Goal: Entertainment & Leisure: Browse casually

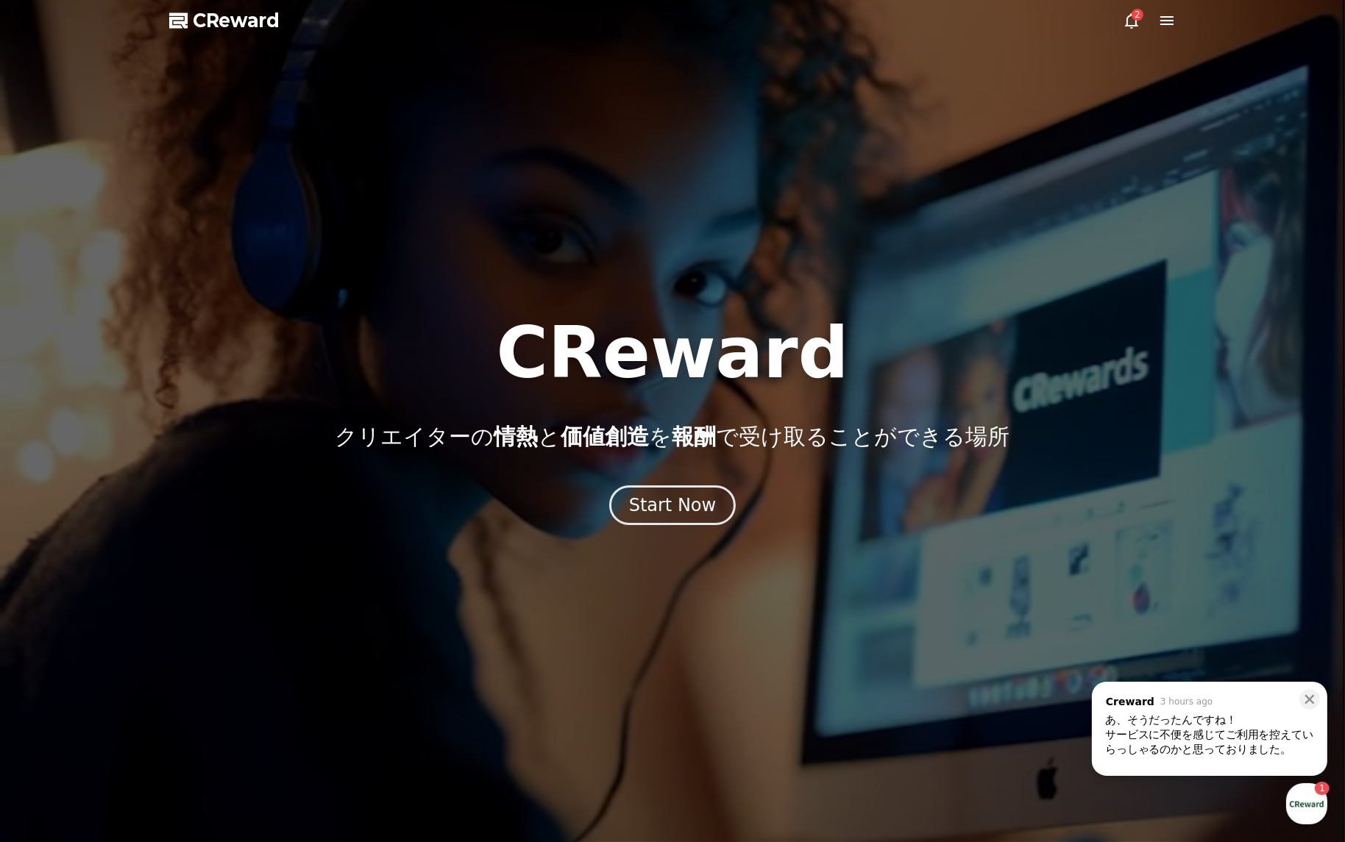
click at [1145, 722] on div "あ、そうだったんですね！" at bounding box center [1209, 720] width 209 height 15
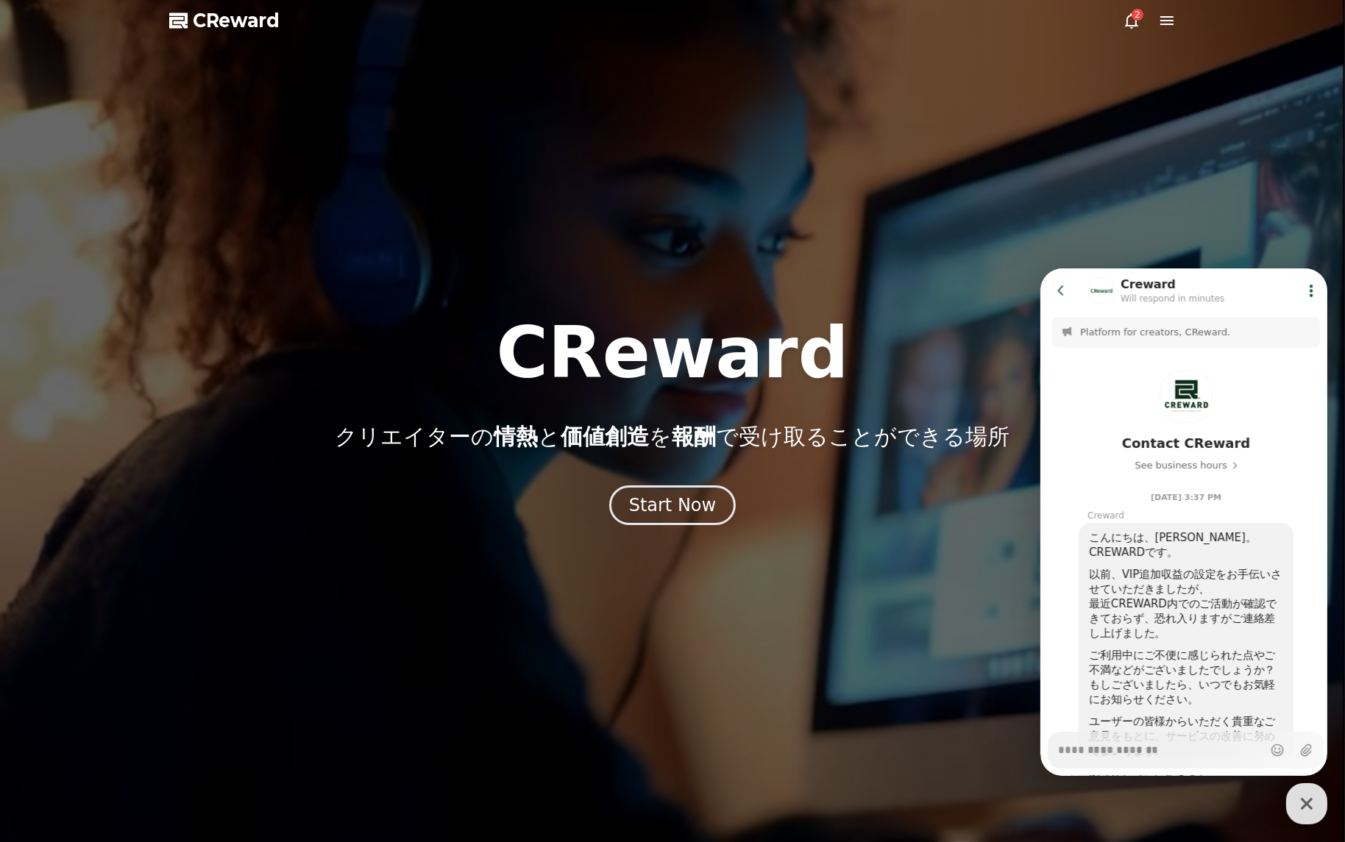
scroll to position [732, 0]
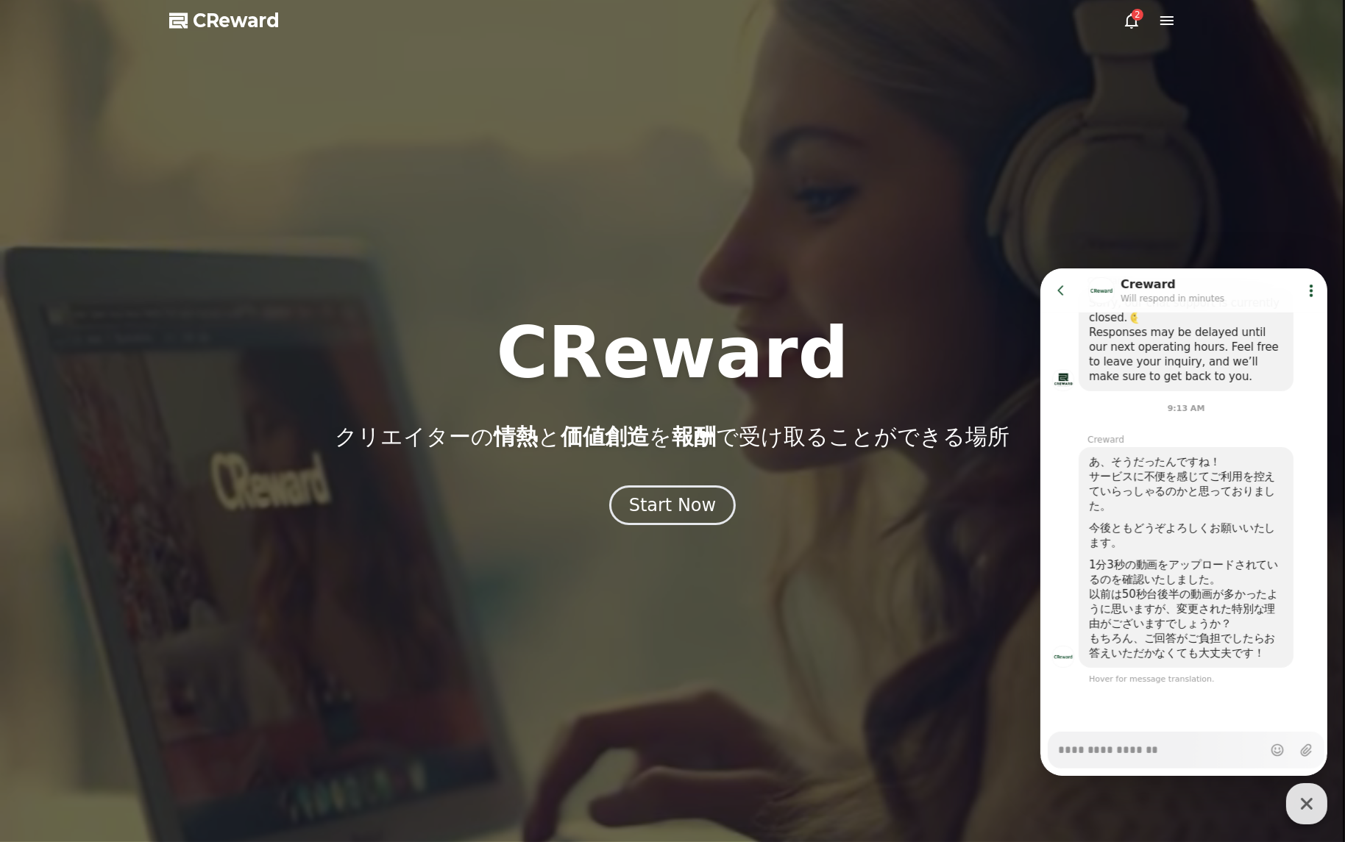
click at [1070, 750] on textarea "Messenger Input Textarea" at bounding box center [1159, 744] width 204 height 25
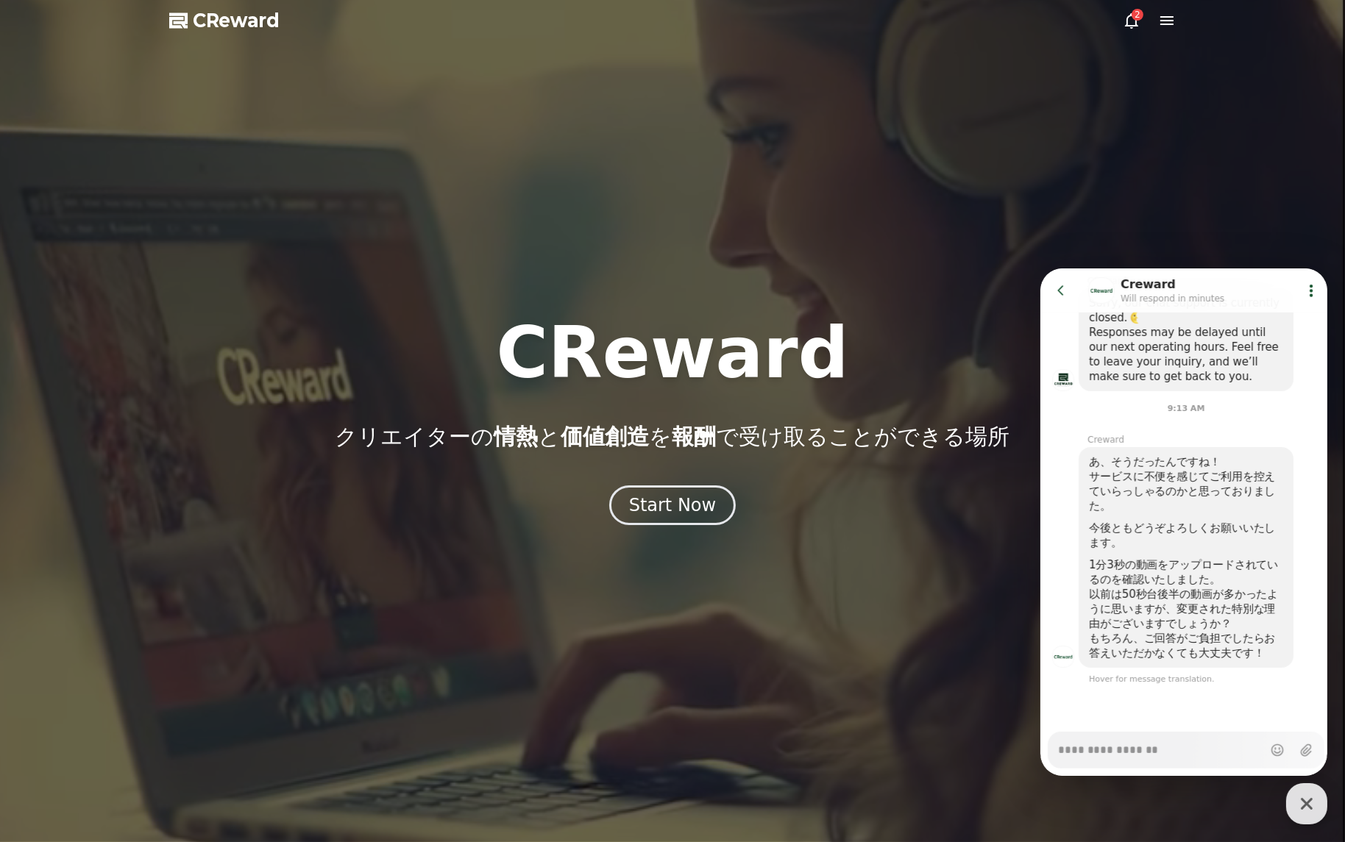
type textarea "*"
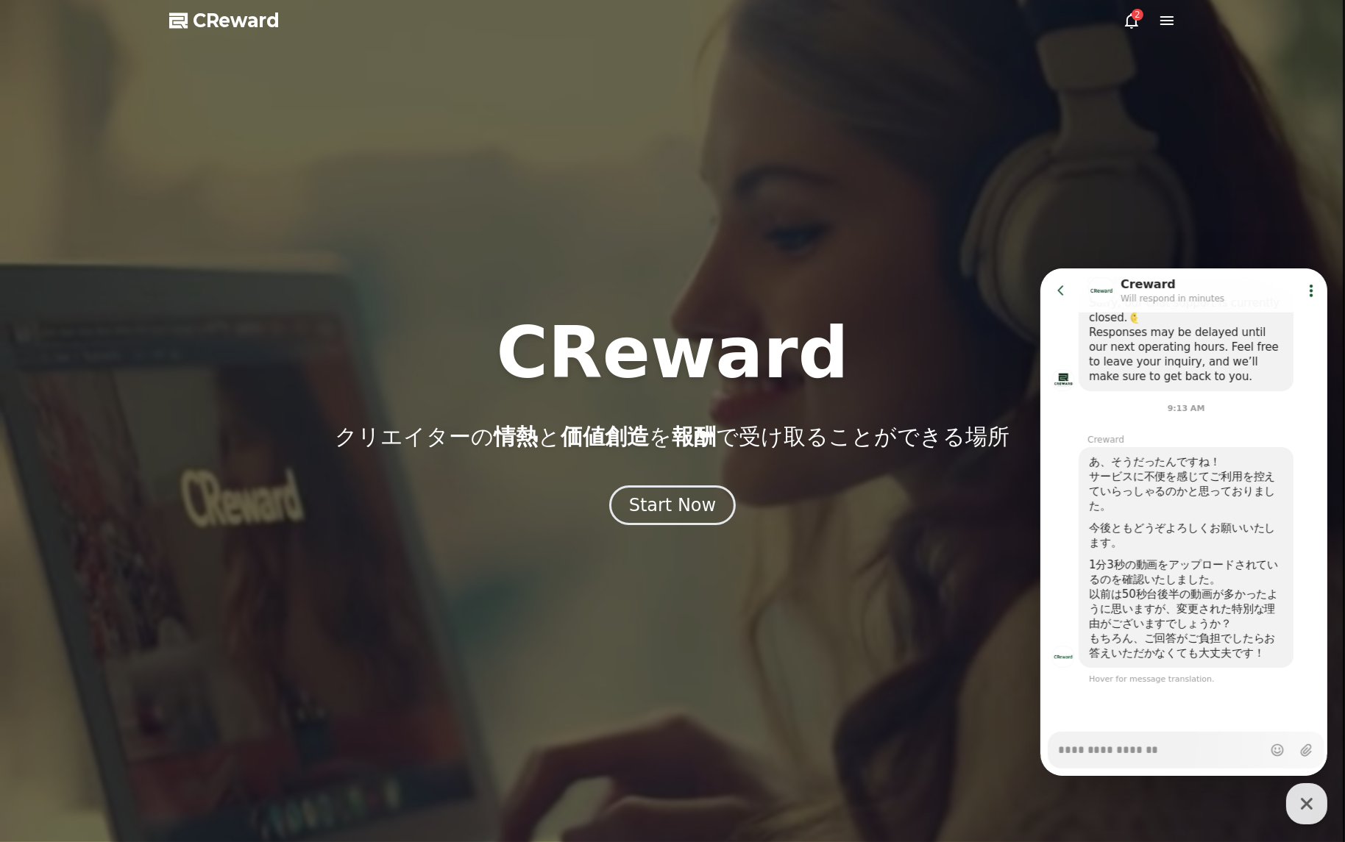
type textarea "*"
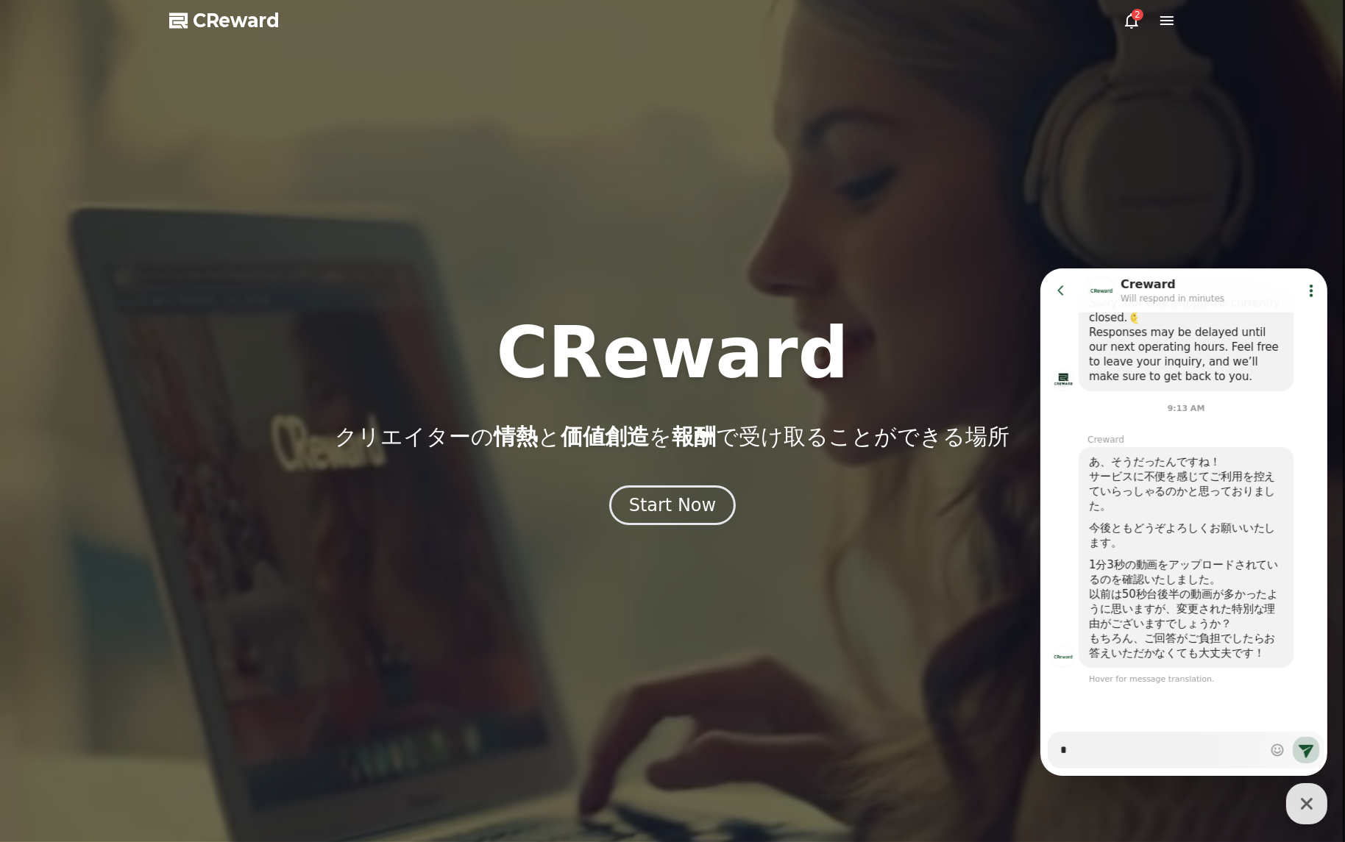
type textarea "*"
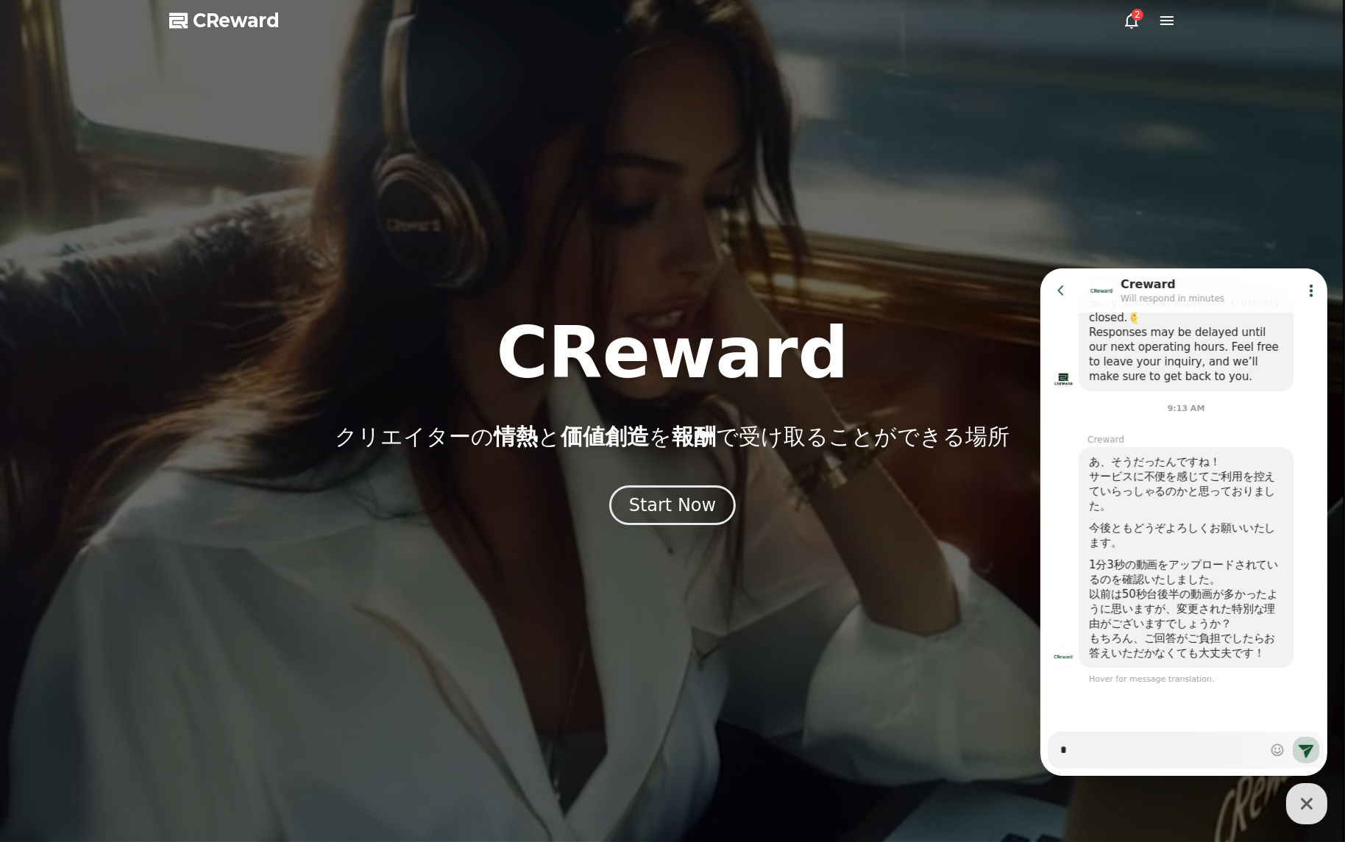
type textarea "**"
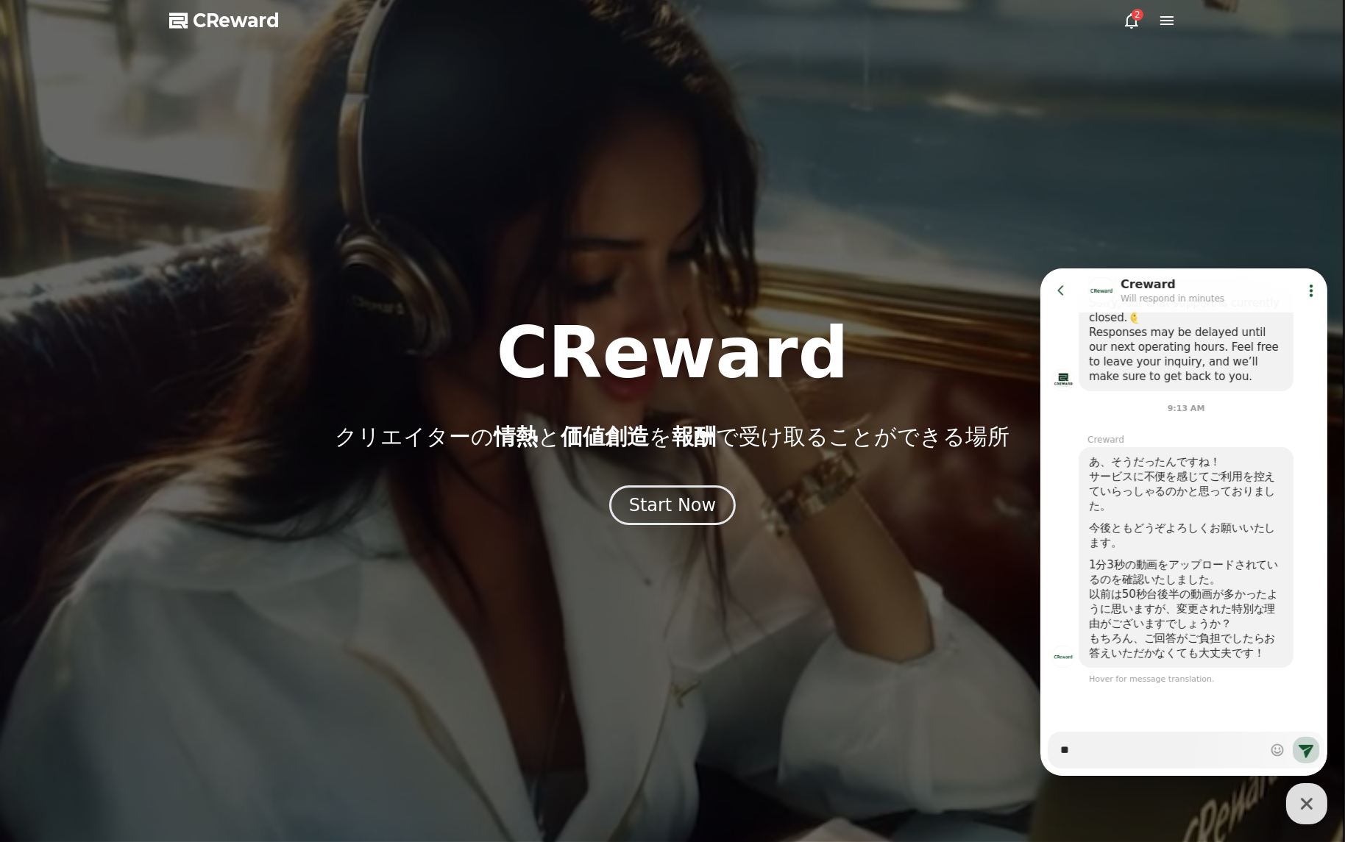
type textarea "*"
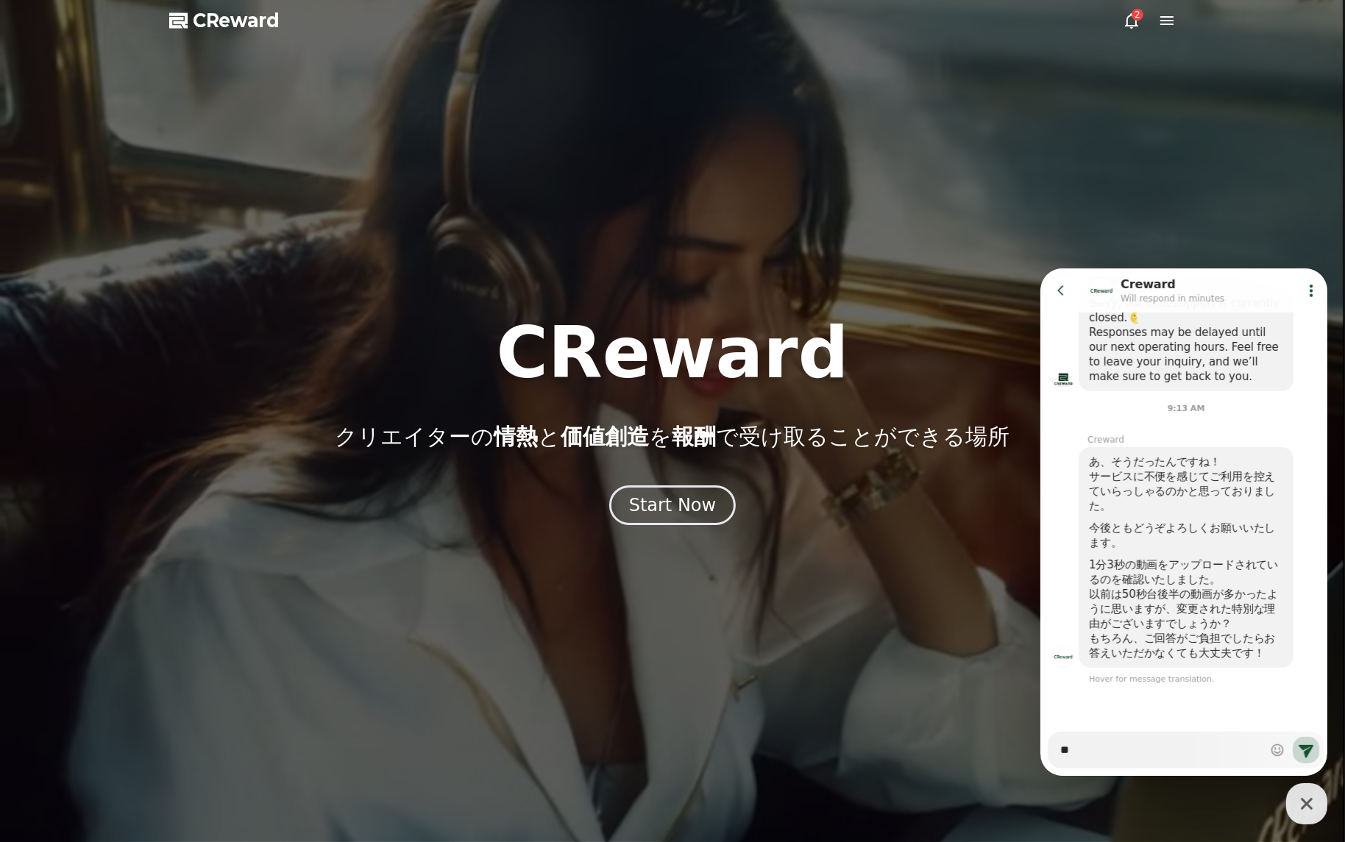
type textarea "***"
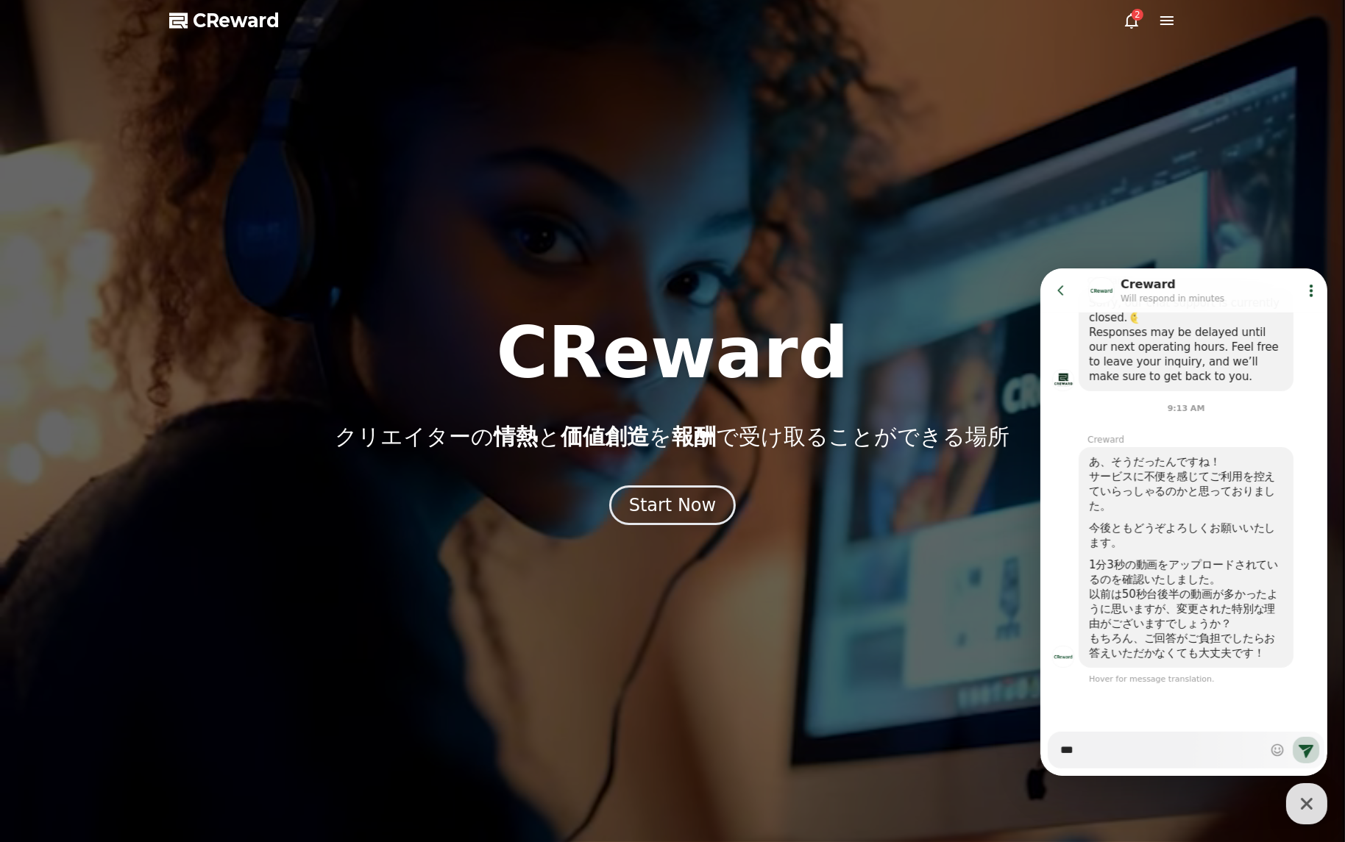
type textarea "*"
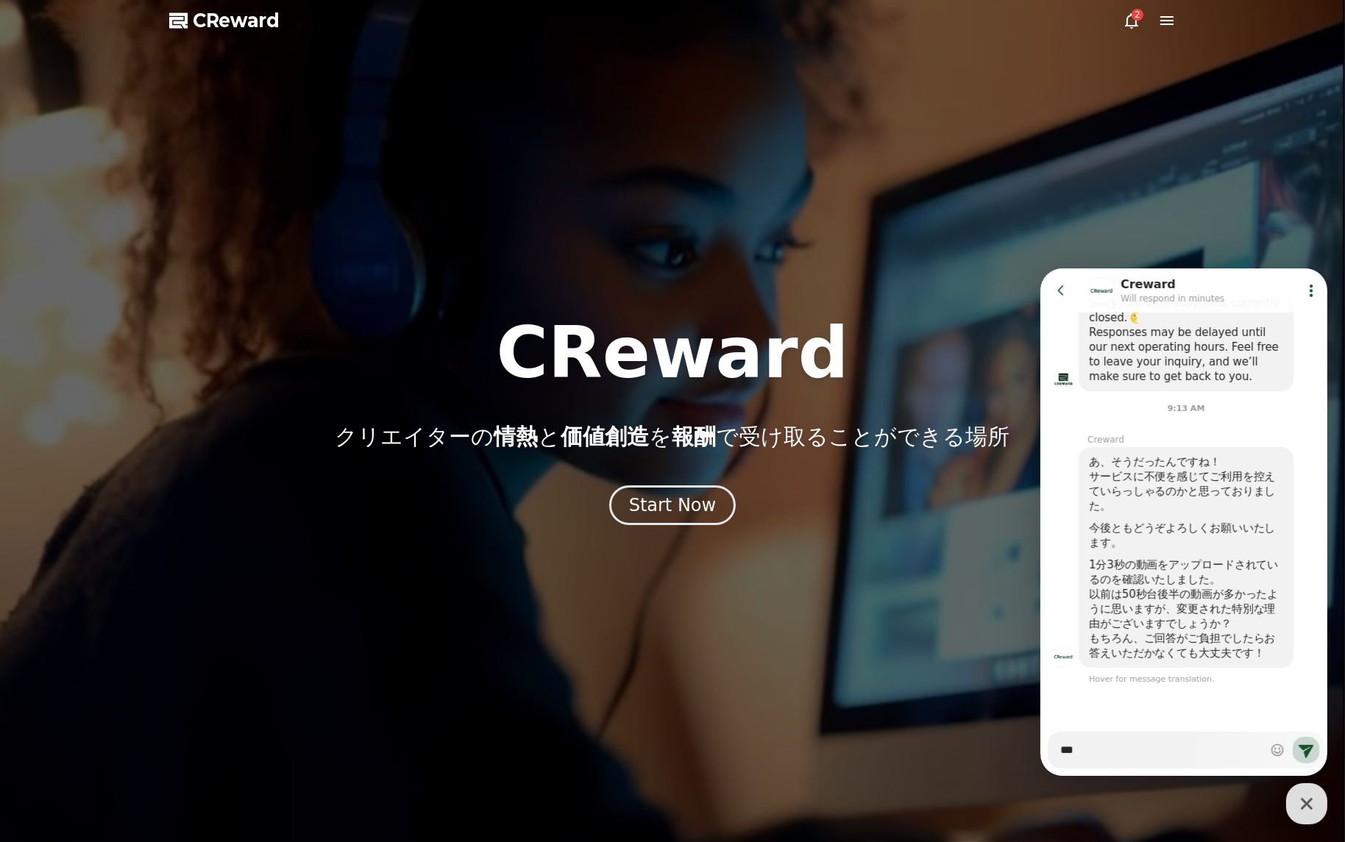
type textarea "****"
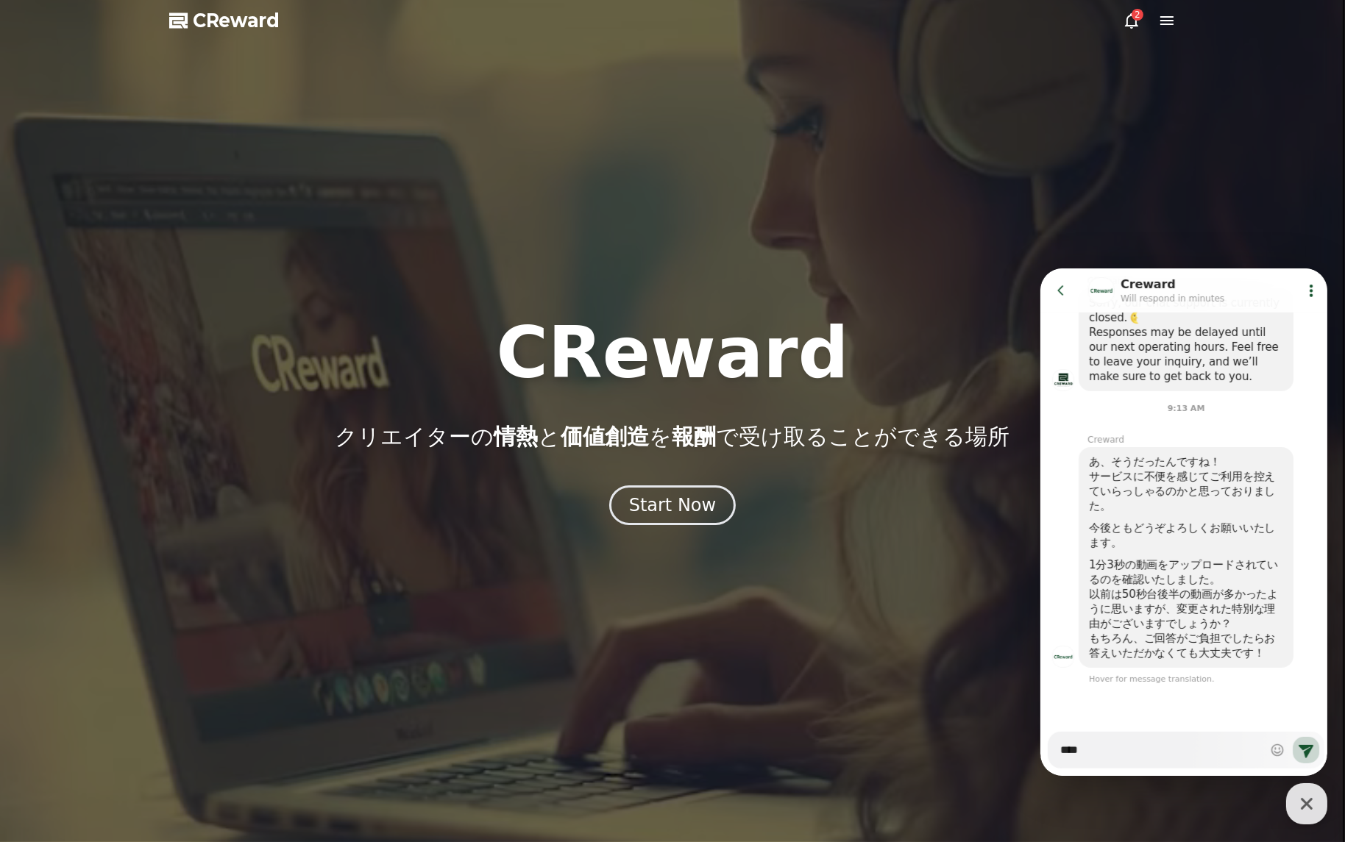
type textarea "*"
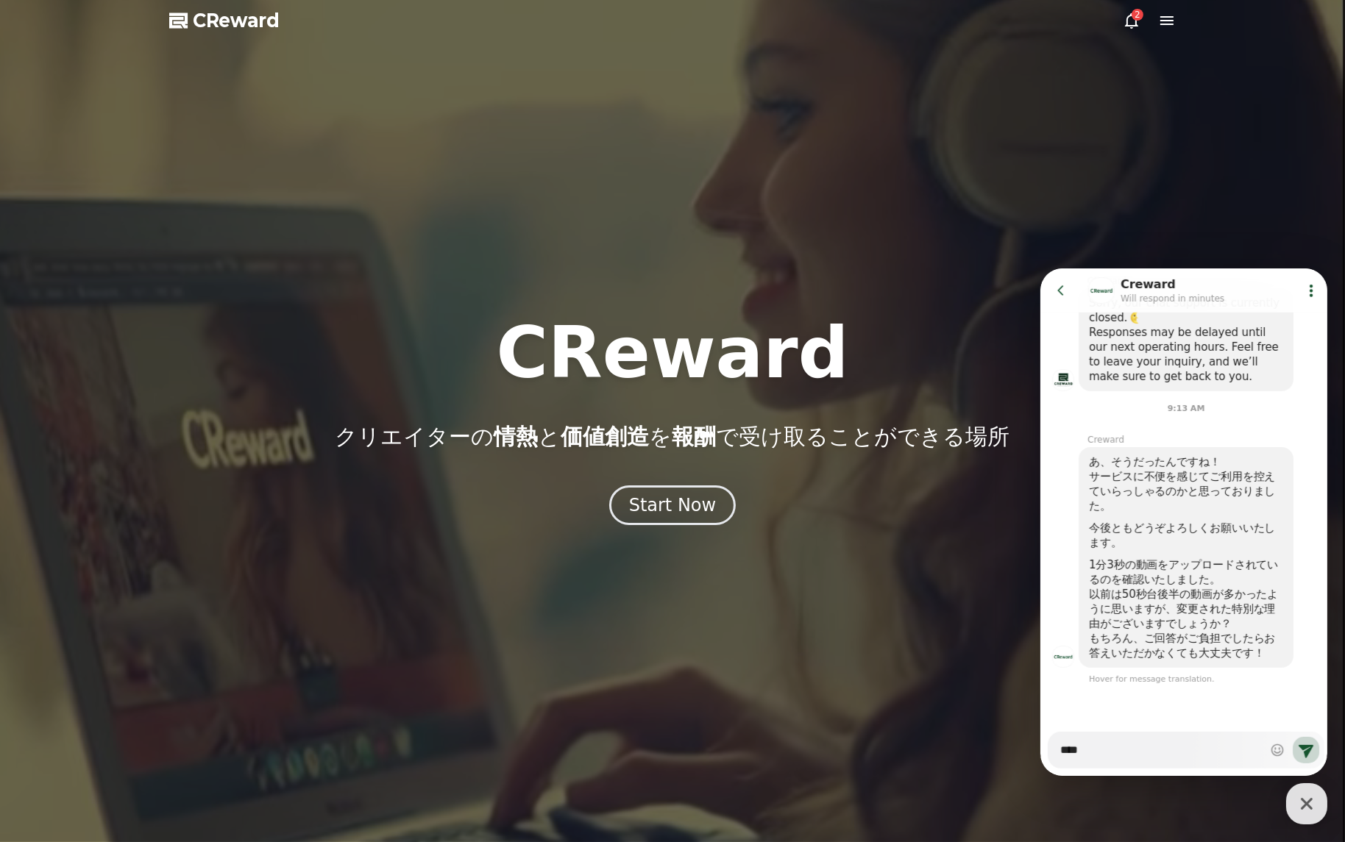
type textarea "*****"
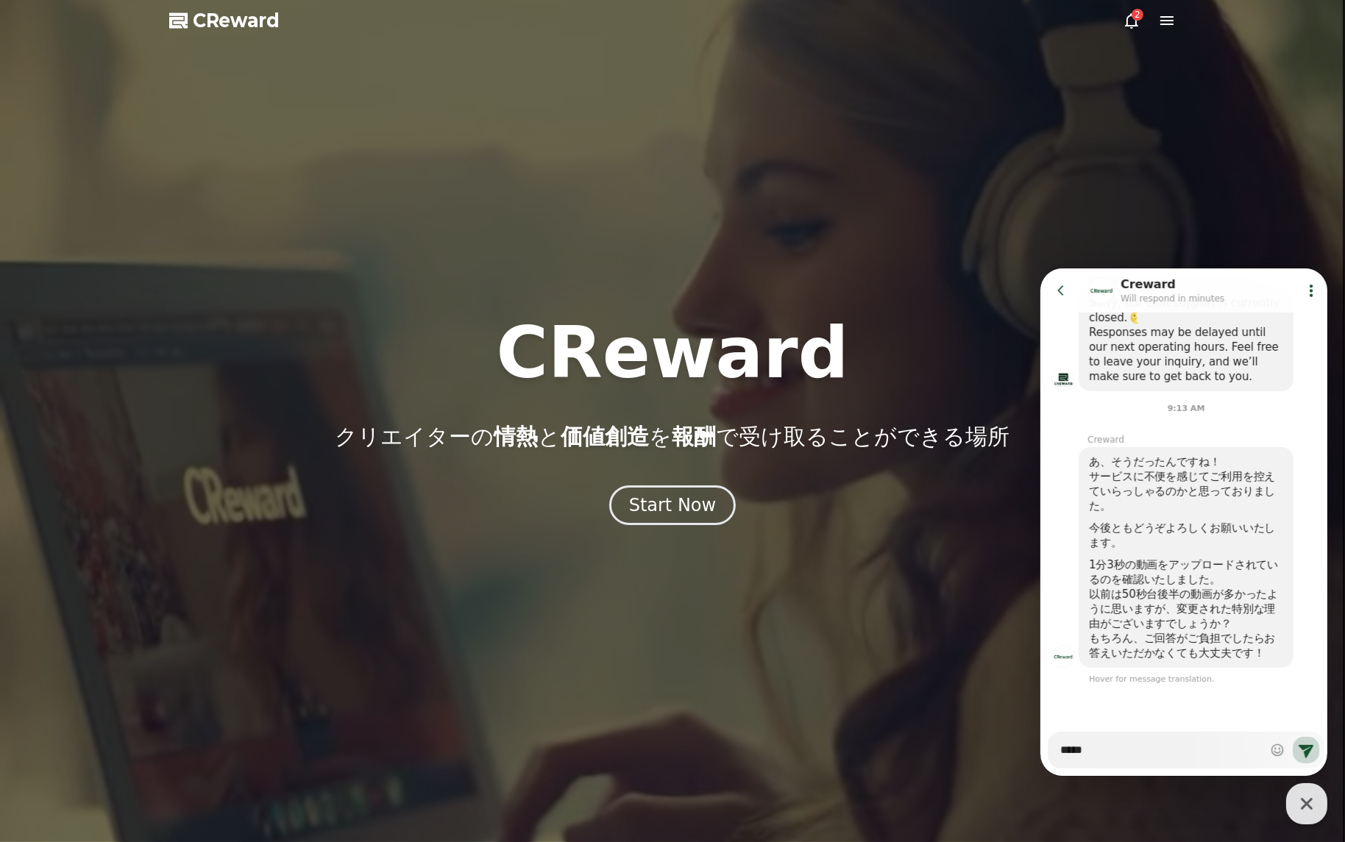
type textarea "*"
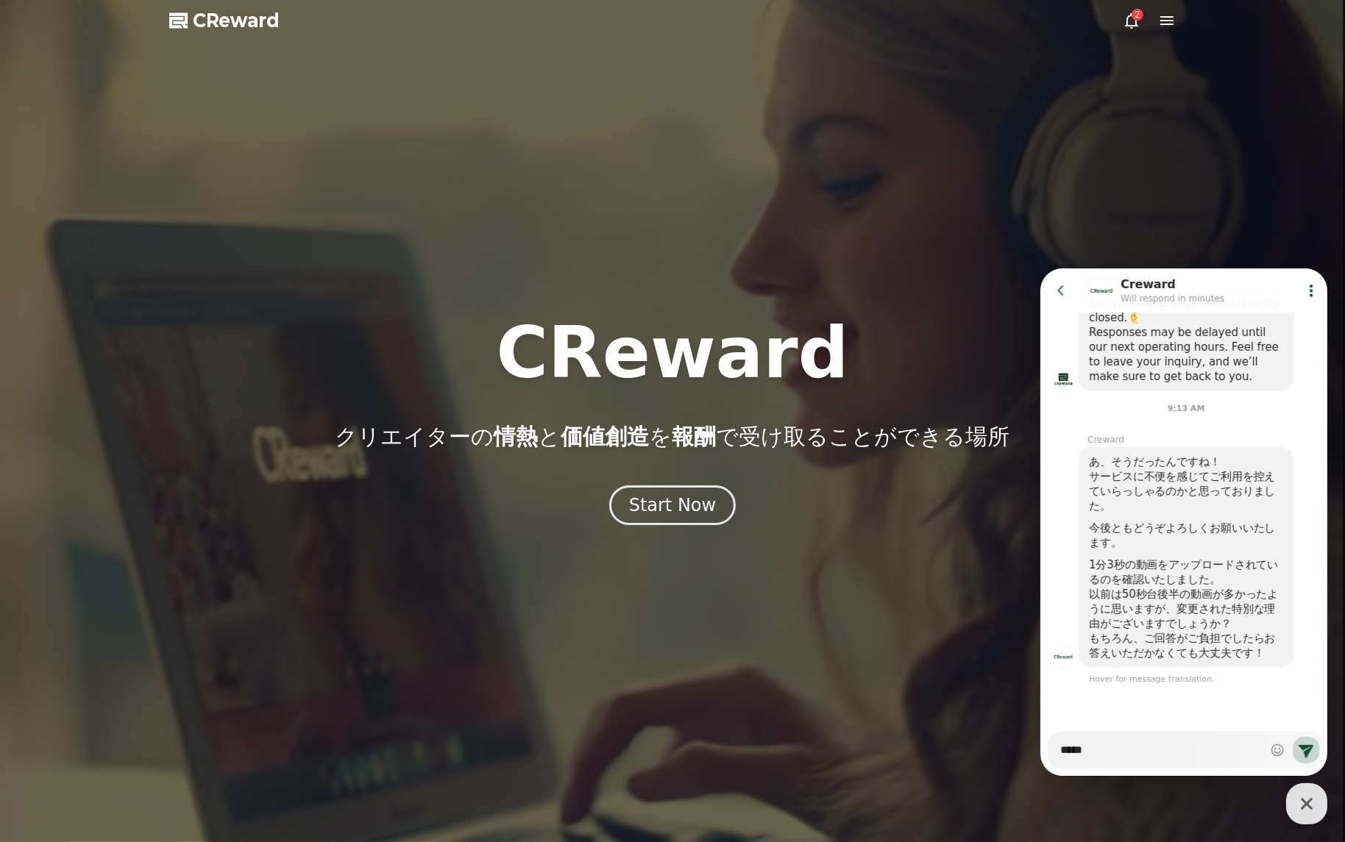
type textarea "******"
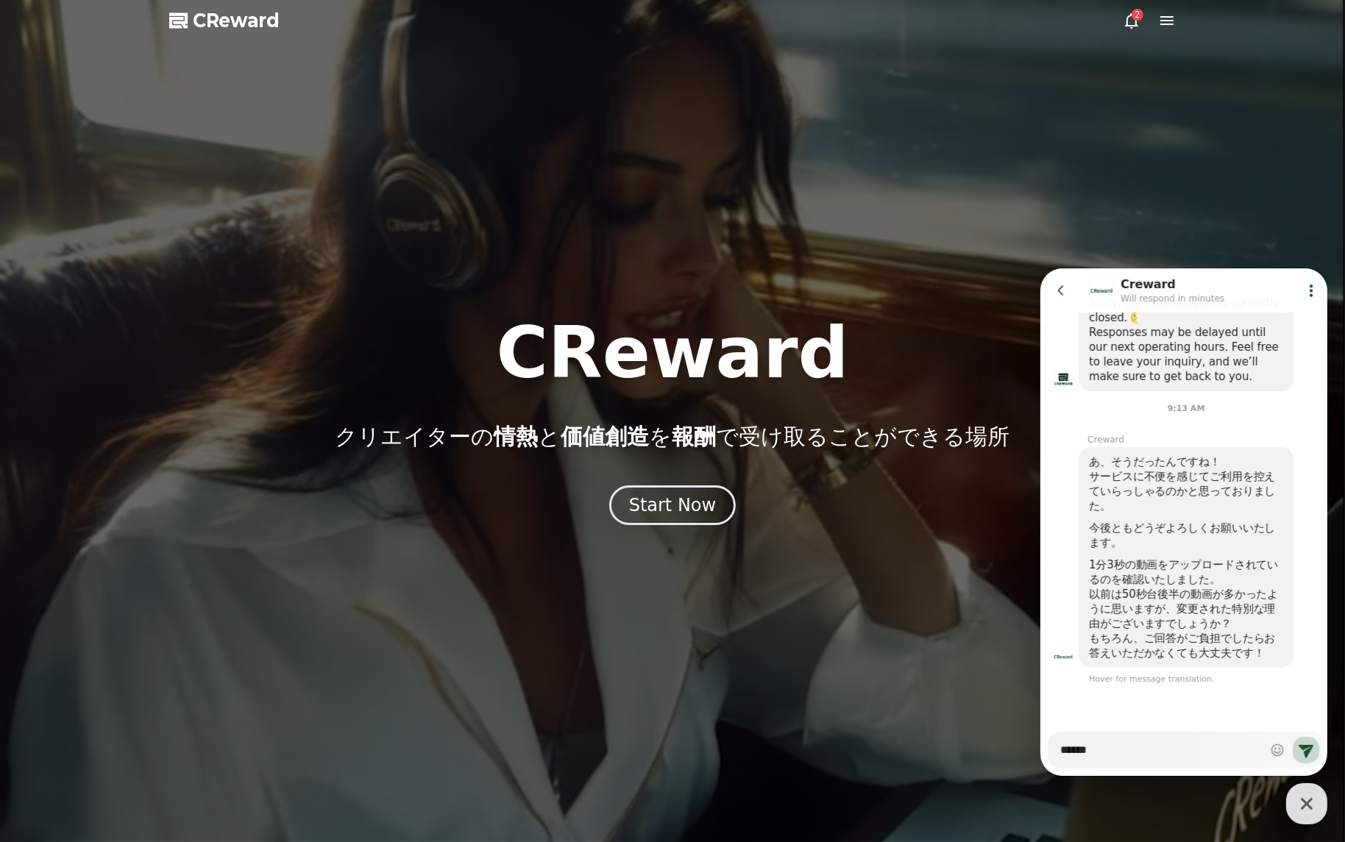
type textarea "*"
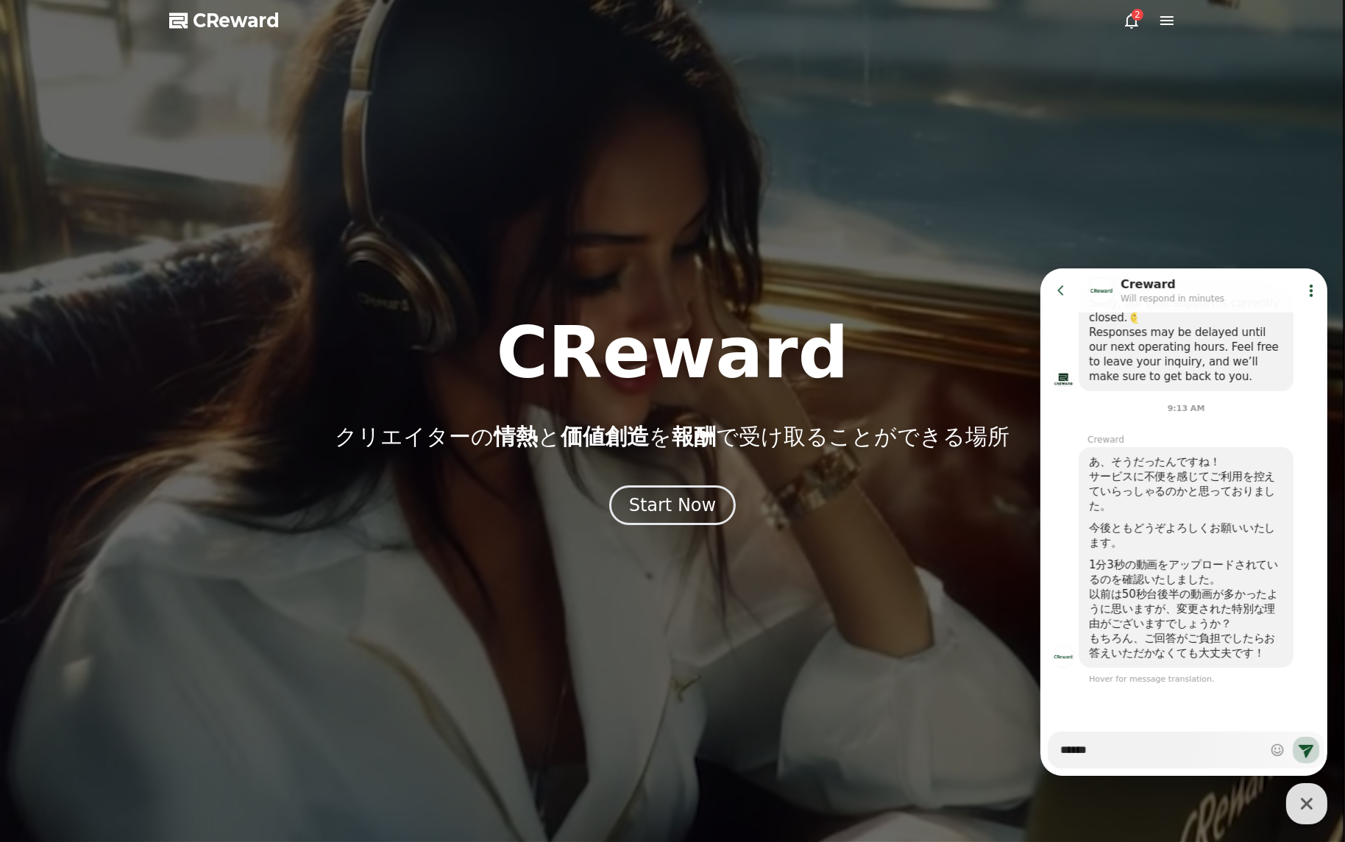
type textarea "*****"
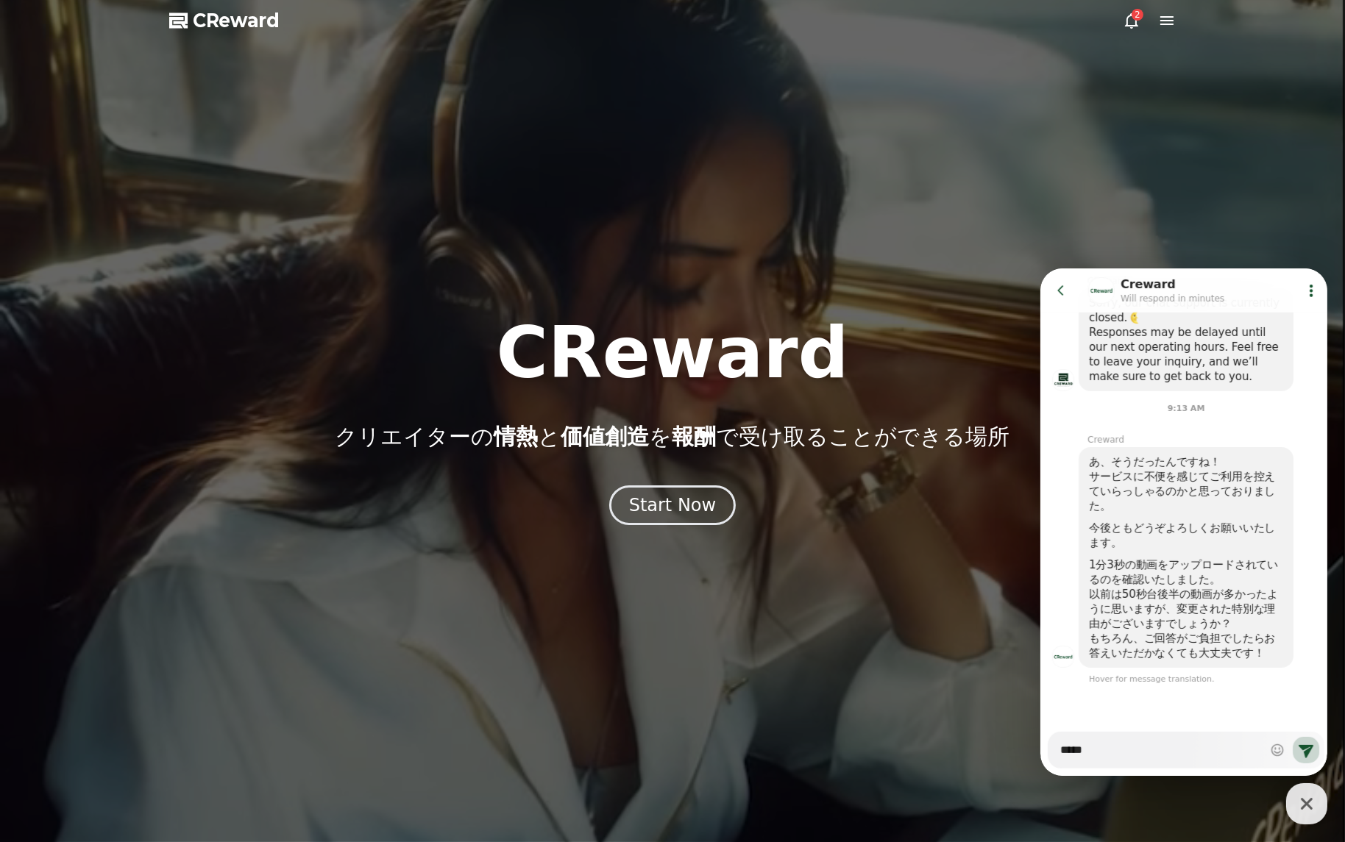
type textarea "*"
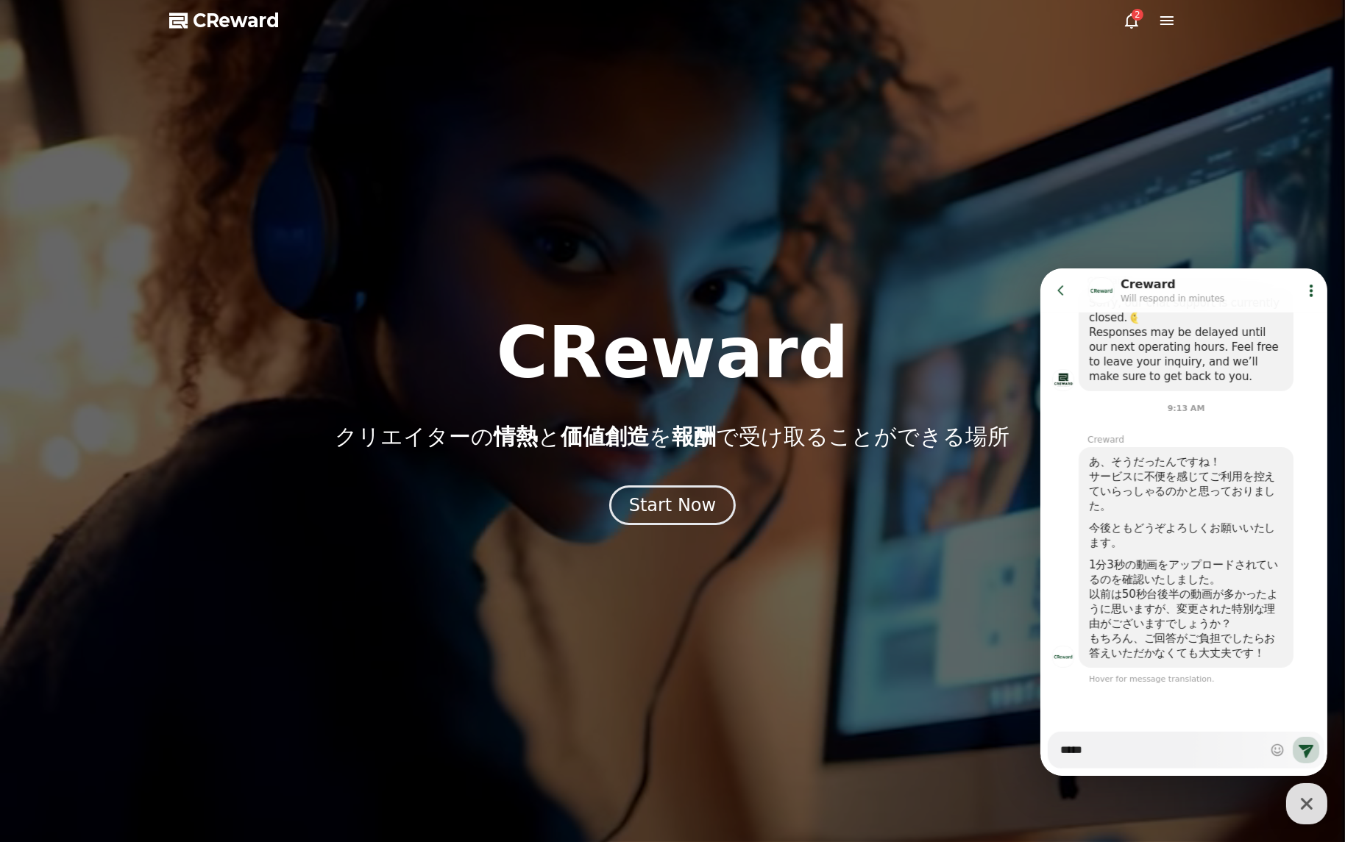
type textarea "****"
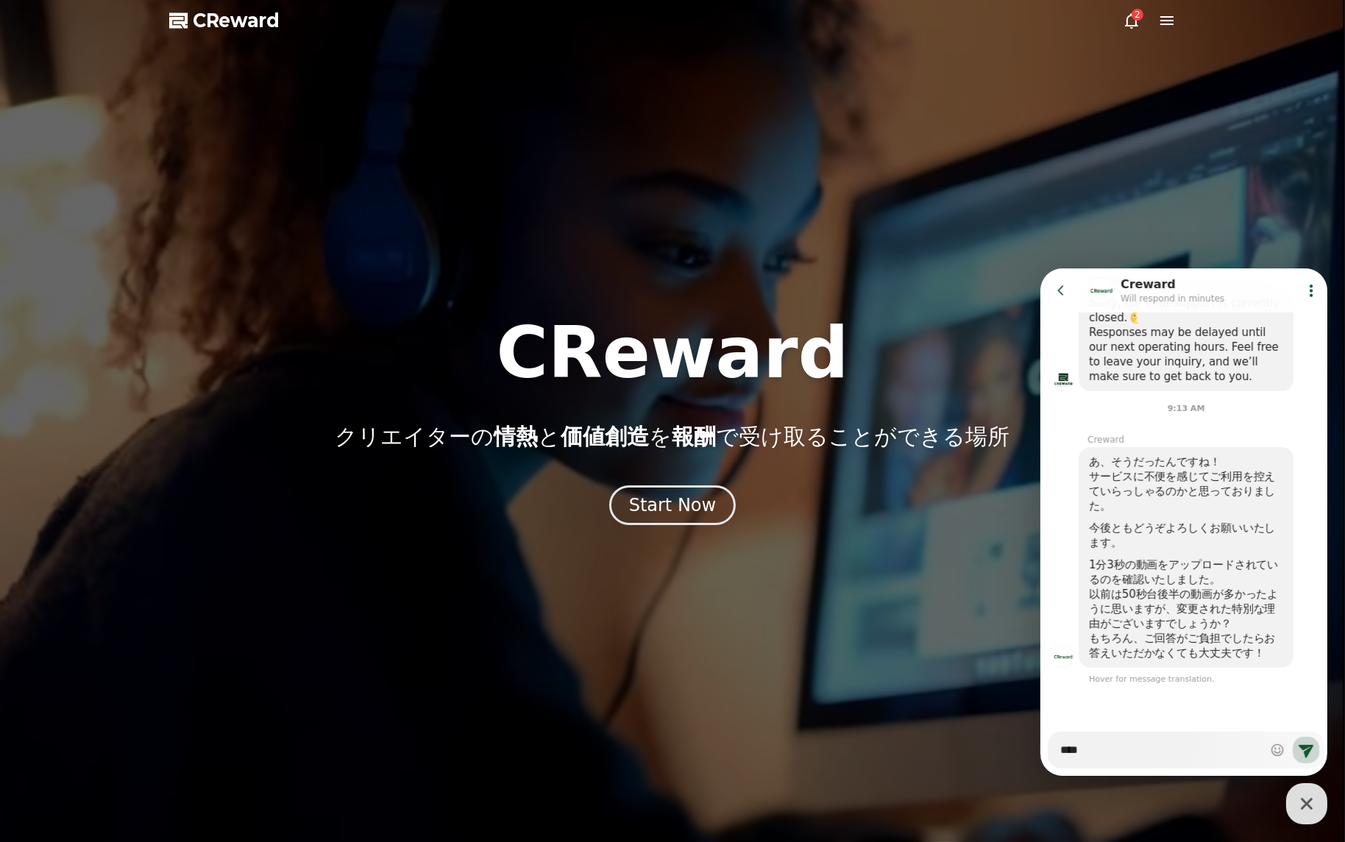
type textarea "*"
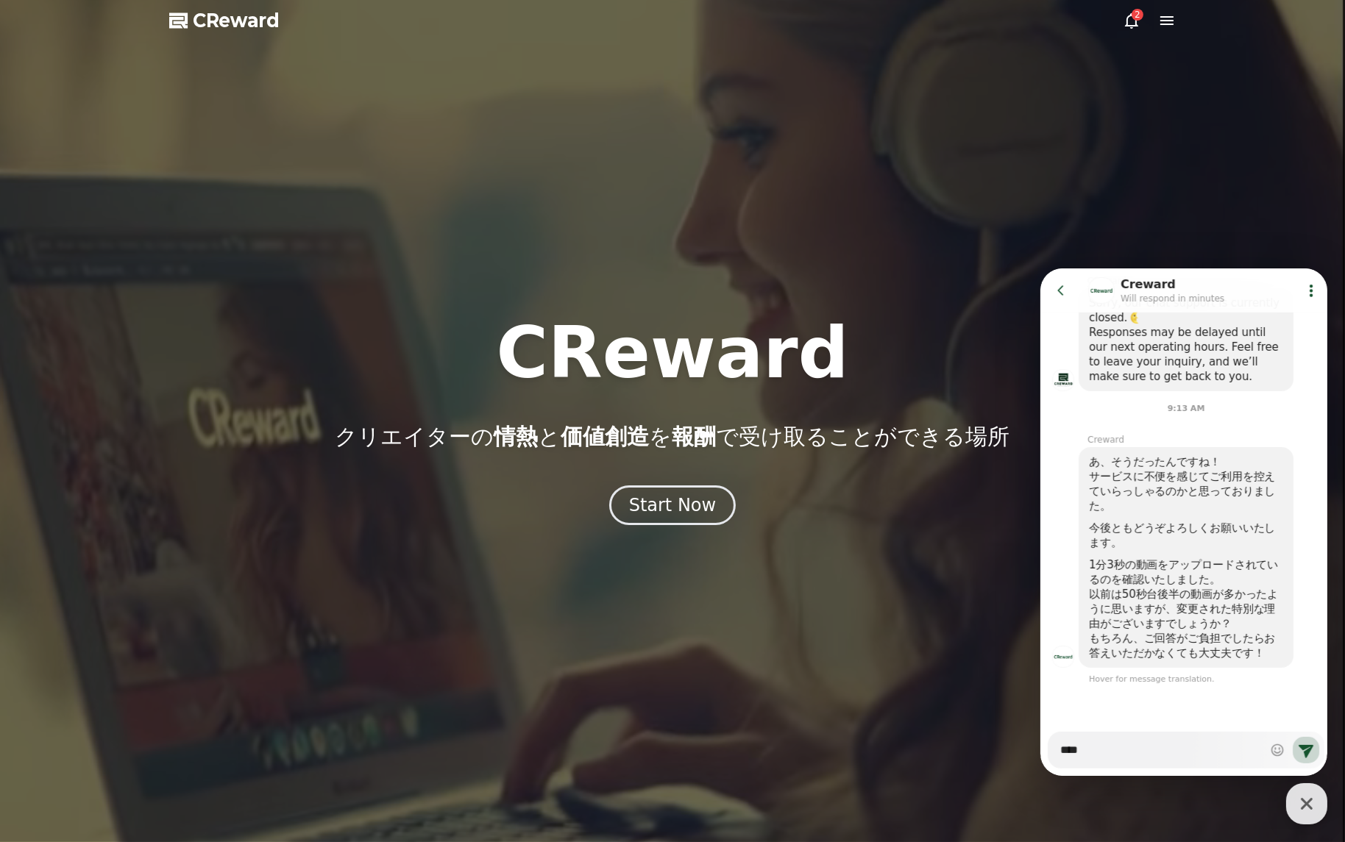
type textarea "***"
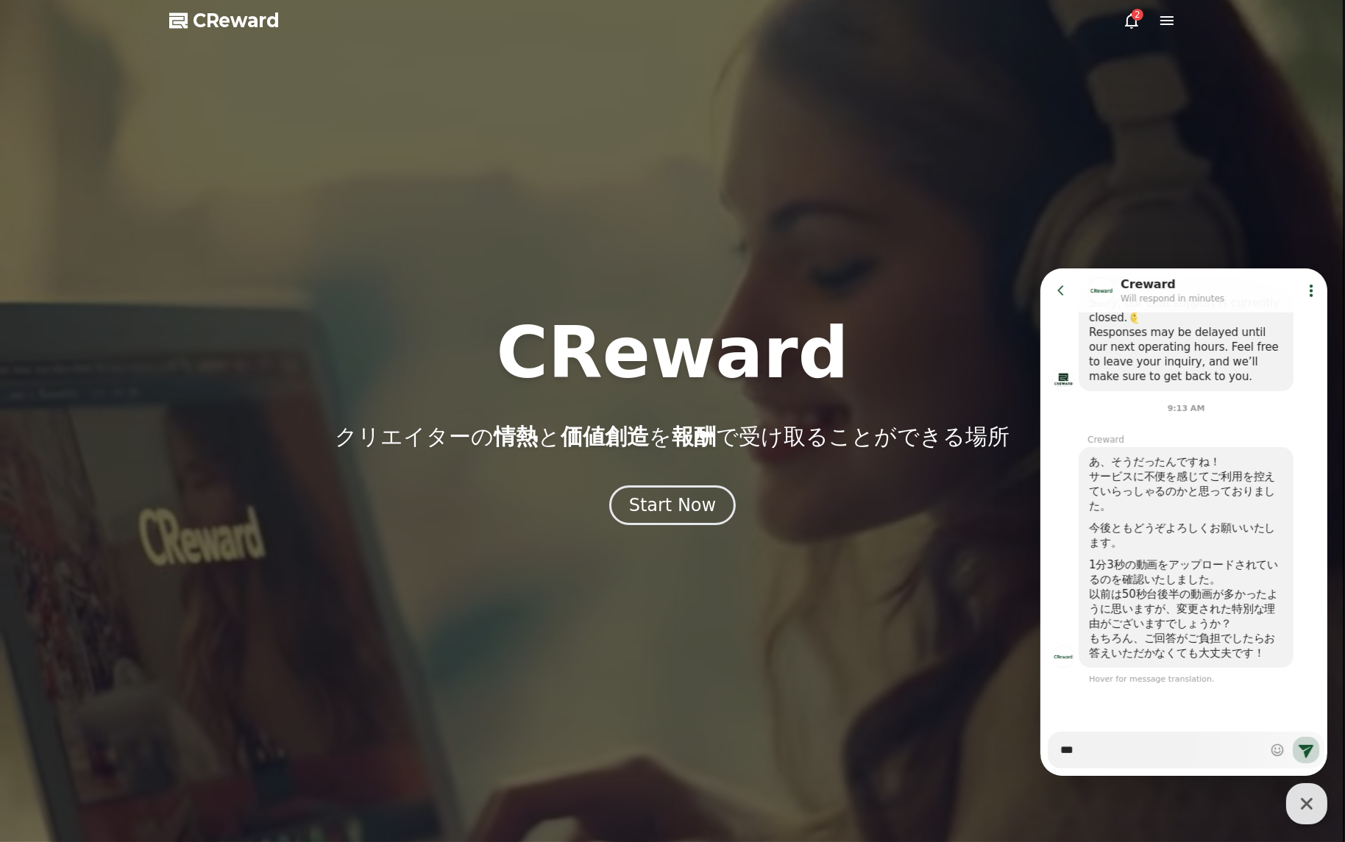
type textarea "*"
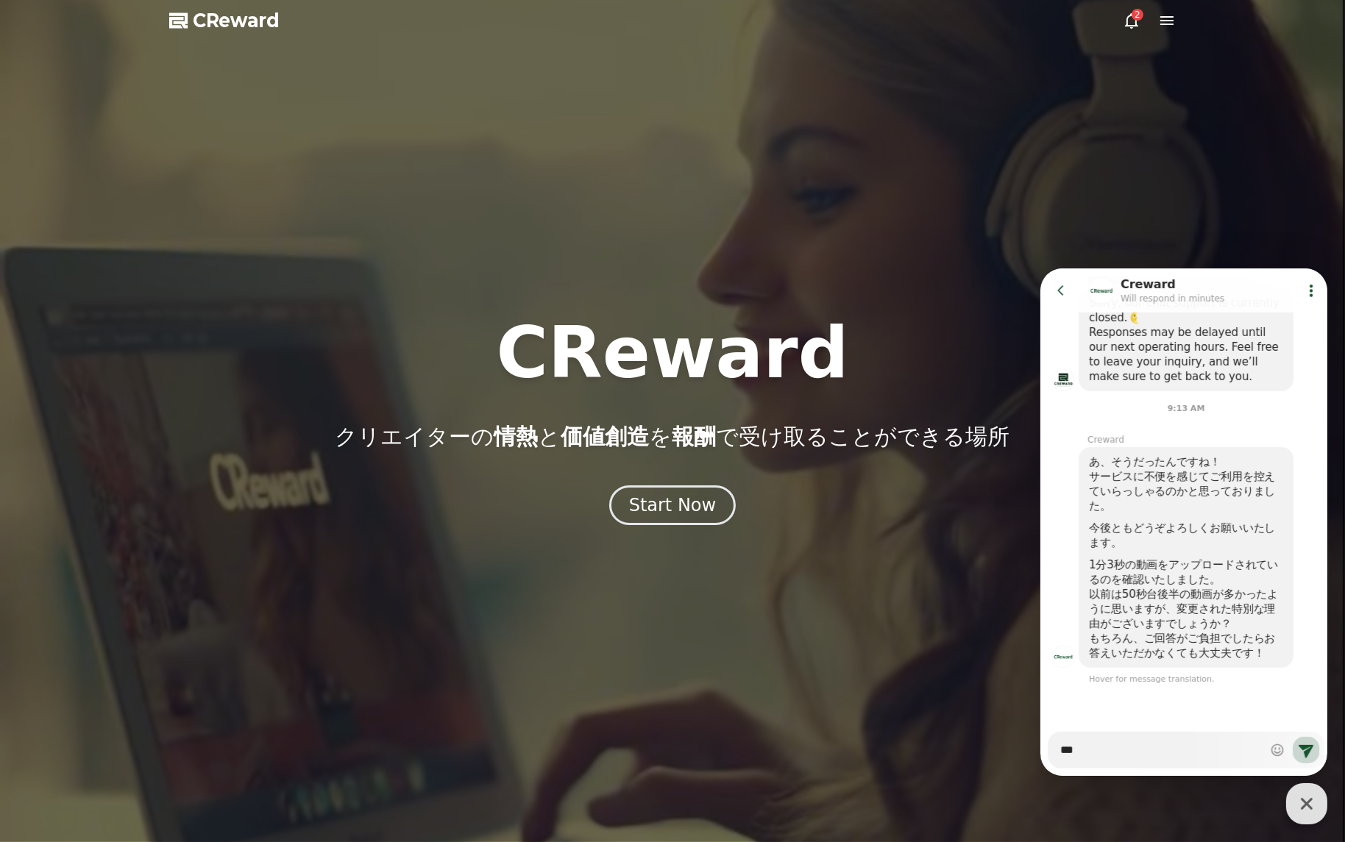
type textarea "**"
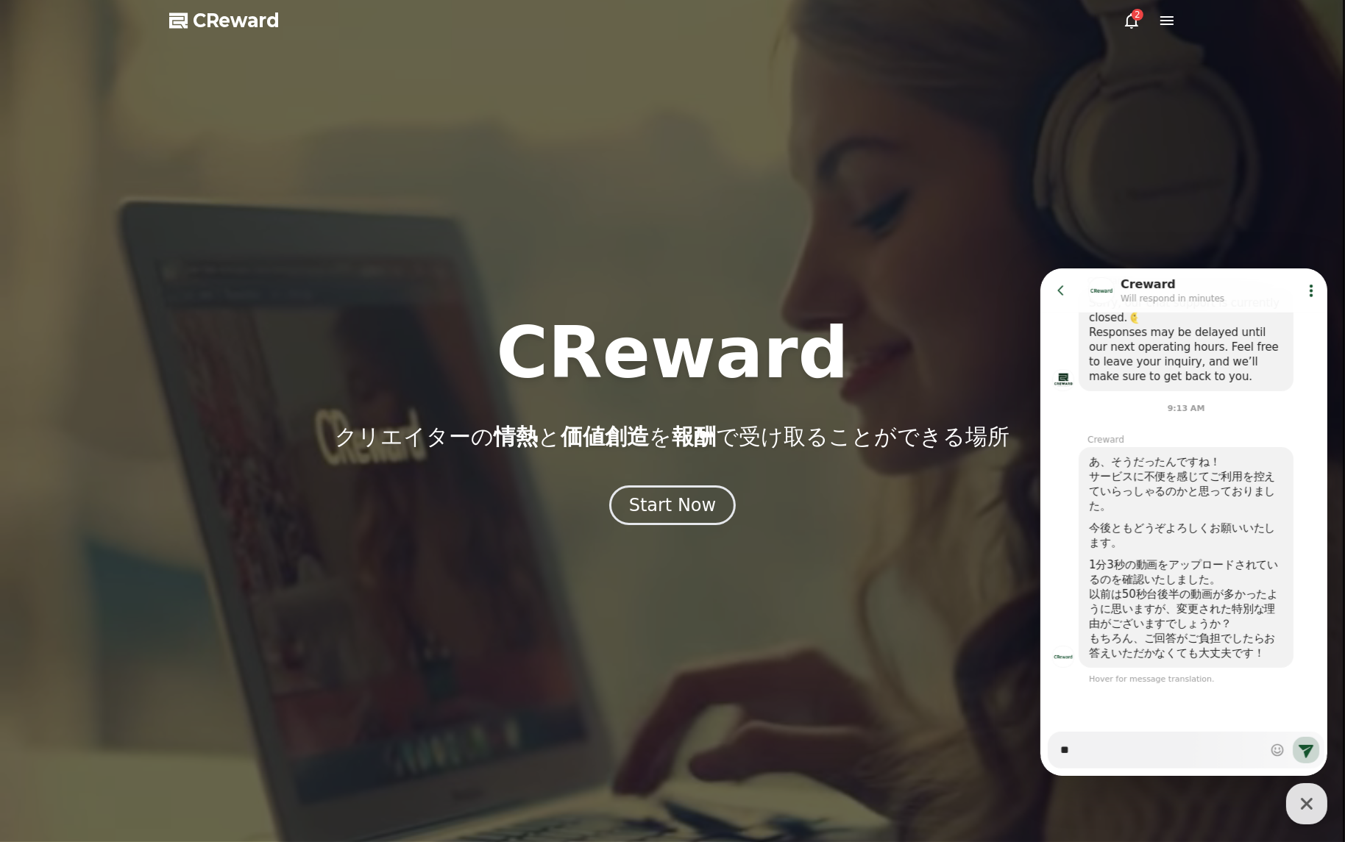
type textarea "*"
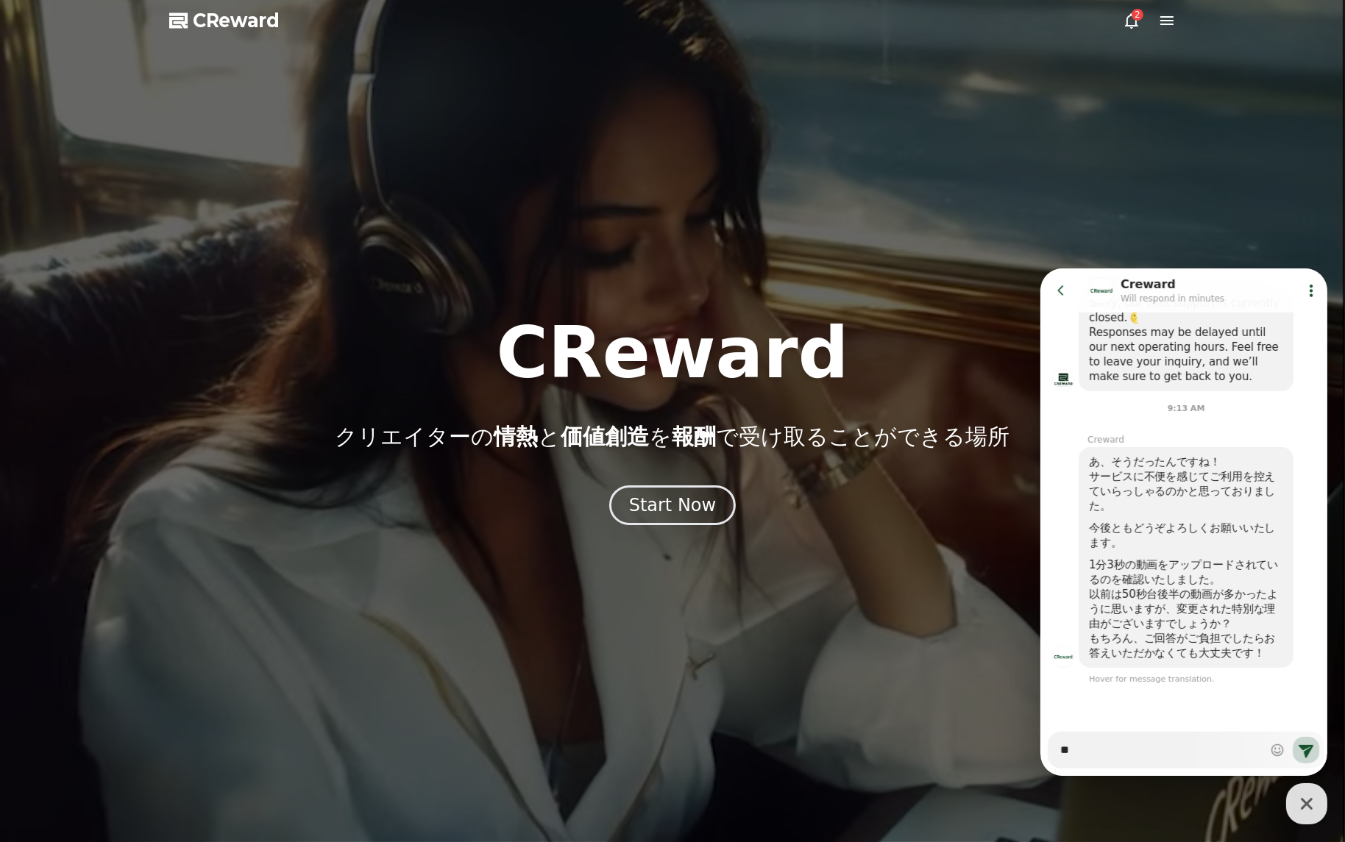
type textarea "*"
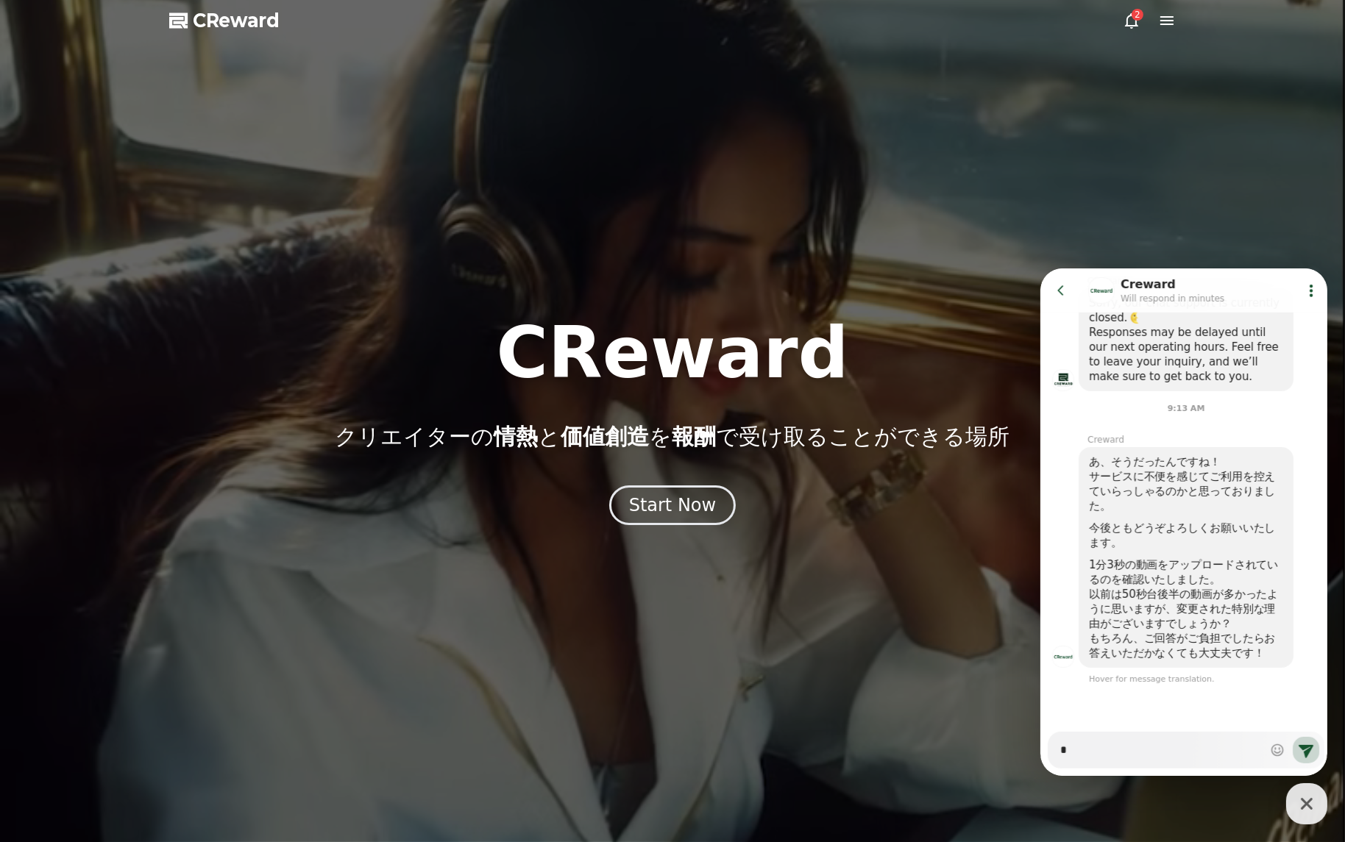
type textarea "*"
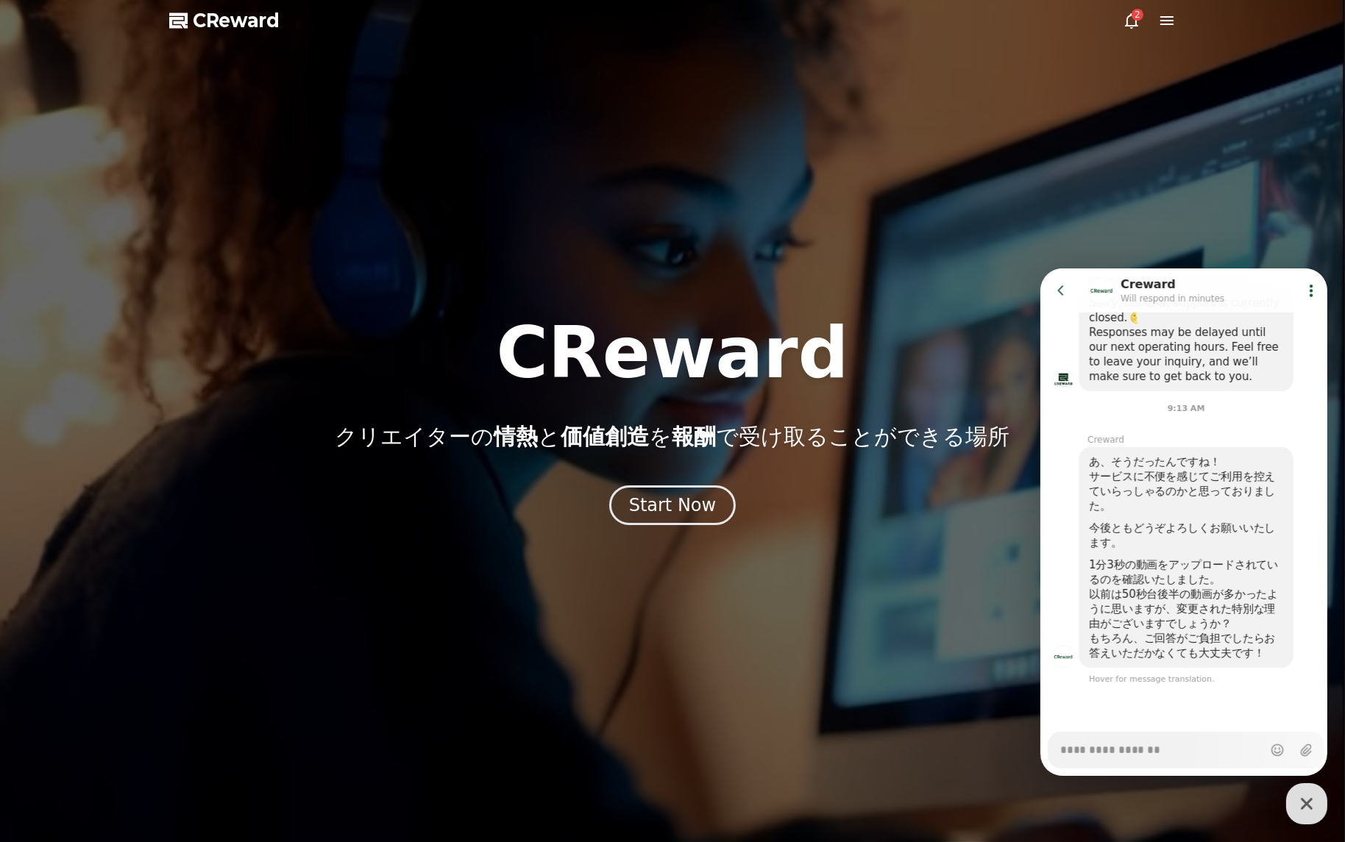
type textarea "*"
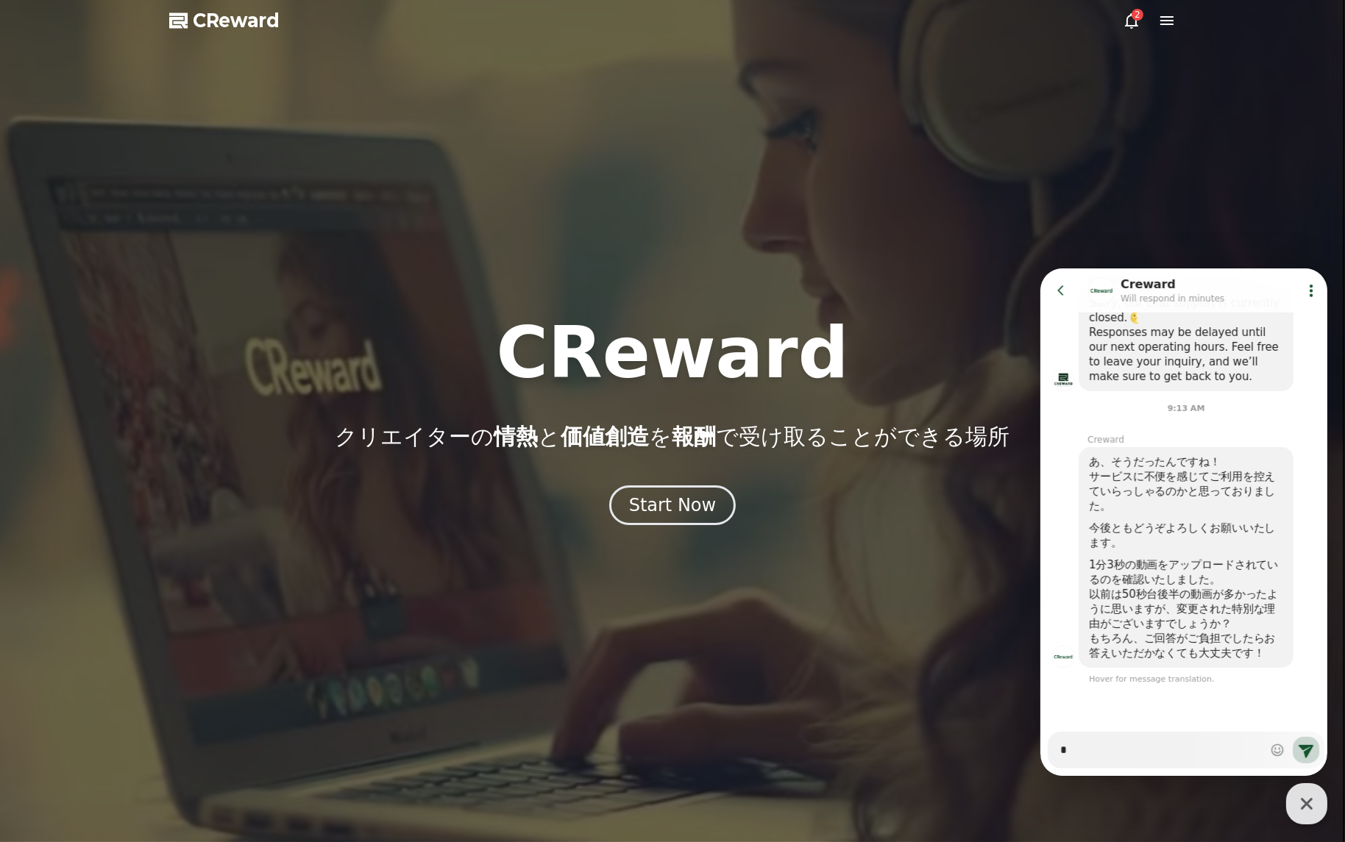
type textarea "*"
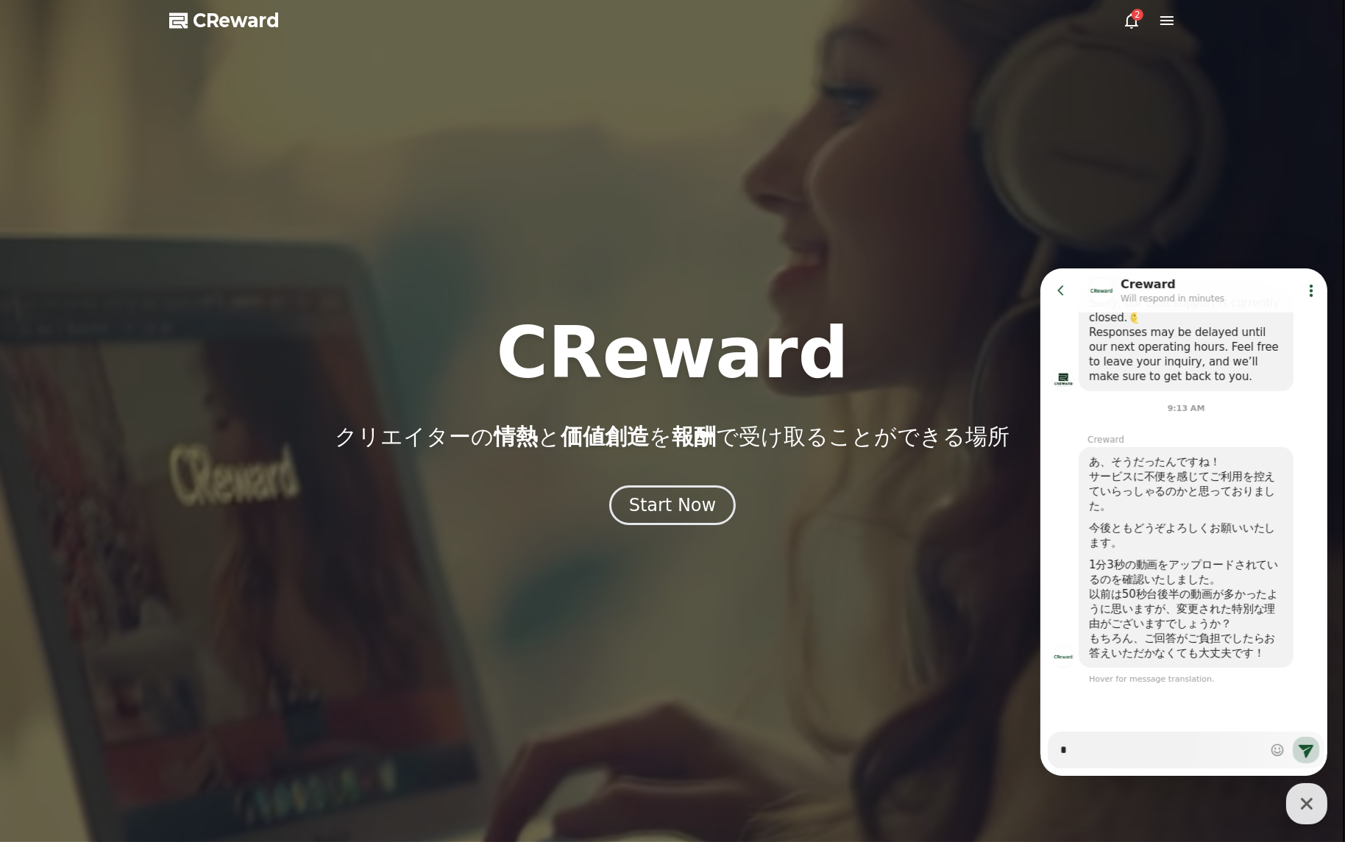
type textarea "*"
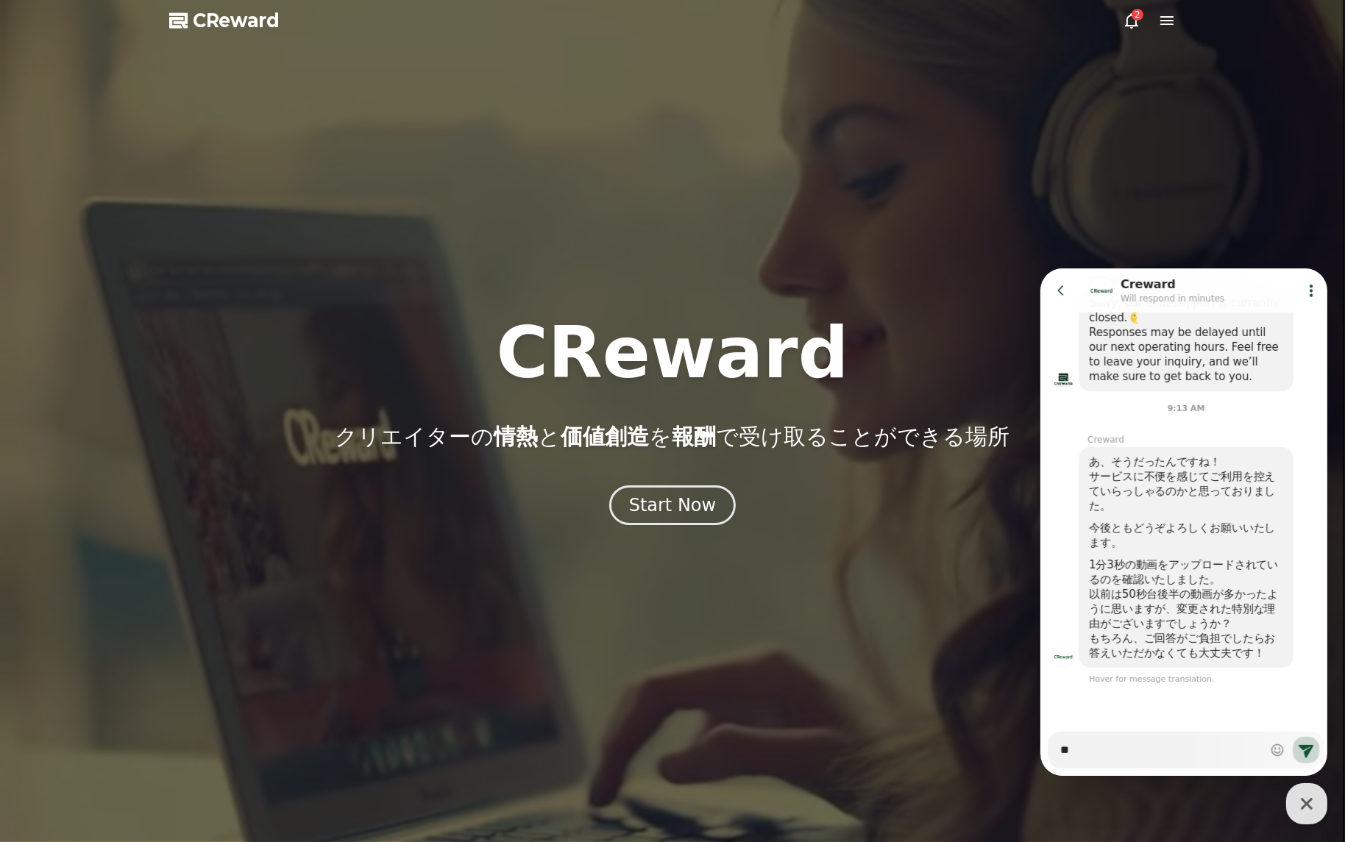
type textarea "**"
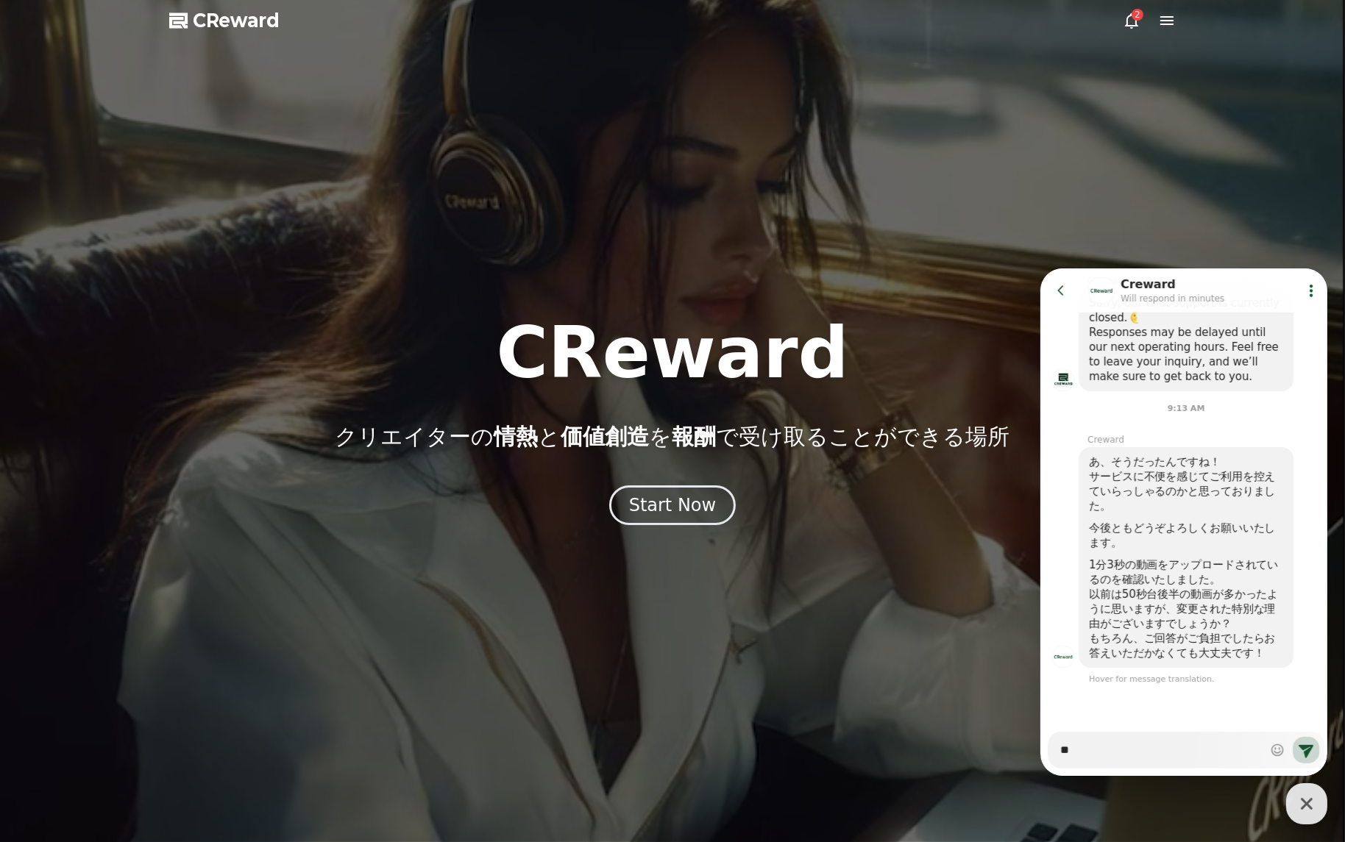
type textarea "*"
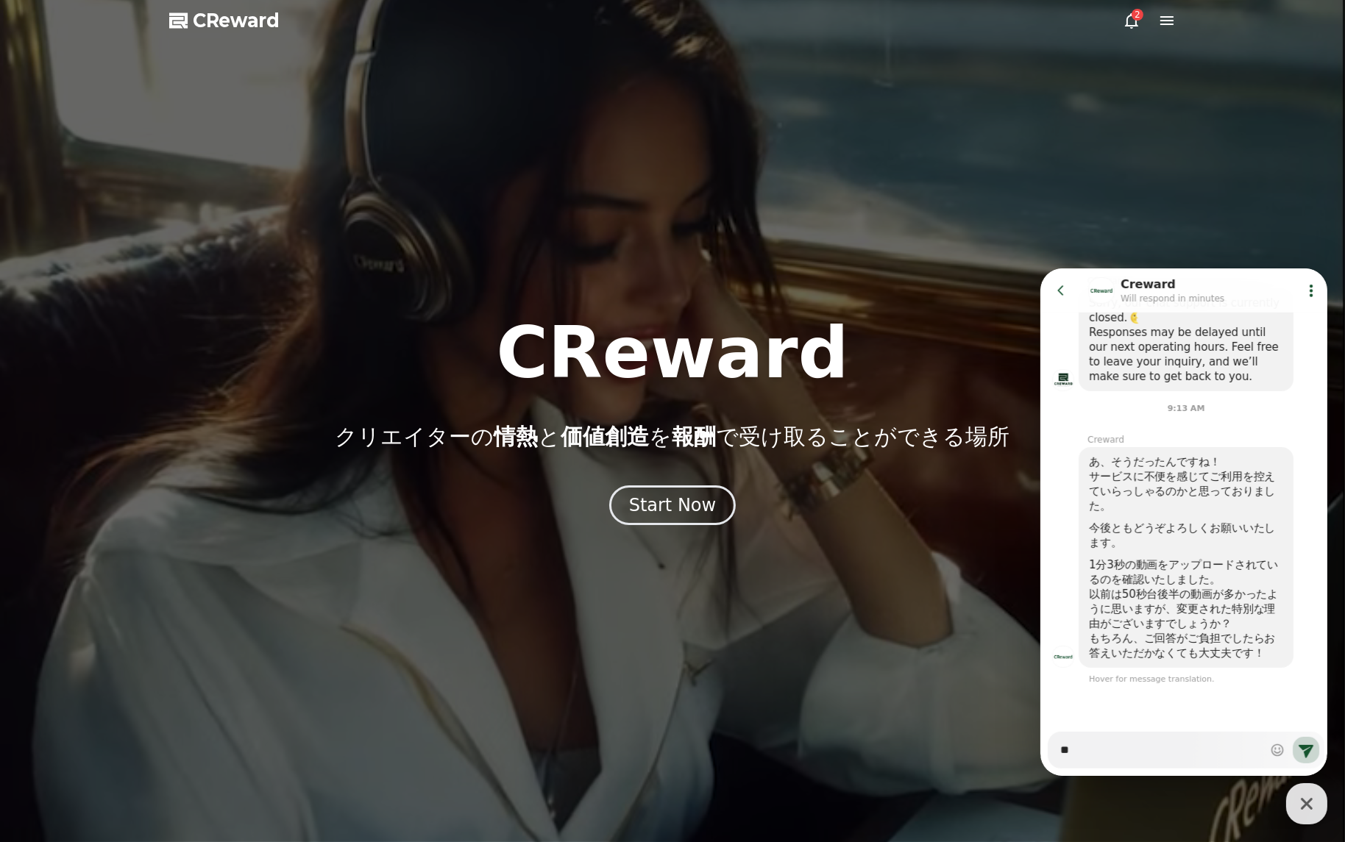
type textarea "***"
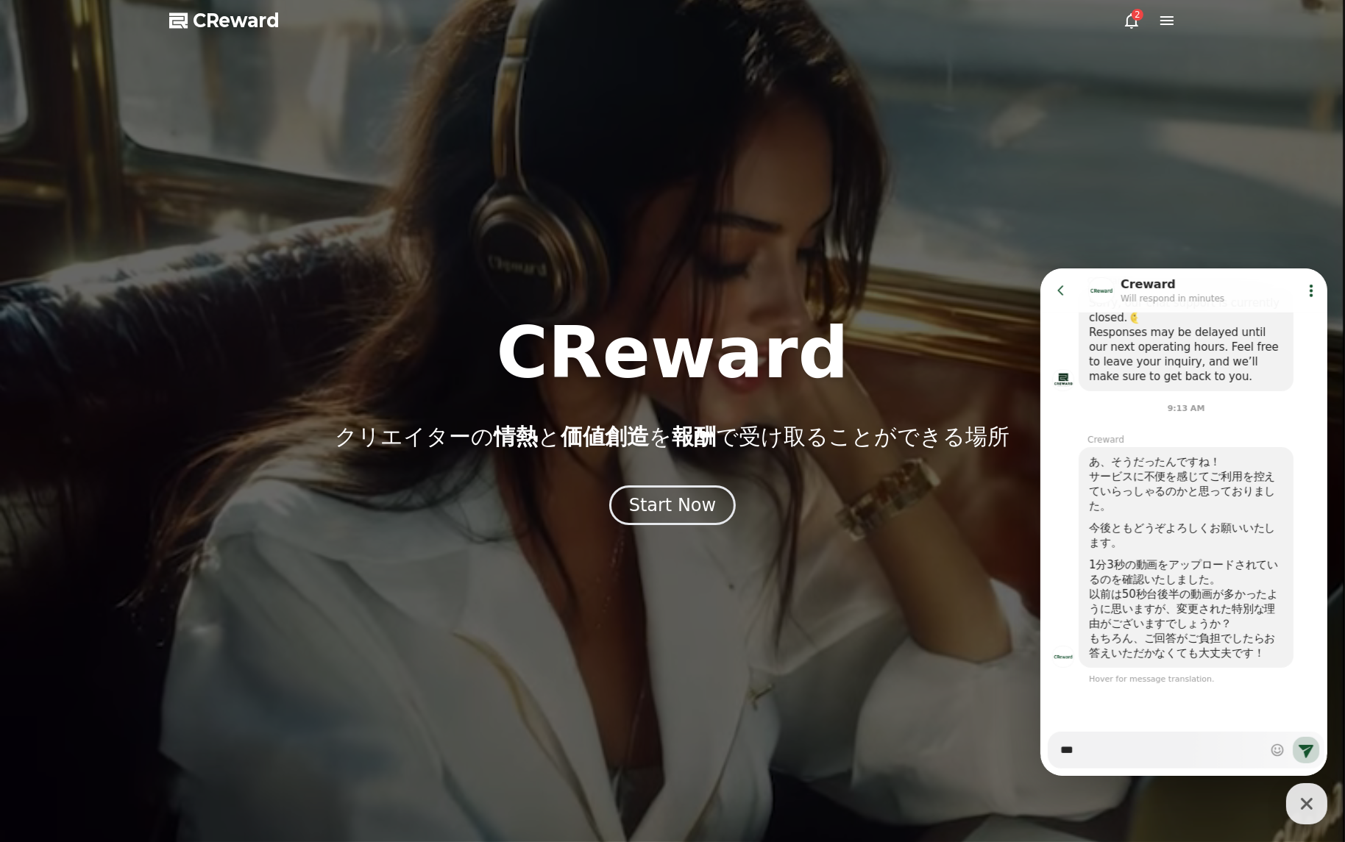
type textarea "*"
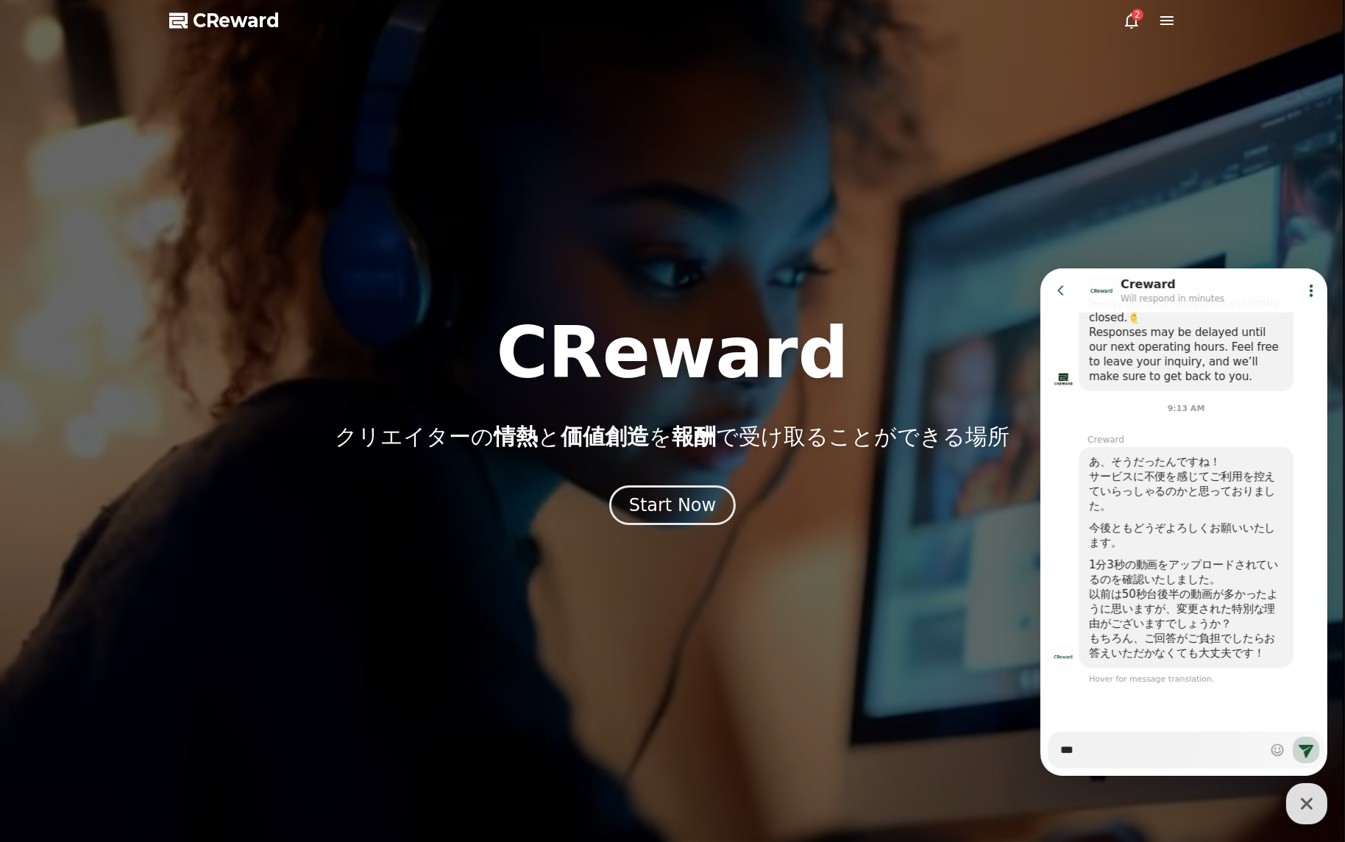
type textarea "***"
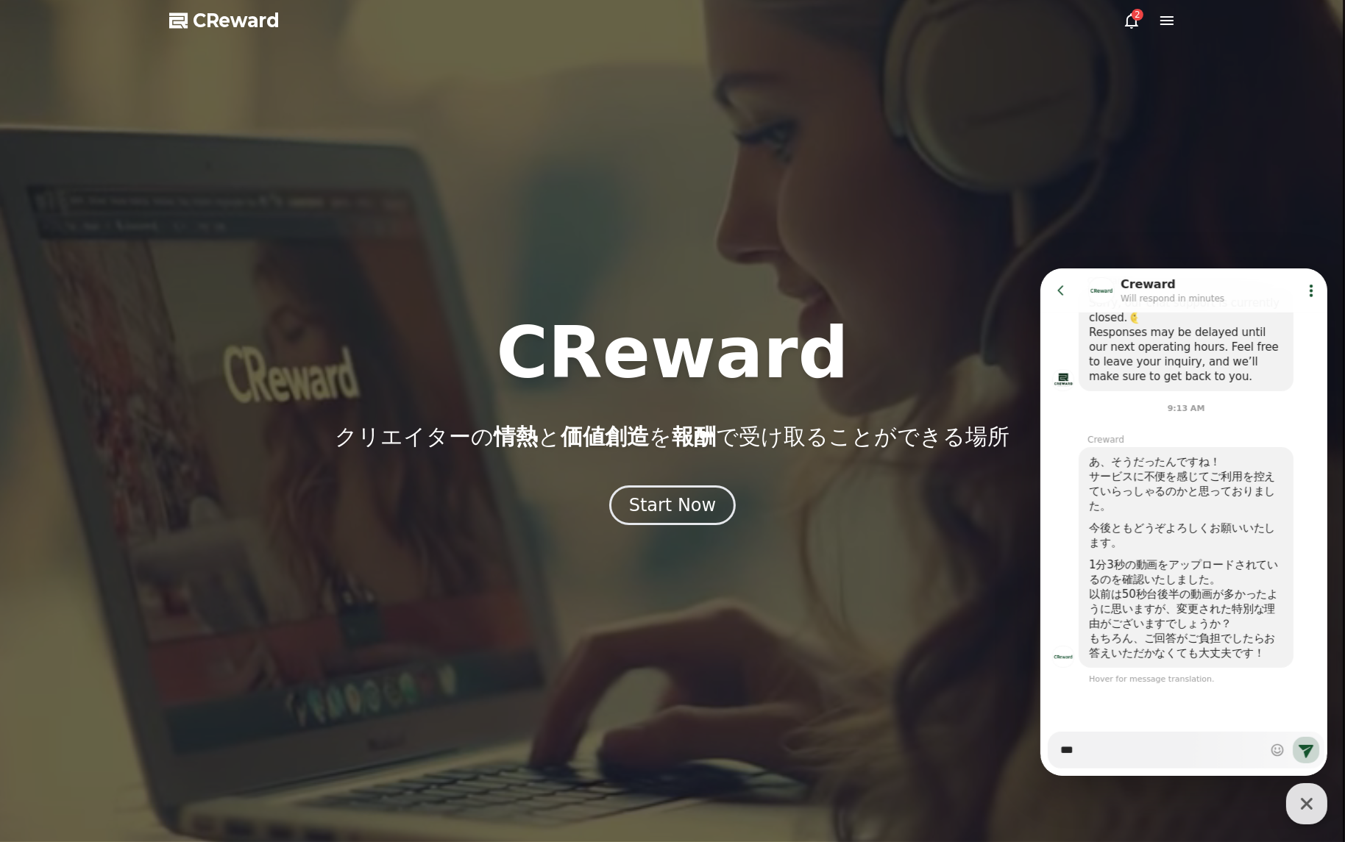
type textarea "*"
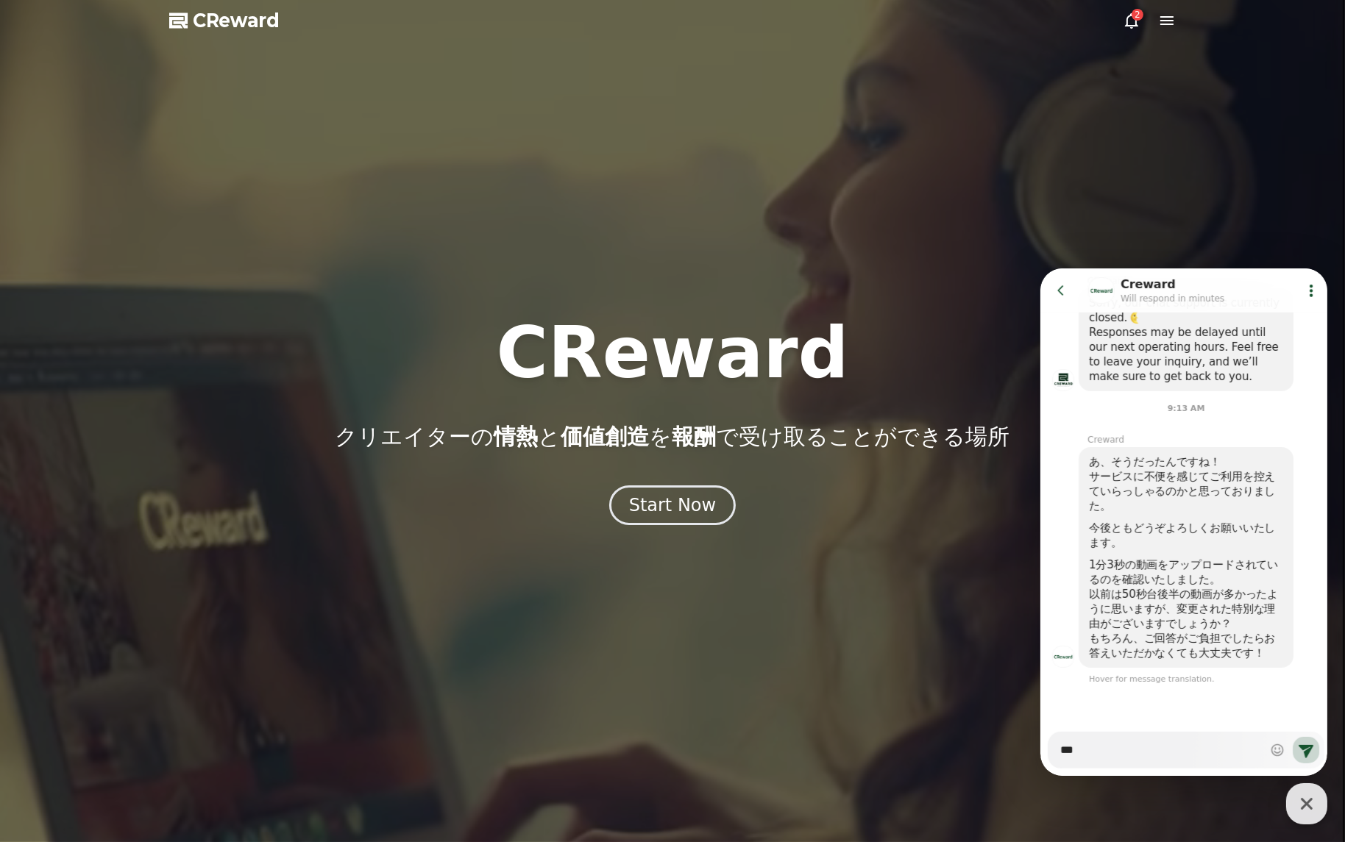
type textarea "****"
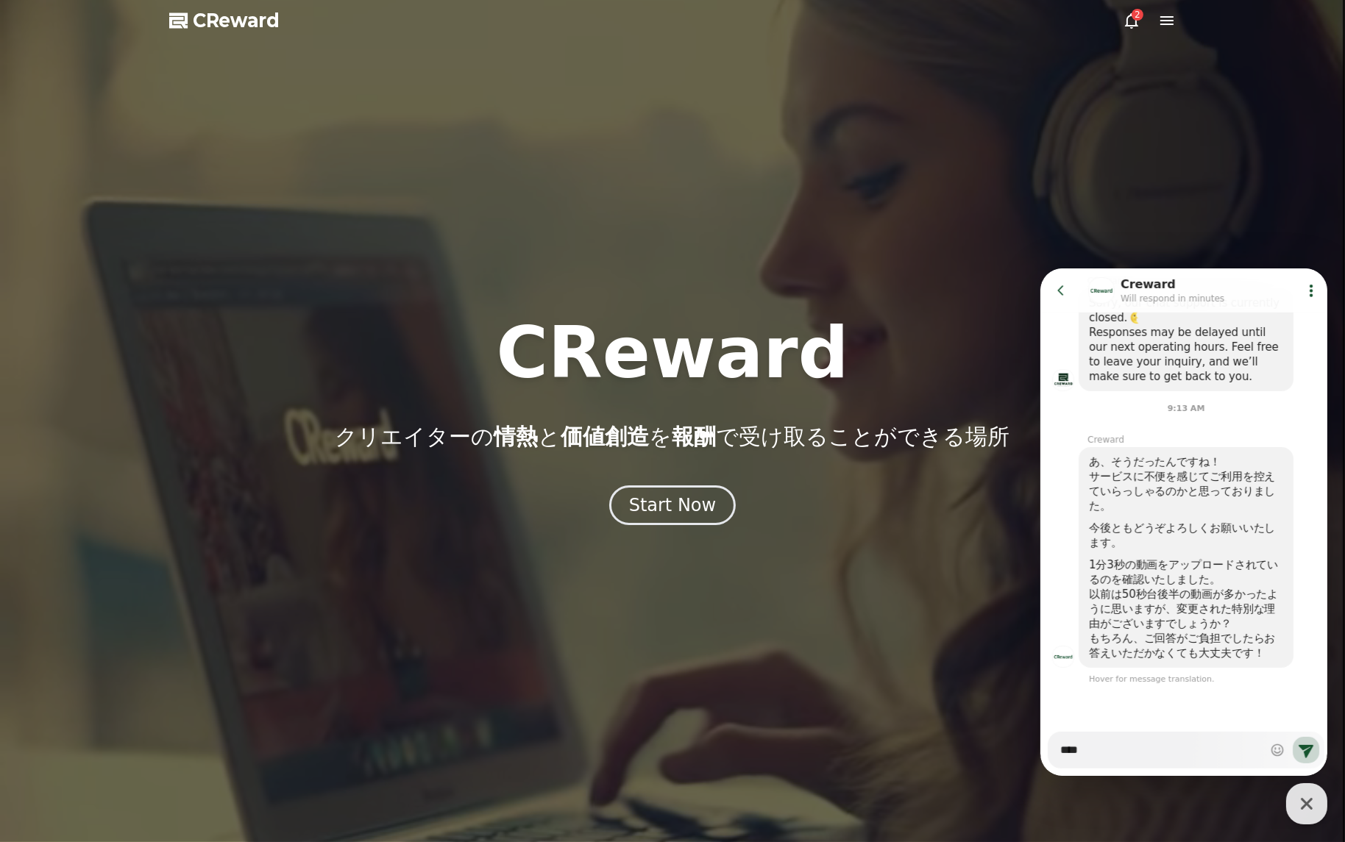
type textarea "*"
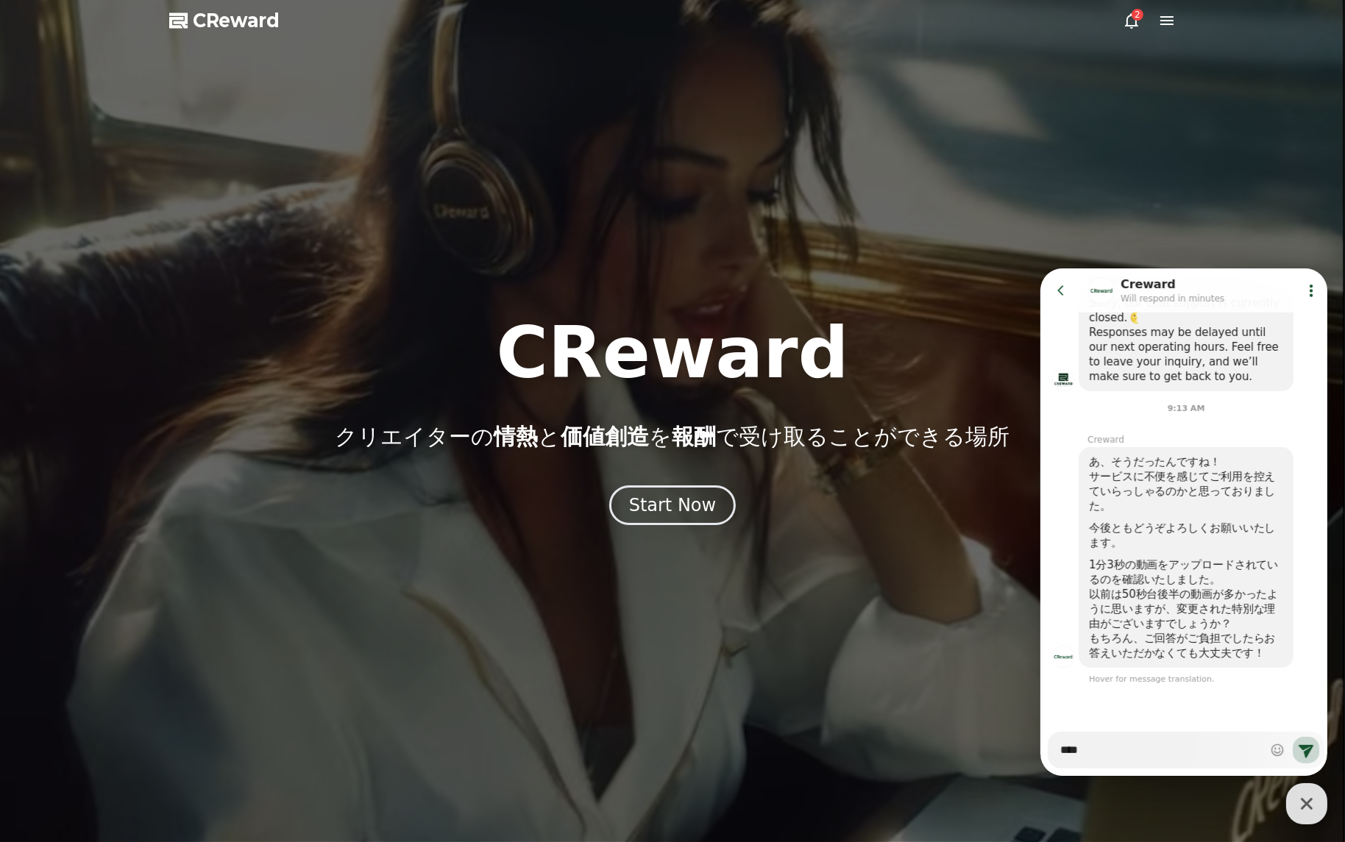
type textarea "*****"
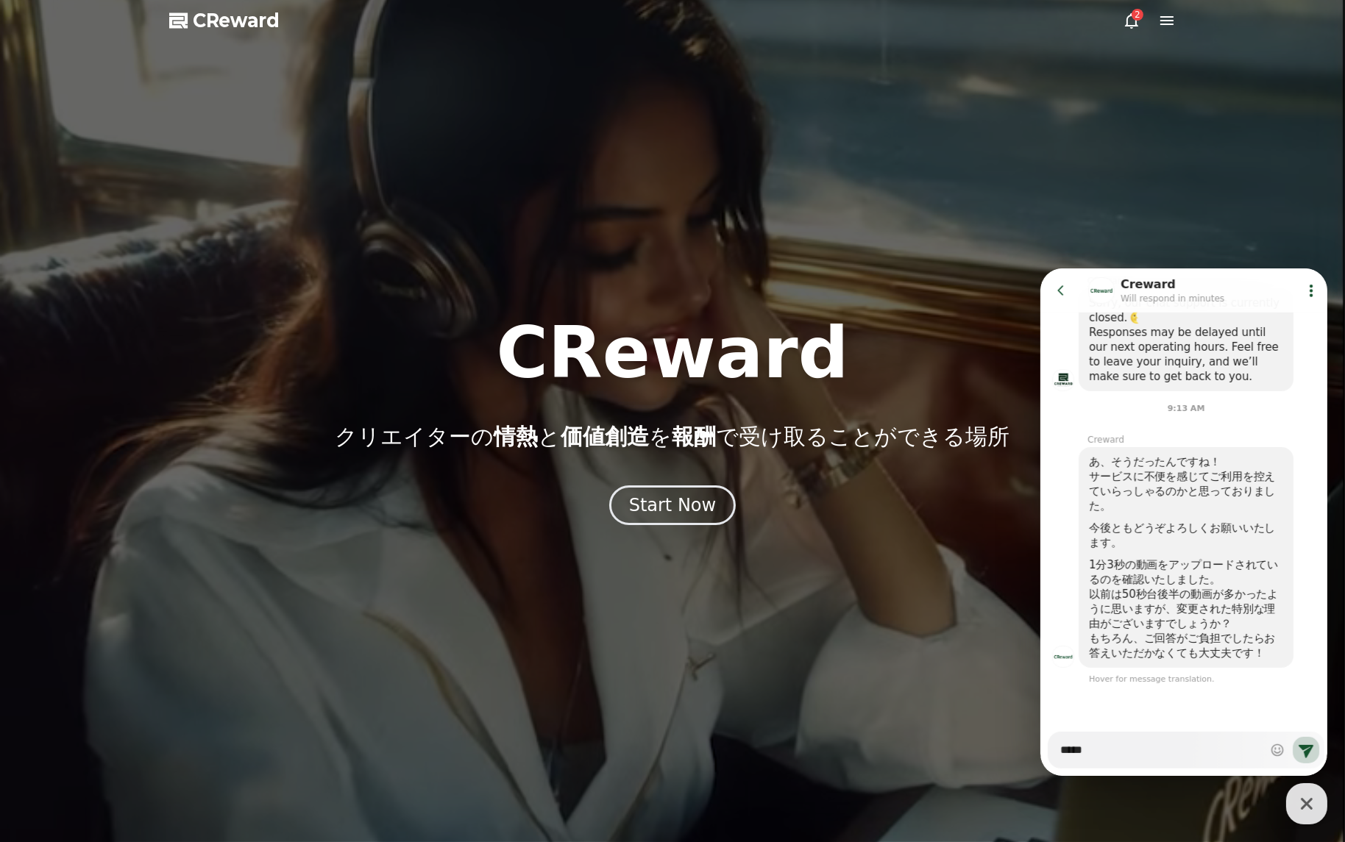
type textarea "*"
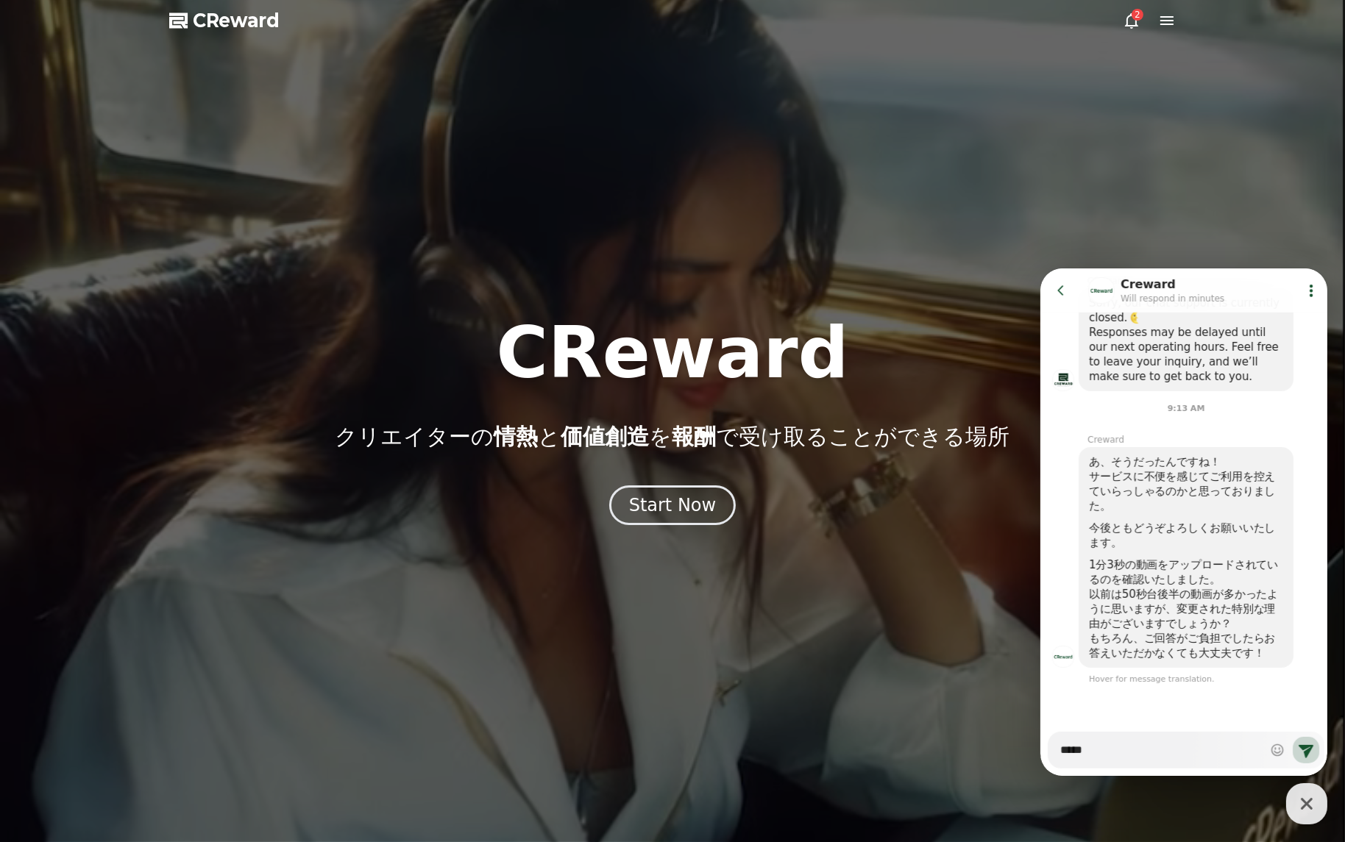
type textarea "*****"
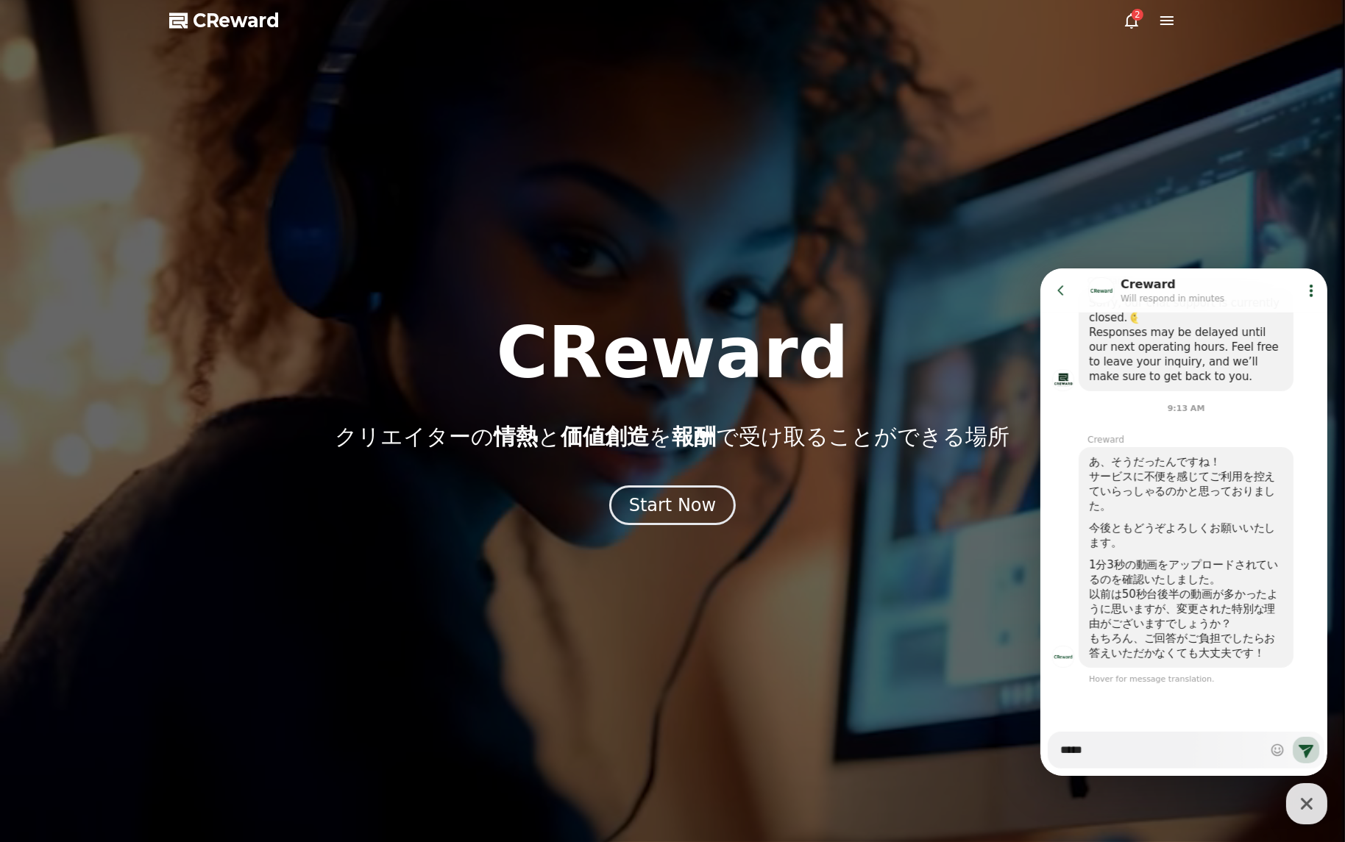
type textarea "*"
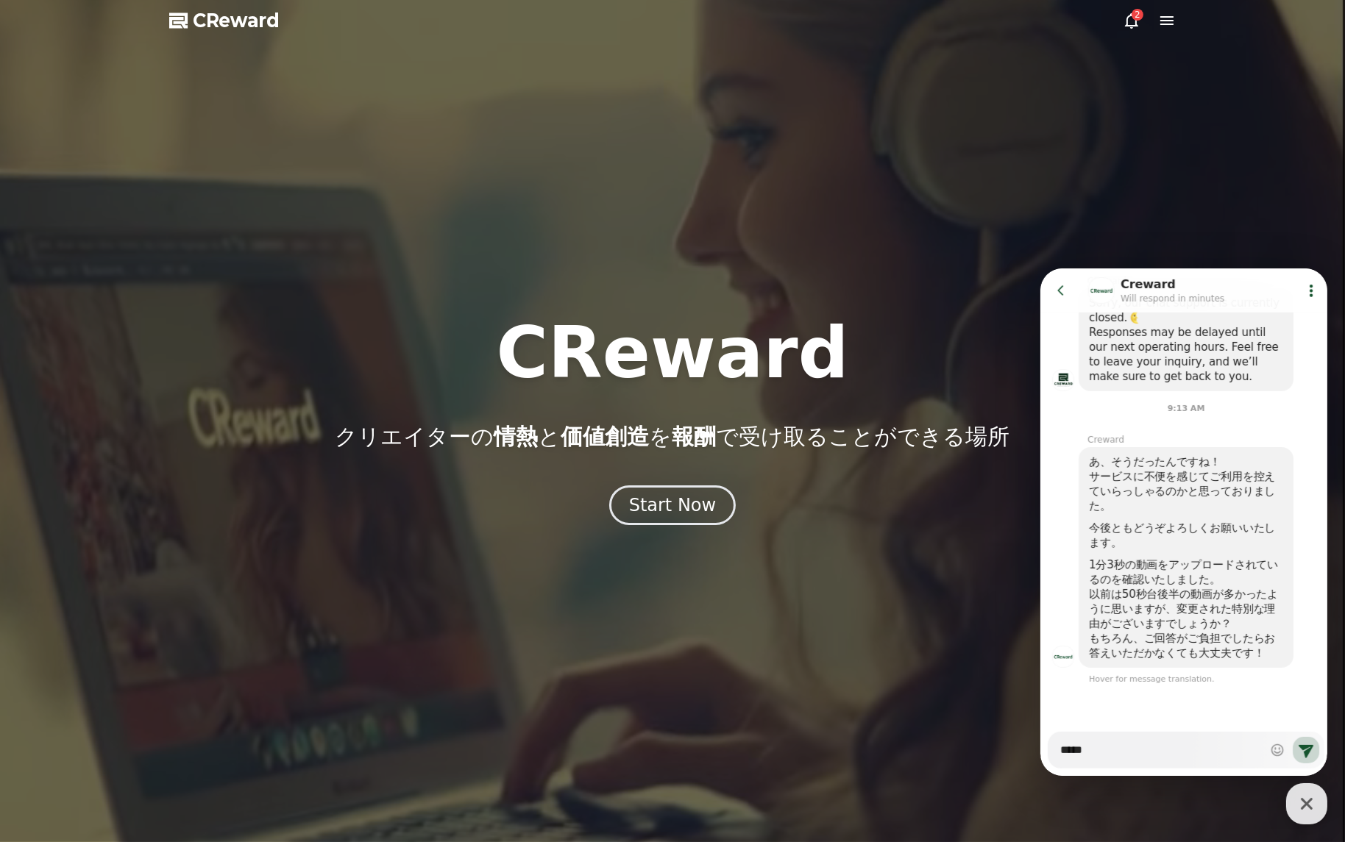
type textarea "******"
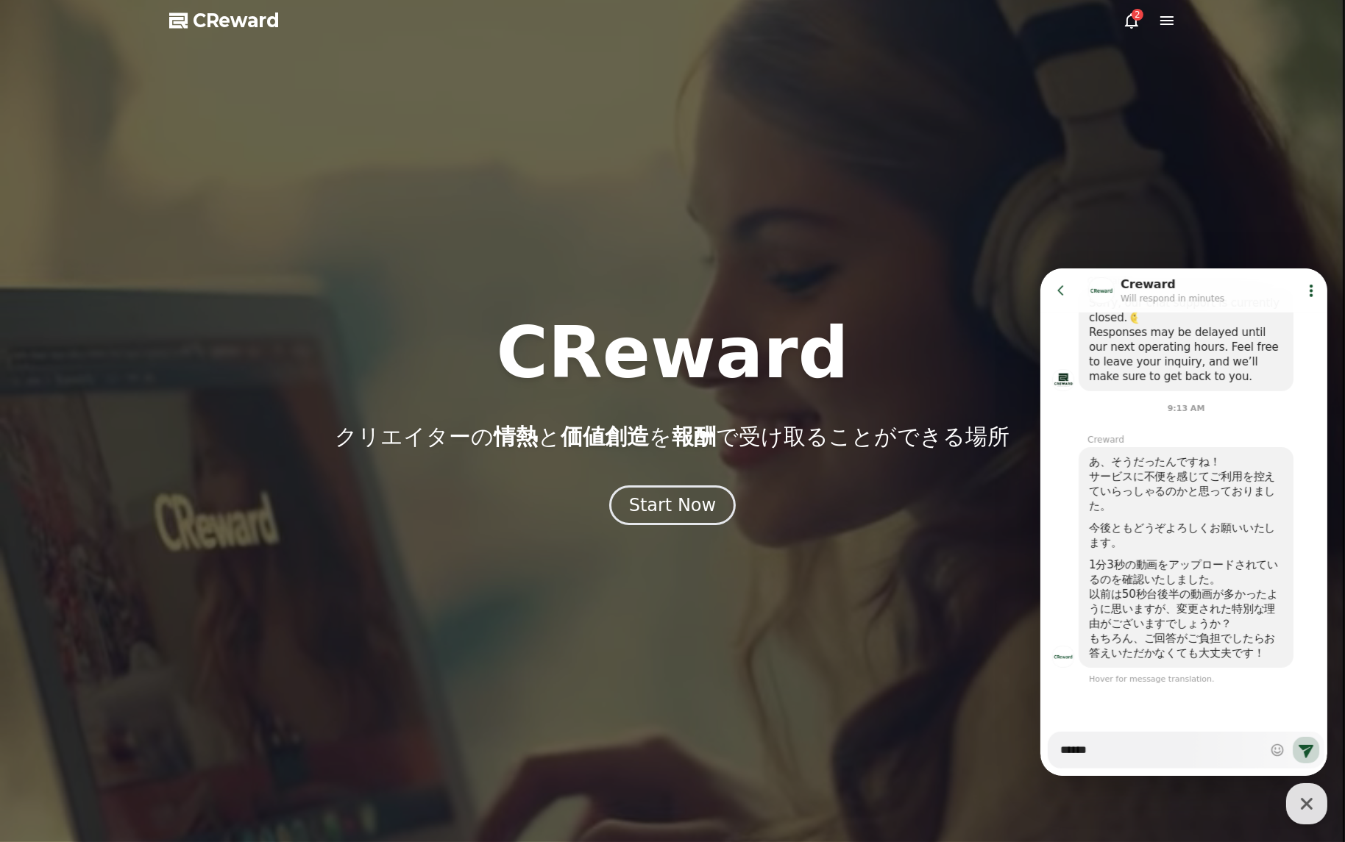
type textarea "*"
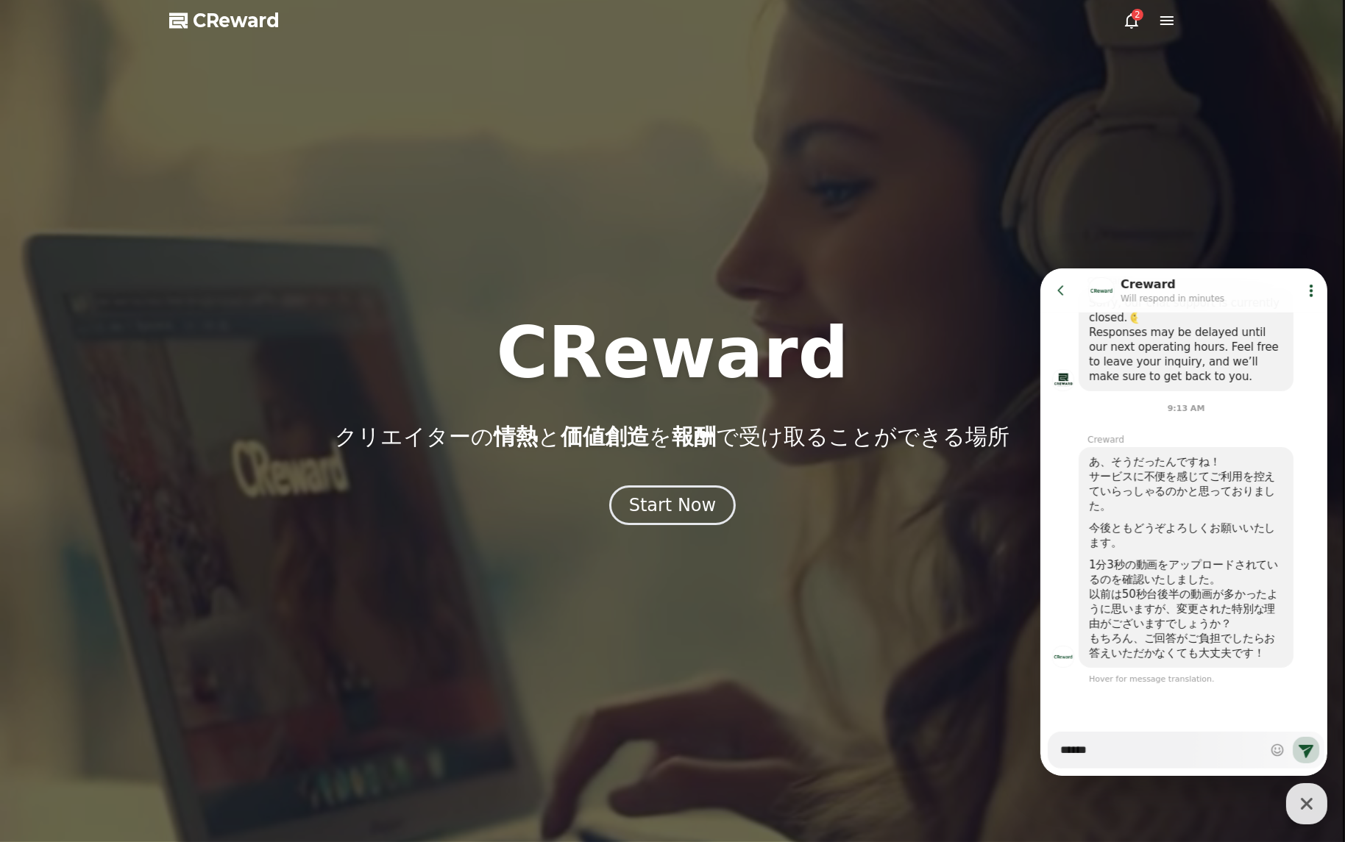
type textarea "*******"
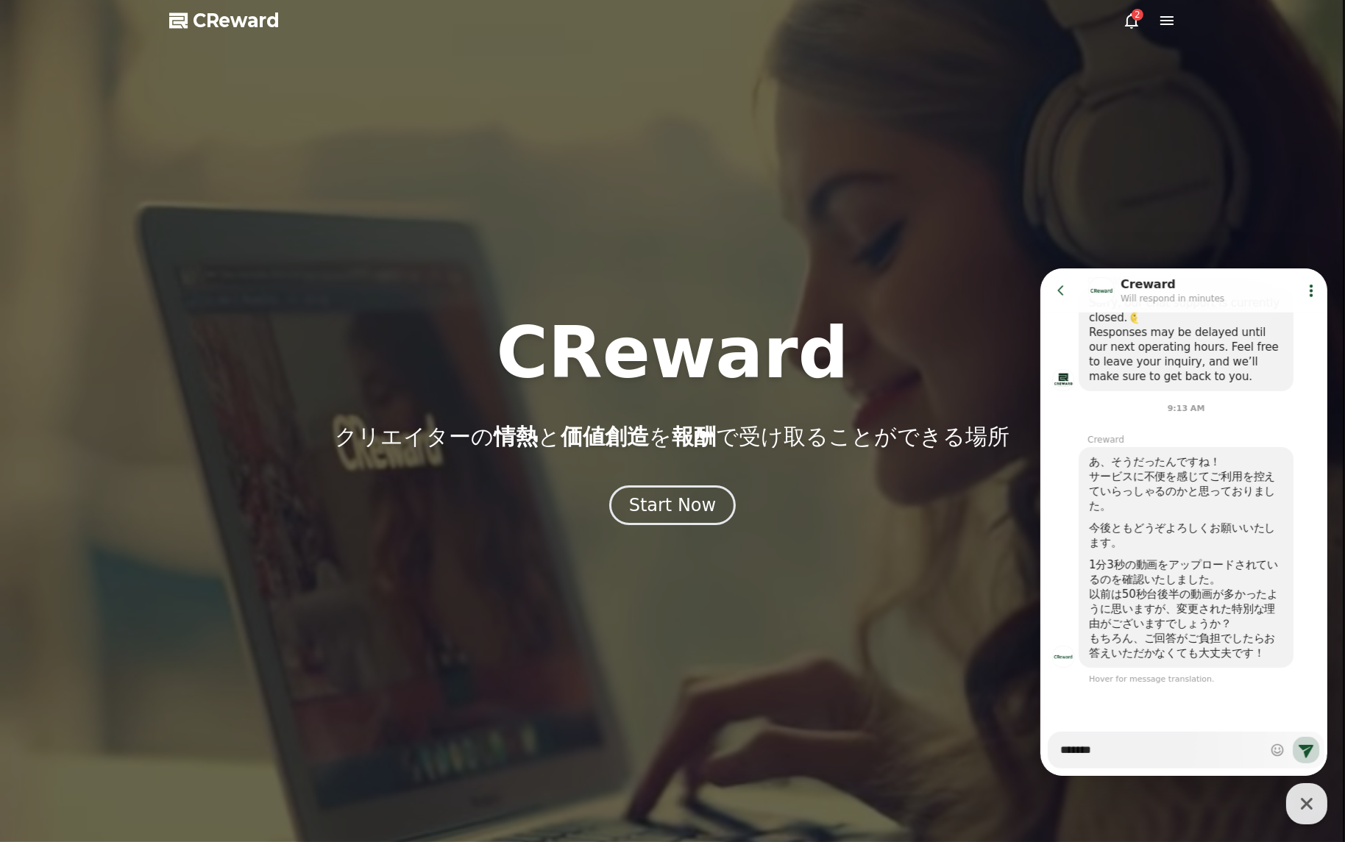
type textarea "*"
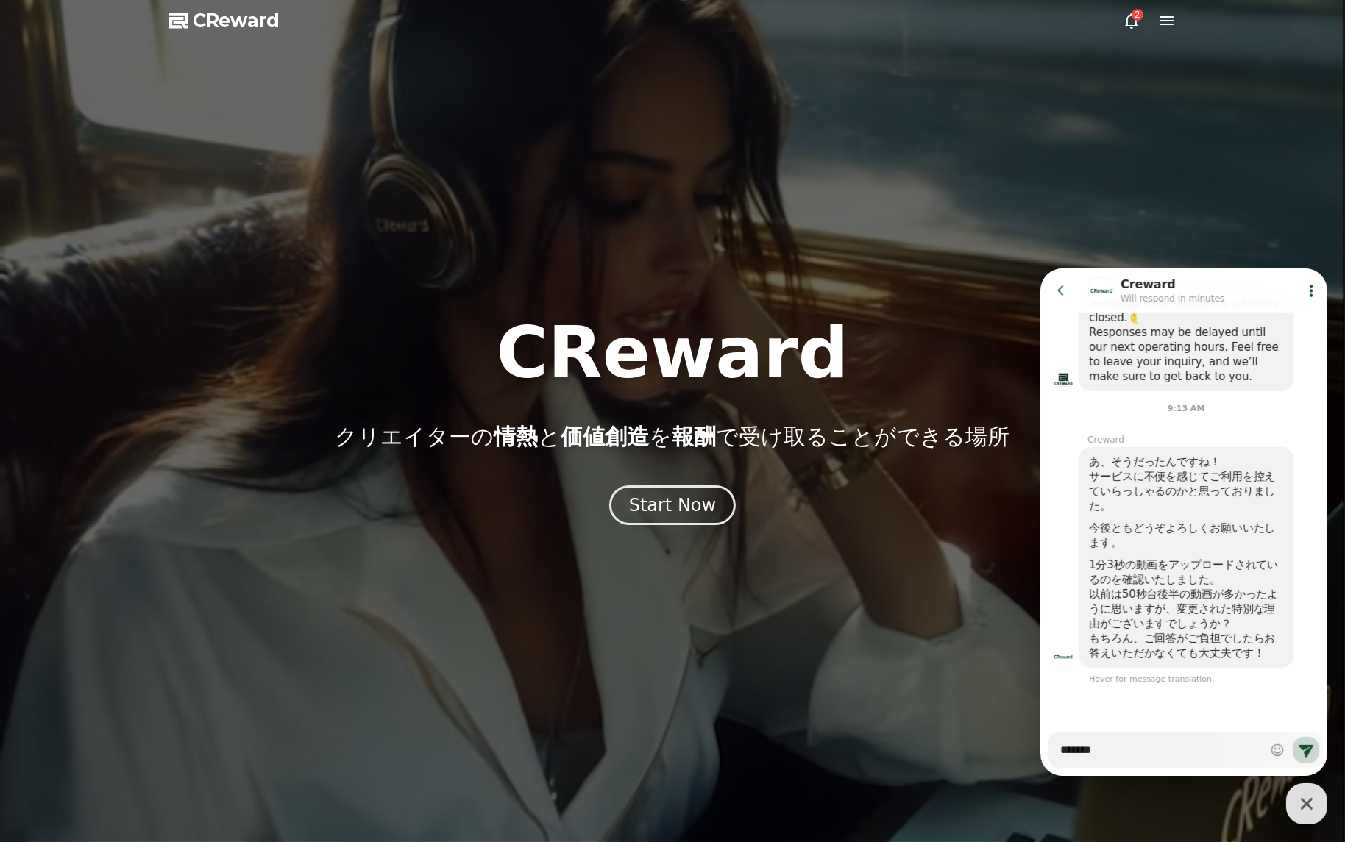
type textarea "*******"
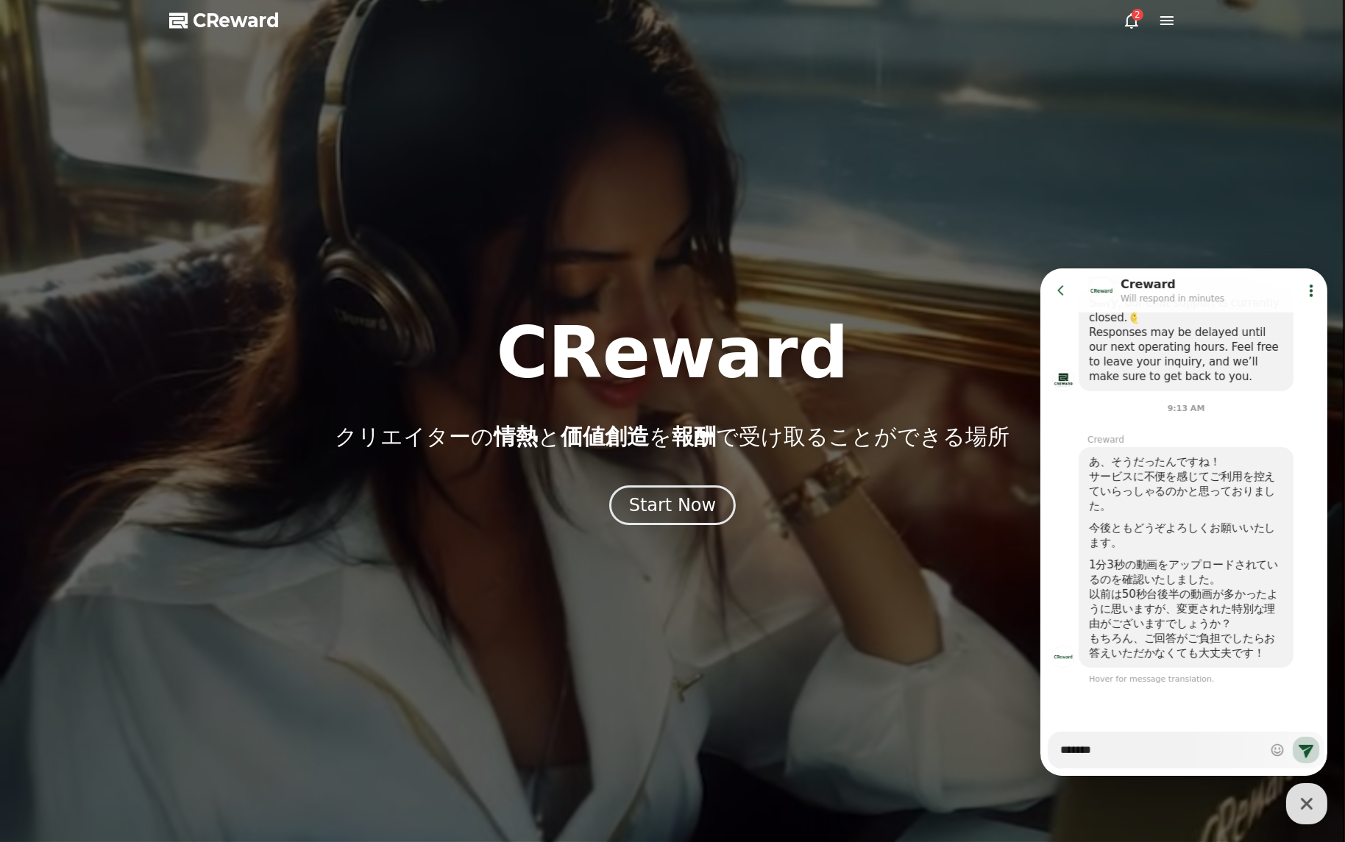
type textarea "*"
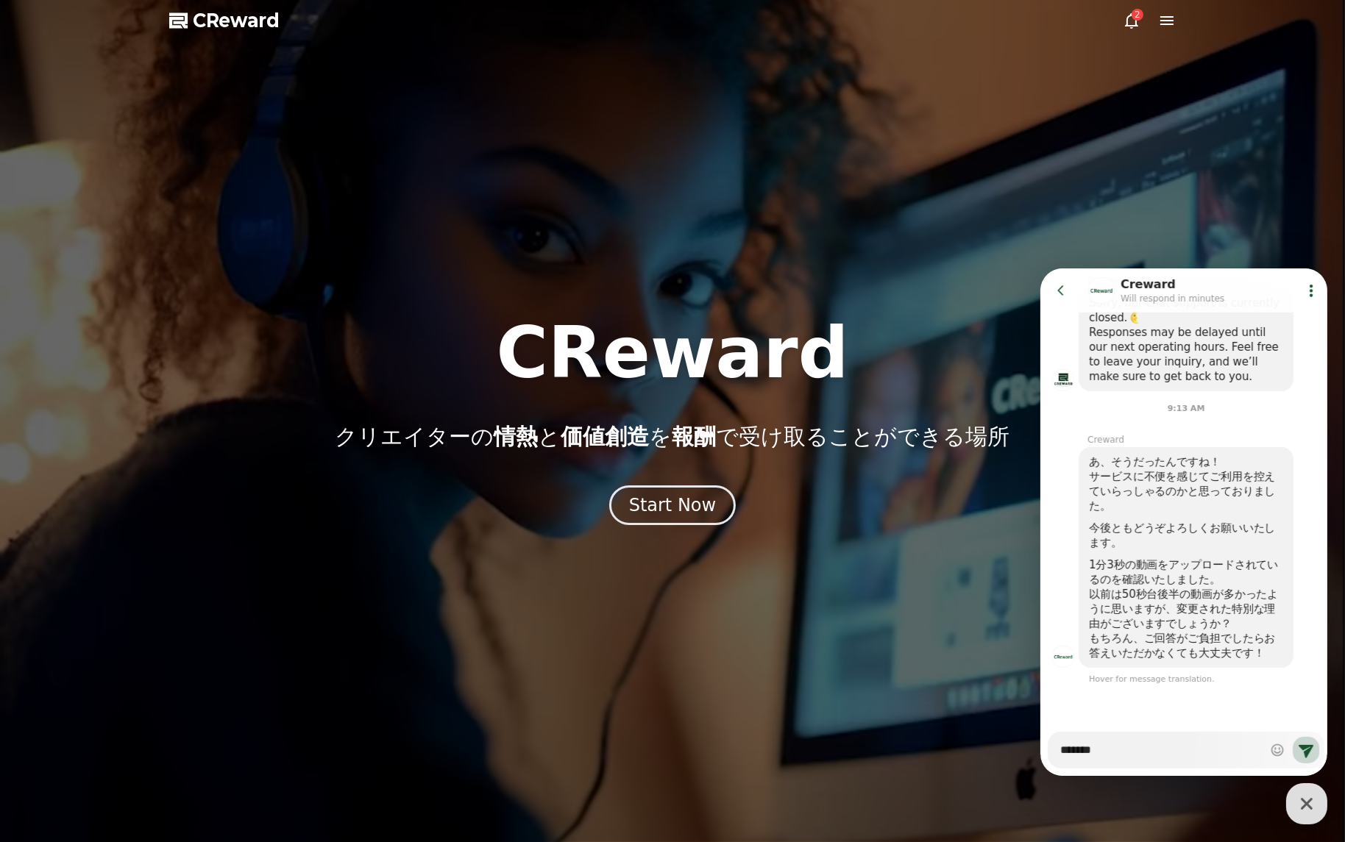
type textarea "********"
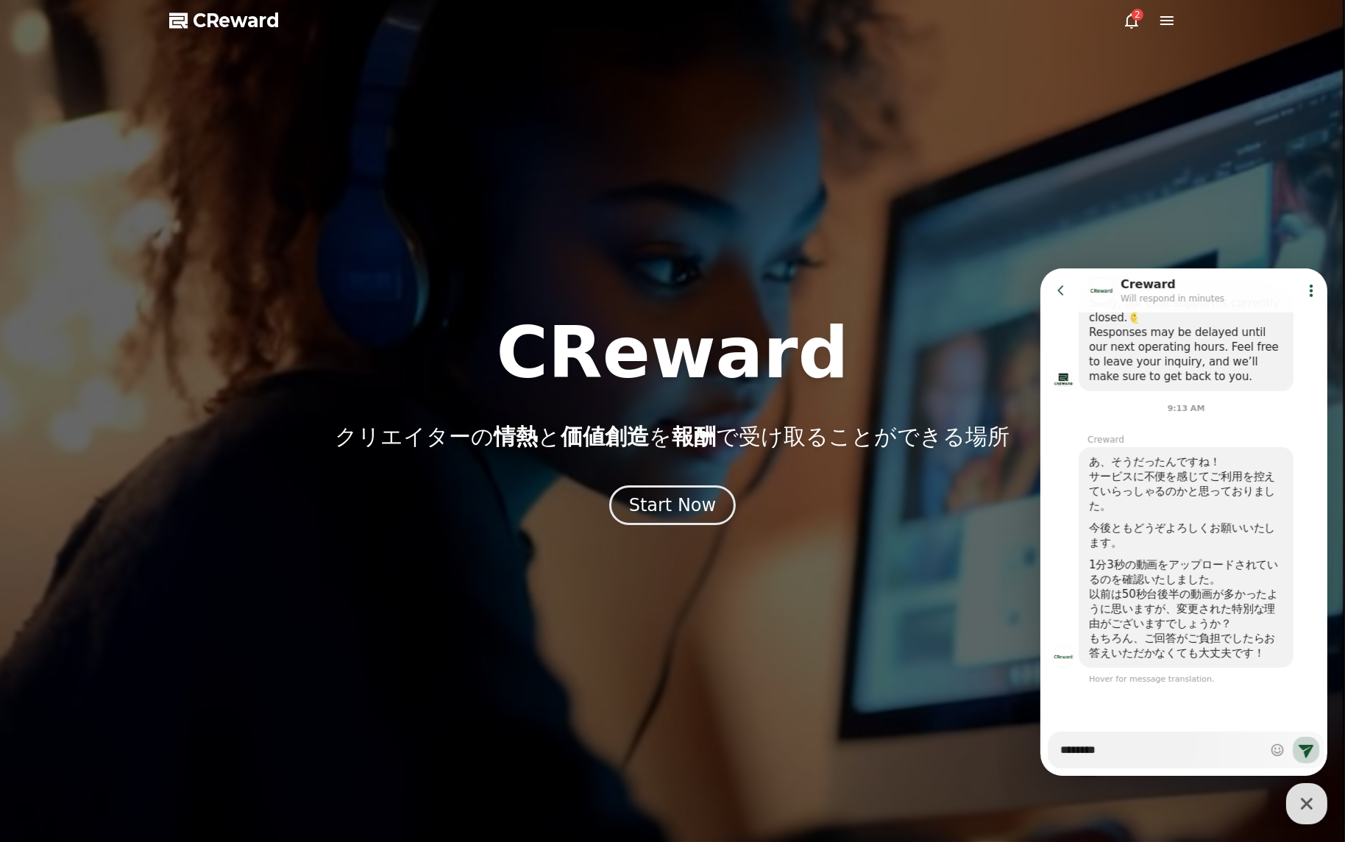
type textarea "*"
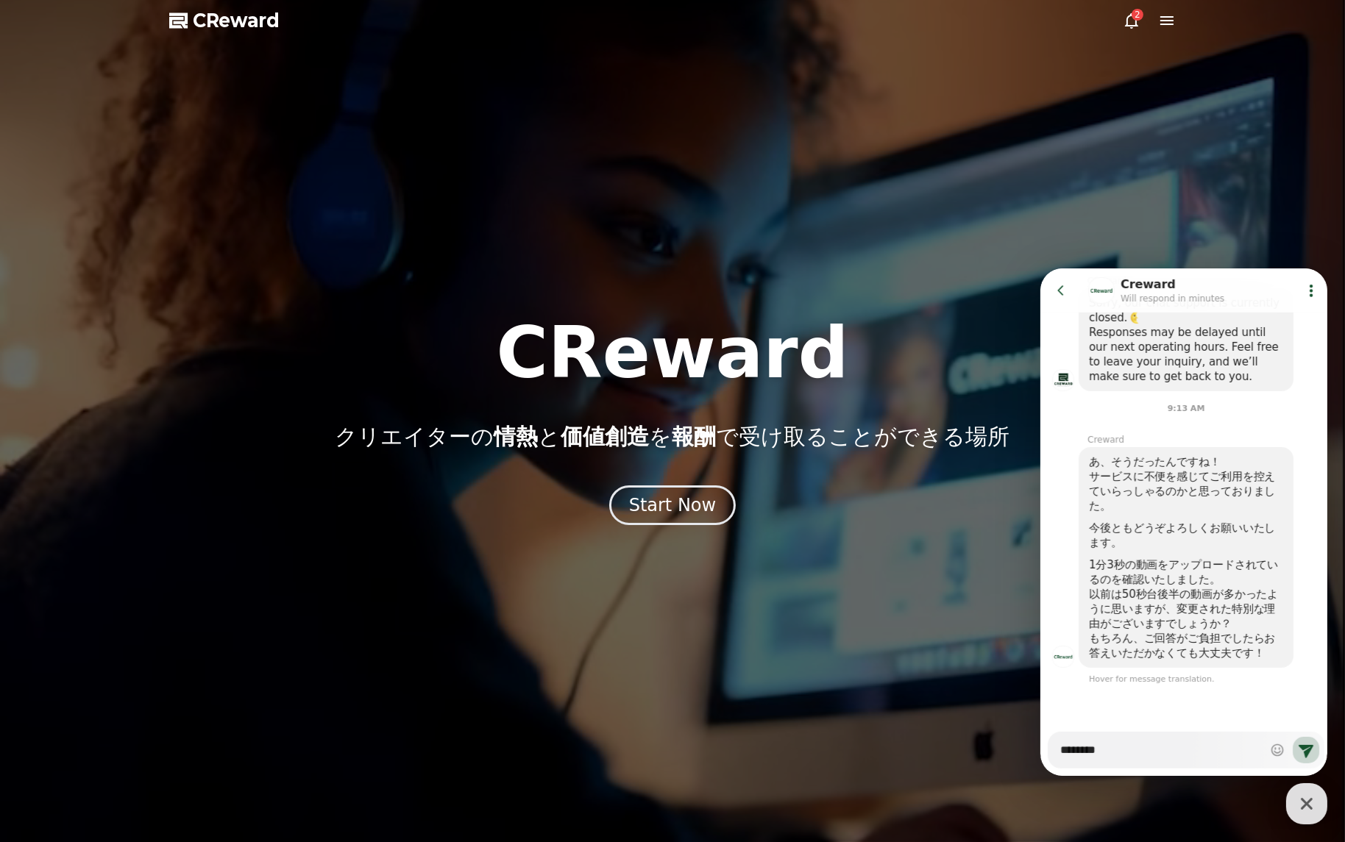
type textarea "******"
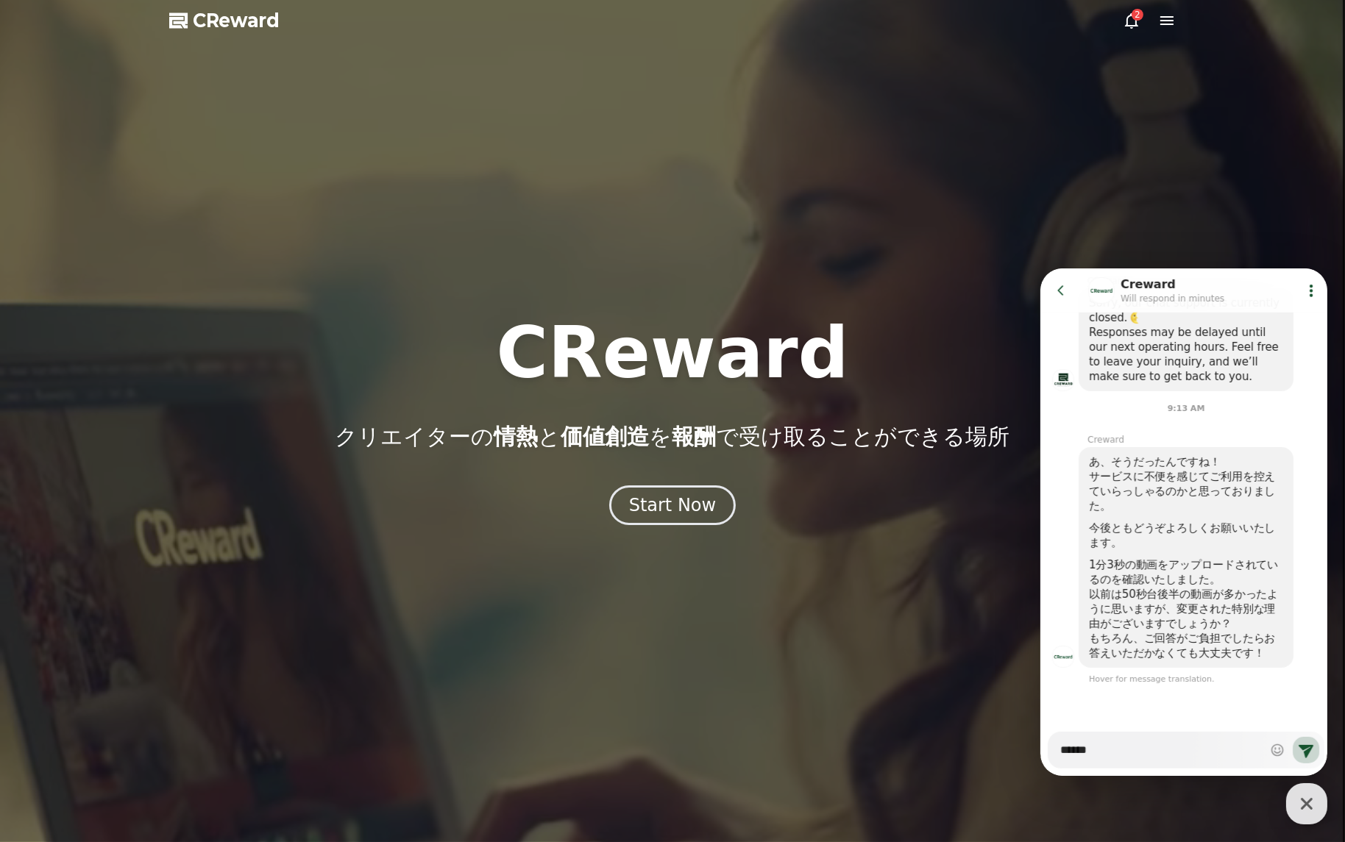
type textarea "*"
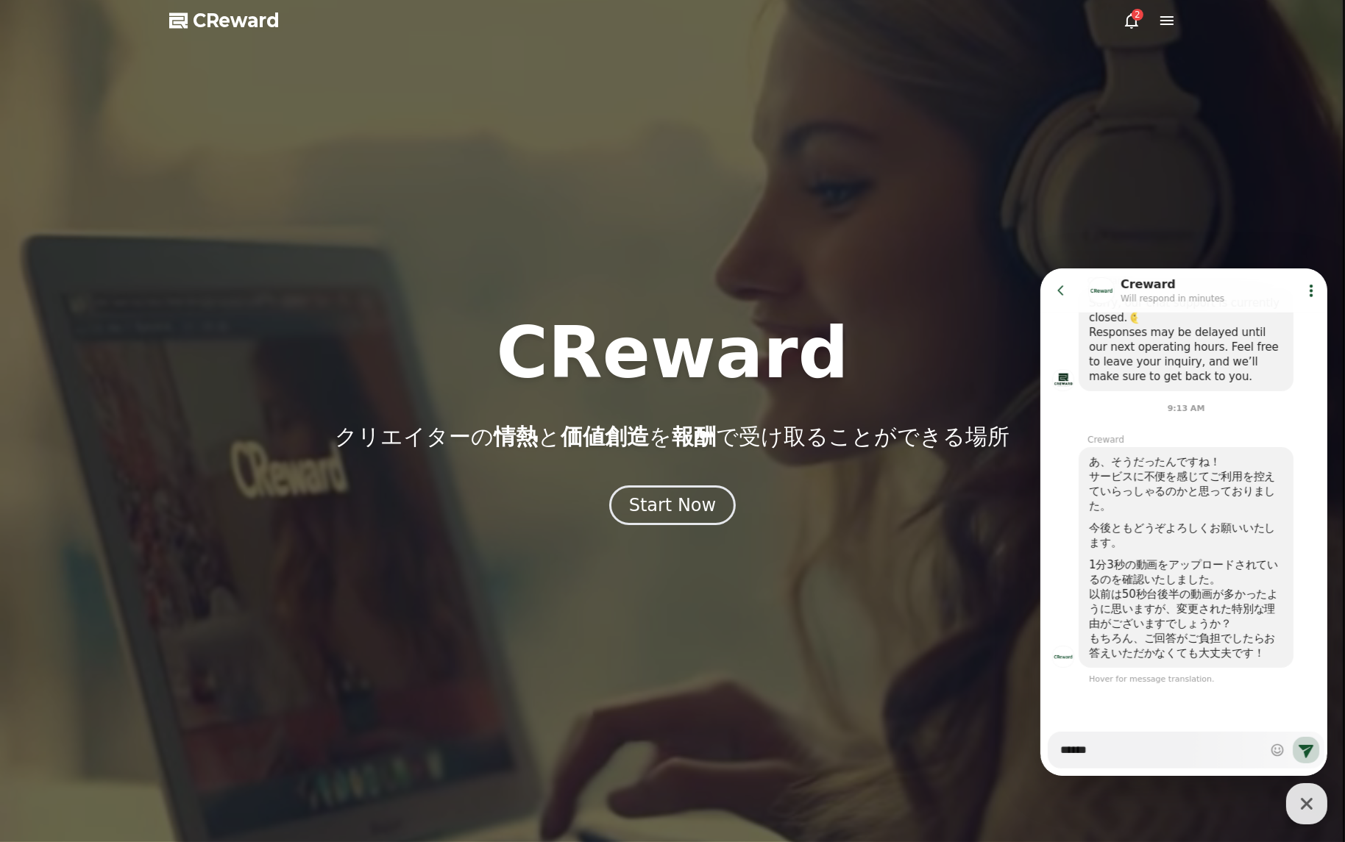
type textarea "*******"
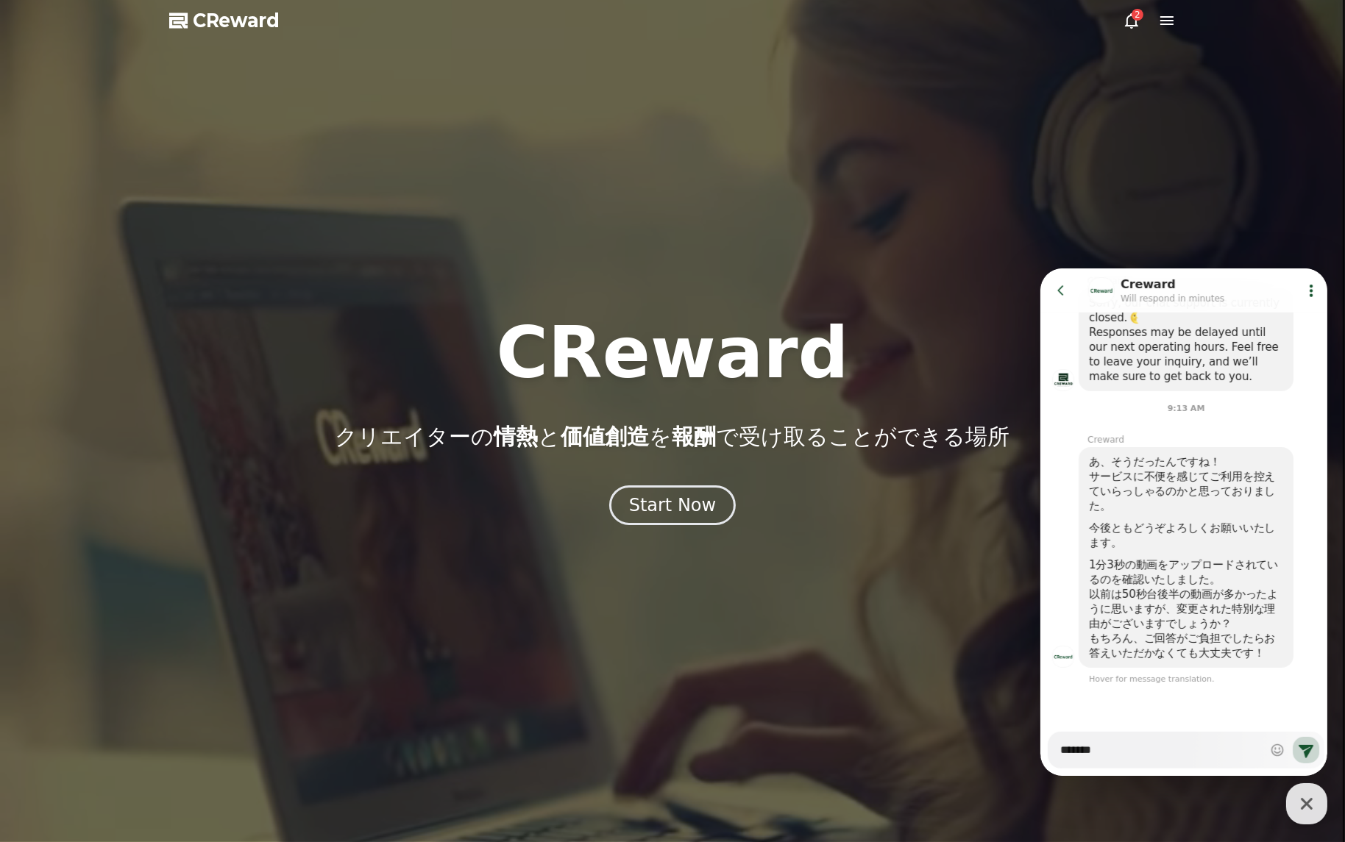
type textarea "*"
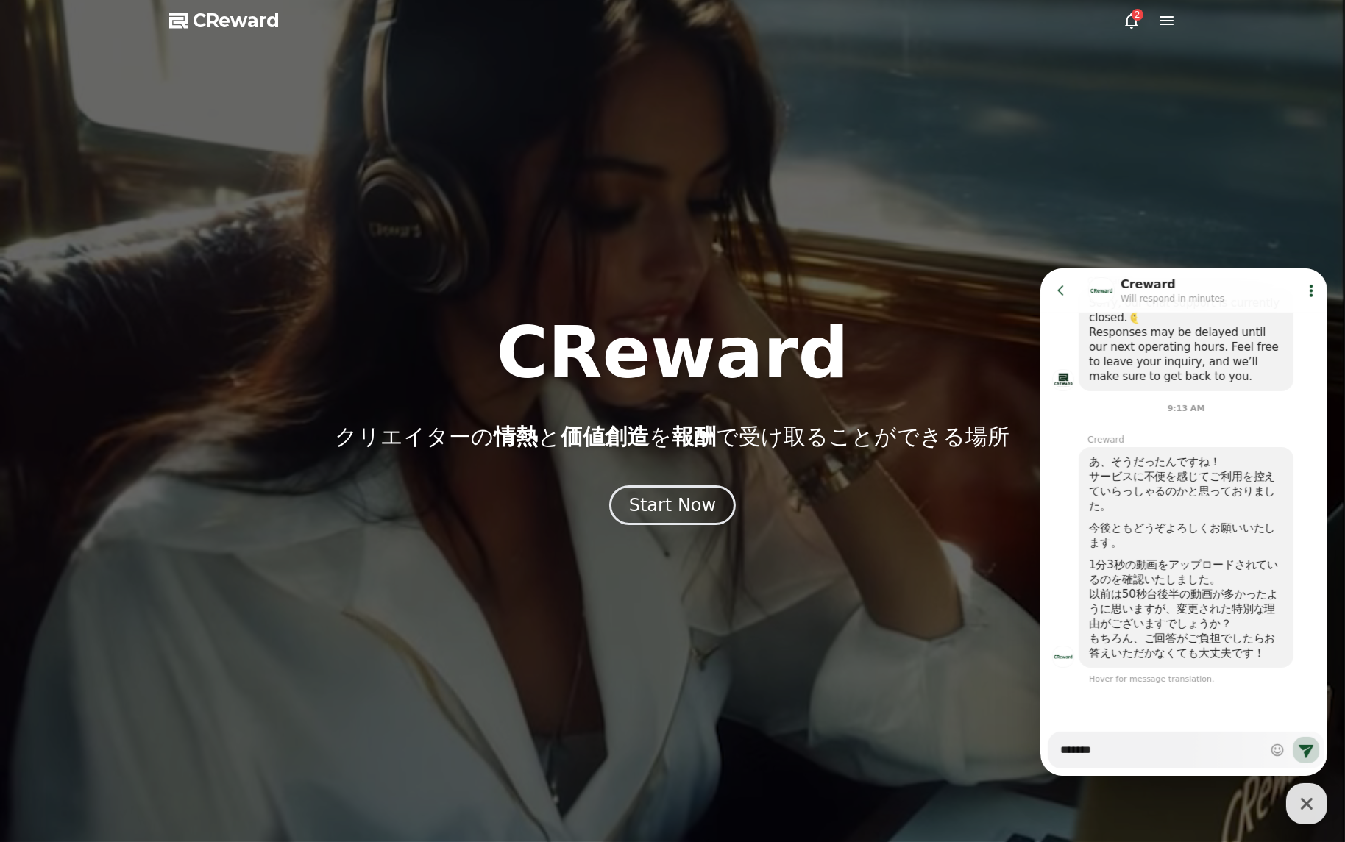
type textarea "********"
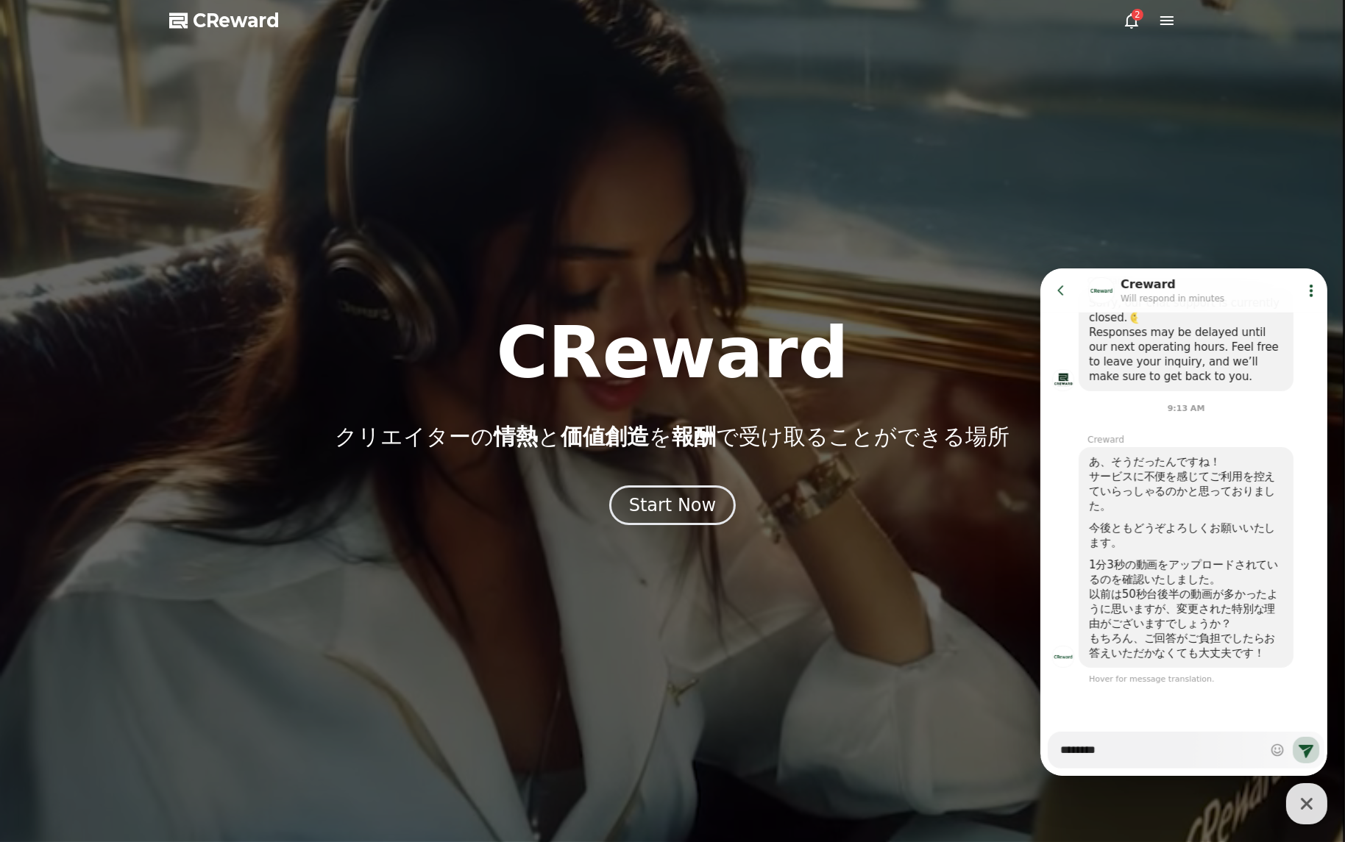
type textarea "*"
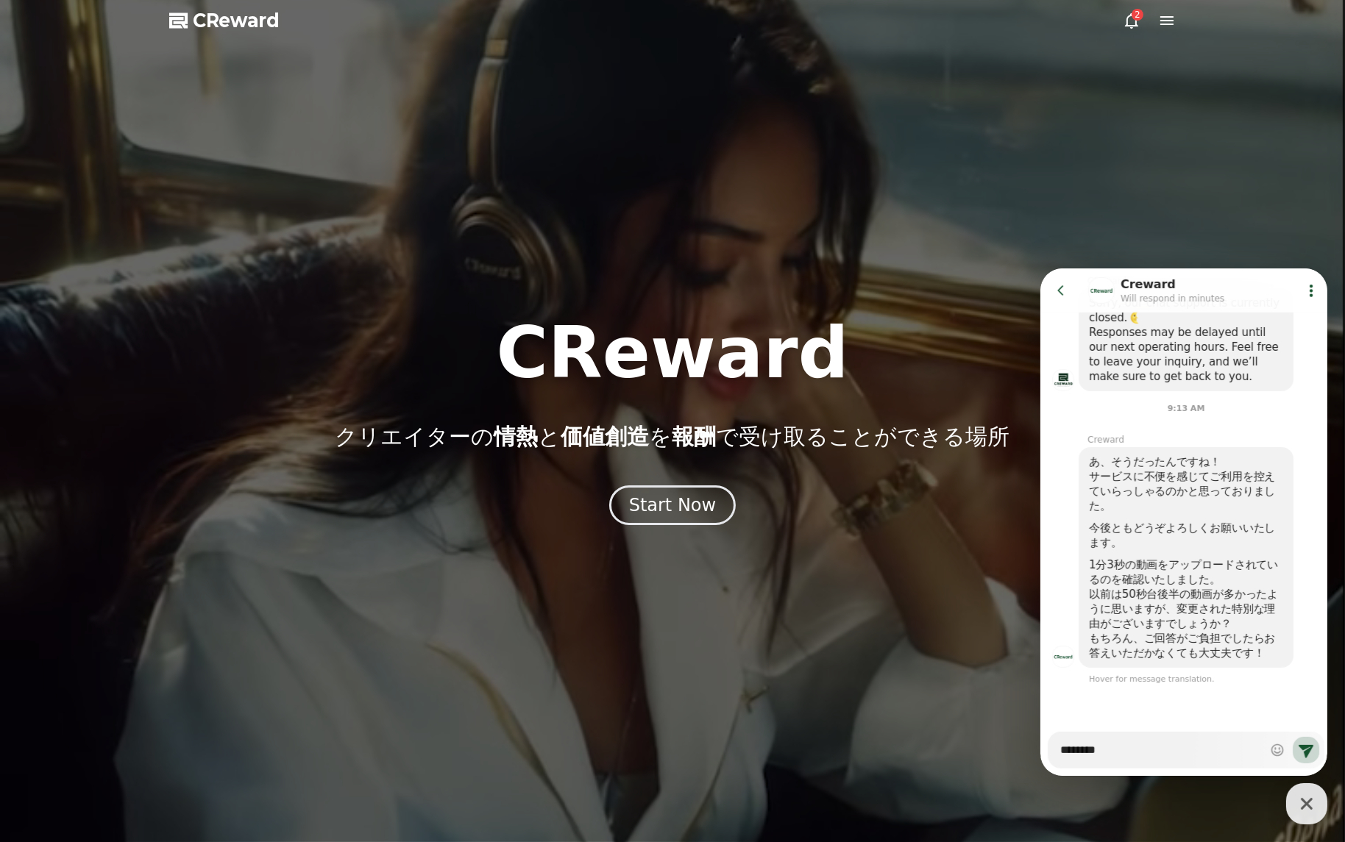
type textarea "********"
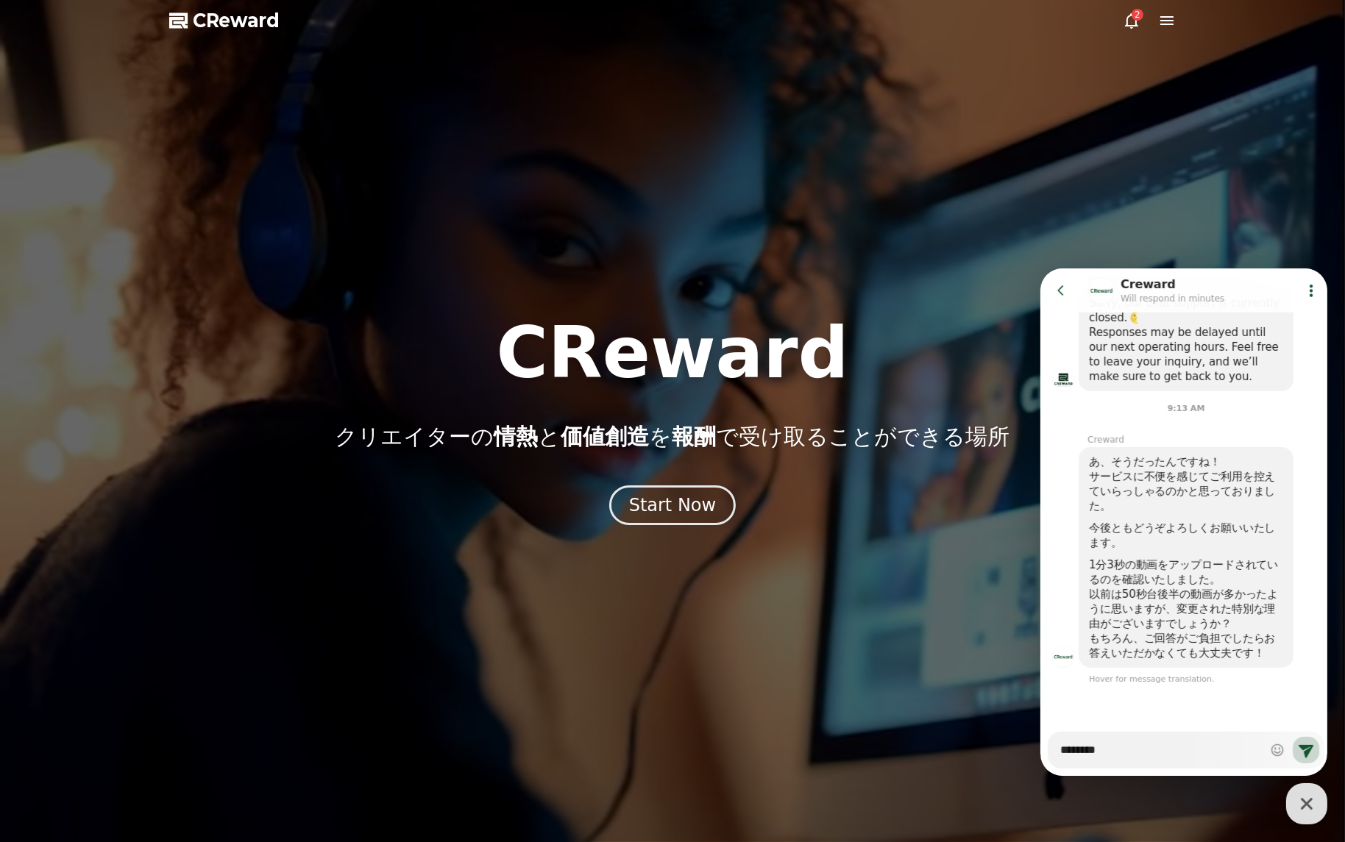
type textarea "*"
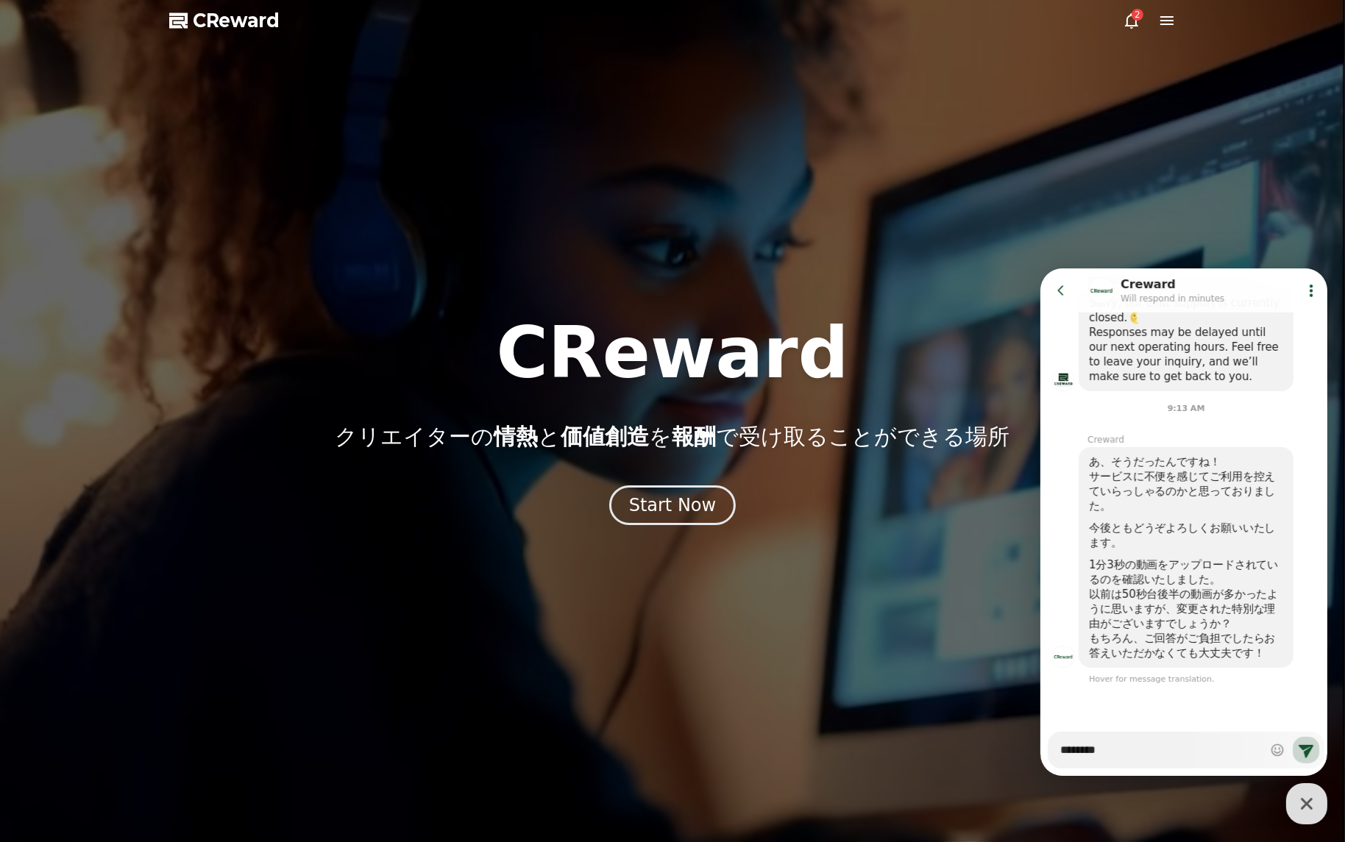
type textarea "*********"
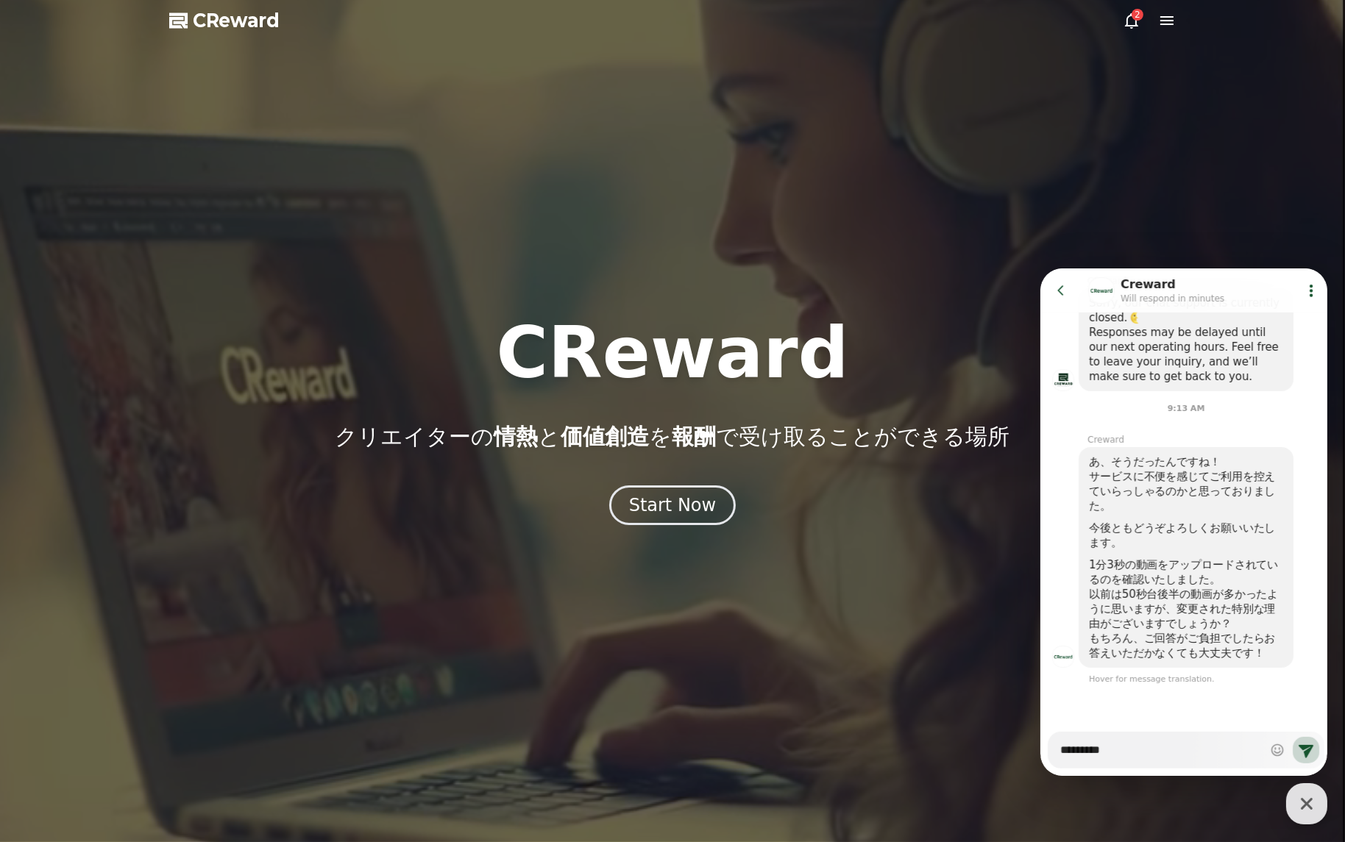
type textarea "*"
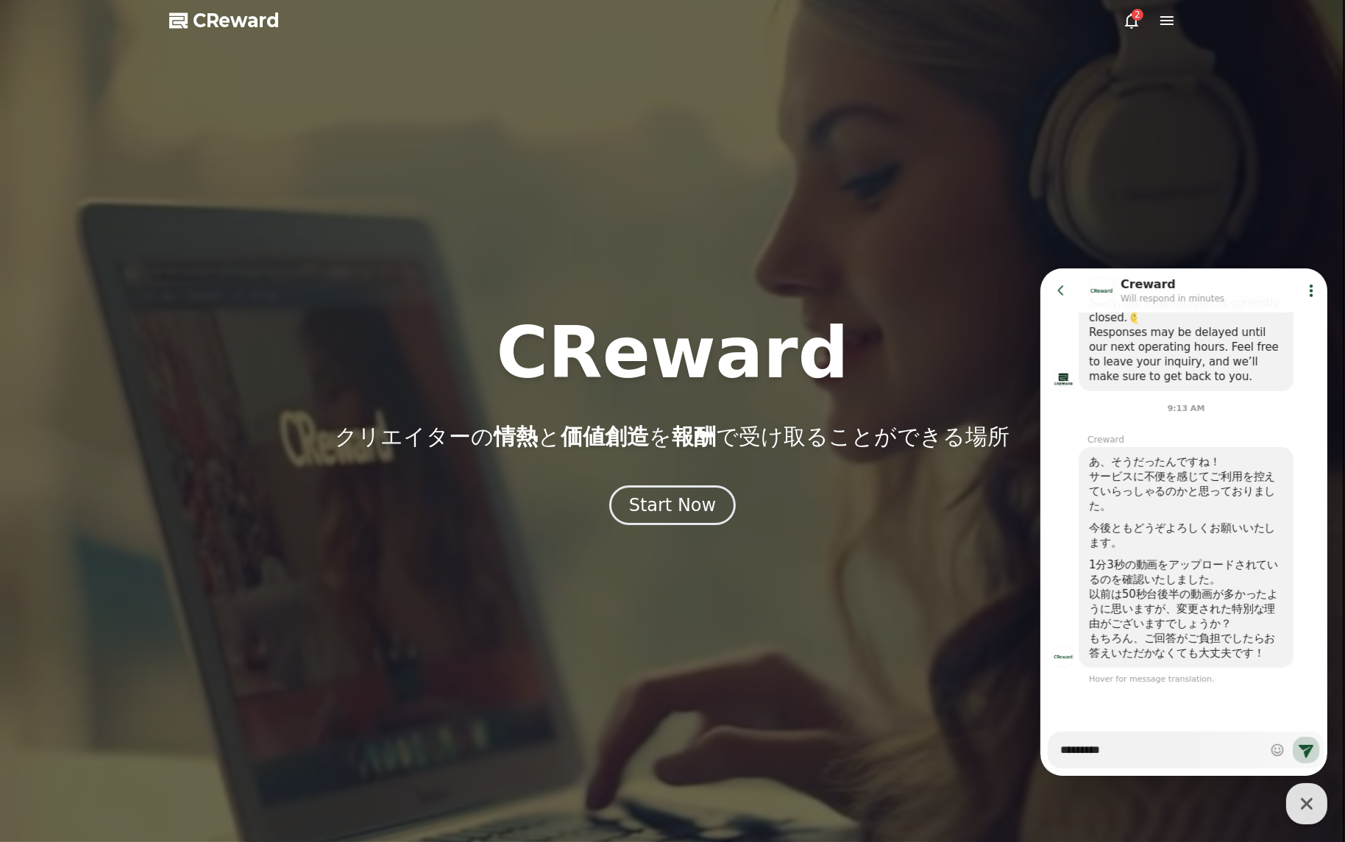
type textarea "*********"
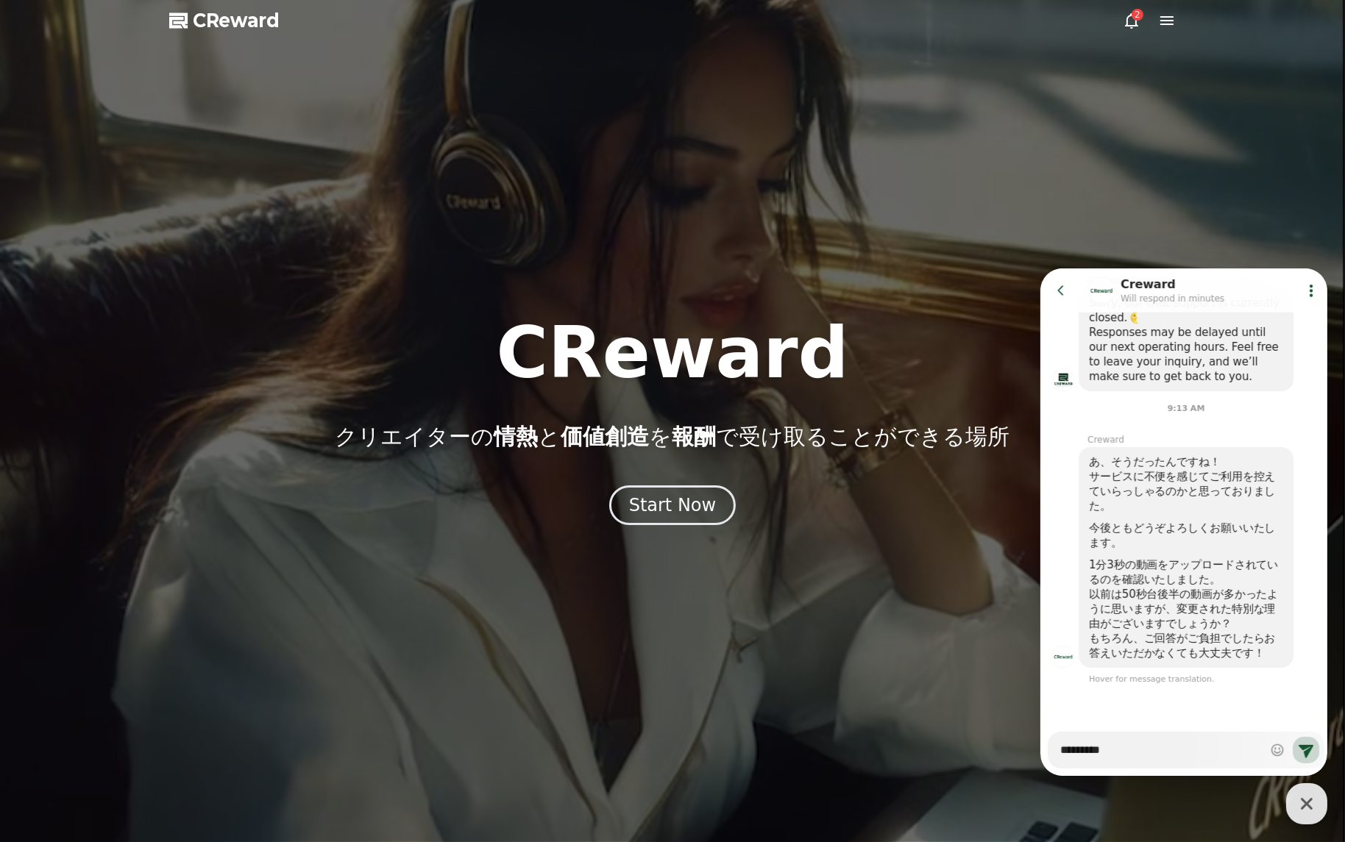
type textarea "*"
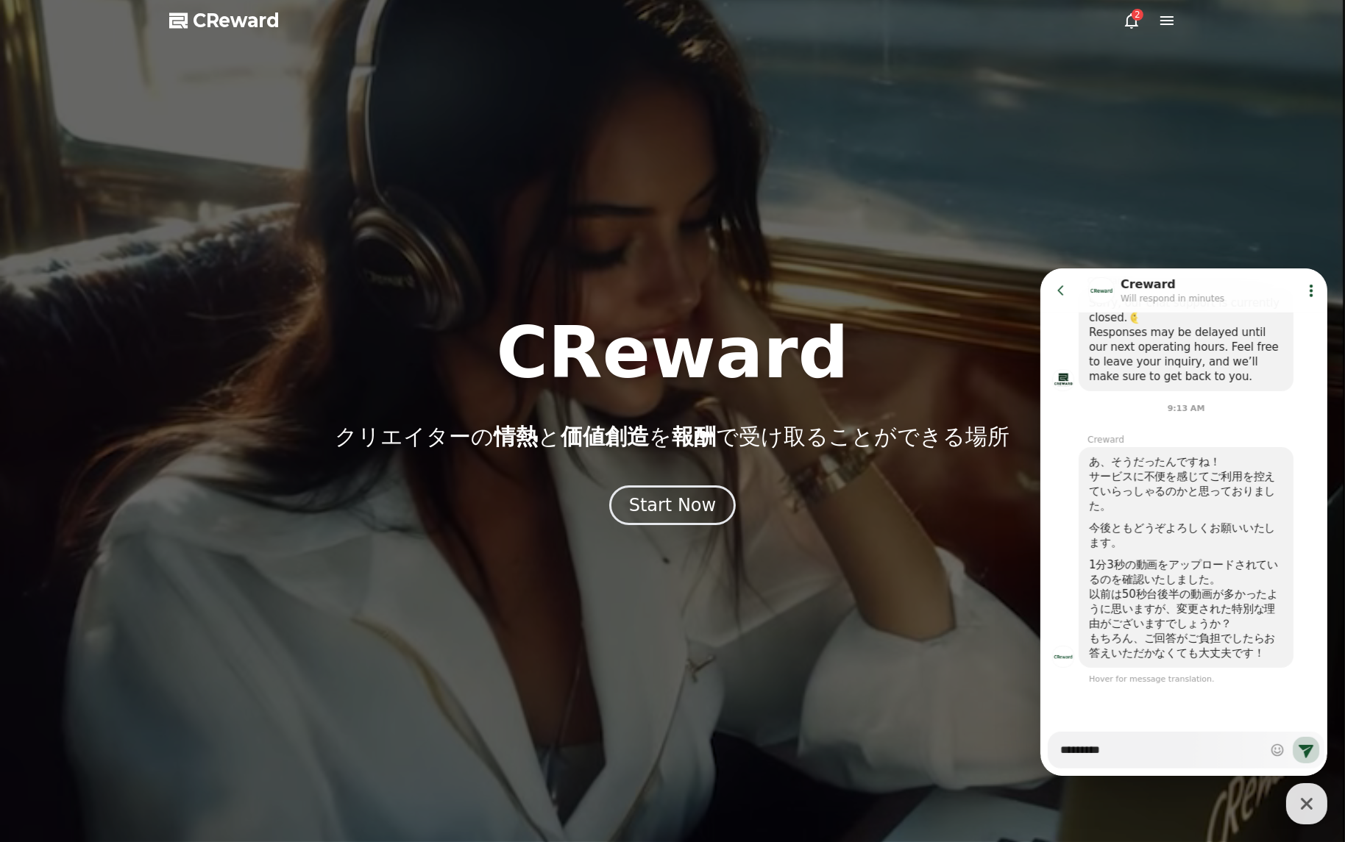
type textarea "**********"
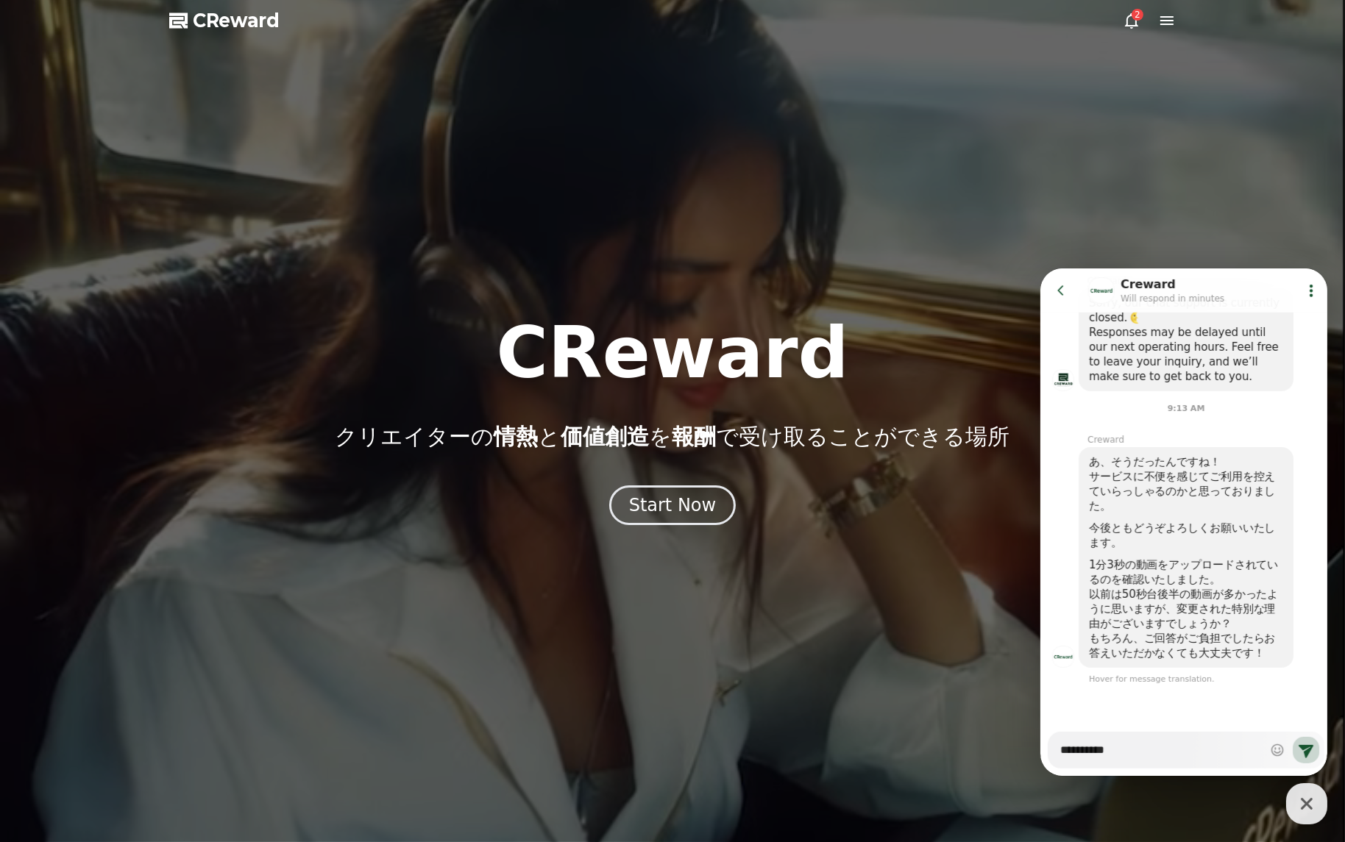
type textarea "*"
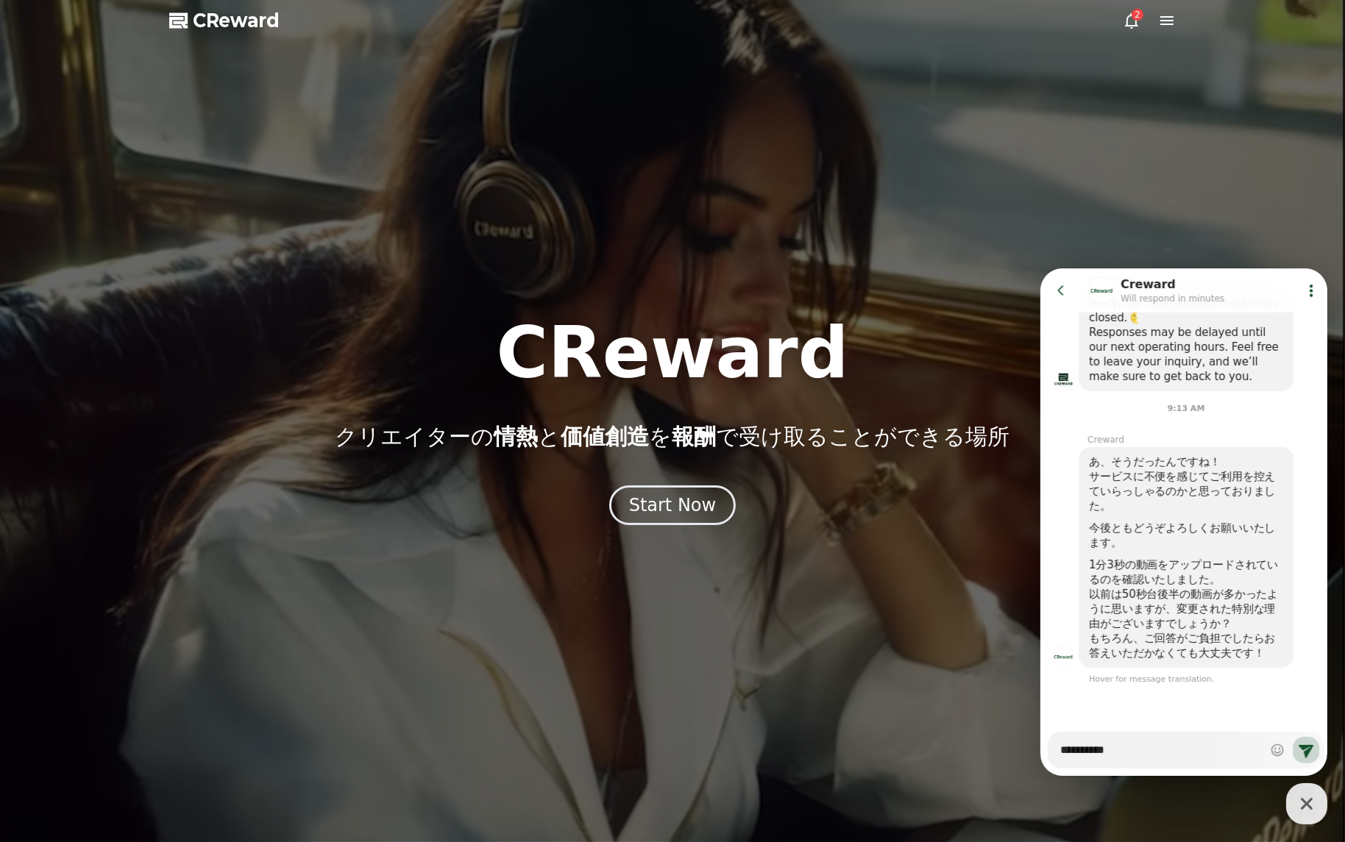
type textarea "**********"
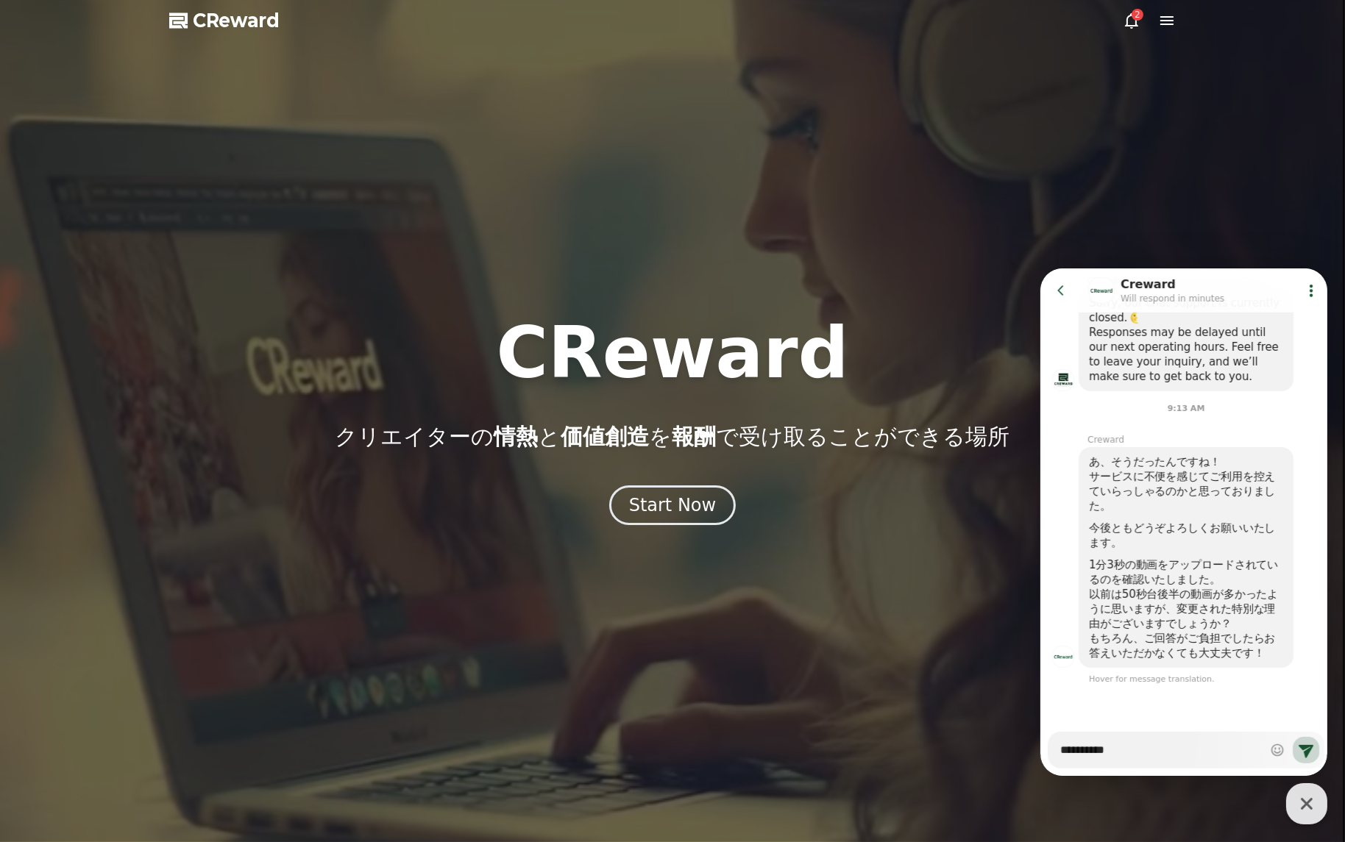
type textarea "*"
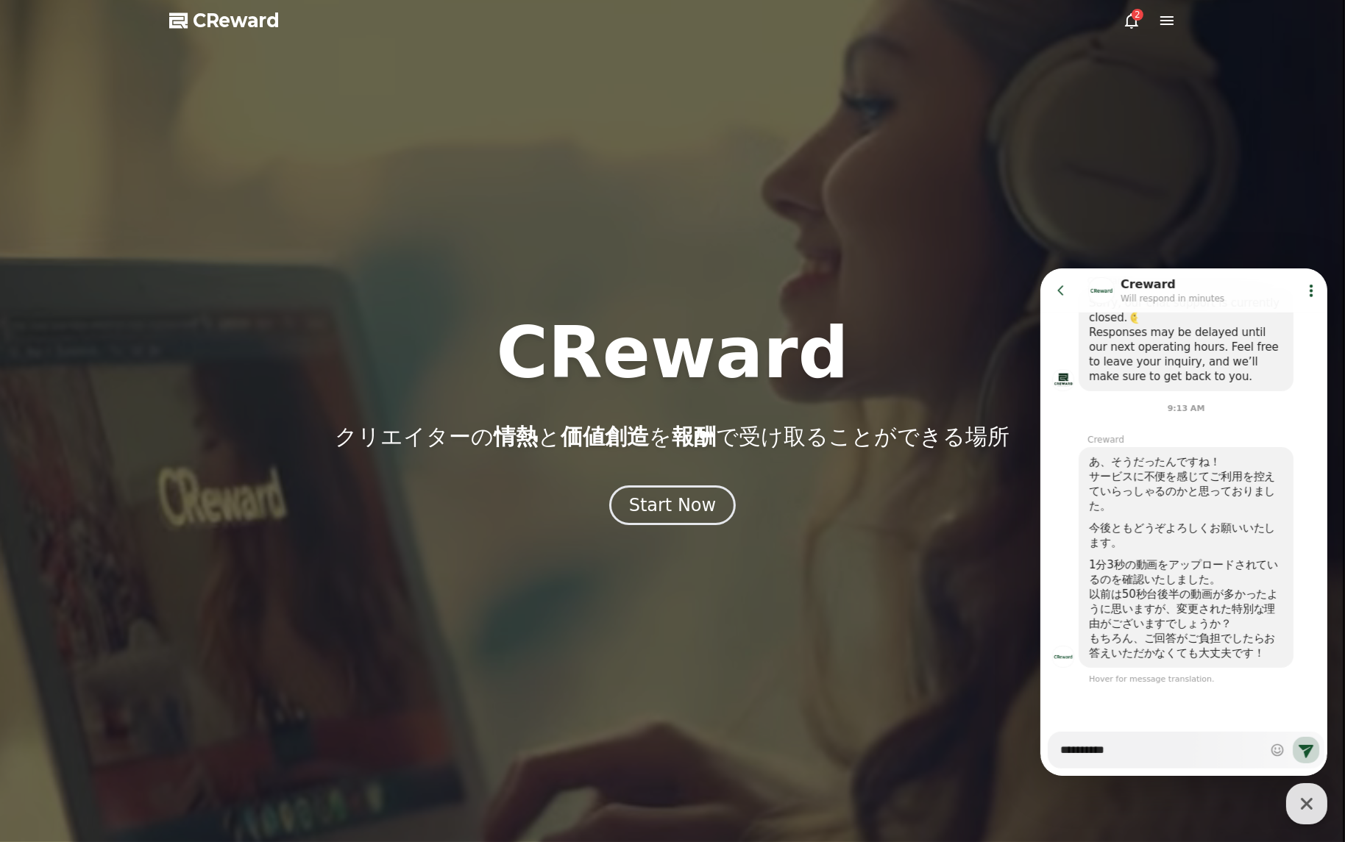
type textarea "**********"
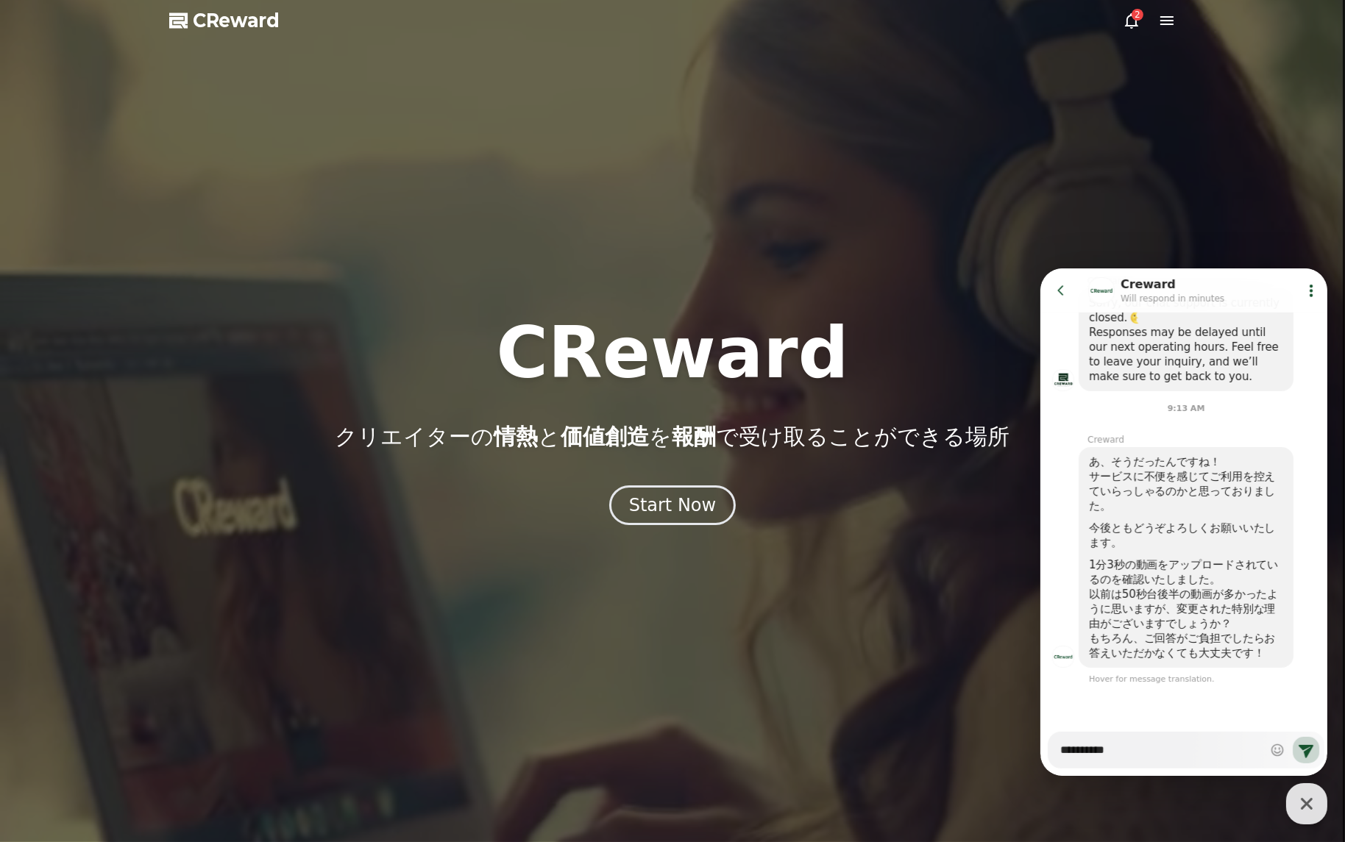
type textarea "*"
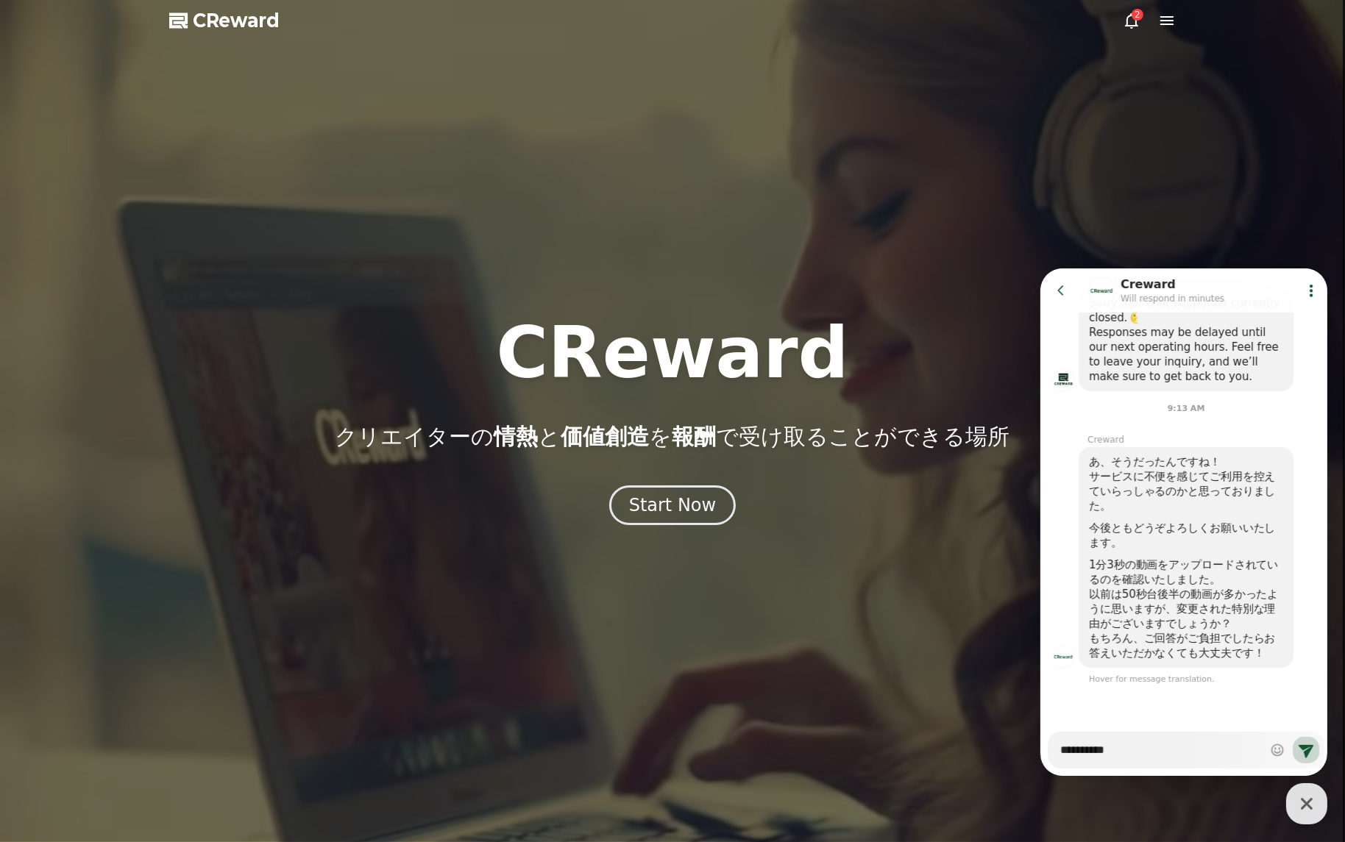
type textarea "**********"
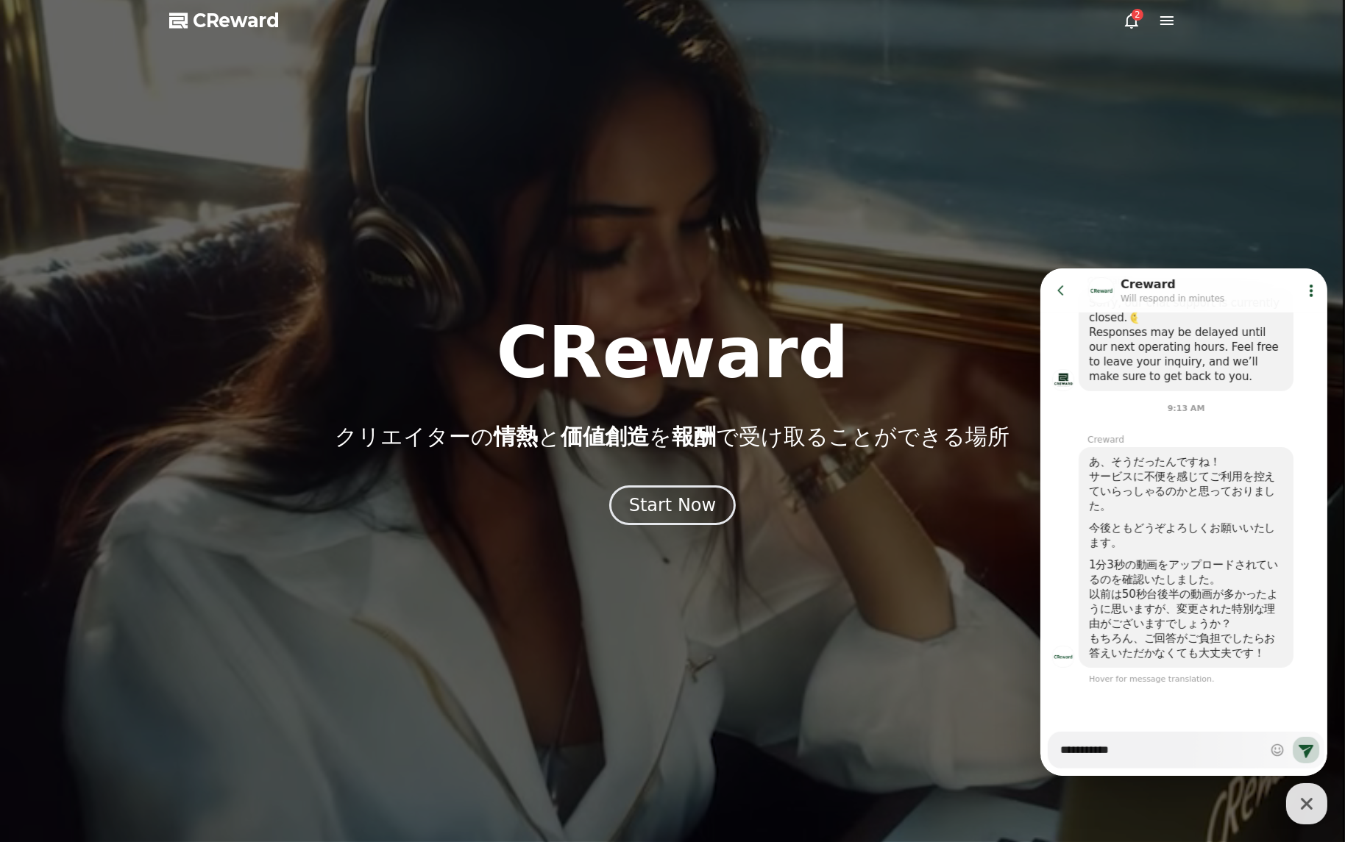
type textarea "*"
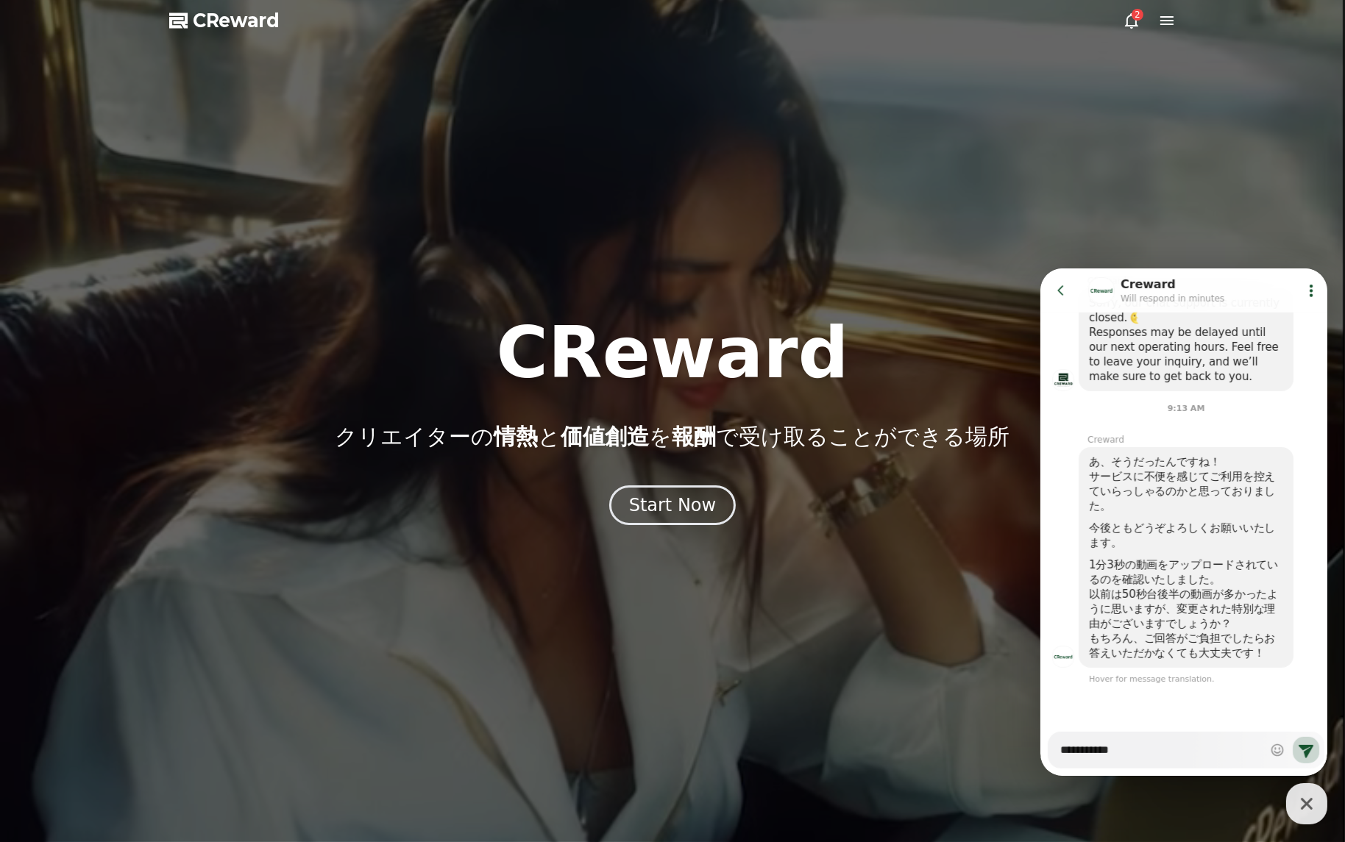
type textarea "**********"
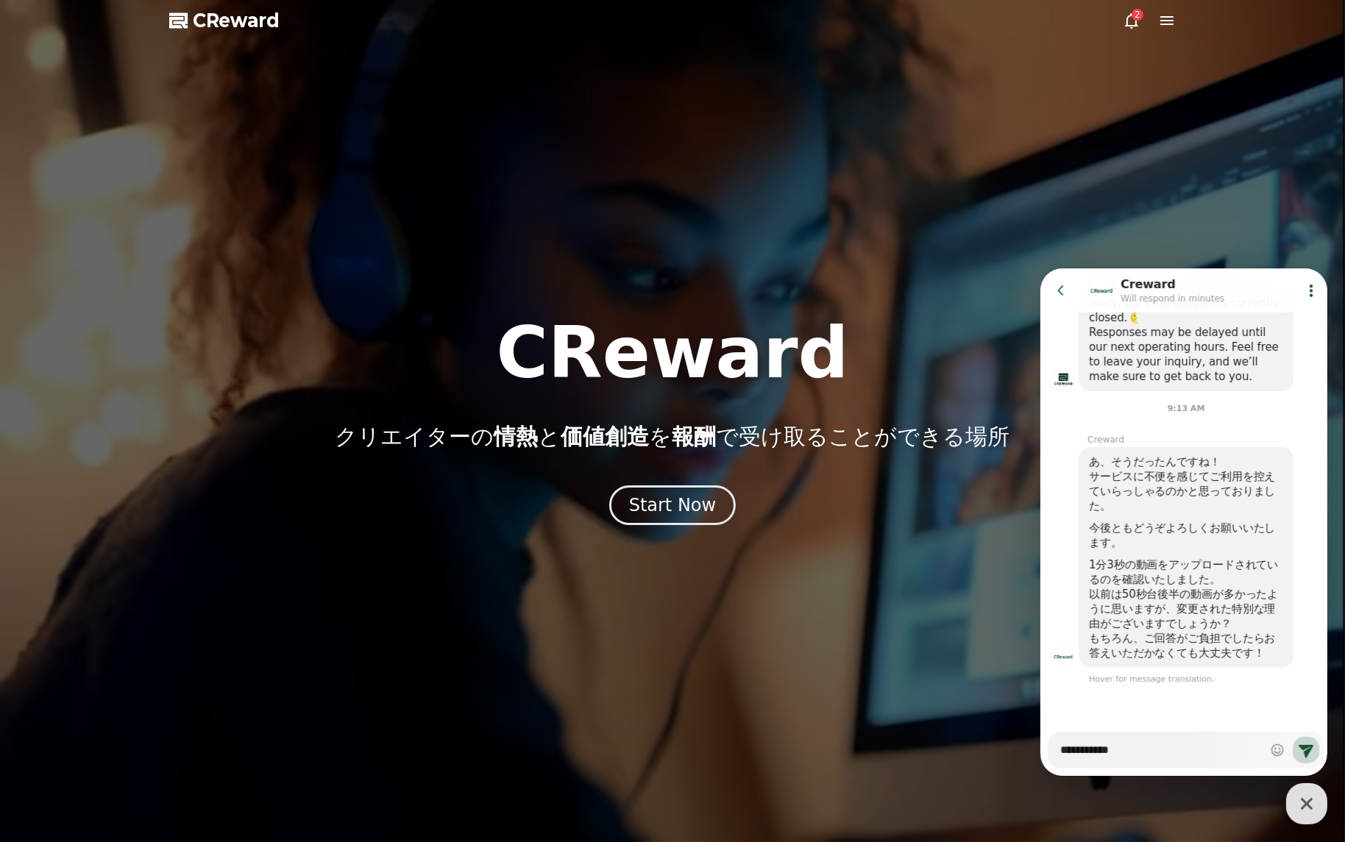
type textarea "*"
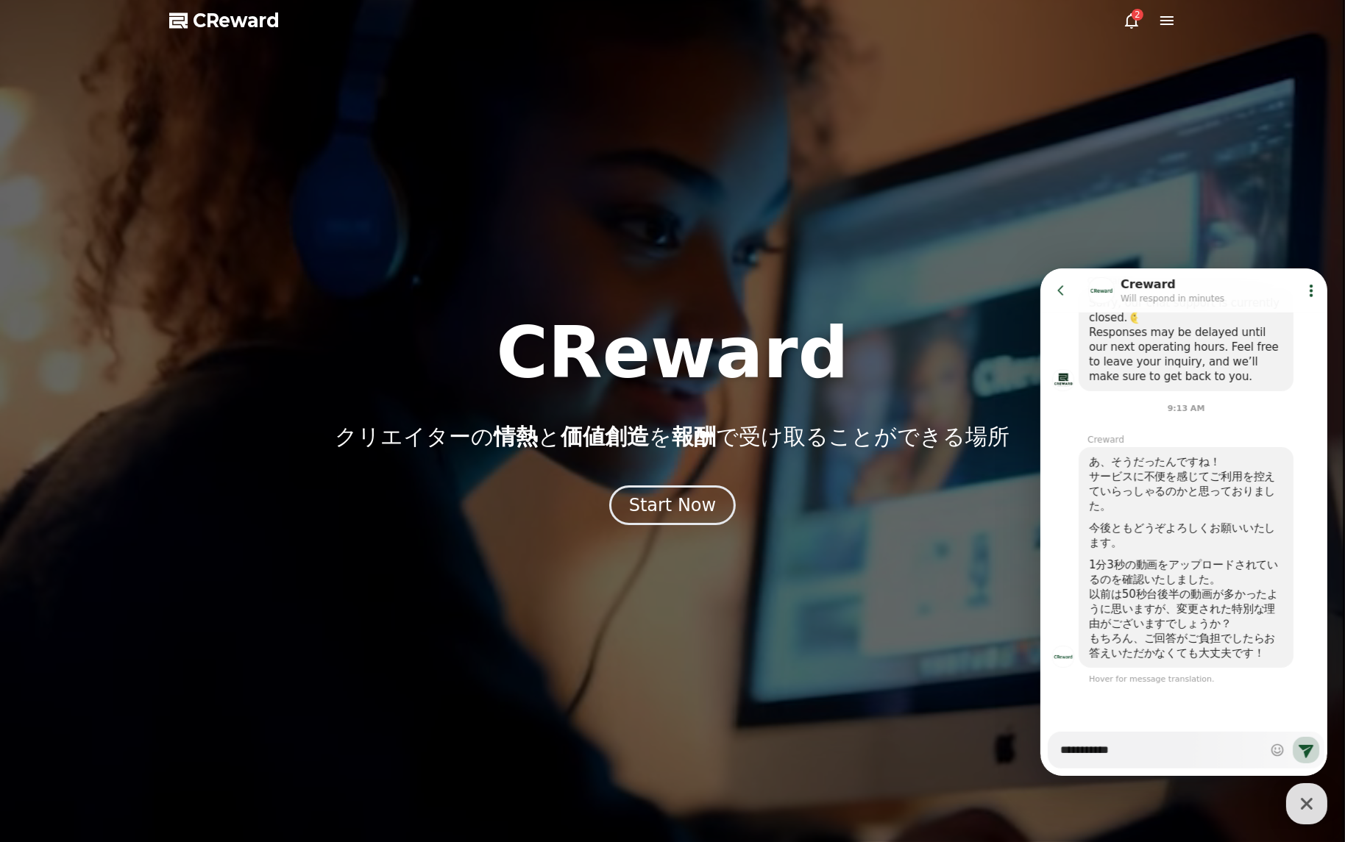
type textarea "**********"
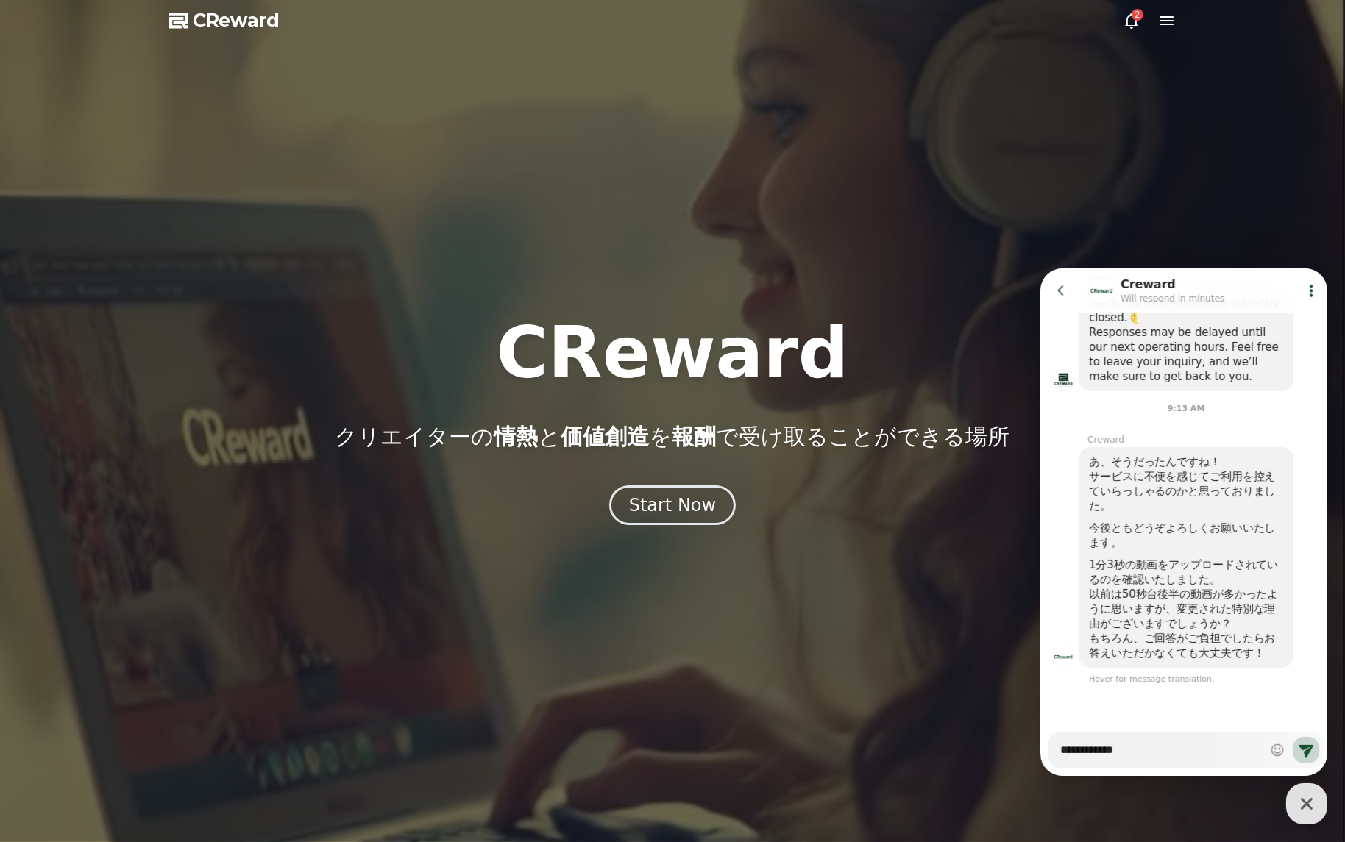
type textarea "*"
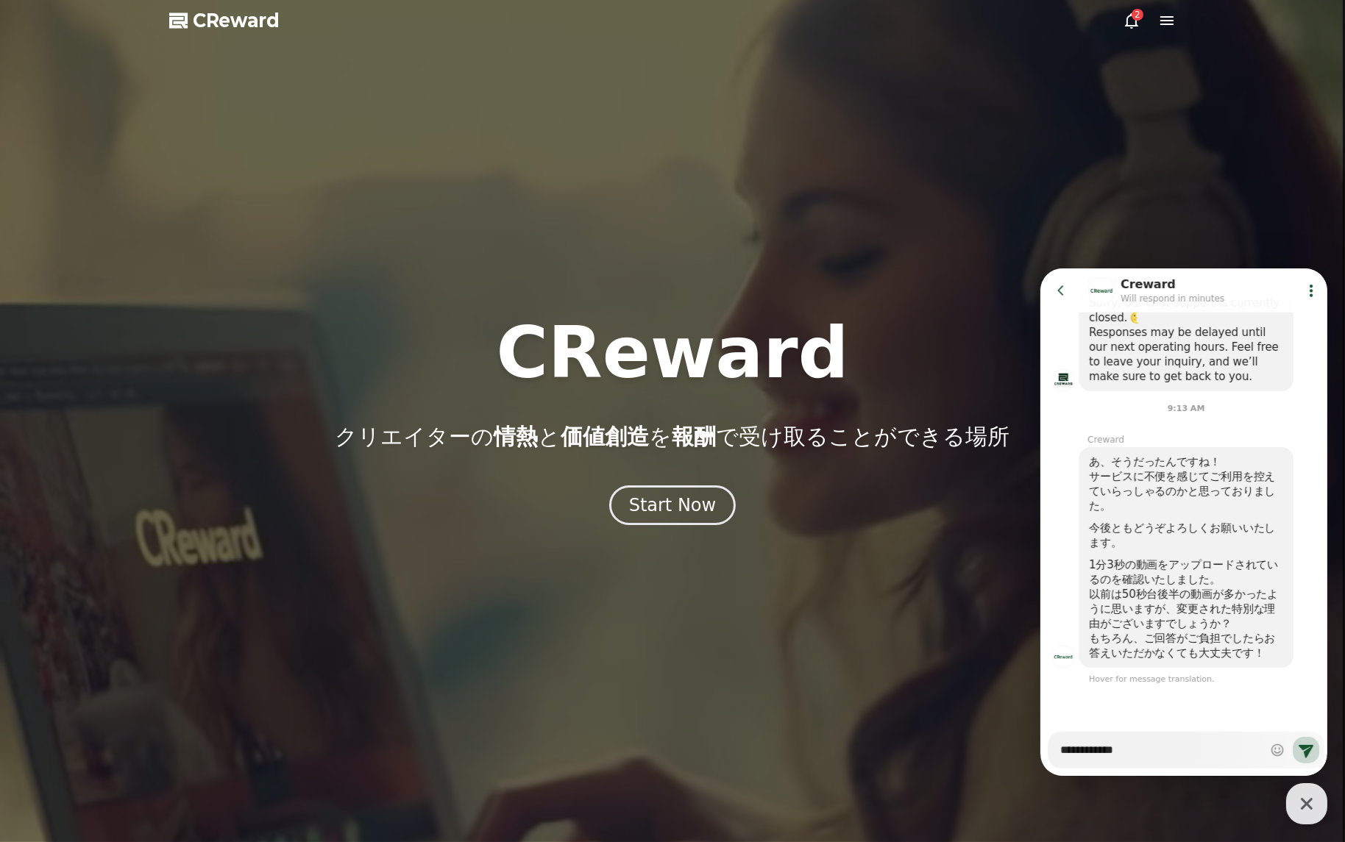
type textarea "**********"
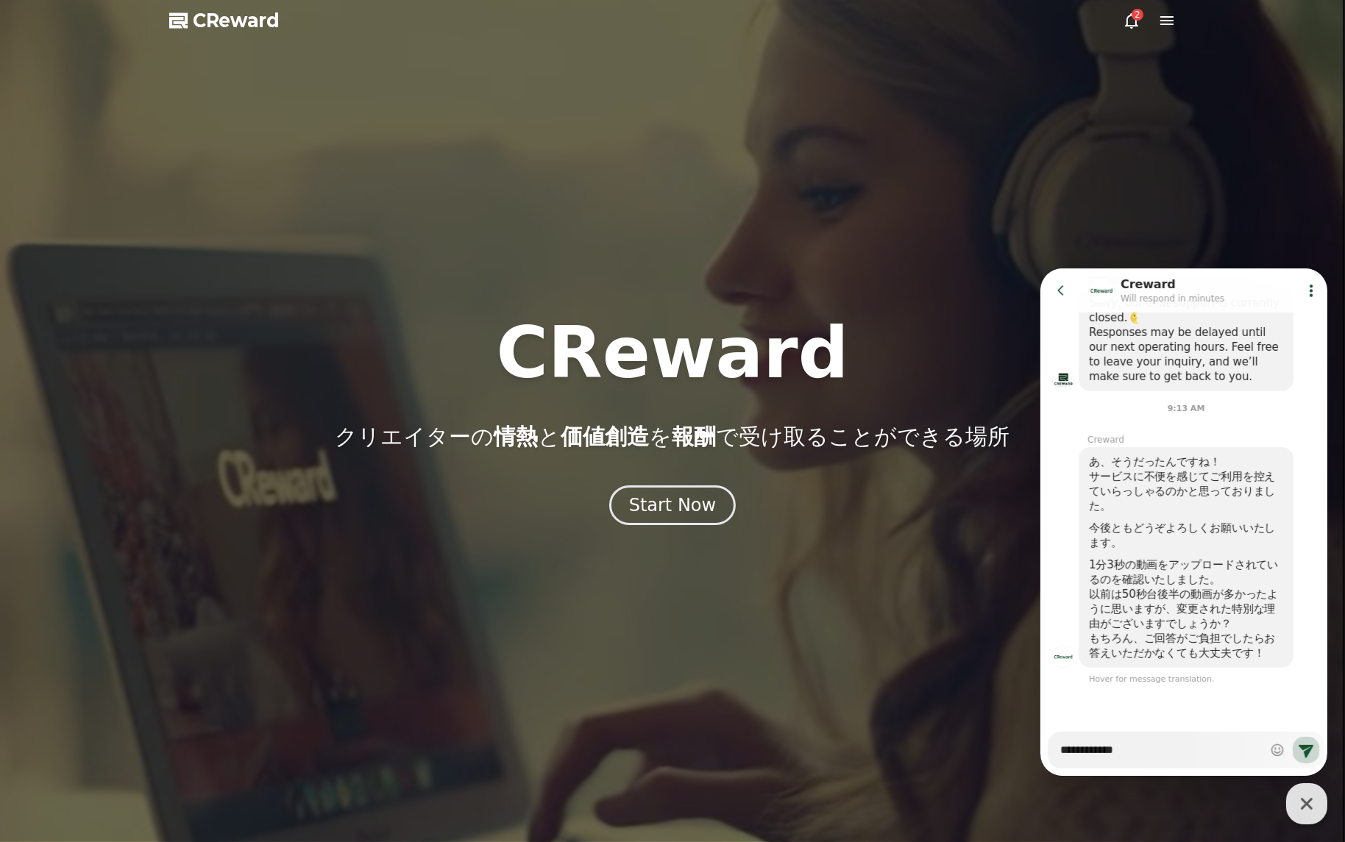
type textarea "*"
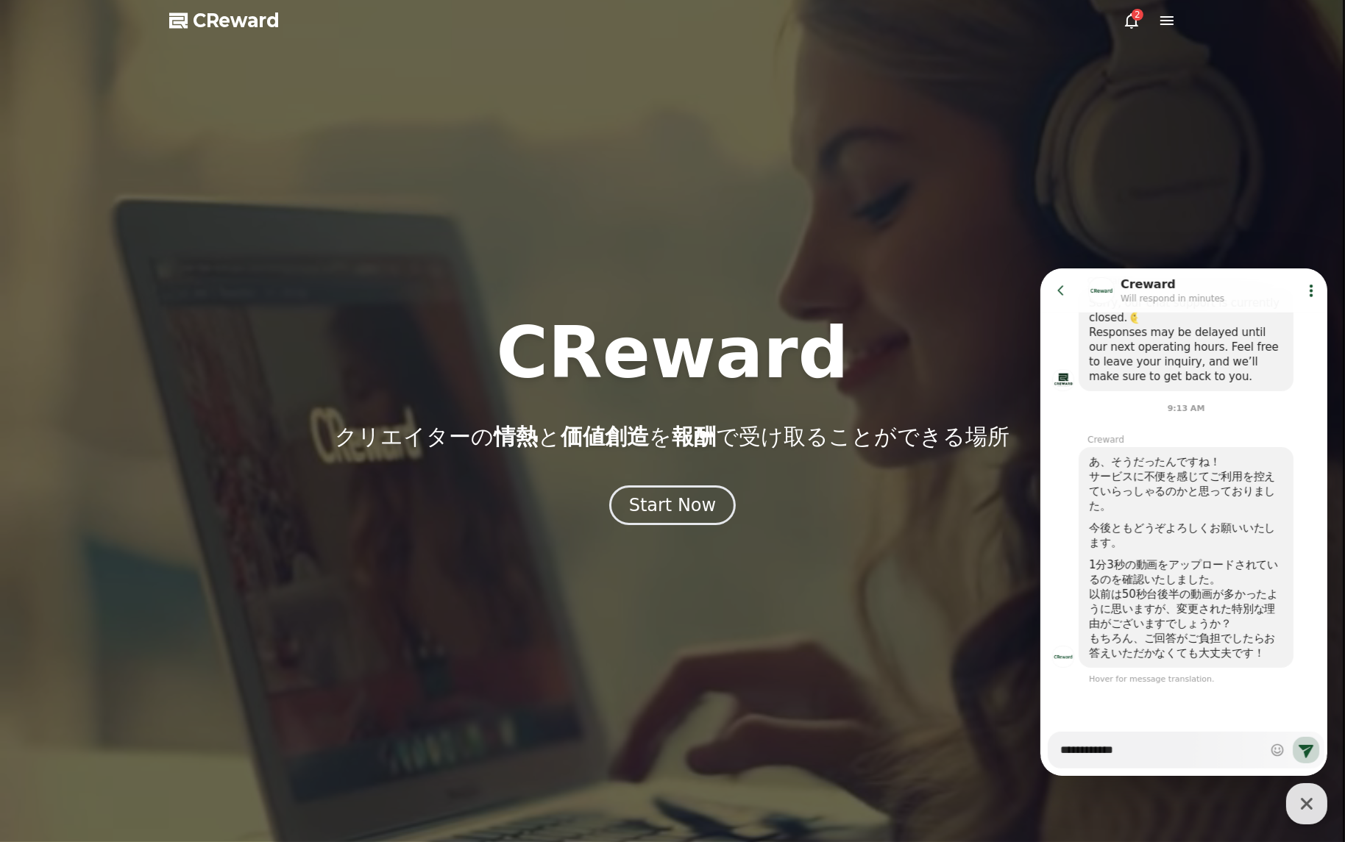
type textarea "**********"
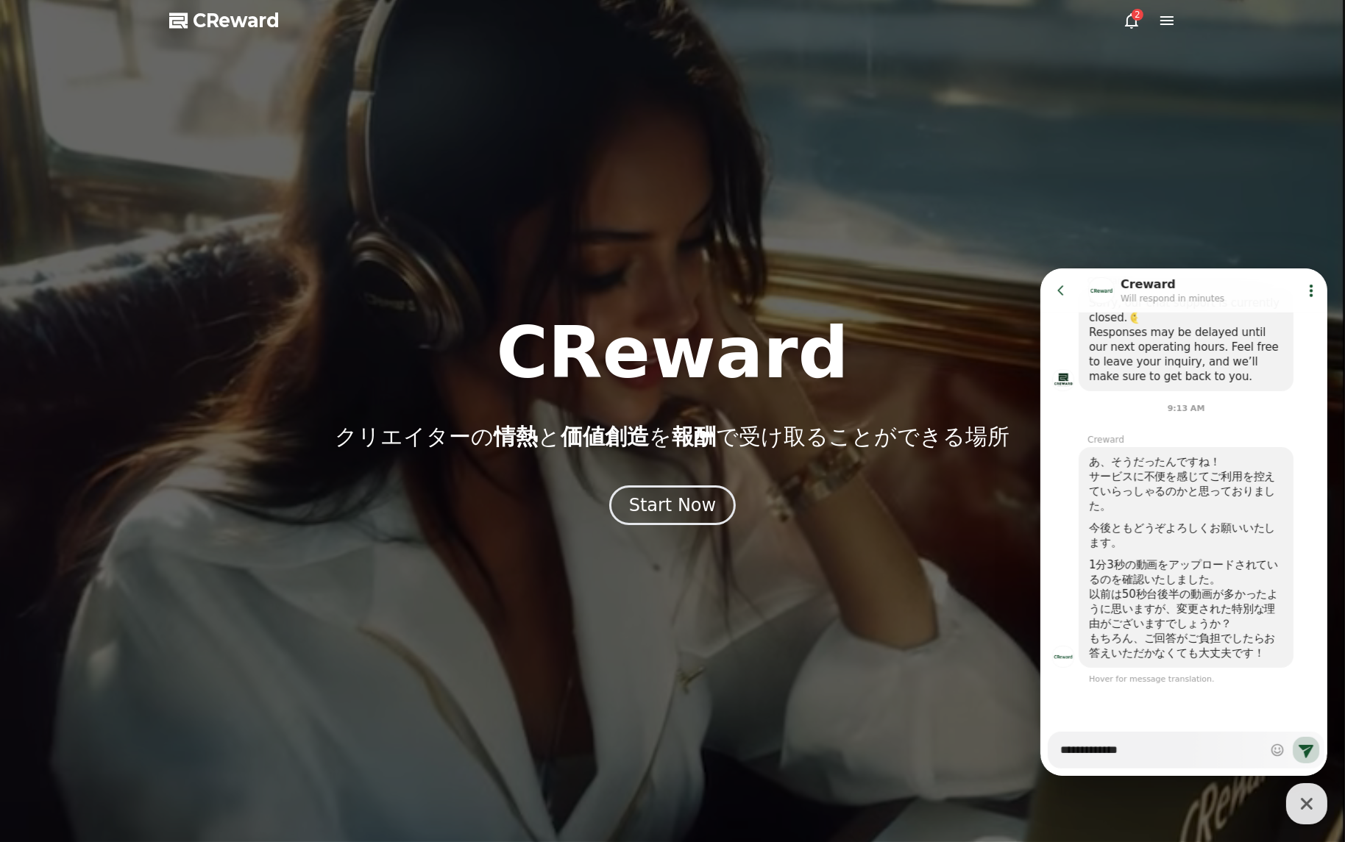
type textarea "*"
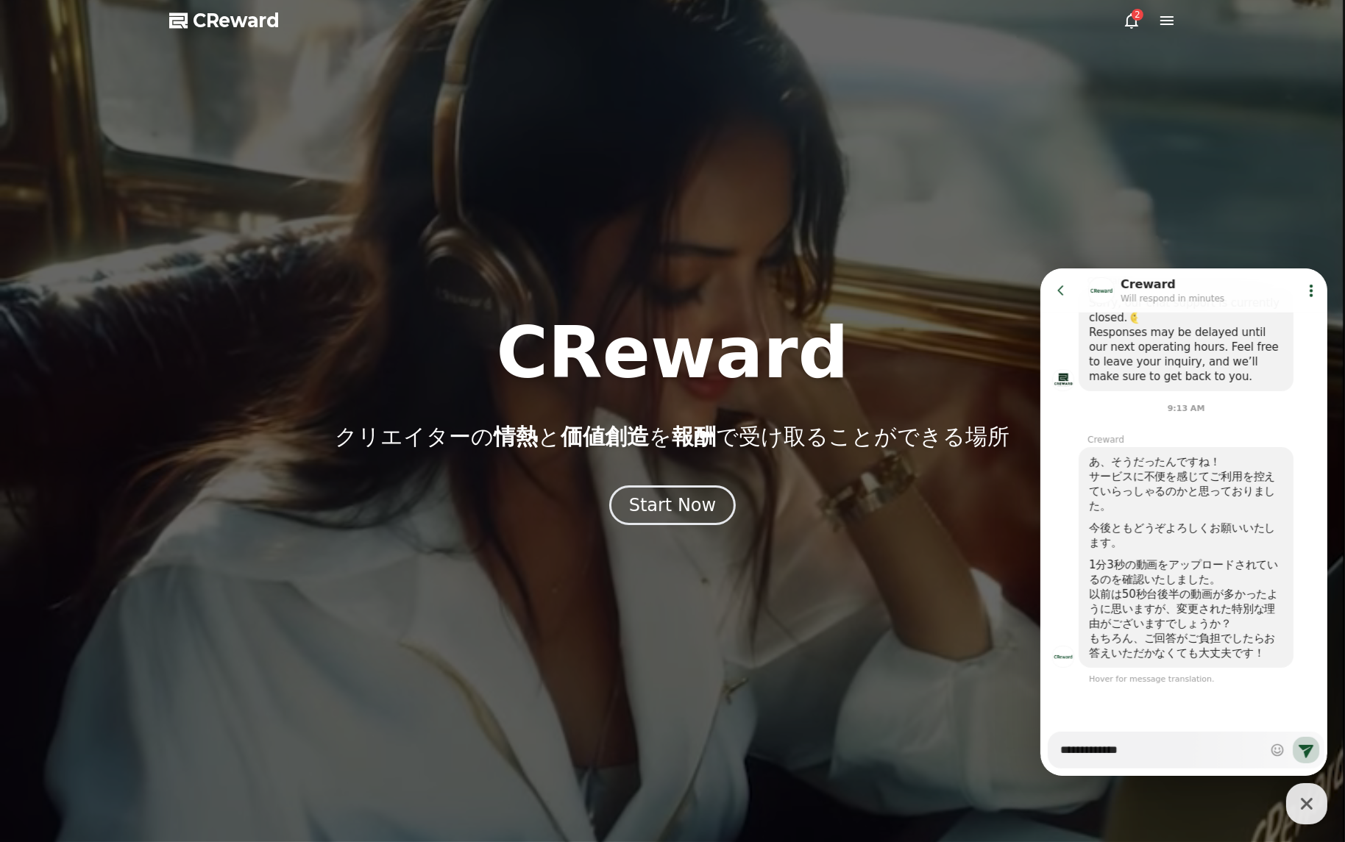
type textarea "**********"
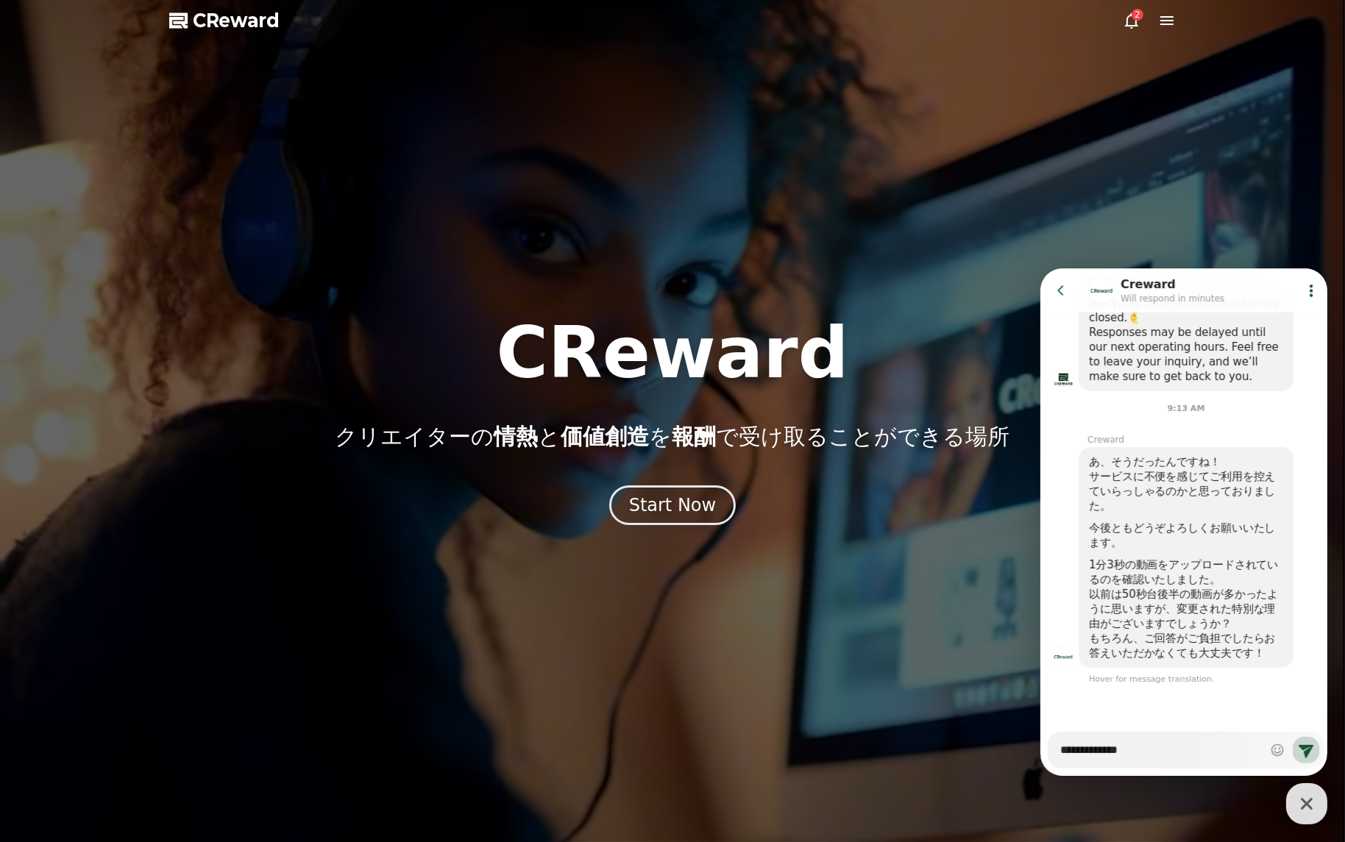
type textarea "*"
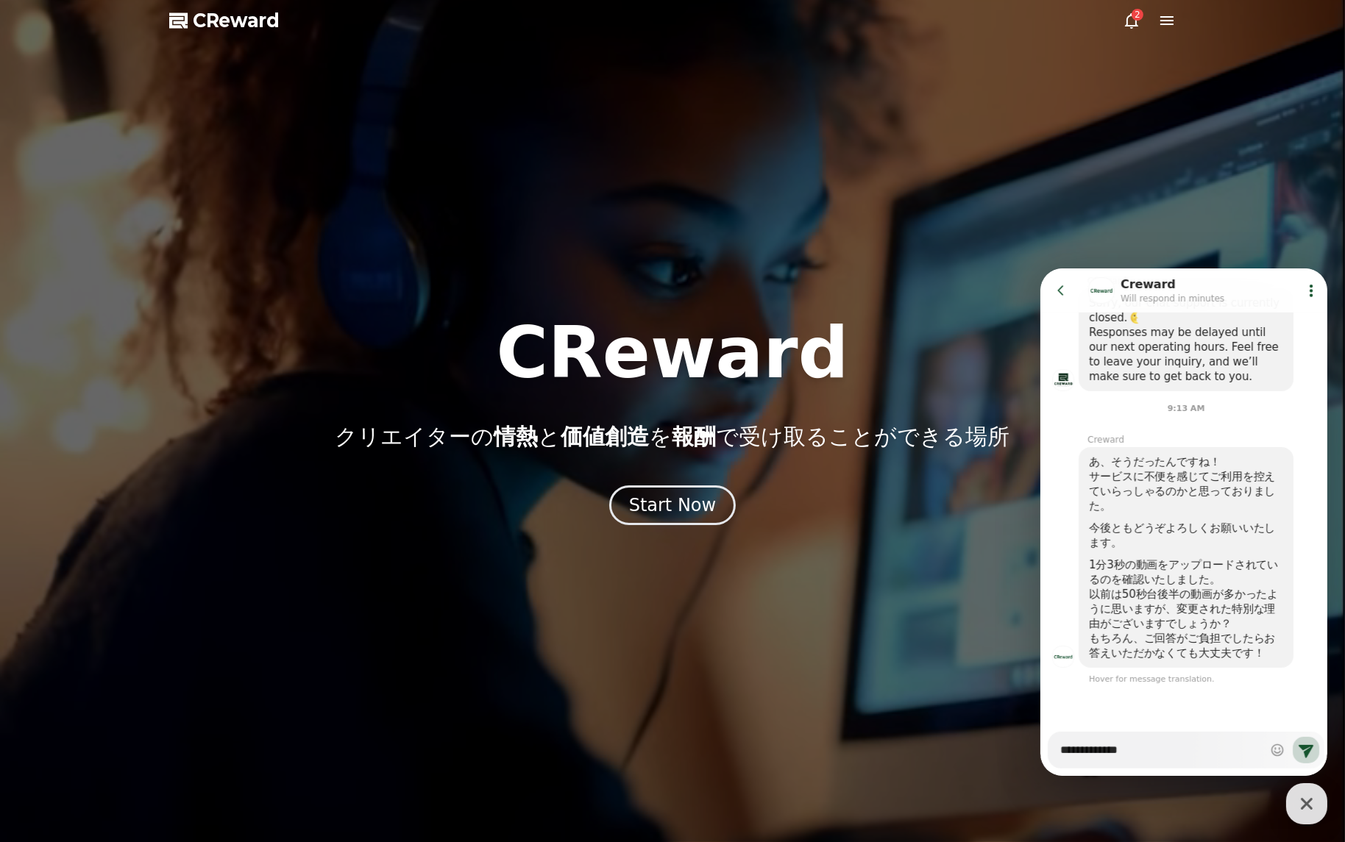
type textarea "**********"
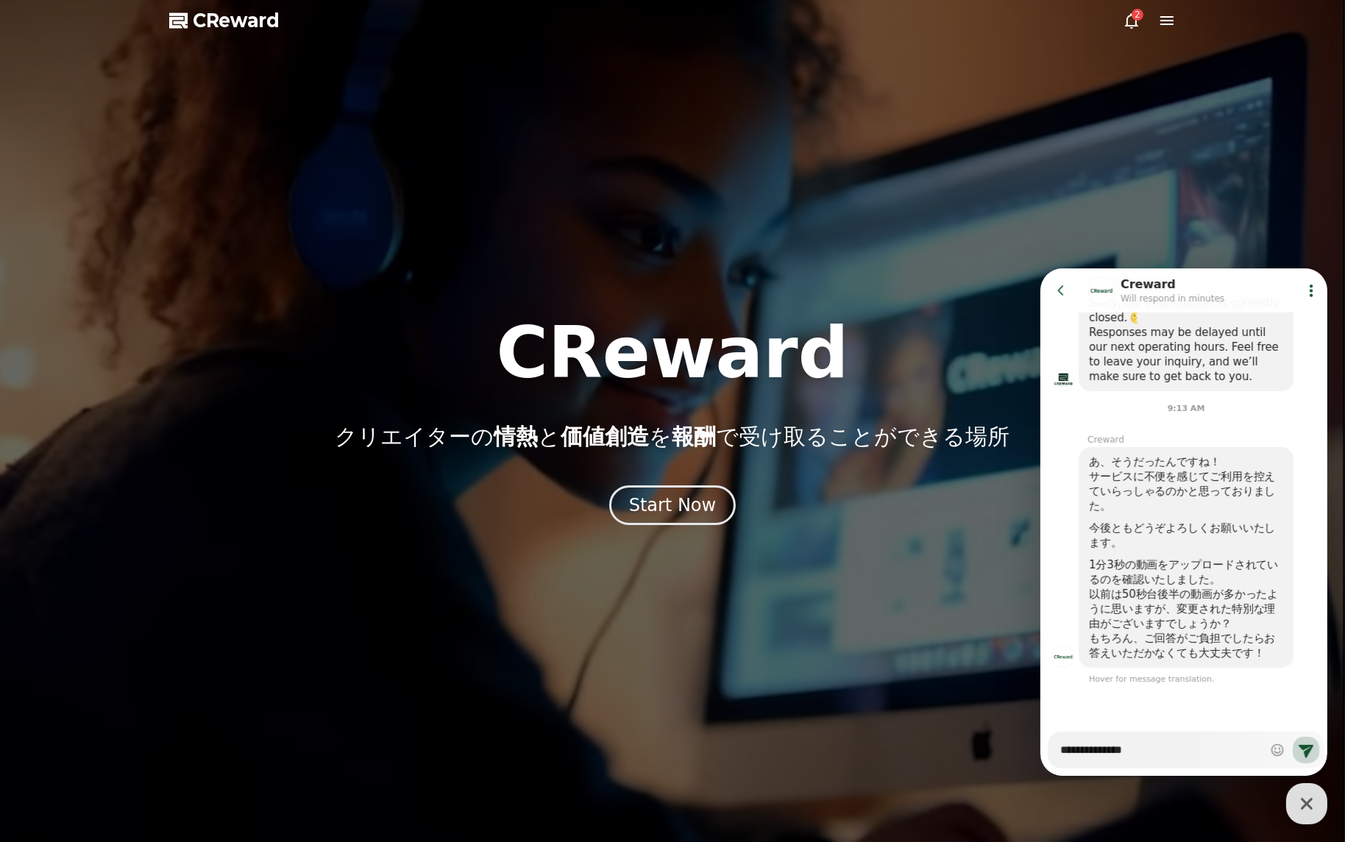
type textarea "*"
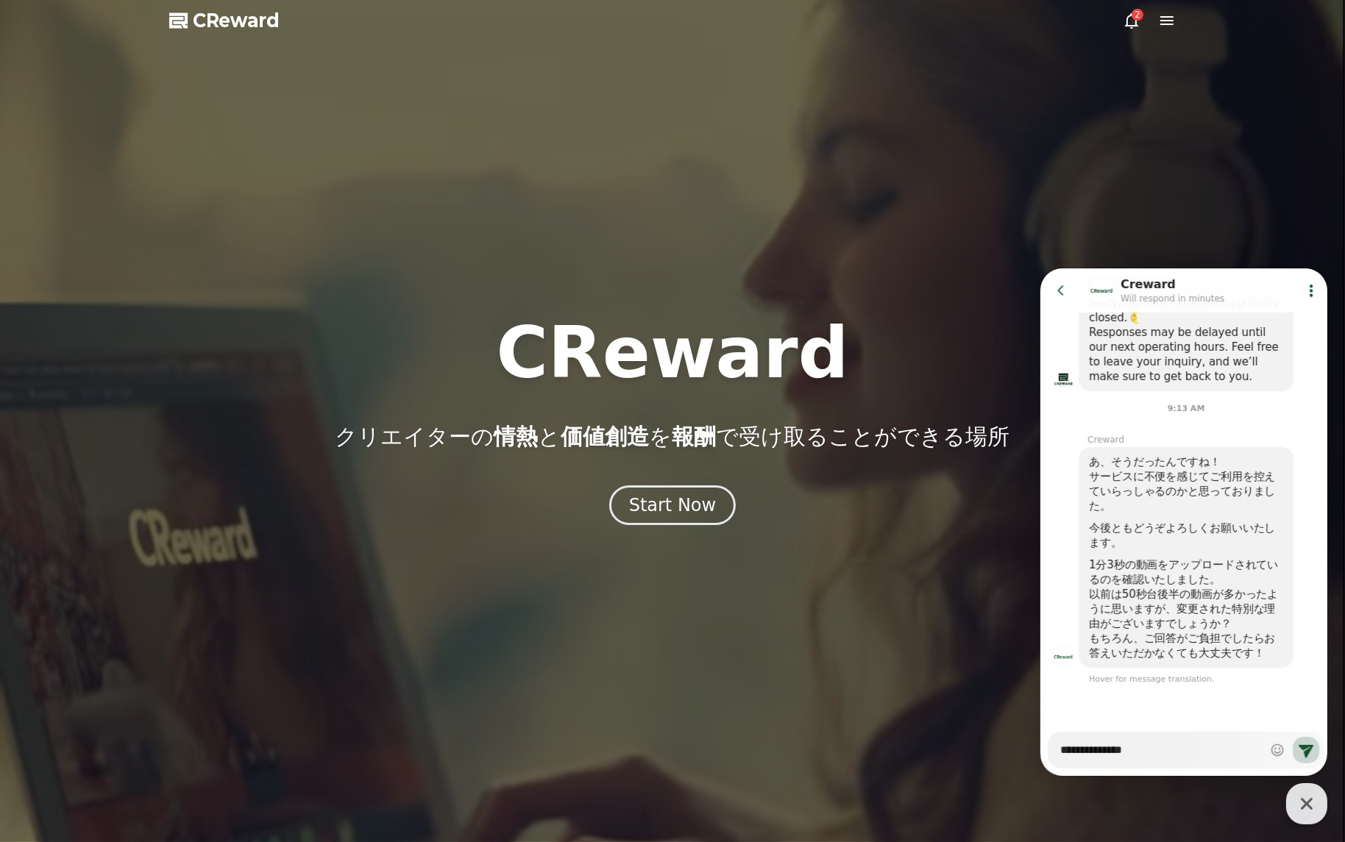
type textarea "**********"
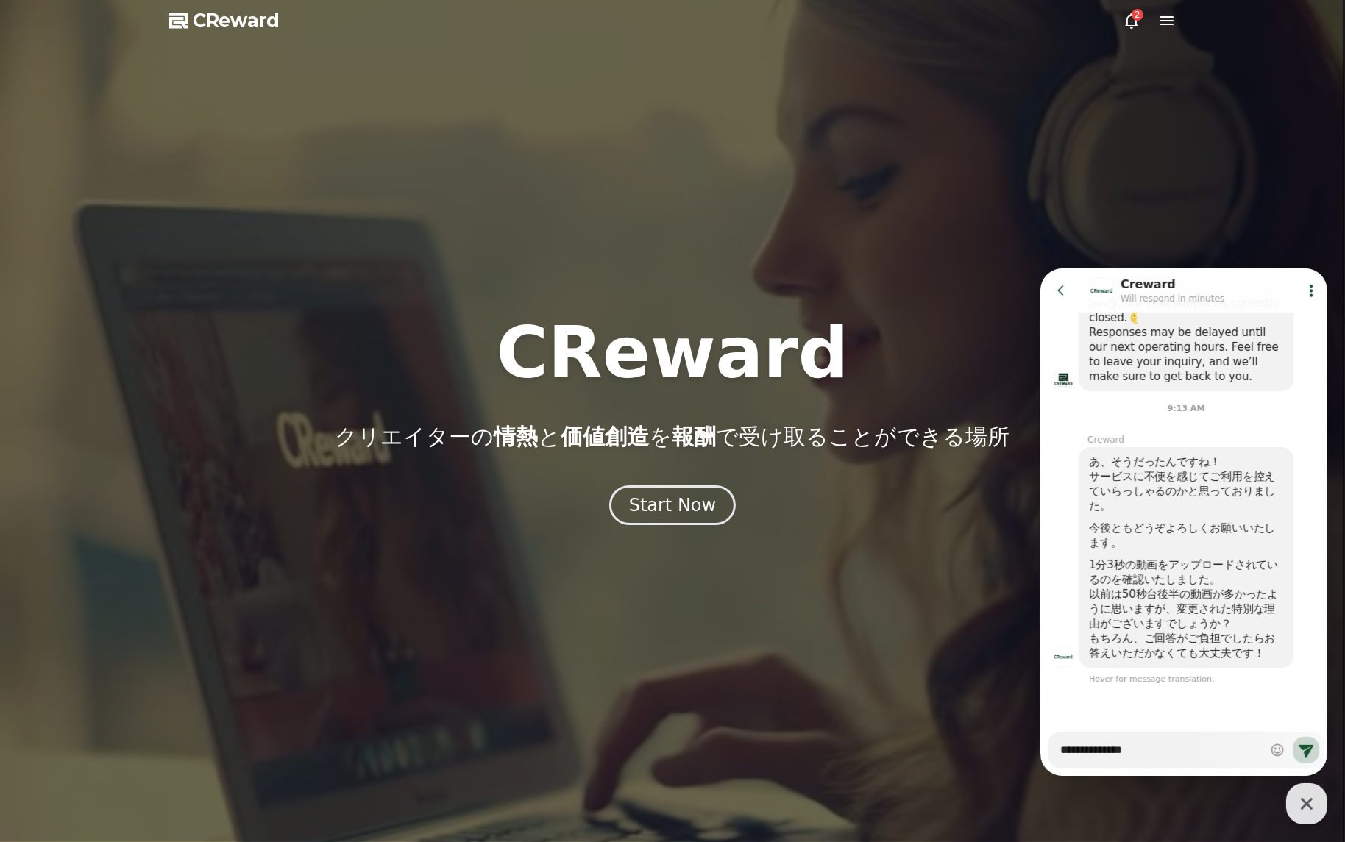
type textarea "*"
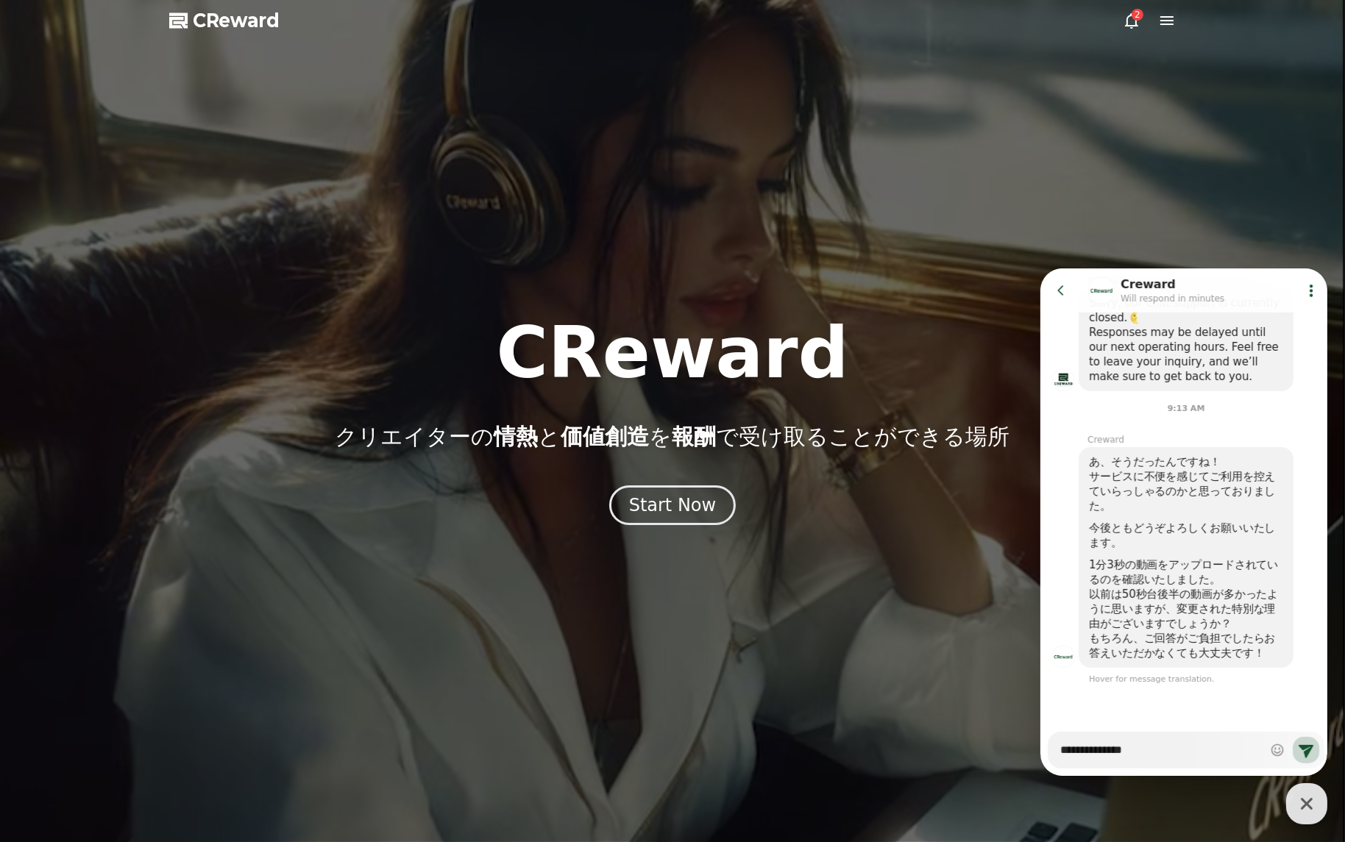
type textarea "**********"
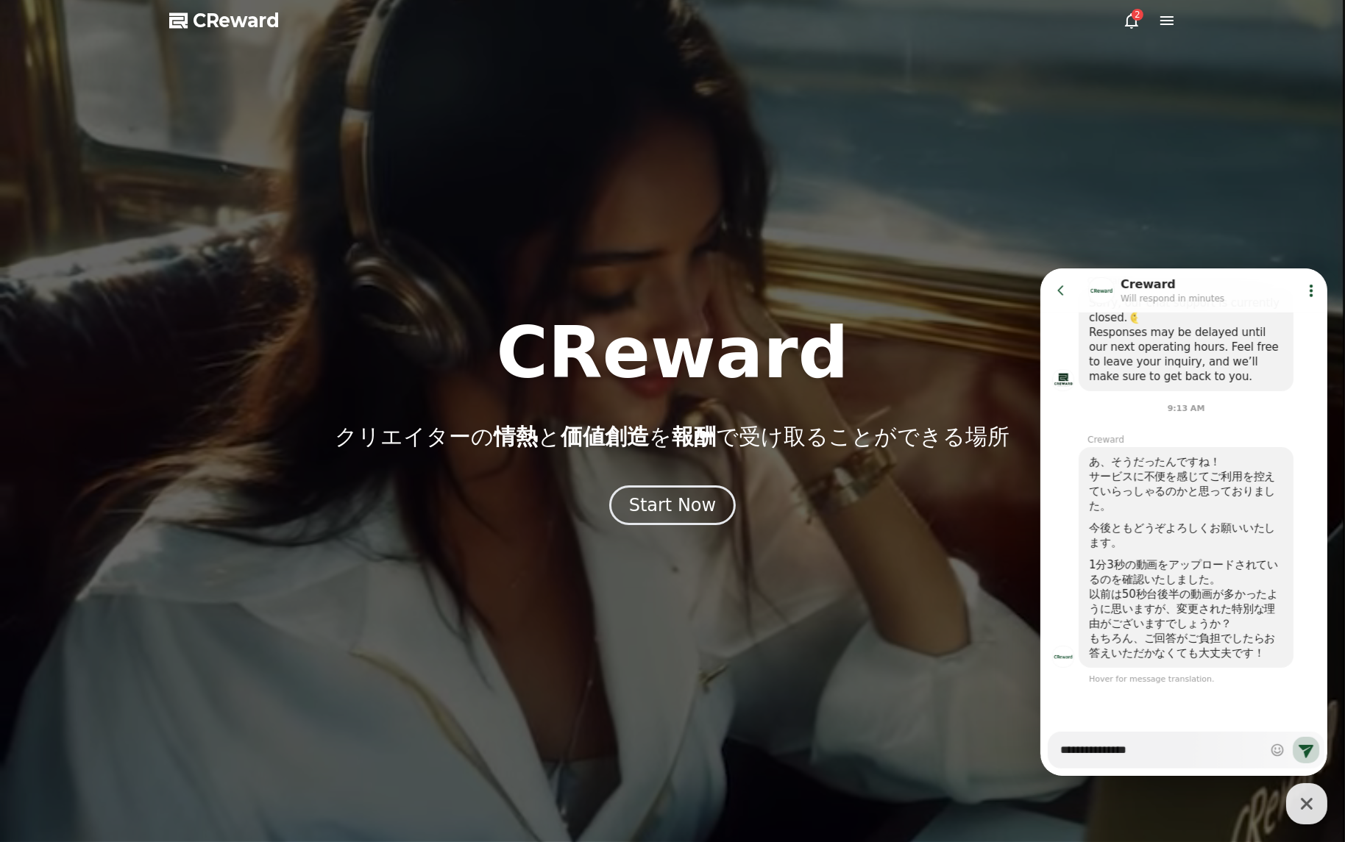
type textarea "*"
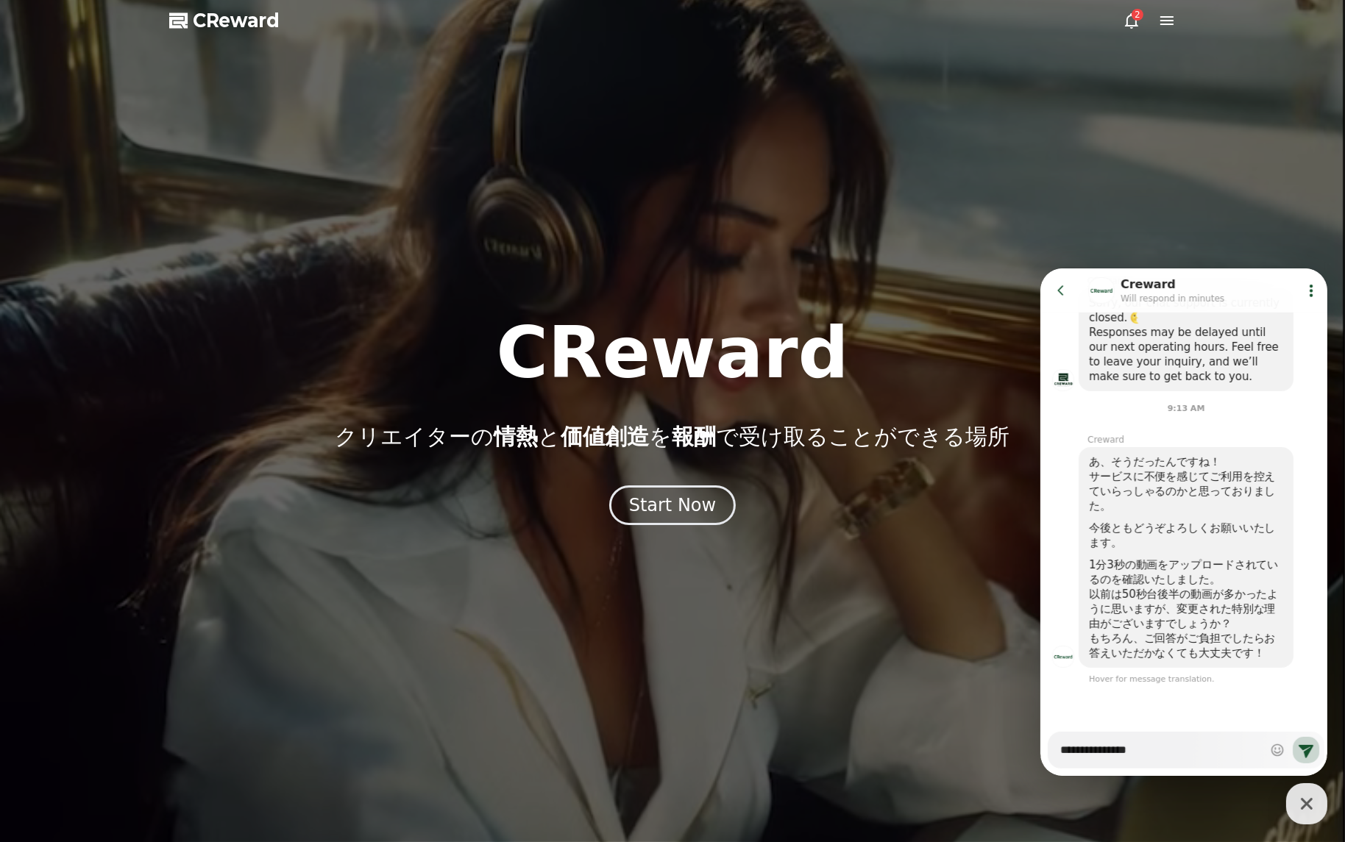
type textarea "**********"
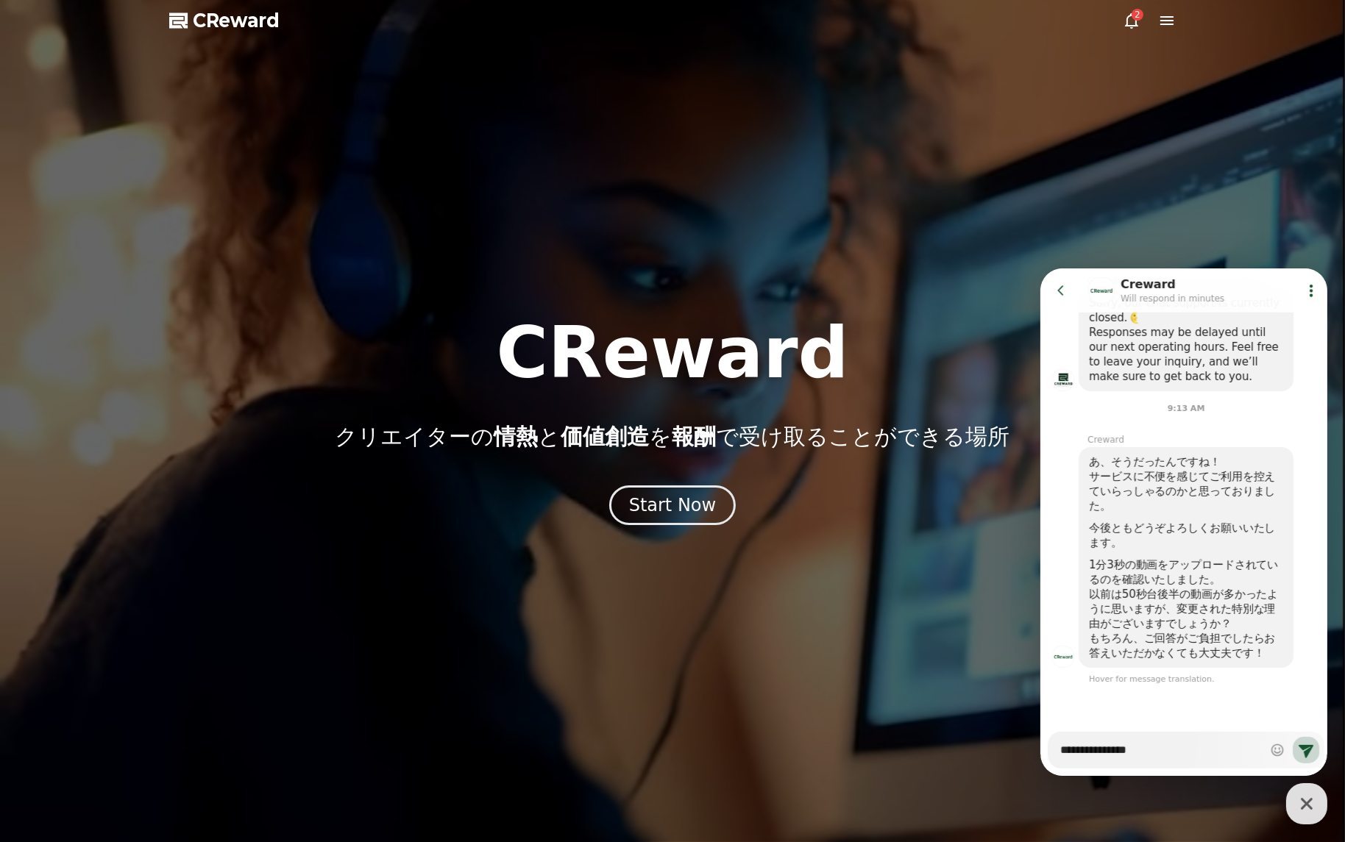
type textarea "*"
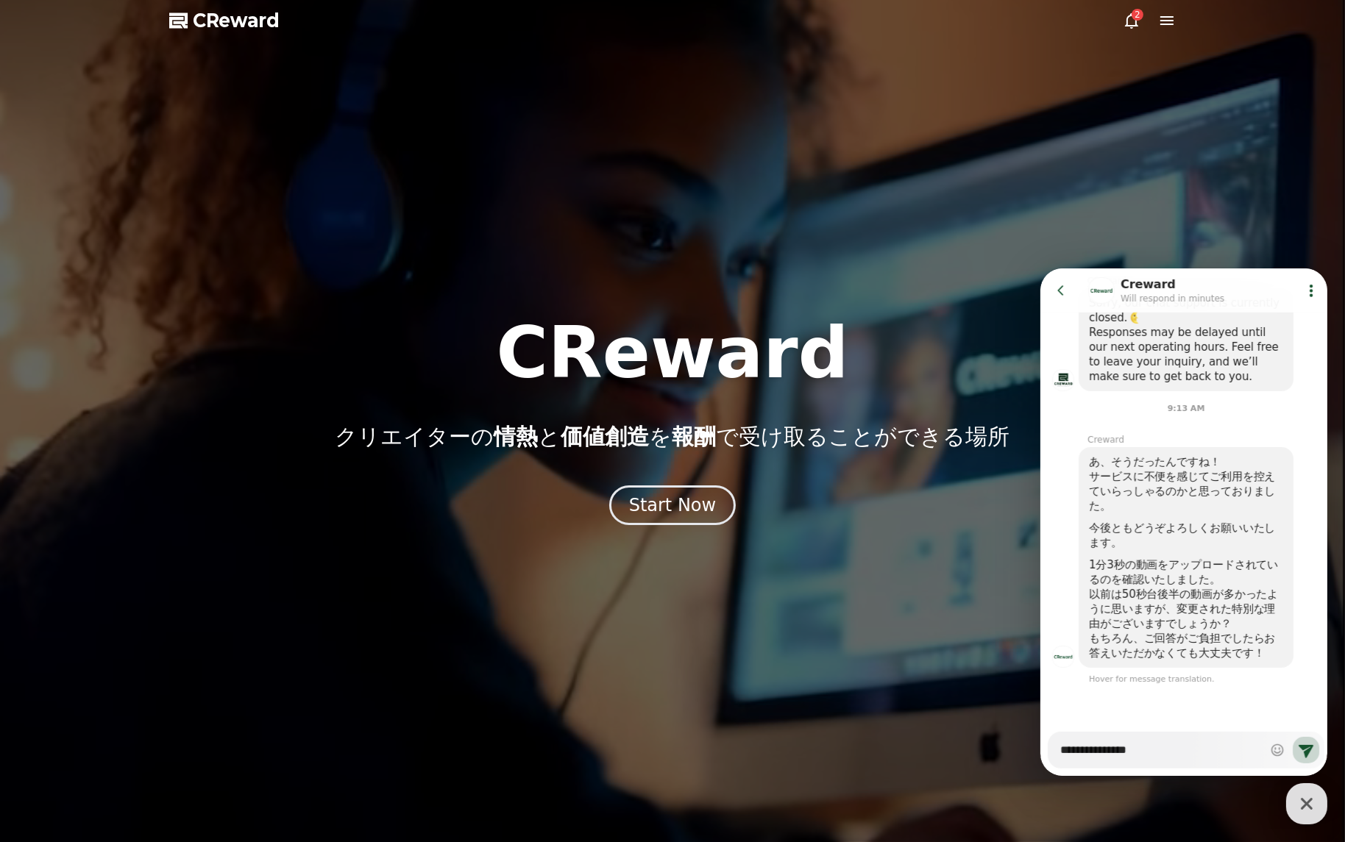
type textarea "**********"
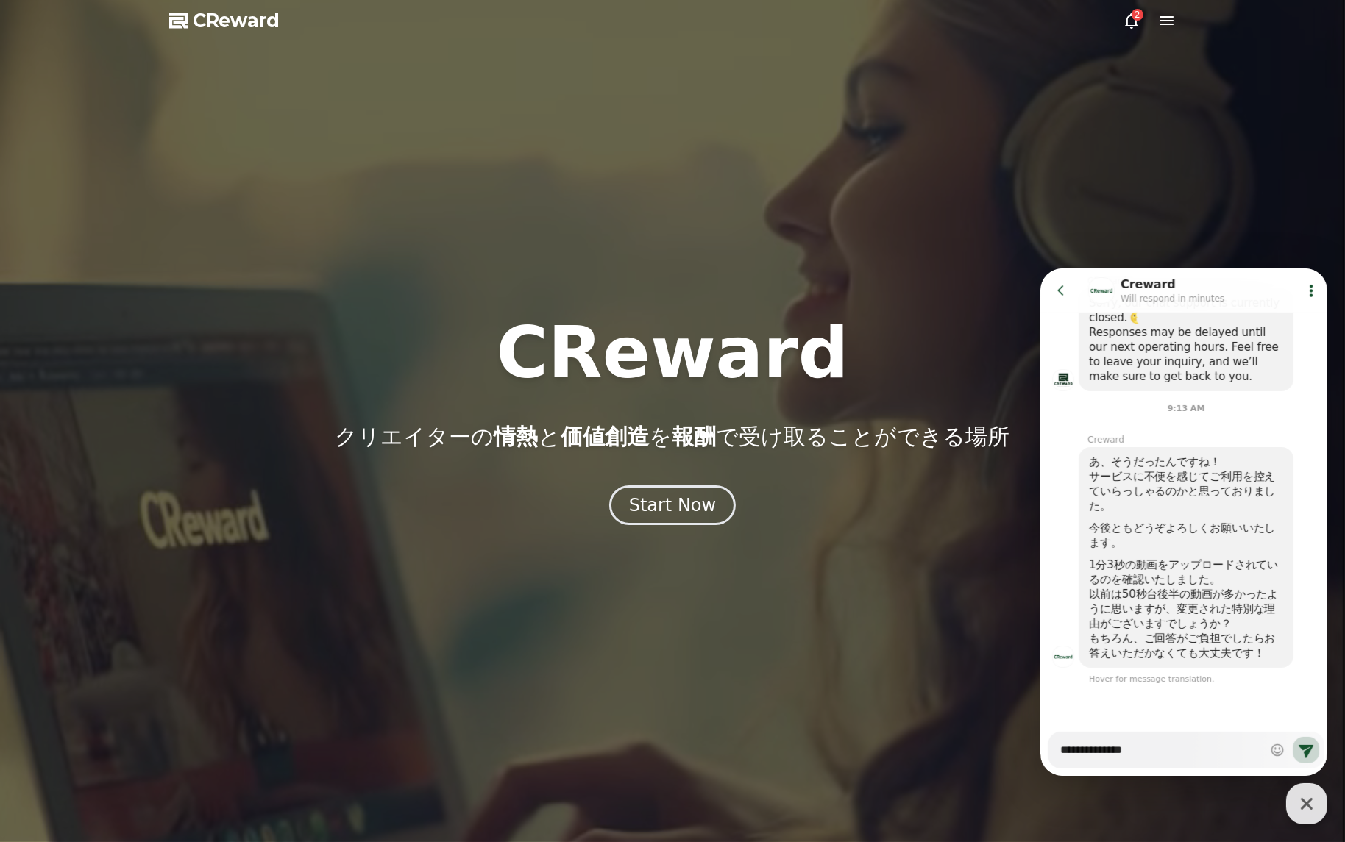
type textarea "*"
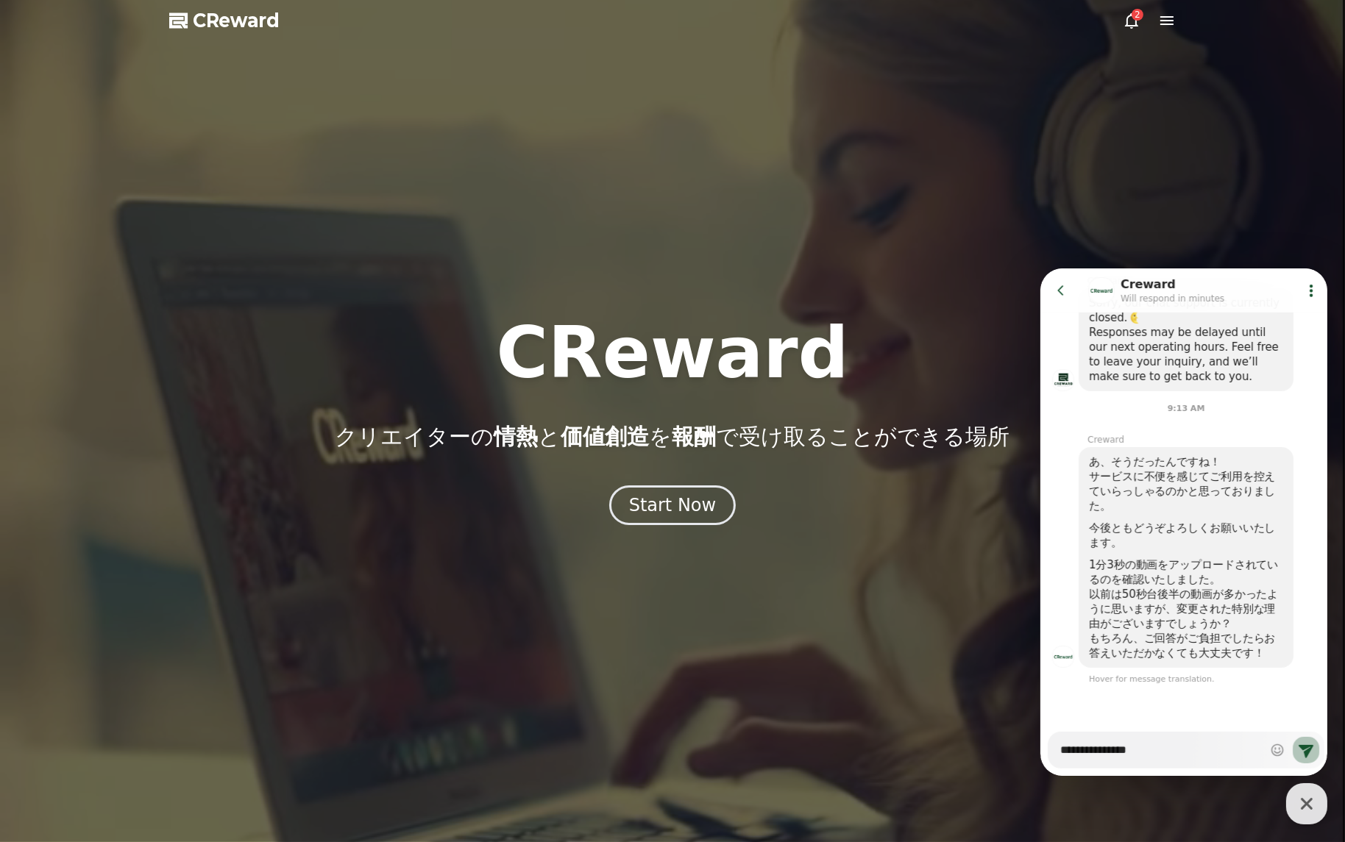
type textarea "**********"
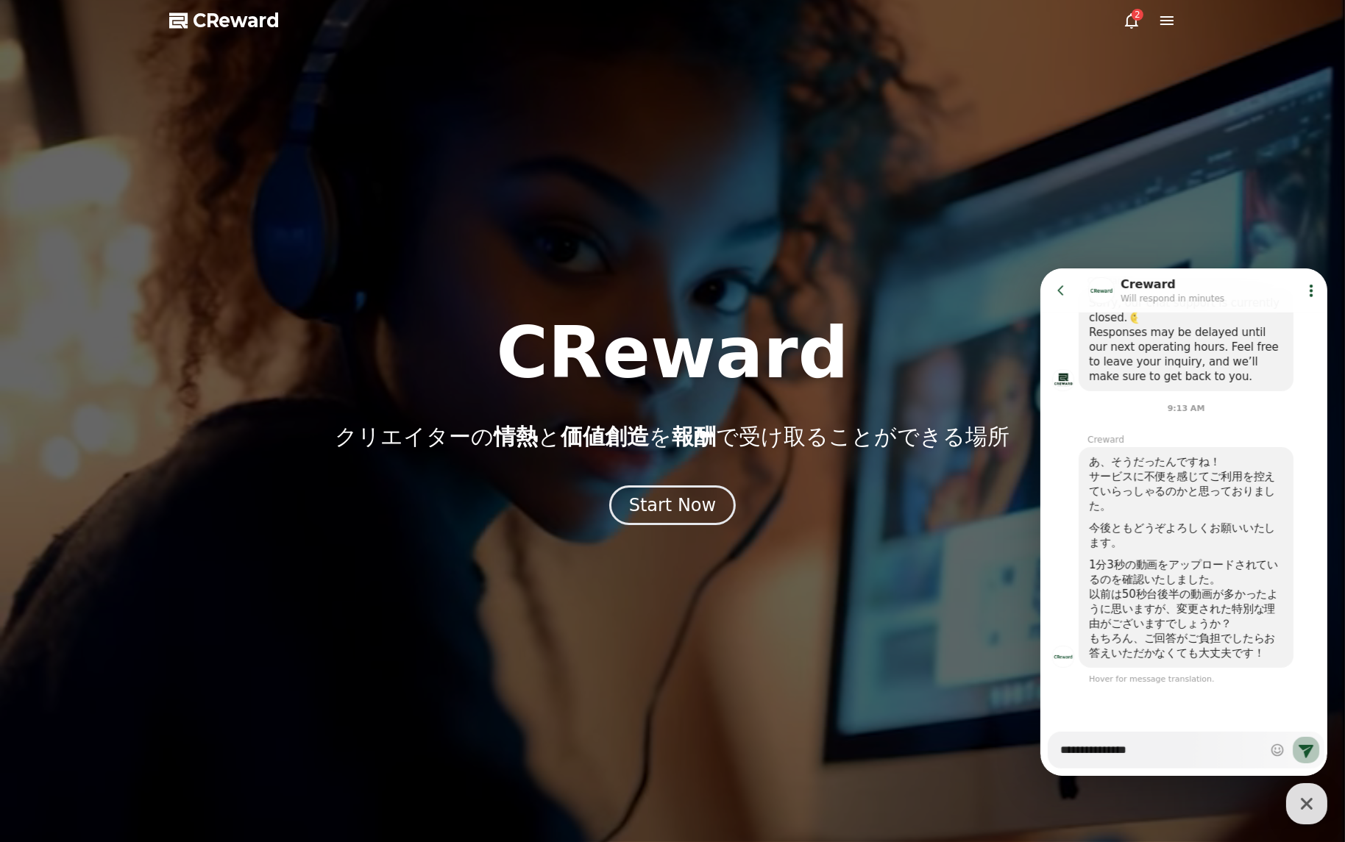
click at [1304, 748] on icon at bounding box center [1305, 750] width 15 height 13
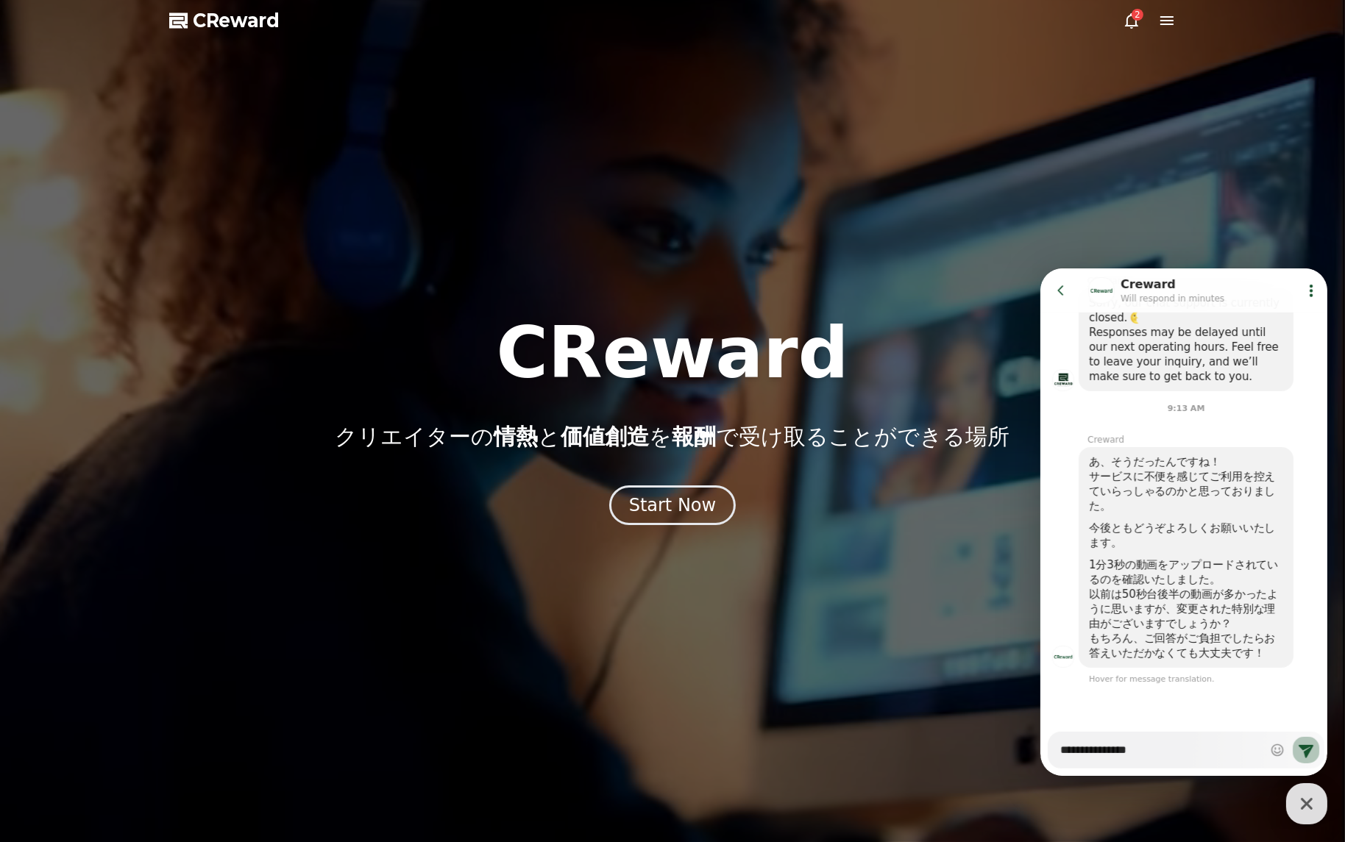
type textarea "*"
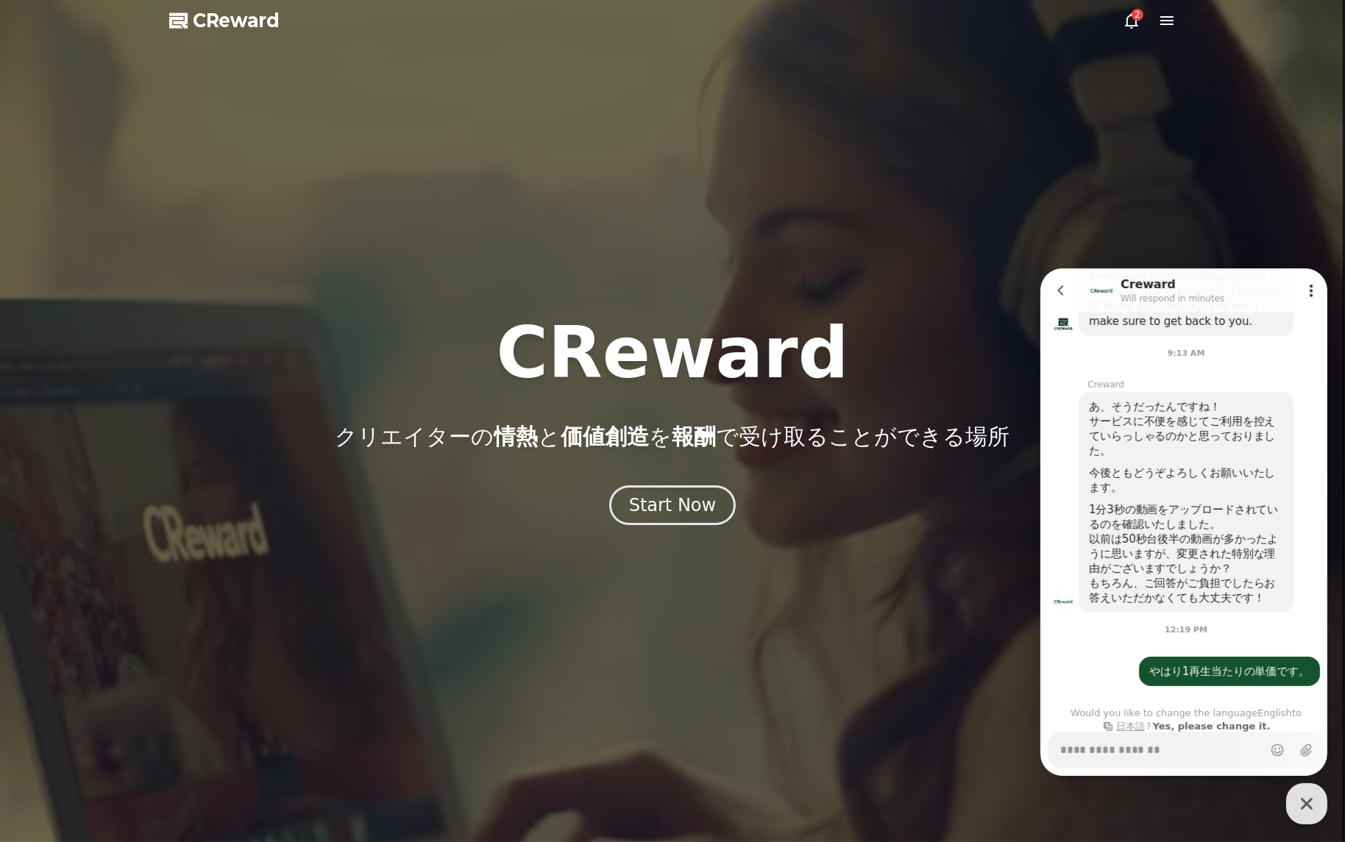
scroll to position [841, 0]
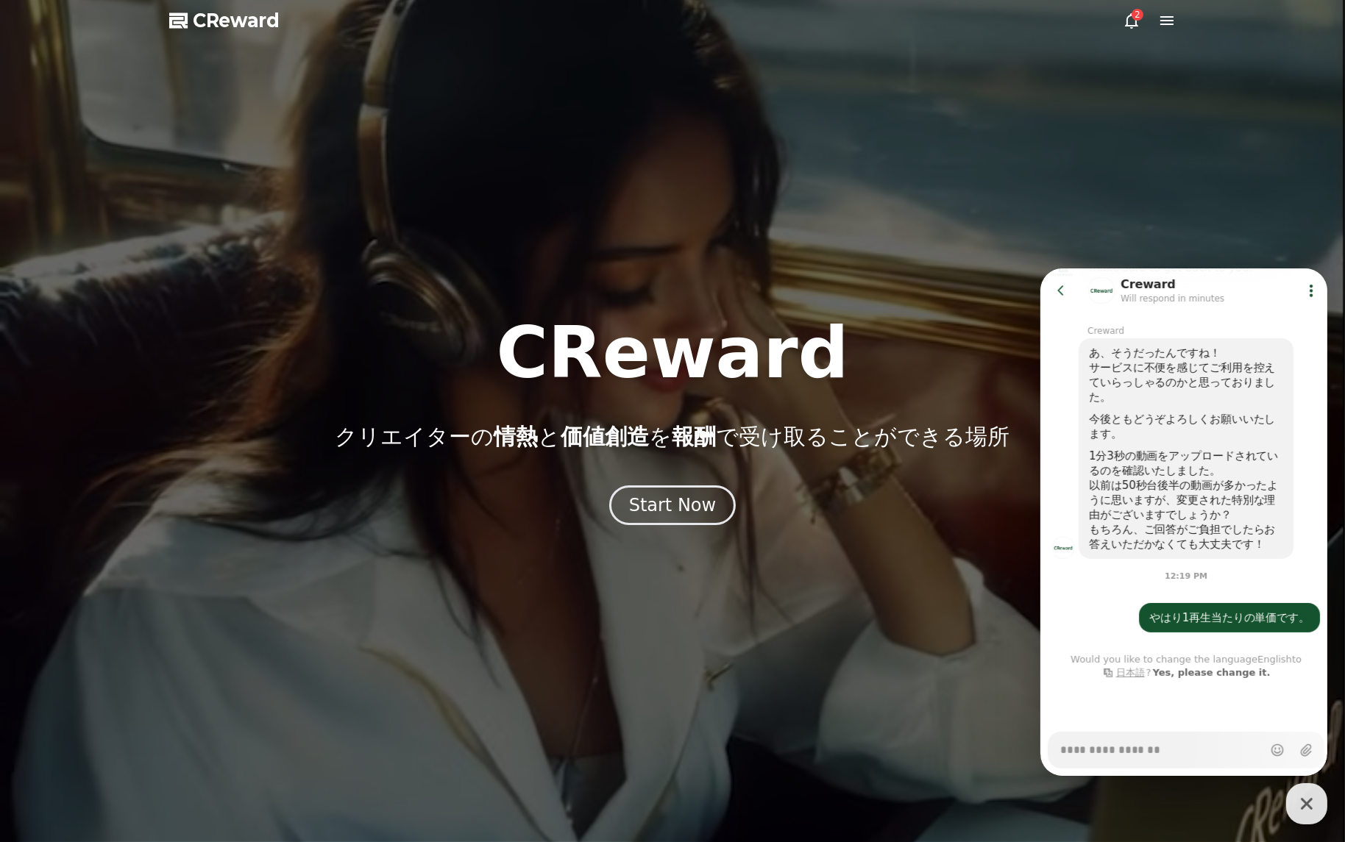
click at [720, 334] on h1 "CReward" at bounding box center [672, 353] width 352 height 71
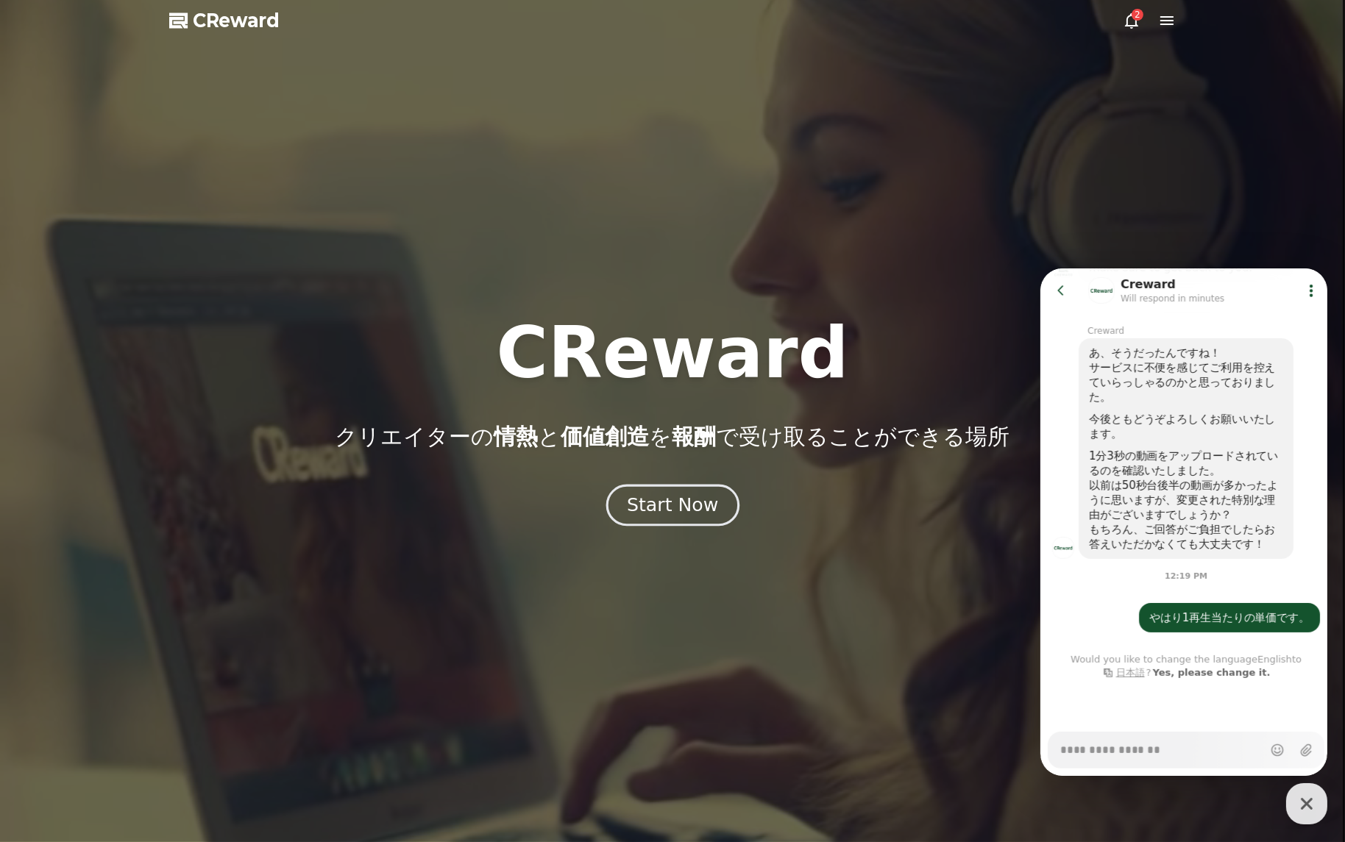
click at [670, 500] on div "Start Now" at bounding box center [672, 505] width 91 height 25
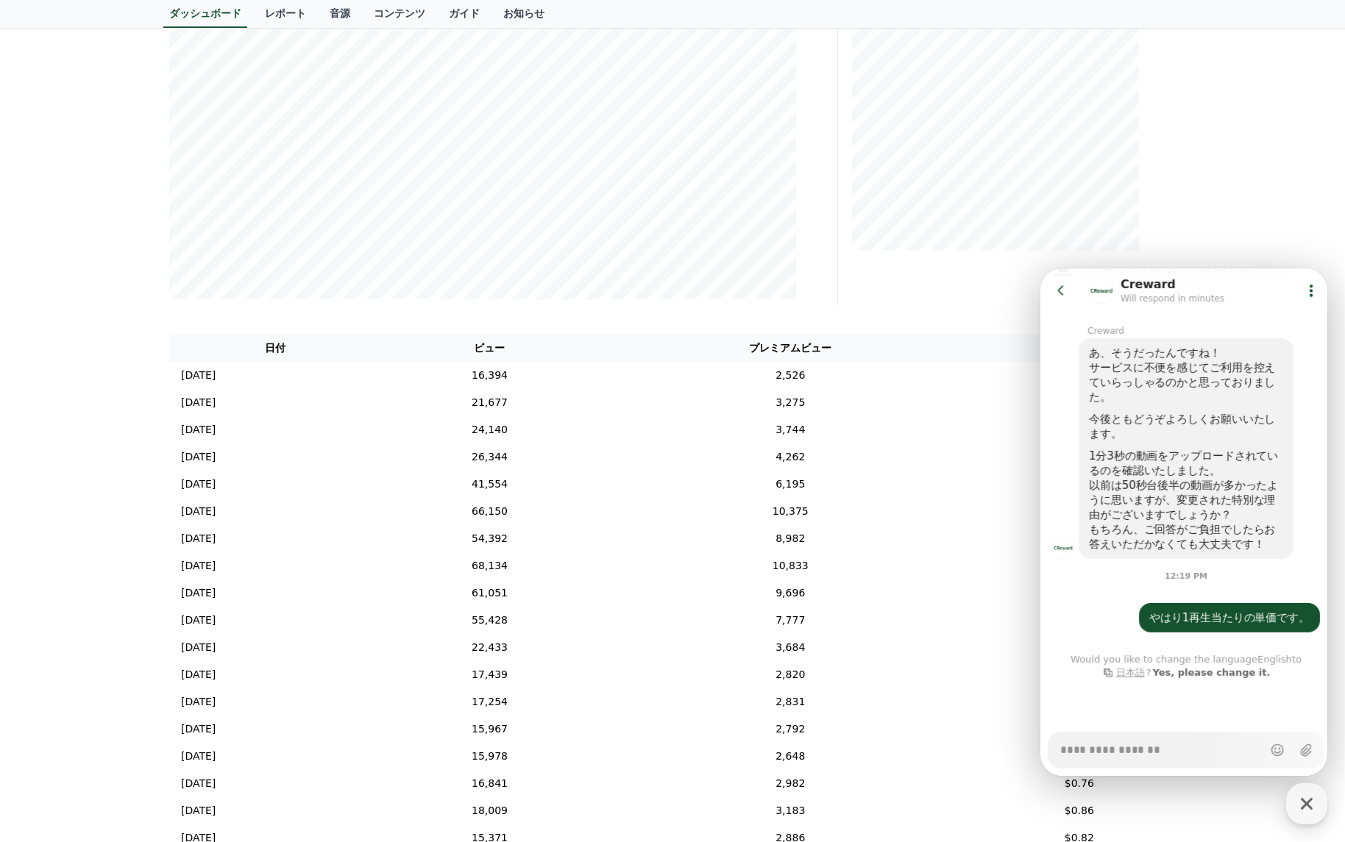
scroll to position [147, 0]
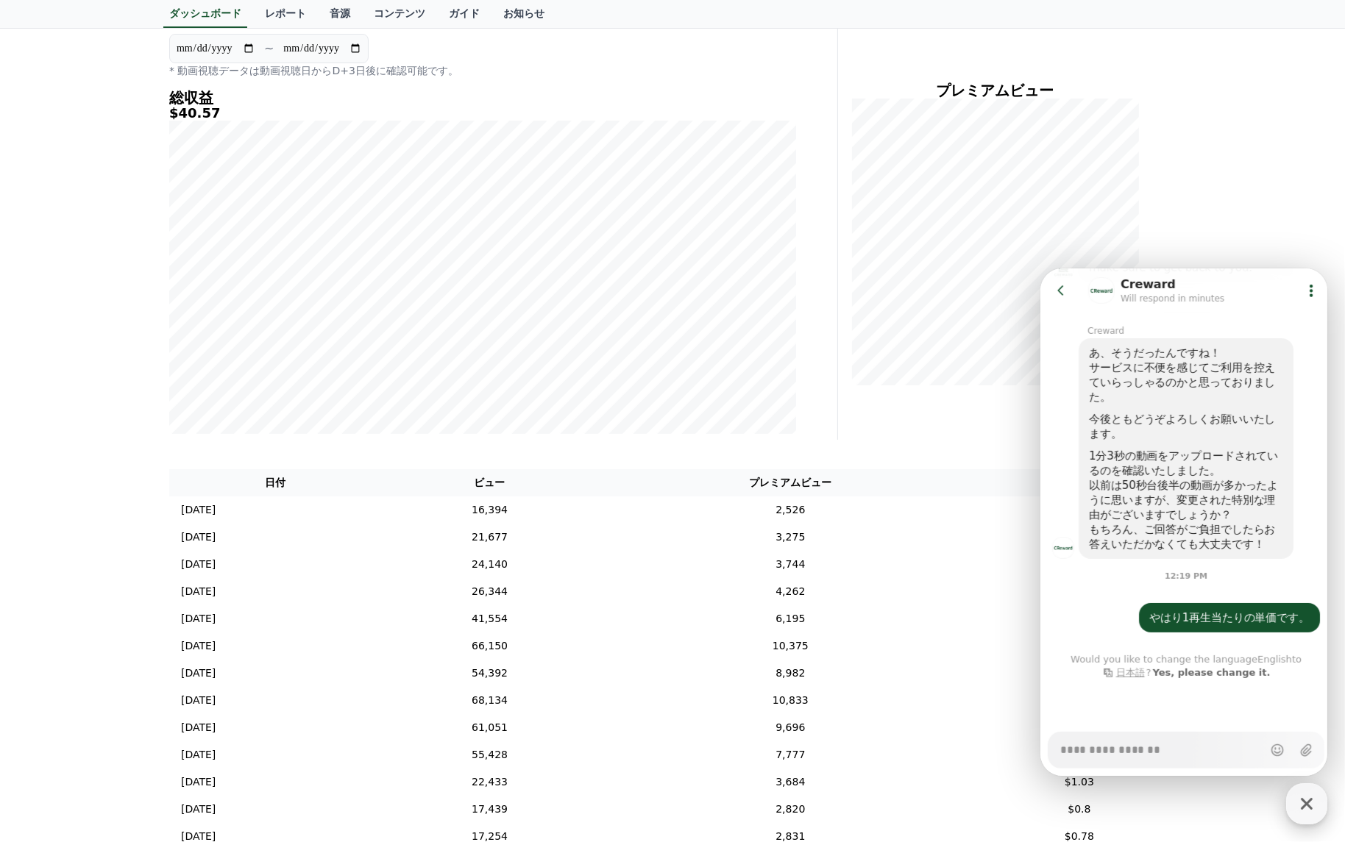
click at [1308, 818] on div "button" at bounding box center [1306, 803] width 41 height 41
type textarea "*"
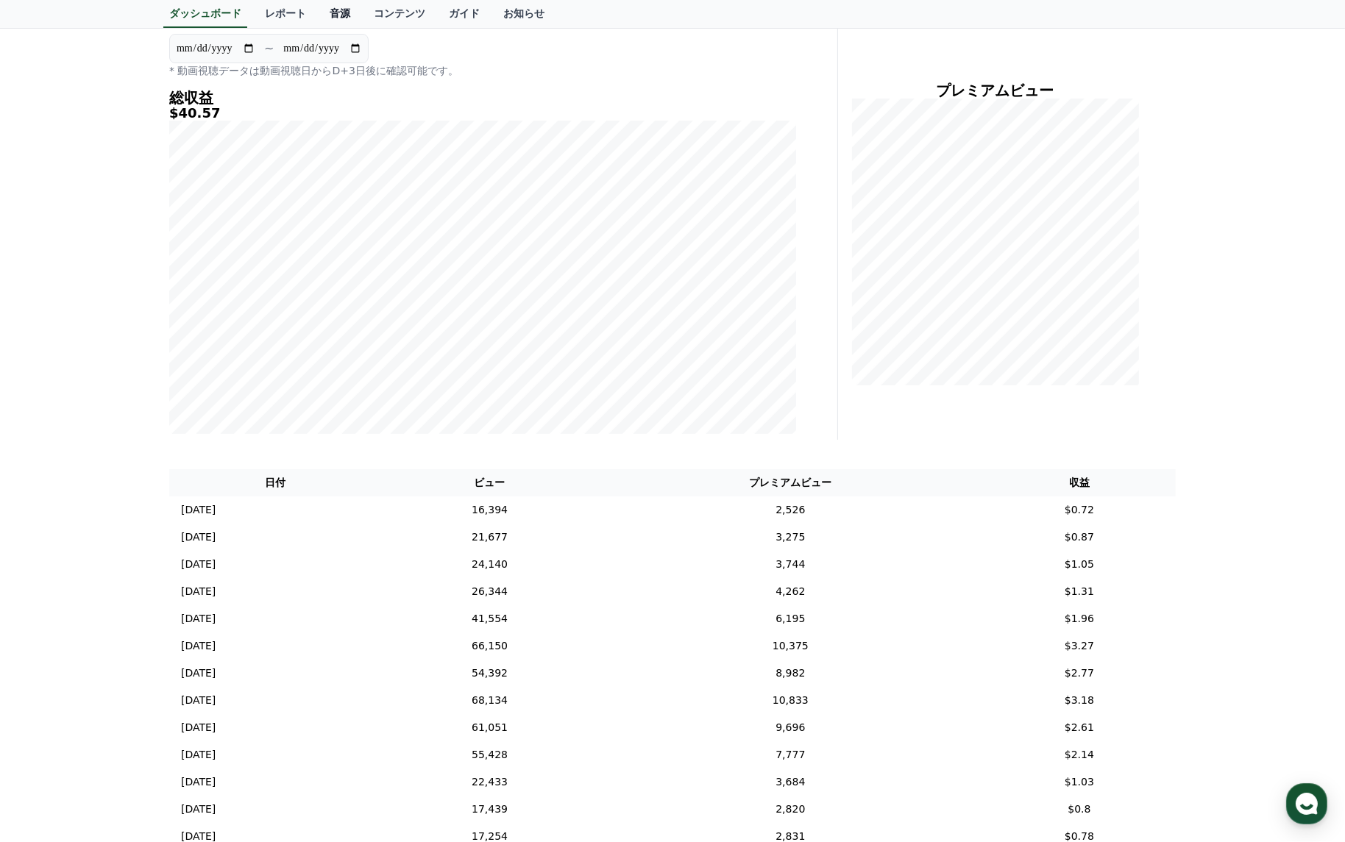
click at [318, 16] on link "音源" at bounding box center [340, 14] width 44 height 28
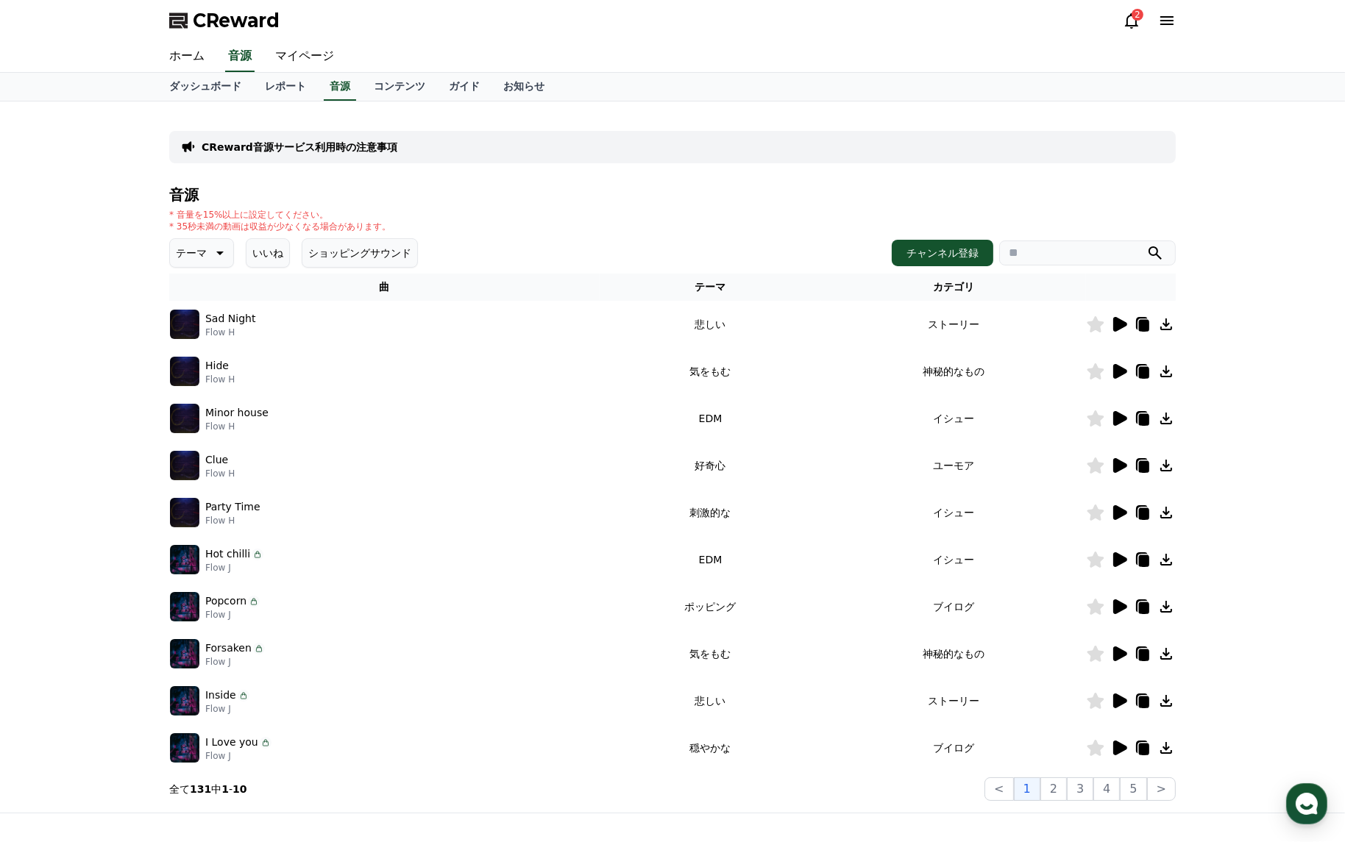
click at [1035, 254] on input "search" at bounding box center [1087, 253] width 177 height 25
type input "*"
click at [1146, 244] on button "submit" at bounding box center [1155, 253] width 18 height 18
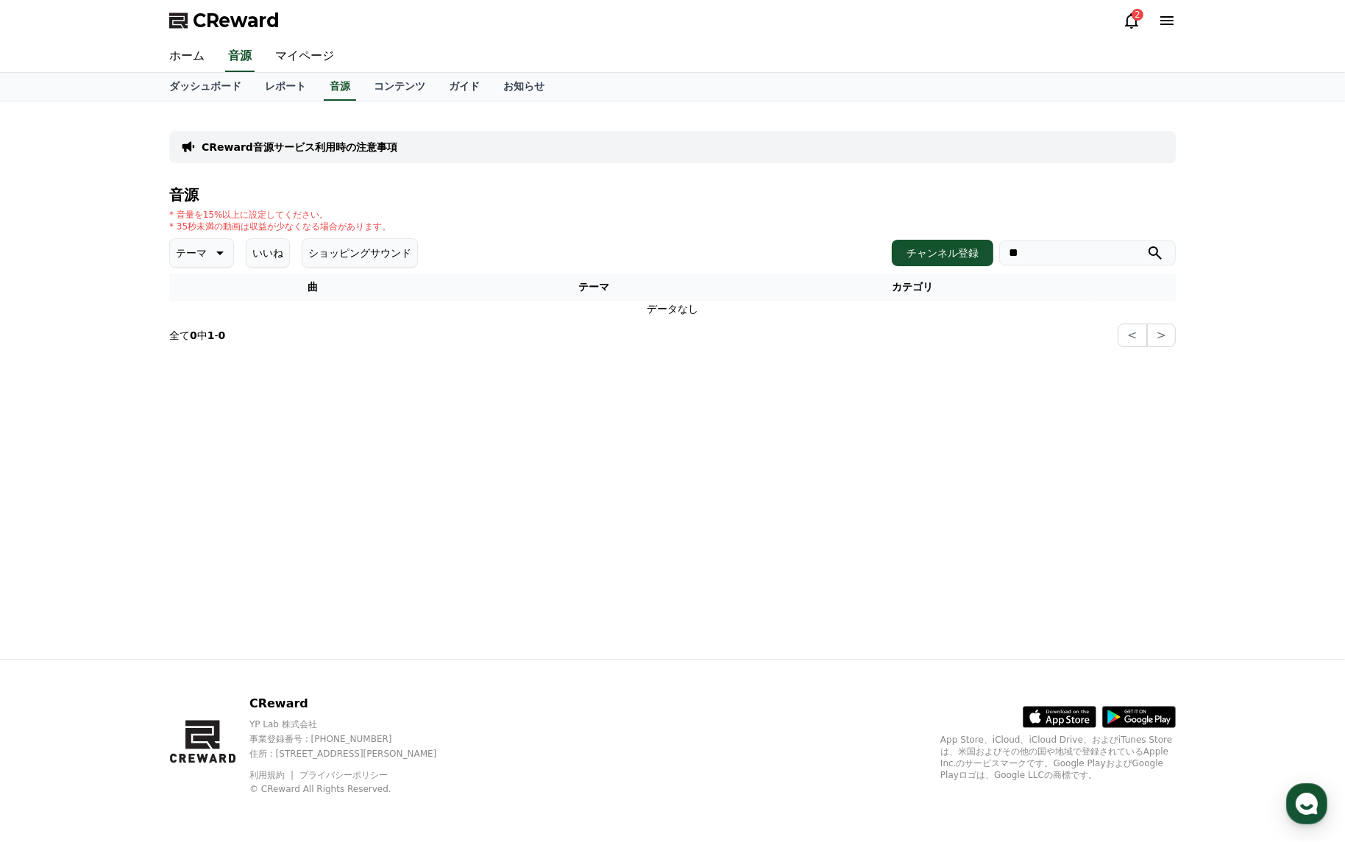
type input "*"
click at [1146, 244] on button "submit" at bounding box center [1155, 253] width 18 height 18
click at [270, 251] on button "いいね" at bounding box center [268, 252] width 44 height 29
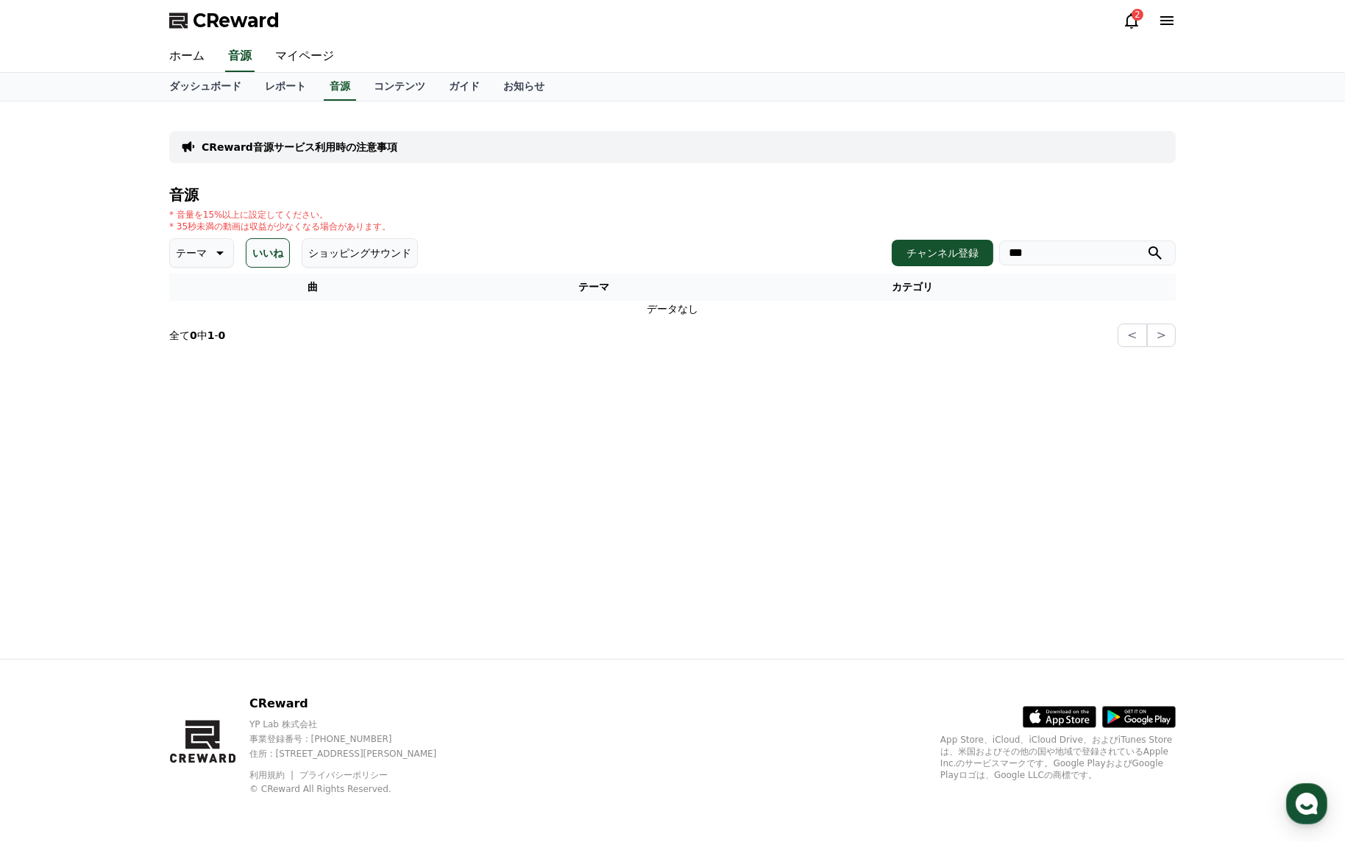
click at [1054, 256] on input "***" at bounding box center [1087, 253] width 177 height 25
type input "*"
click at [324, 93] on link "音源" at bounding box center [340, 87] width 32 height 28
click at [255, 86] on link "レポート" at bounding box center [285, 87] width 65 height 28
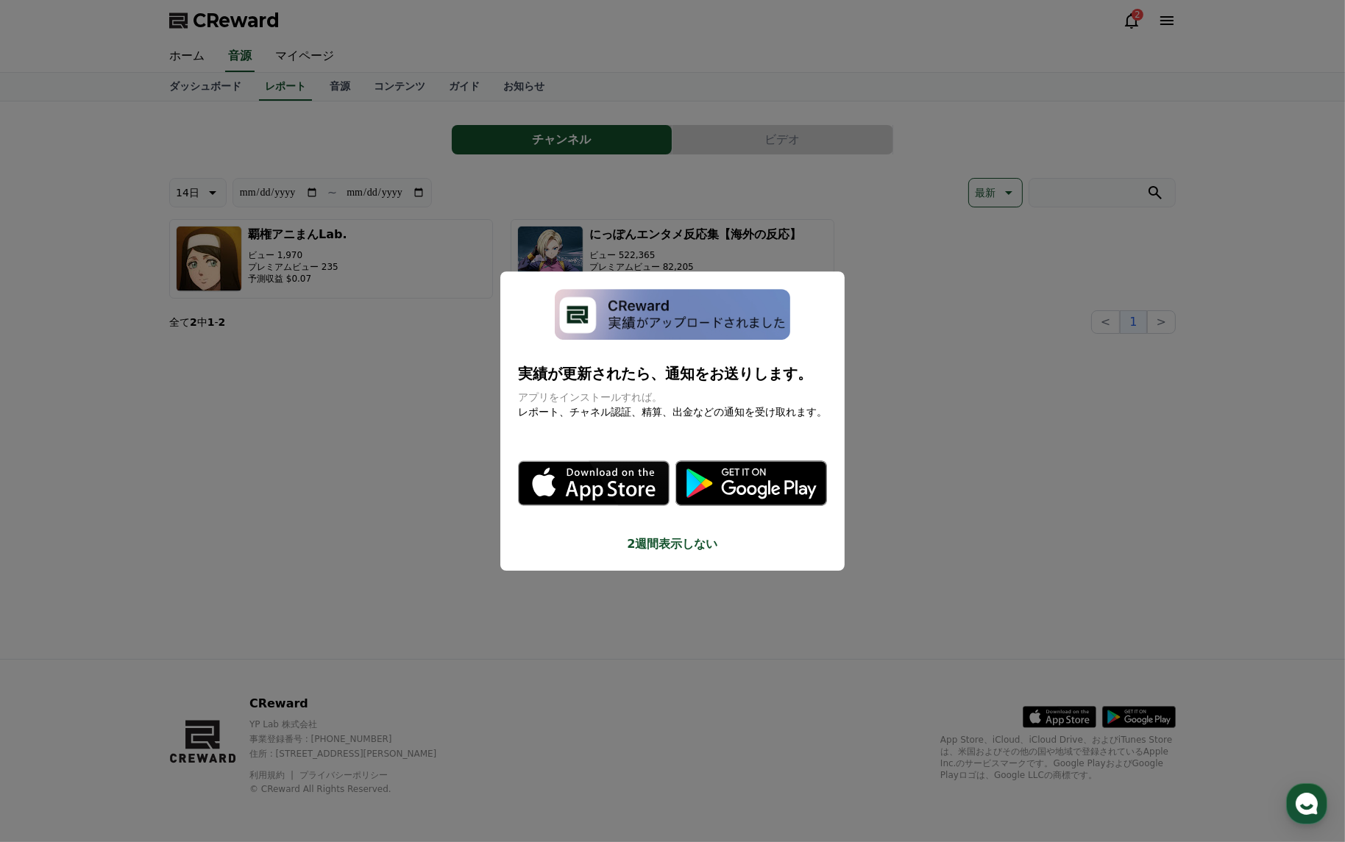
click at [672, 550] on button "2週間表示しない" at bounding box center [672, 544] width 309 height 18
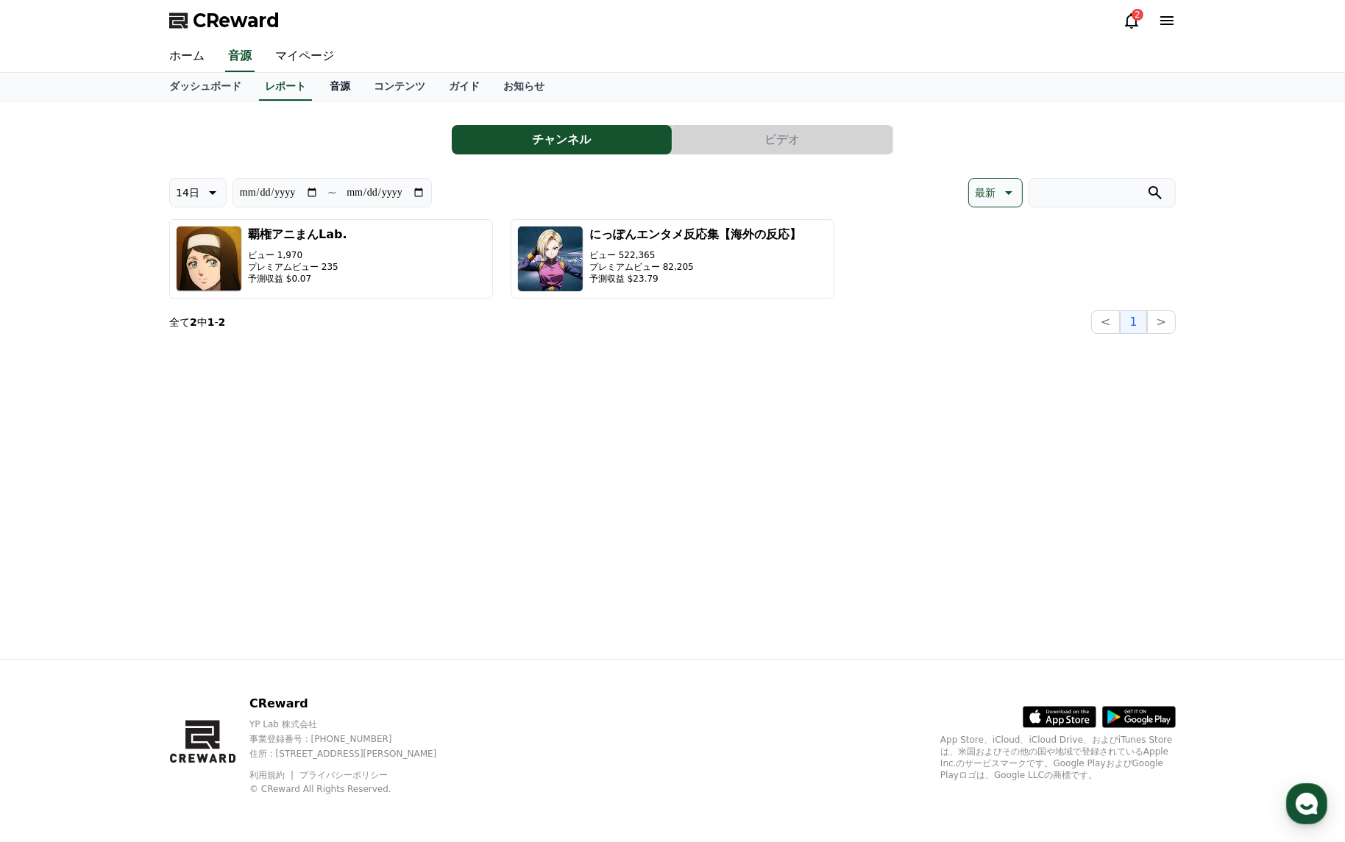
click at [318, 98] on link "音源" at bounding box center [340, 87] width 44 height 28
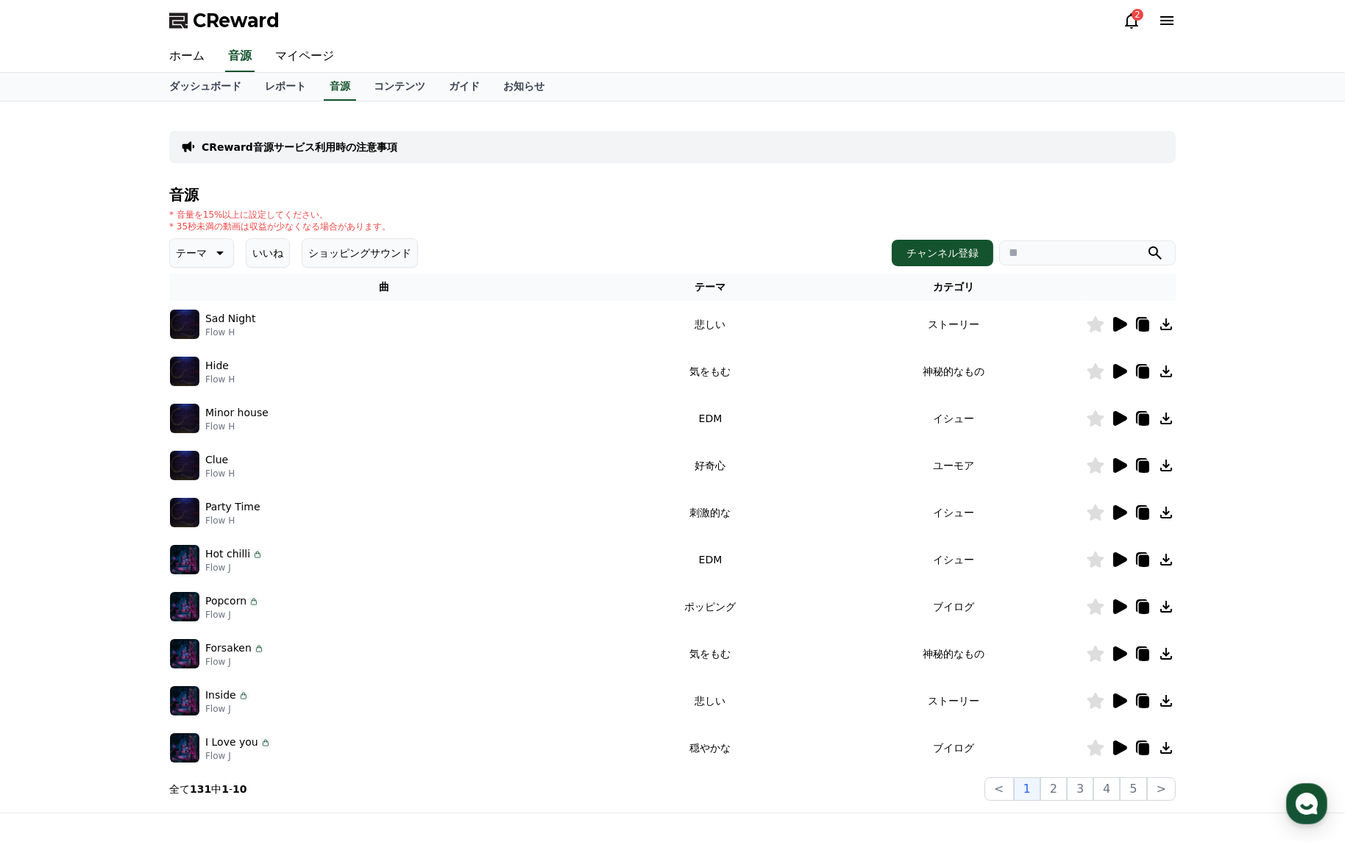
click at [253, 249] on button "いいね" at bounding box center [268, 252] width 44 height 29
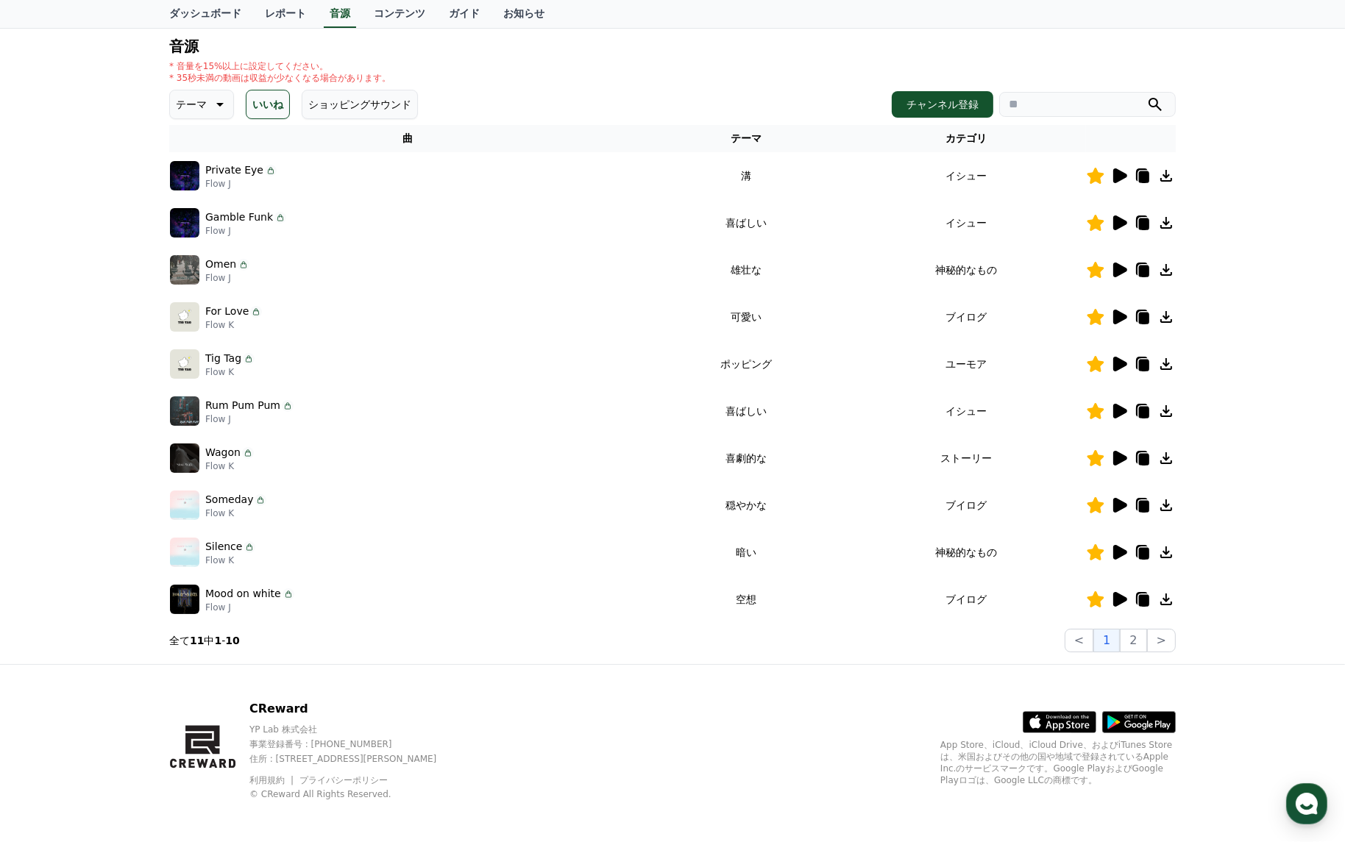
scroll to position [153, 0]
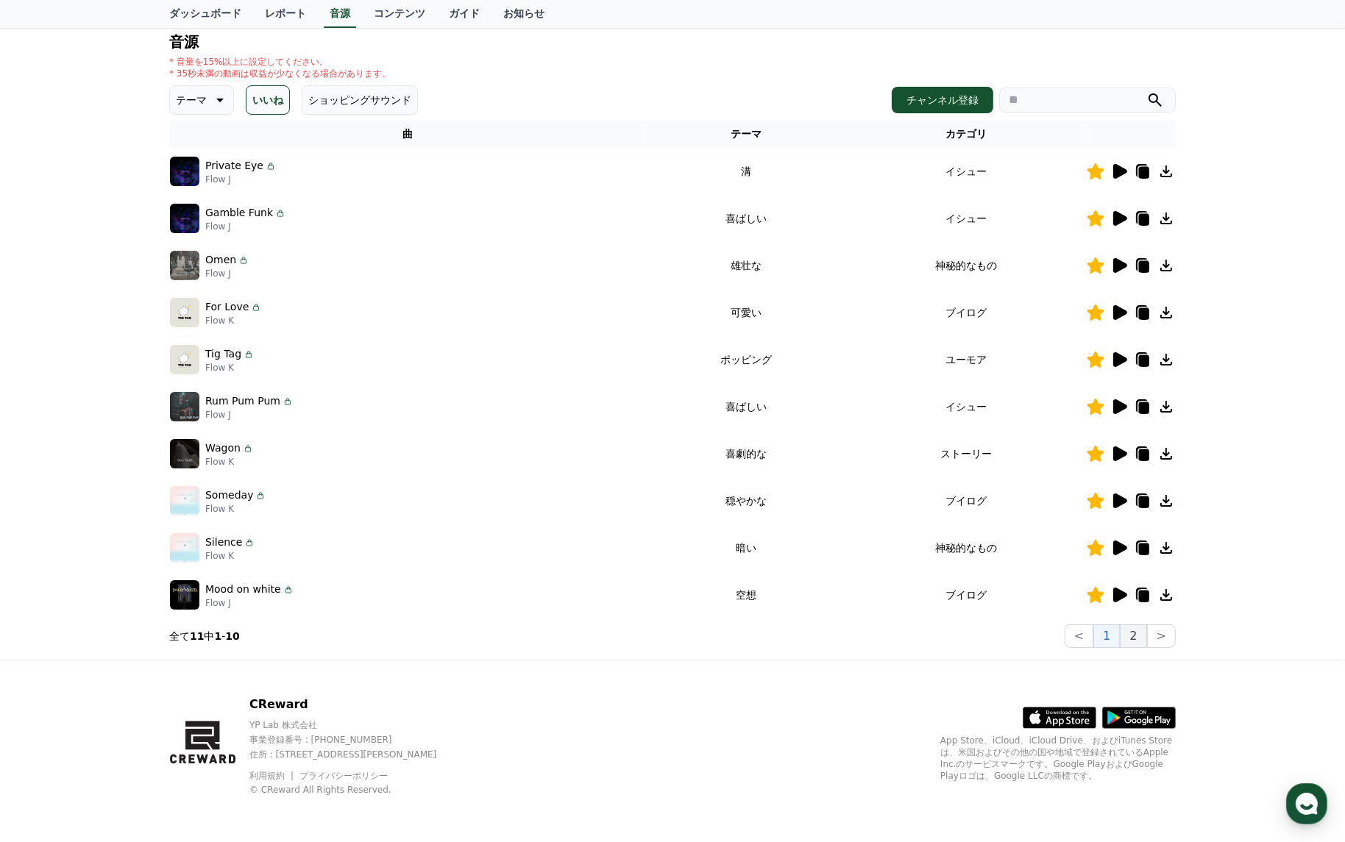
click at [1132, 635] on button "2" at bounding box center [1133, 636] width 26 height 24
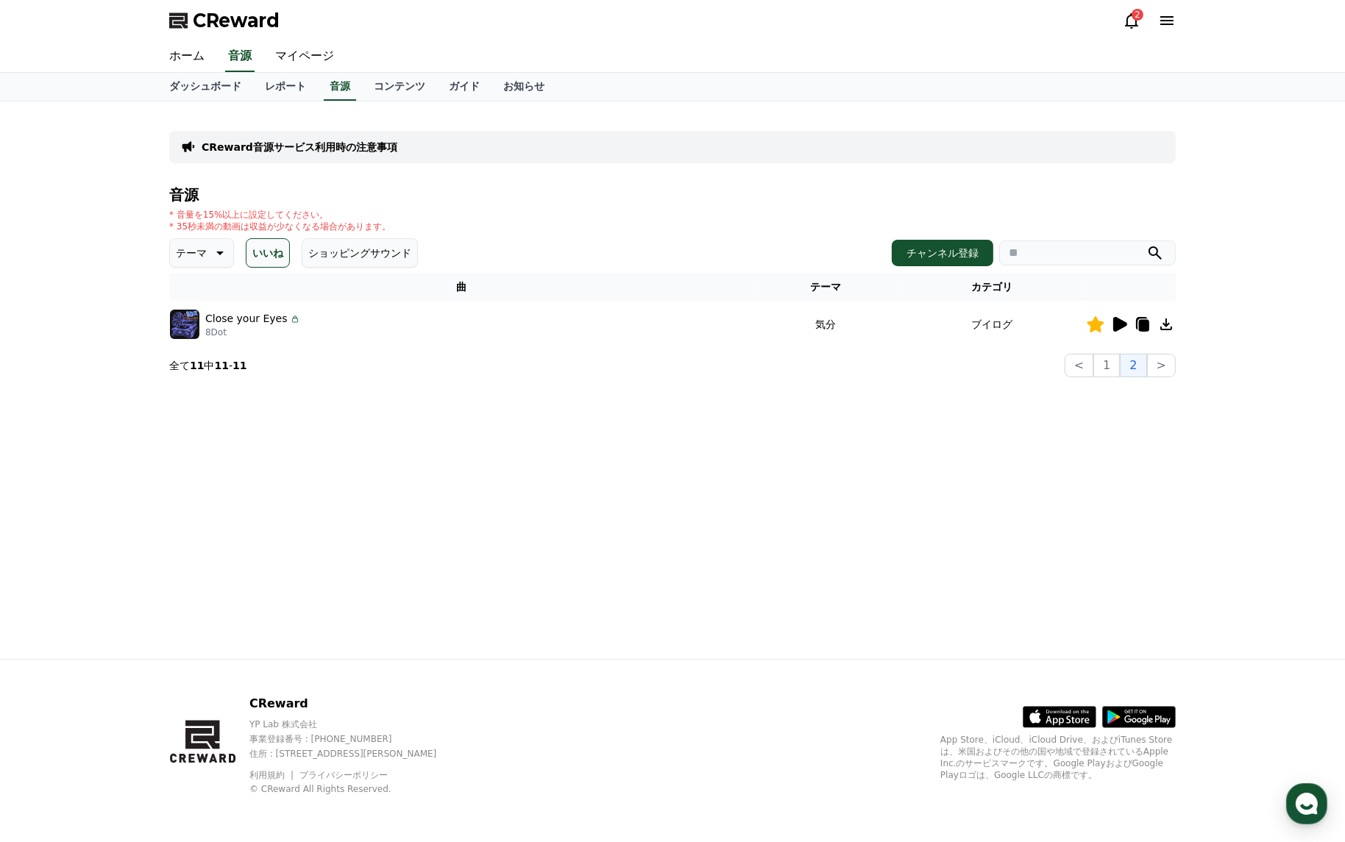
click at [1122, 324] on icon at bounding box center [1120, 324] width 14 height 15
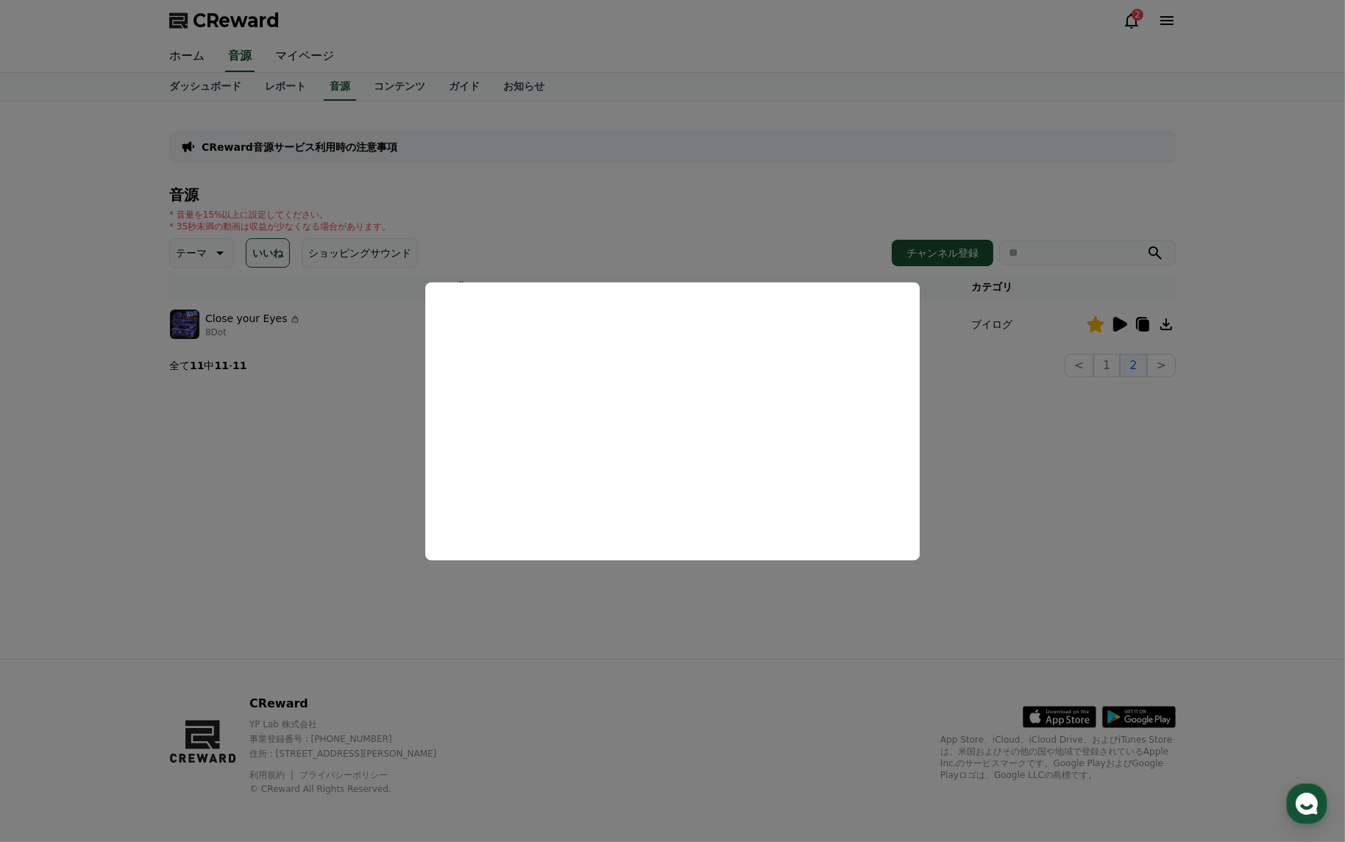
click at [702, 249] on button "close modal" at bounding box center [672, 421] width 1345 height 842
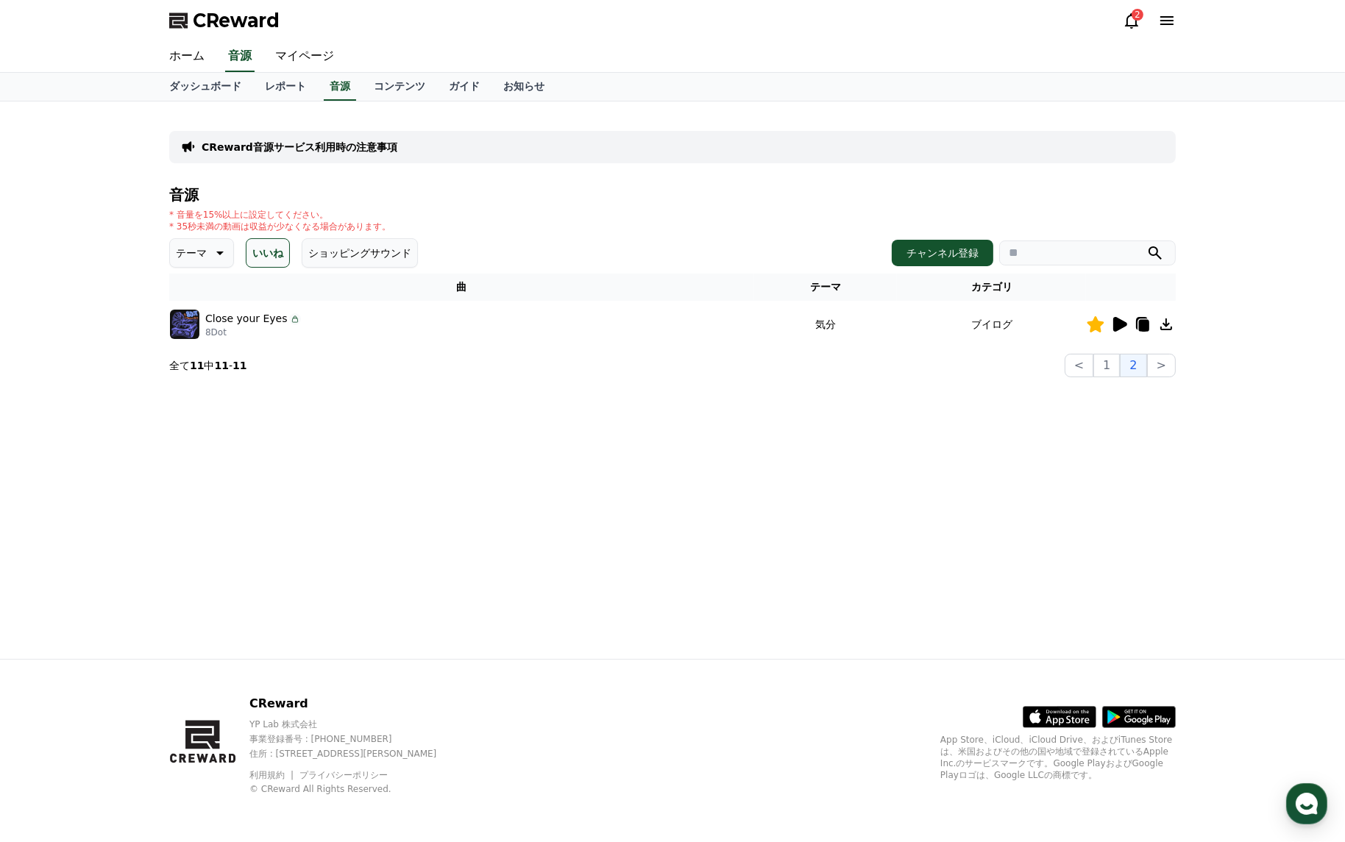
click at [197, 252] on p "テーマ" at bounding box center [191, 253] width 31 height 21
click at [198, 254] on button "テーマ" at bounding box center [201, 252] width 65 height 29
click at [330, 258] on button "ショッピングサウンド" at bounding box center [360, 252] width 116 height 29
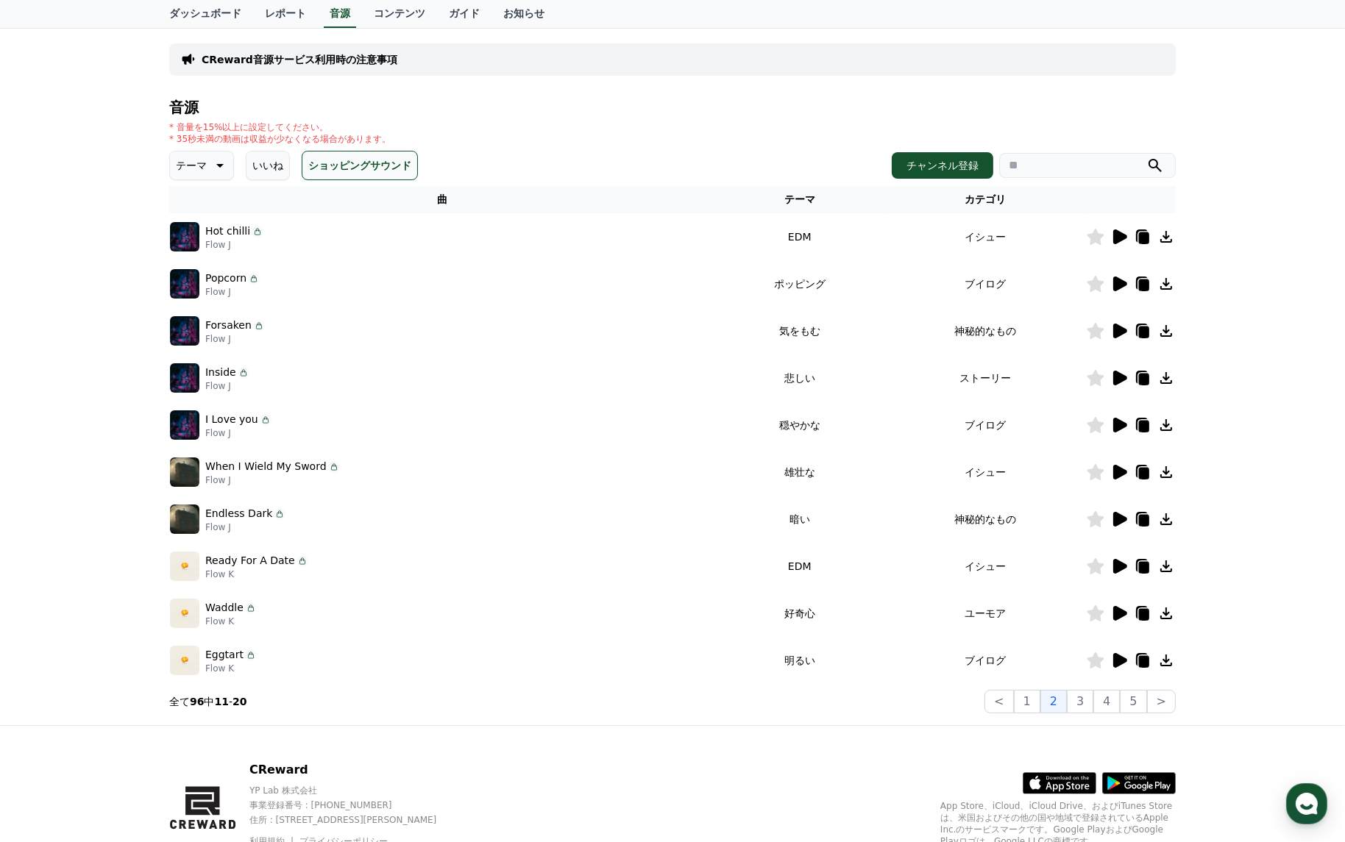
scroll to position [153, 0]
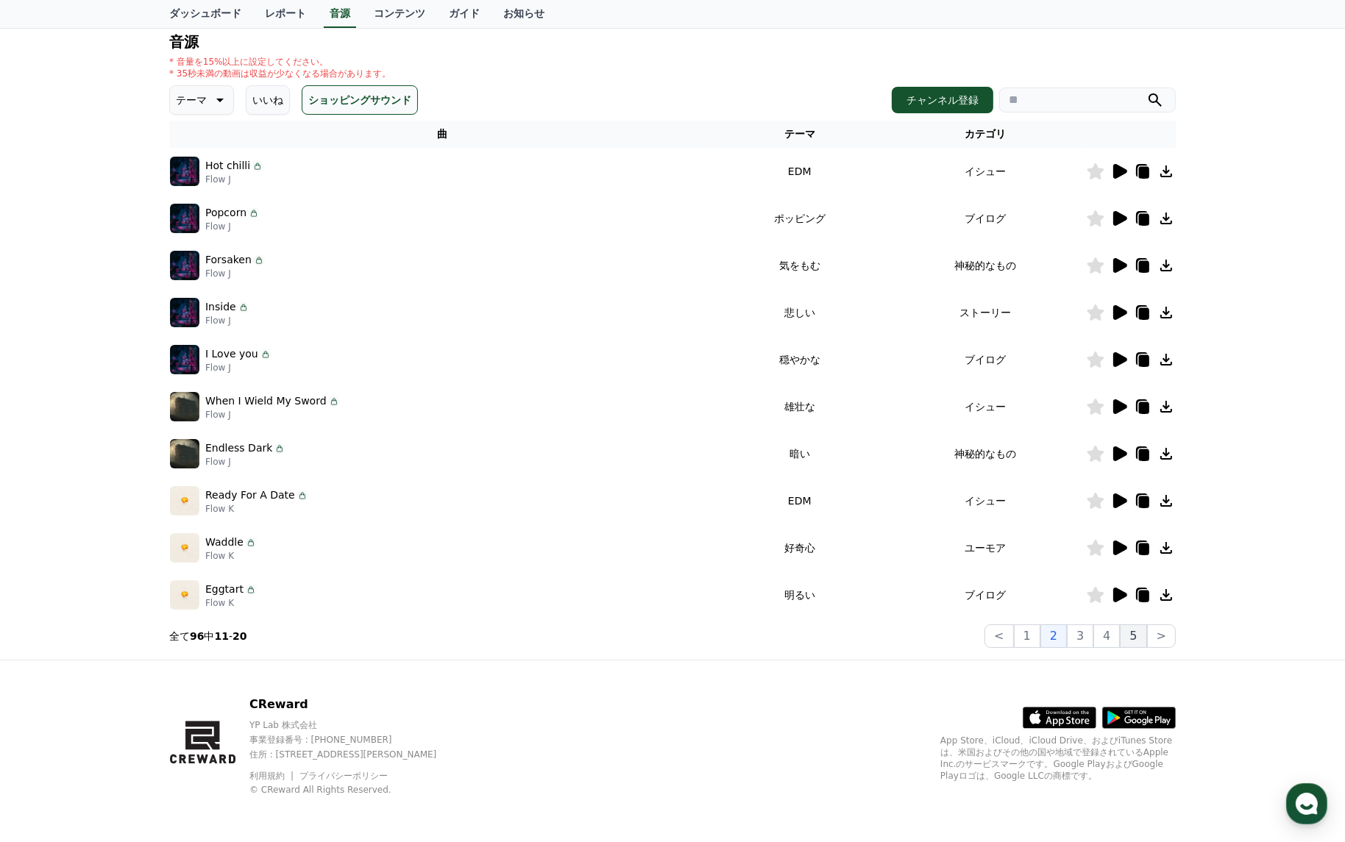
click at [1145, 639] on button "5" at bounding box center [1133, 636] width 26 height 24
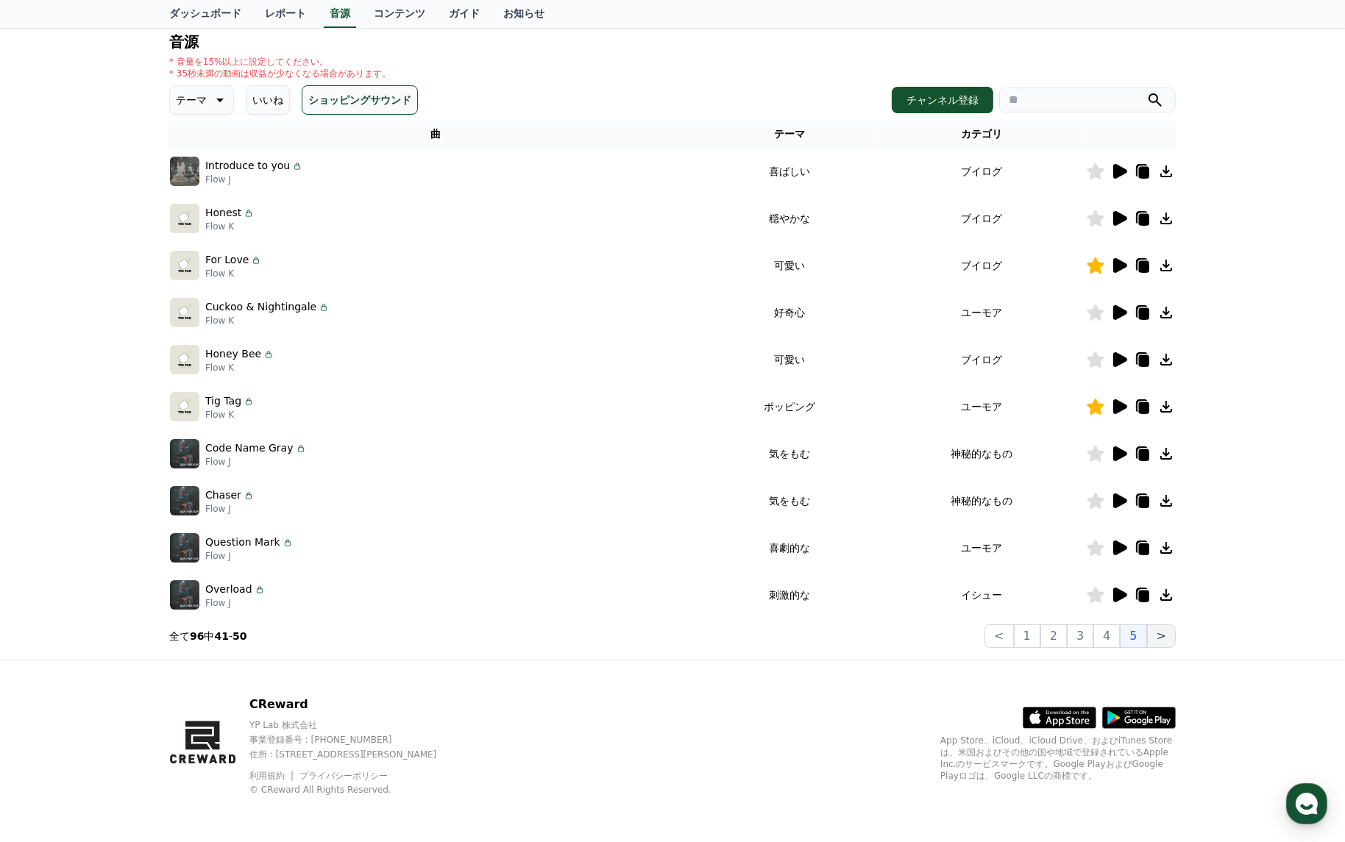
click at [1170, 638] on button ">" at bounding box center [1161, 636] width 29 height 24
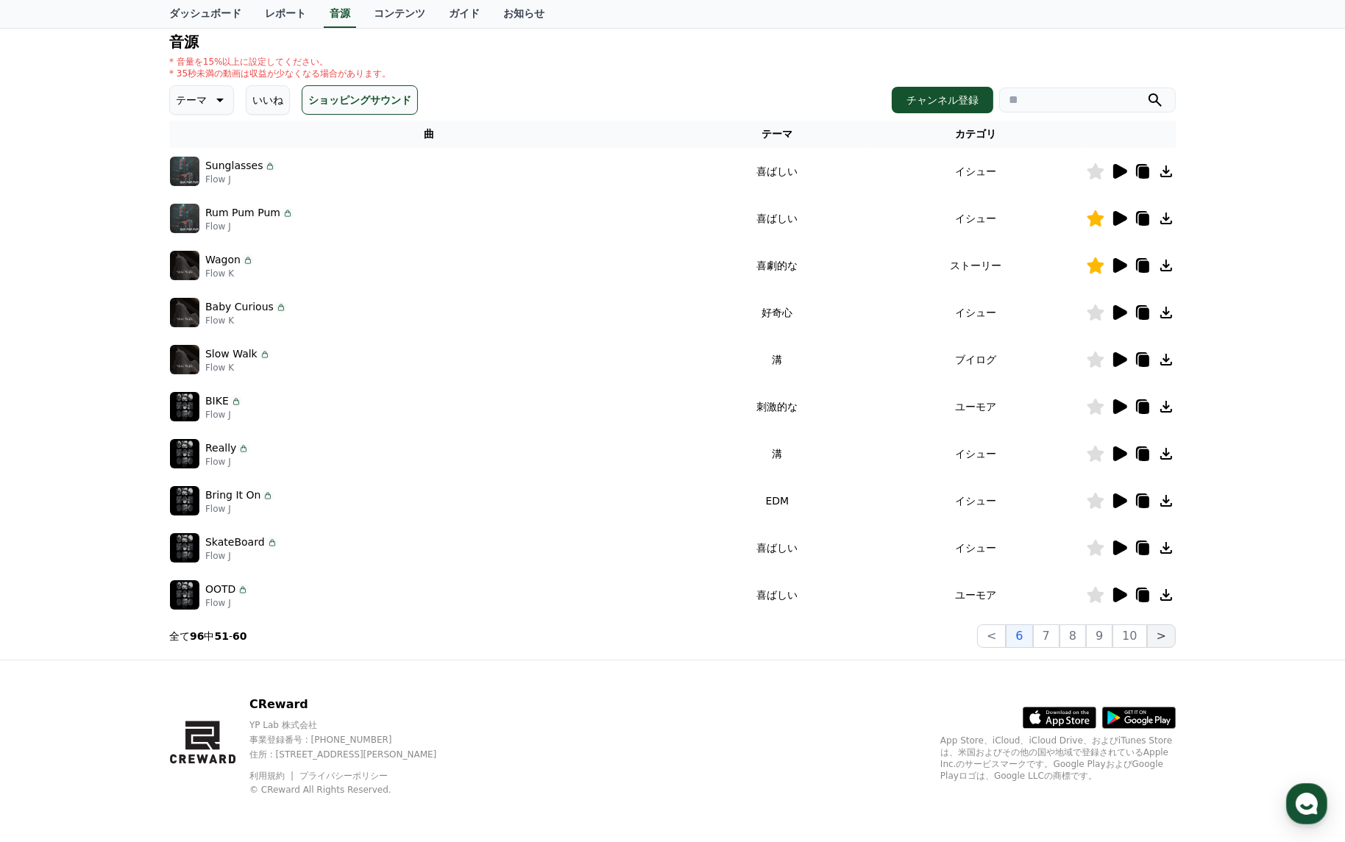
click at [1170, 638] on button ">" at bounding box center [1161, 636] width 29 height 24
click at [1141, 638] on button "10" at bounding box center [1129, 636] width 34 height 24
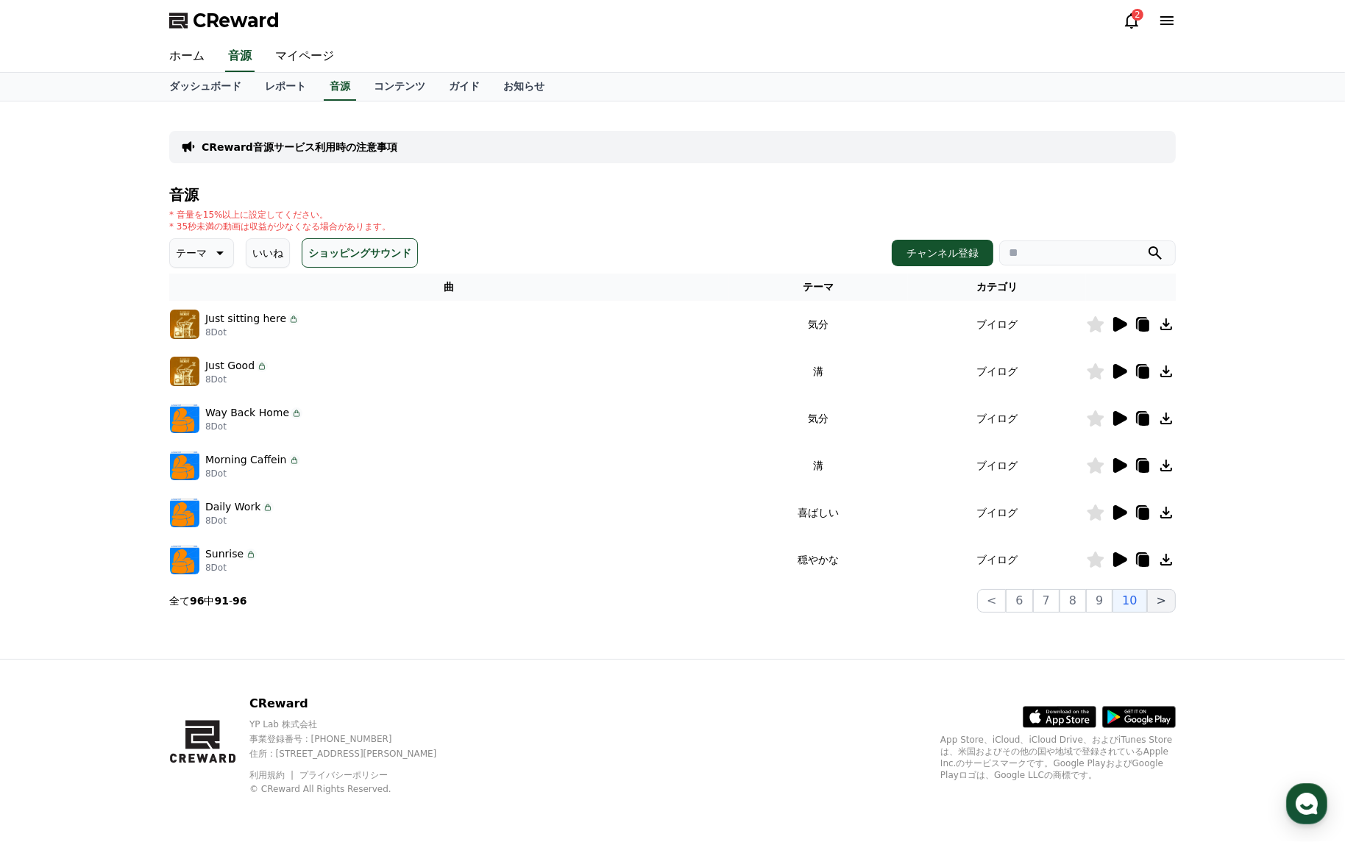
click at [1162, 602] on button ">" at bounding box center [1161, 601] width 29 height 24
click at [1106, 603] on button "9" at bounding box center [1099, 601] width 26 height 24
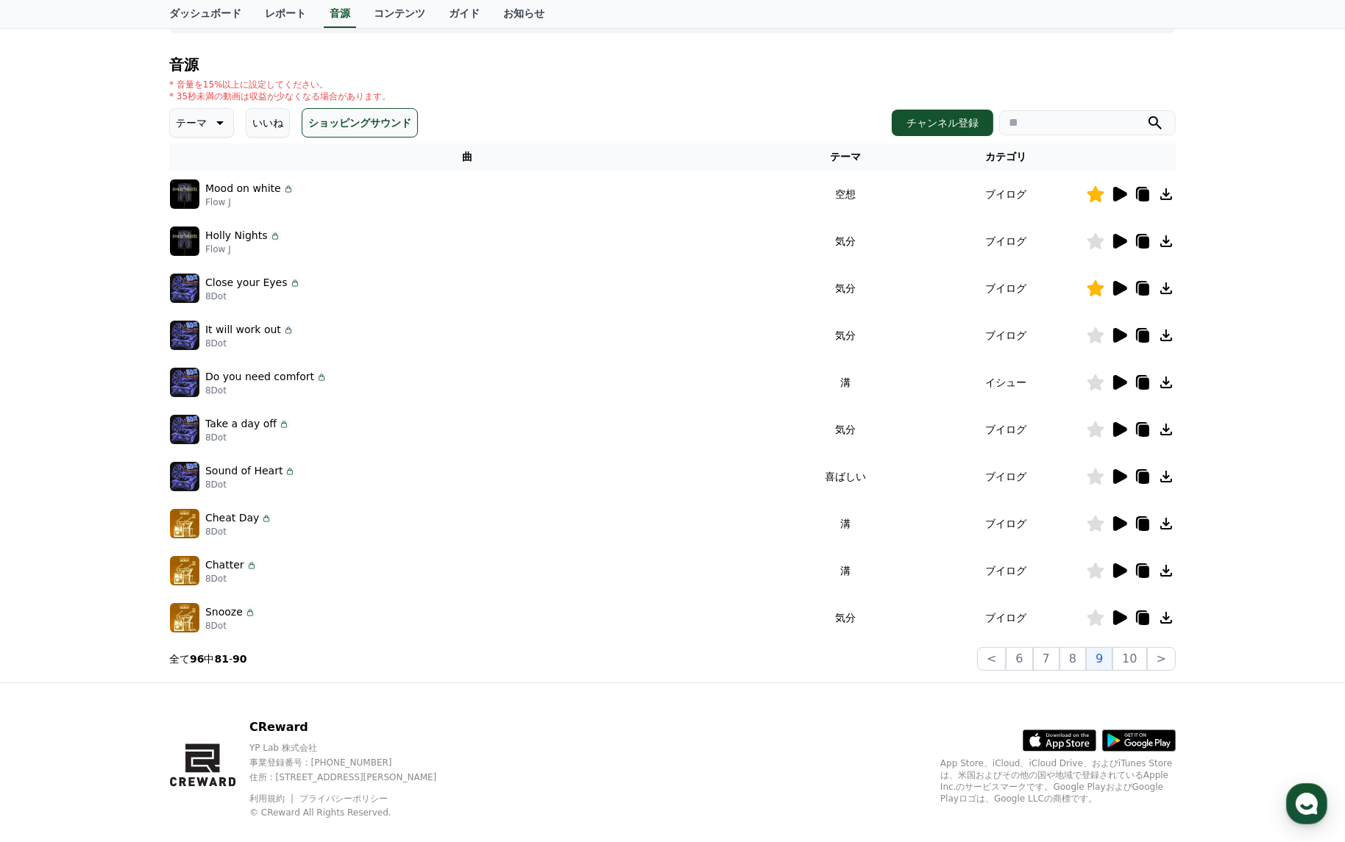
scroll to position [147, 0]
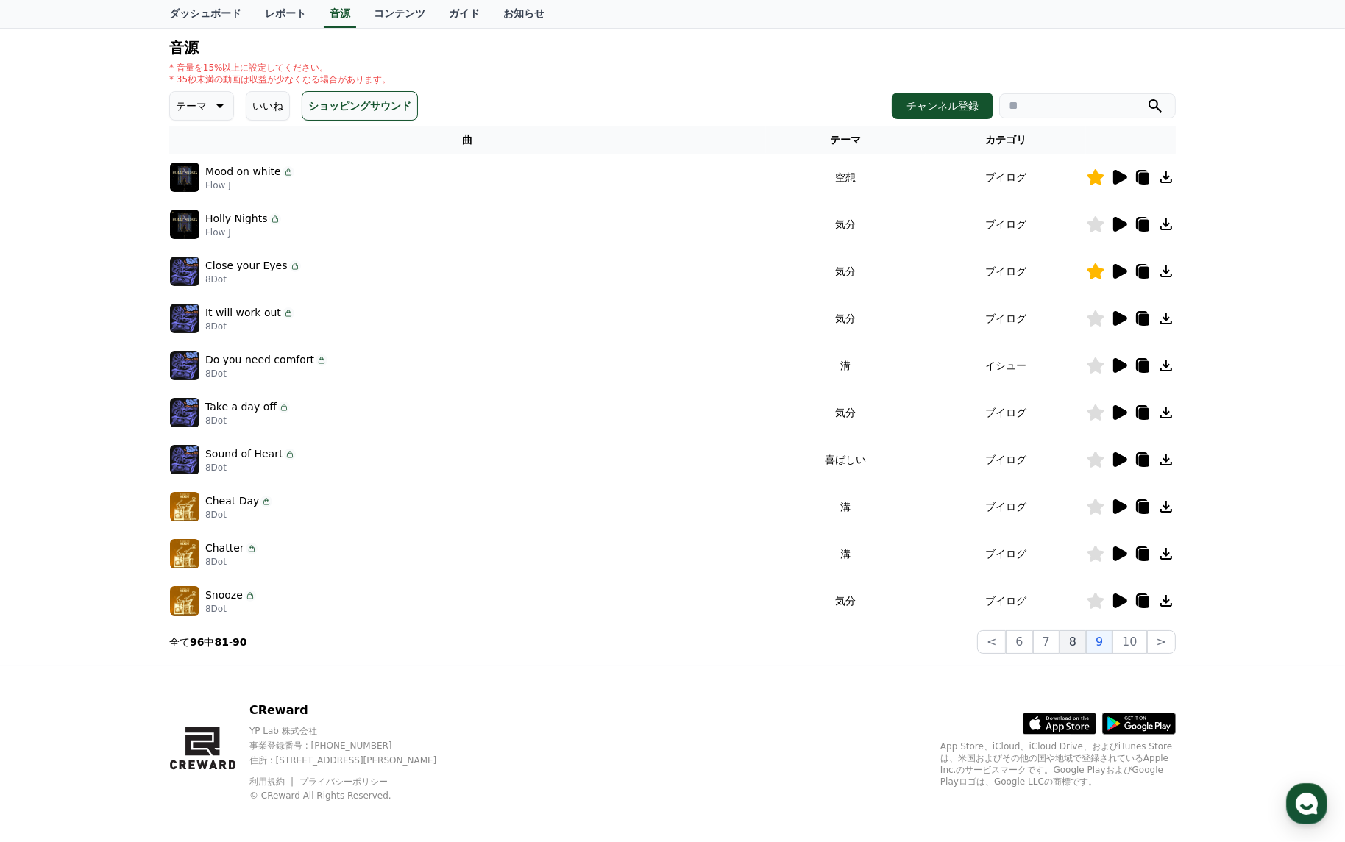
click at [1074, 638] on button "8" at bounding box center [1072, 642] width 26 height 24
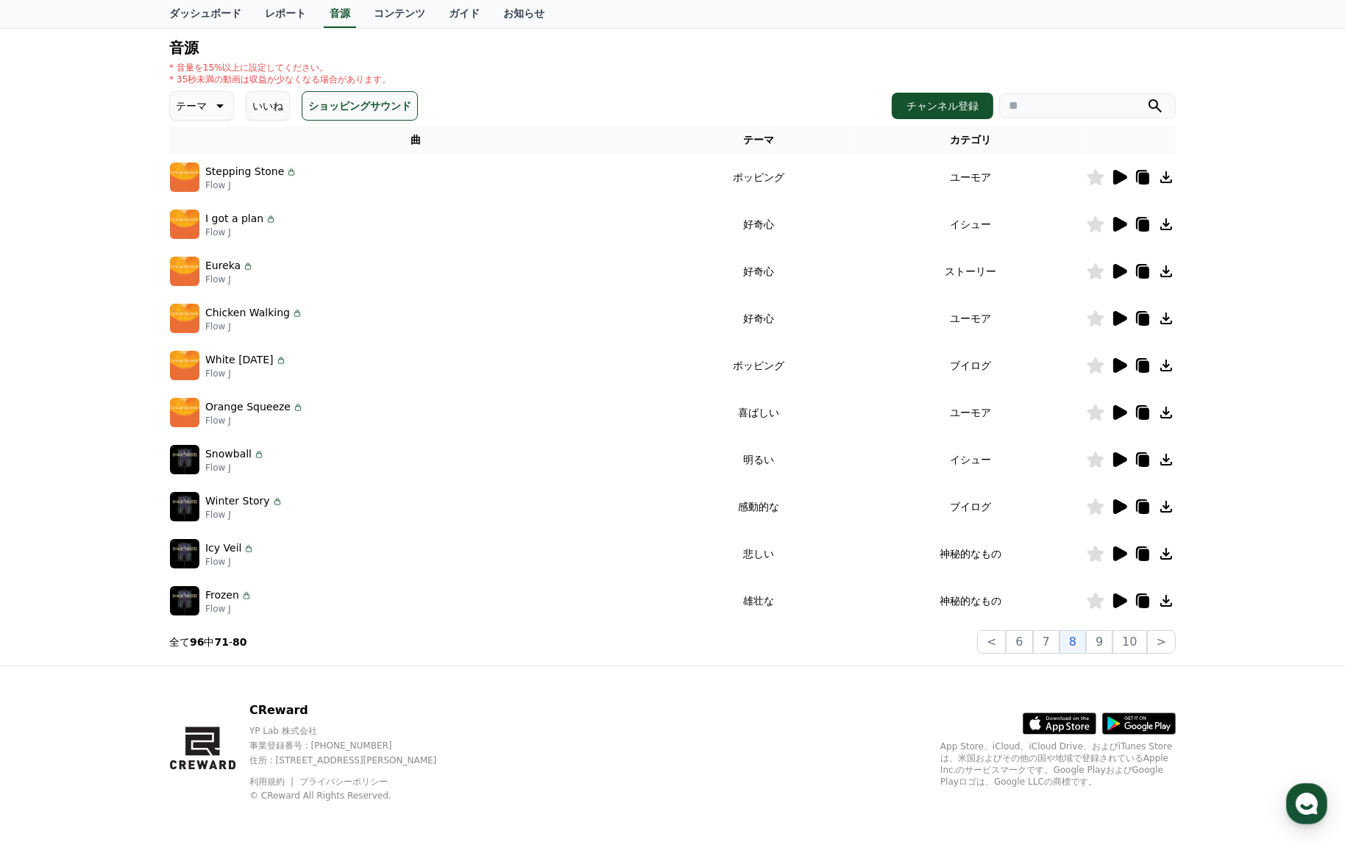
click at [1114, 552] on icon at bounding box center [1120, 554] width 14 height 15
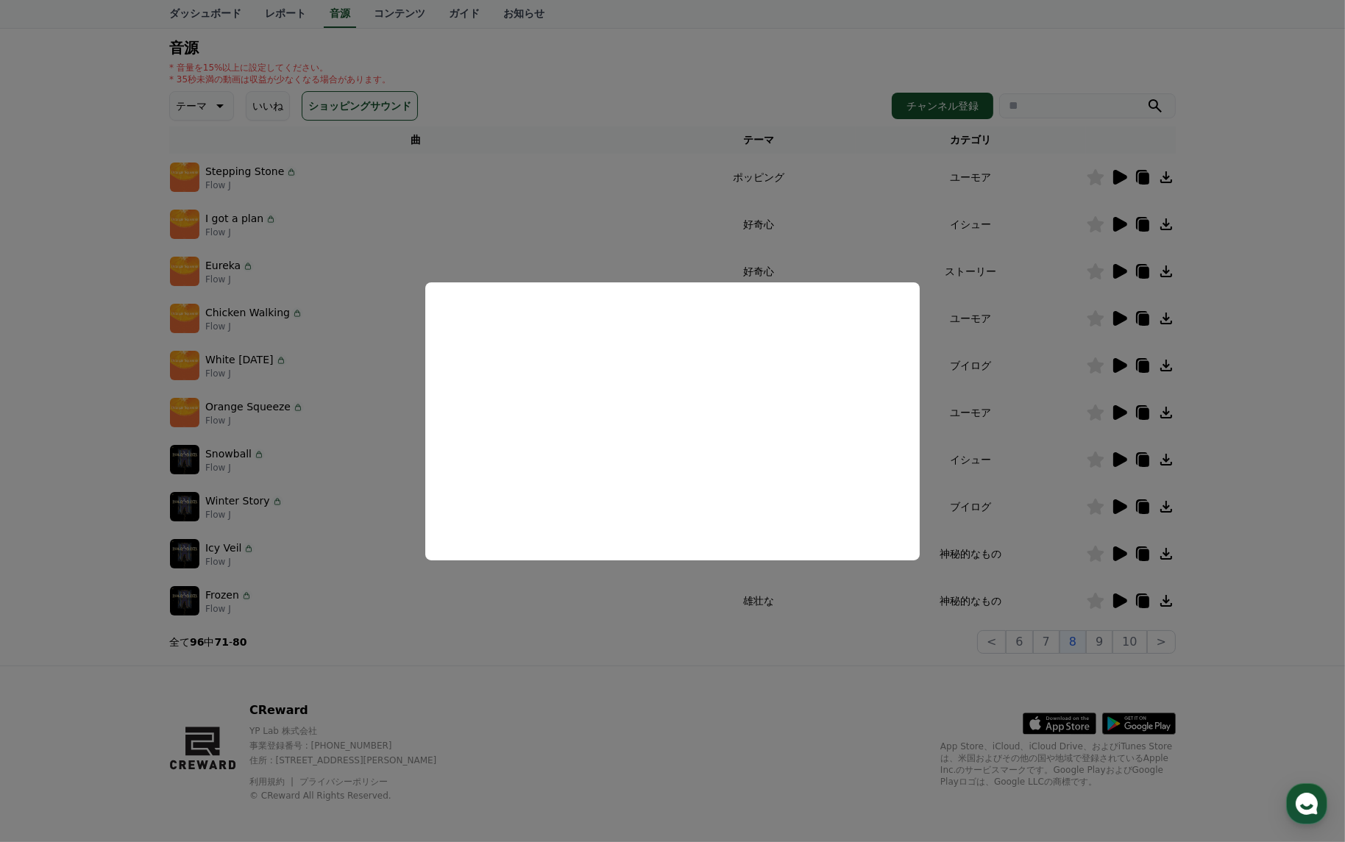
click at [999, 516] on button "close modal" at bounding box center [672, 421] width 1345 height 842
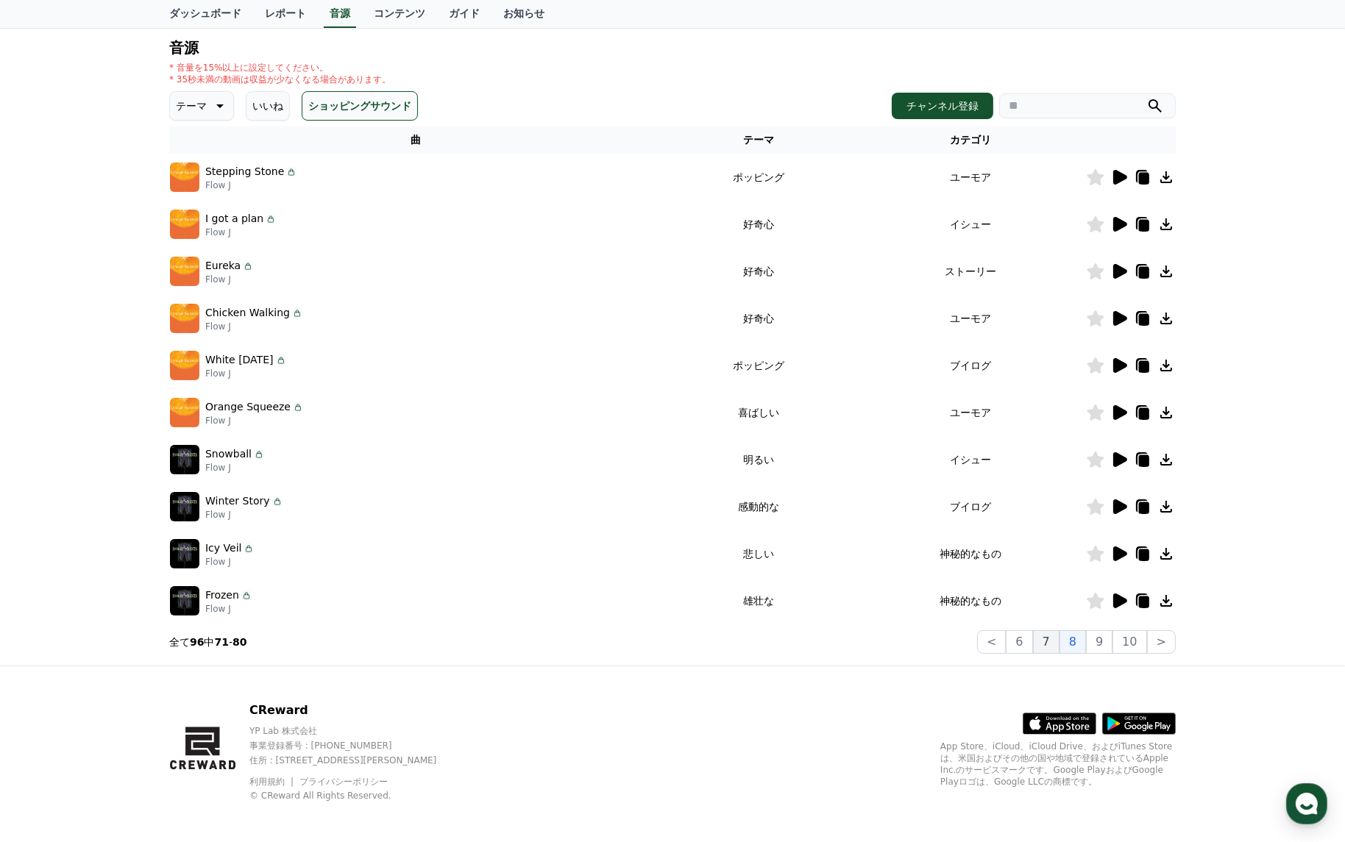
click at [1055, 638] on button "7" at bounding box center [1046, 642] width 26 height 24
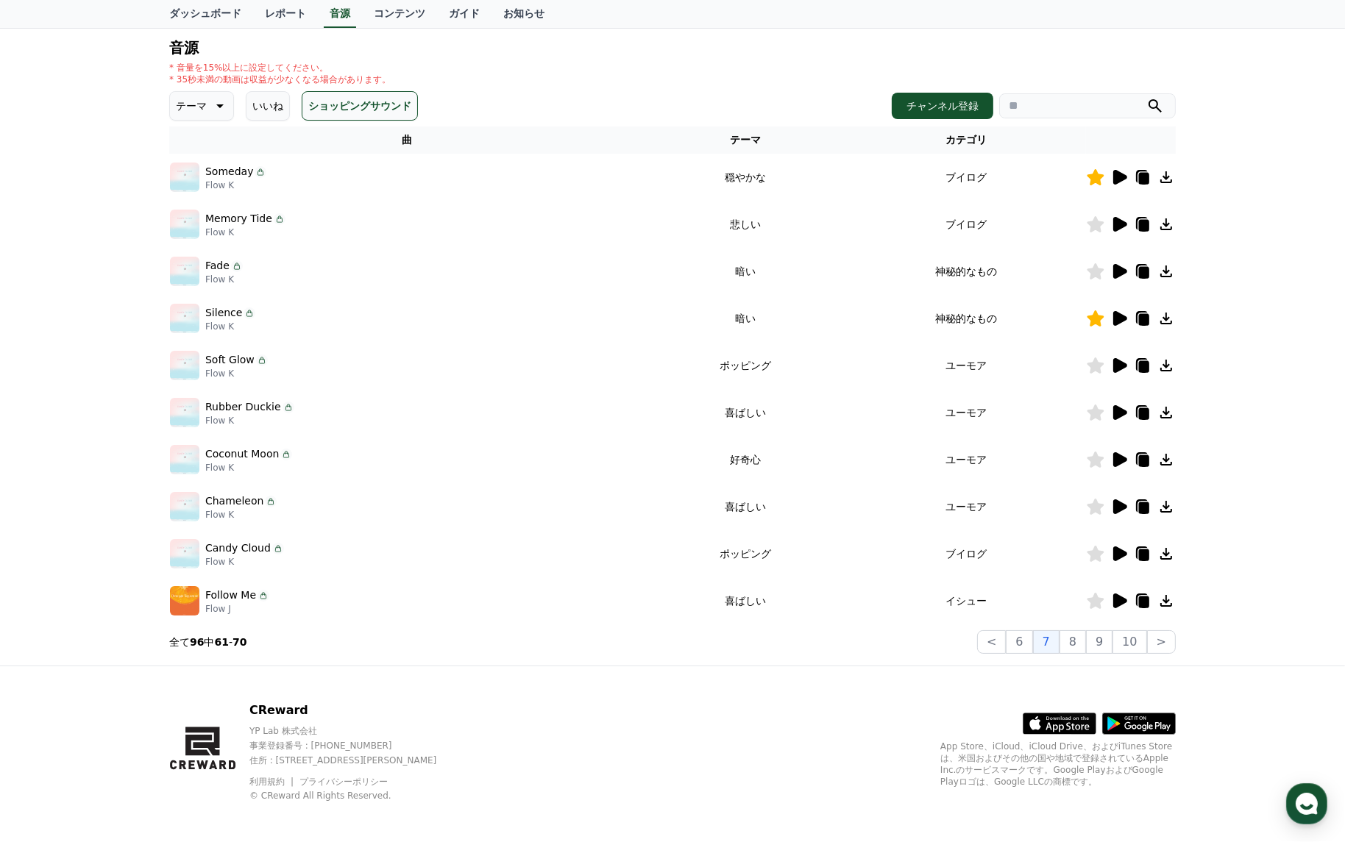
click at [1117, 312] on icon at bounding box center [1120, 318] width 14 height 15
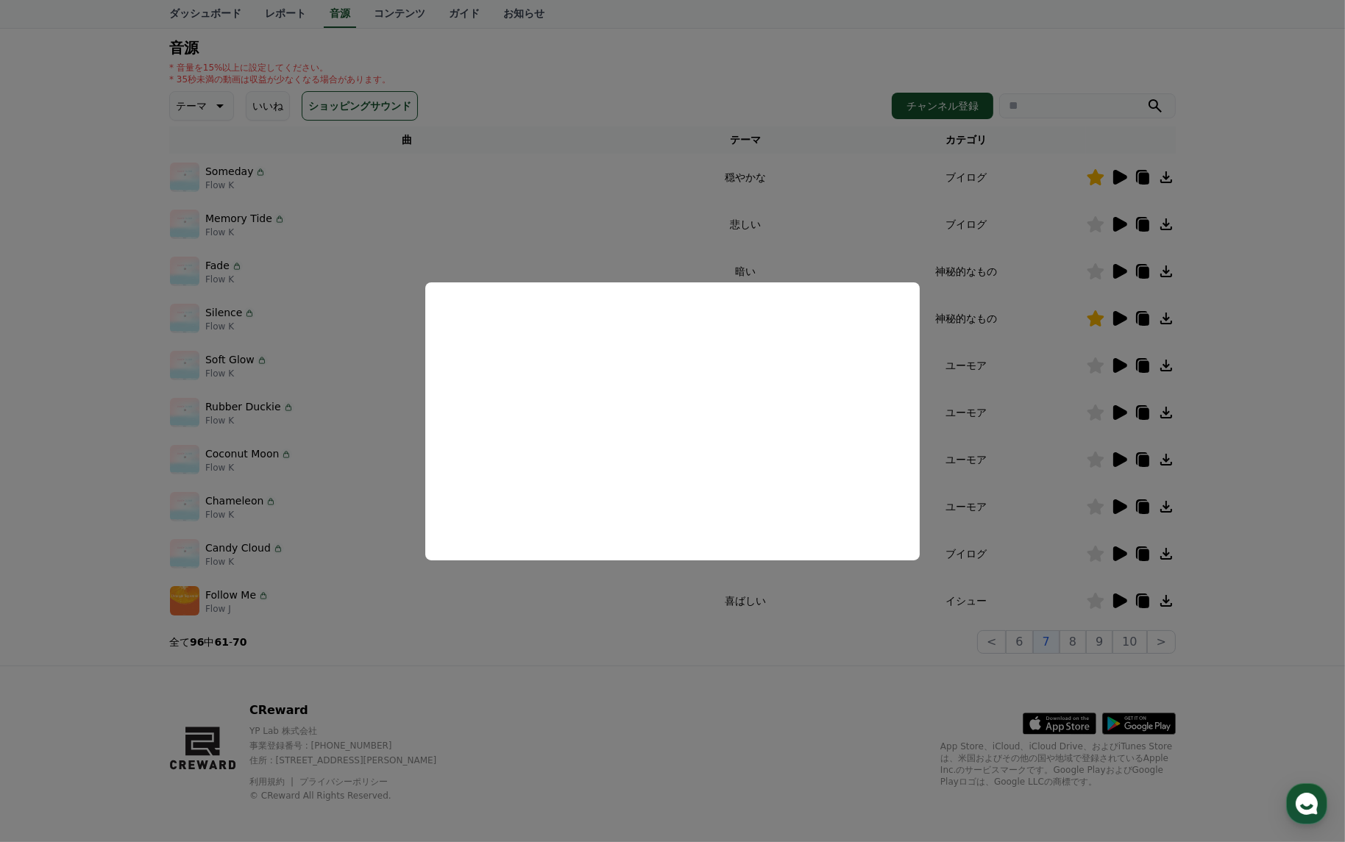
click at [975, 424] on button "close modal" at bounding box center [672, 421] width 1345 height 842
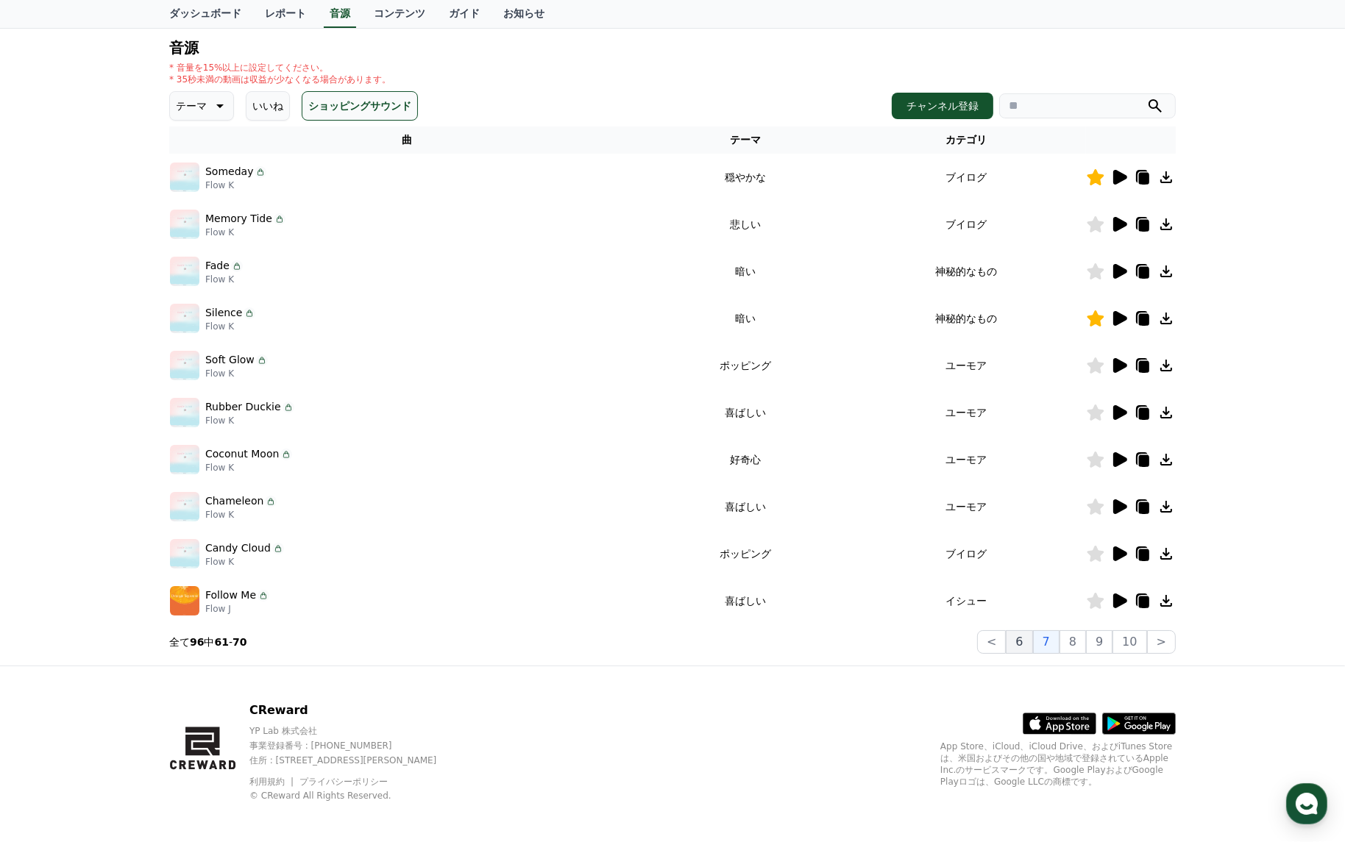
click at [1022, 640] on button "6" at bounding box center [1018, 642] width 26 height 24
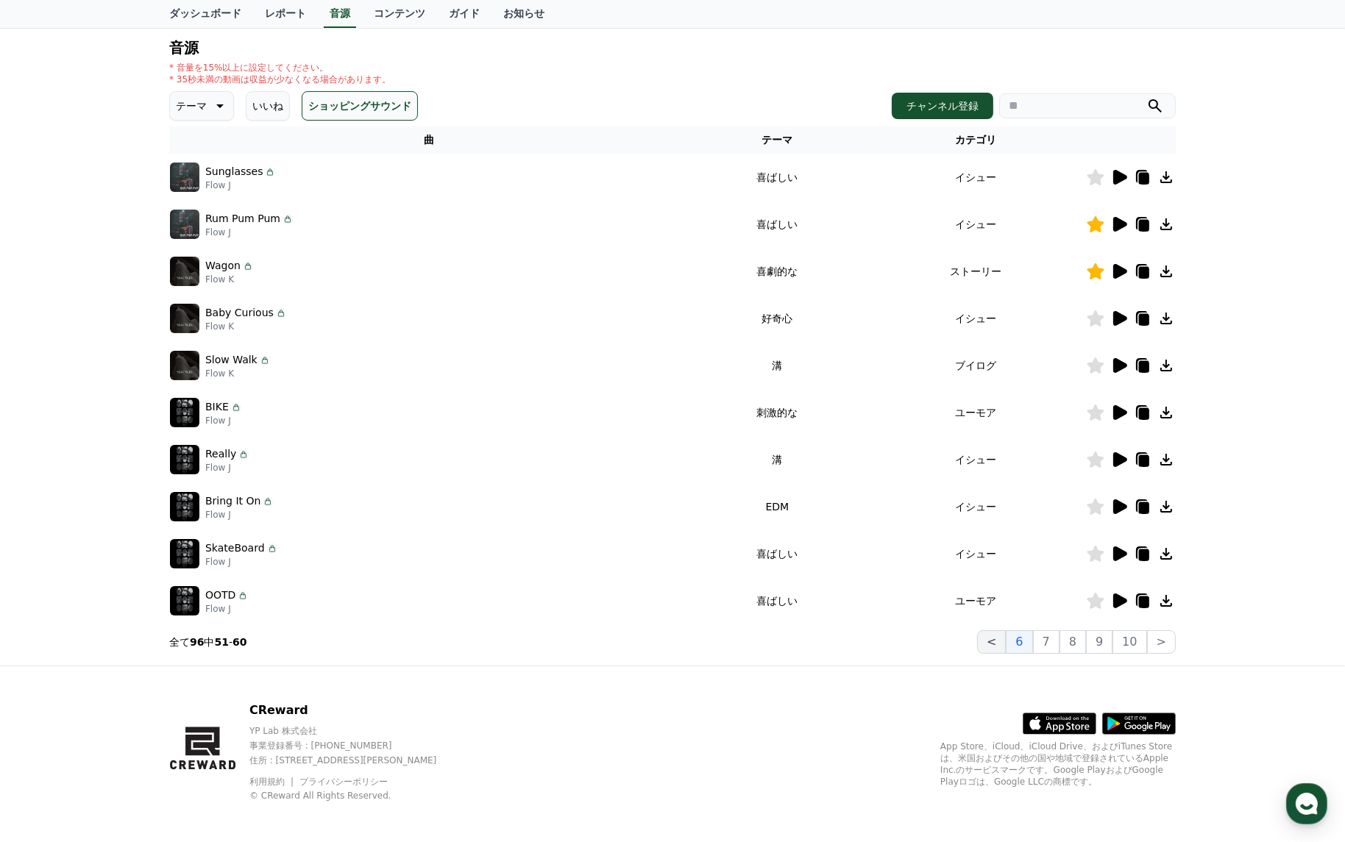
click at [997, 637] on button "<" at bounding box center [991, 642] width 29 height 24
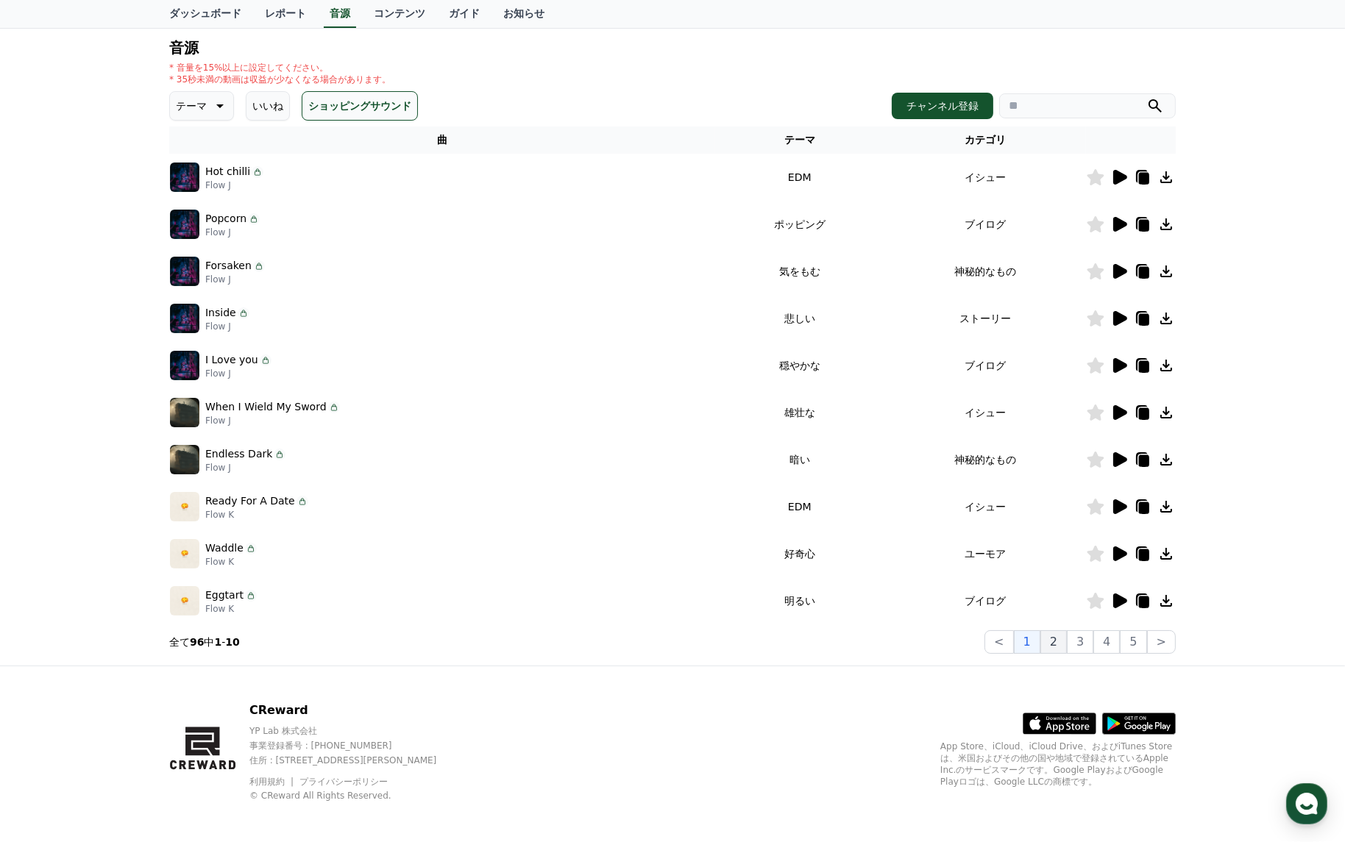
click at [1059, 643] on button "2" at bounding box center [1053, 642] width 26 height 24
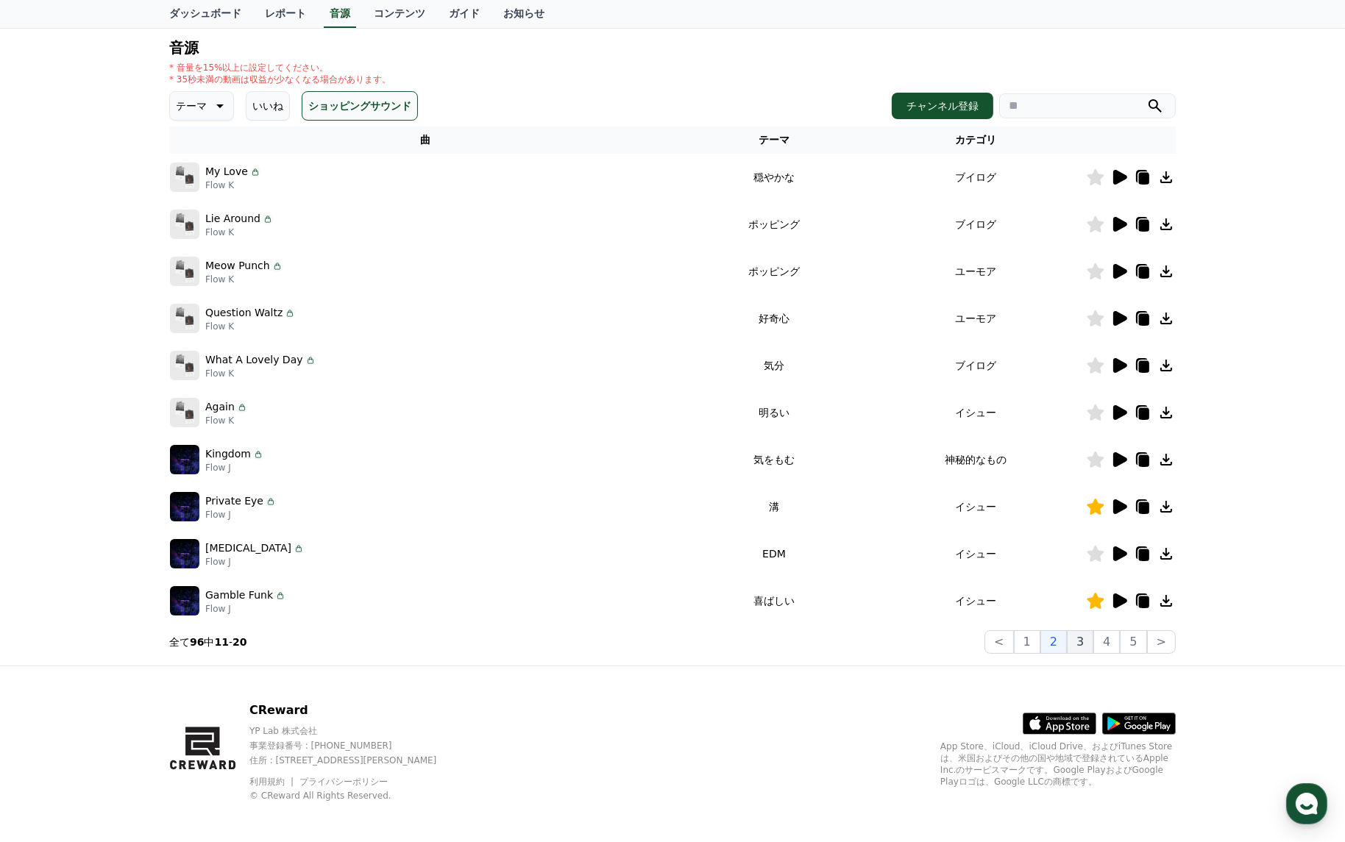
click at [1084, 644] on button "3" at bounding box center [1080, 642] width 26 height 24
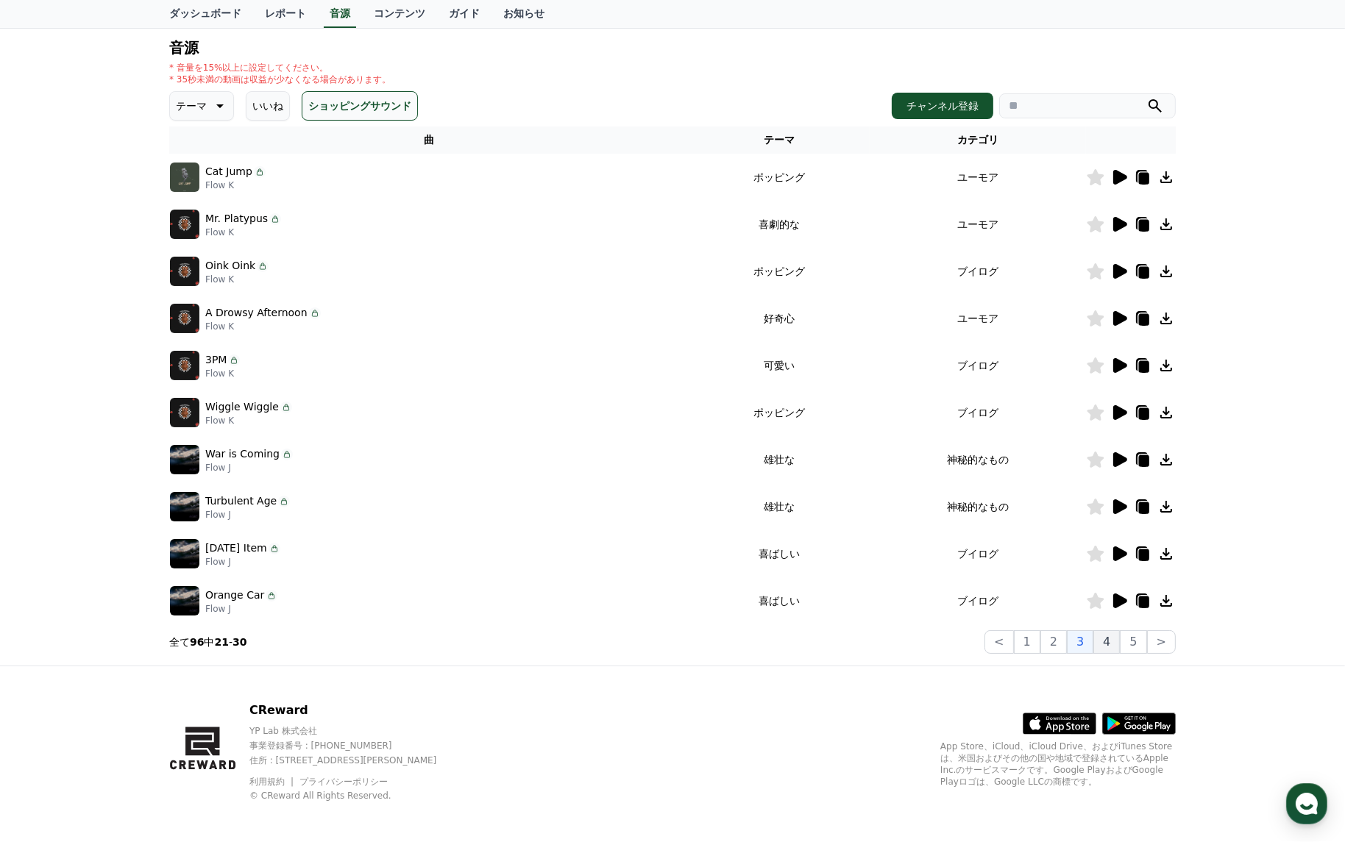
click at [1110, 644] on button "4" at bounding box center [1106, 642] width 26 height 24
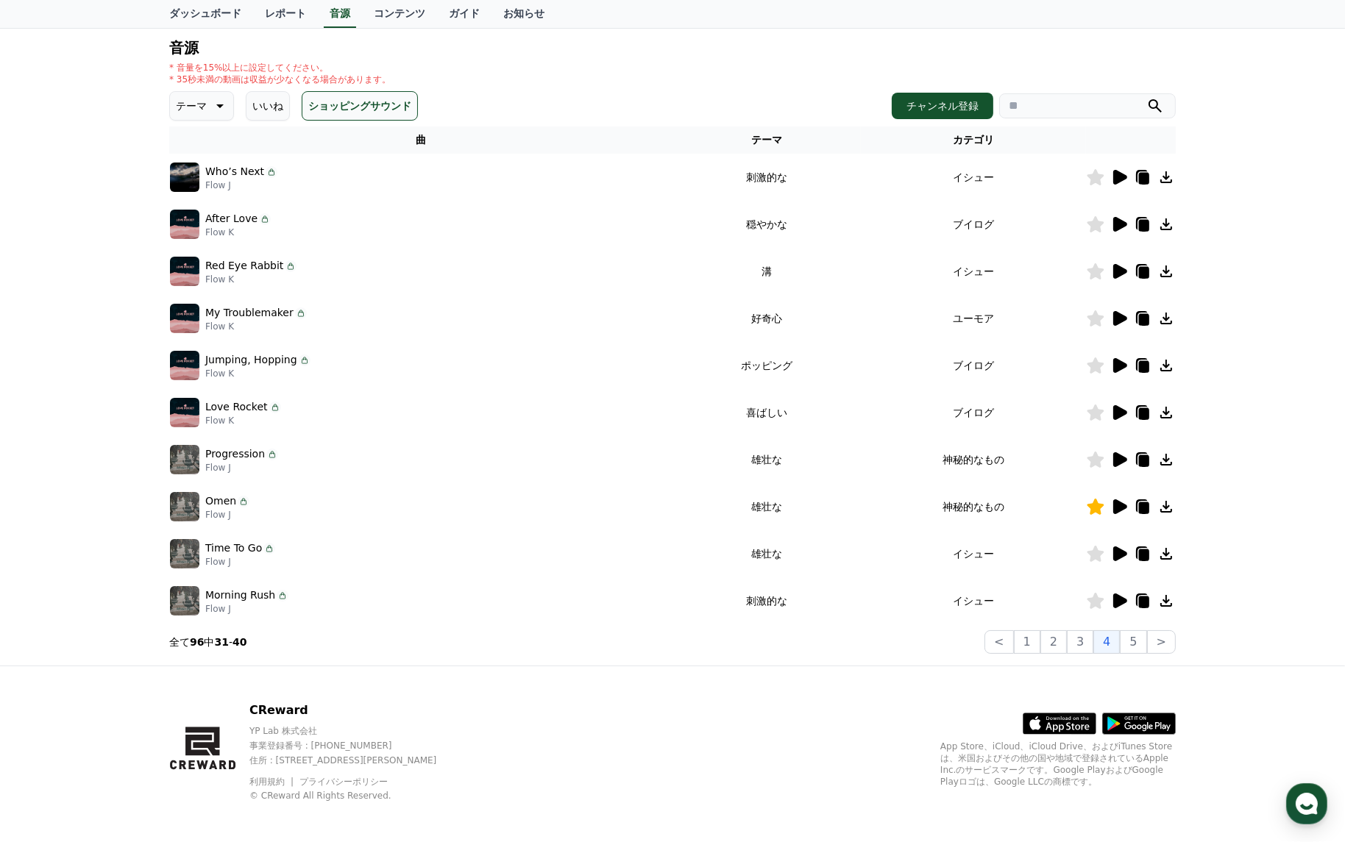
click at [1118, 224] on icon at bounding box center [1120, 224] width 14 height 15
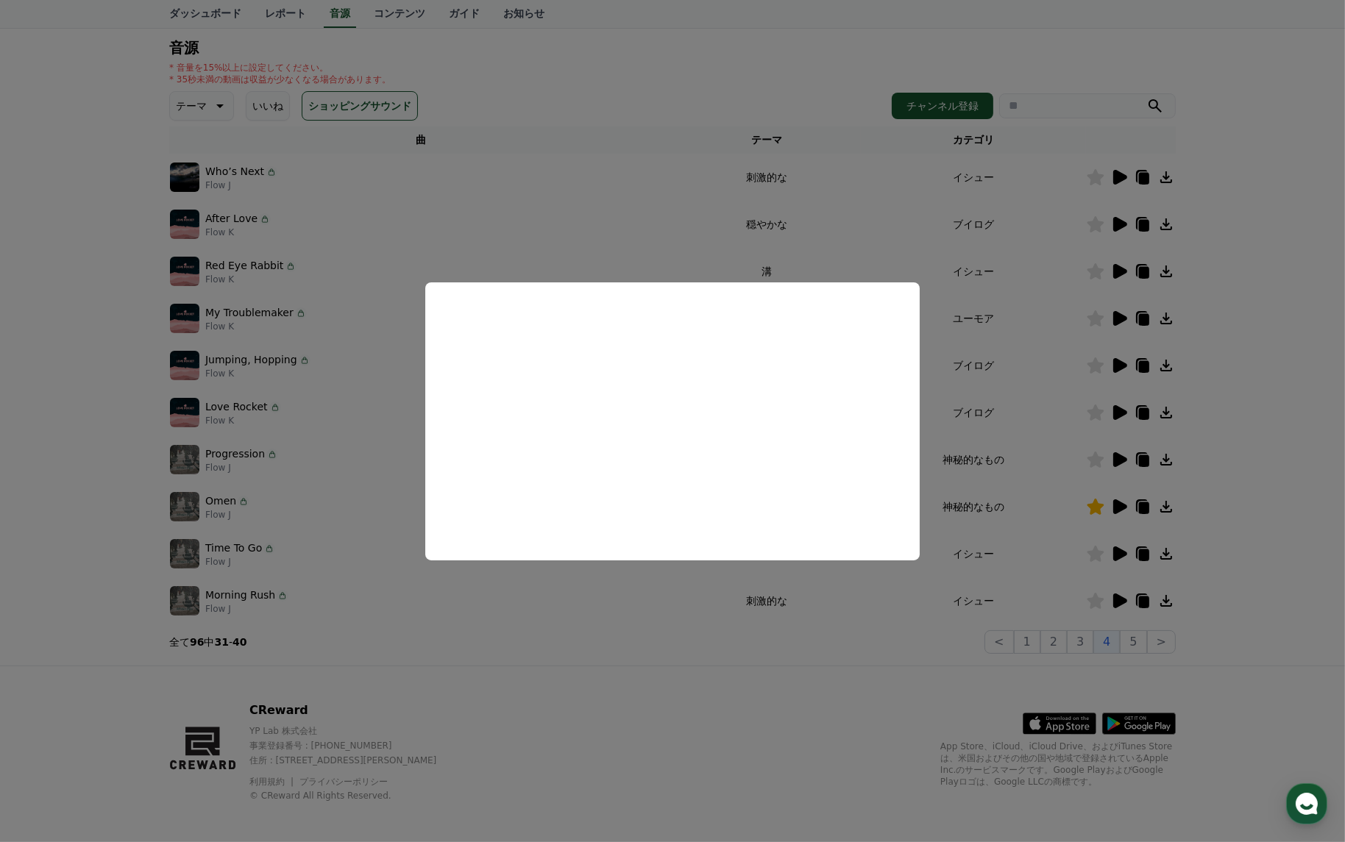
click at [1019, 436] on button "close modal" at bounding box center [672, 421] width 1345 height 842
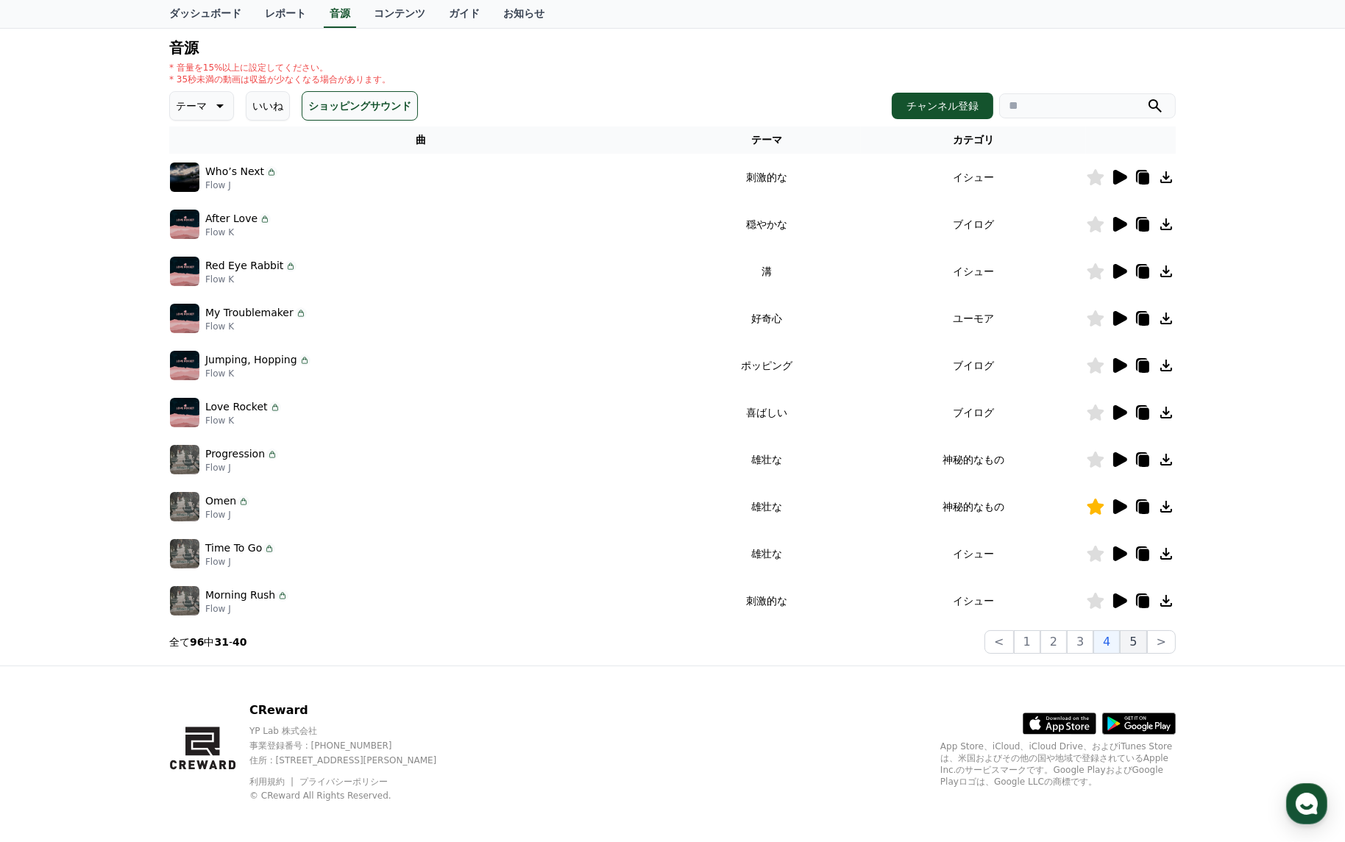
click at [1128, 644] on button "5" at bounding box center [1133, 642] width 26 height 24
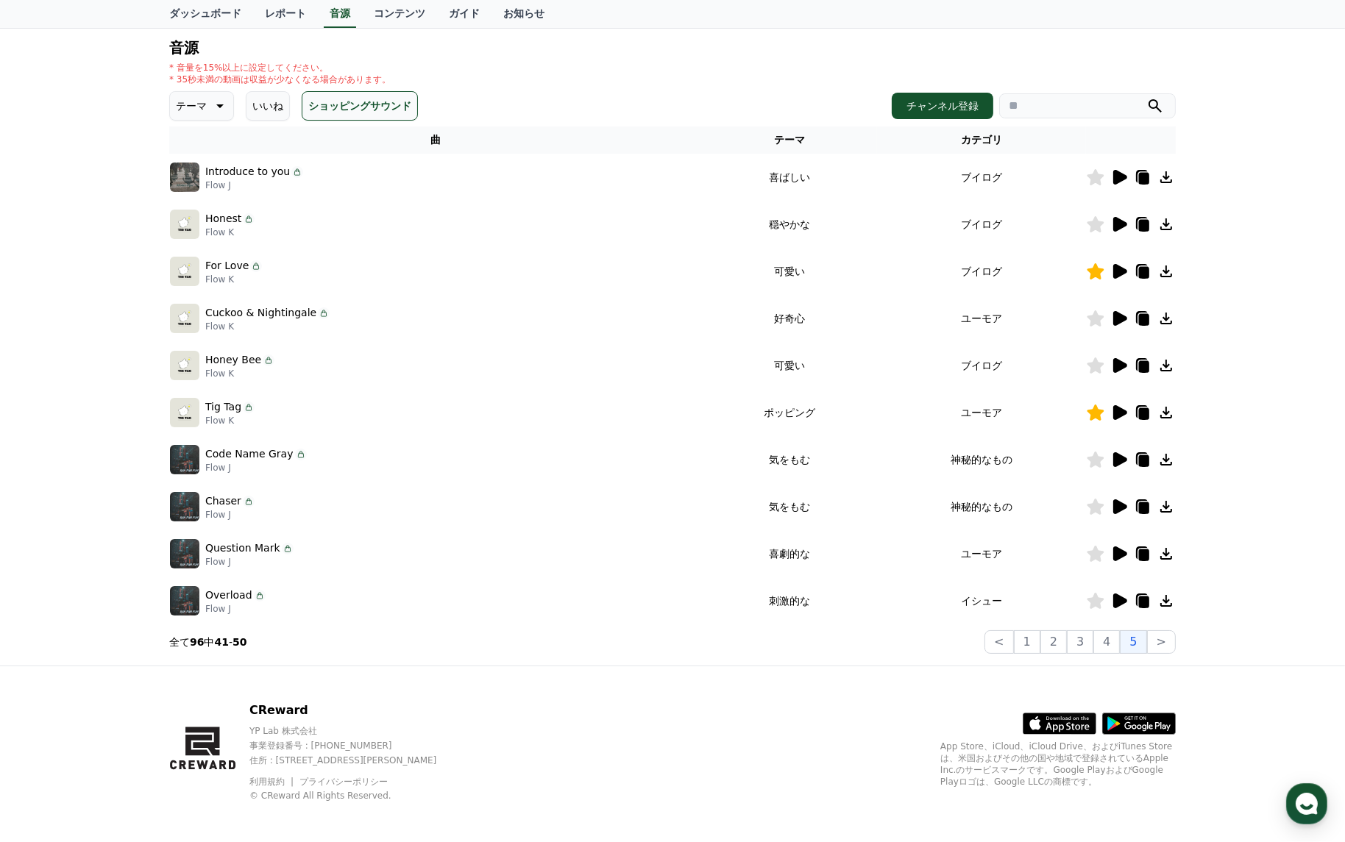
click at [1111, 275] on icon at bounding box center [1119, 272] width 18 height 18
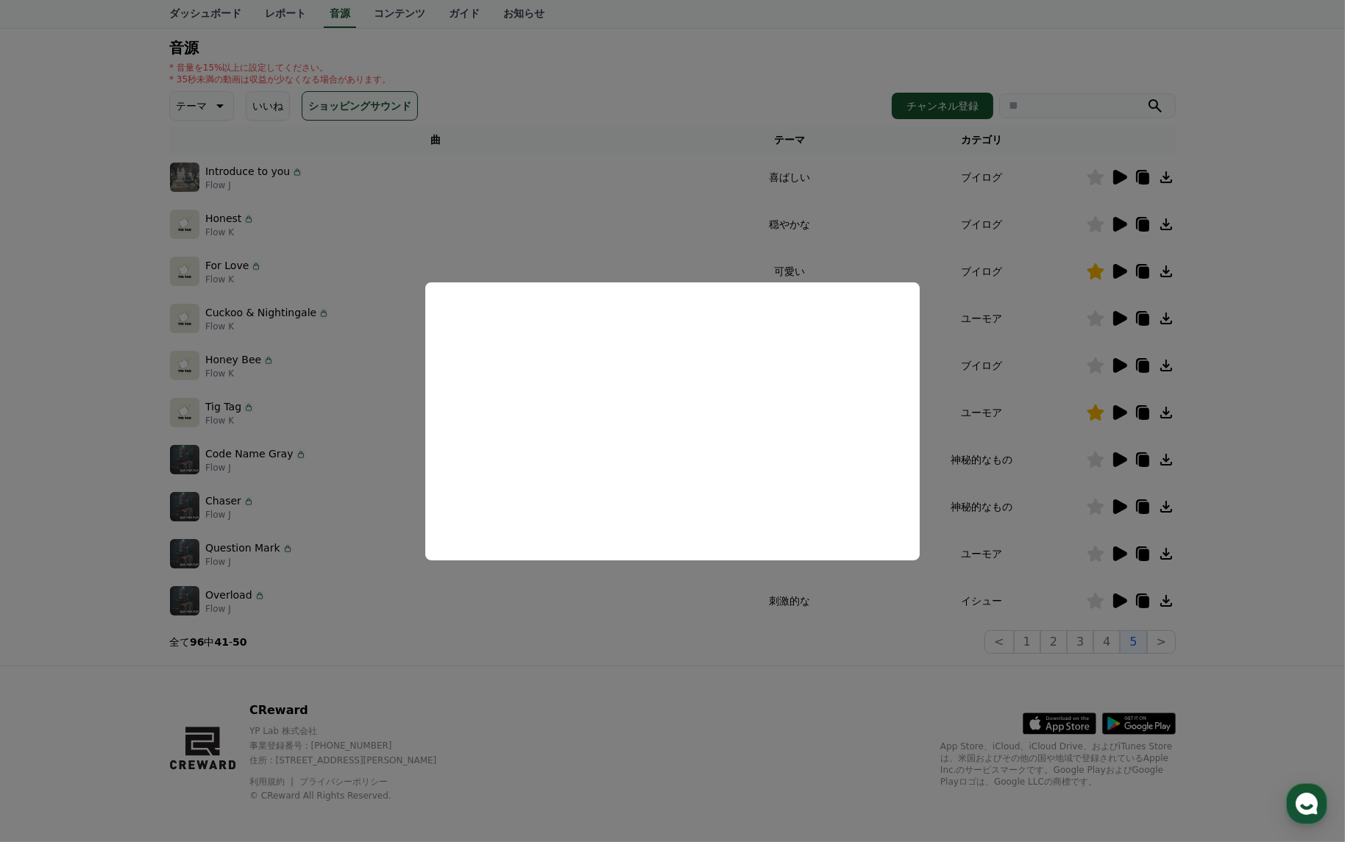
click at [1031, 430] on button "close modal" at bounding box center [672, 421] width 1345 height 842
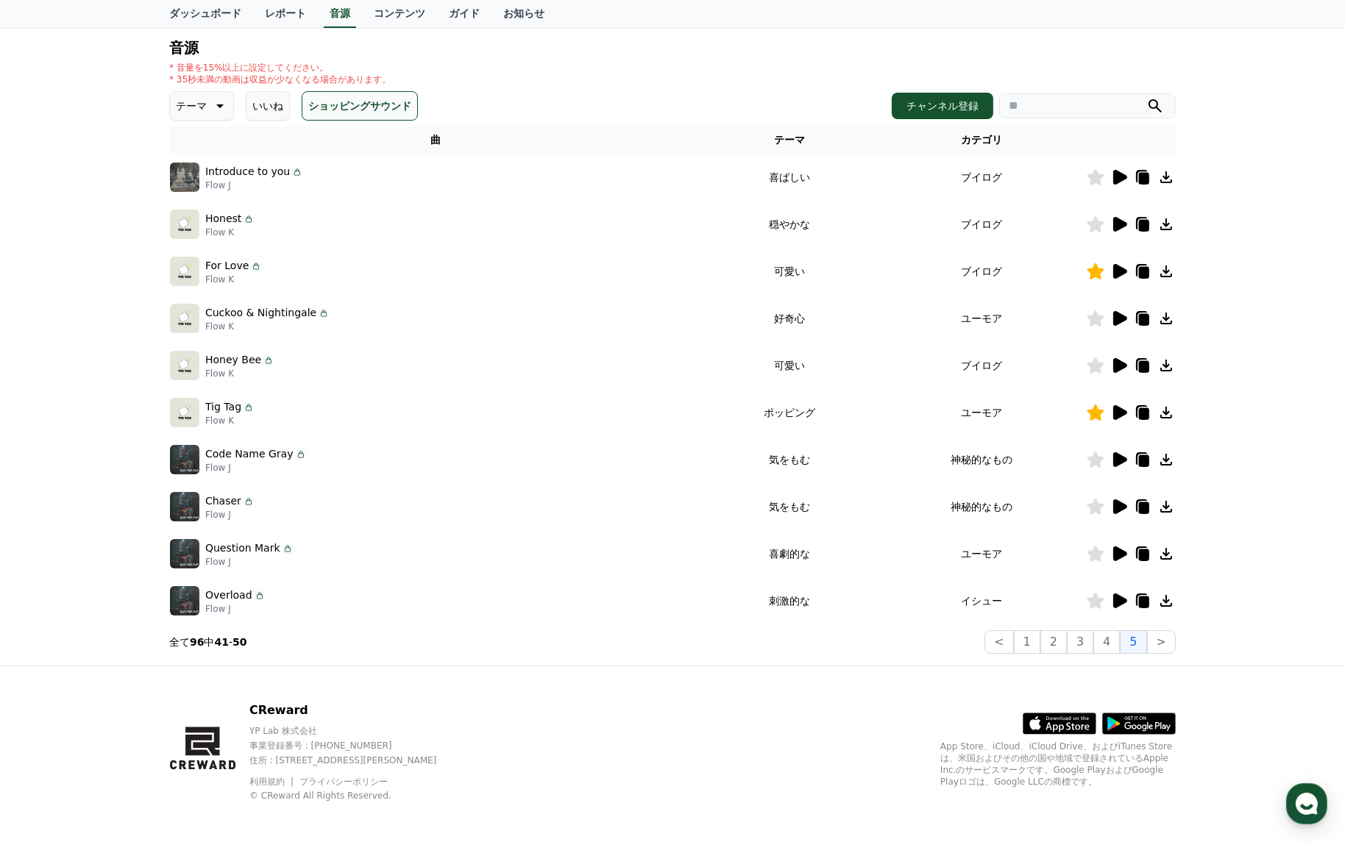
click at [1120, 411] on icon at bounding box center [1120, 412] width 14 height 15
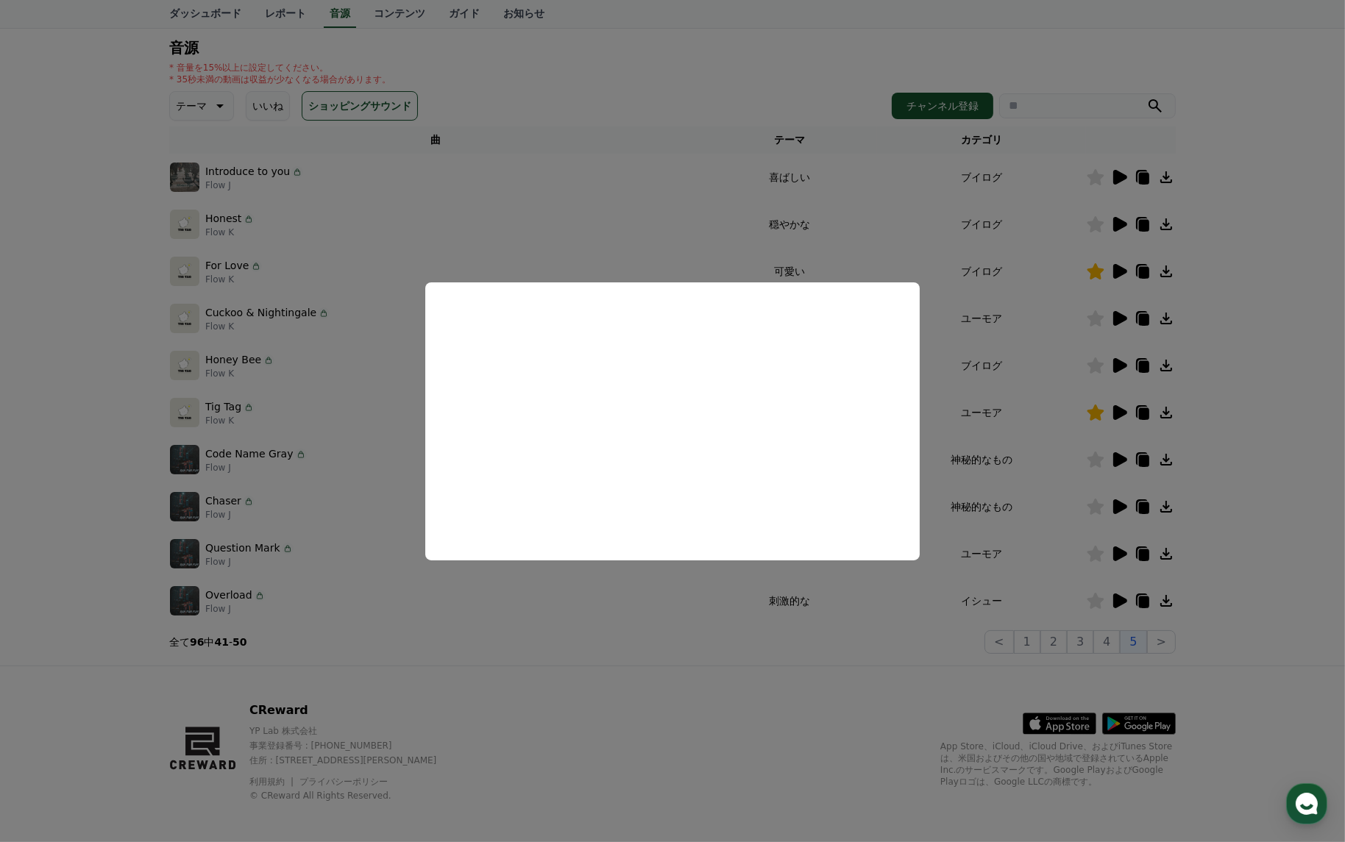
click at [929, 430] on button "close modal" at bounding box center [672, 421] width 1345 height 842
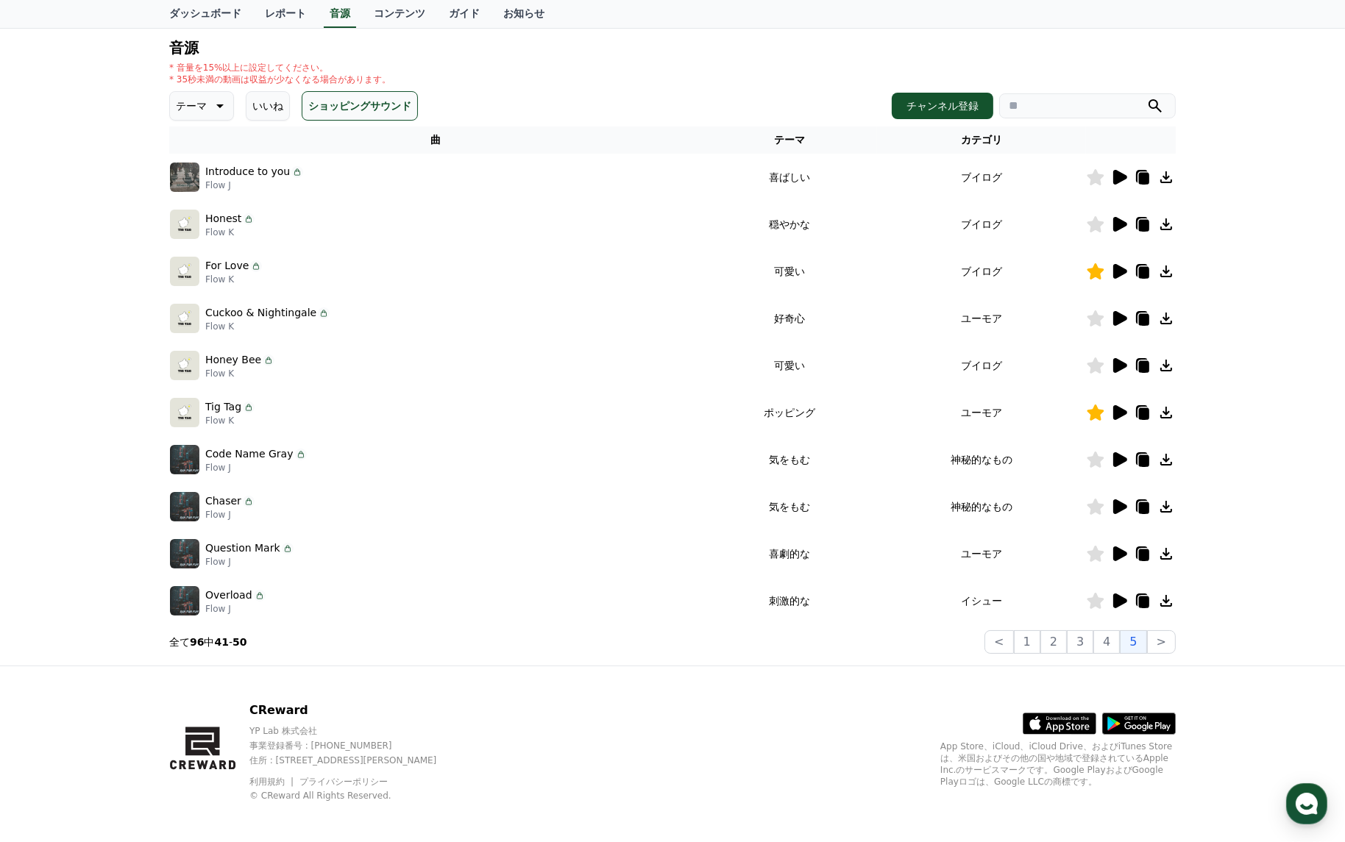
click at [1117, 362] on icon at bounding box center [1120, 365] width 14 height 15
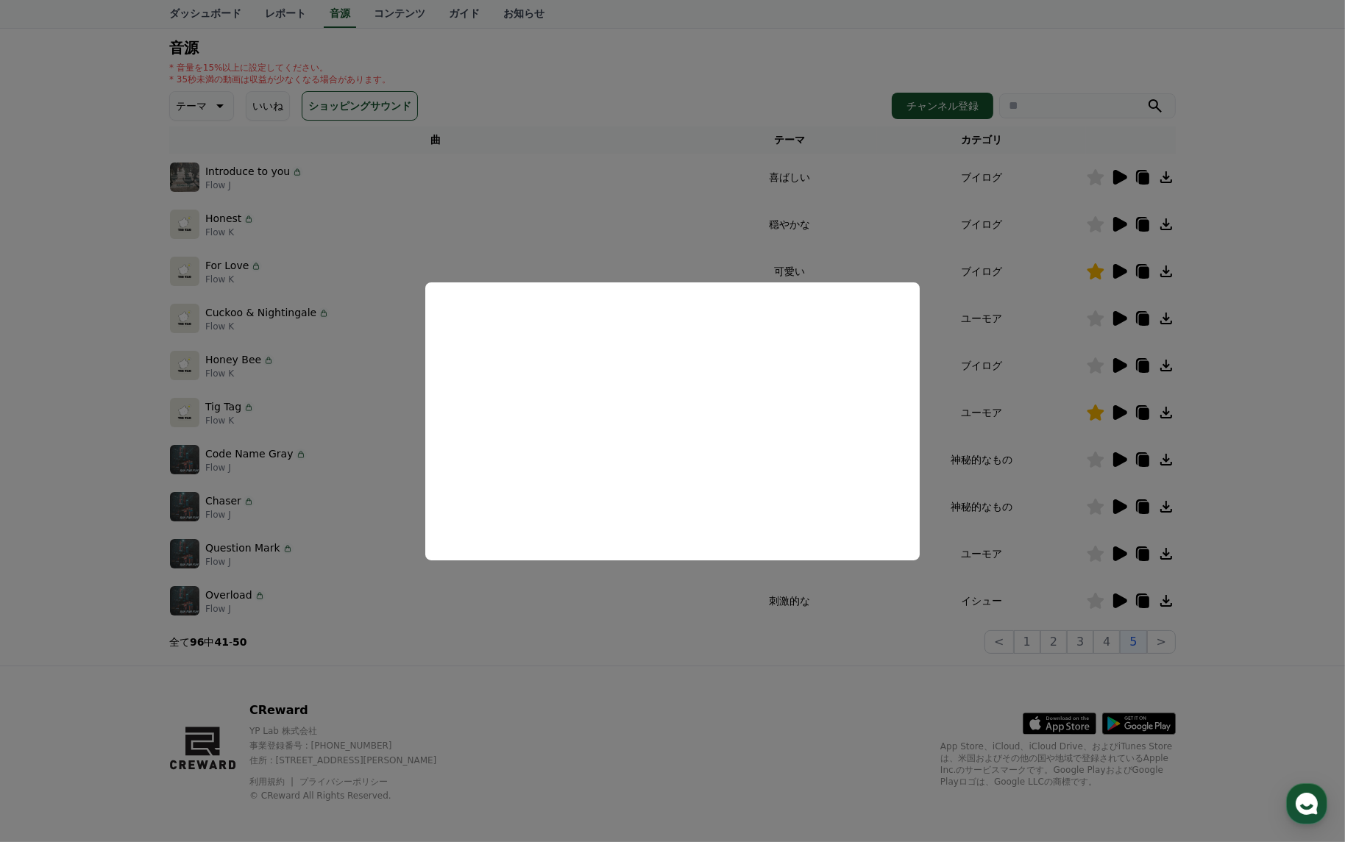
click at [997, 441] on button "close modal" at bounding box center [672, 421] width 1345 height 842
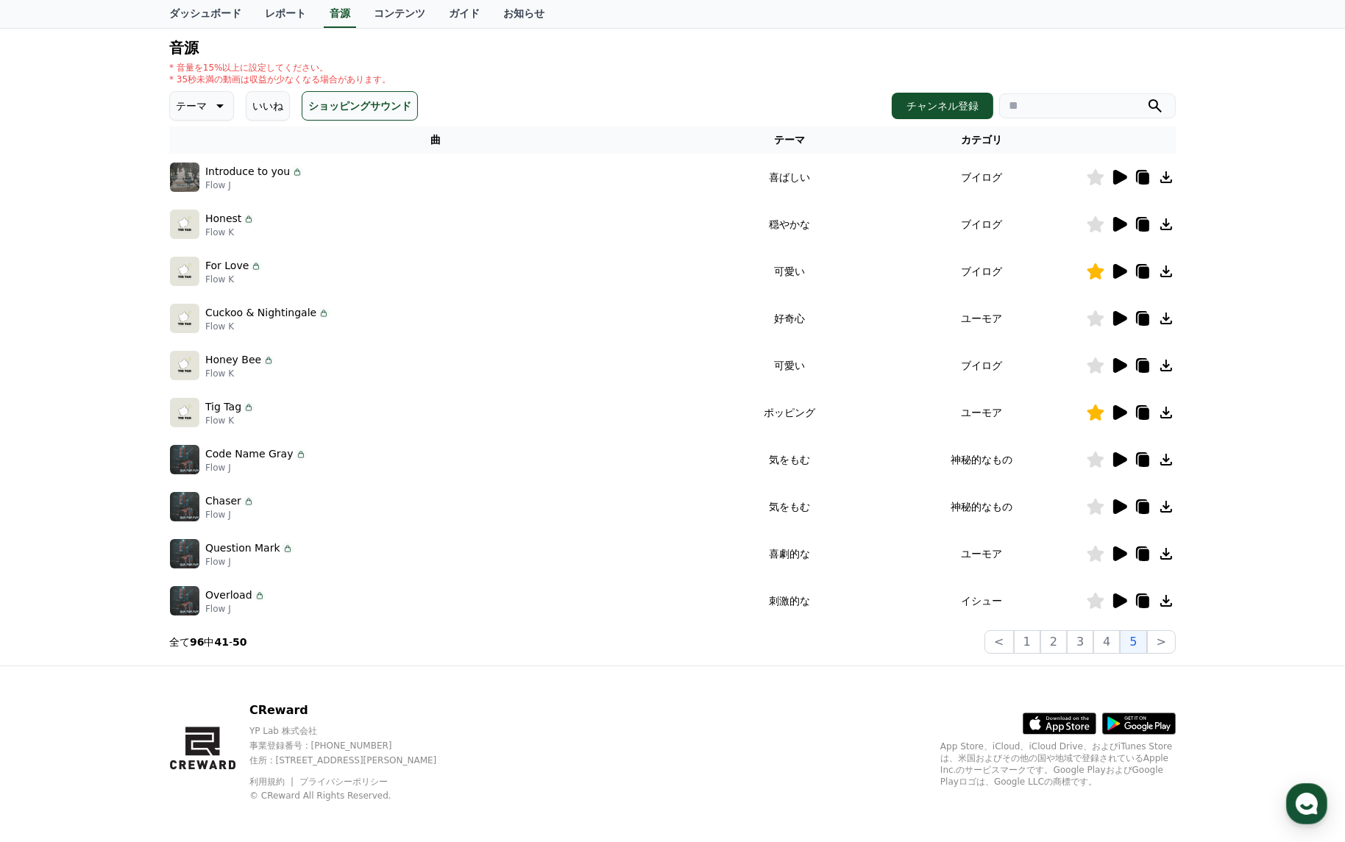
click at [1117, 224] on icon at bounding box center [1120, 224] width 14 height 15
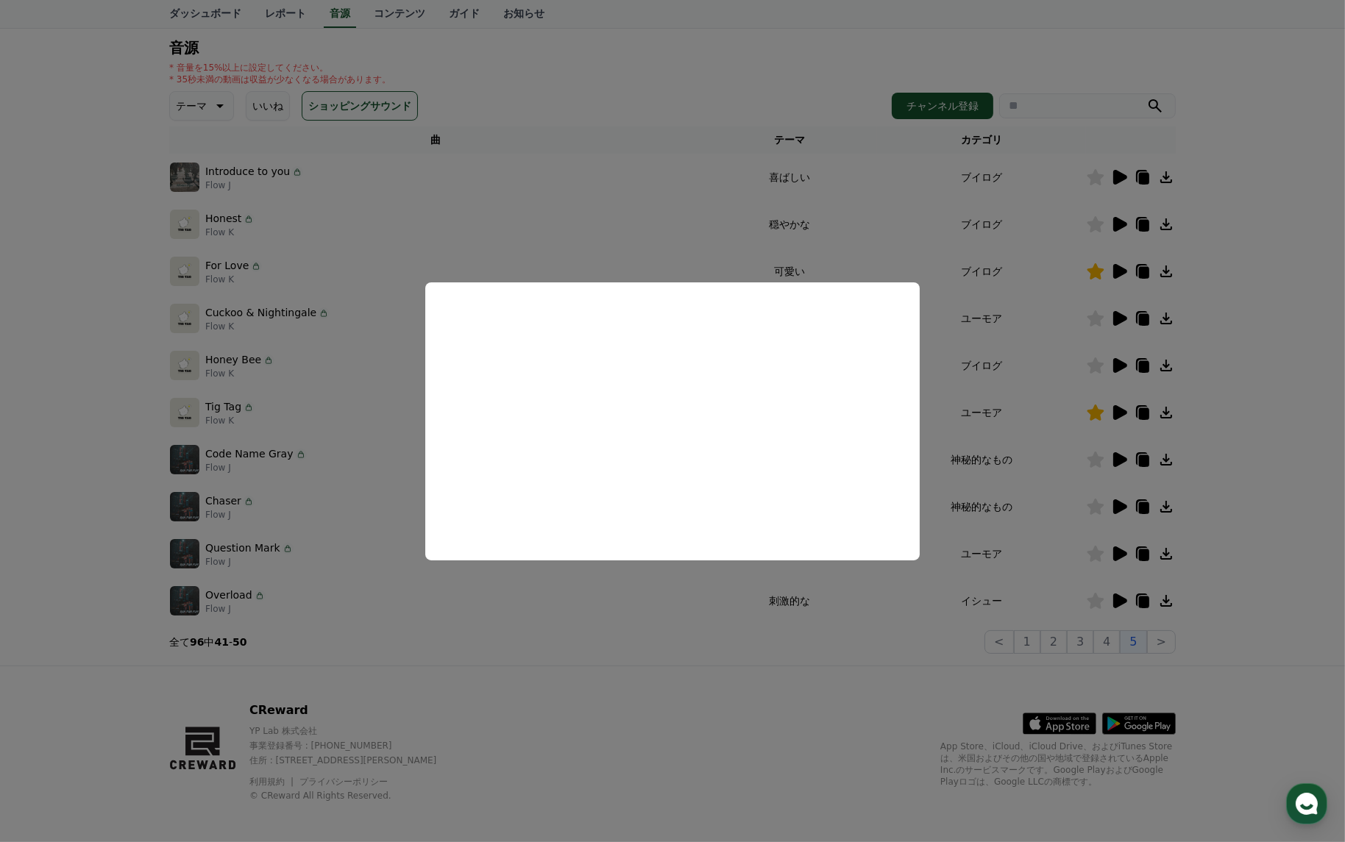
click at [998, 447] on button "close modal" at bounding box center [672, 421] width 1345 height 842
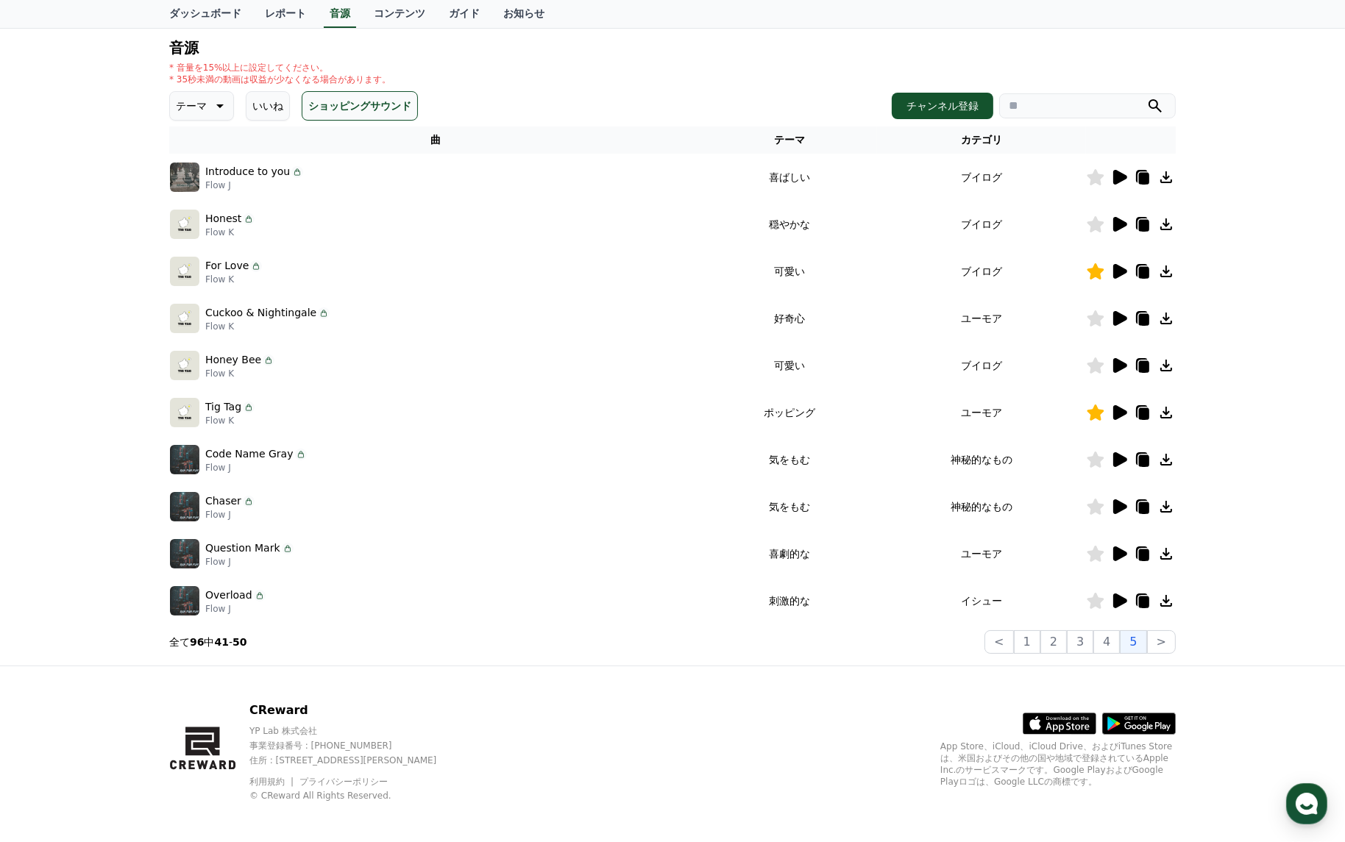
click at [1122, 558] on icon at bounding box center [1119, 554] width 18 height 18
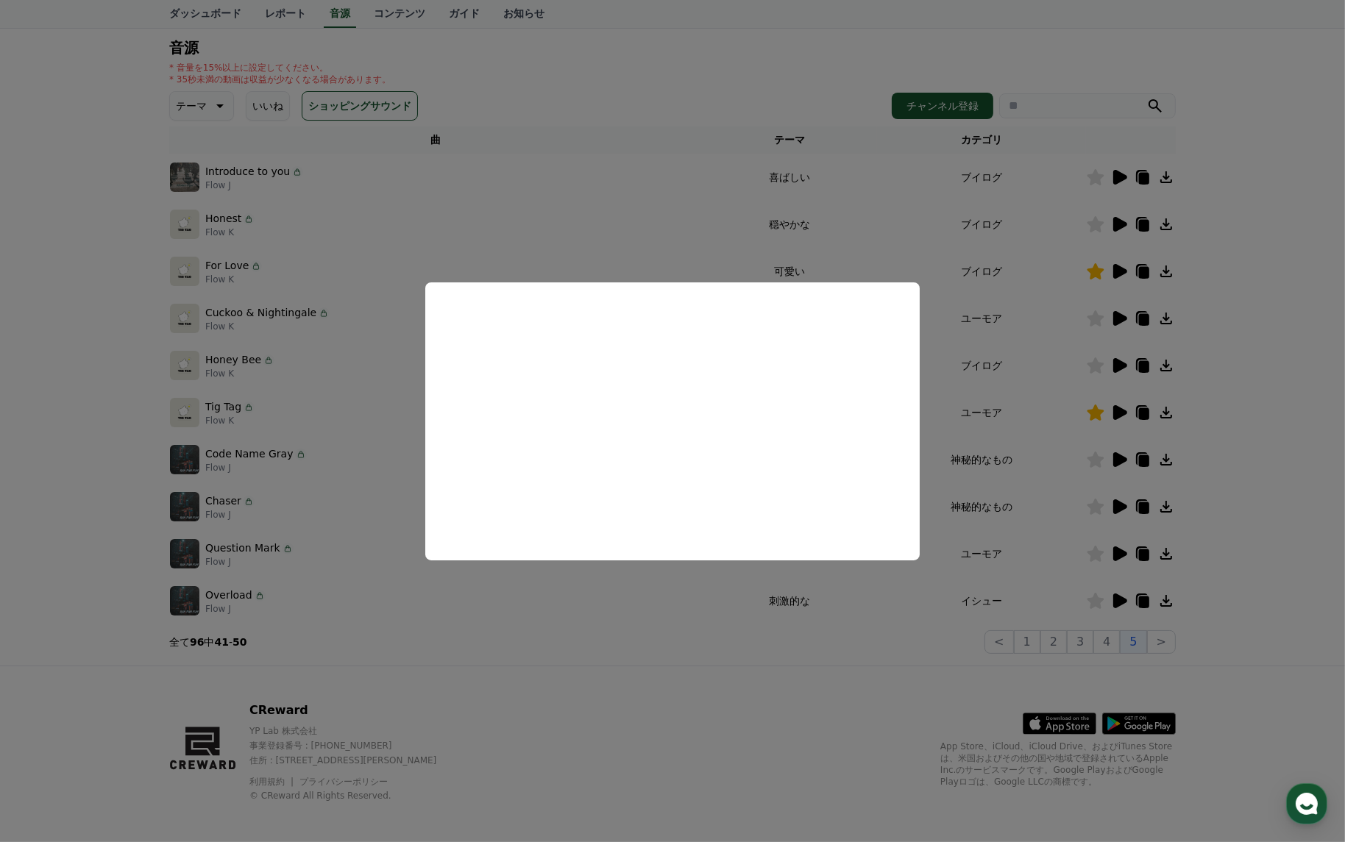
click at [978, 541] on button "close modal" at bounding box center [672, 421] width 1345 height 842
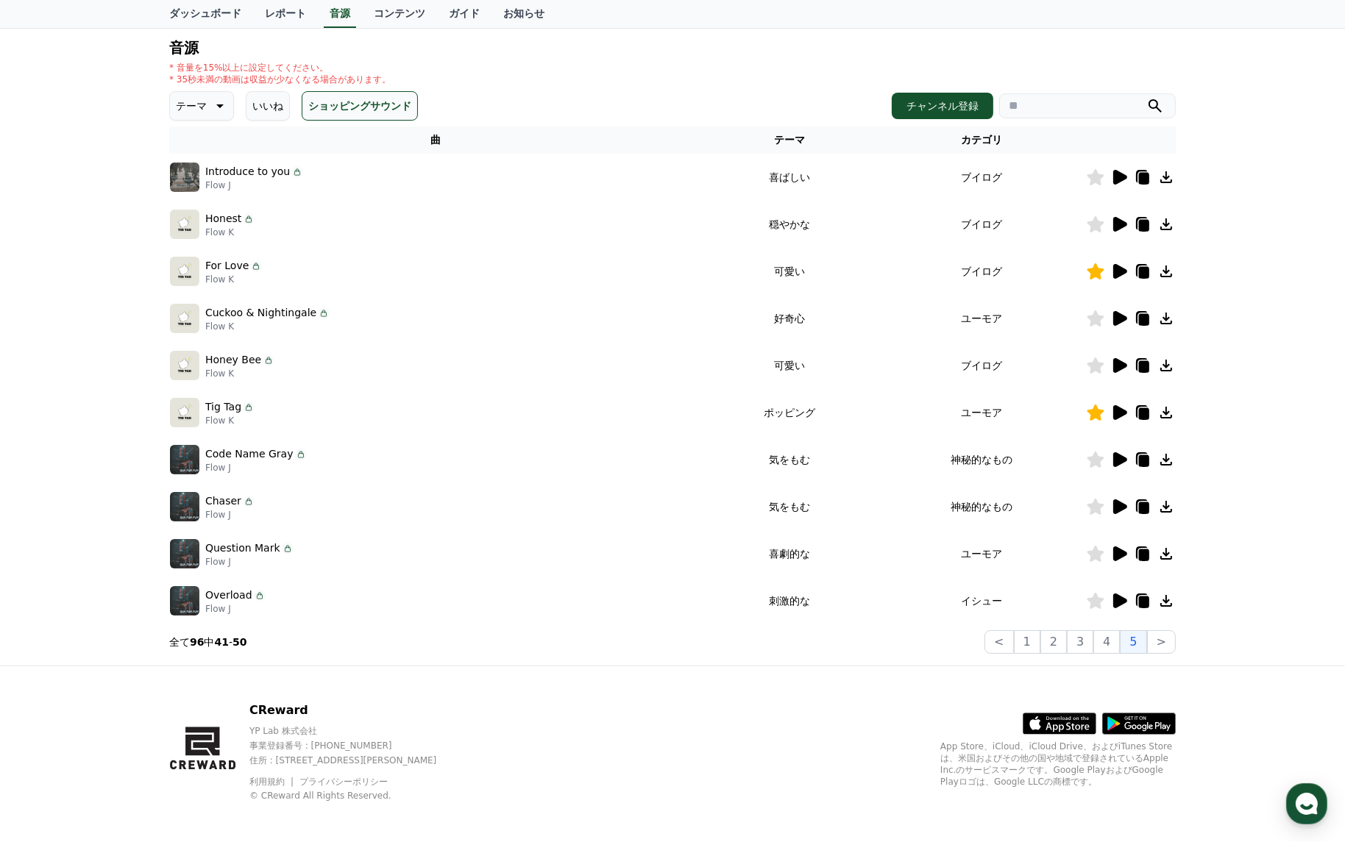
click at [1111, 605] on icon at bounding box center [1119, 601] width 18 height 18
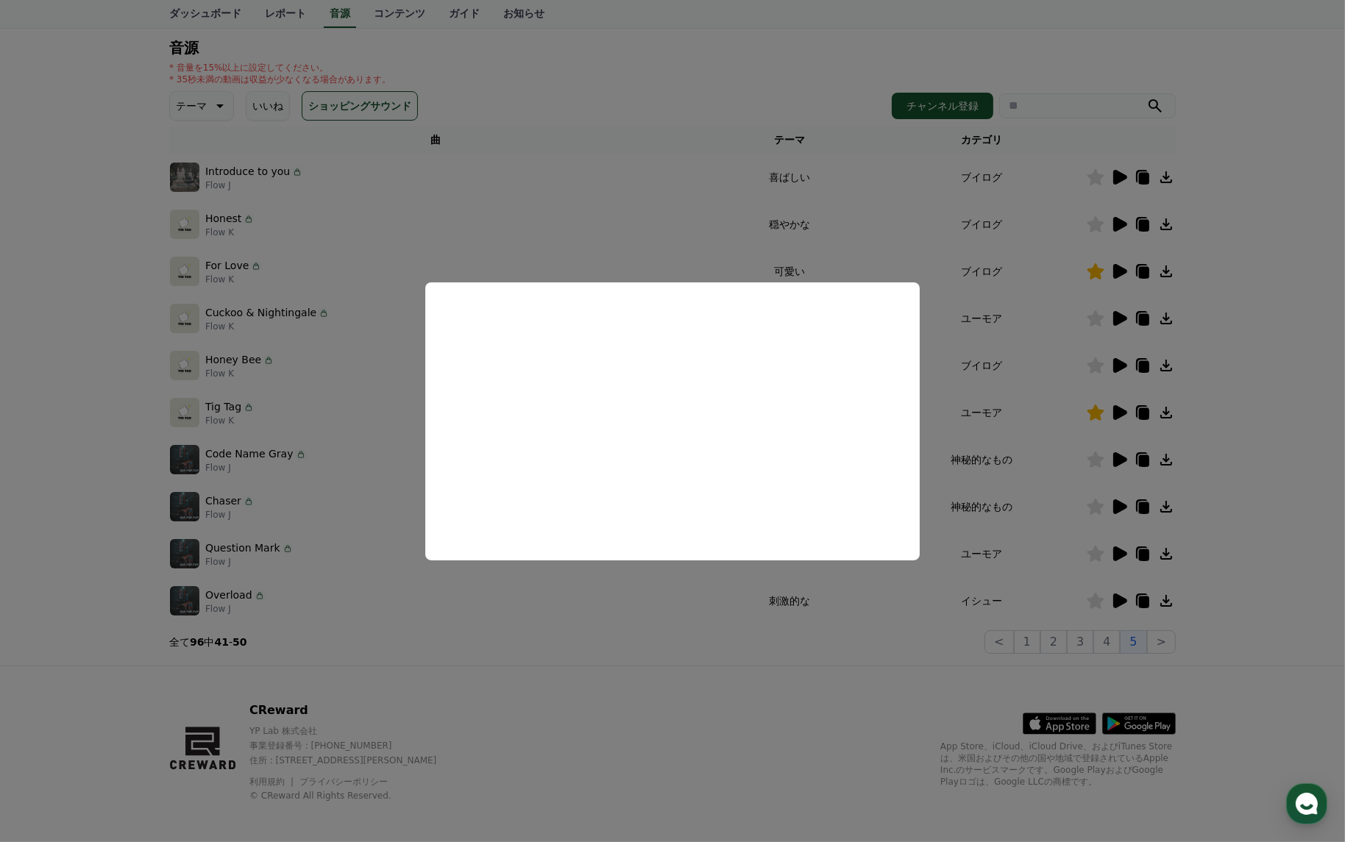
click at [946, 616] on button "close modal" at bounding box center [672, 421] width 1345 height 842
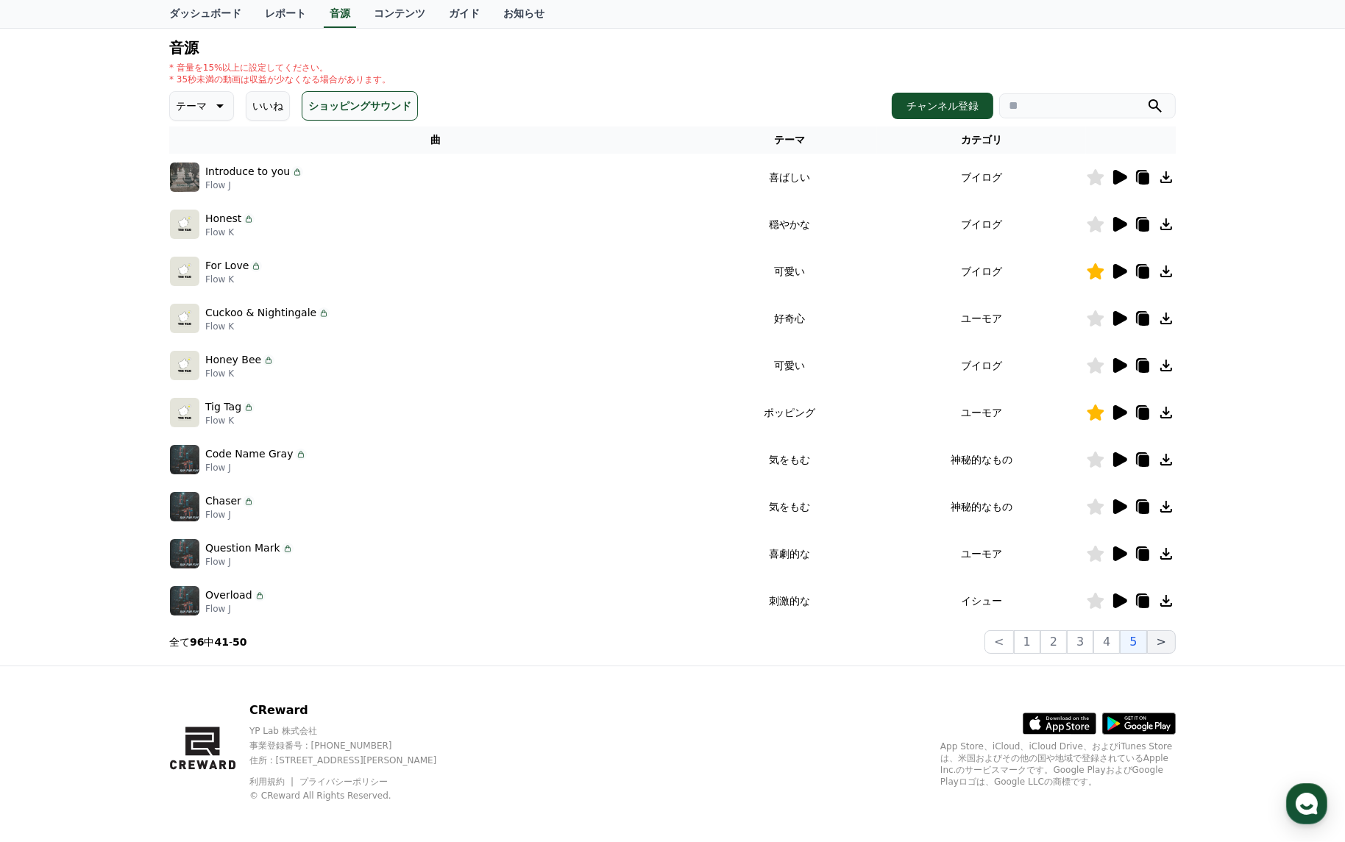
click at [1157, 641] on button ">" at bounding box center [1161, 642] width 29 height 24
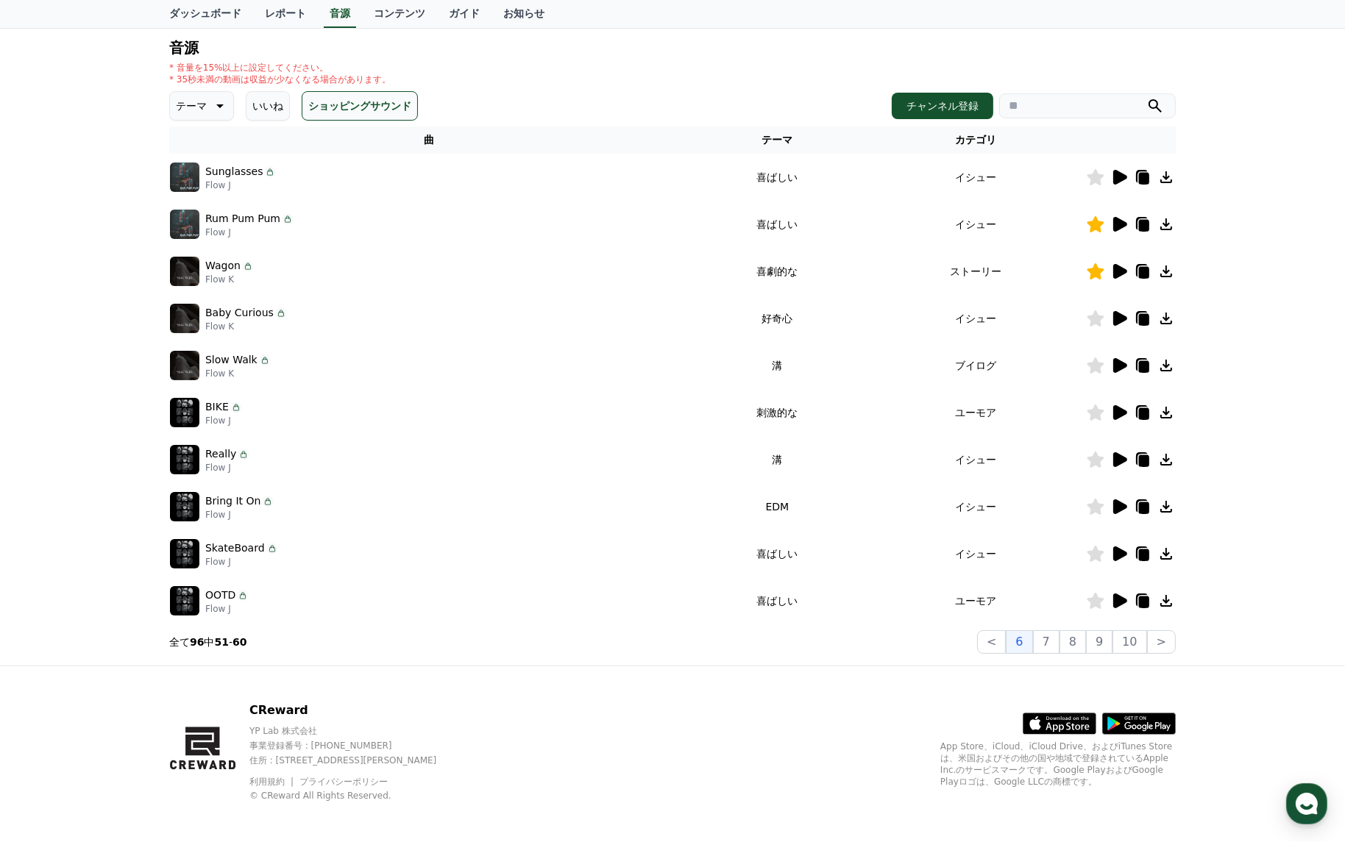
click at [1115, 276] on icon at bounding box center [1120, 271] width 14 height 15
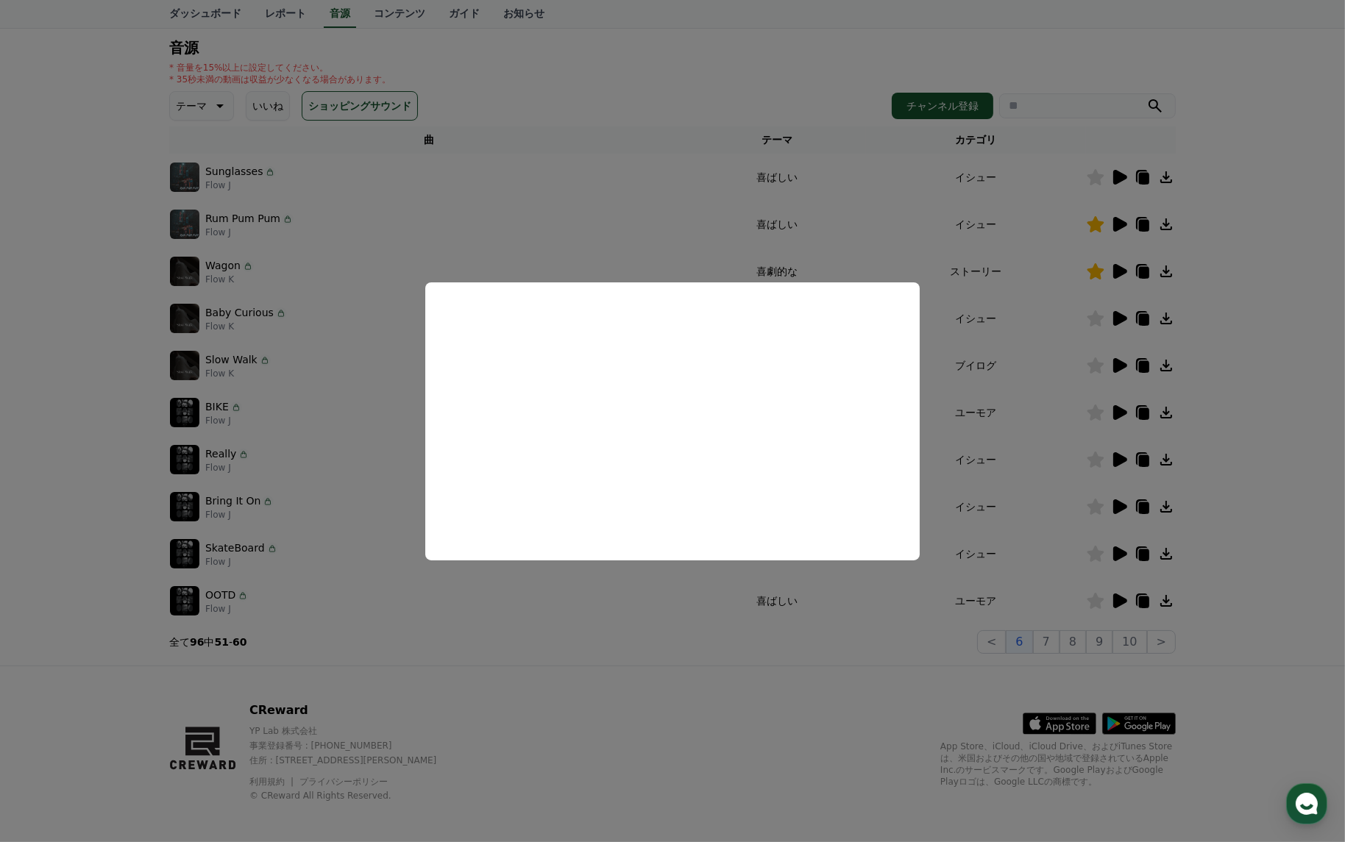
click at [946, 414] on button "close modal" at bounding box center [672, 421] width 1345 height 842
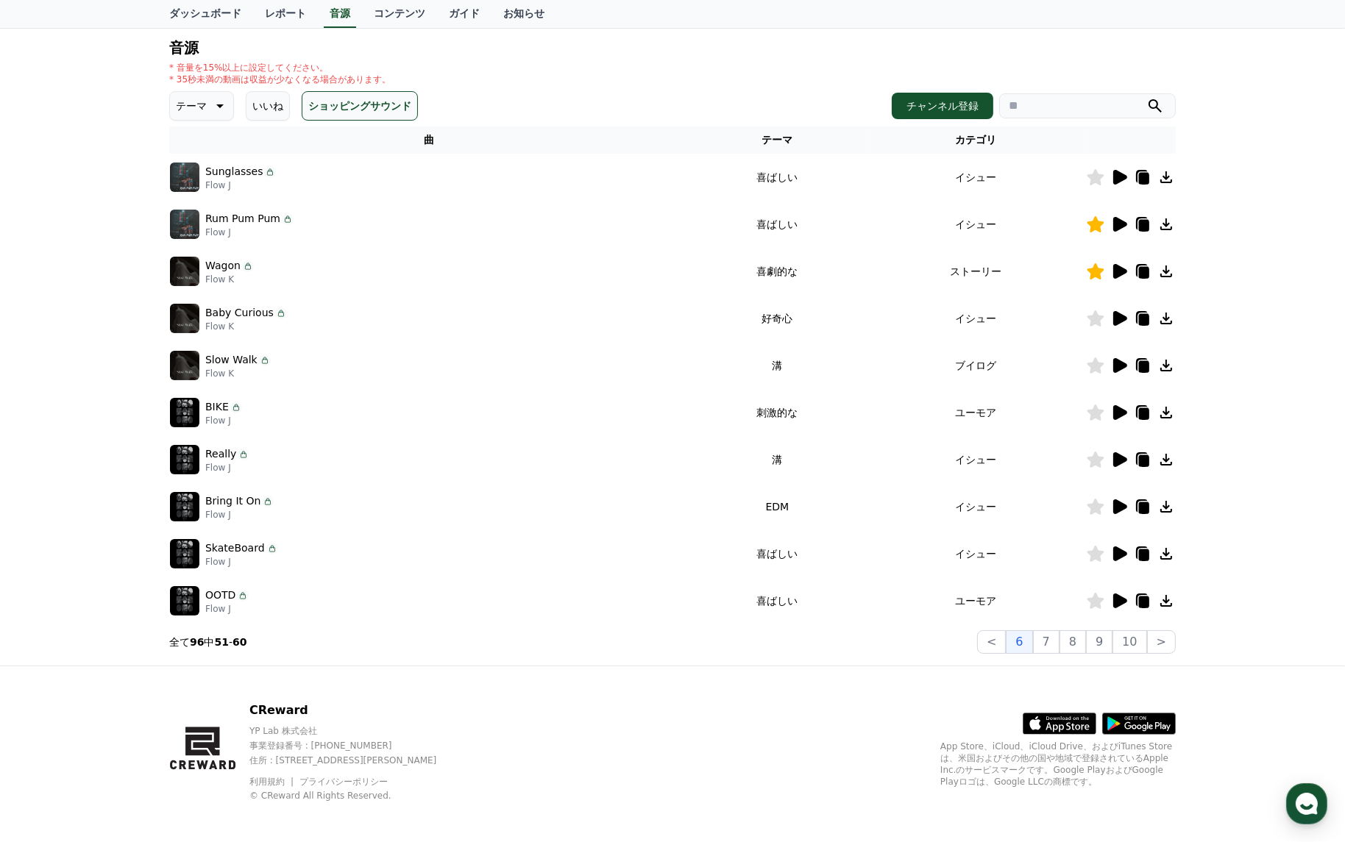
click at [1118, 175] on icon at bounding box center [1120, 177] width 14 height 15
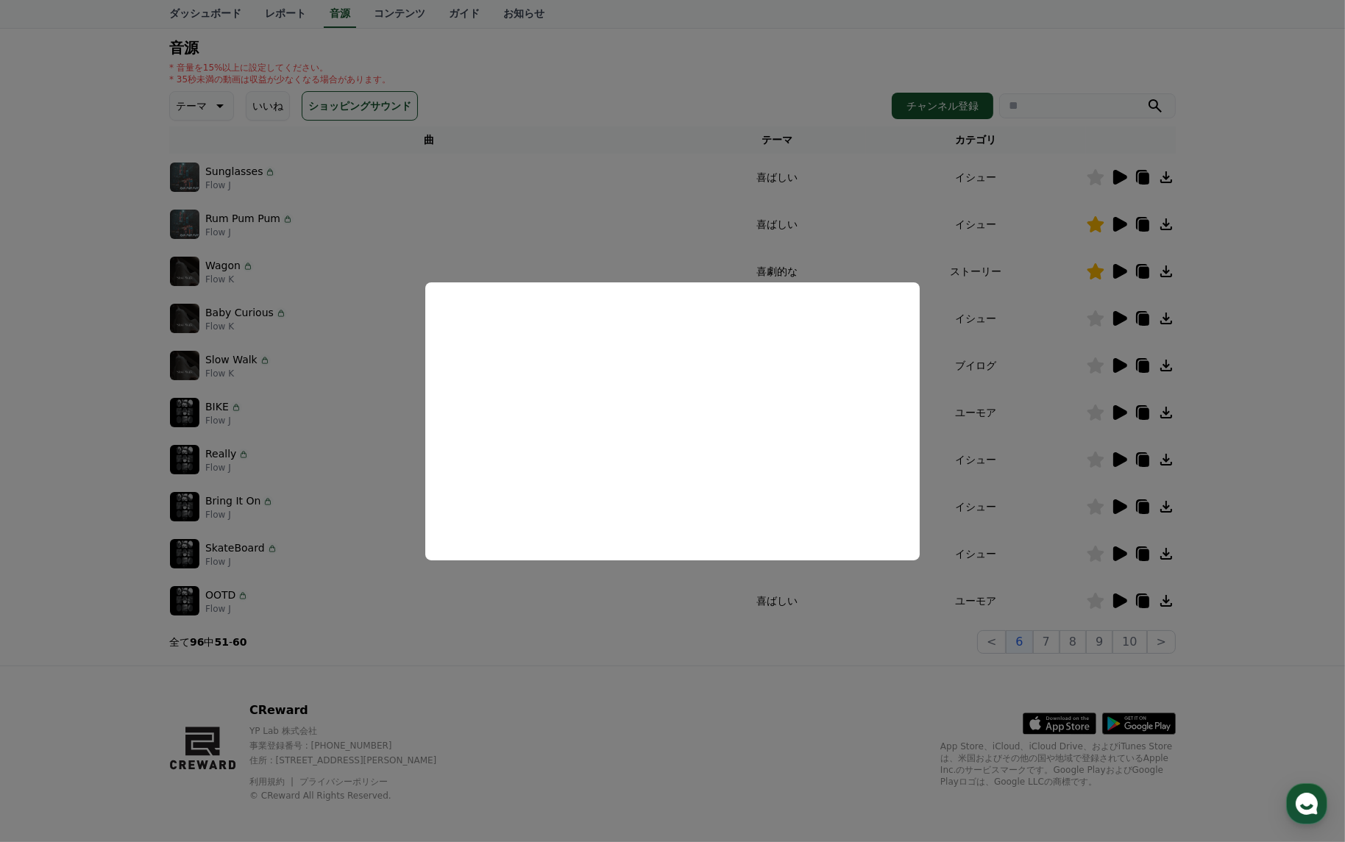
click at [971, 280] on button "close modal" at bounding box center [672, 421] width 1345 height 842
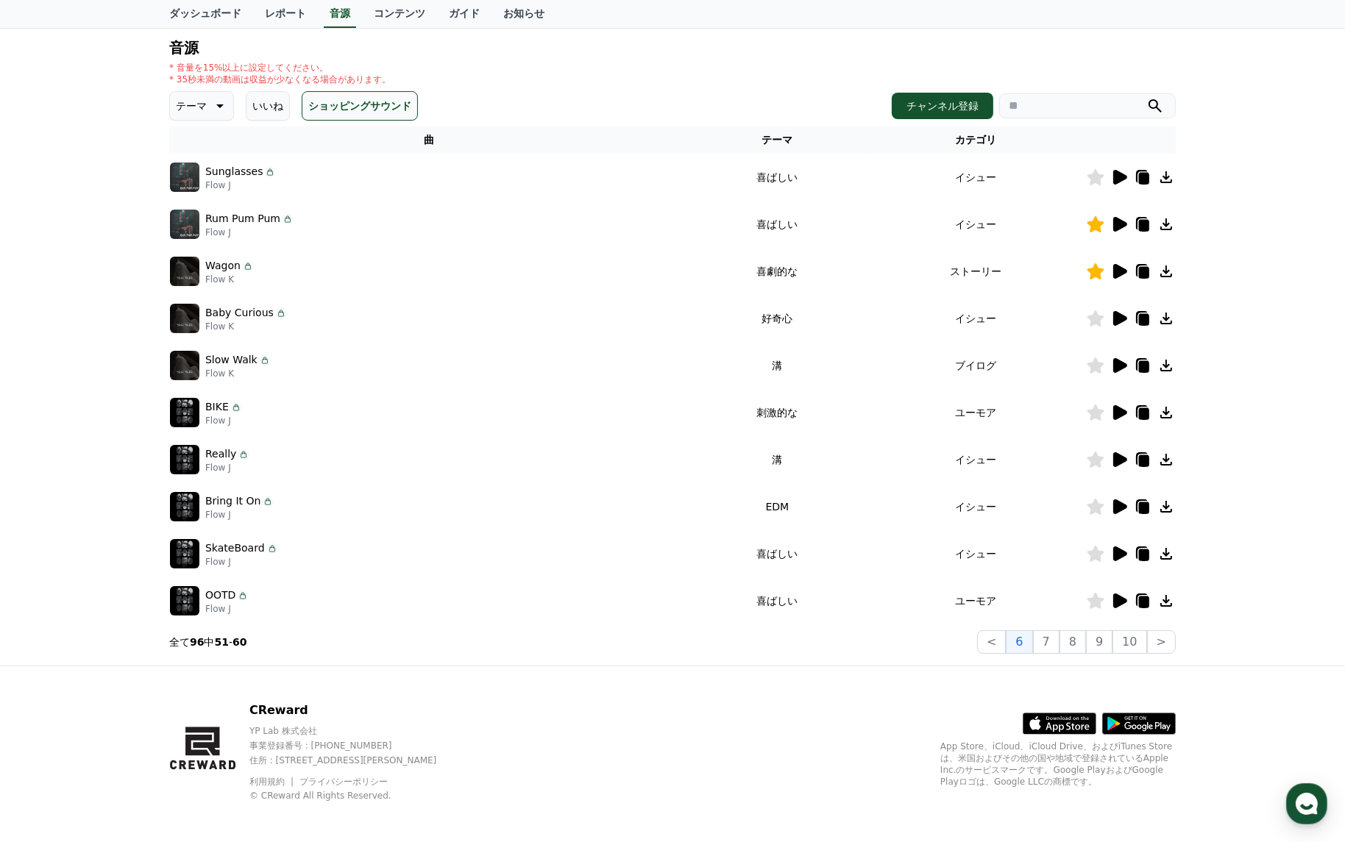
click at [1119, 413] on icon at bounding box center [1120, 412] width 14 height 15
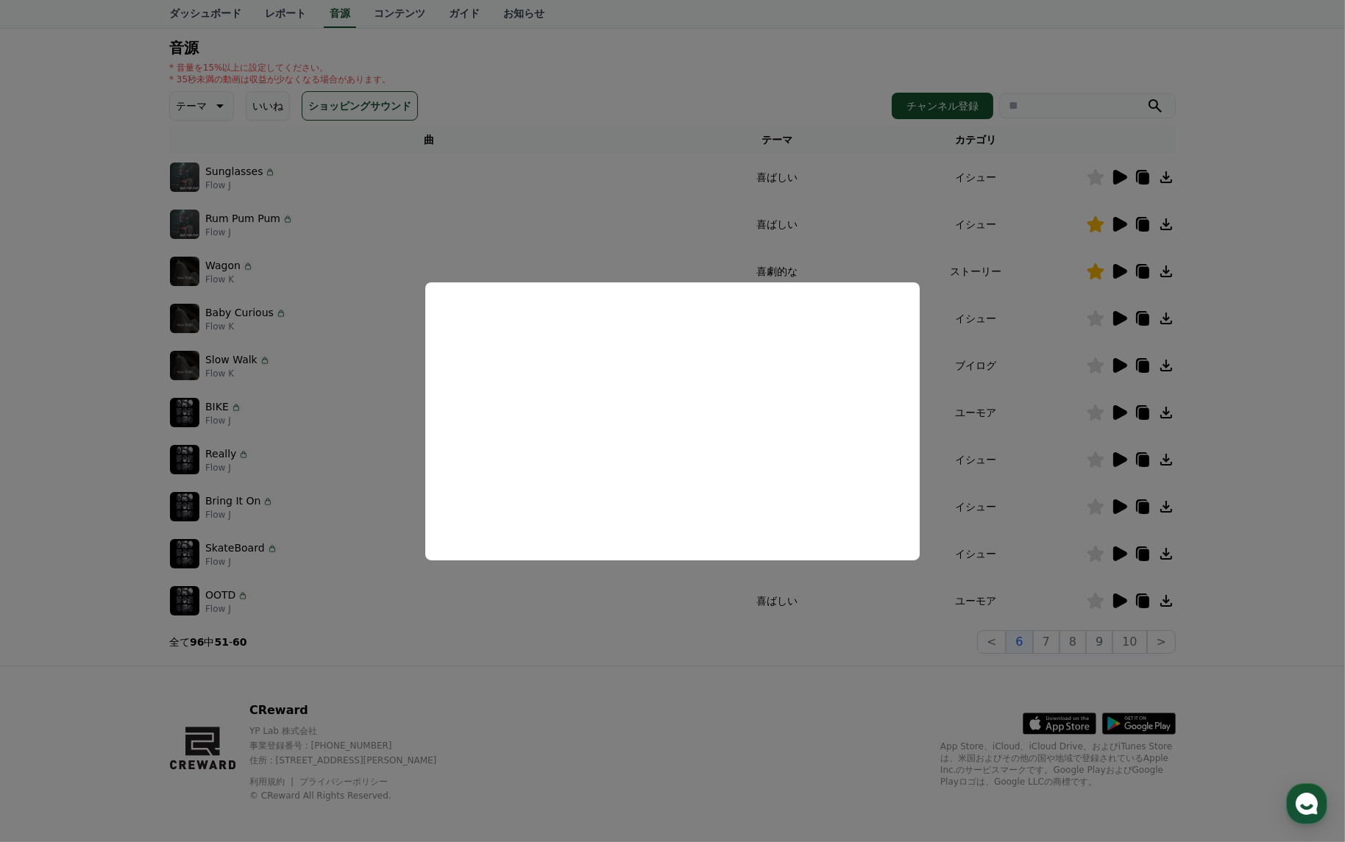
click at [988, 478] on button "close modal" at bounding box center [672, 421] width 1345 height 842
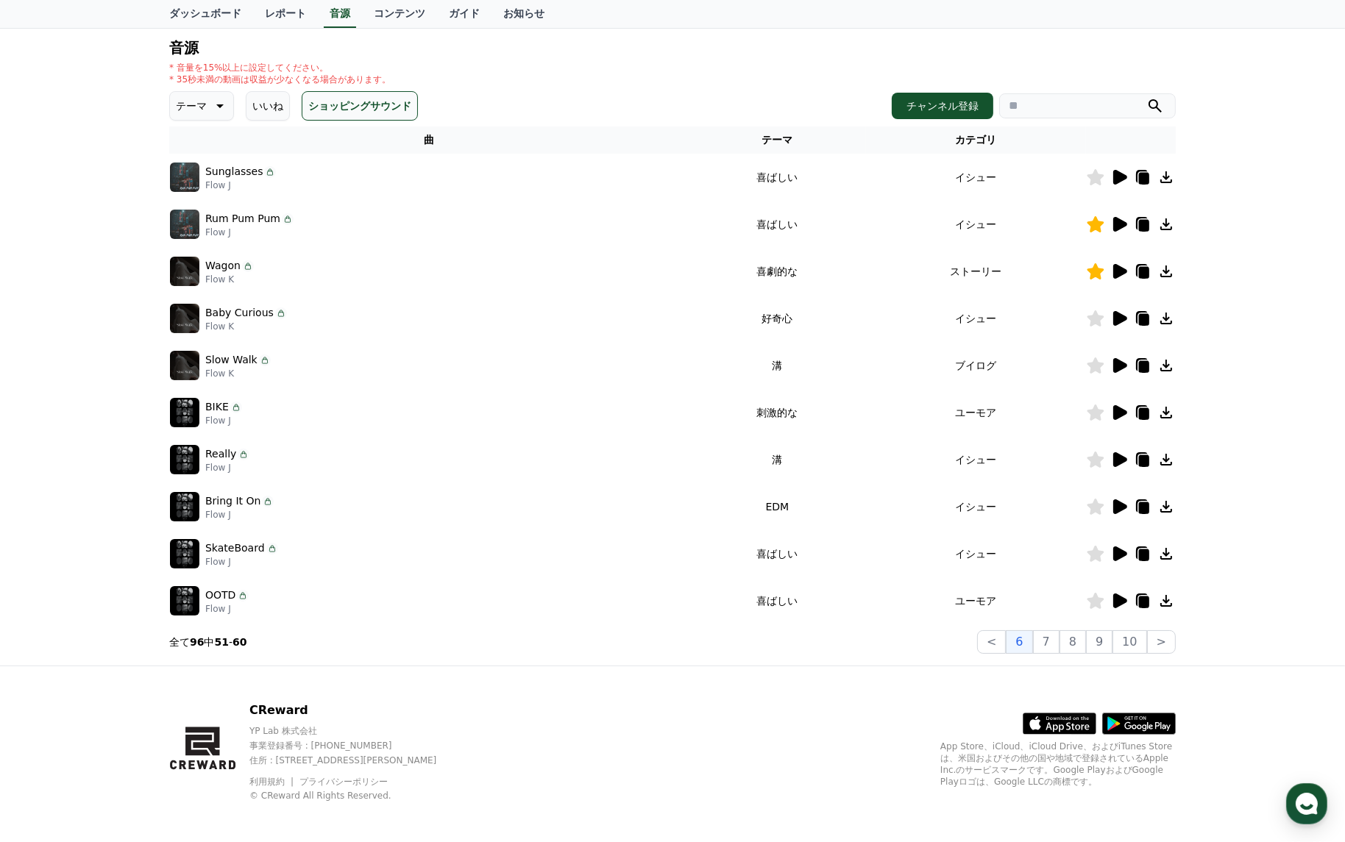
click at [1122, 597] on icon at bounding box center [1120, 601] width 14 height 15
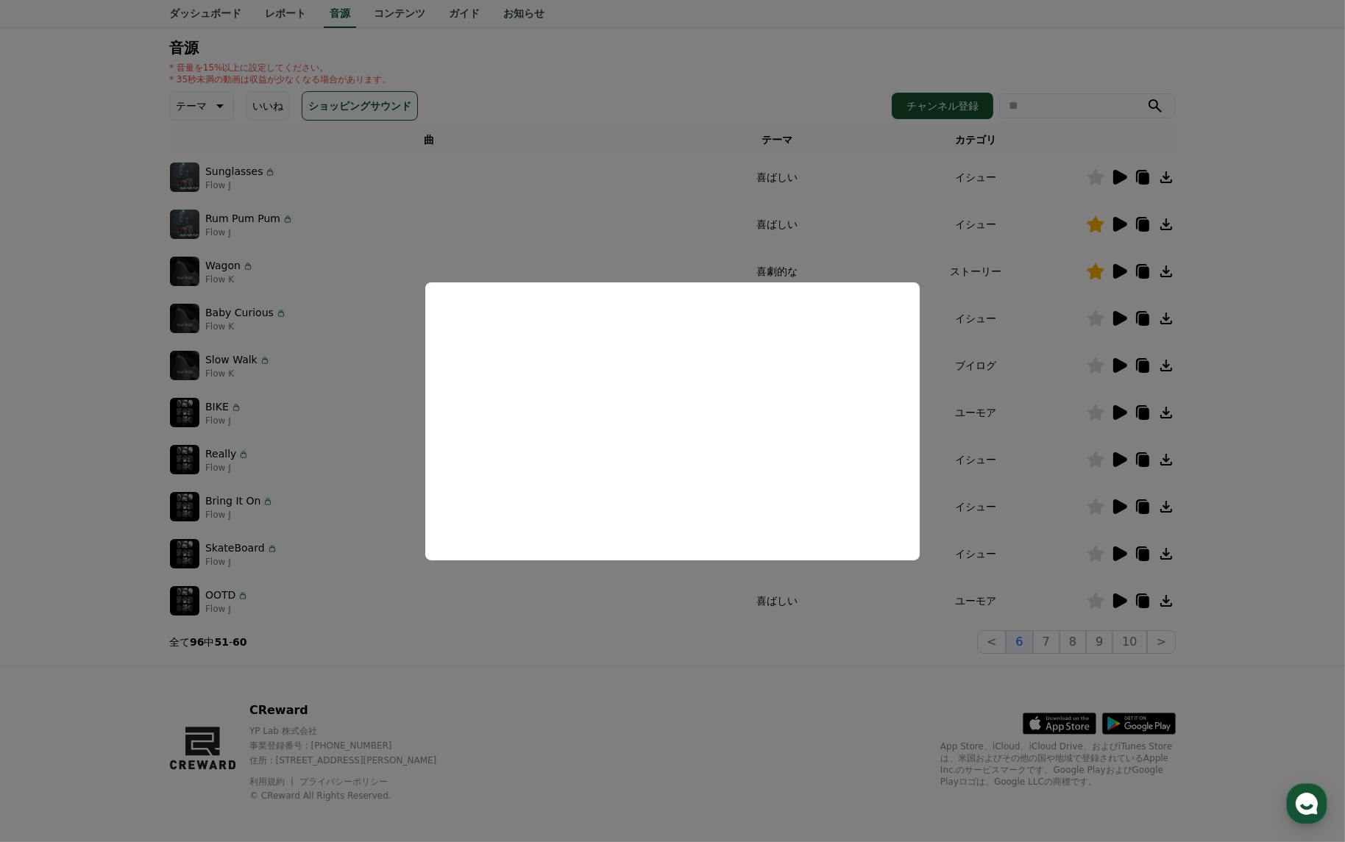
click at [1025, 496] on button "close modal" at bounding box center [672, 421] width 1345 height 842
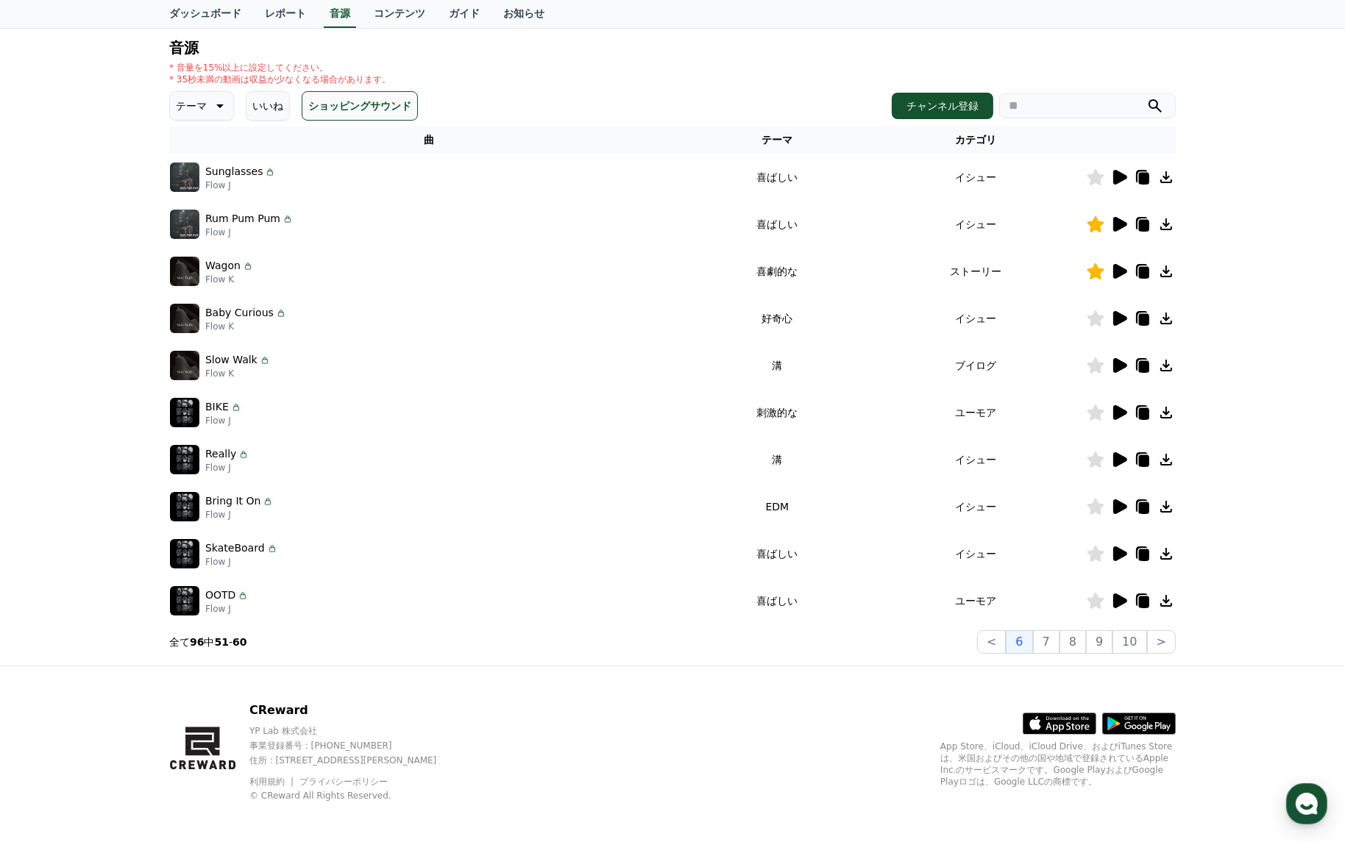
scroll to position [153, 0]
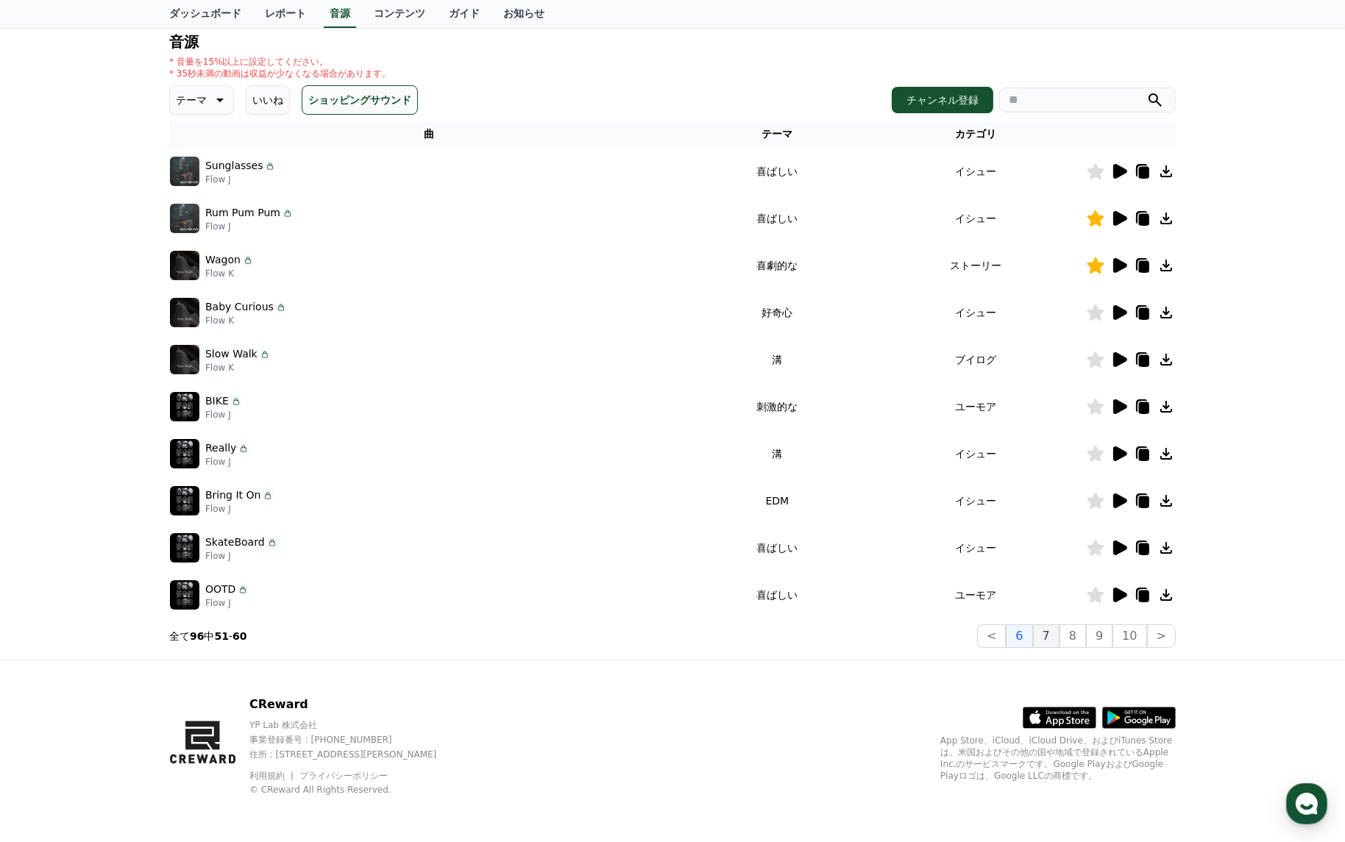
click at [1050, 636] on button "7" at bounding box center [1046, 636] width 26 height 24
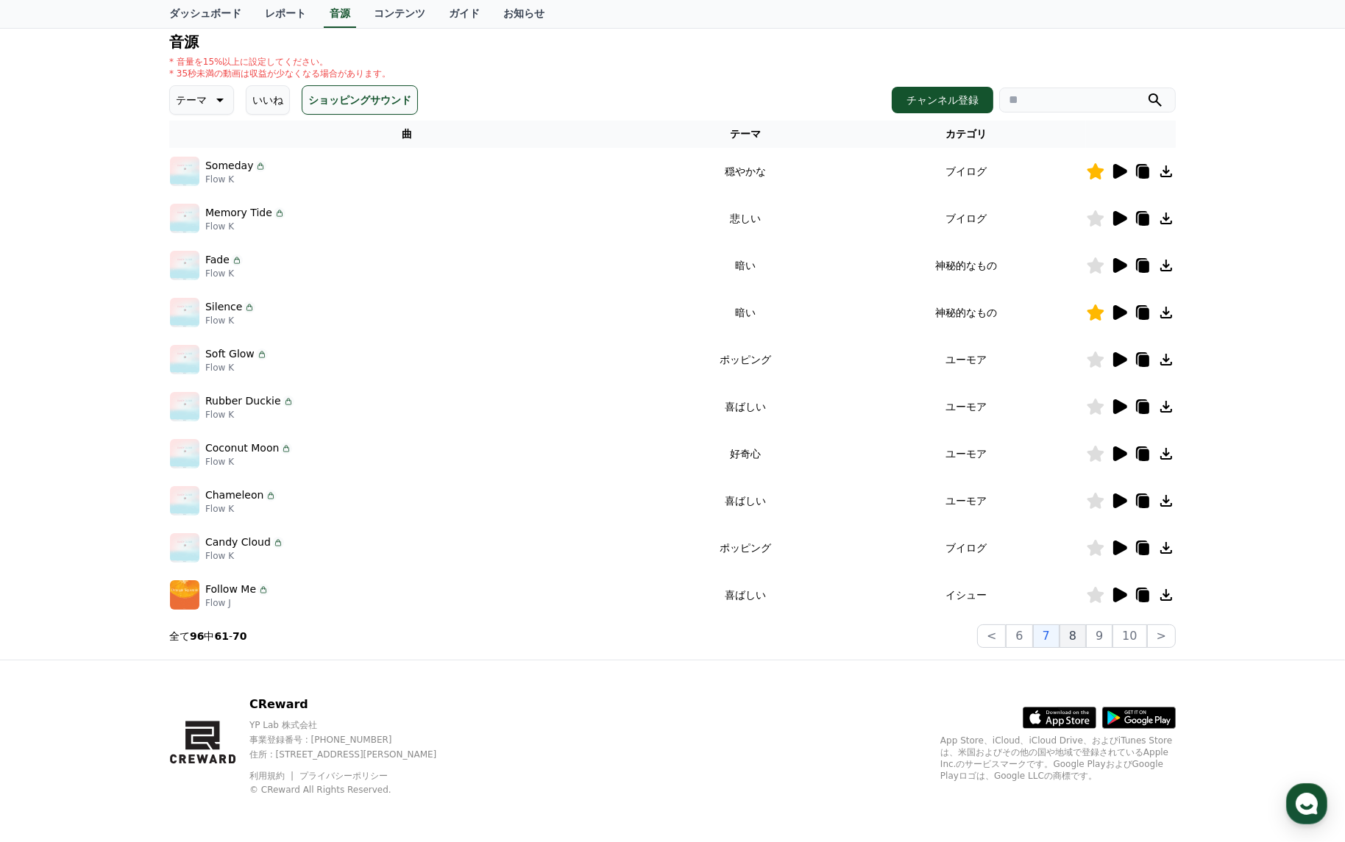
click at [1086, 636] on button "8" at bounding box center [1072, 636] width 26 height 24
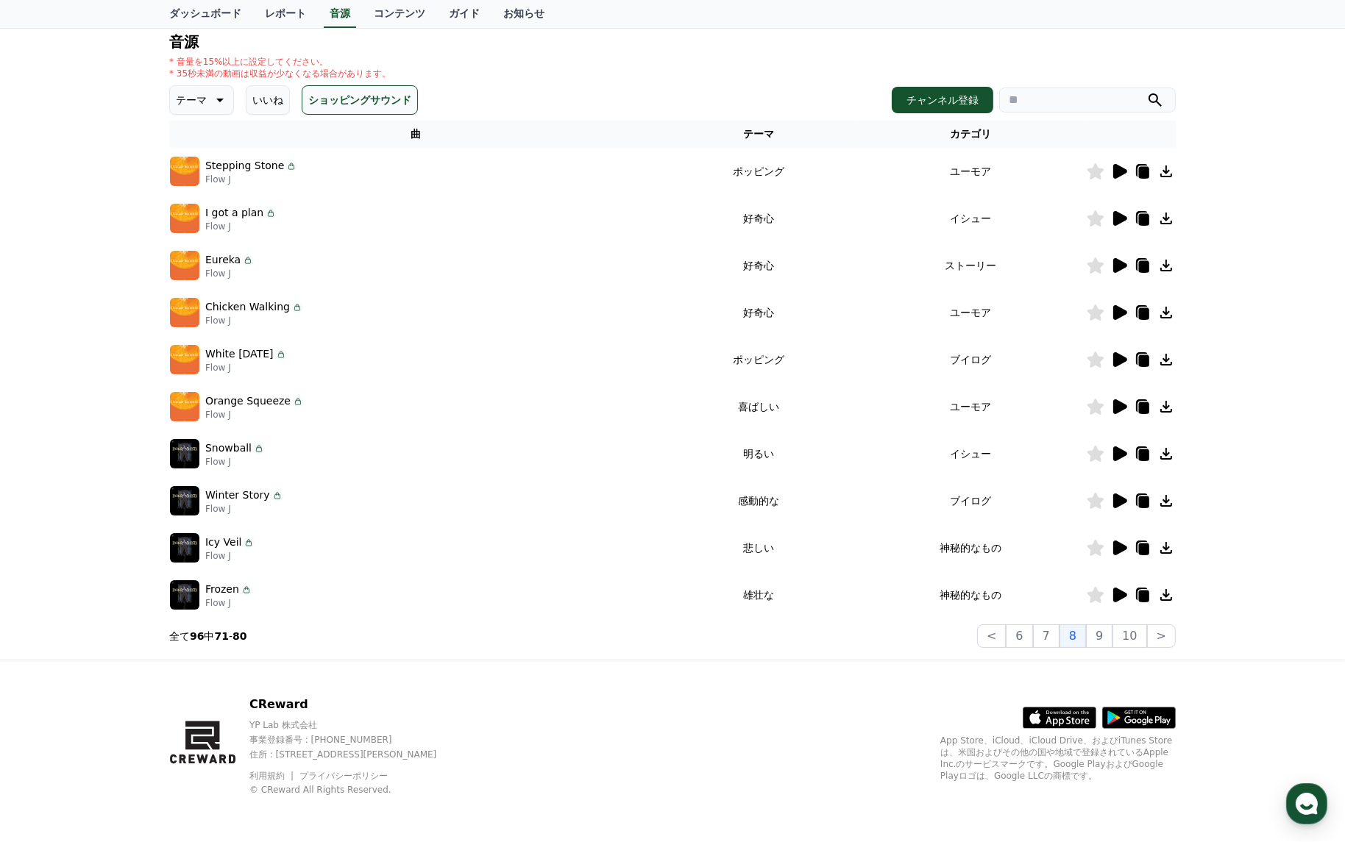
click at [1121, 450] on icon at bounding box center [1120, 453] width 14 height 15
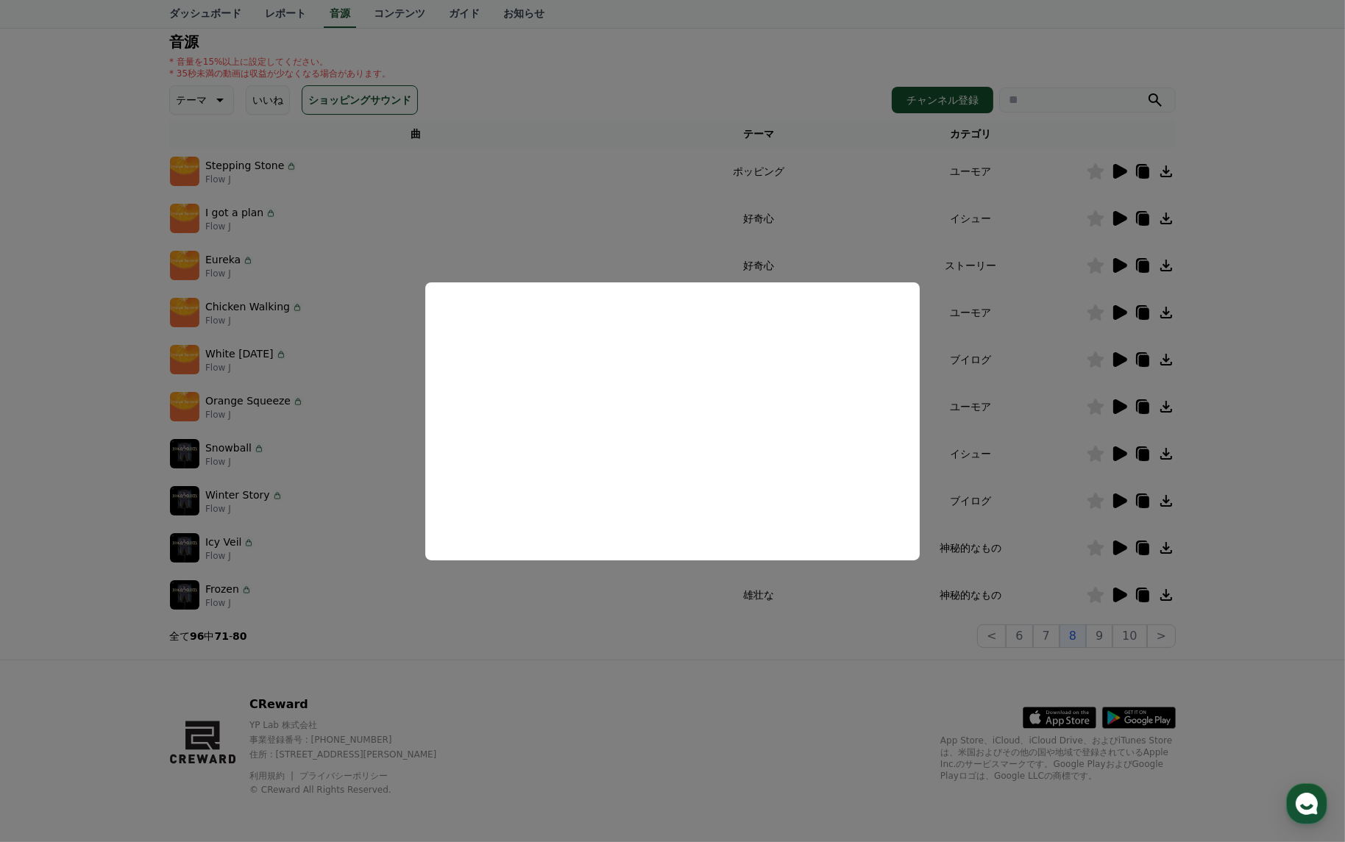
click at [1036, 376] on button "close modal" at bounding box center [672, 421] width 1345 height 842
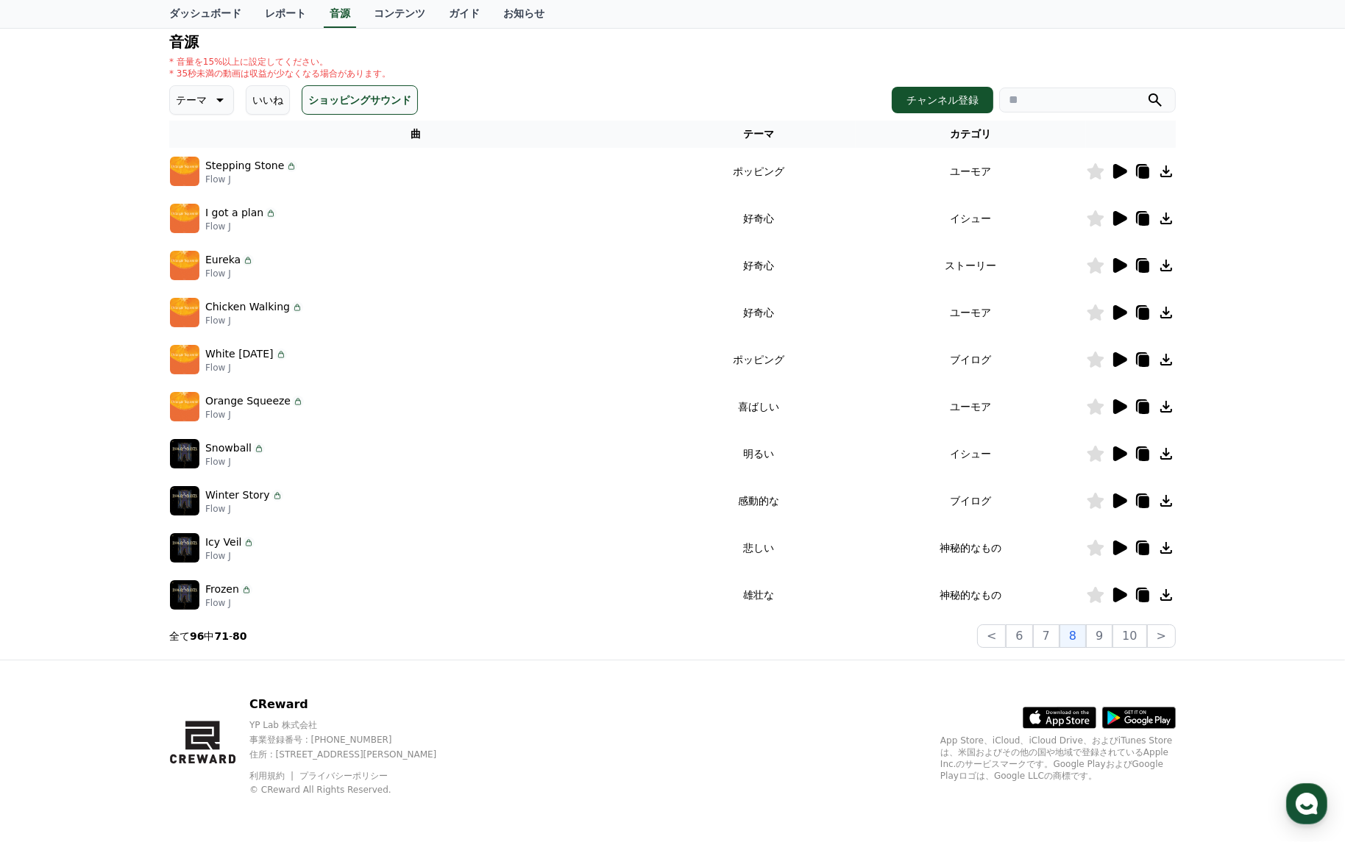
click at [1111, 499] on icon at bounding box center [1119, 501] width 18 height 18
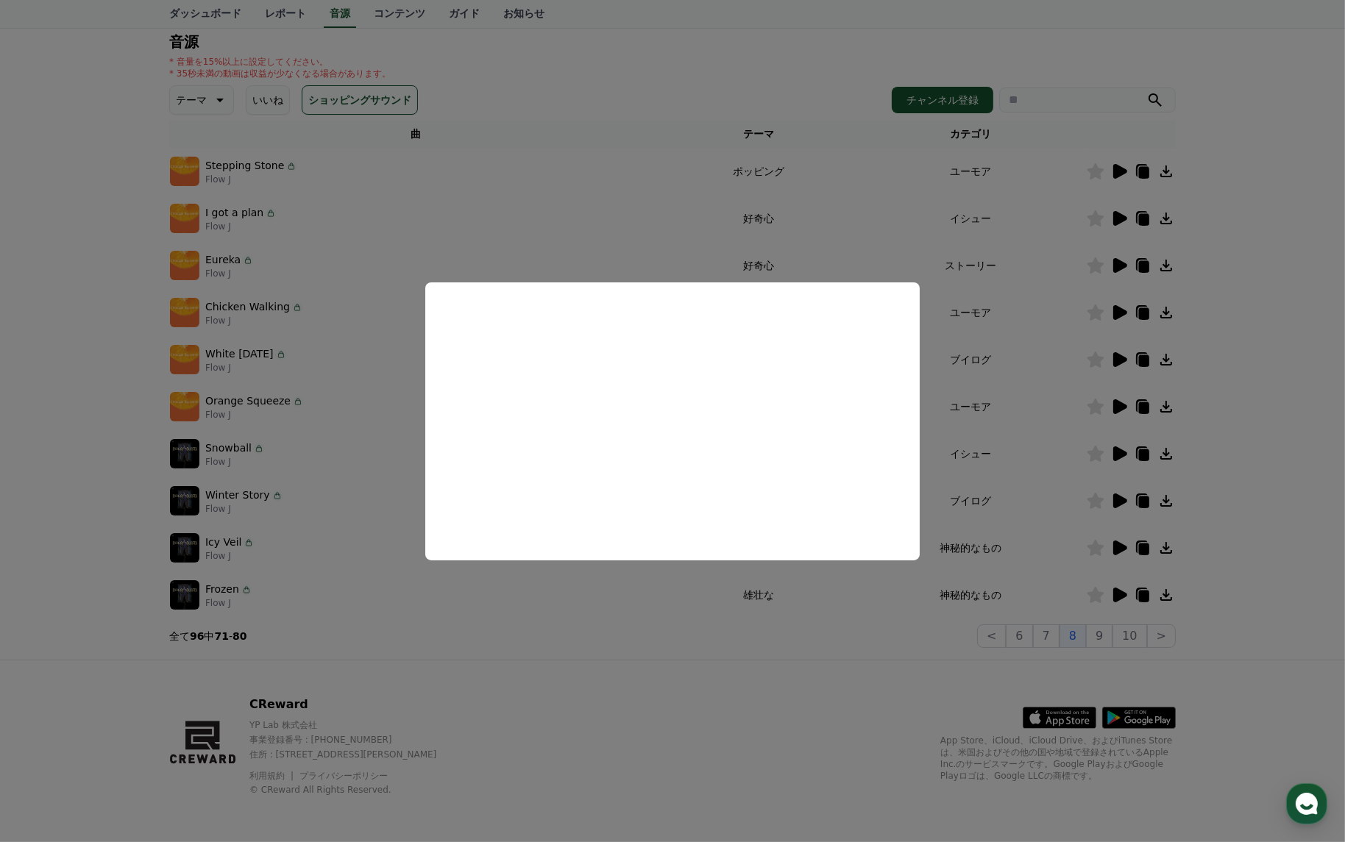
click at [997, 389] on button "close modal" at bounding box center [672, 421] width 1345 height 842
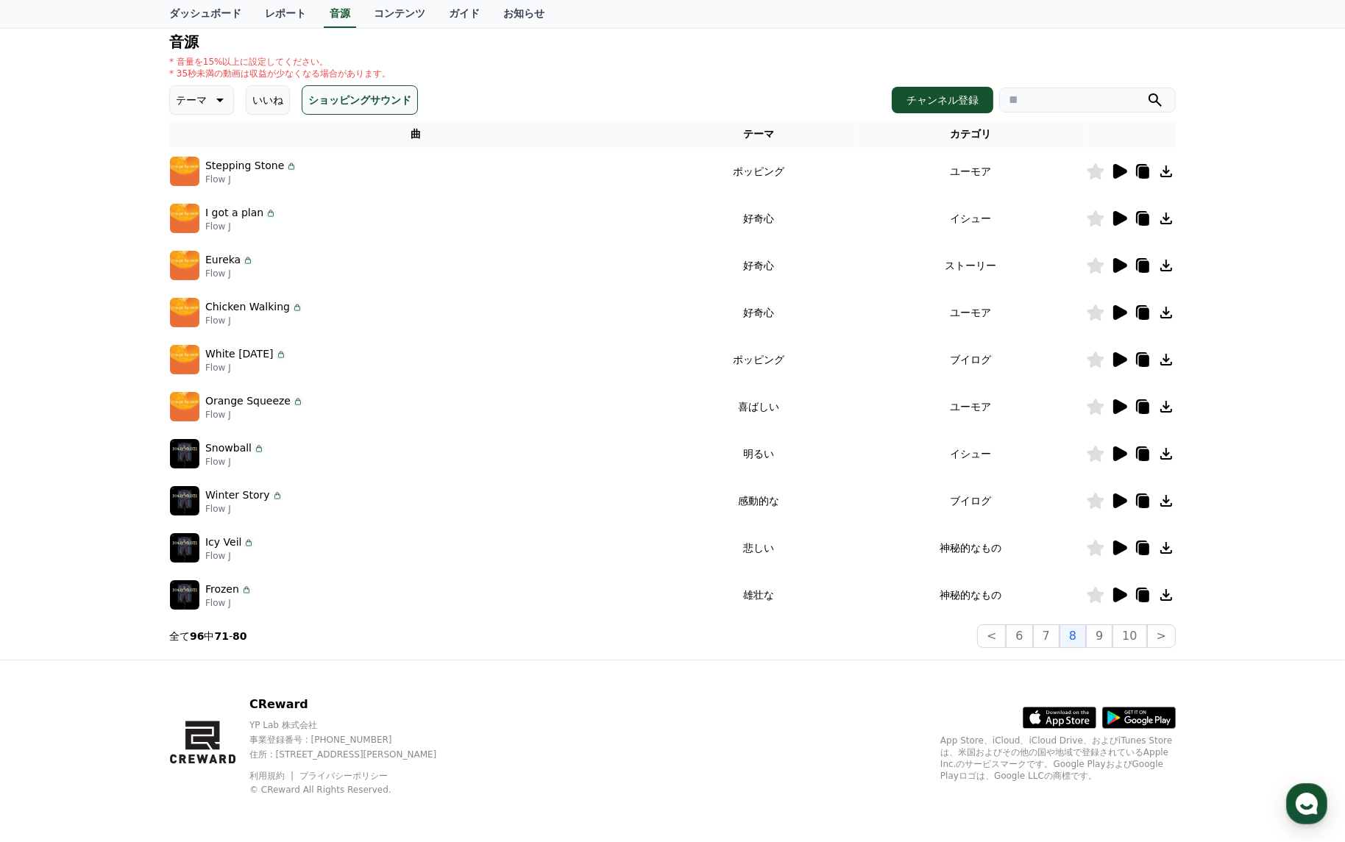
click at [1120, 596] on icon at bounding box center [1120, 595] width 14 height 15
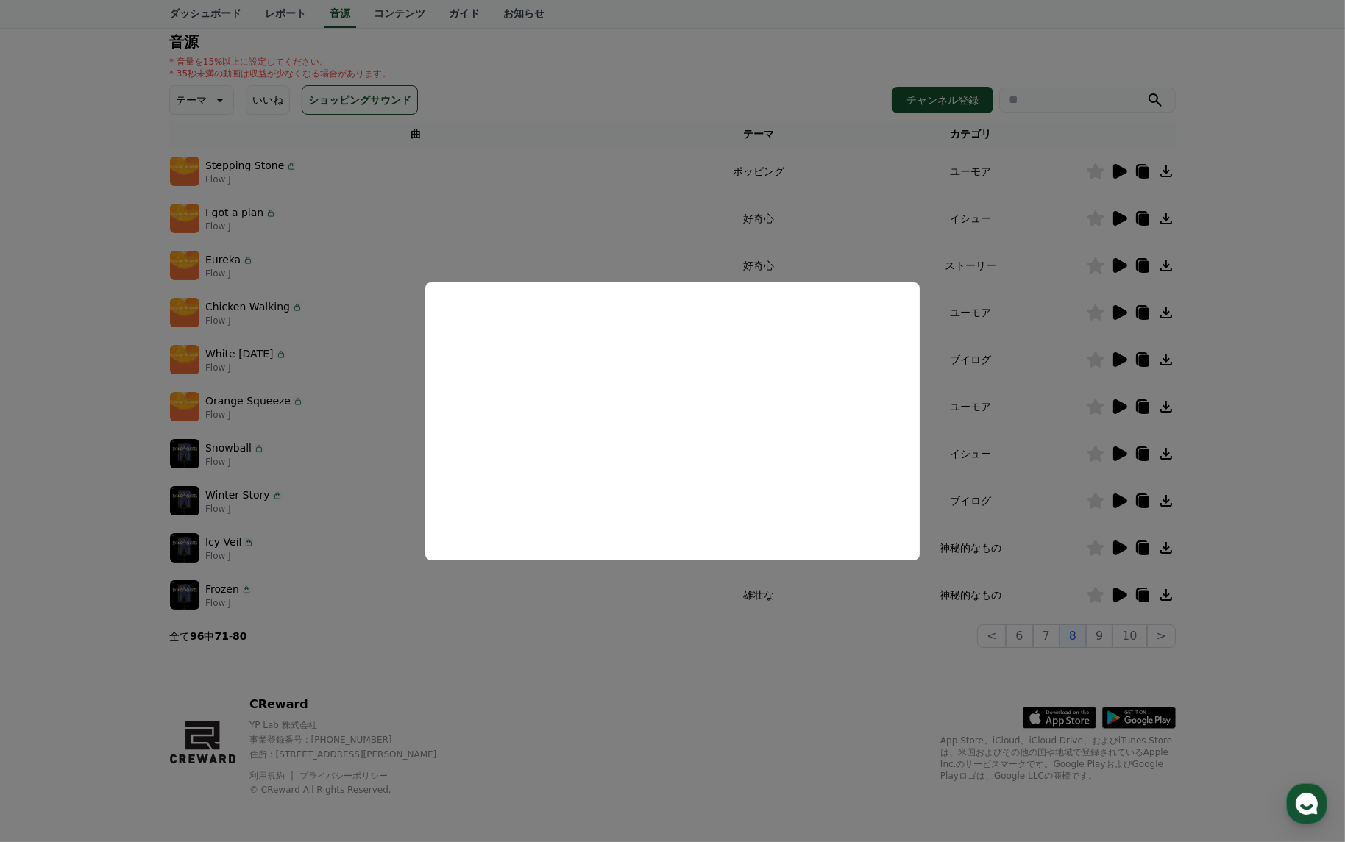
click at [1002, 498] on button "close modal" at bounding box center [672, 421] width 1345 height 842
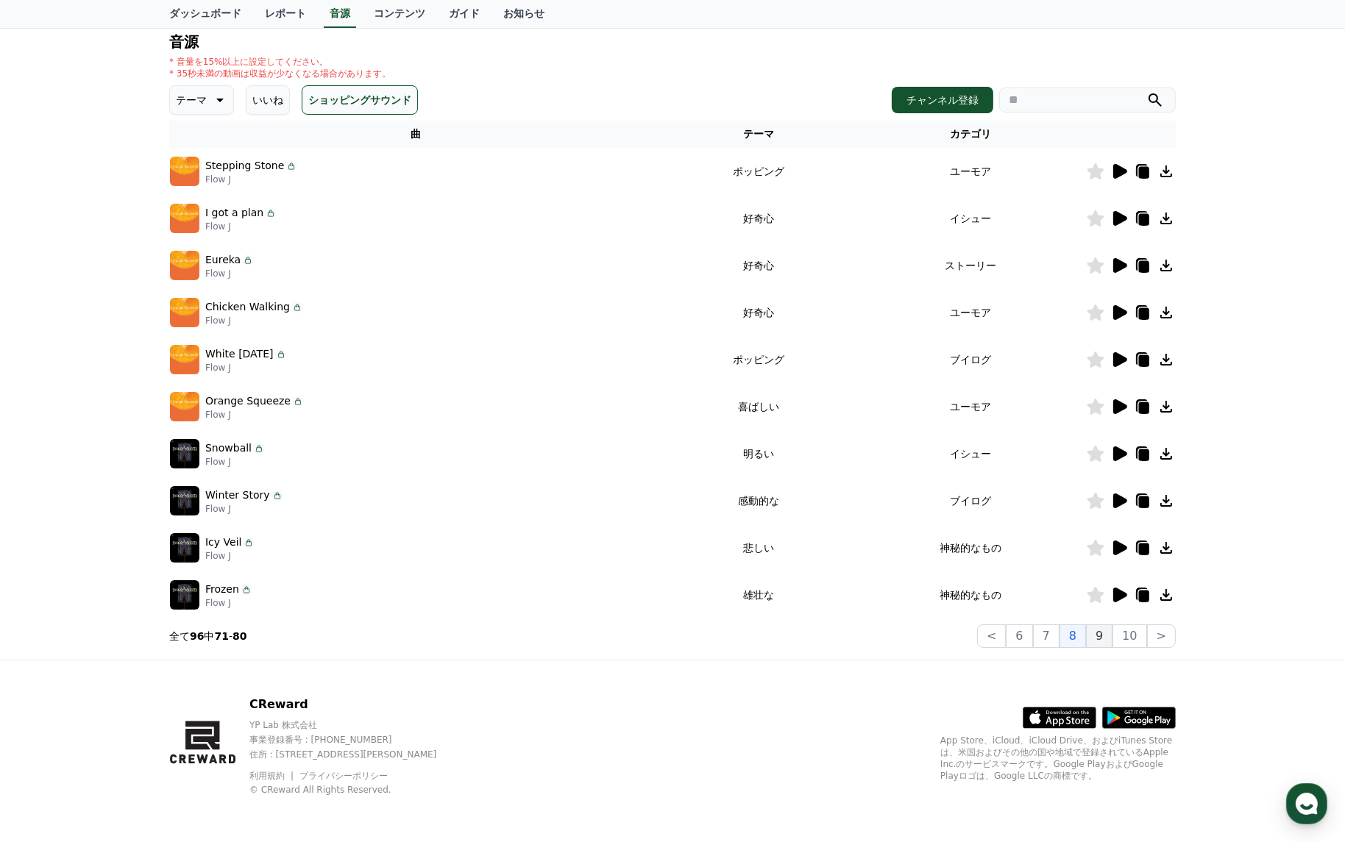
click at [1107, 631] on button "9" at bounding box center [1099, 636] width 26 height 24
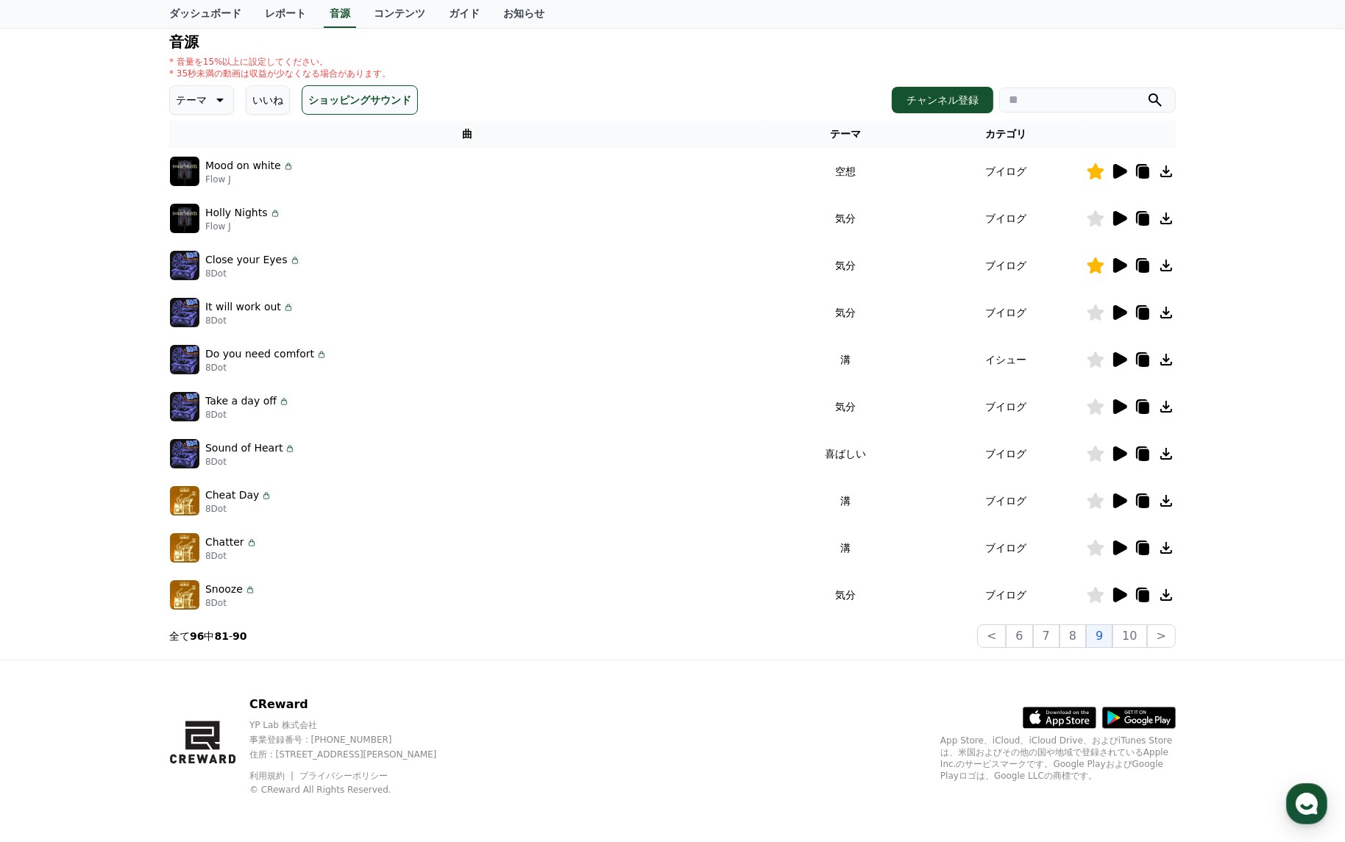
click at [1117, 266] on icon at bounding box center [1120, 265] width 14 height 15
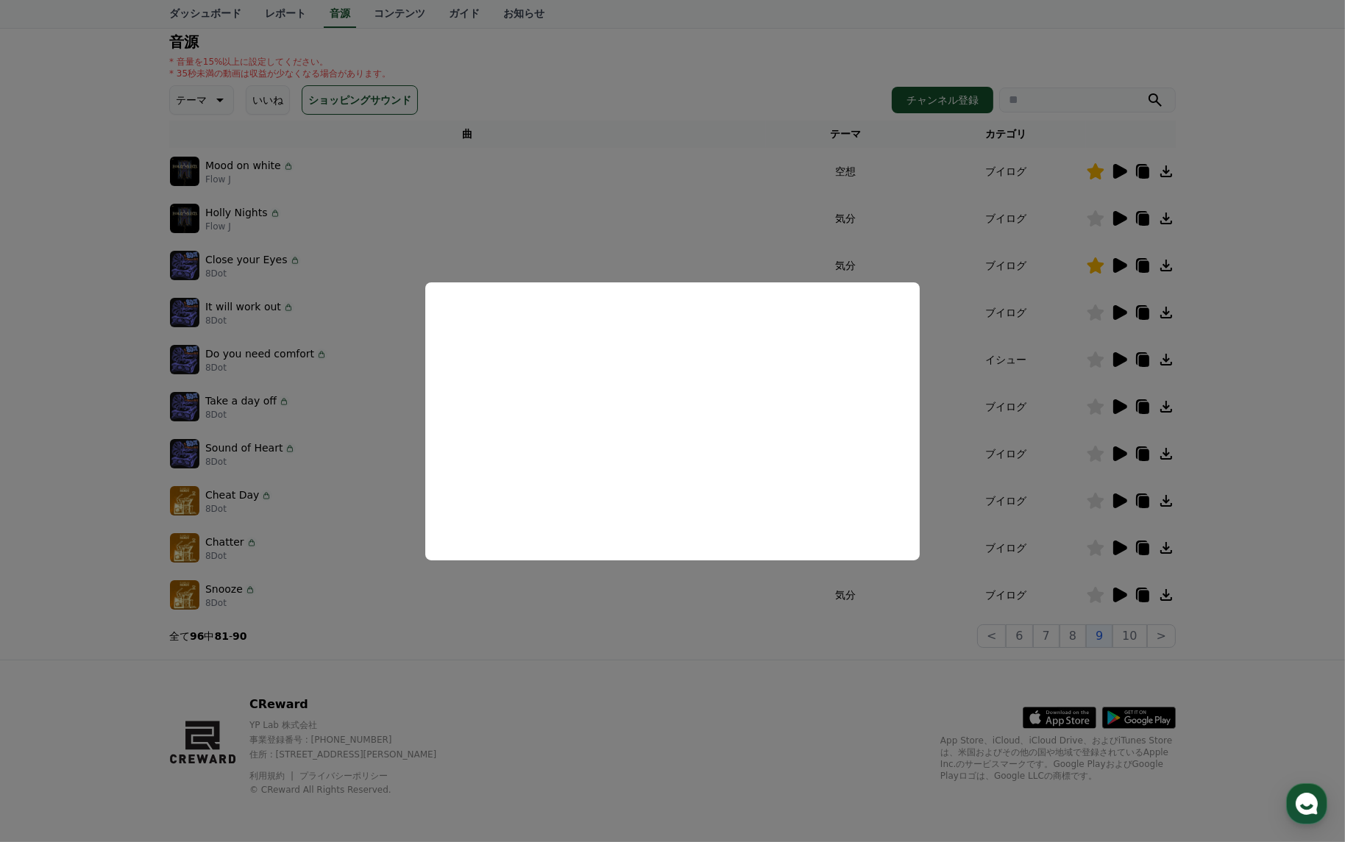
click at [1023, 451] on button "close modal" at bounding box center [672, 421] width 1345 height 842
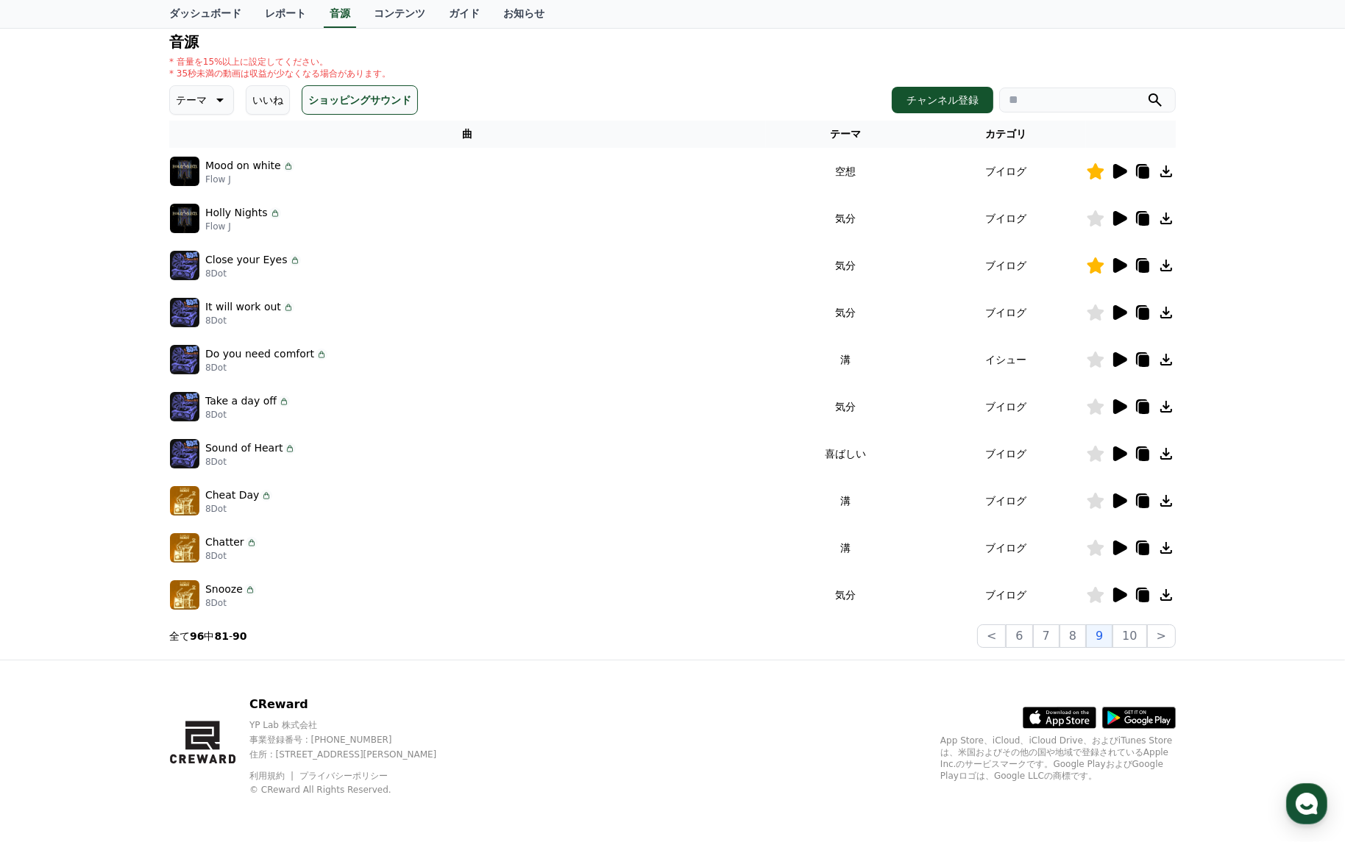
click at [1117, 168] on icon at bounding box center [1120, 171] width 14 height 15
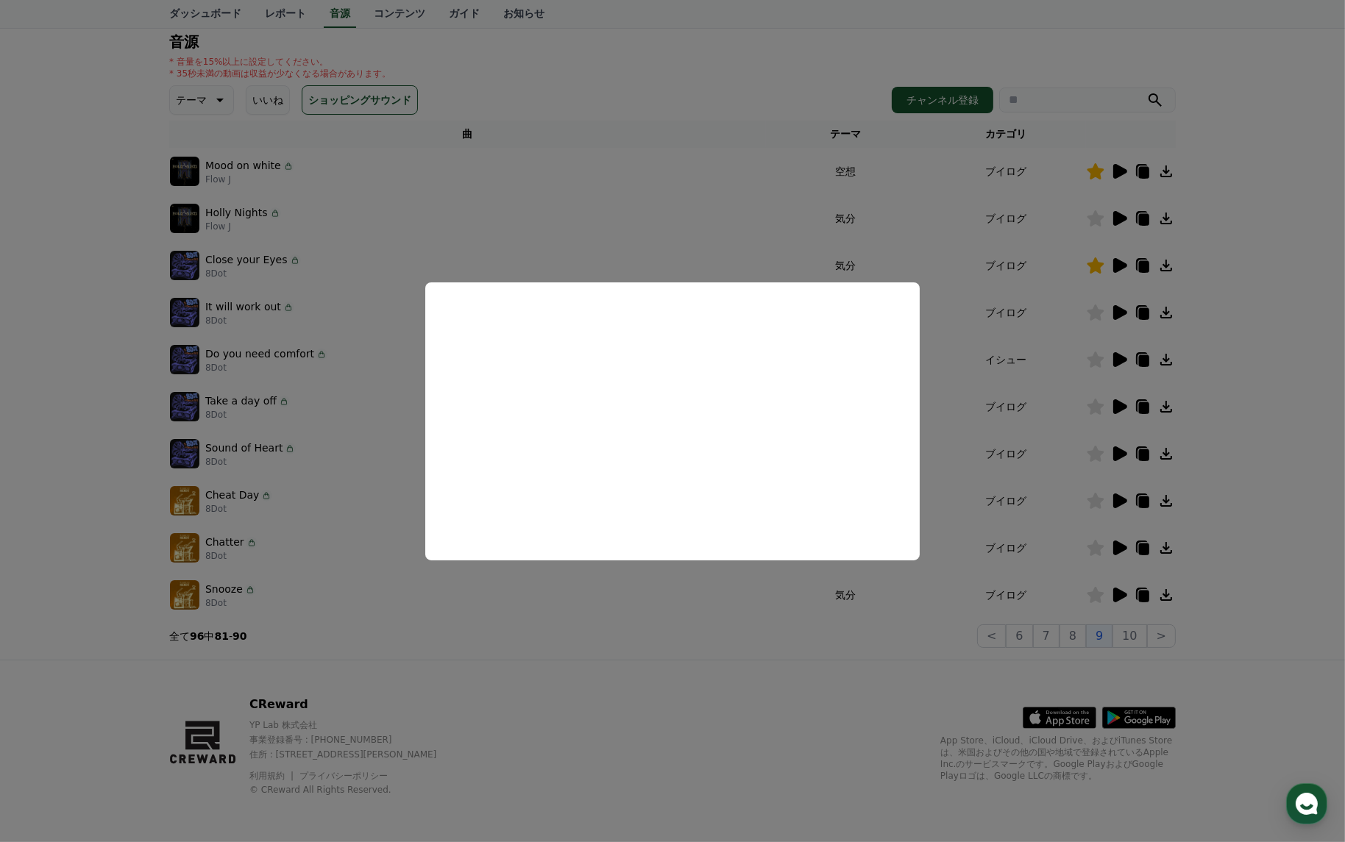
click at [957, 491] on button "close modal" at bounding box center [672, 421] width 1345 height 842
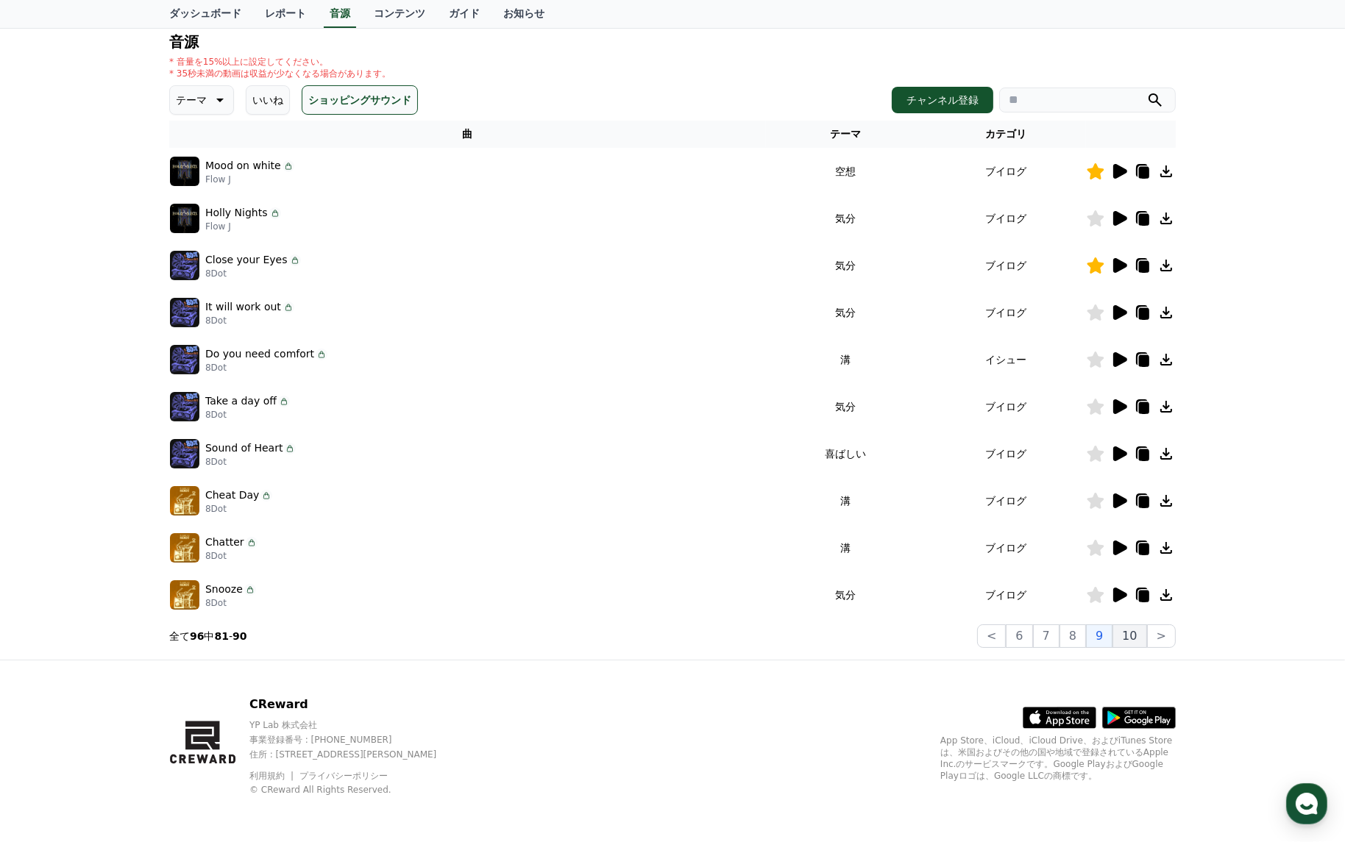
click at [1133, 638] on button "10" at bounding box center [1129, 636] width 34 height 24
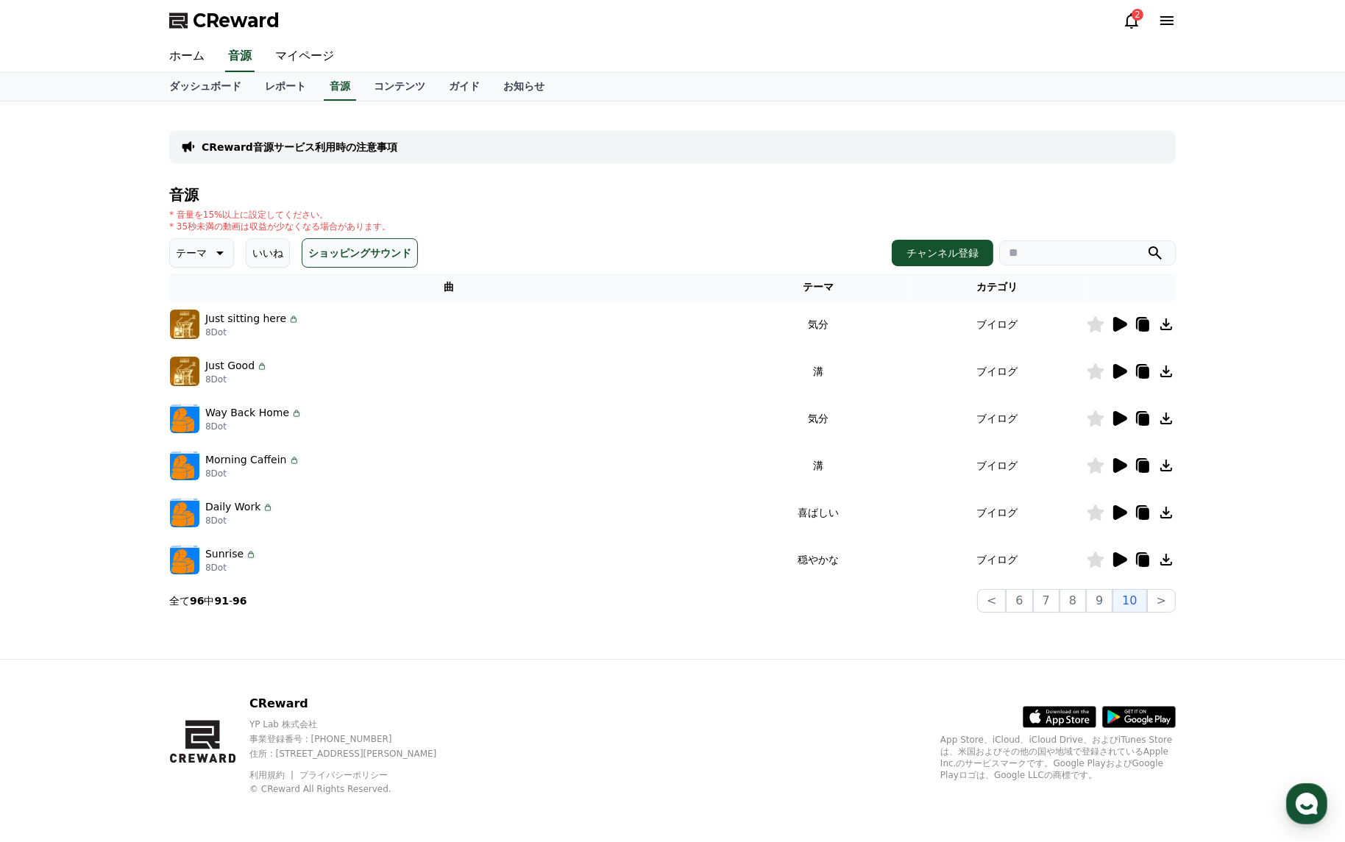
click at [1120, 323] on icon at bounding box center [1120, 324] width 14 height 15
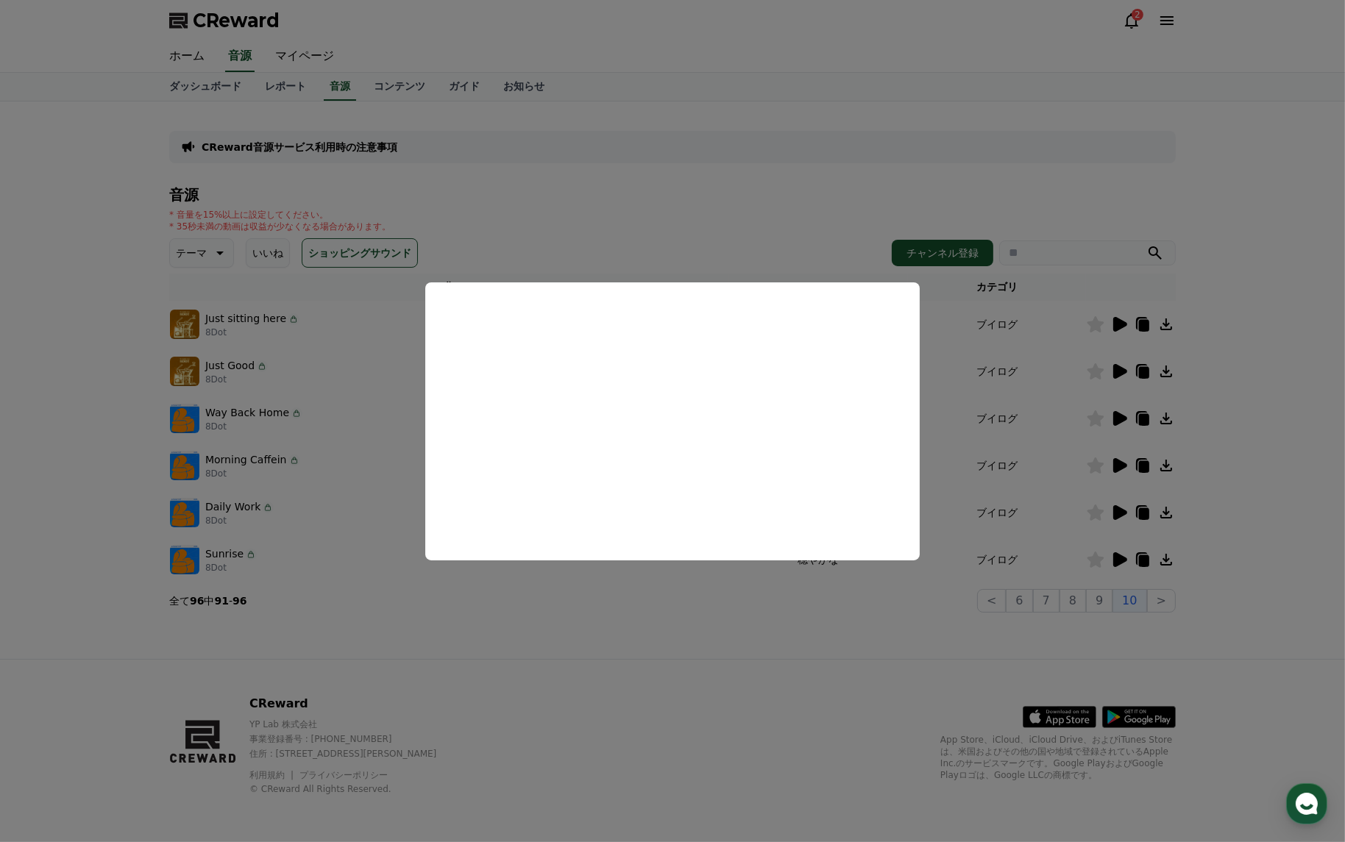
click at [997, 499] on button "close modal" at bounding box center [672, 421] width 1345 height 842
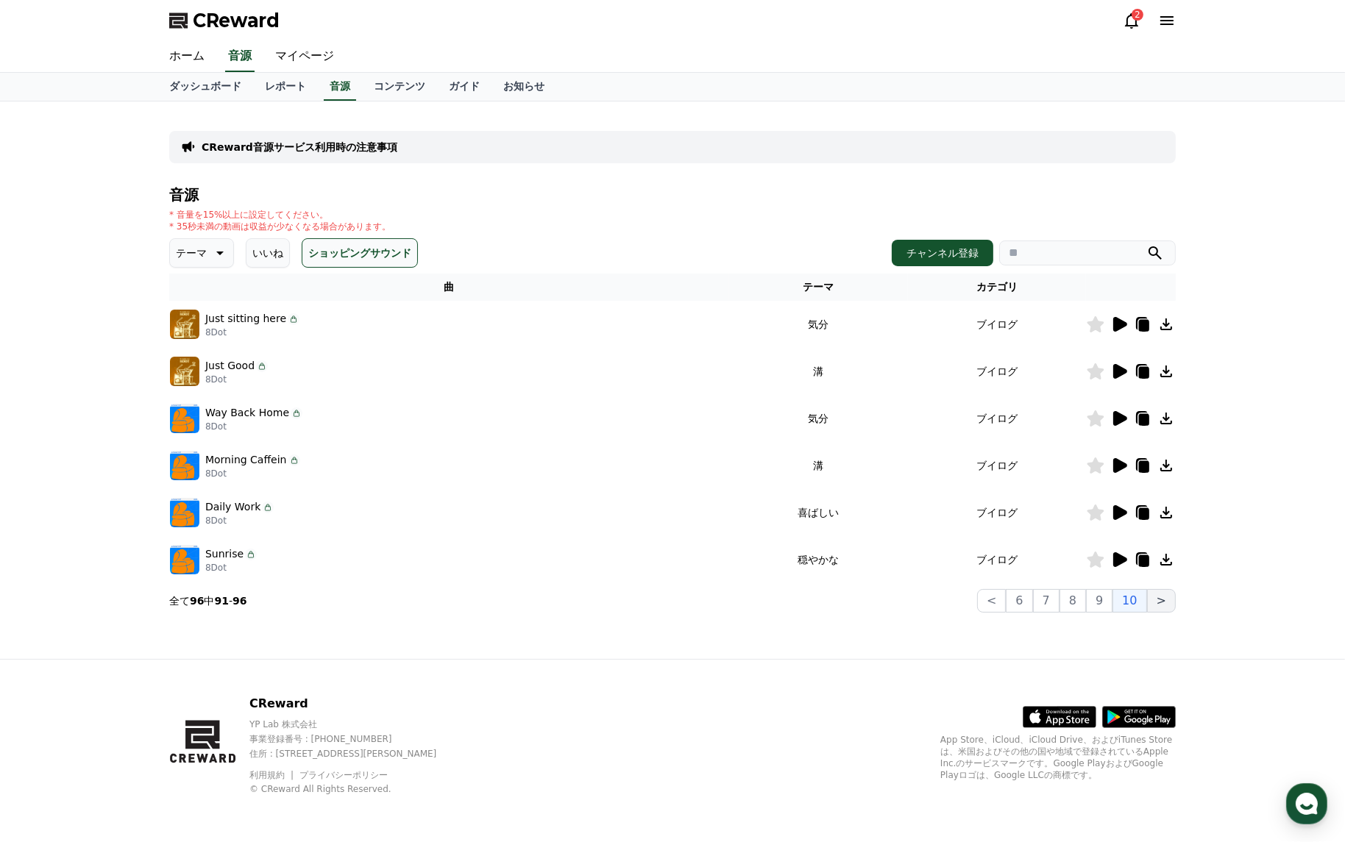
click at [1161, 605] on button ">" at bounding box center [1161, 601] width 29 height 24
click at [1161, 601] on button ">" at bounding box center [1161, 601] width 29 height 24
click at [1108, 601] on button "9" at bounding box center [1099, 601] width 26 height 24
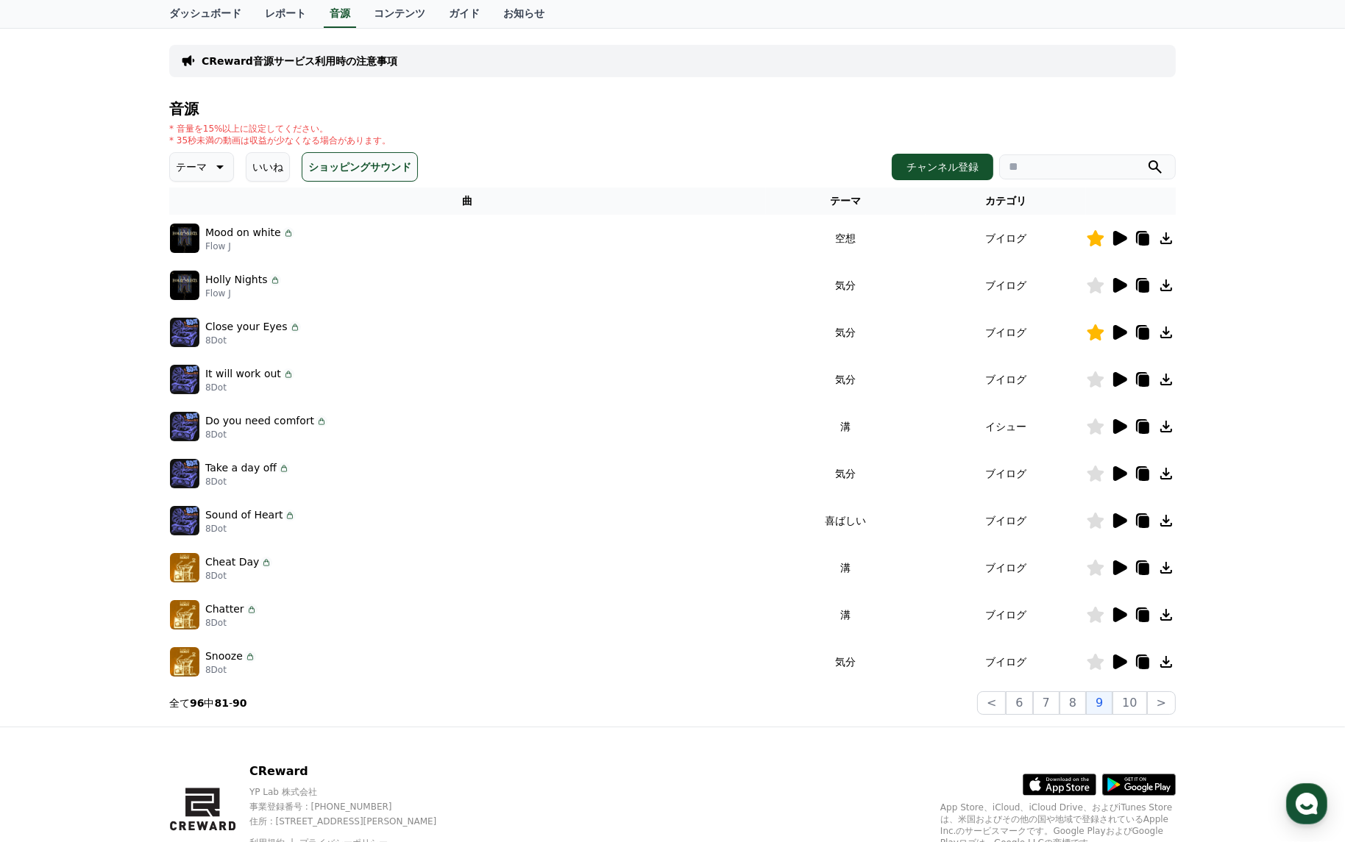
scroll to position [153, 0]
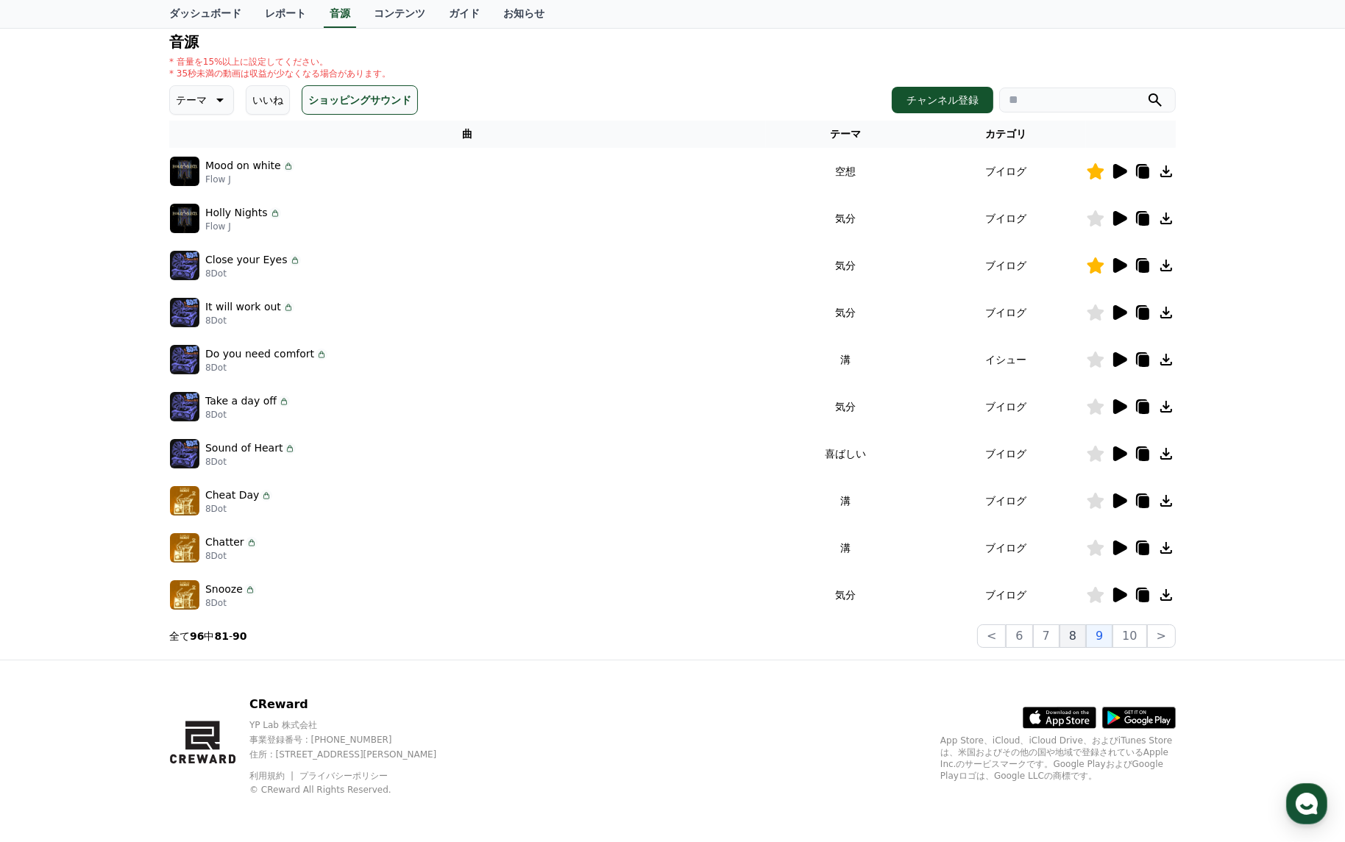
click at [1086, 636] on button "8" at bounding box center [1072, 636] width 26 height 24
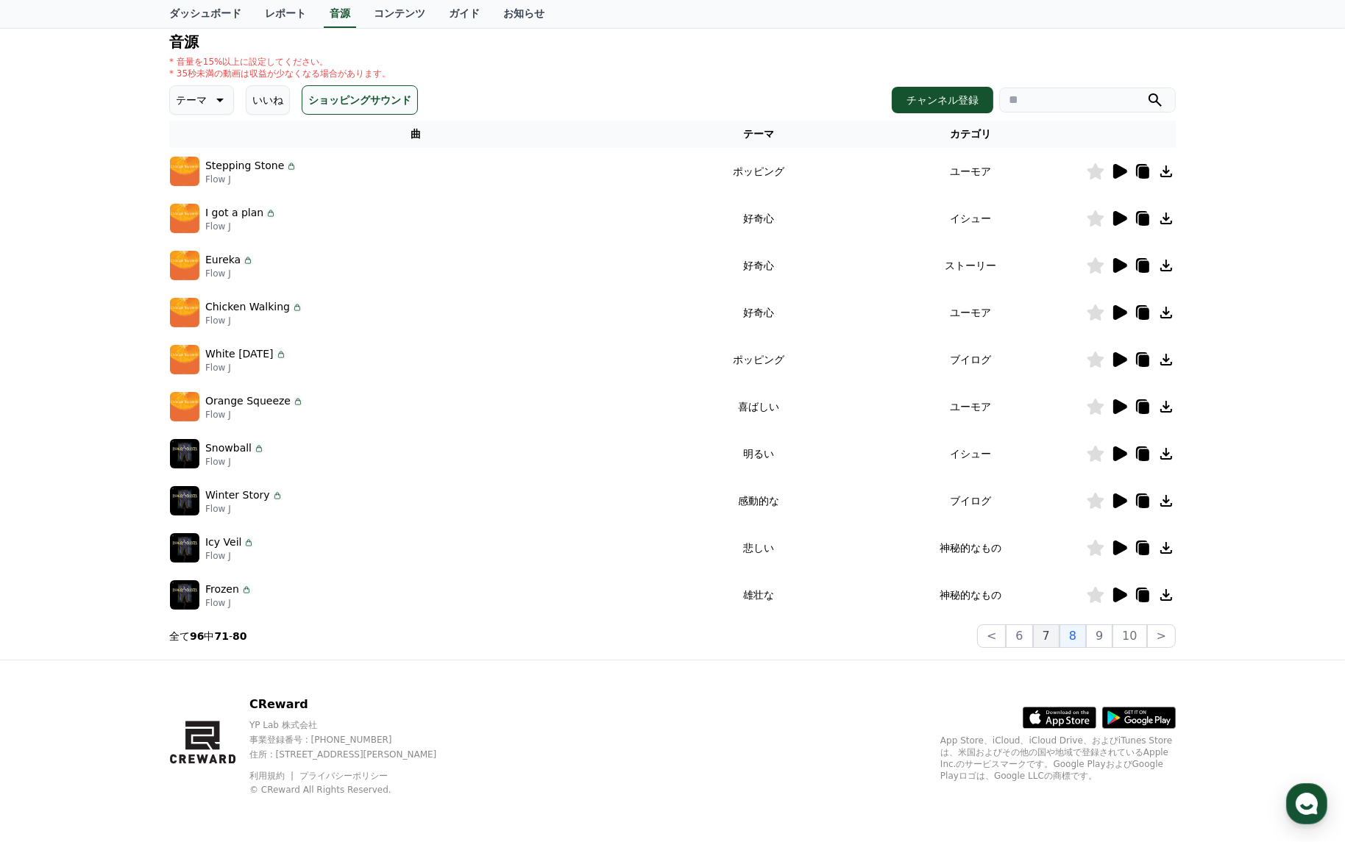
click at [1059, 638] on button "7" at bounding box center [1046, 636] width 26 height 24
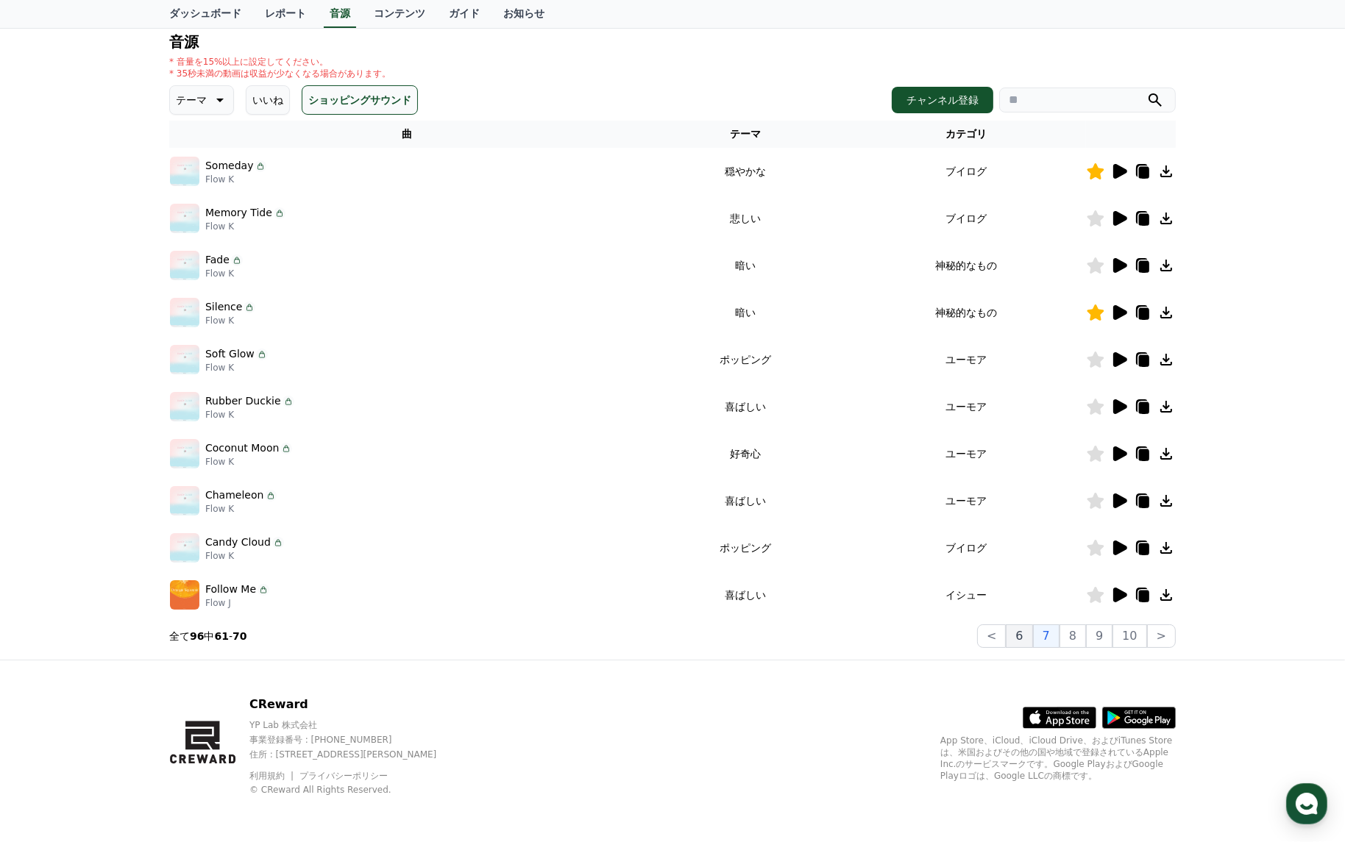
click at [1029, 636] on button "6" at bounding box center [1018, 636] width 26 height 24
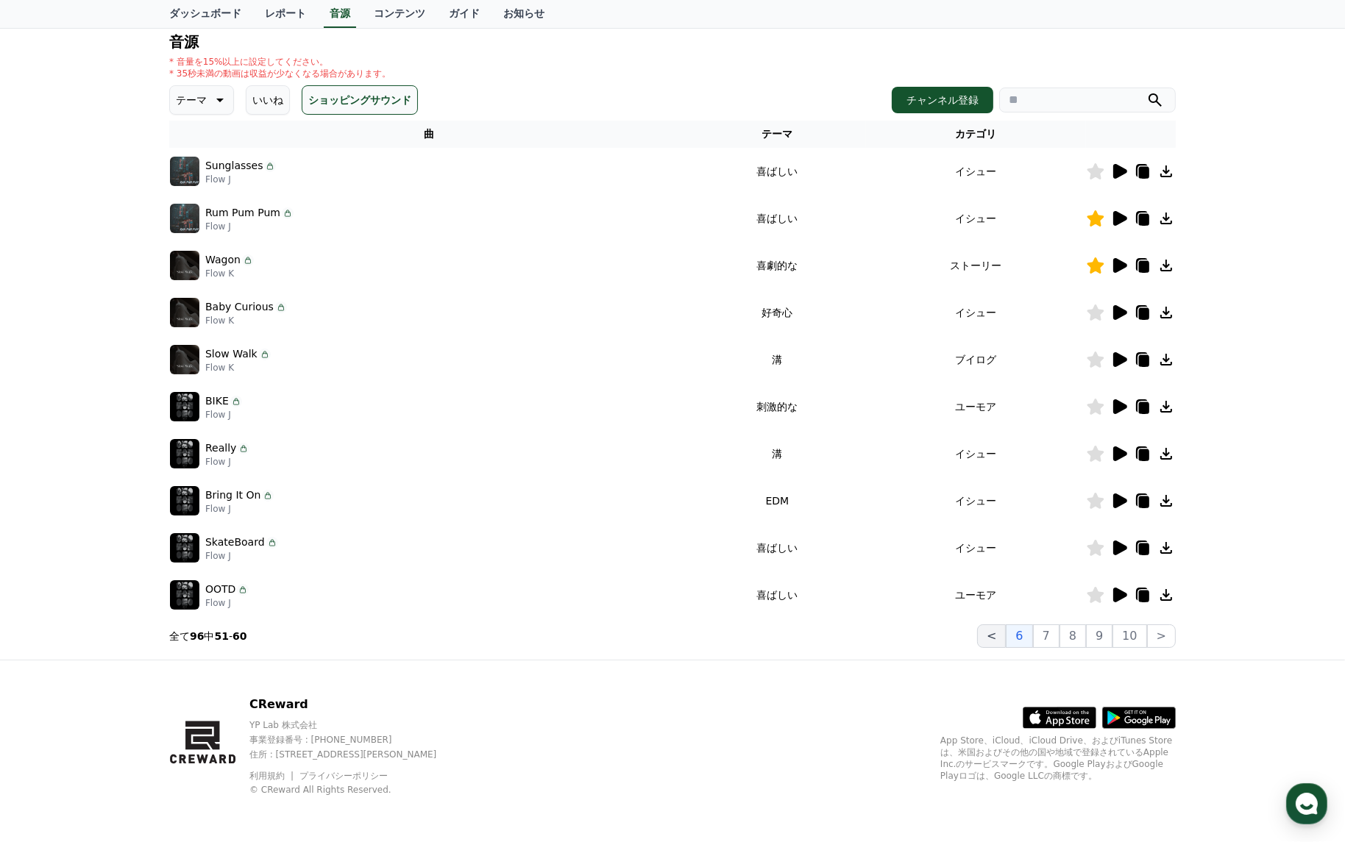
click at [1005, 636] on button "<" at bounding box center [991, 636] width 29 height 24
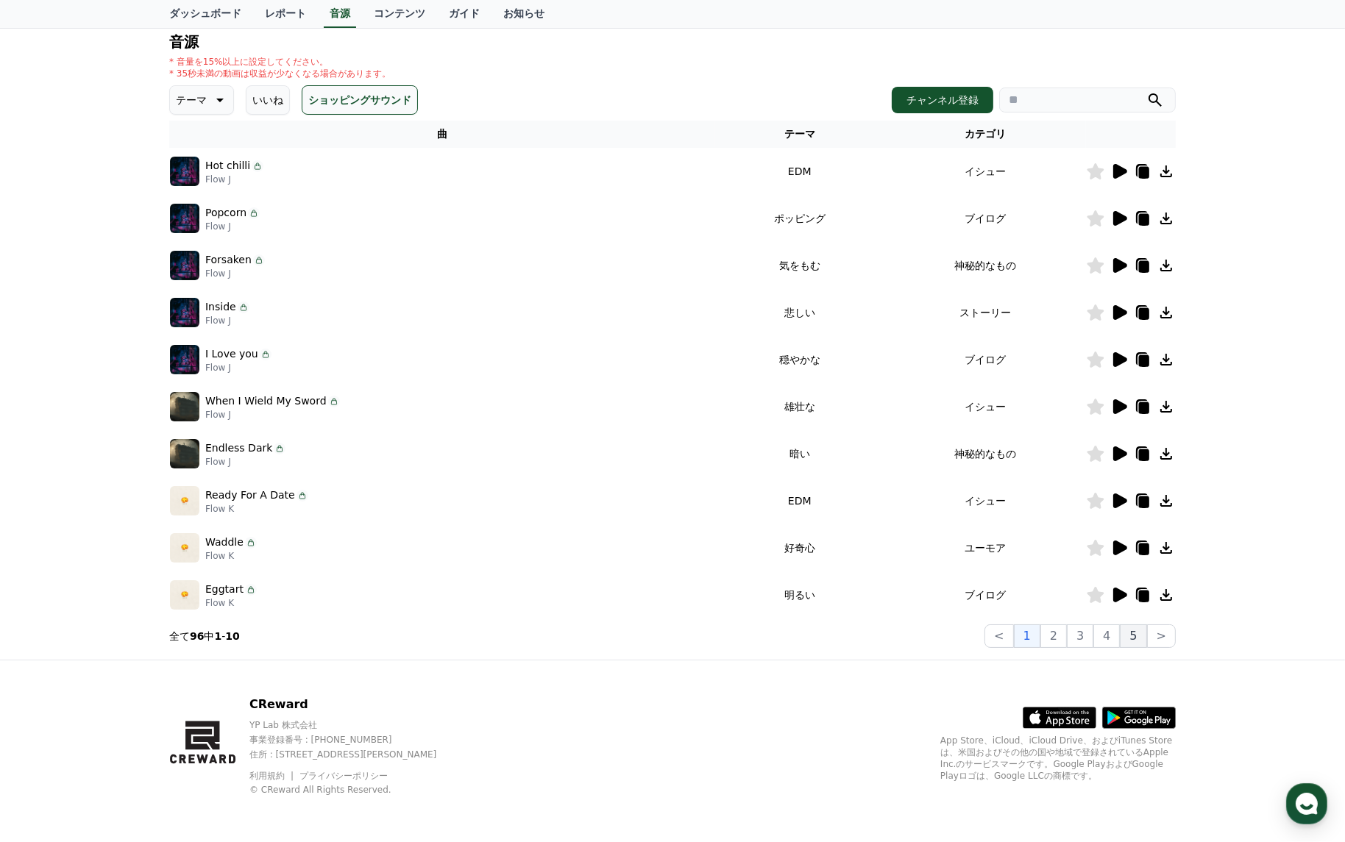
click at [1139, 638] on button "5" at bounding box center [1133, 636] width 26 height 24
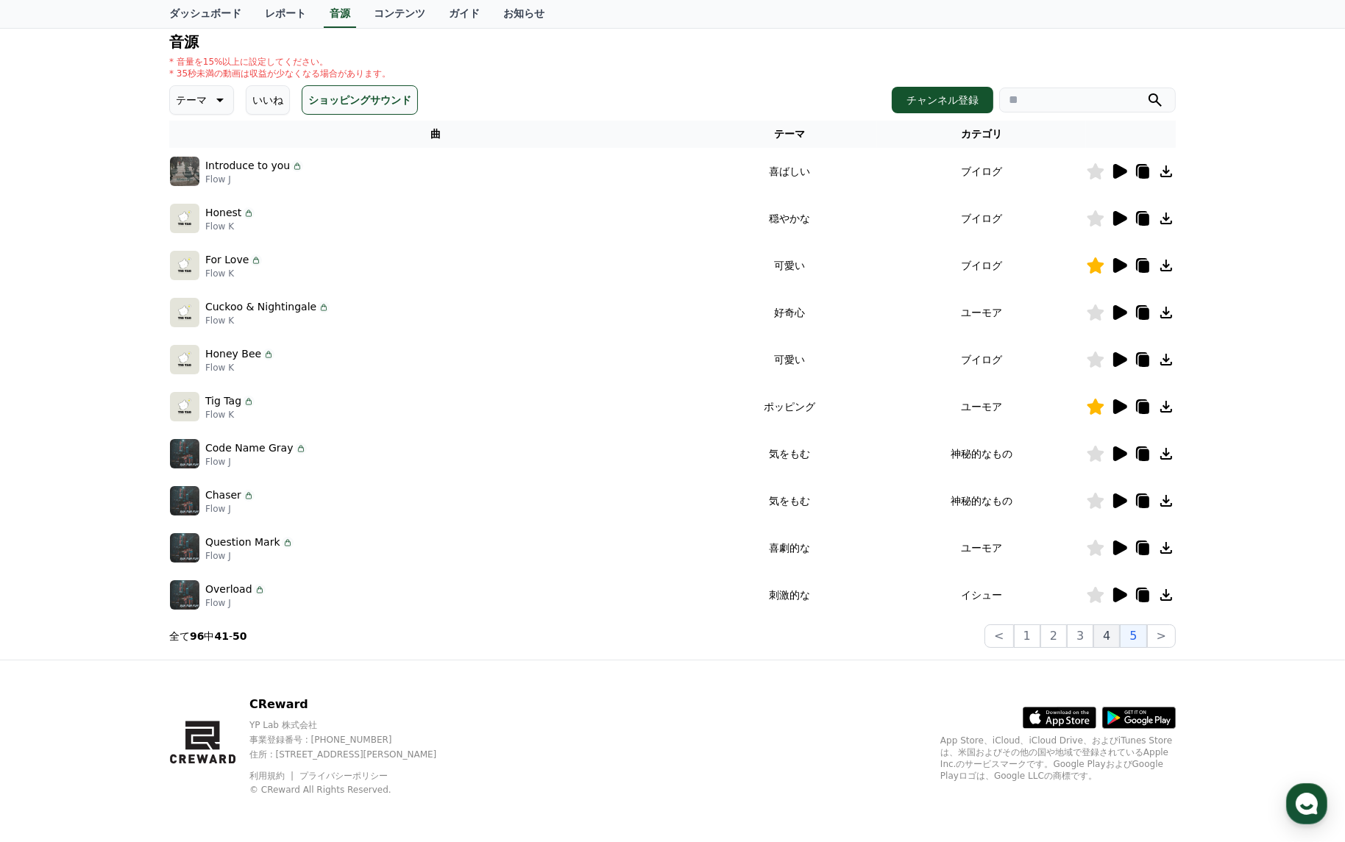
click at [1114, 638] on button "4" at bounding box center [1106, 636] width 26 height 24
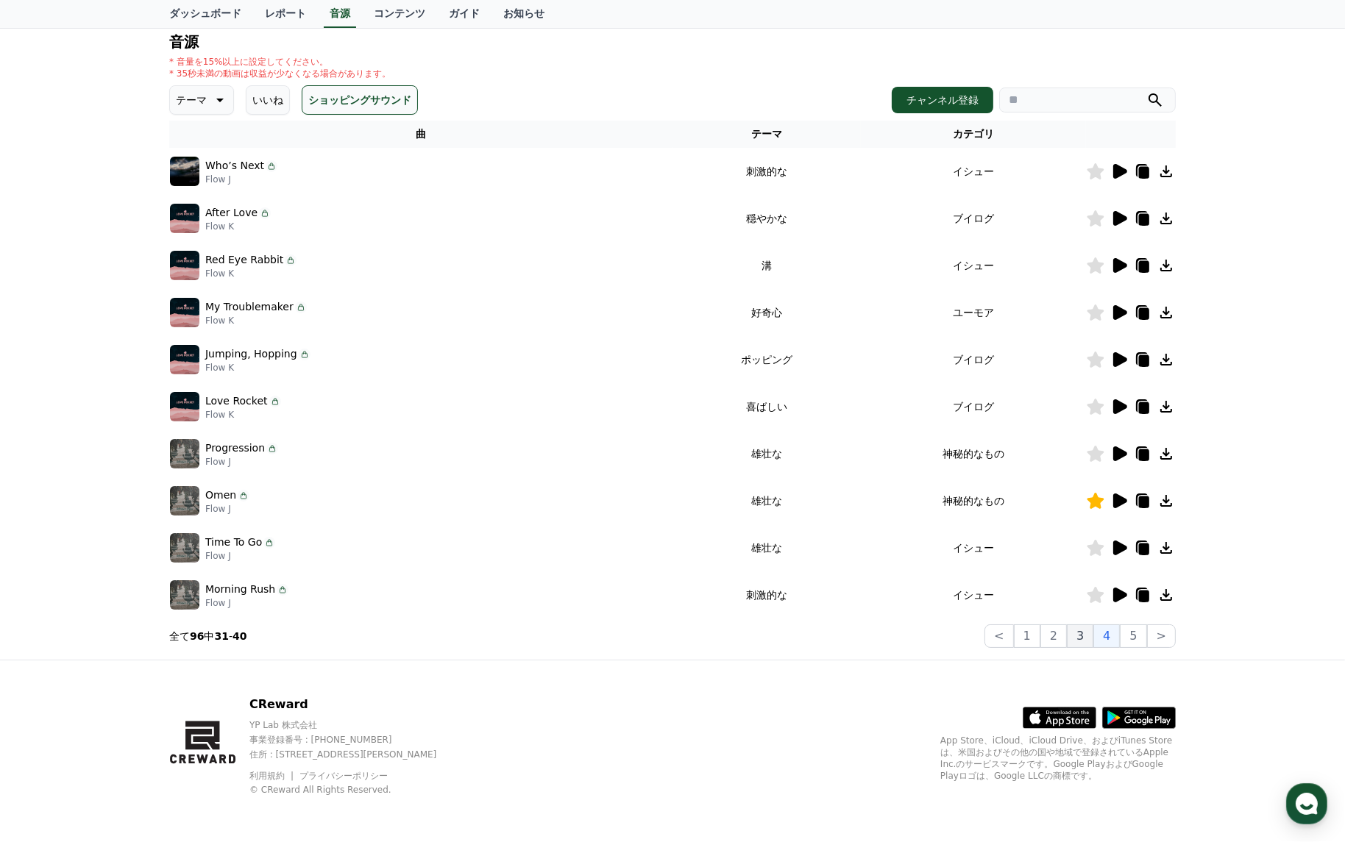
click at [1089, 639] on button "3" at bounding box center [1080, 636] width 26 height 24
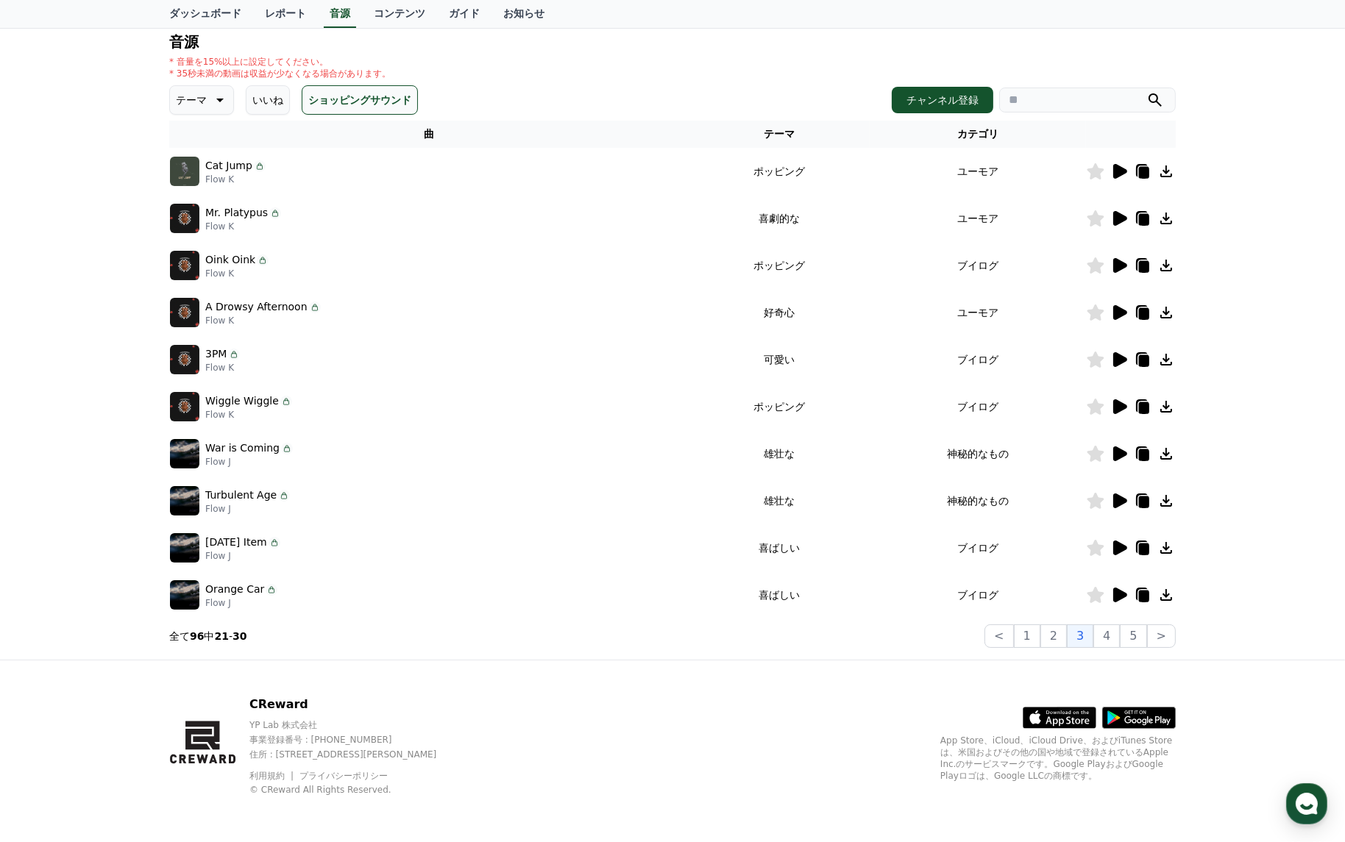
click at [1116, 549] on icon at bounding box center [1120, 548] width 14 height 15
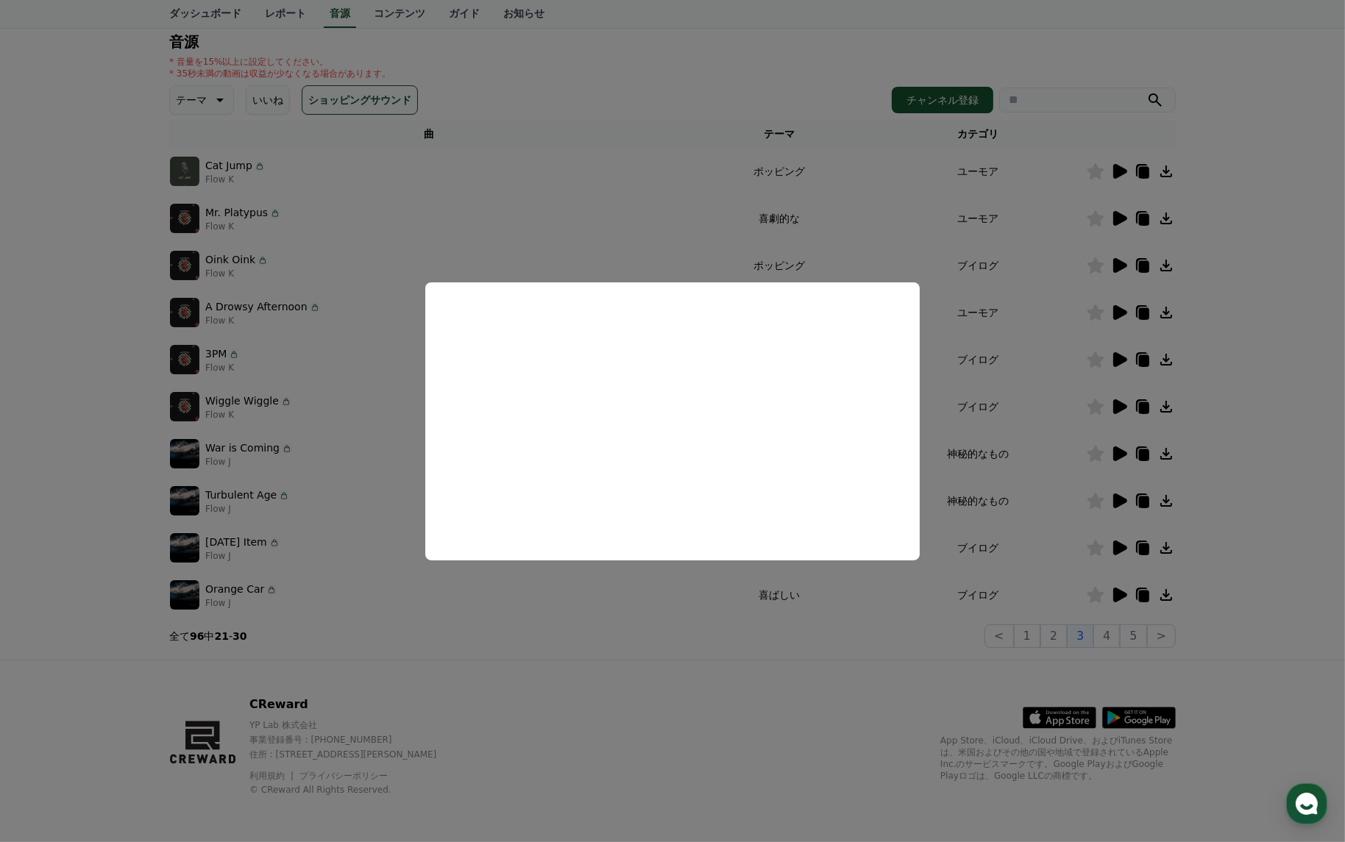
click at [1037, 492] on button "close modal" at bounding box center [672, 421] width 1345 height 842
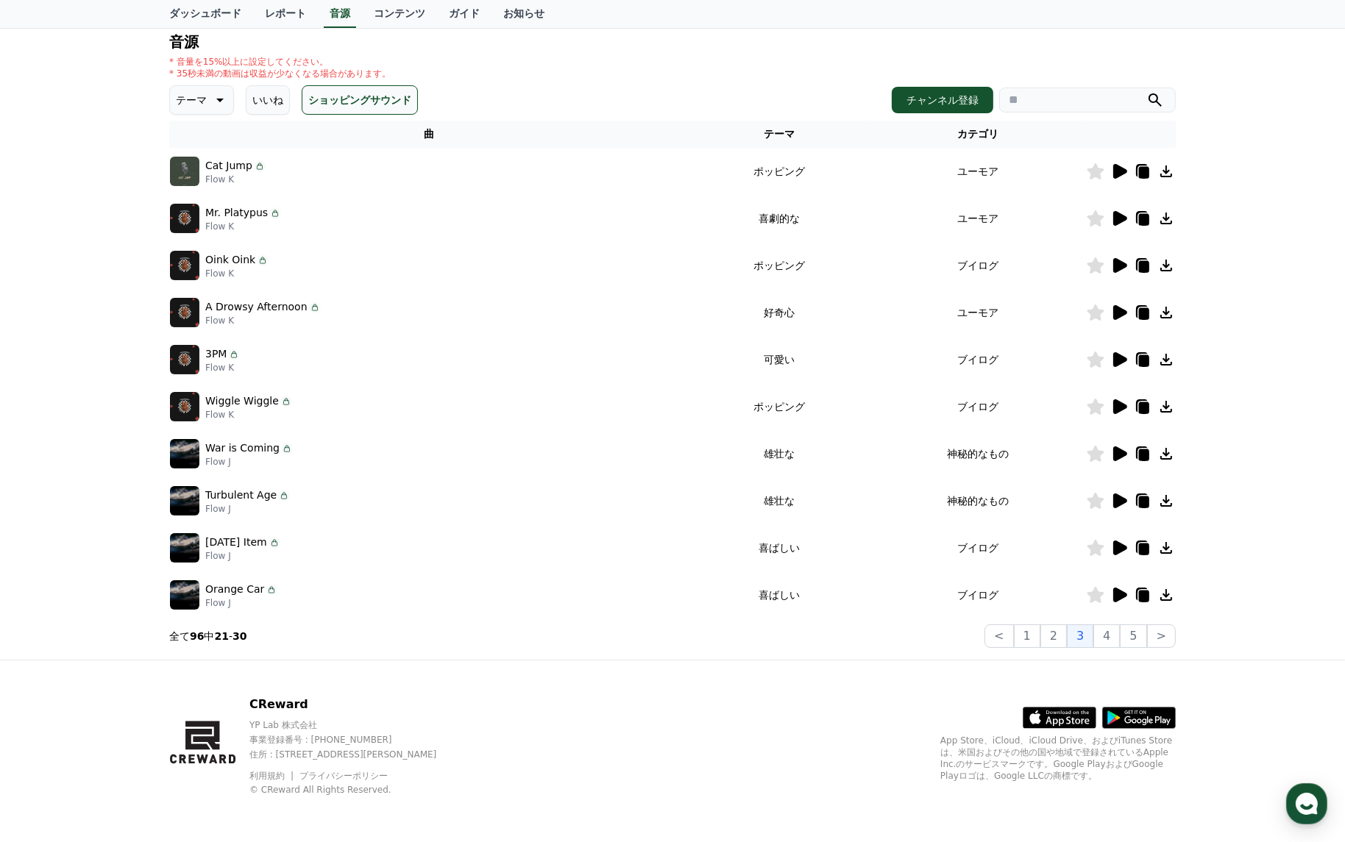
click at [1119, 594] on icon at bounding box center [1120, 595] width 14 height 15
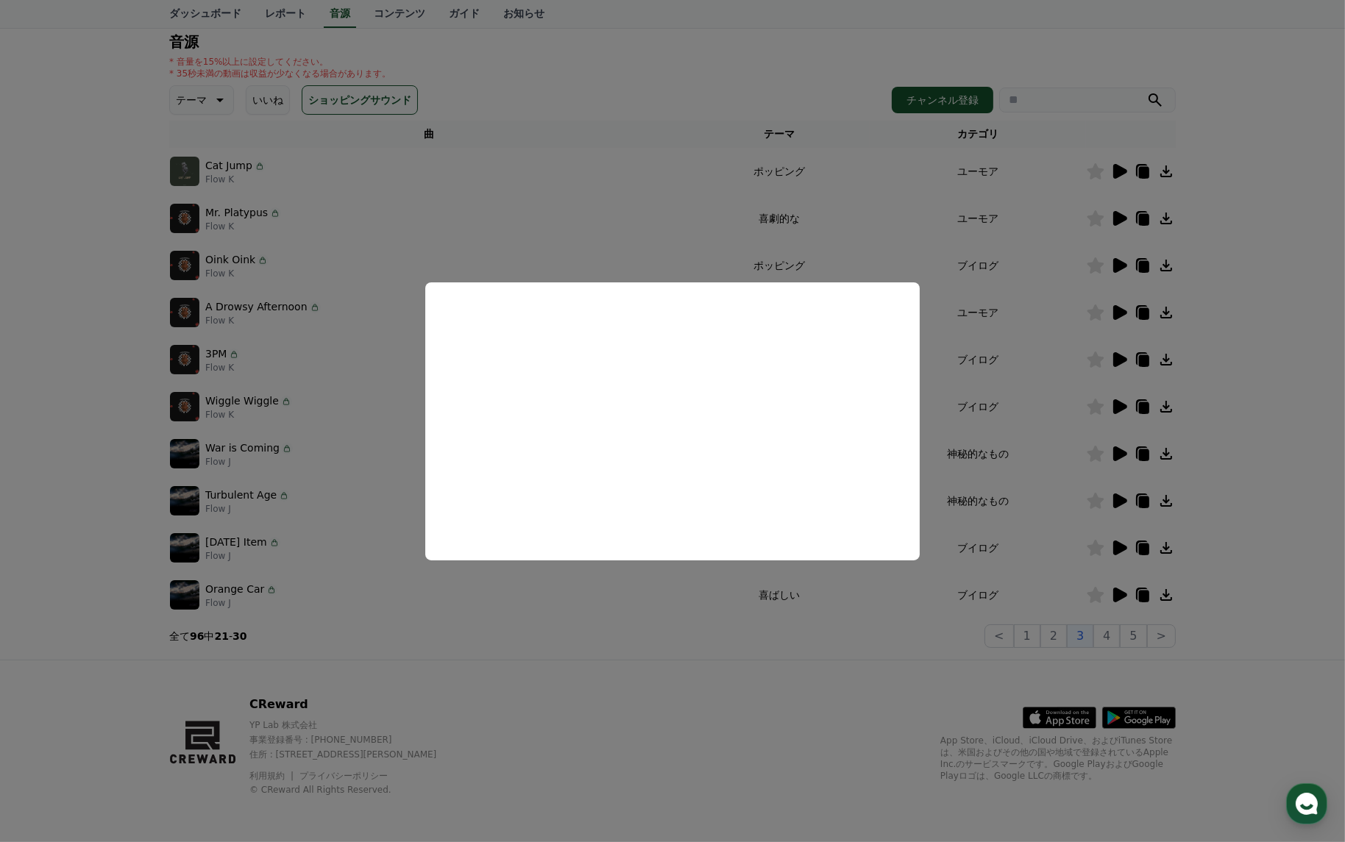
click at [1027, 491] on button "close modal" at bounding box center [672, 421] width 1345 height 842
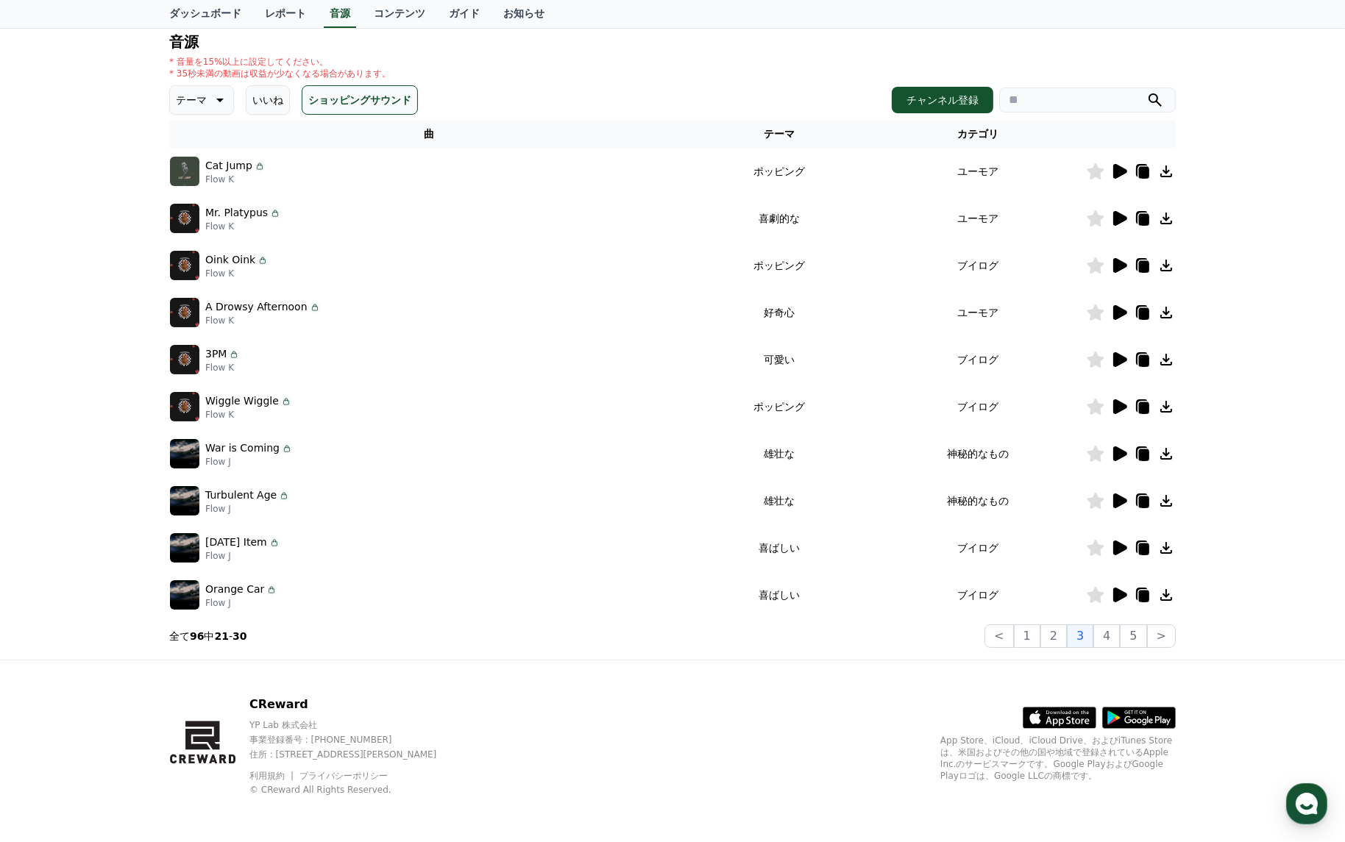
click at [1116, 167] on icon at bounding box center [1120, 171] width 14 height 15
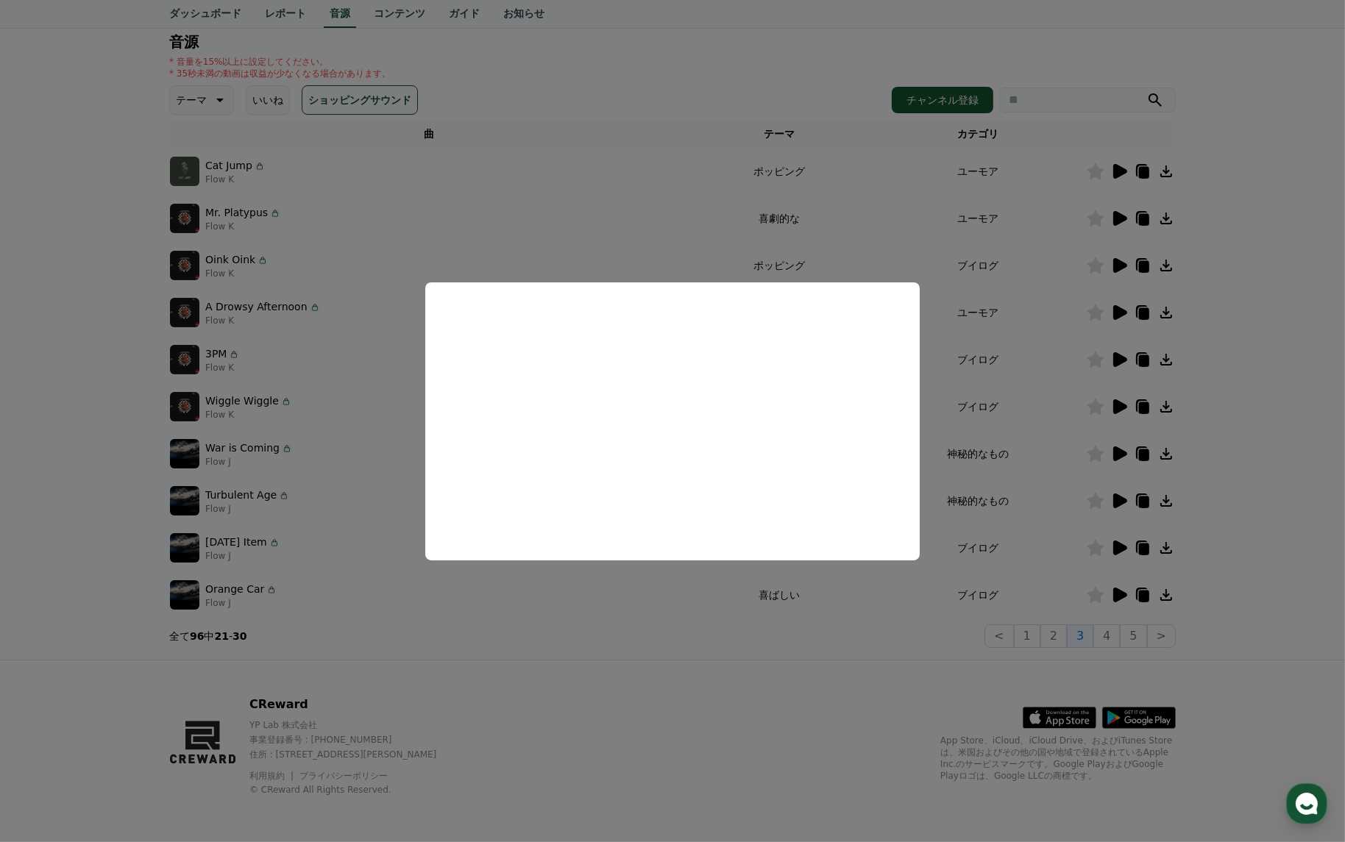
click at [1005, 410] on button "close modal" at bounding box center [672, 421] width 1345 height 842
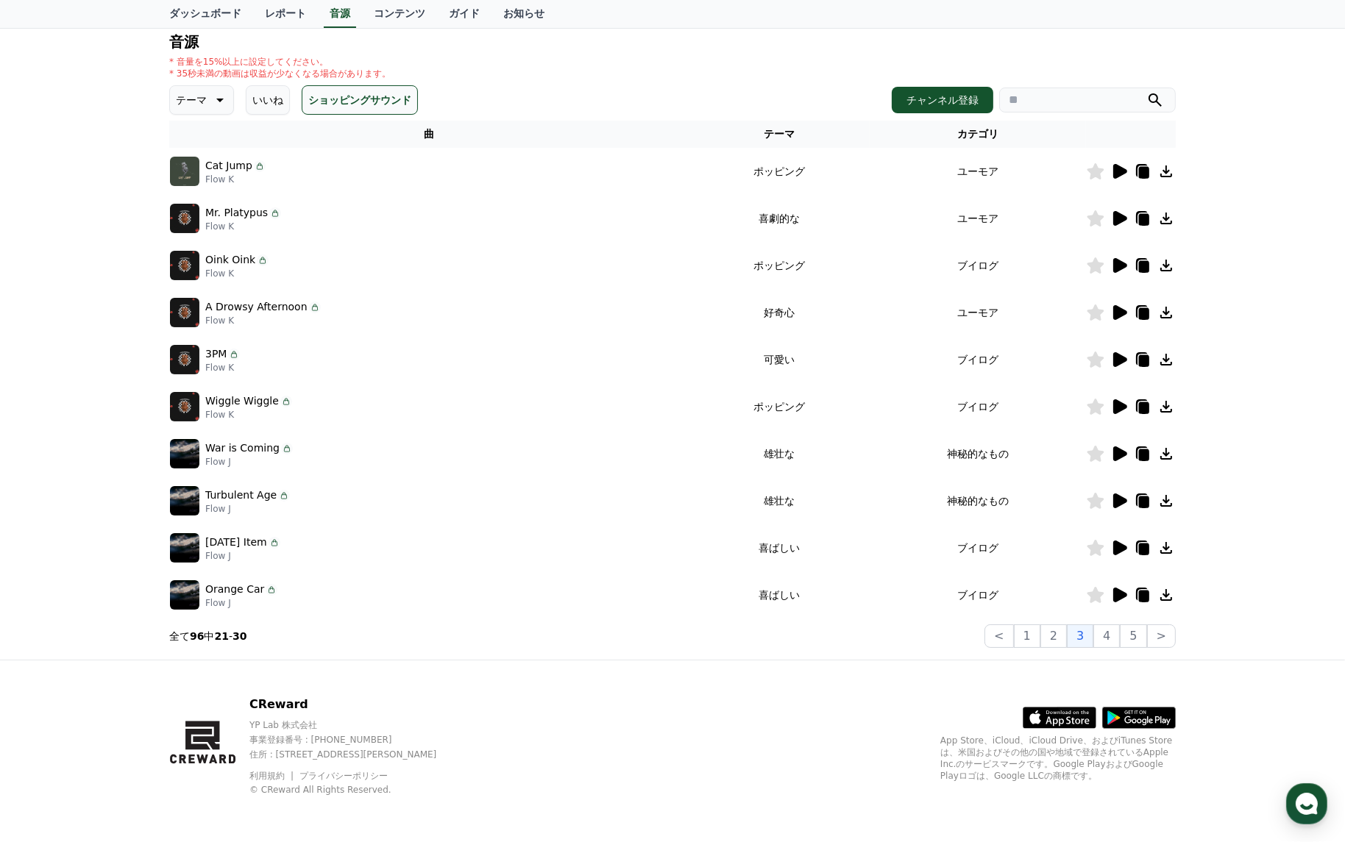
click at [1121, 260] on icon at bounding box center [1119, 266] width 18 height 18
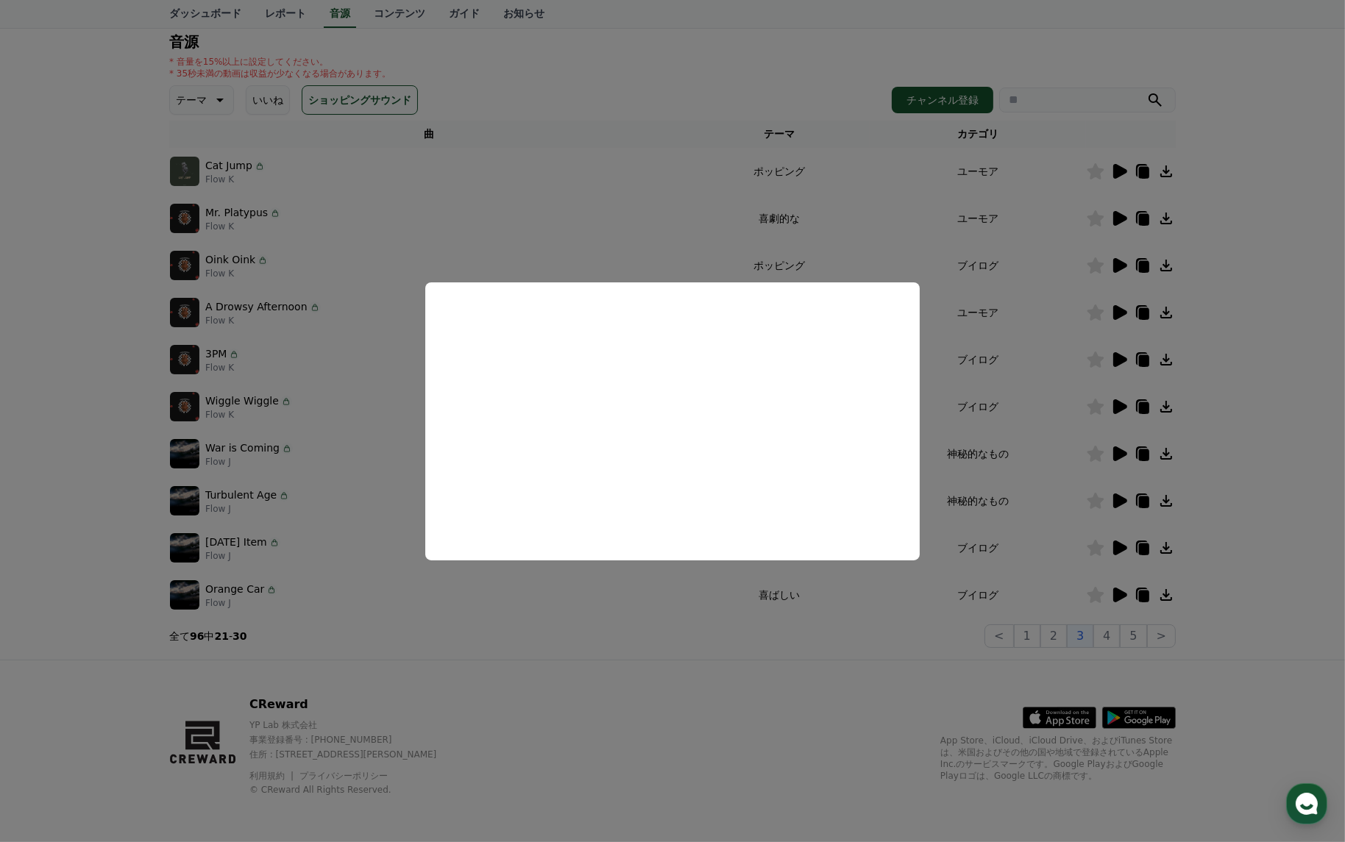
click at [980, 373] on button "close modal" at bounding box center [672, 421] width 1345 height 842
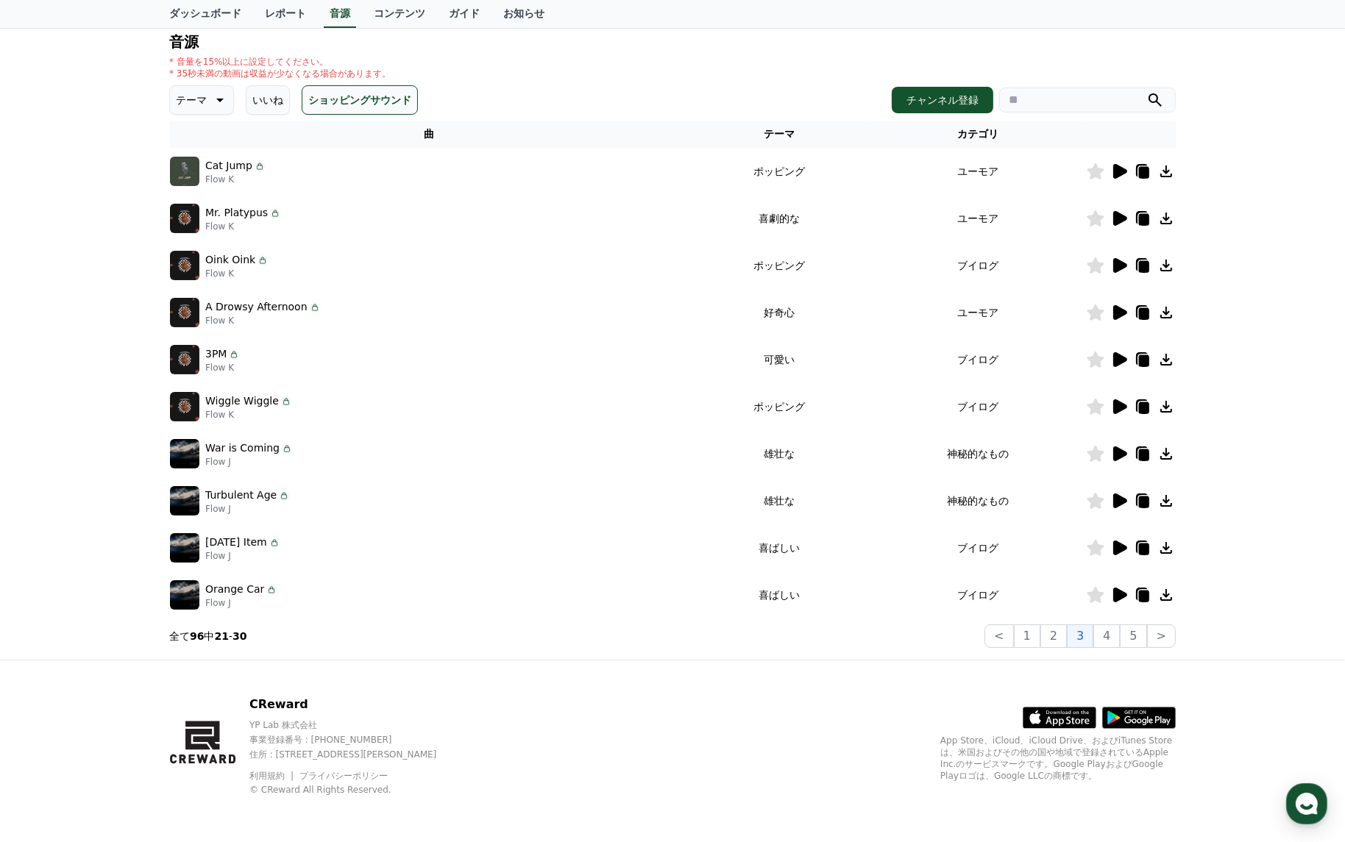
click at [1115, 314] on icon at bounding box center [1120, 312] width 14 height 15
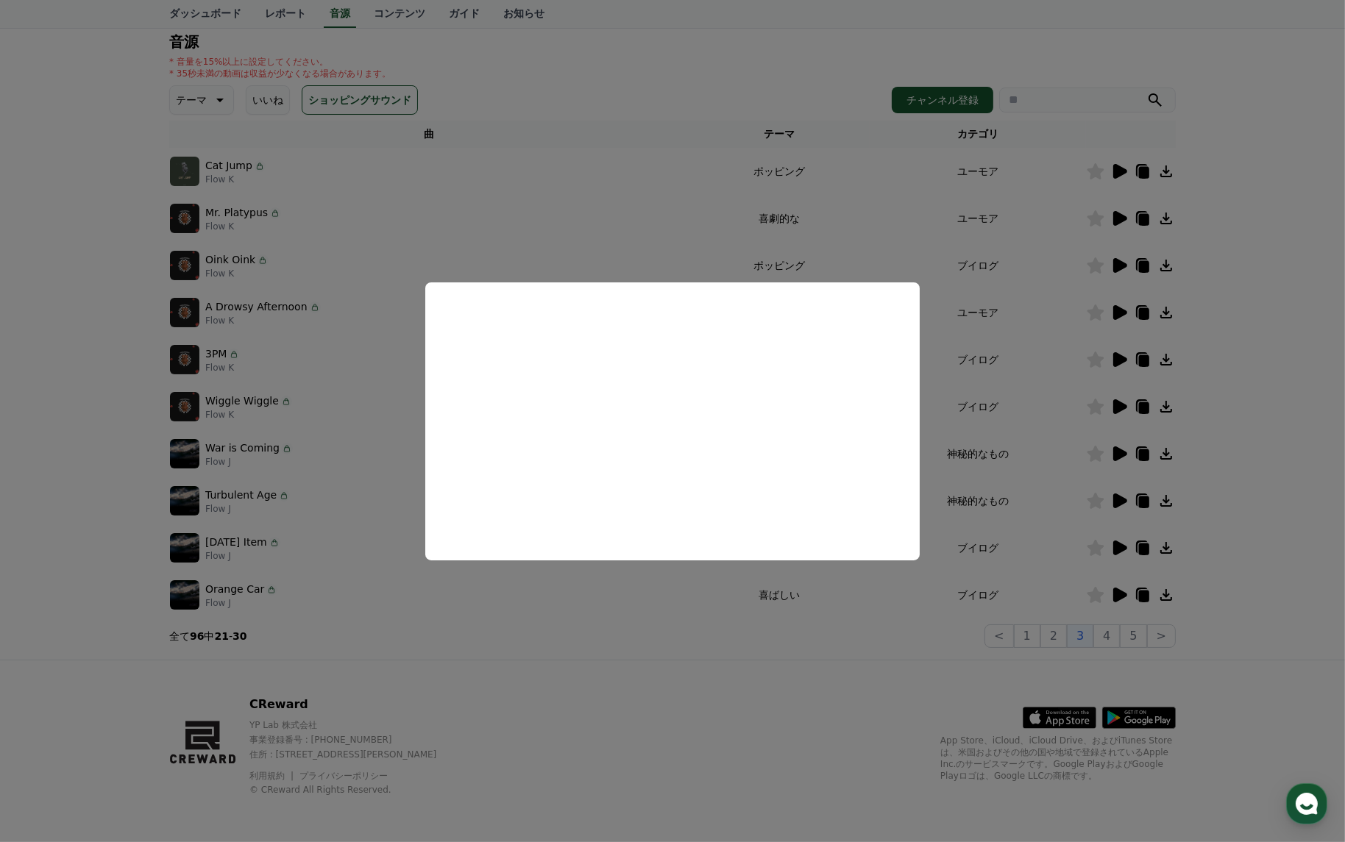
click at [287, 496] on button "close modal" at bounding box center [672, 421] width 1345 height 842
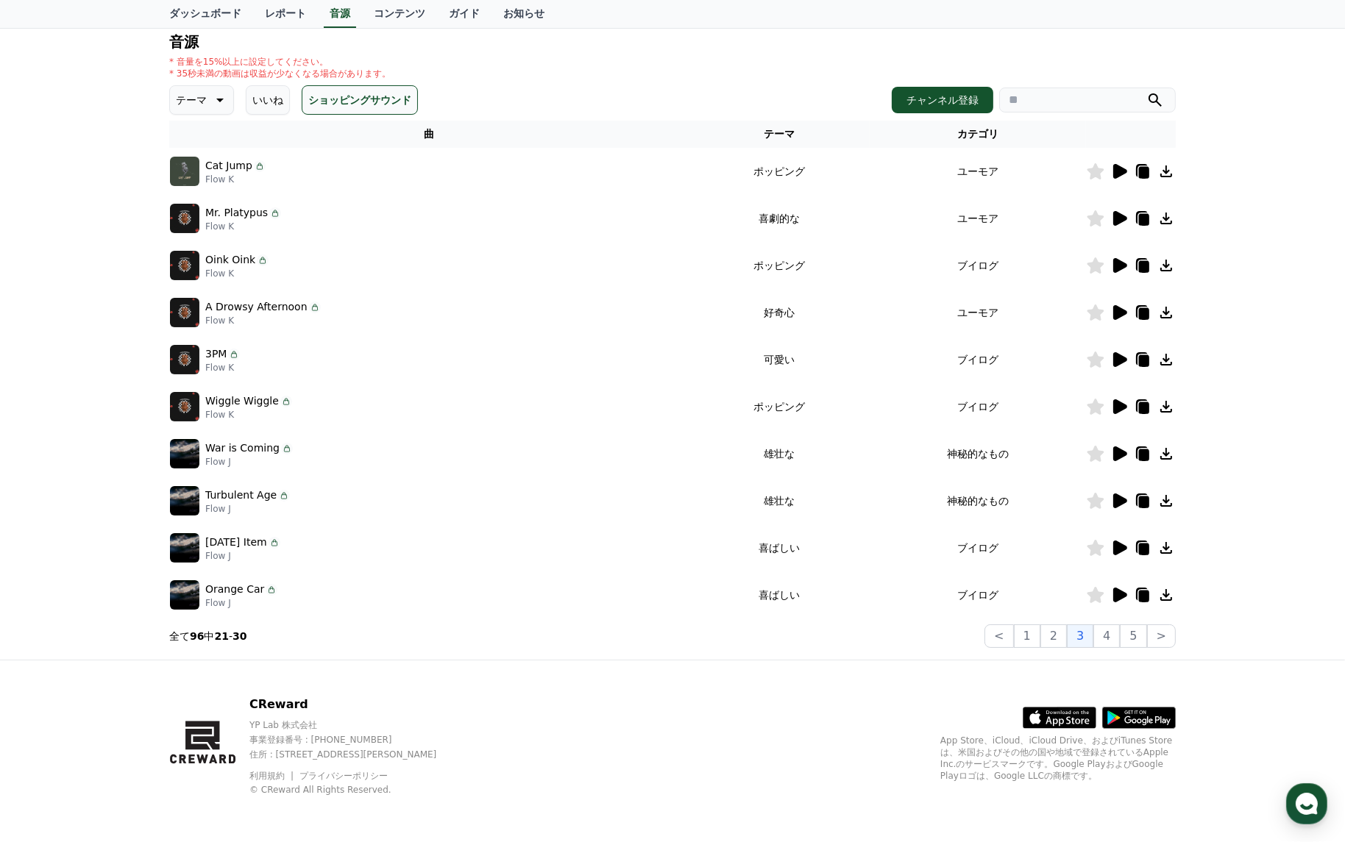
click at [1118, 356] on icon at bounding box center [1120, 359] width 14 height 15
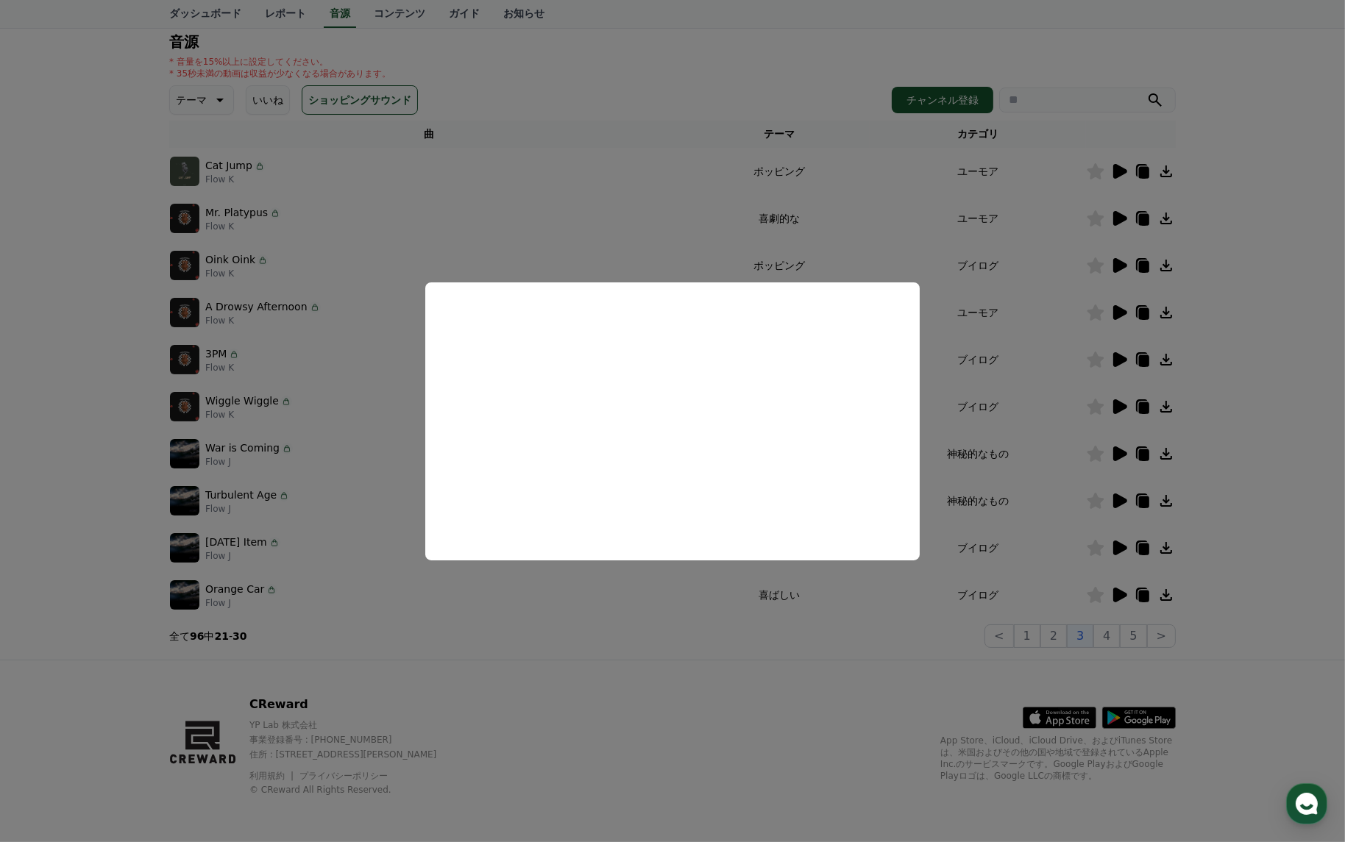
click at [357, 527] on button "close modal" at bounding box center [672, 421] width 1345 height 842
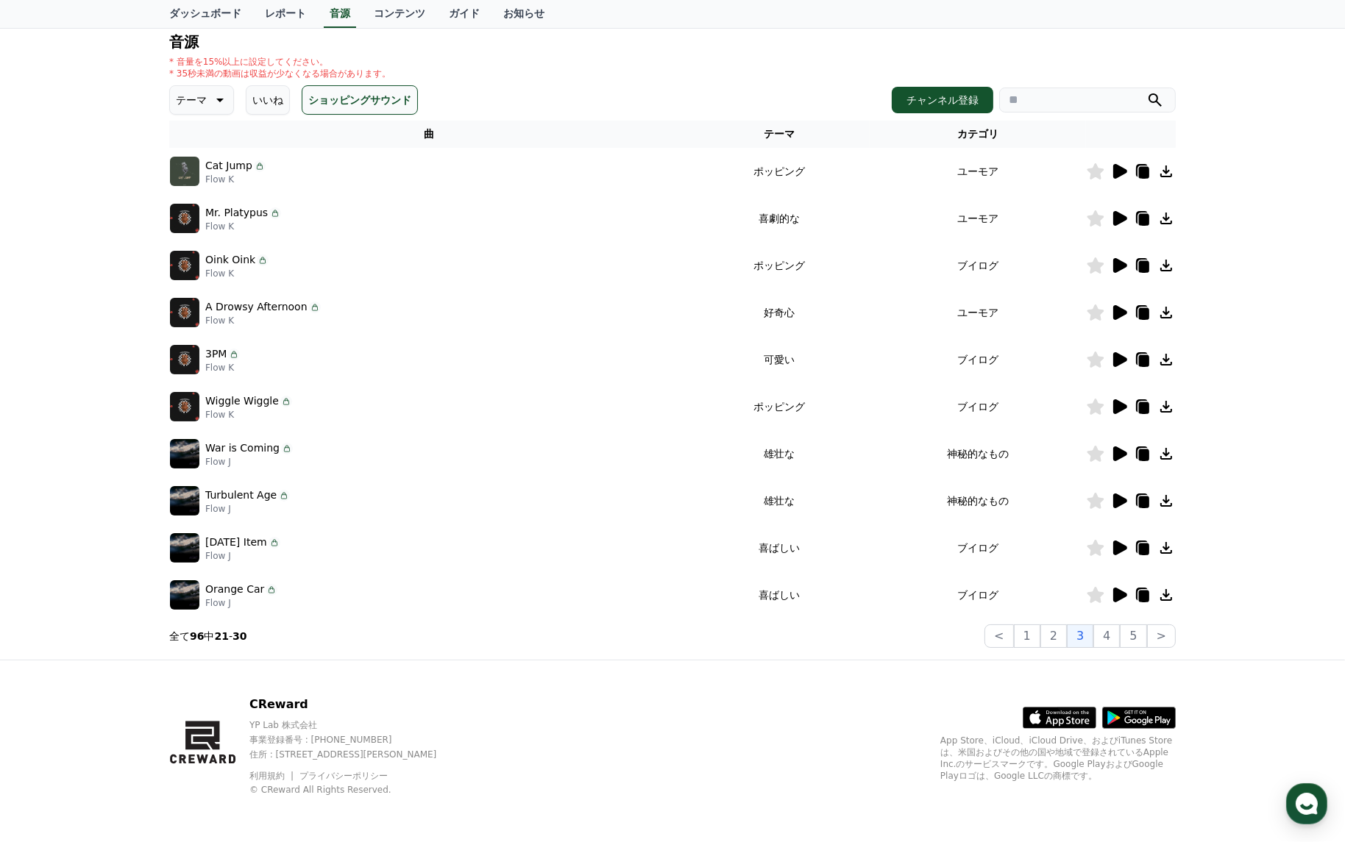
click at [1166, 360] on icon at bounding box center [1166, 360] width 12 height 12
click at [1121, 405] on icon at bounding box center [1120, 406] width 14 height 15
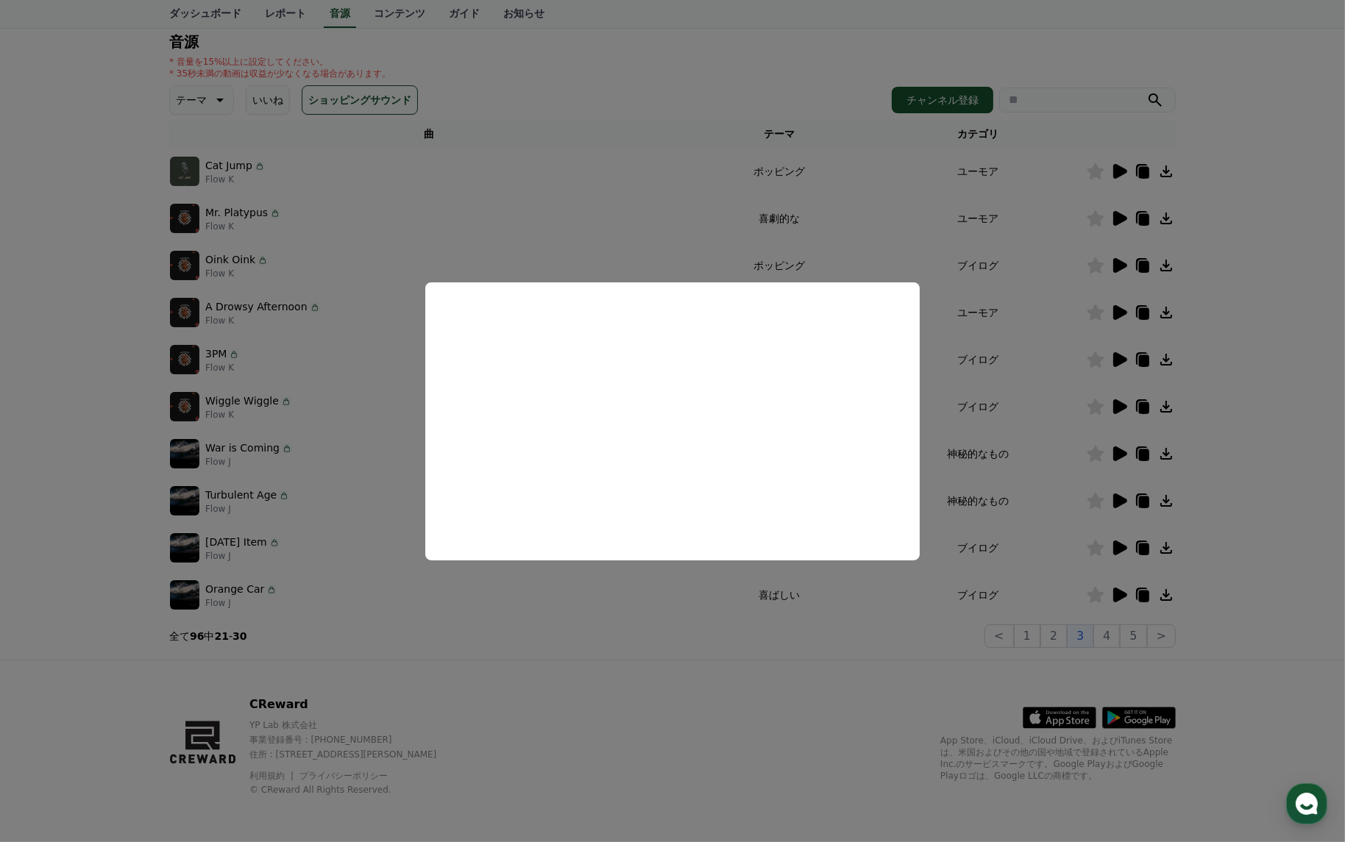
click at [367, 521] on button "close modal" at bounding box center [672, 421] width 1345 height 842
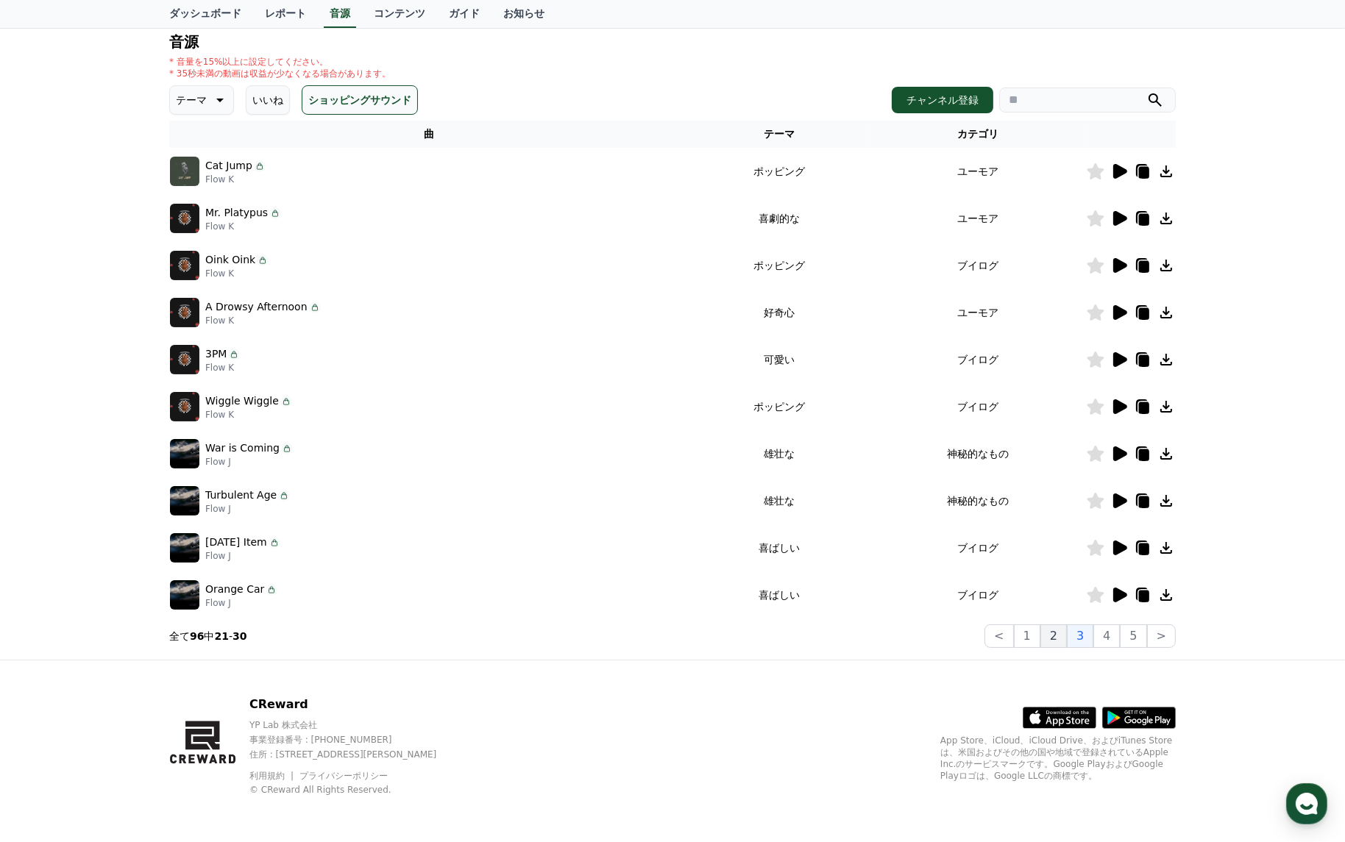
click at [1055, 637] on button "2" at bounding box center [1053, 636] width 26 height 24
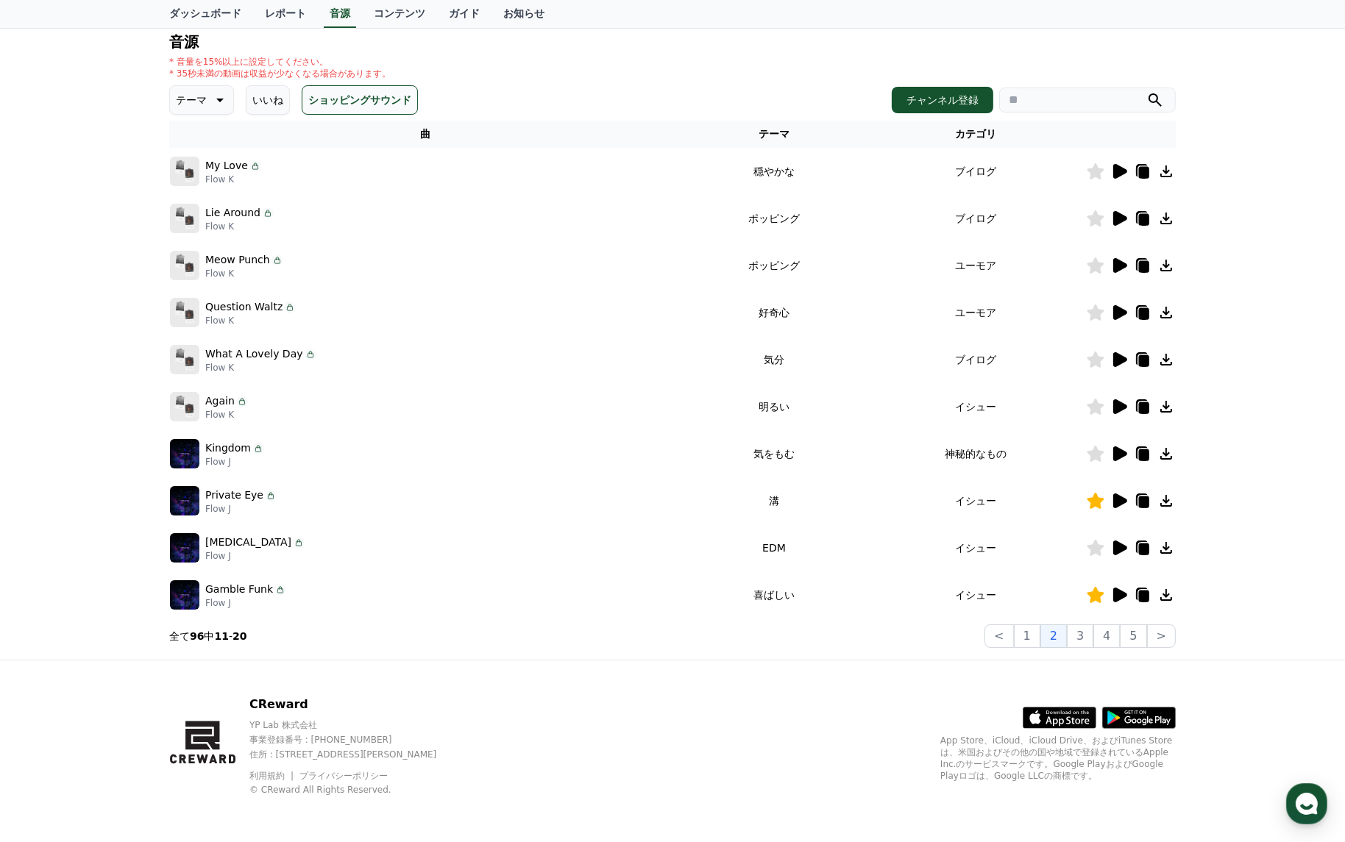
click at [1121, 499] on icon at bounding box center [1120, 501] width 14 height 15
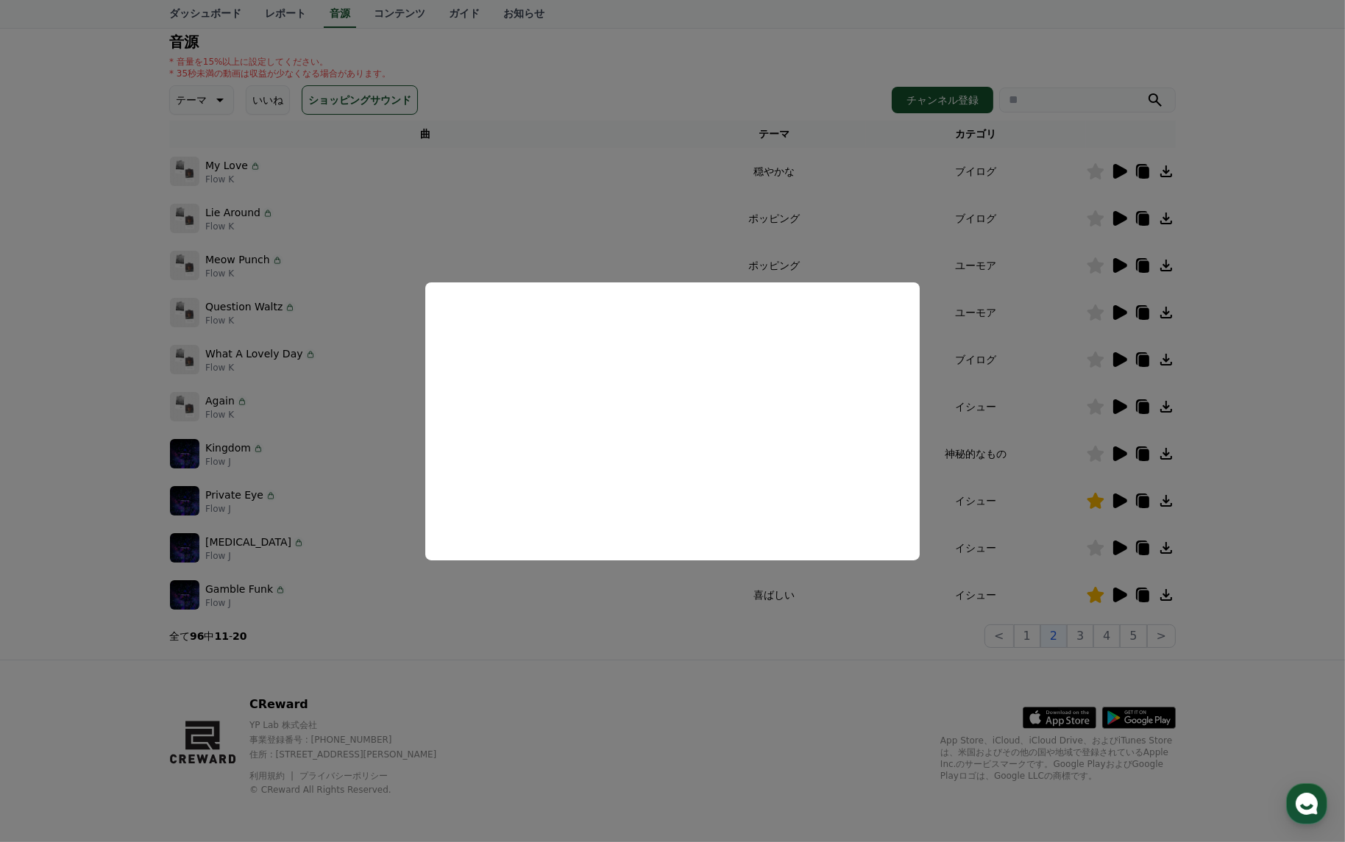
click at [1033, 436] on button "close modal" at bounding box center [672, 421] width 1345 height 842
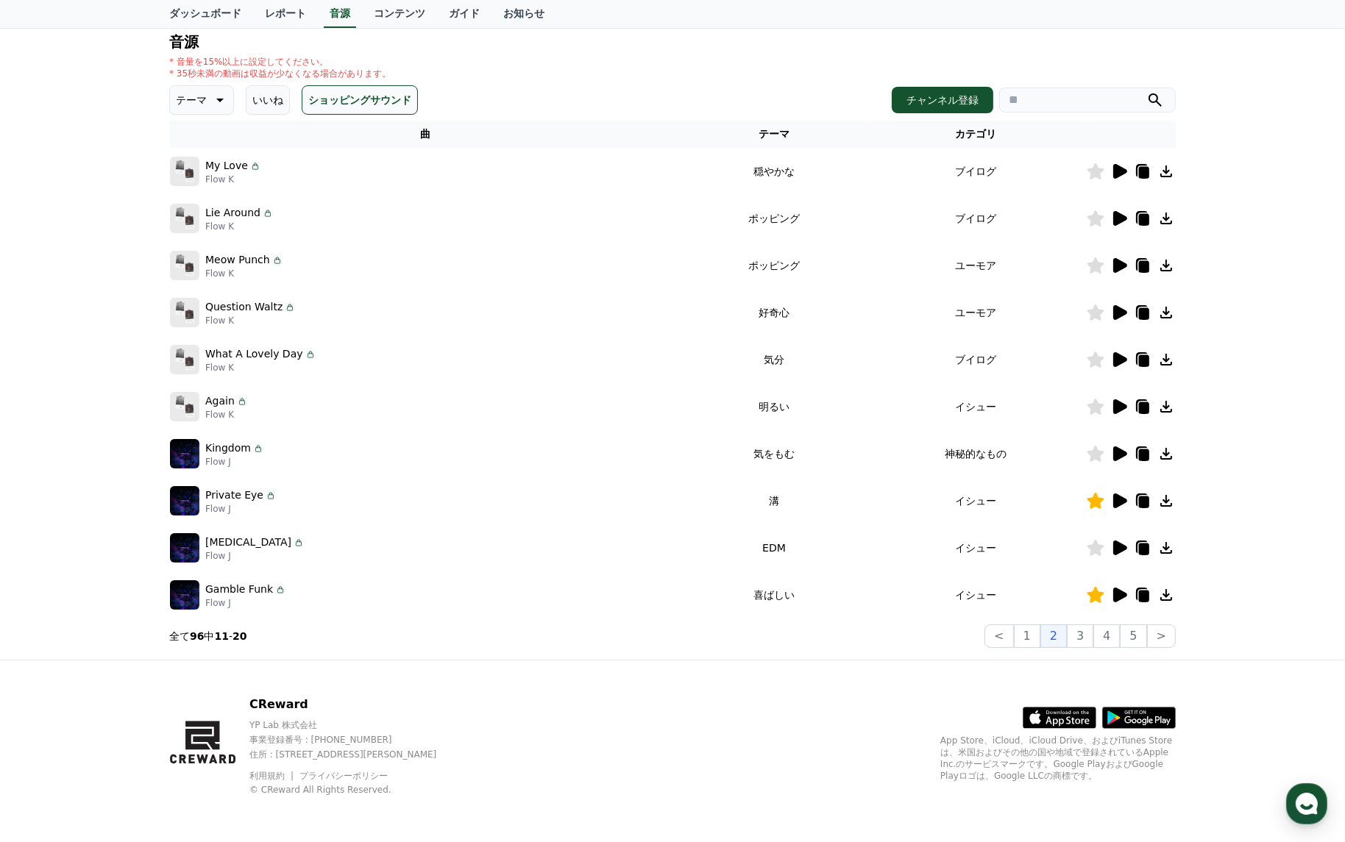
click at [1114, 598] on icon at bounding box center [1120, 595] width 14 height 15
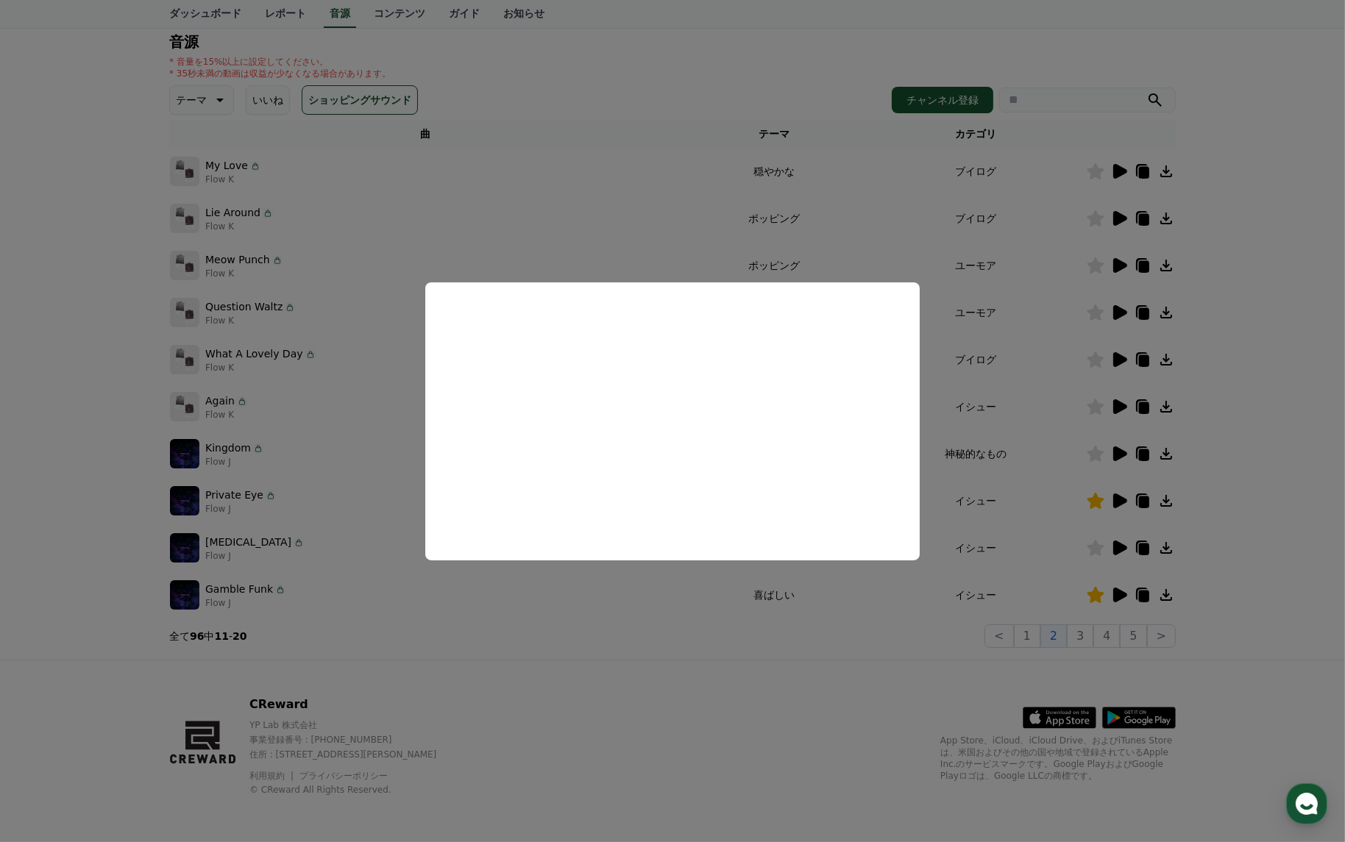
click at [983, 476] on button "close modal" at bounding box center [672, 421] width 1345 height 842
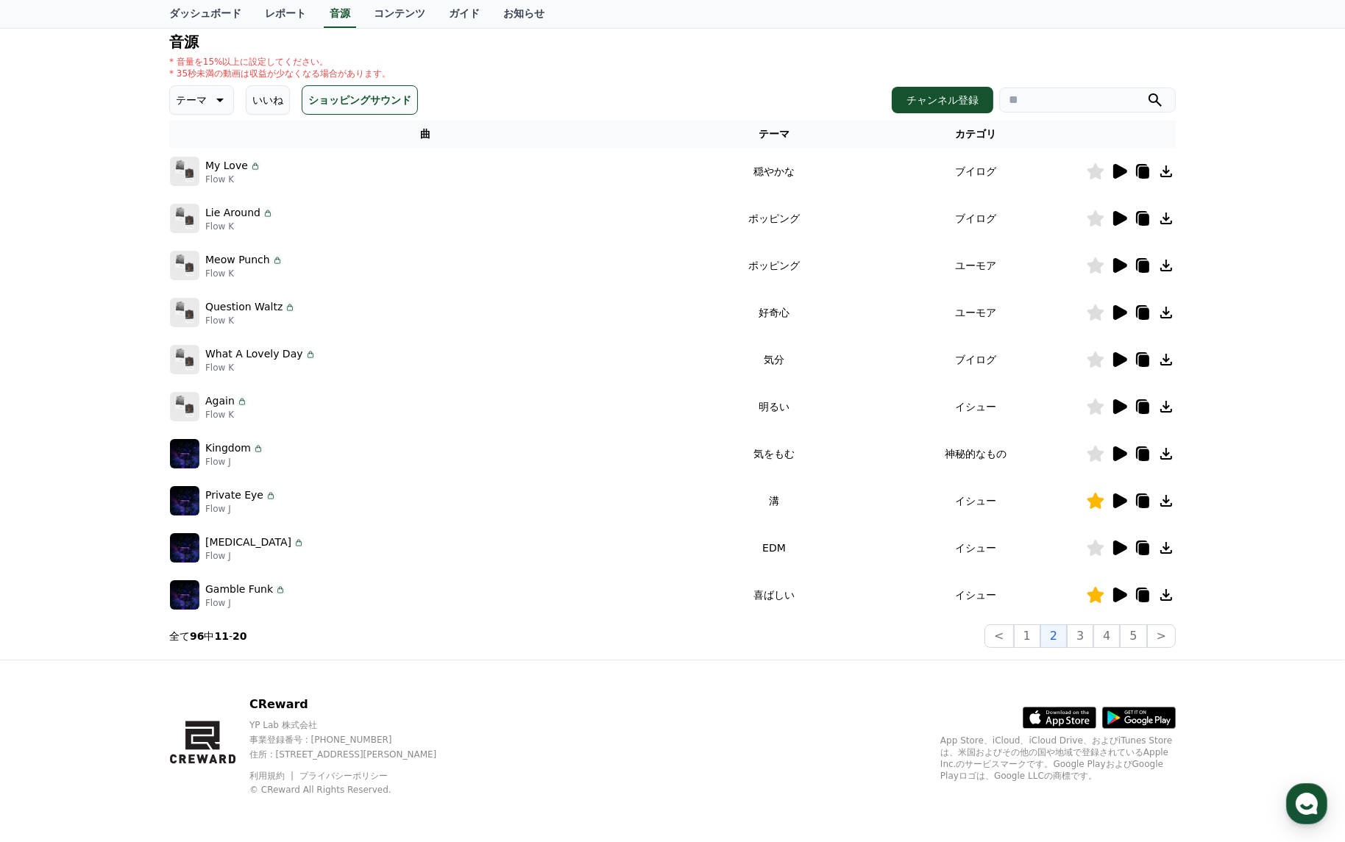
click at [1115, 264] on icon at bounding box center [1120, 265] width 14 height 15
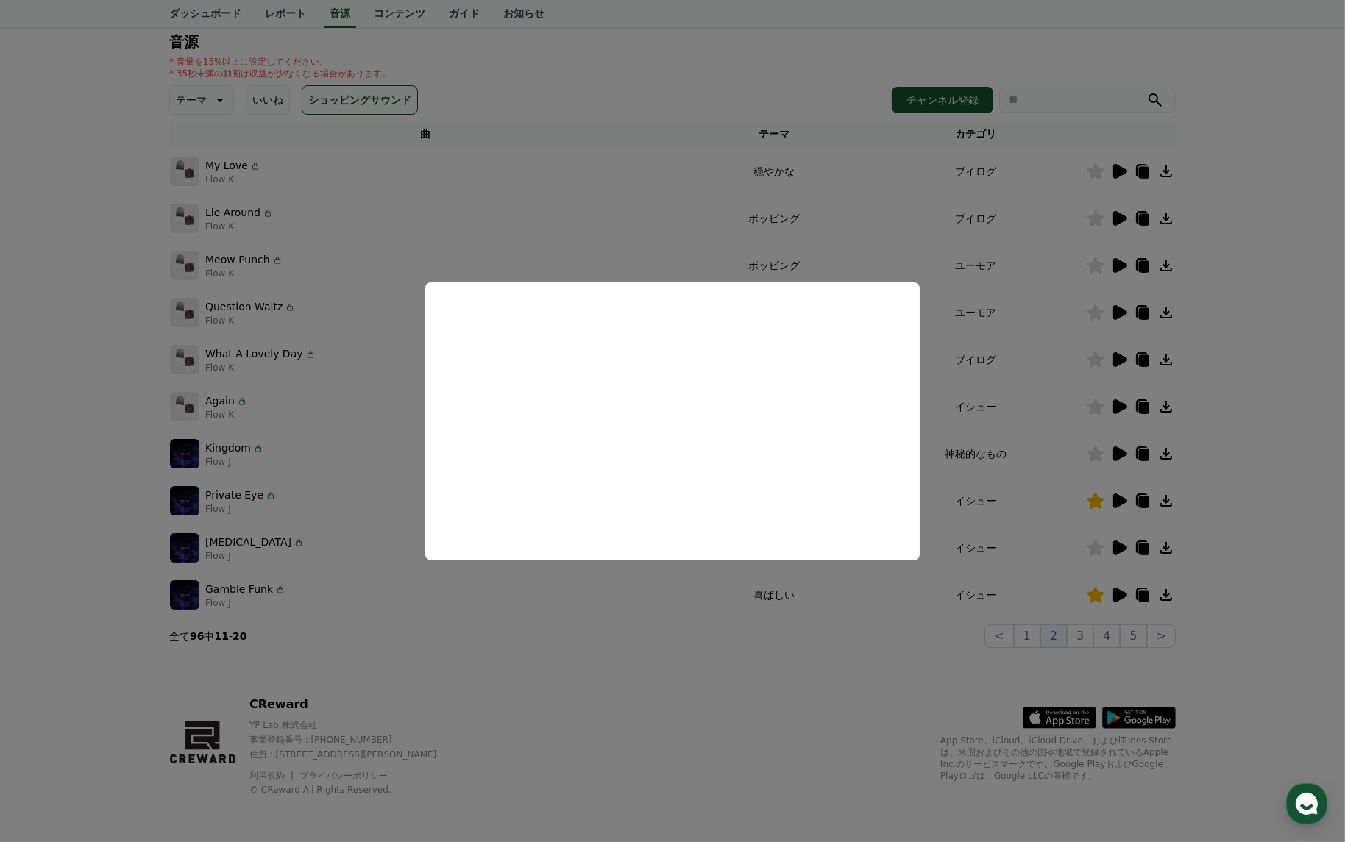
click at [986, 389] on button "close modal" at bounding box center [672, 421] width 1345 height 842
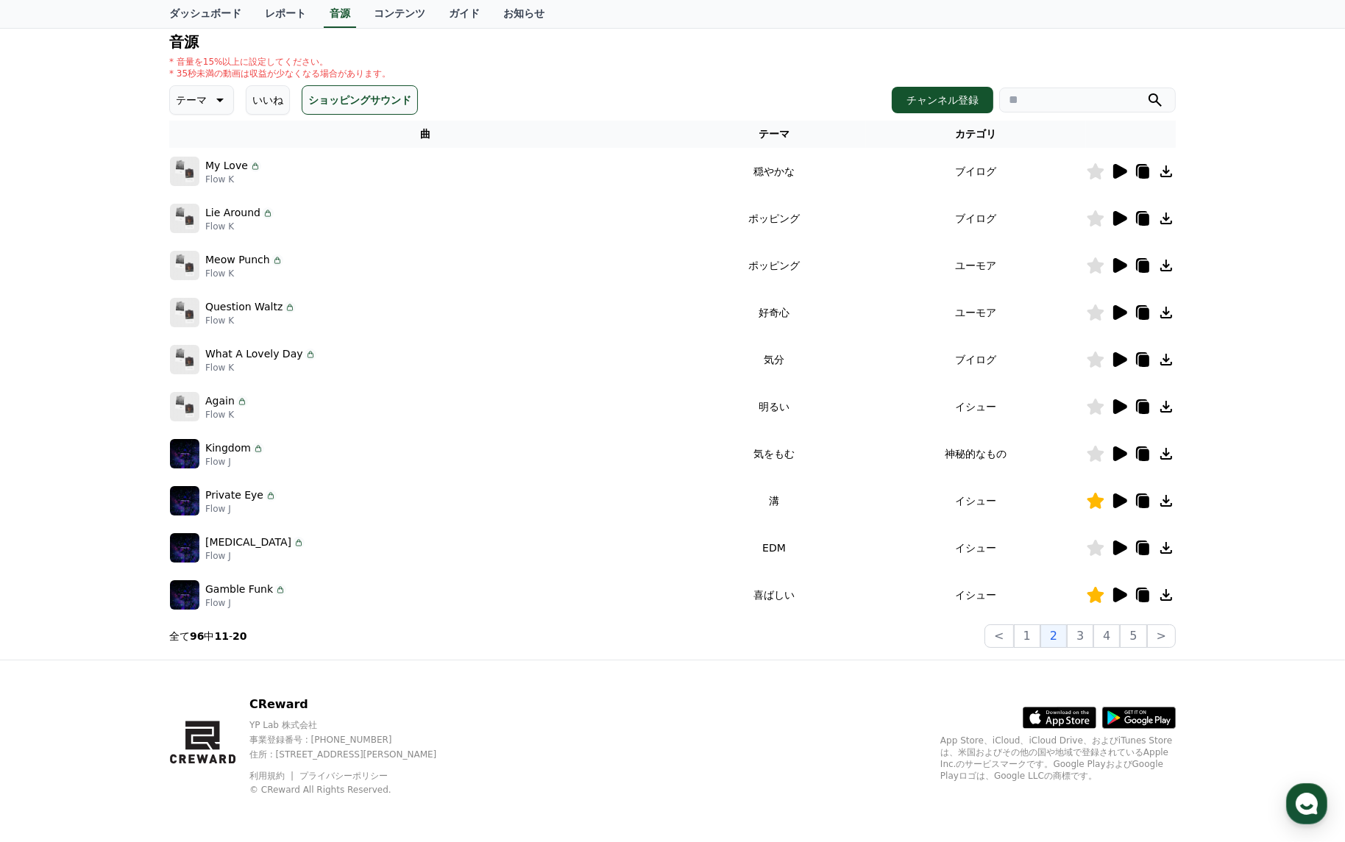
click at [1118, 218] on icon at bounding box center [1120, 218] width 14 height 15
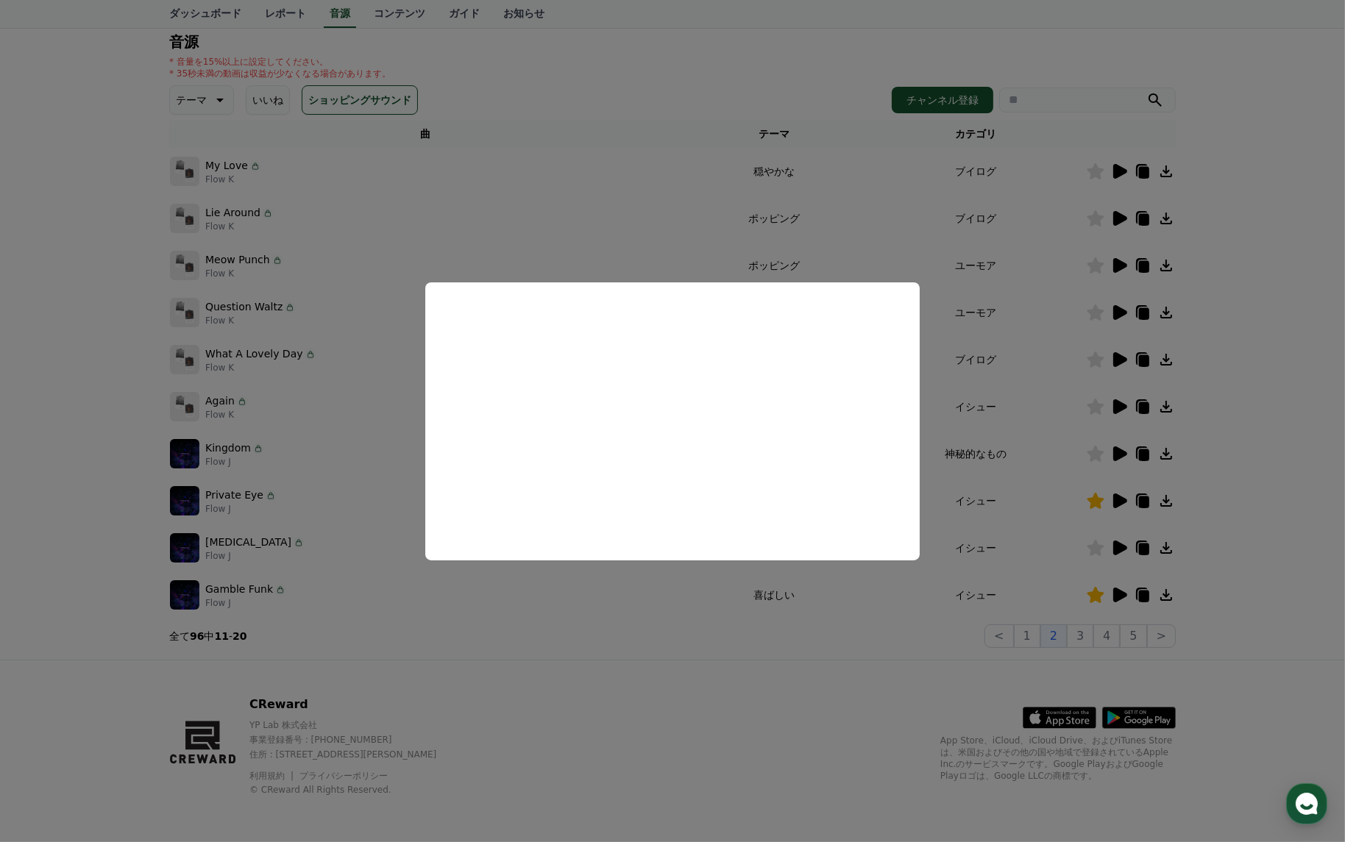
click at [1024, 463] on button "close modal" at bounding box center [672, 421] width 1345 height 842
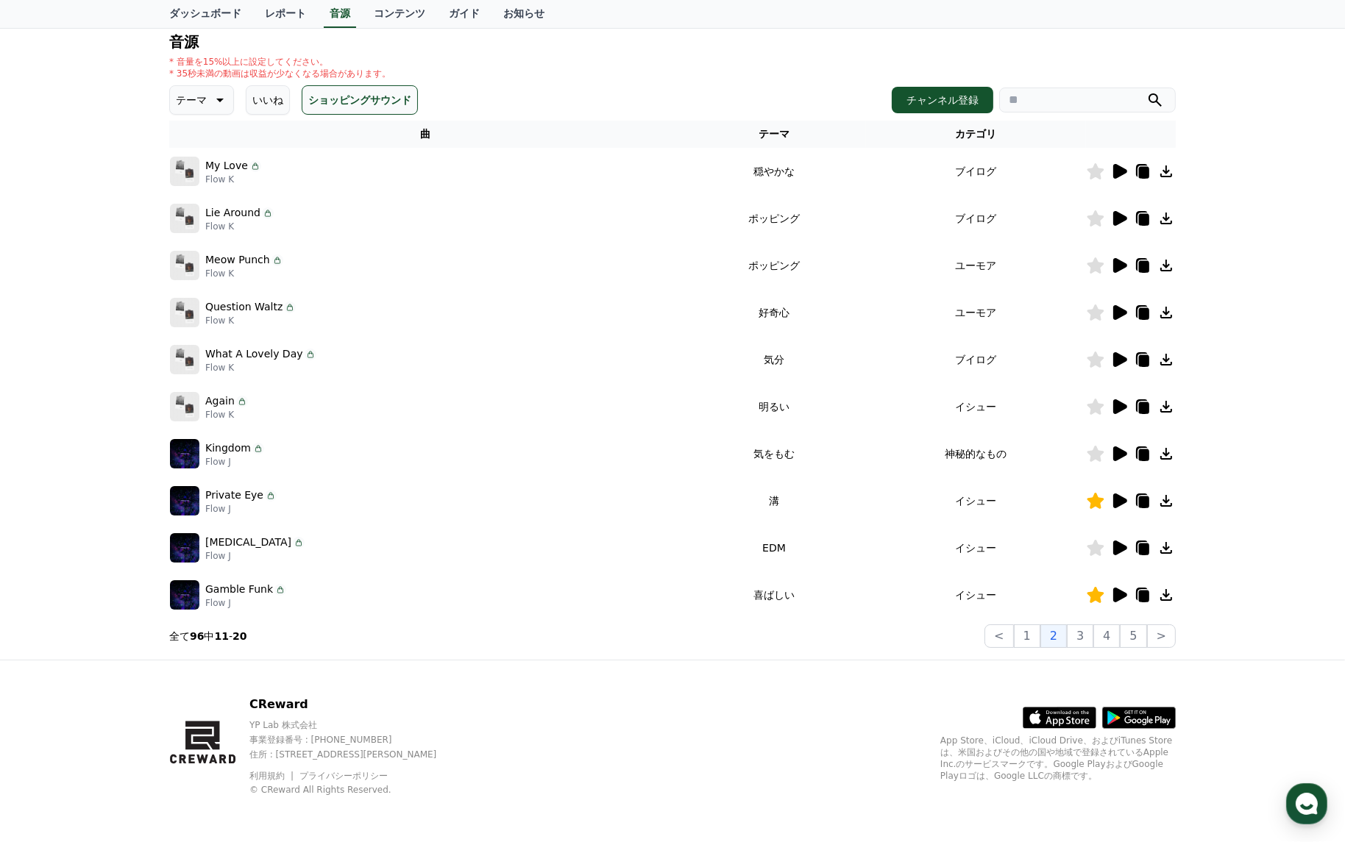
click at [1117, 356] on icon at bounding box center [1120, 359] width 14 height 15
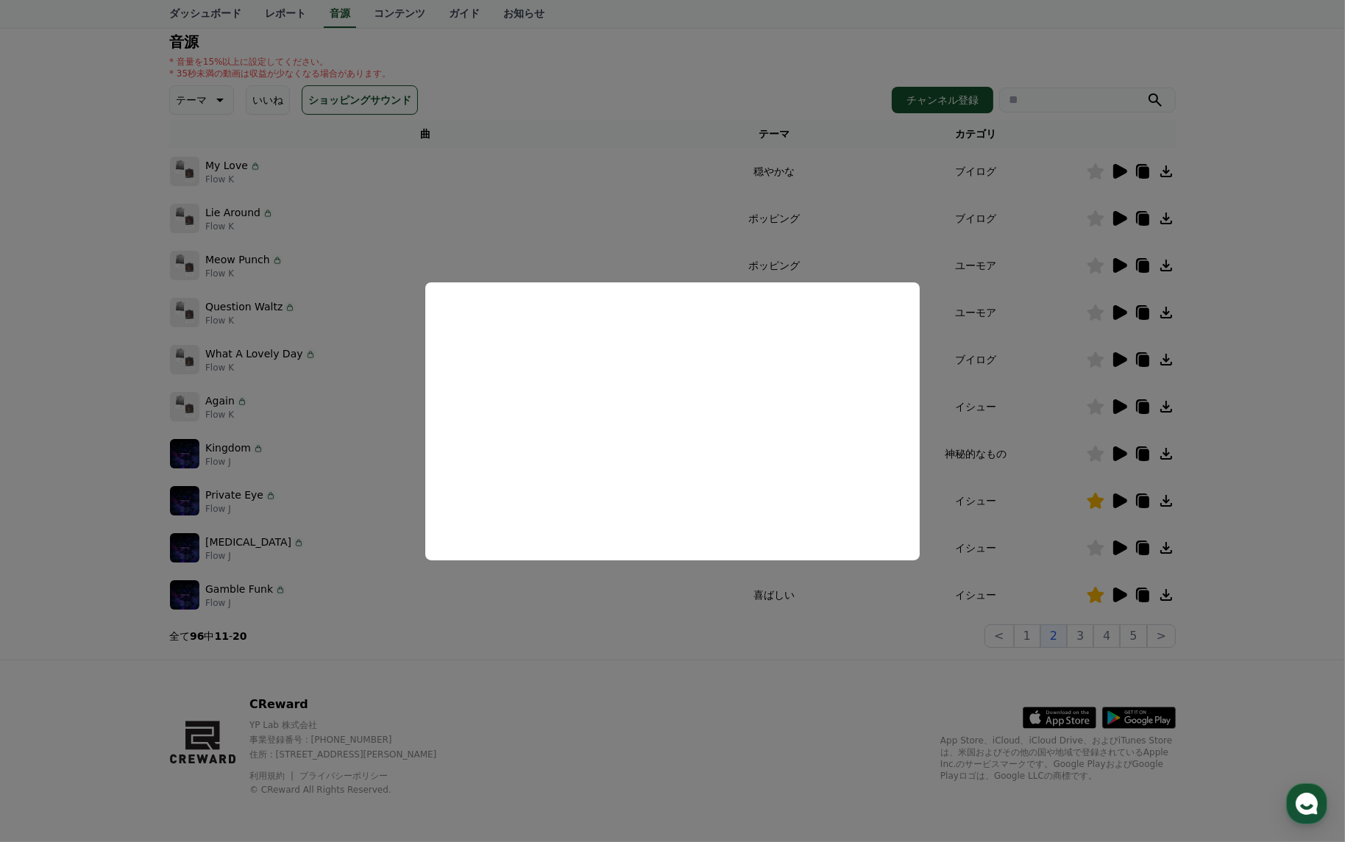
click at [1031, 446] on button "close modal" at bounding box center [672, 421] width 1345 height 842
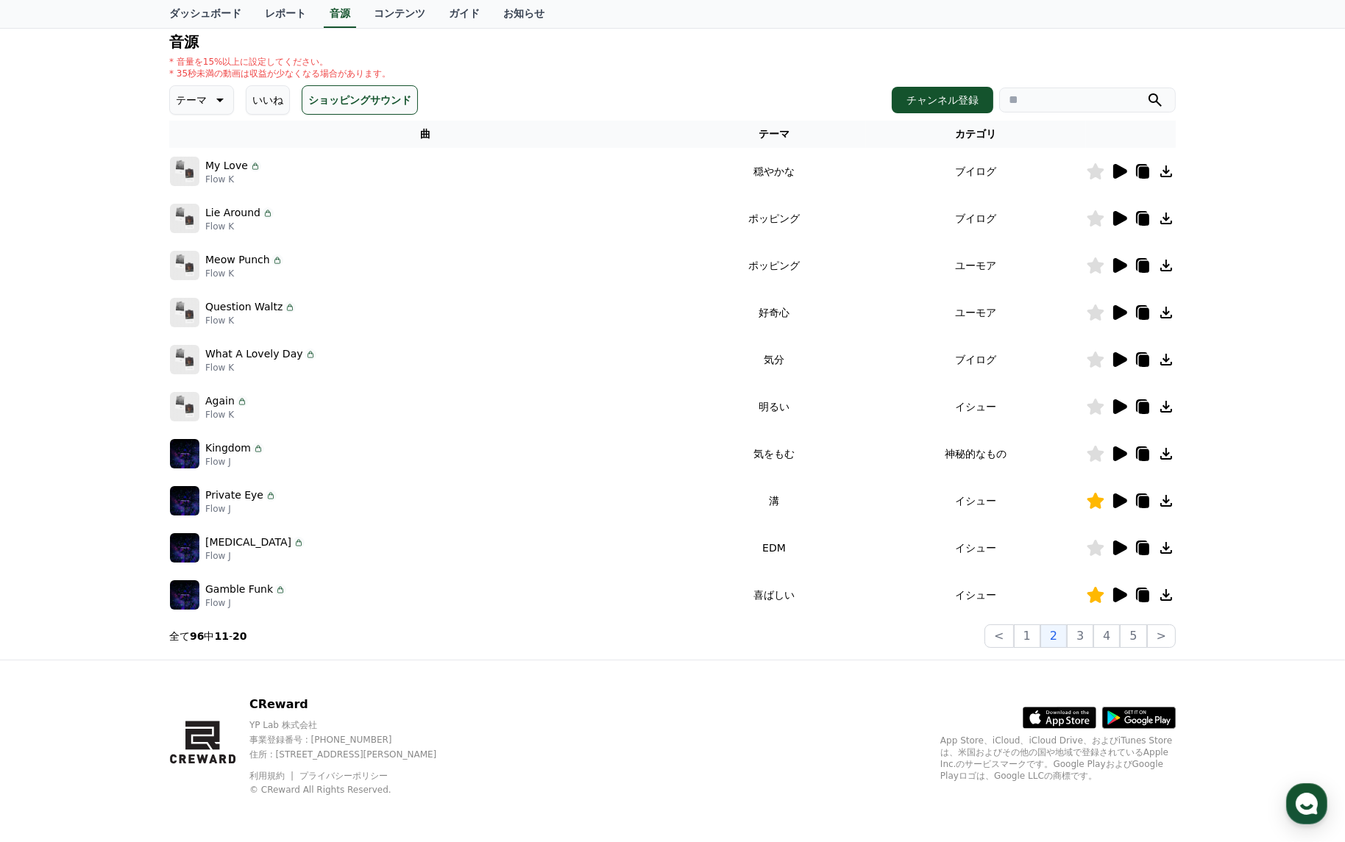
click at [1122, 174] on icon at bounding box center [1120, 171] width 14 height 15
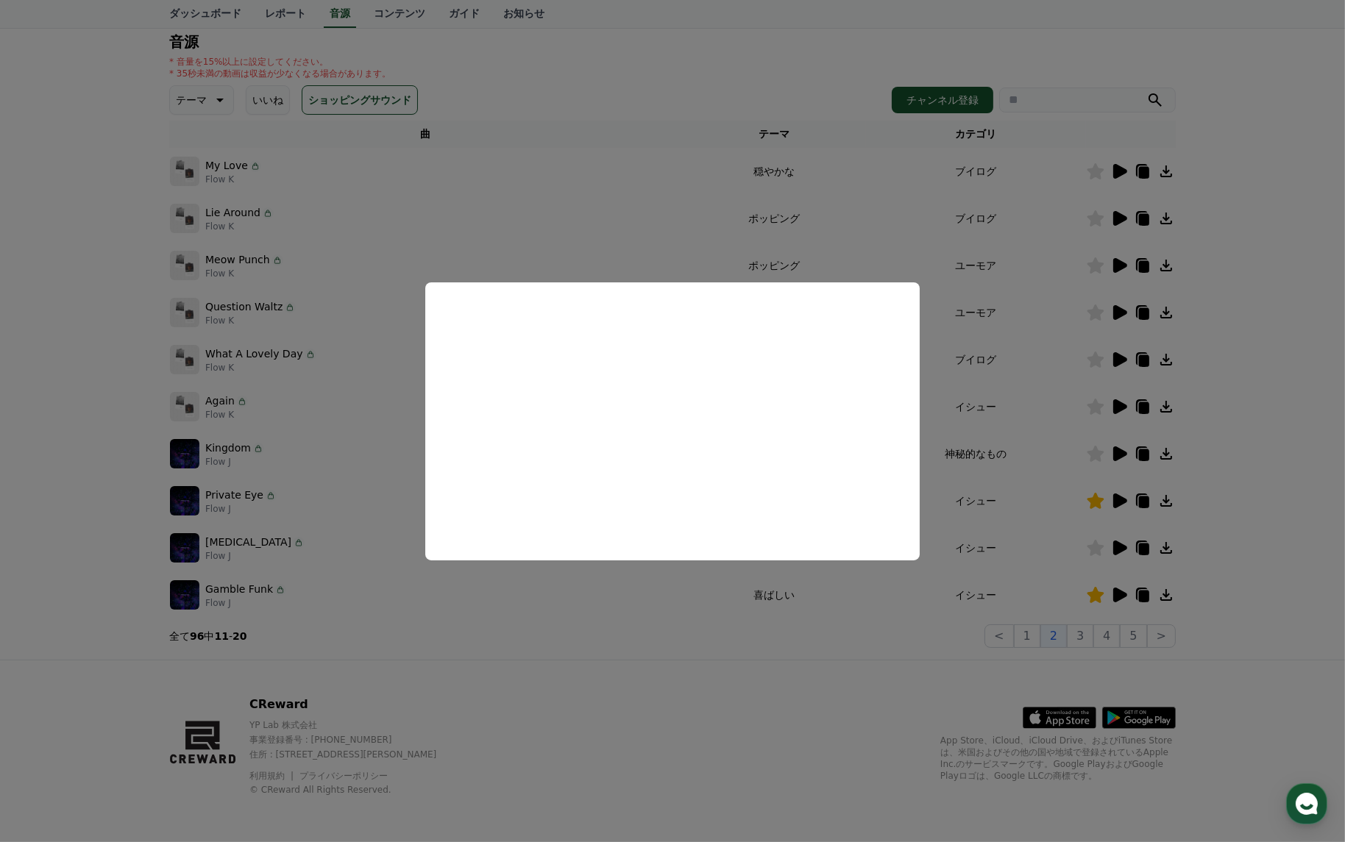
click at [1055, 455] on button "close modal" at bounding box center [672, 421] width 1345 height 842
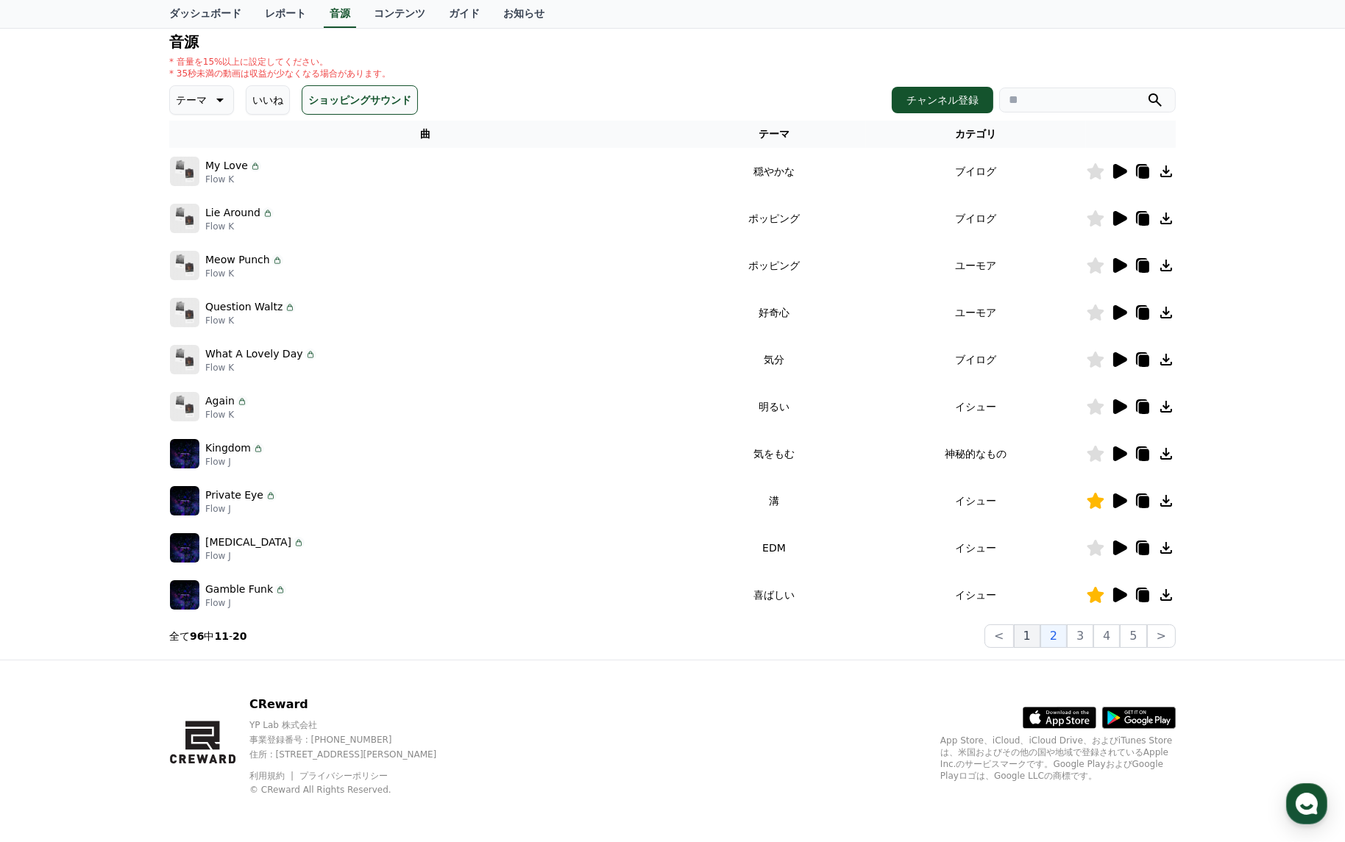
click at [1028, 641] on button "1" at bounding box center [1027, 636] width 26 height 24
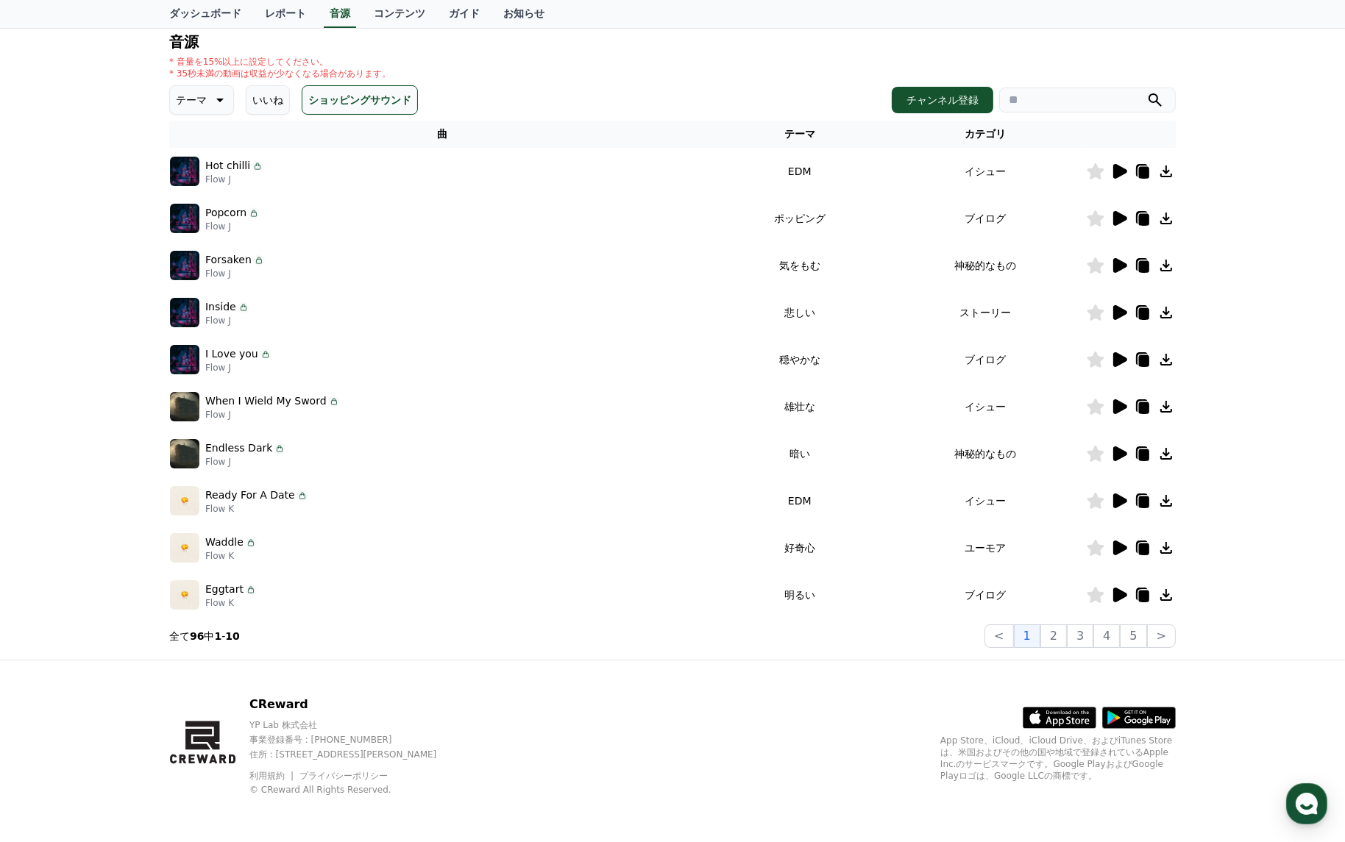
click at [1120, 500] on icon at bounding box center [1120, 501] width 14 height 15
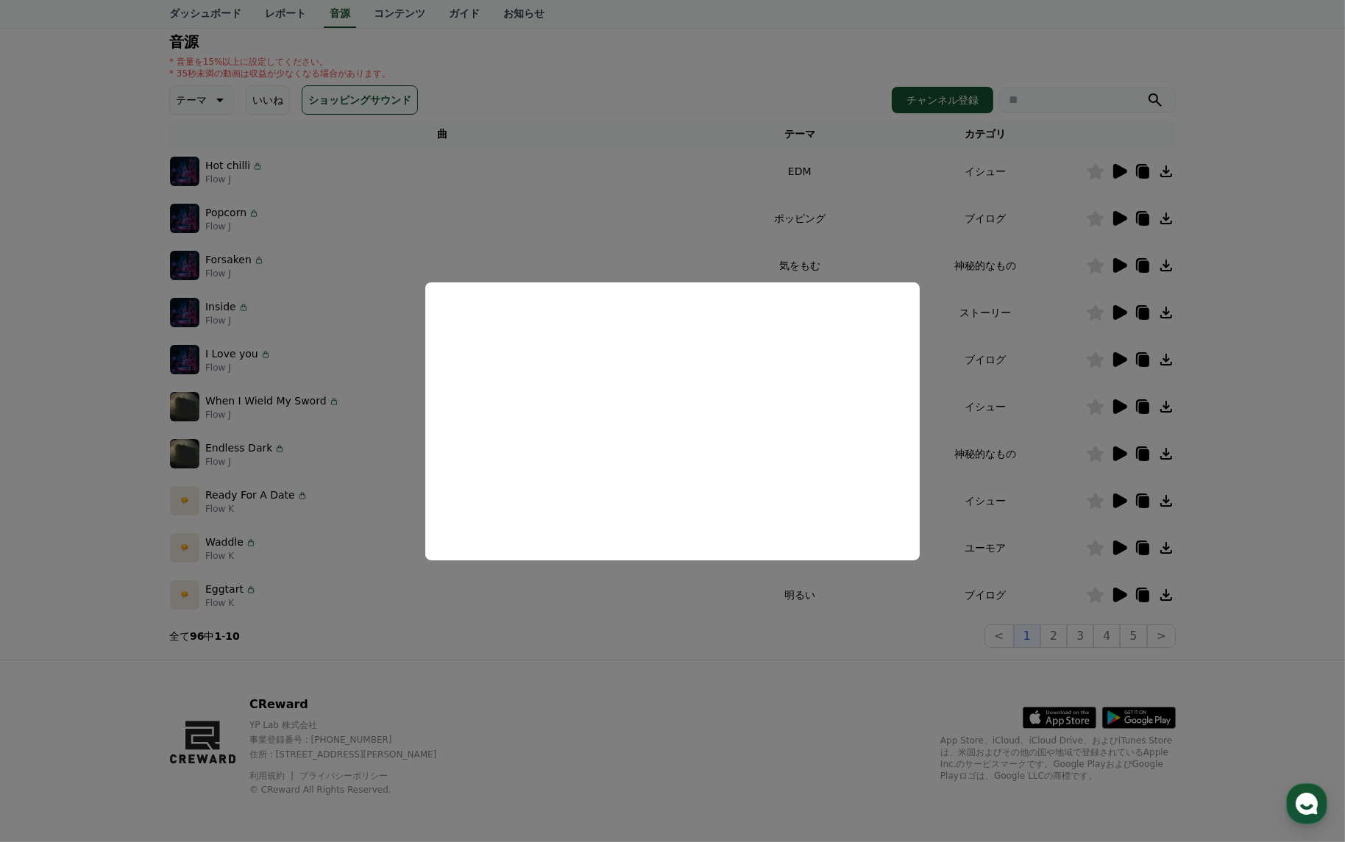
click at [738, 241] on button "close modal" at bounding box center [672, 421] width 1345 height 842
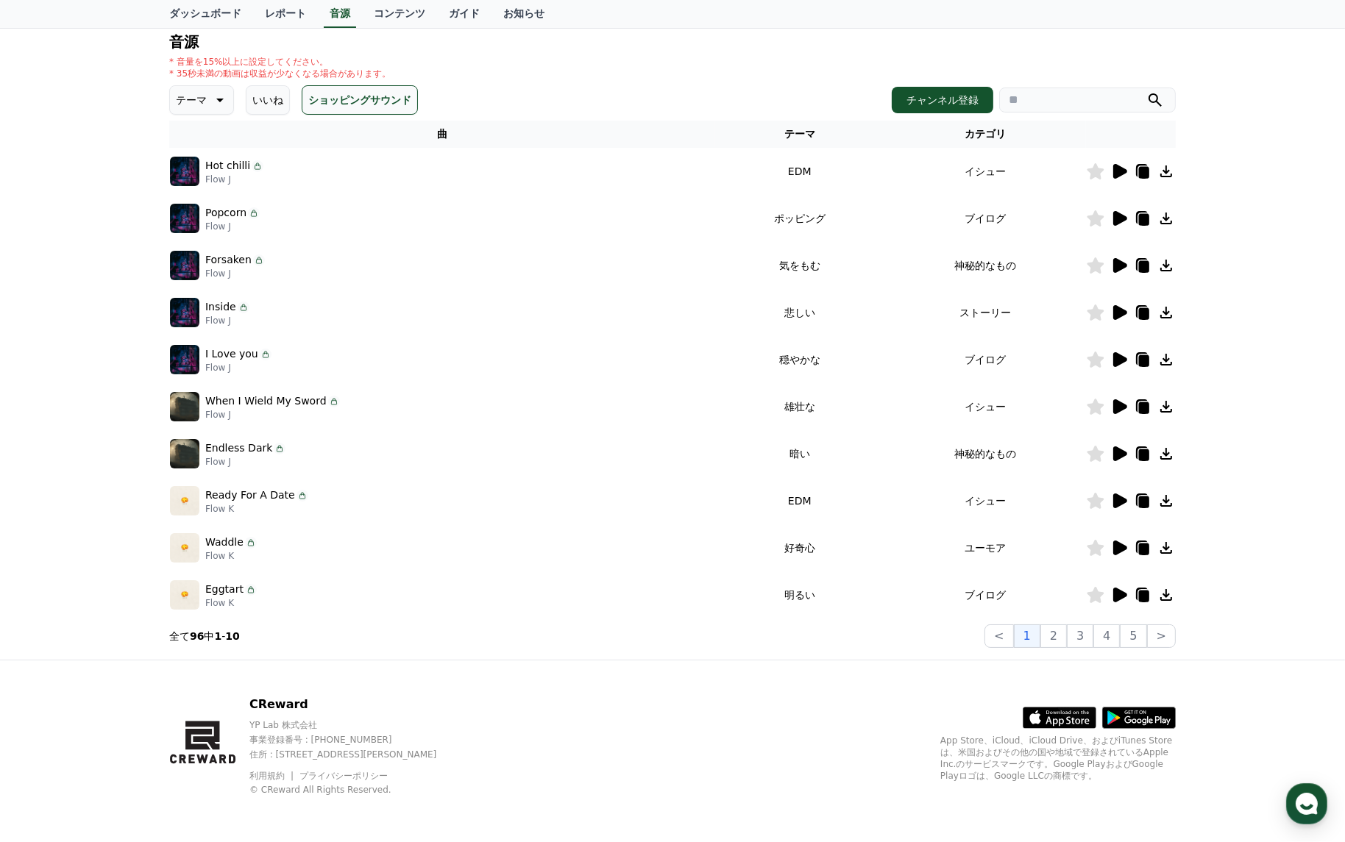
click at [1116, 550] on icon at bounding box center [1120, 548] width 14 height 15
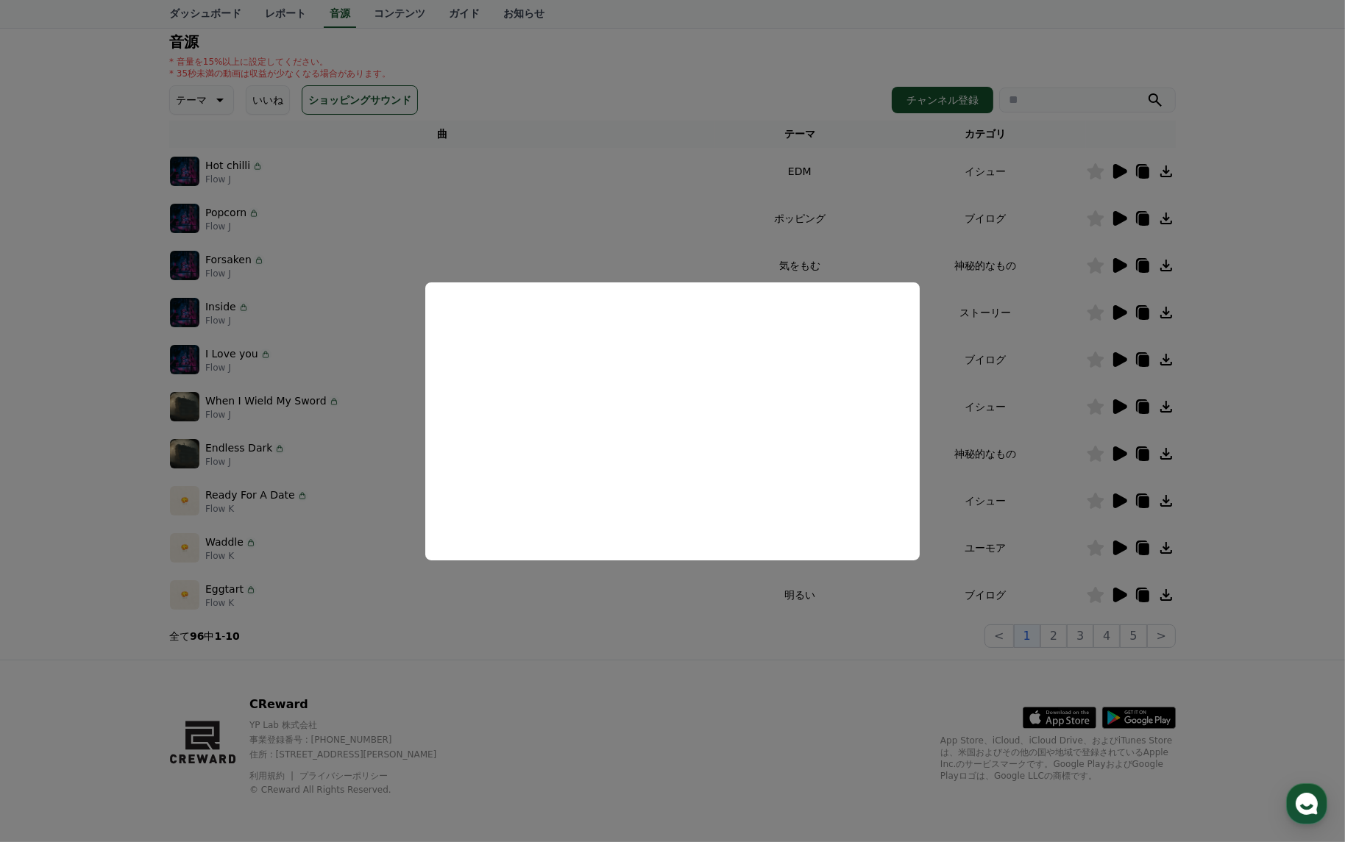
click at [1065, 477] on button "close modal" at bounding box center [672, 421] width 1345 height 842
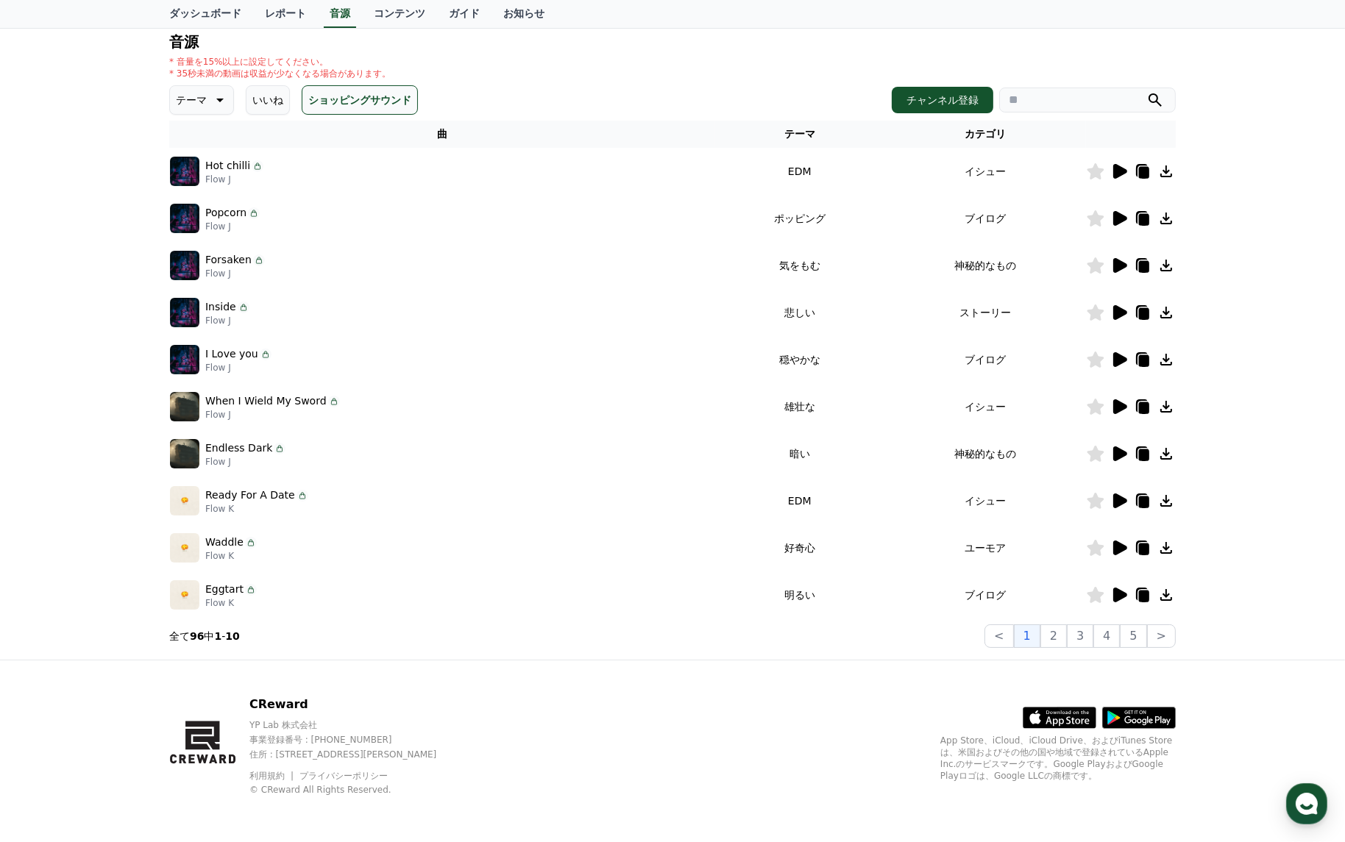
click at [1120, 593] on icon at bounding box center [1120, 595] width 14 height 15
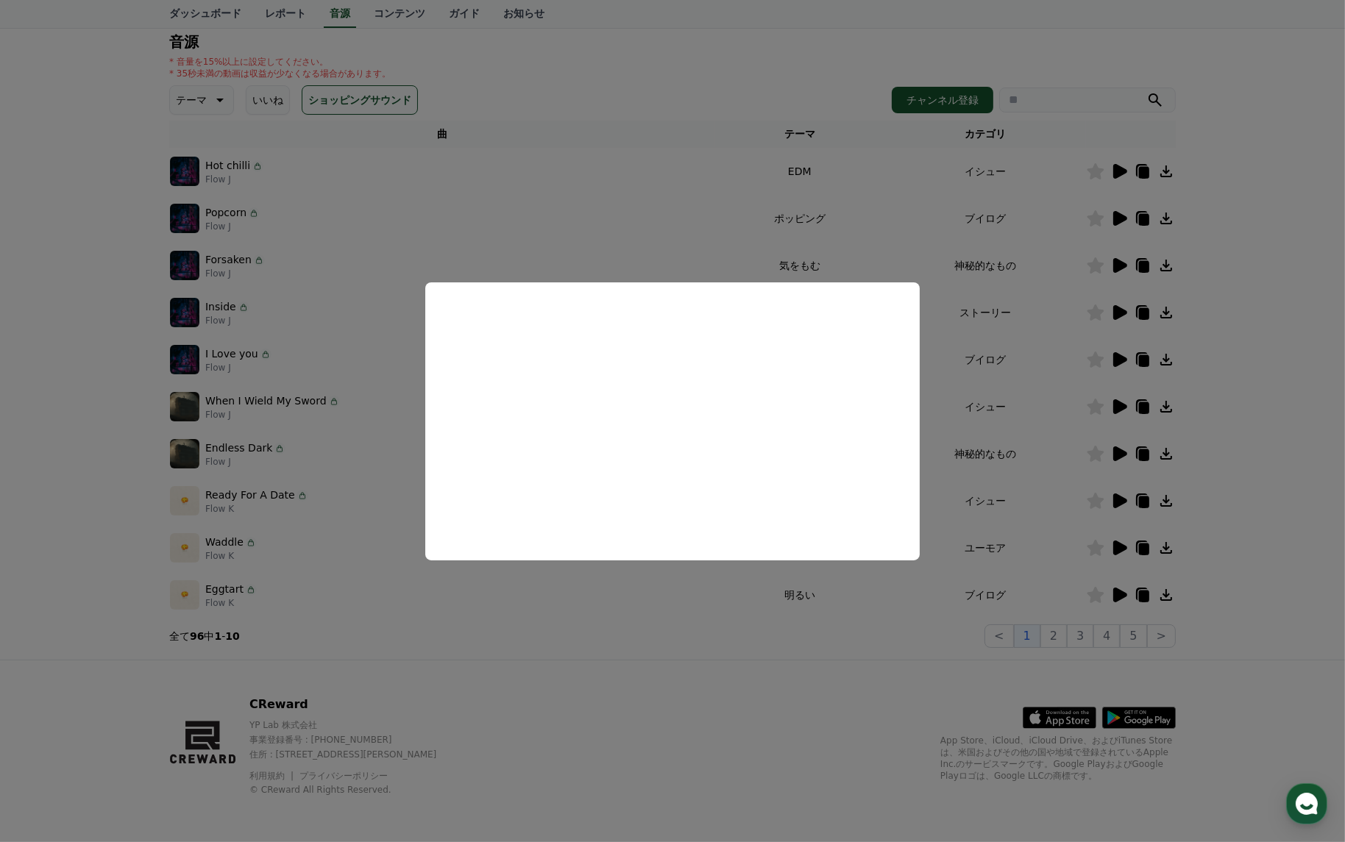
click at [1053, 510] on button "close modal" at bounding box center [672, 421] width 1345 height 842
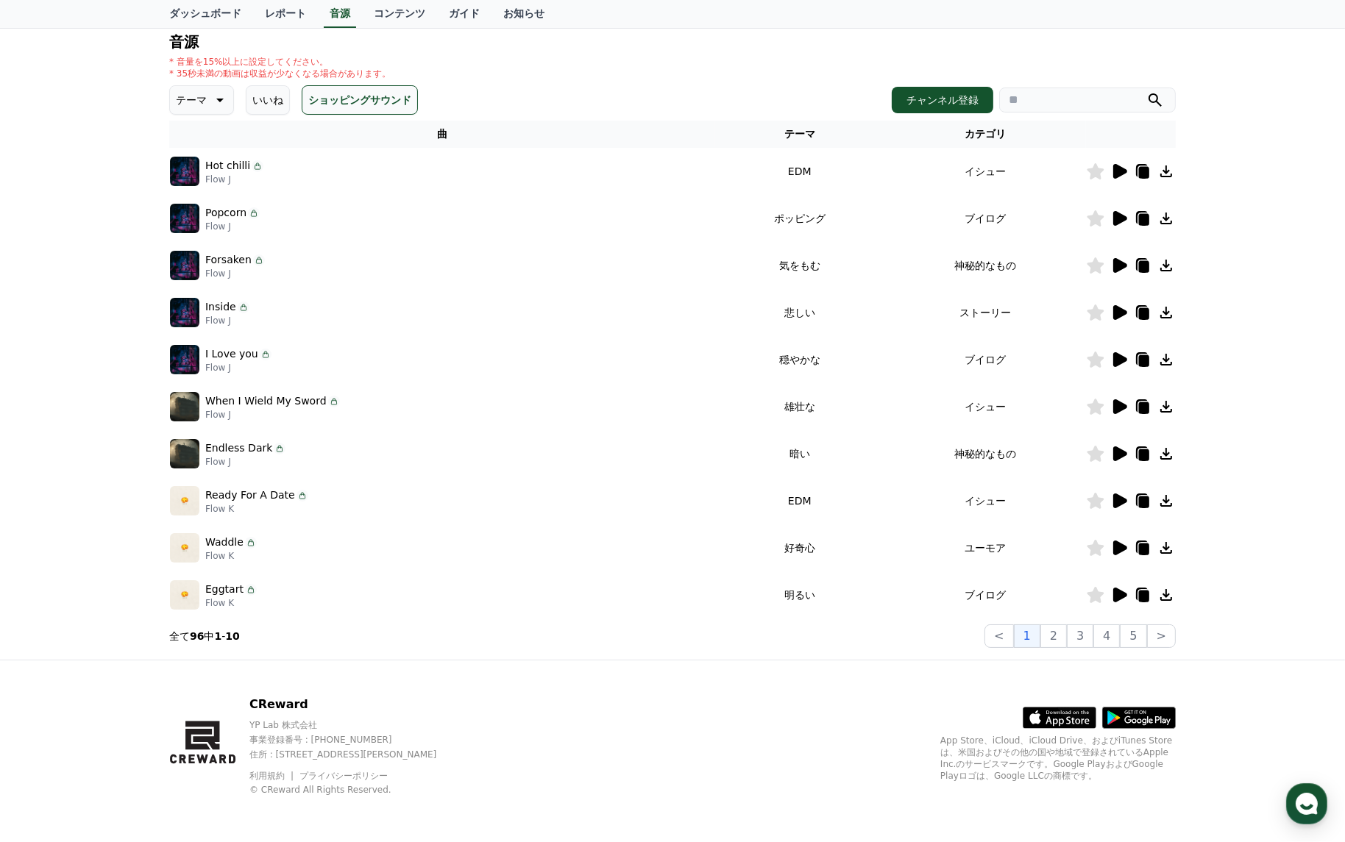
click at [1164, 594] on icon at bounding box center [1166, 595] width 12 height 12
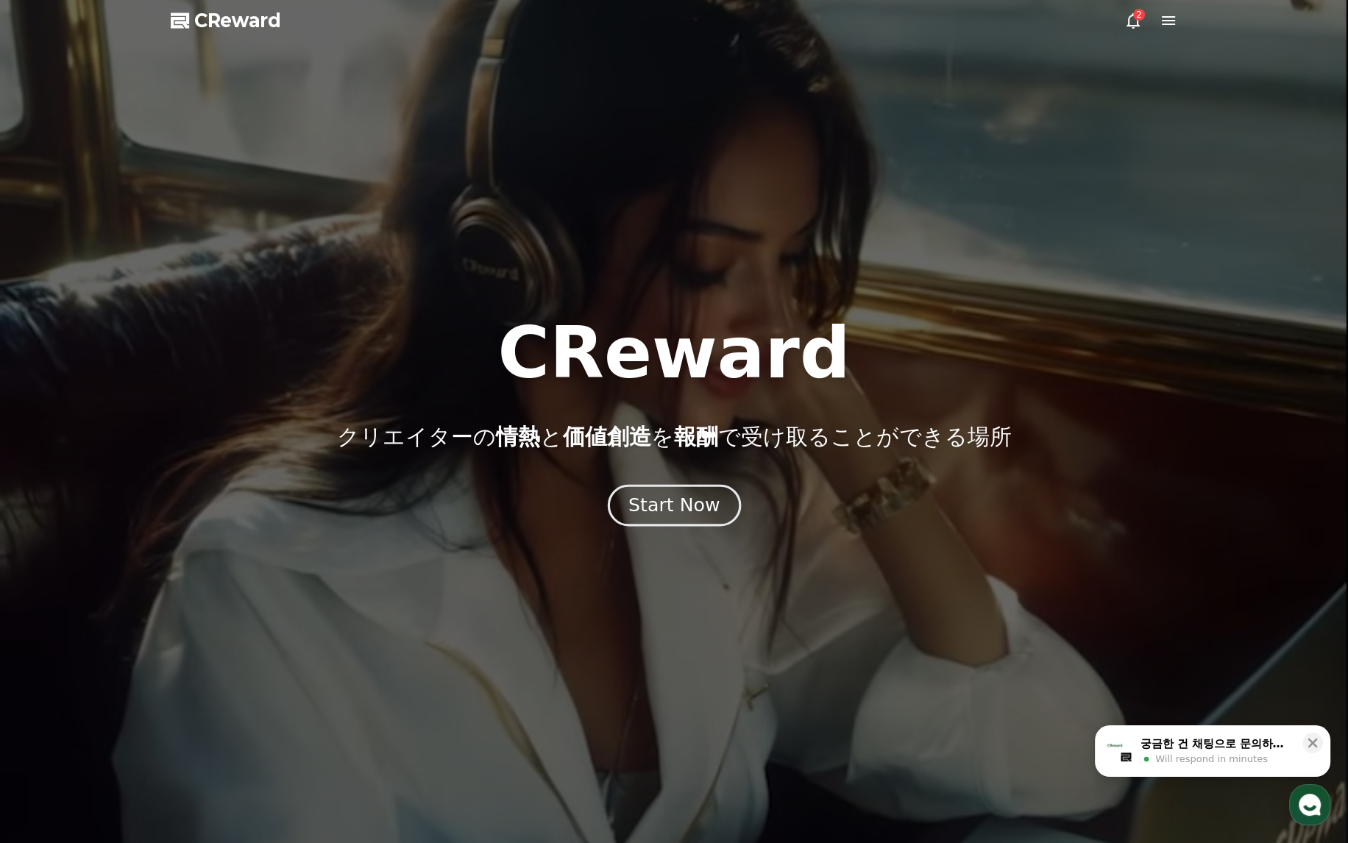
click at [664, 511] on div "Start Now" at bounding box center [673, 505] width 91 height 25
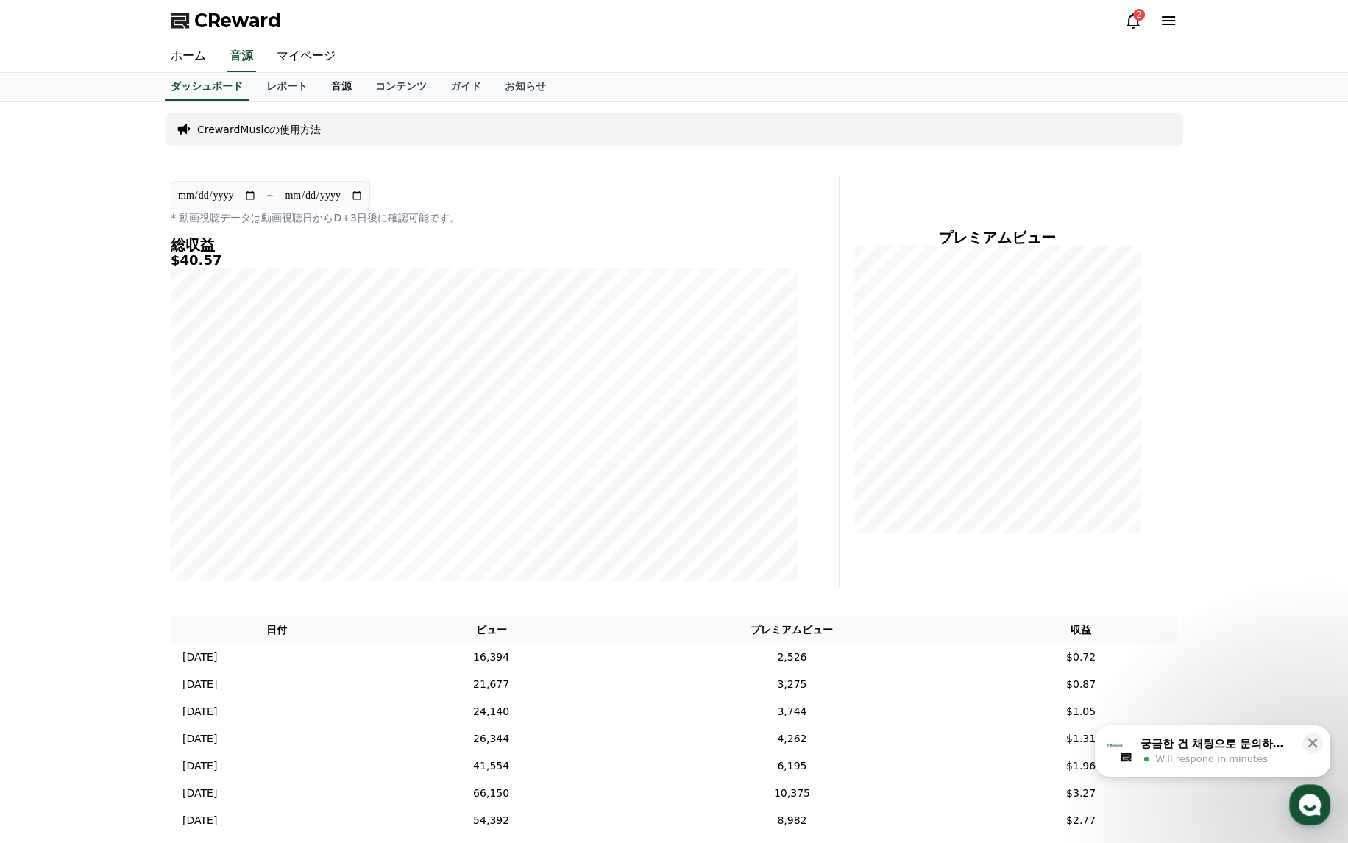
click at [319, 90] on link "音源" at bounding box center [341, 87] width 44 height 28
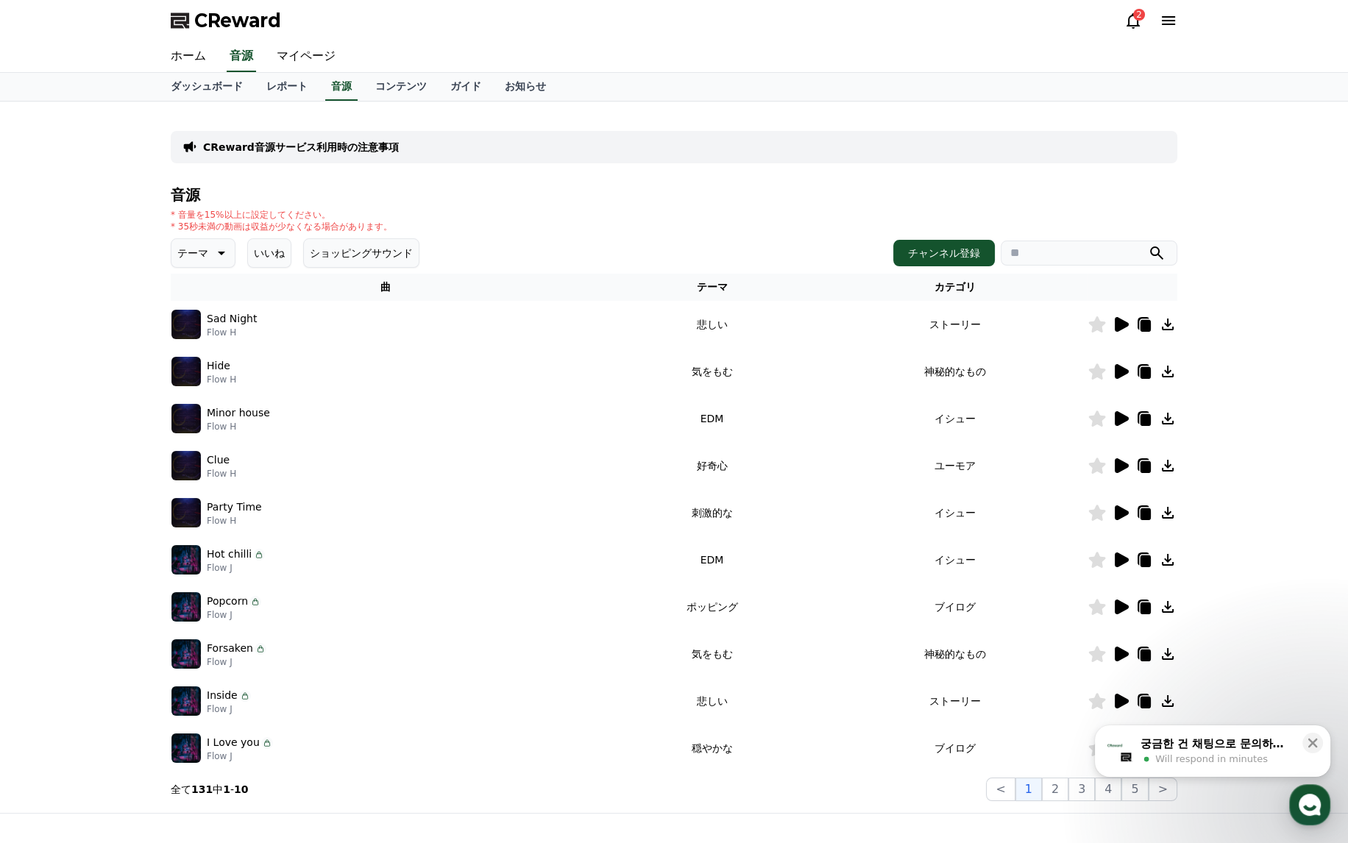
click at [1245, 763] on span "Will respond in minutes" at bounding box center [1211, 758] width 113 height 13
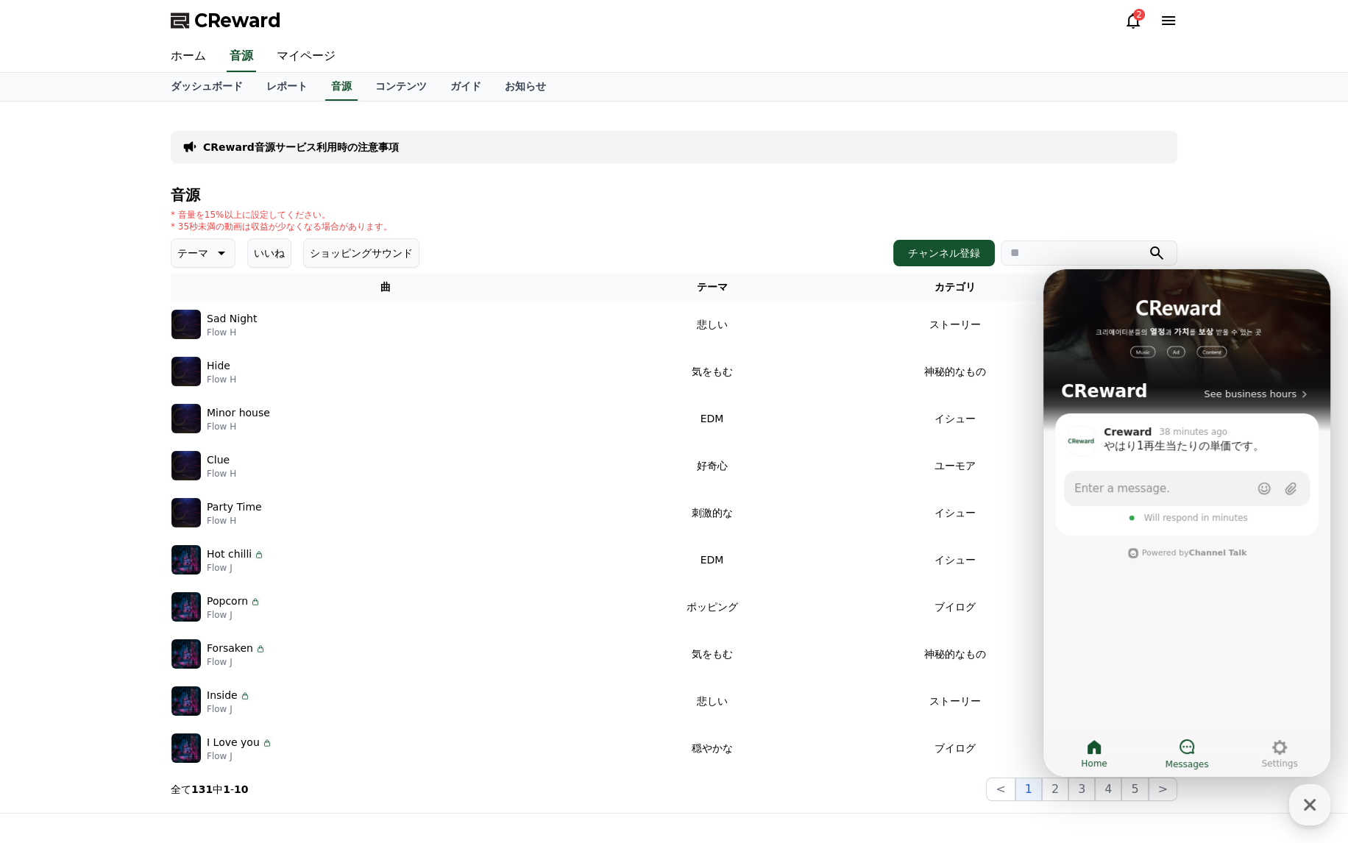
click at [1192, 752] on icon at bounding box center [1187, 747] width 18 height 18
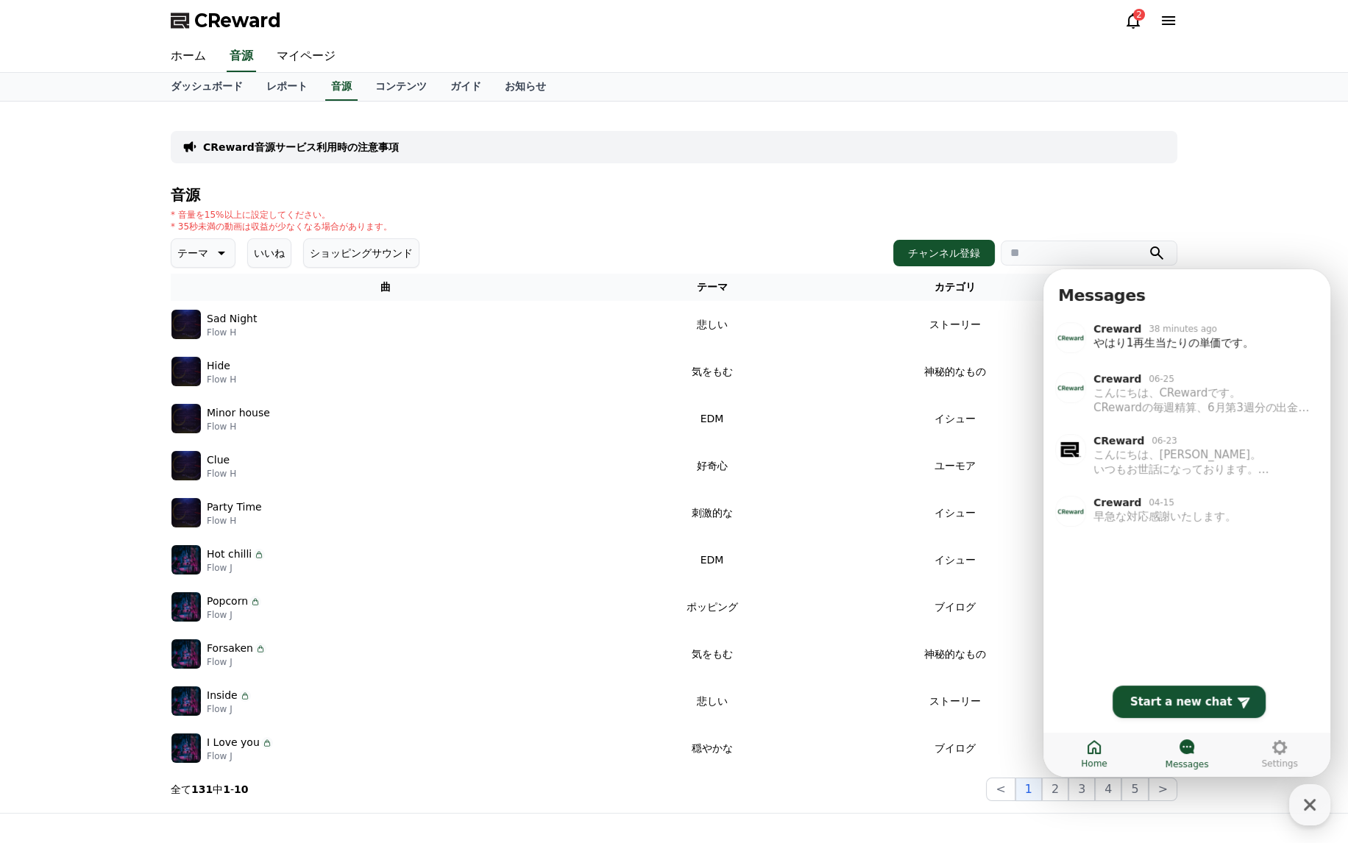
click at [1100, 753] on icon at bounding box center [1093, 747] width 13 height 14
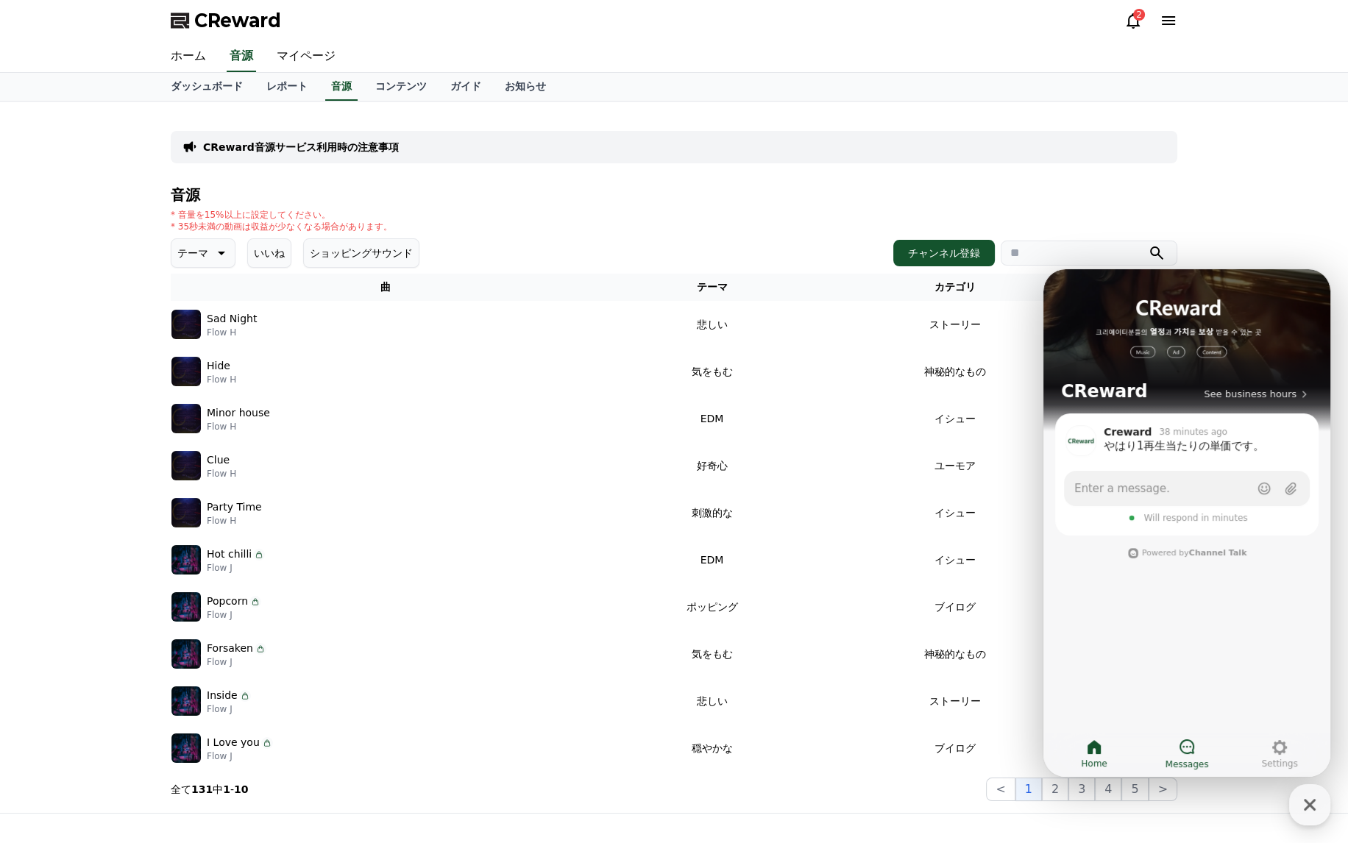
click at [1170, 754] on link "Messages" at bounding box center [1186, 754] width 93 height 37
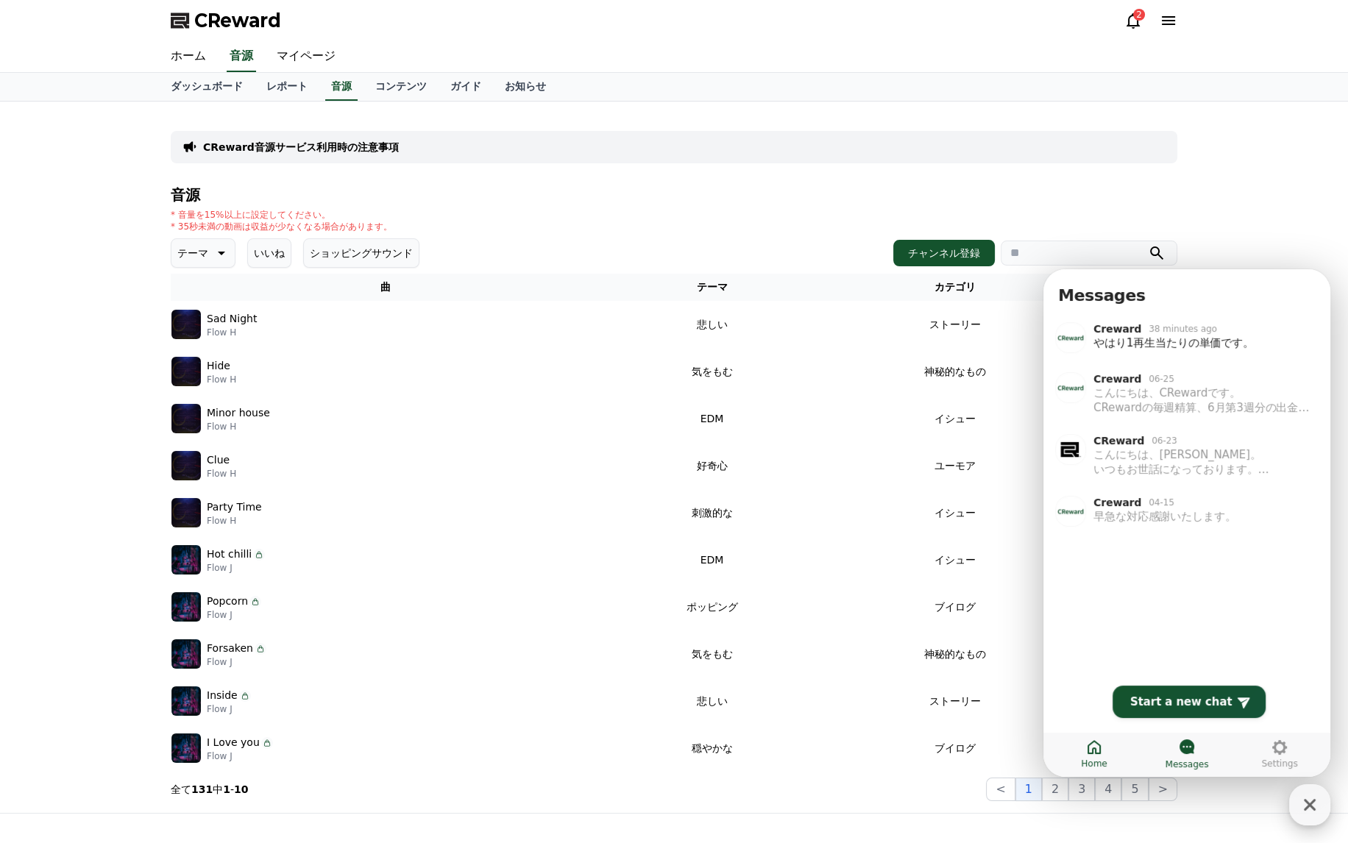
click at [1313, 800] on icon "button" at bounding box center [1309, 805] width 12 height 12
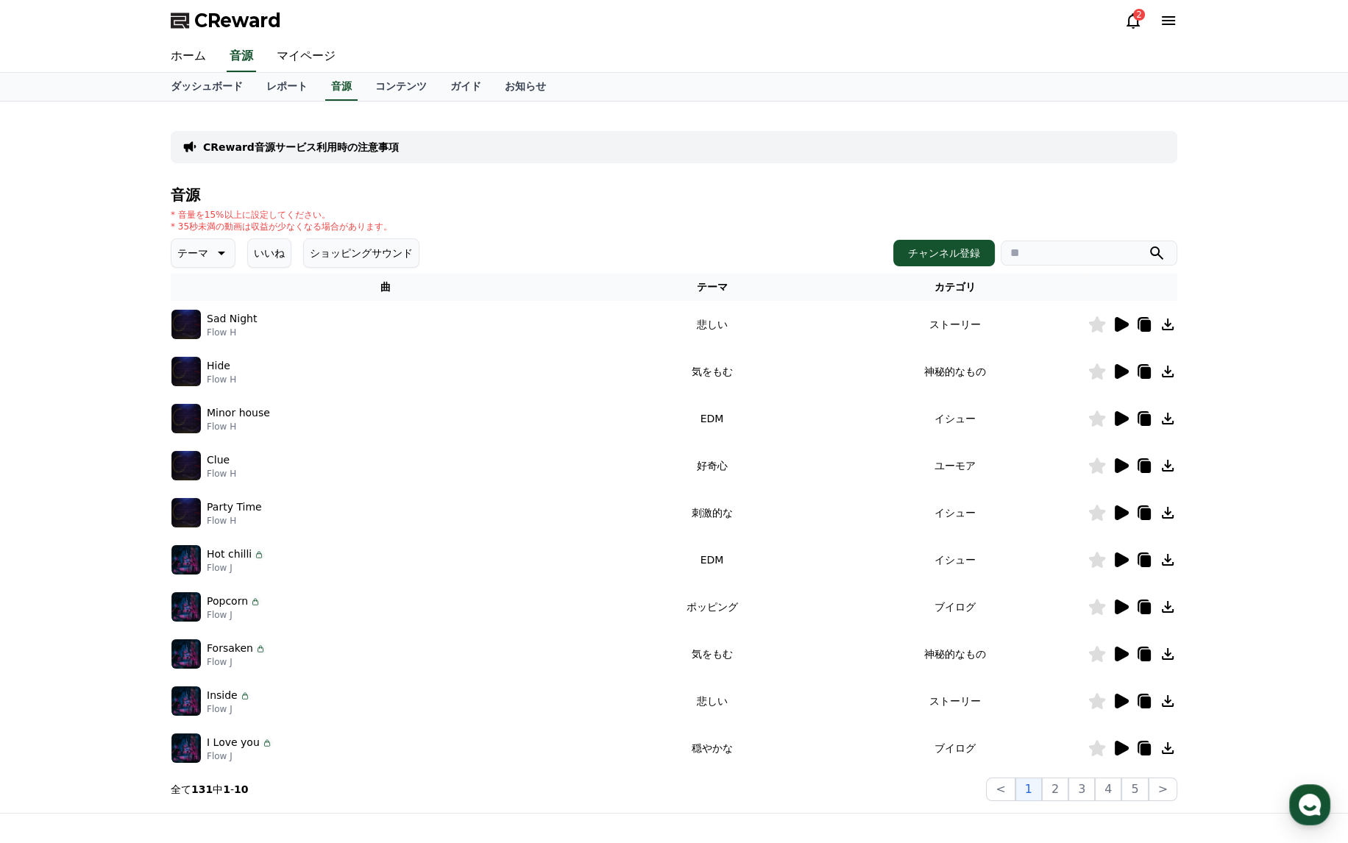
click at [1067, 254] on input "search" at bounding box center [1088, 253] width 177 height 25
type input "*"
click at [1147, 244] on button "submit" at bounding box center [1156, 253] width 18 height 18
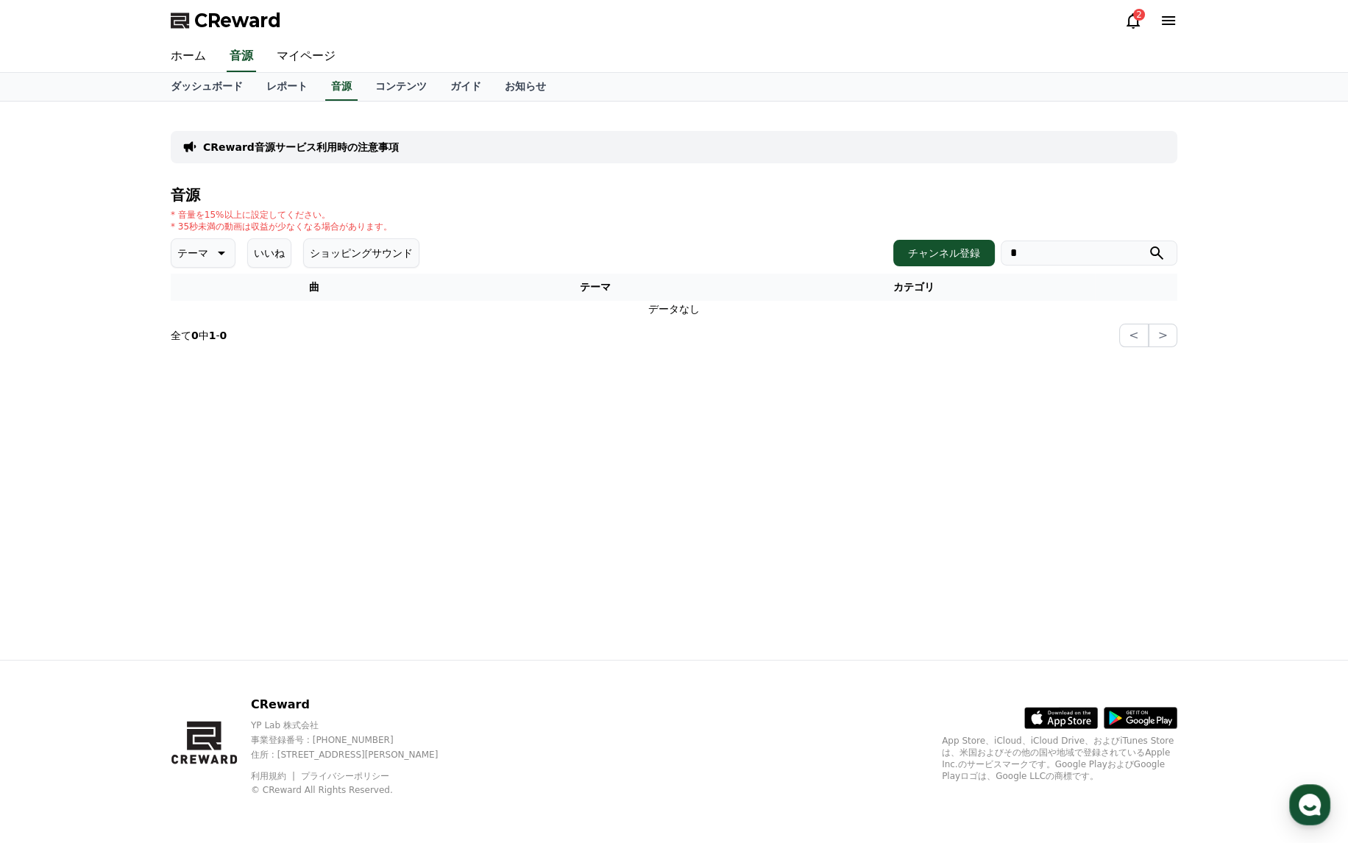
click at [1075, 260] on input "*" at bounding box center [1088, 253] width 177 height 25
type input "*"
click at [1147, 244] on button "submit" at bounding box center [1156, 253] width 18 height 18
click at [190, 249] on p "テーマ" at bounding box center [192, 253] width 31 height 21
click at [197, 280] on button "全て" at bounding box center [189, 292] width 32 height 32
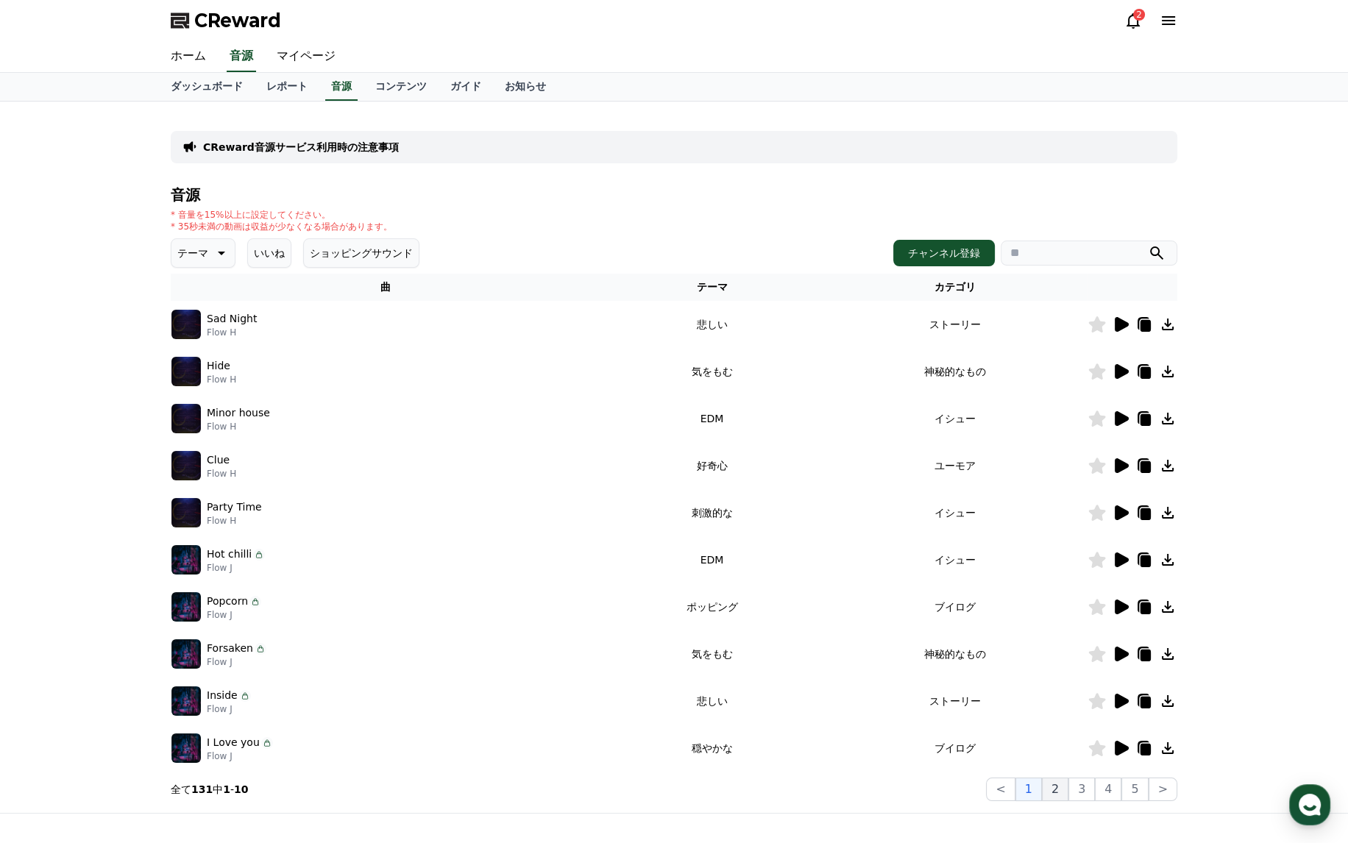
click at [1068, 783] on button "2" at bounding box center [1055, 789] width 26 height 24
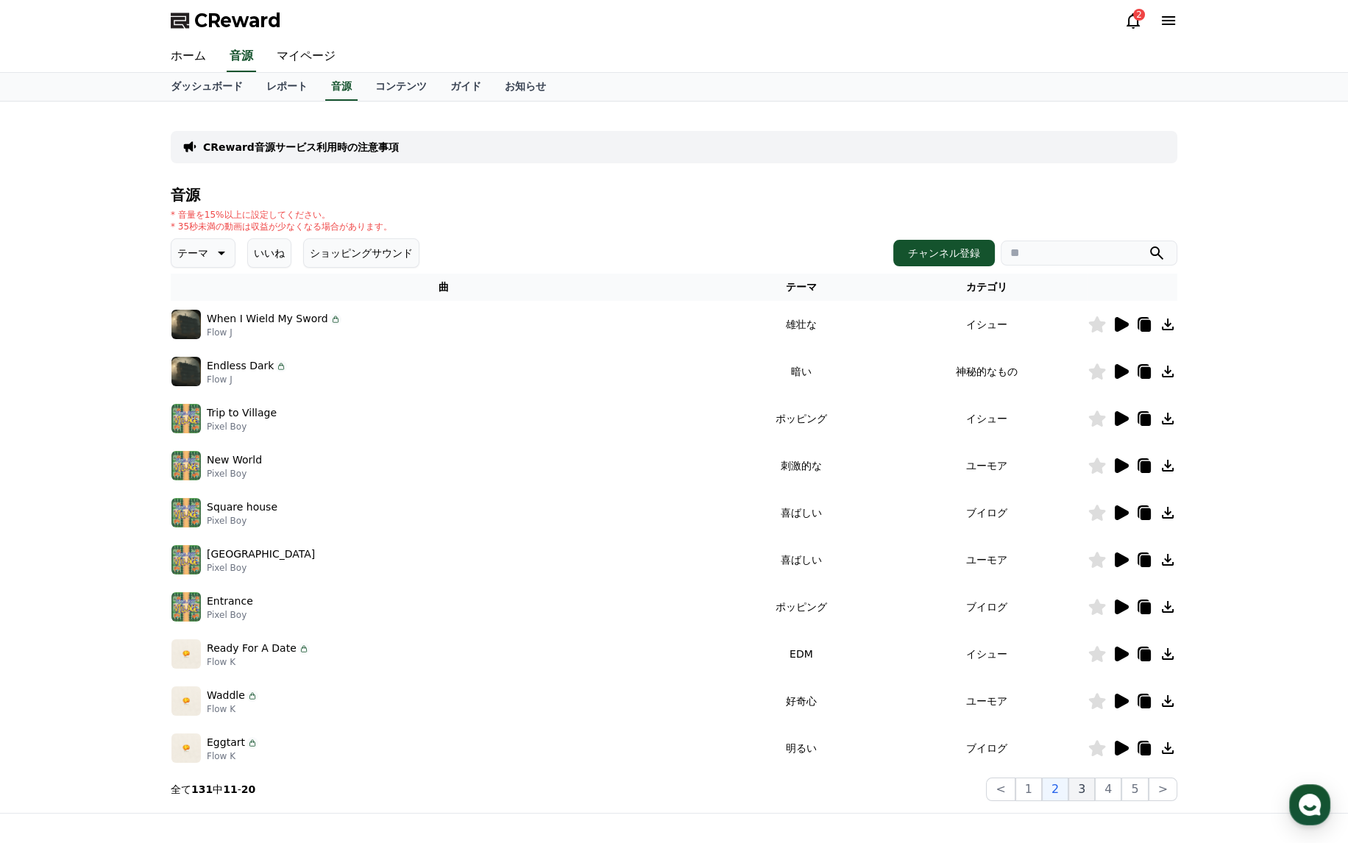
click at [1079, 786] on button "3" at bounding box center [1081, 789] width 26 height 24
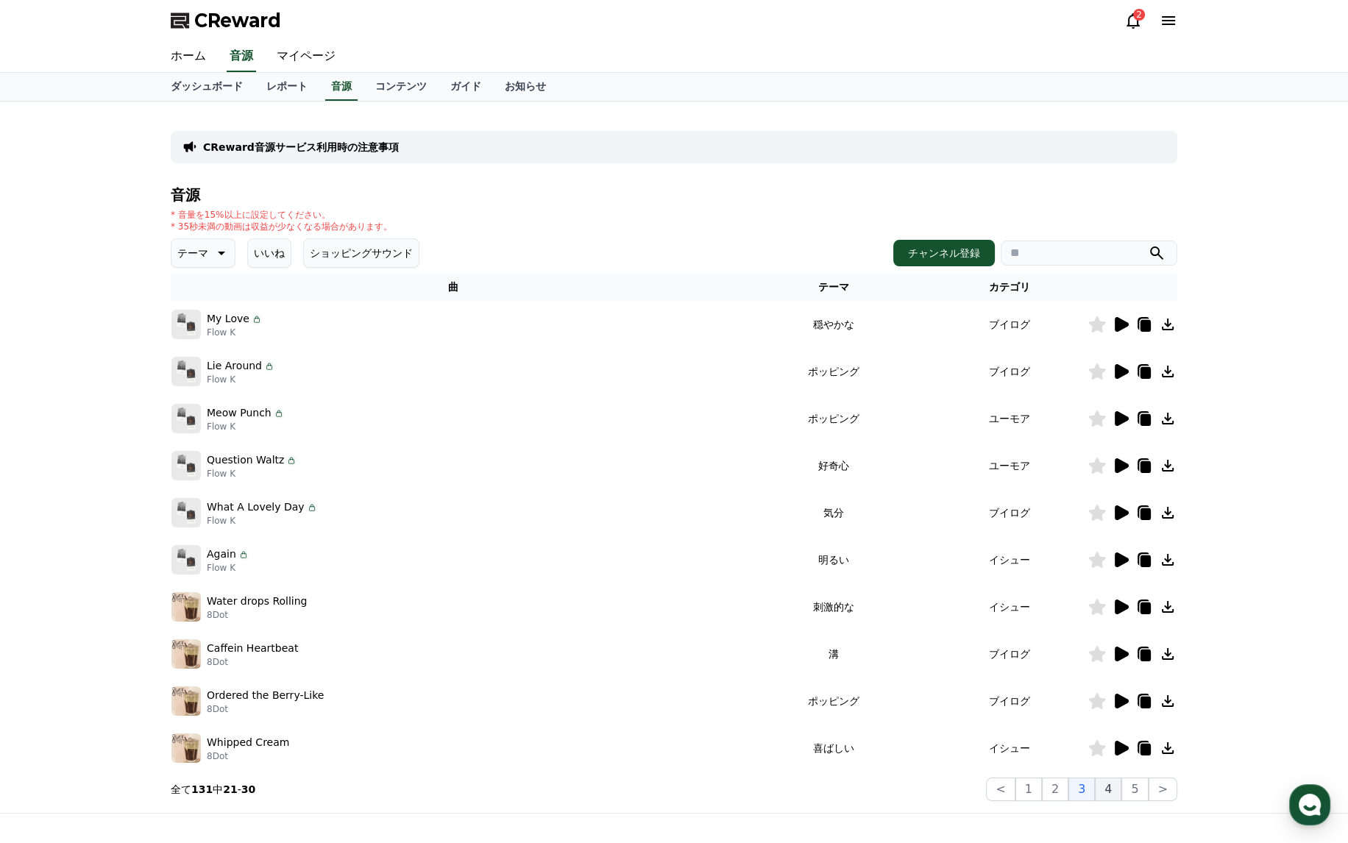
click at [1111, 791] on button "4" at bounding box center [1107, 789] width 26 height 24
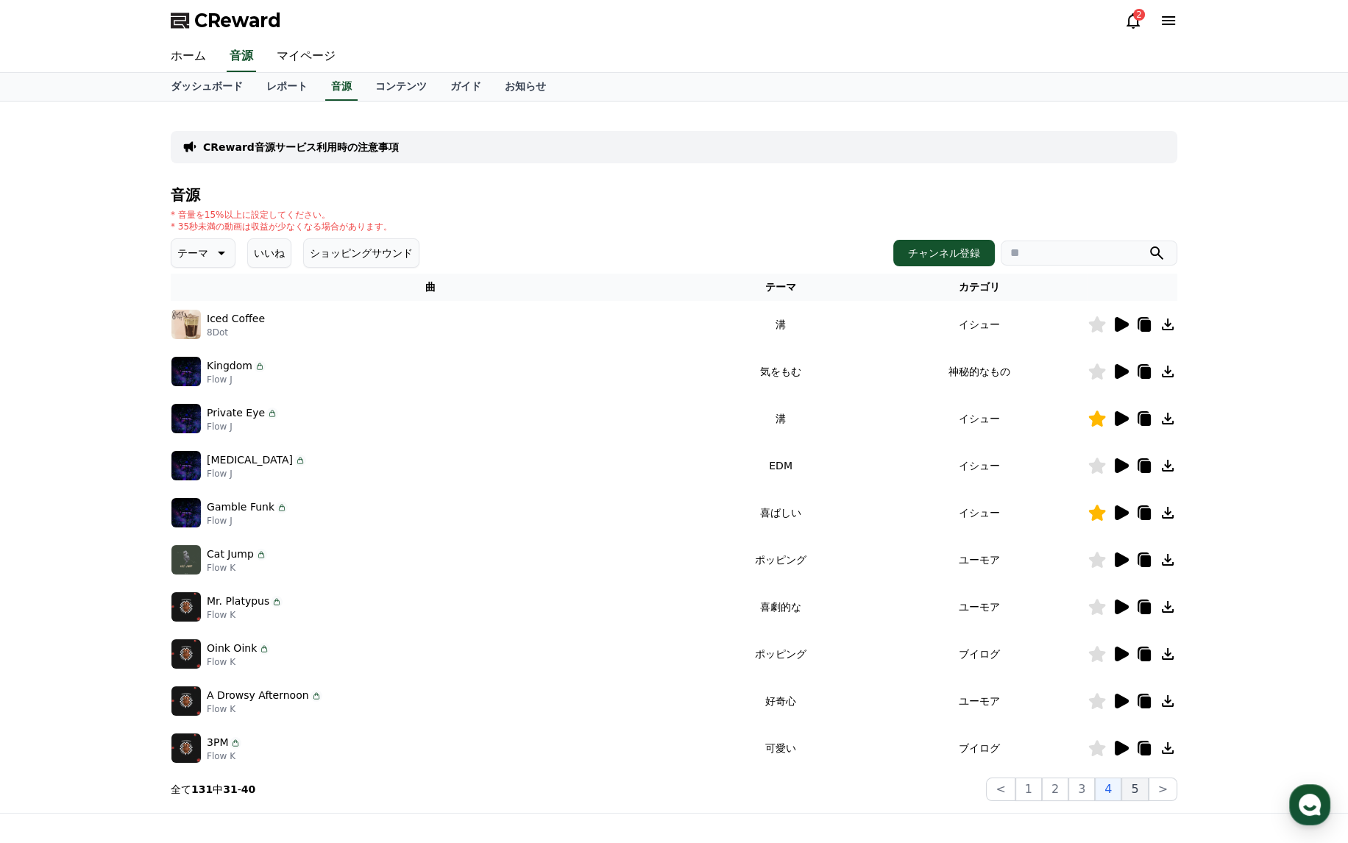
click at [1134, 791] on button "5" at bounding box center [1134, 789] width 26 height 24
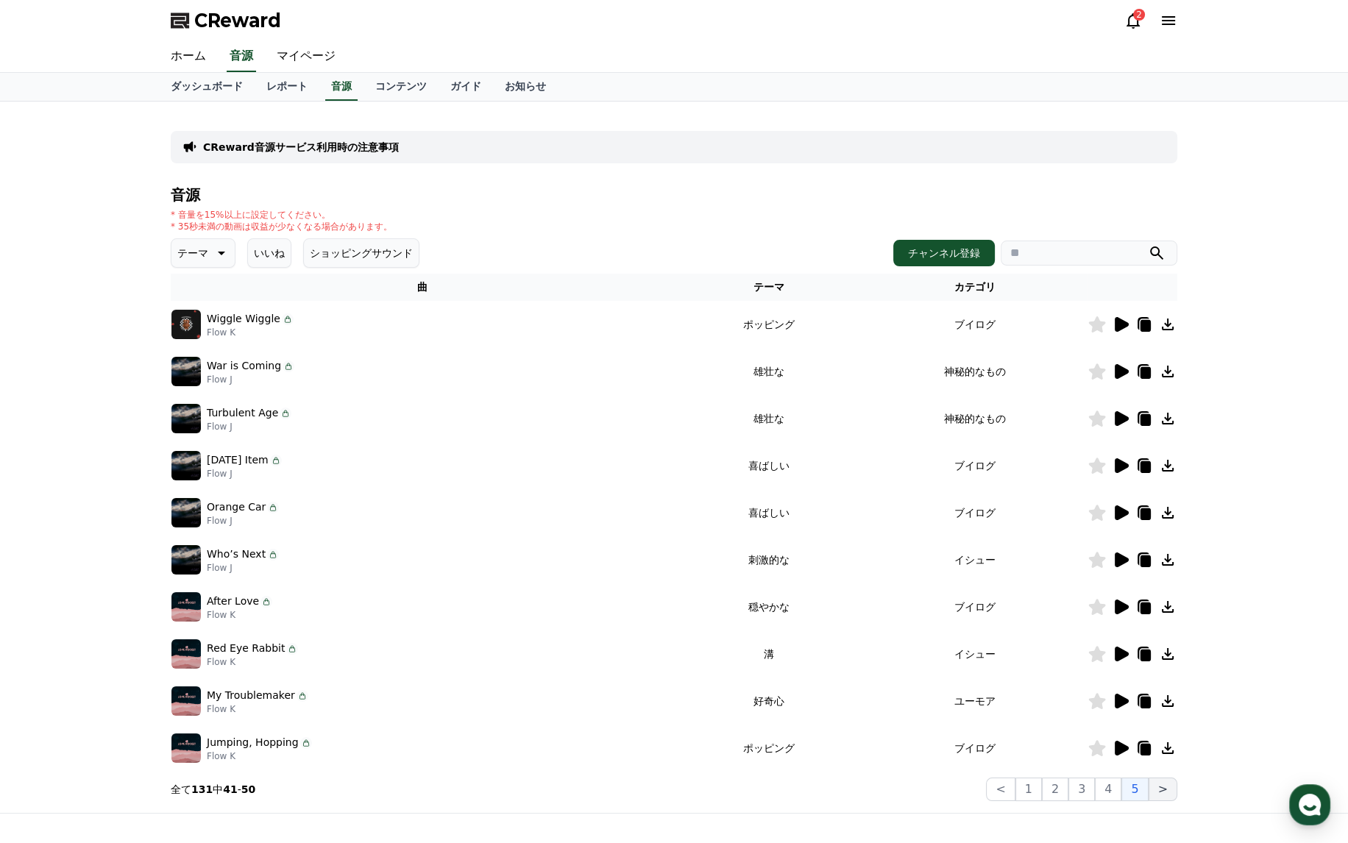
click at [1162, 790] on button ">" at bounding box center [1162, 789] width 29 height 24
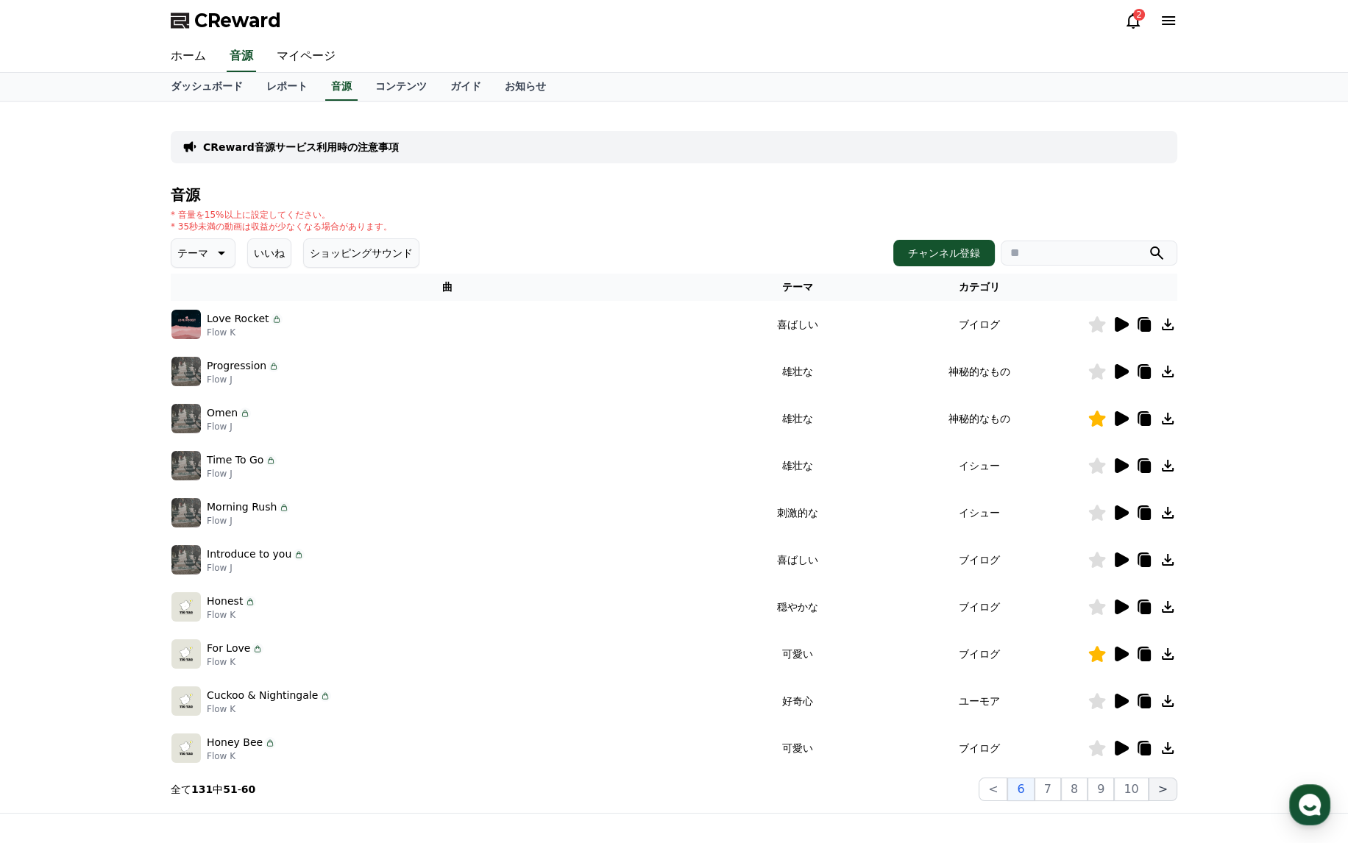
click at [1161, 793] on button ">" at bounding box center [1162, 789] width 29 height 24
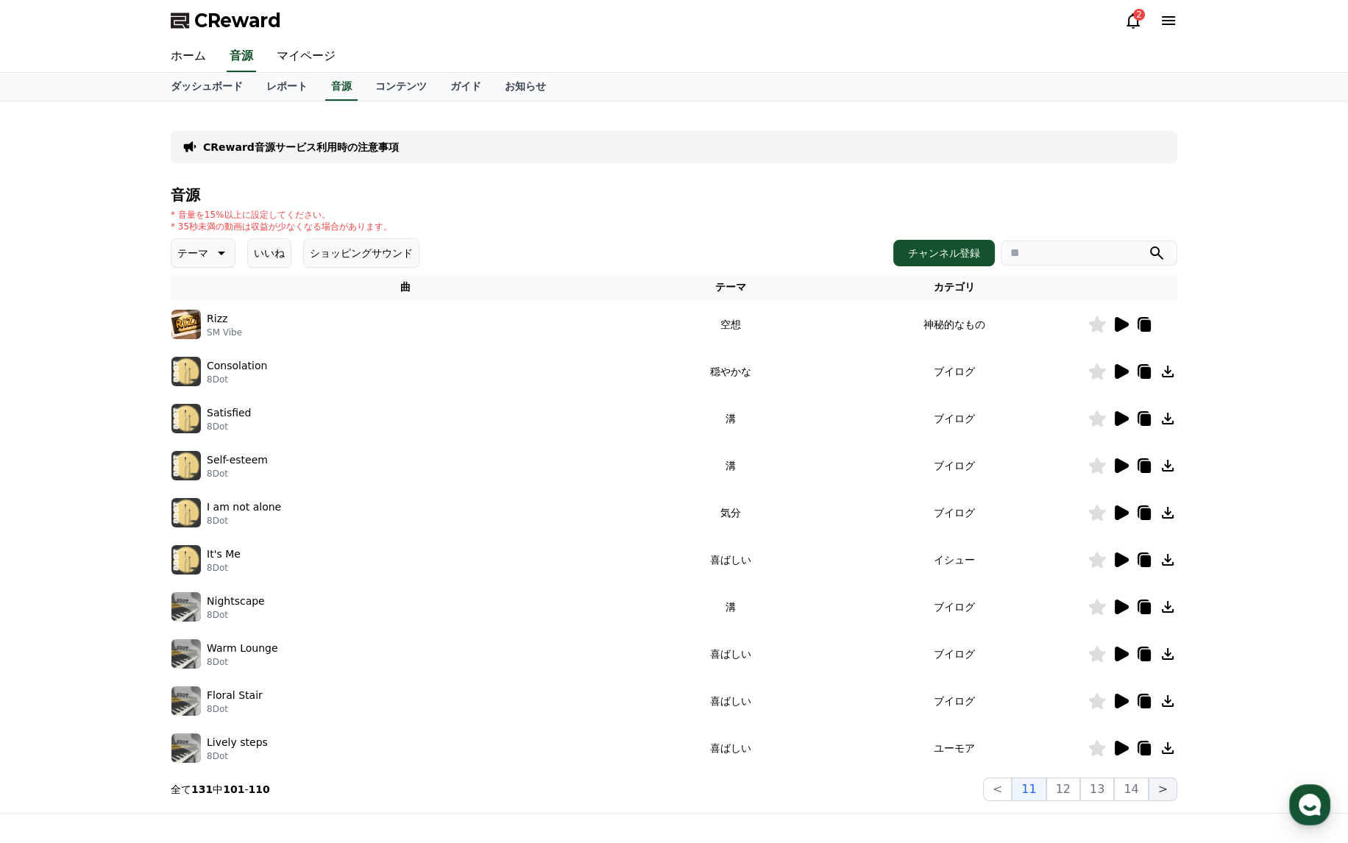
click at [1161, 793] on button ">" at bounding box center [1162, 789] width 29 height 24
click at [1161, 786] on button ">" at bounding box center [1162, 789] width 29 height 24
click at [1068, 789] on button "12" at bounding box center [1063, 789] width 34 height 24
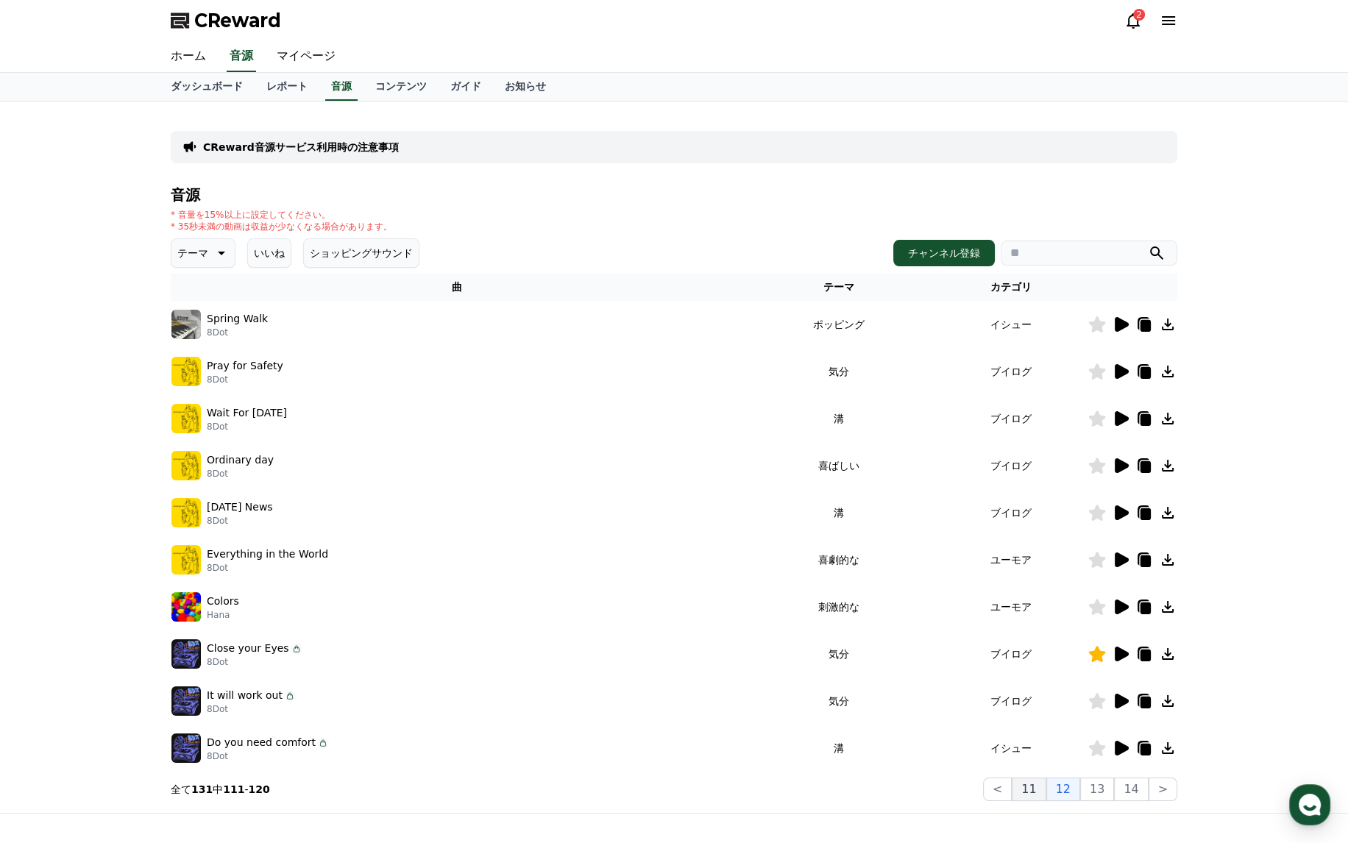
click at [1044, 788] on button "11" at bounding box center [1028, 789] width 34 height 24
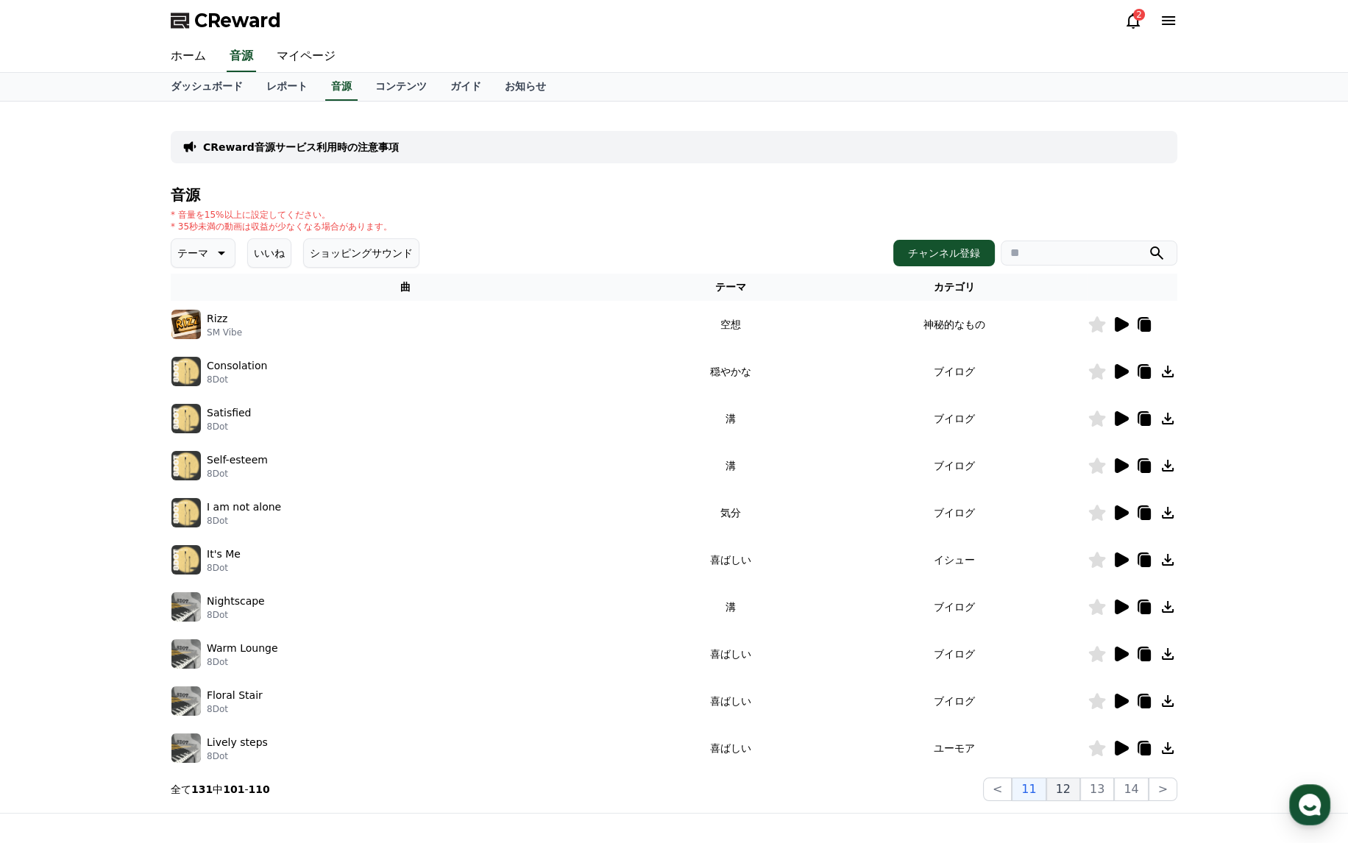
click at [1075, 788] on button "12" at bounding box center [1063, 789] width 34 height 24
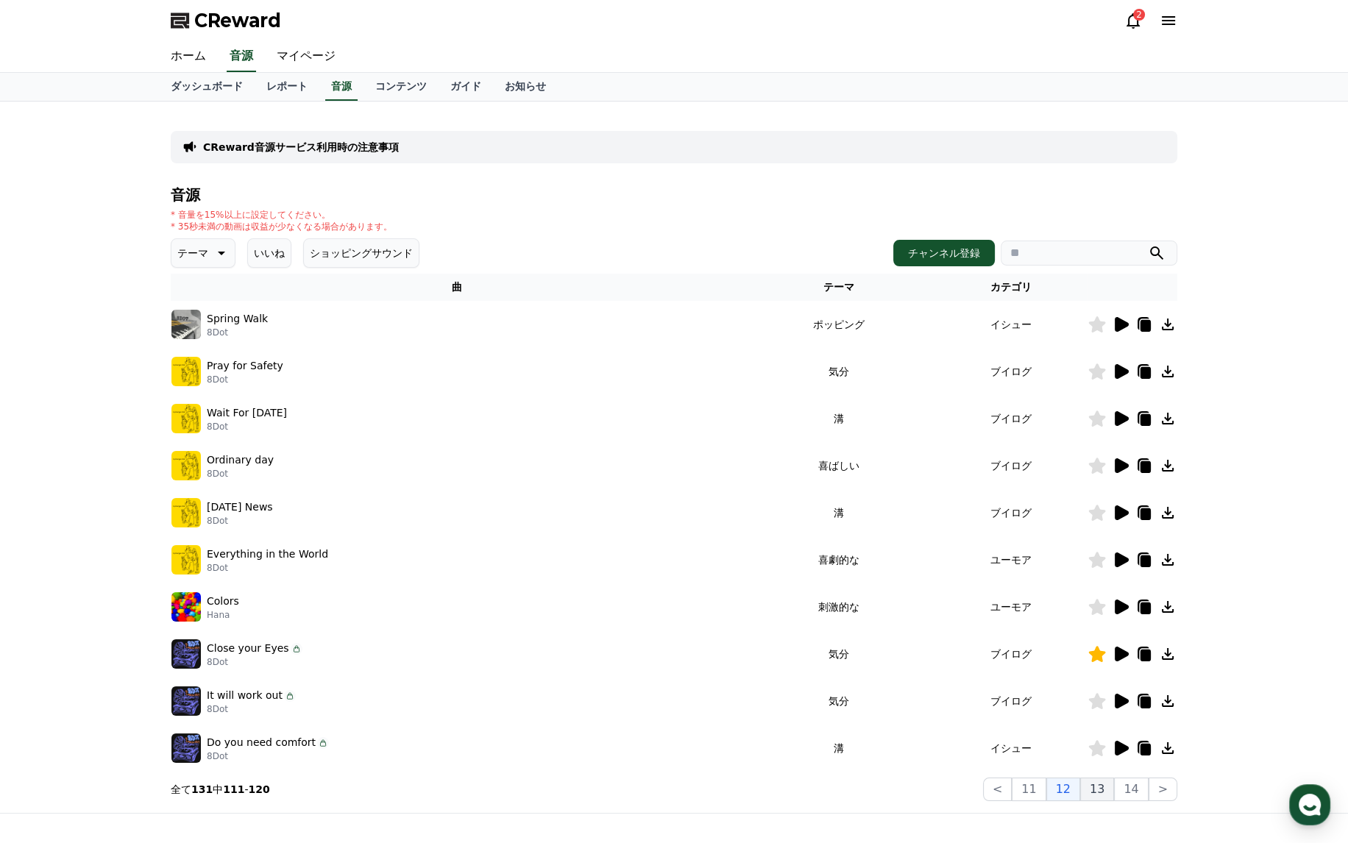
click at [1103, 789] on button "13" at bounding box center [1097, 789] width 34 height 24
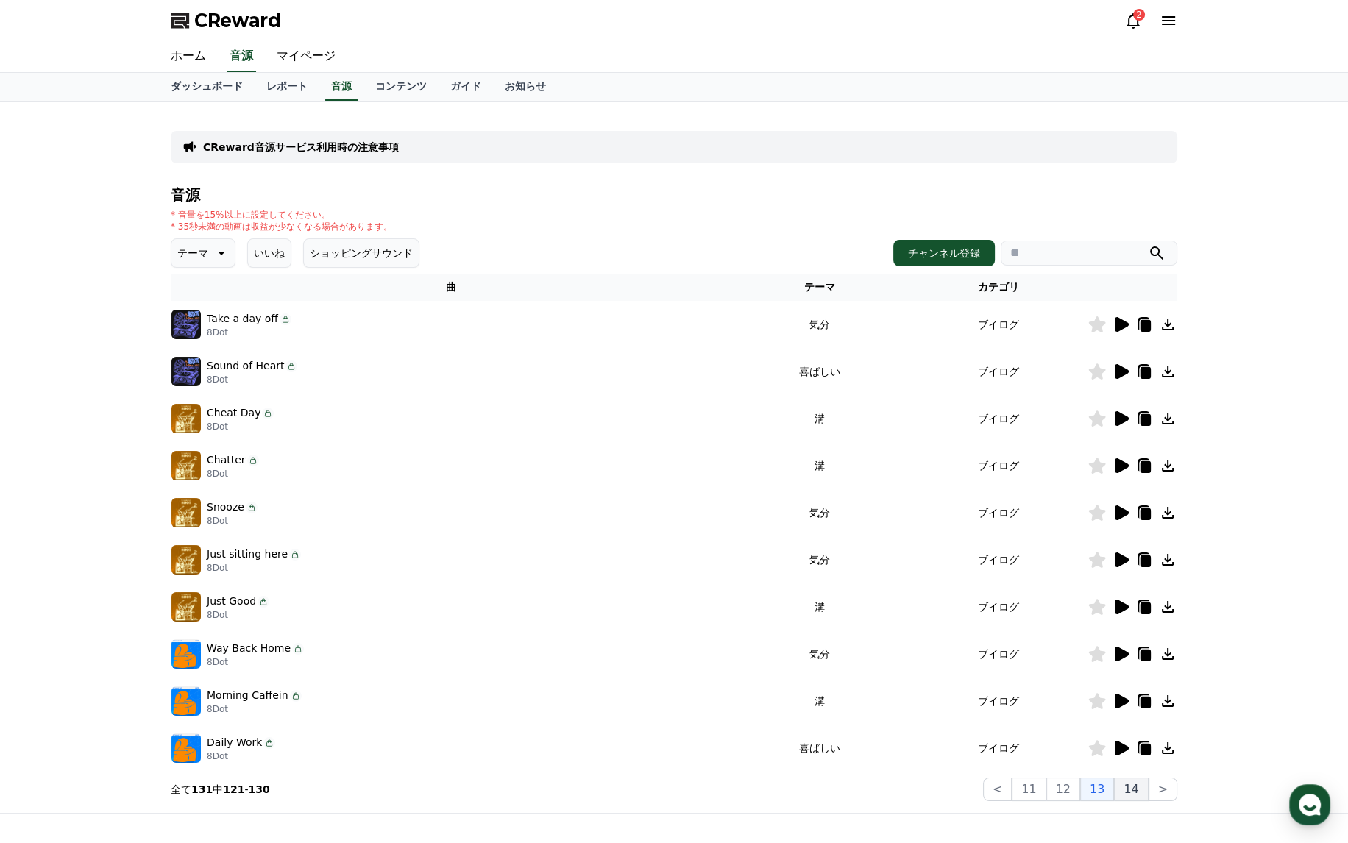
click at [1128, 790] on button "14" at bounding box center [1131, 789] width 34 height 24
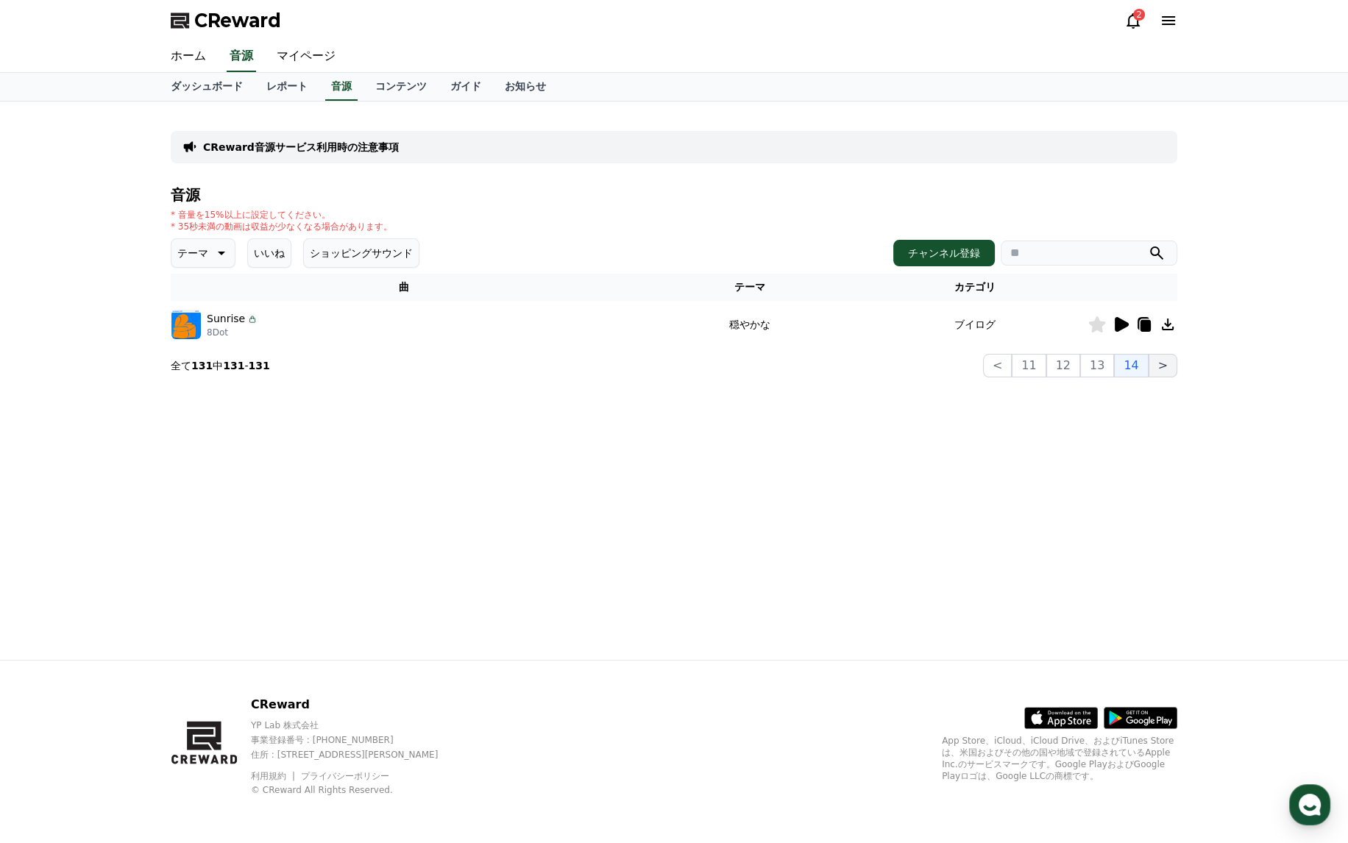
click at [1169, 367] on button ">" at bounding box center [1162, 366] width 29 height 24
click at [1154, 366] on button ">" at bounding box center [1162, 366] width 29 height 24
click at [1108, 366] on button "13" at bounding box center [1097, 366] width 34 height 24
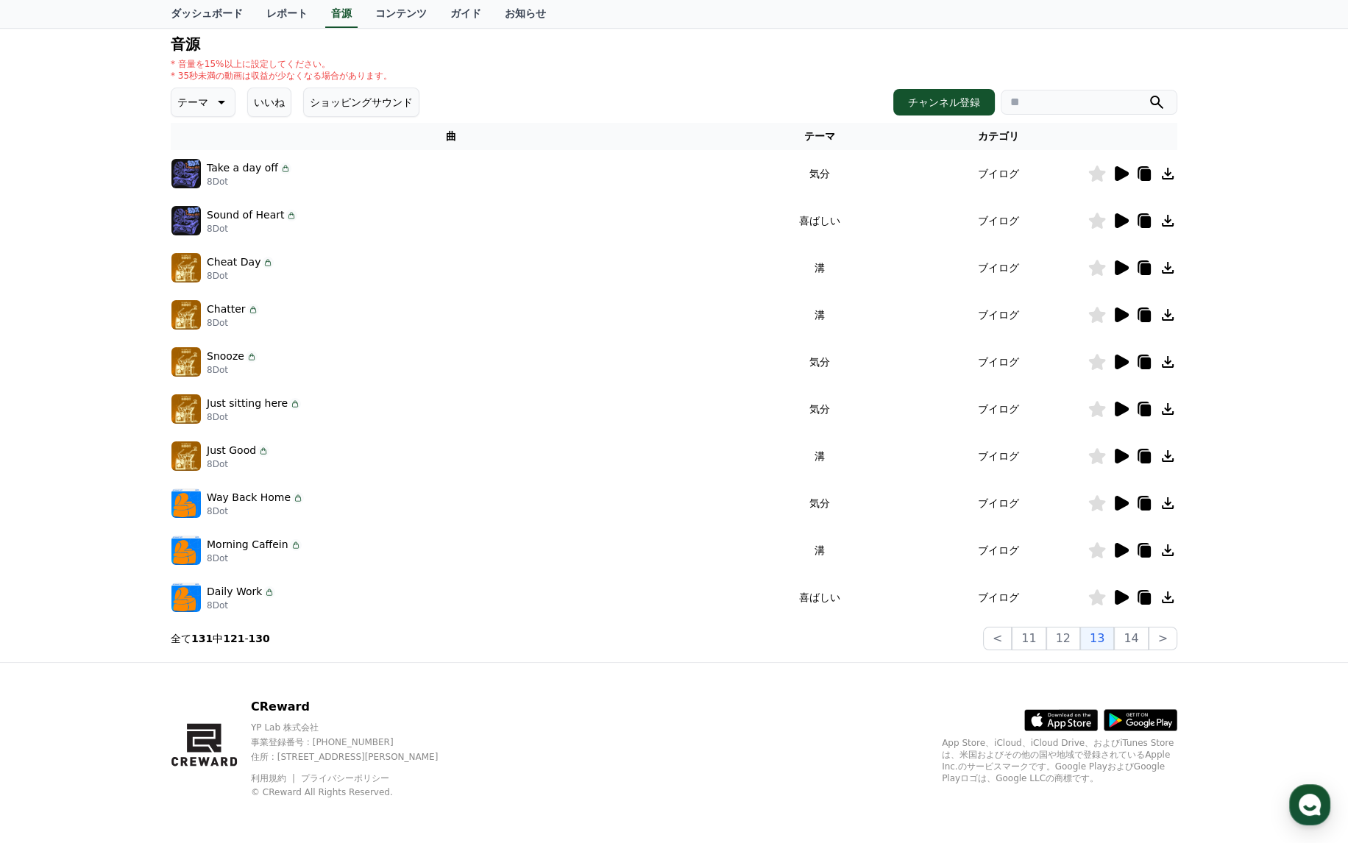
scroll to position [152, 0]
click at [1011, 636] on button "<" at bounding box center [997, 638] width 29 height 24
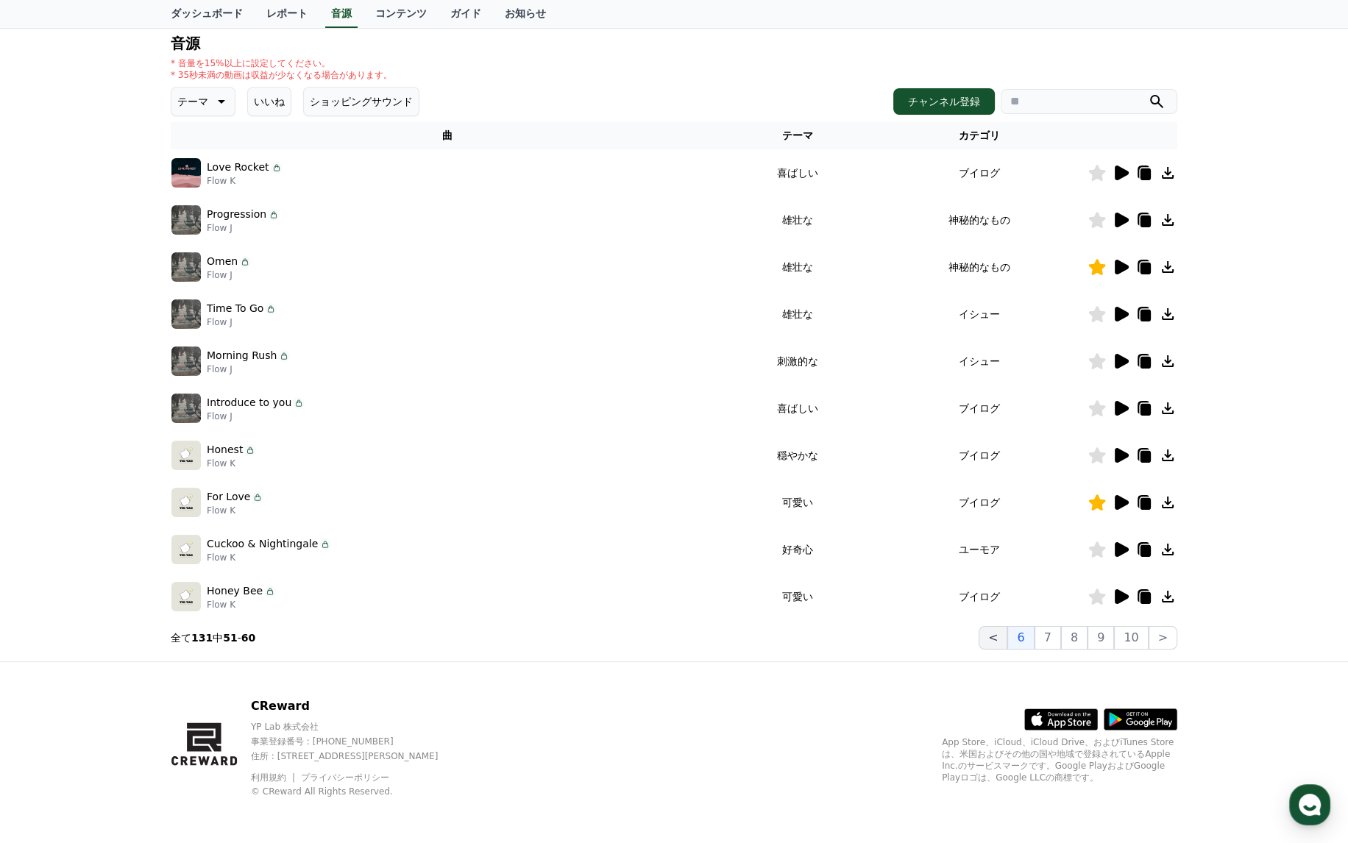
click at [1000, 640] on button "<" at bounding box center [992, 638] width 29 height 24
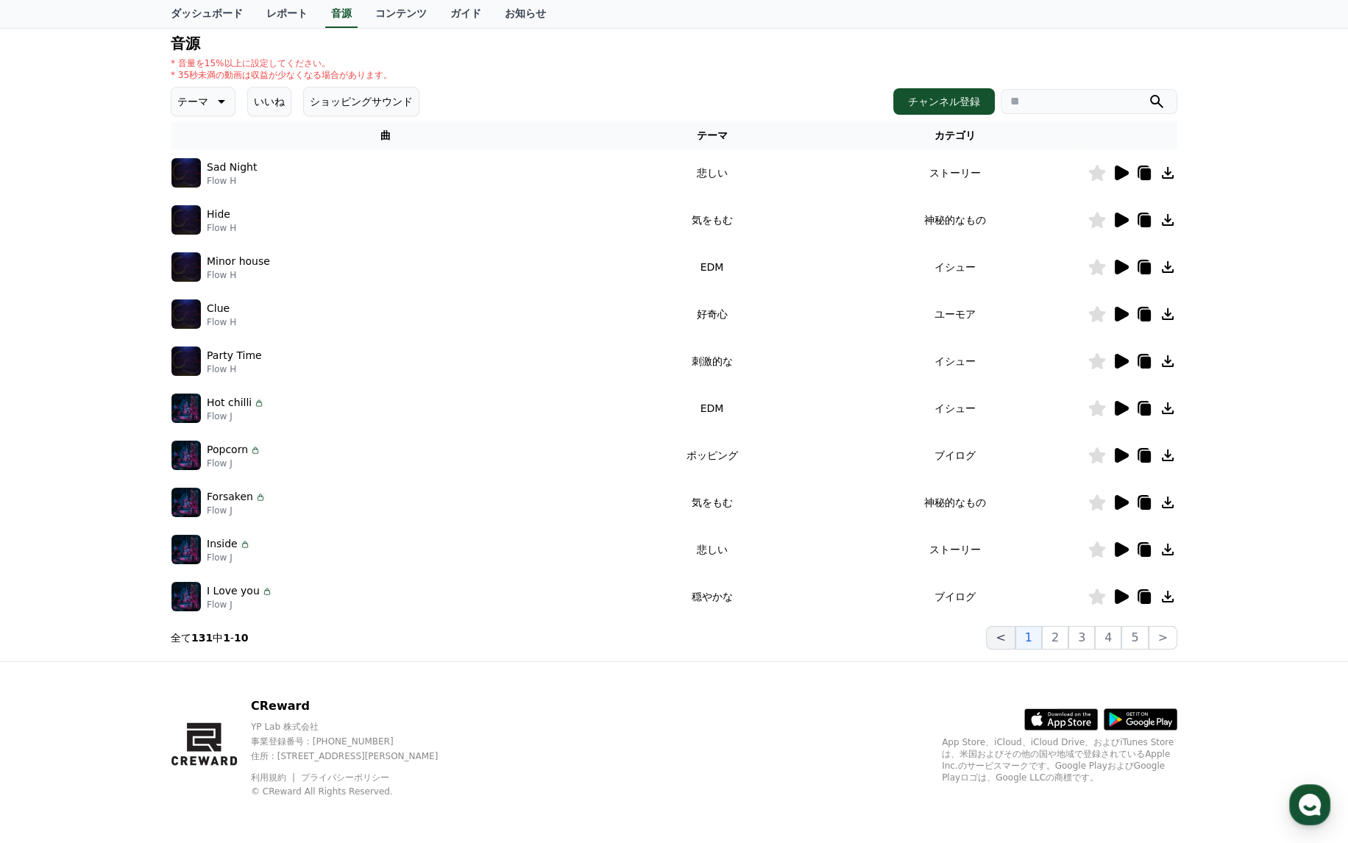
click at [1000, 640] on button "<" at bounding box center [1000, 638] width 29 height 24
click at [1067, 639] on button "2" at bounding box center [1055, 638] width 26 height 24
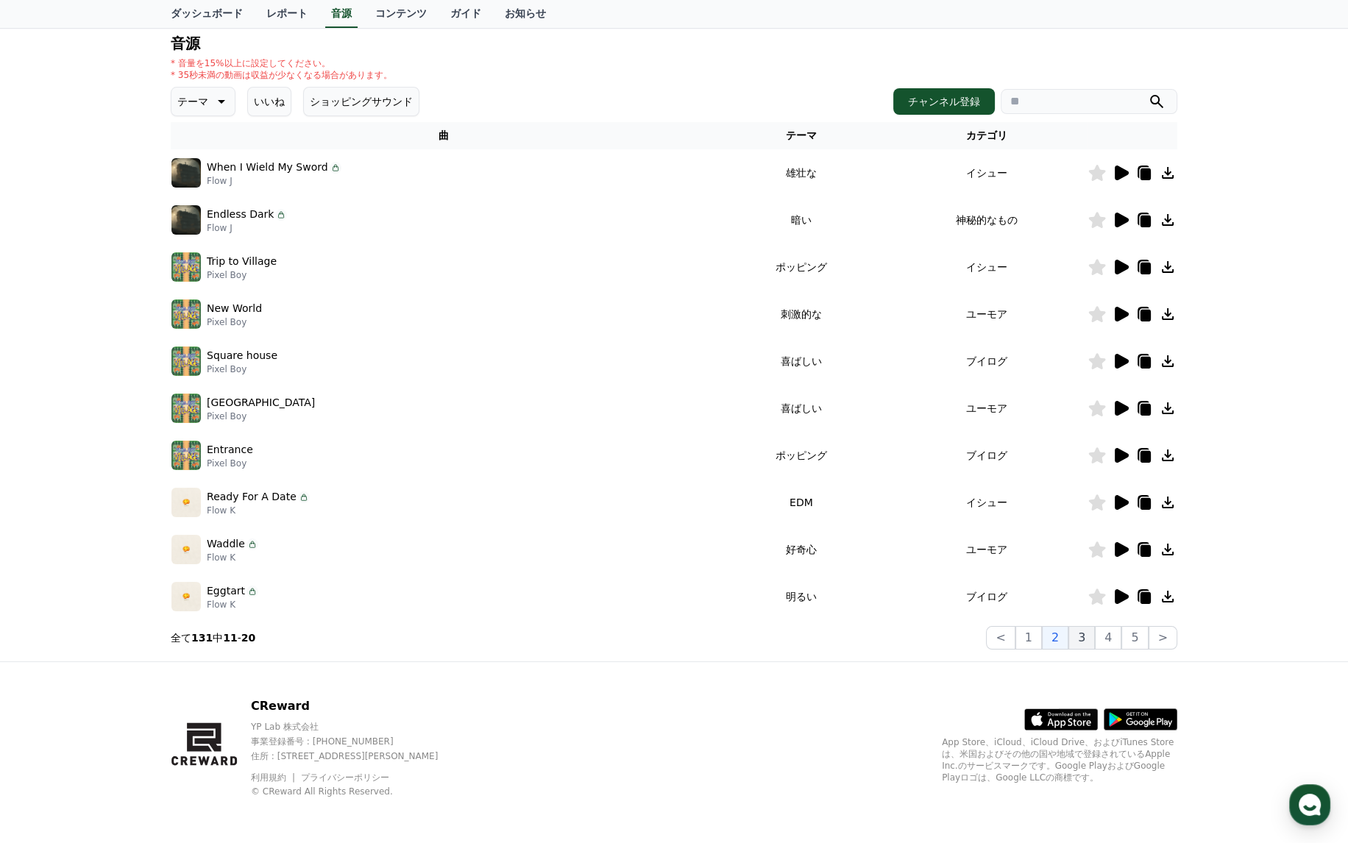
click at [1086, 639] on button "3" at bounding box center [1081, 638] width 26 height 24
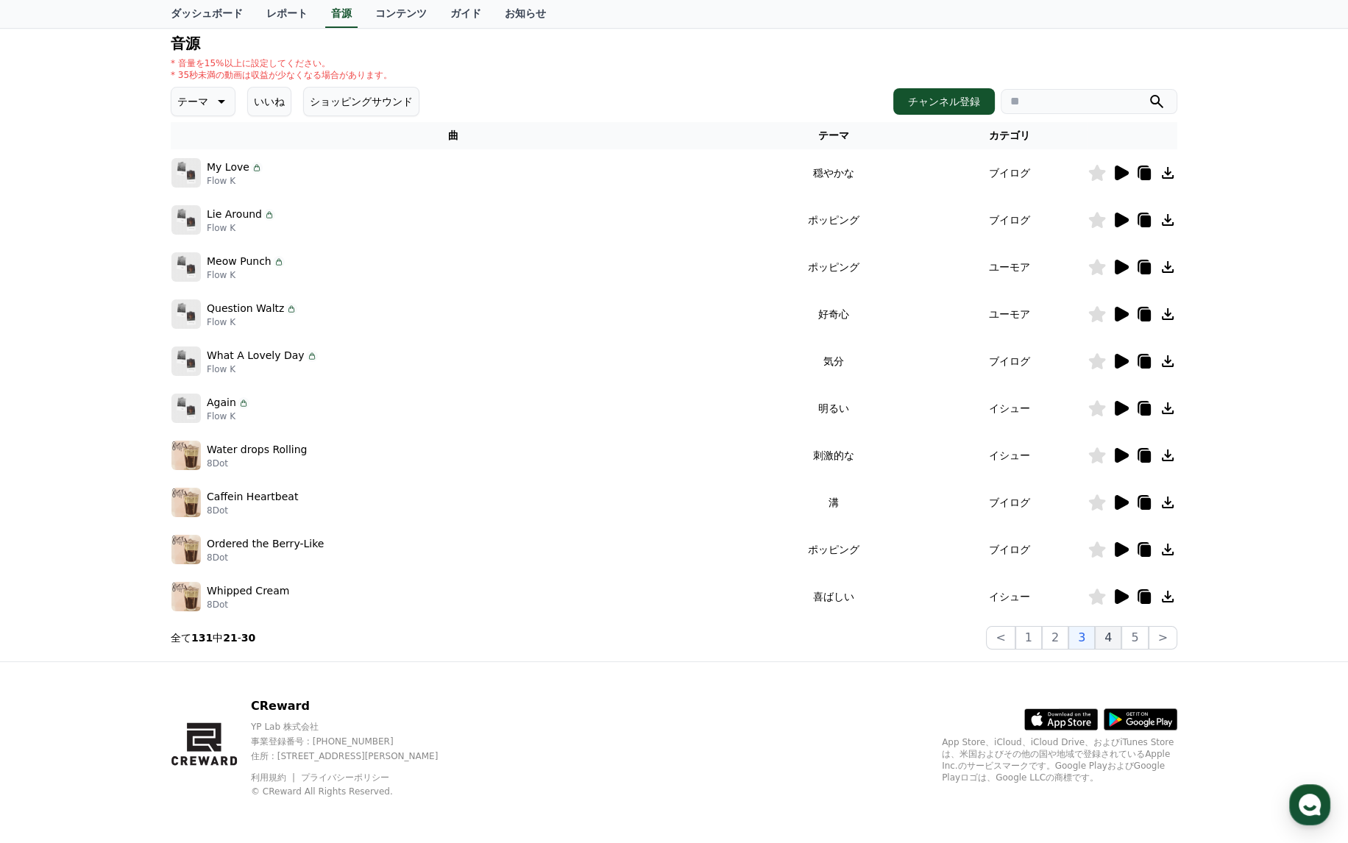
click at [1108, 638] on button "4" at bounding box center [1107, 638] width 26 height 24
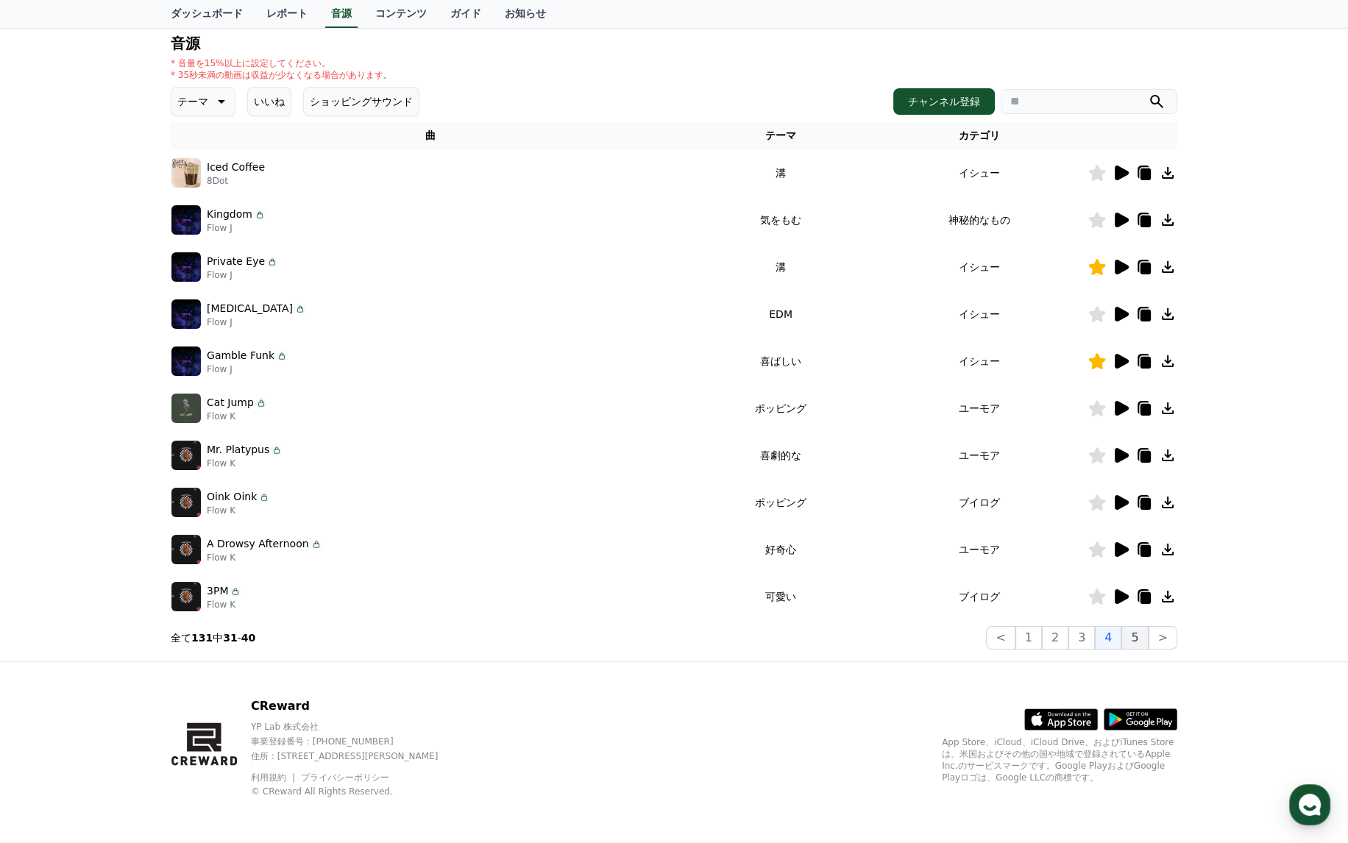
click at [1141, 642] on button "5" at bounding box center [1134, 638] width 26 height 24
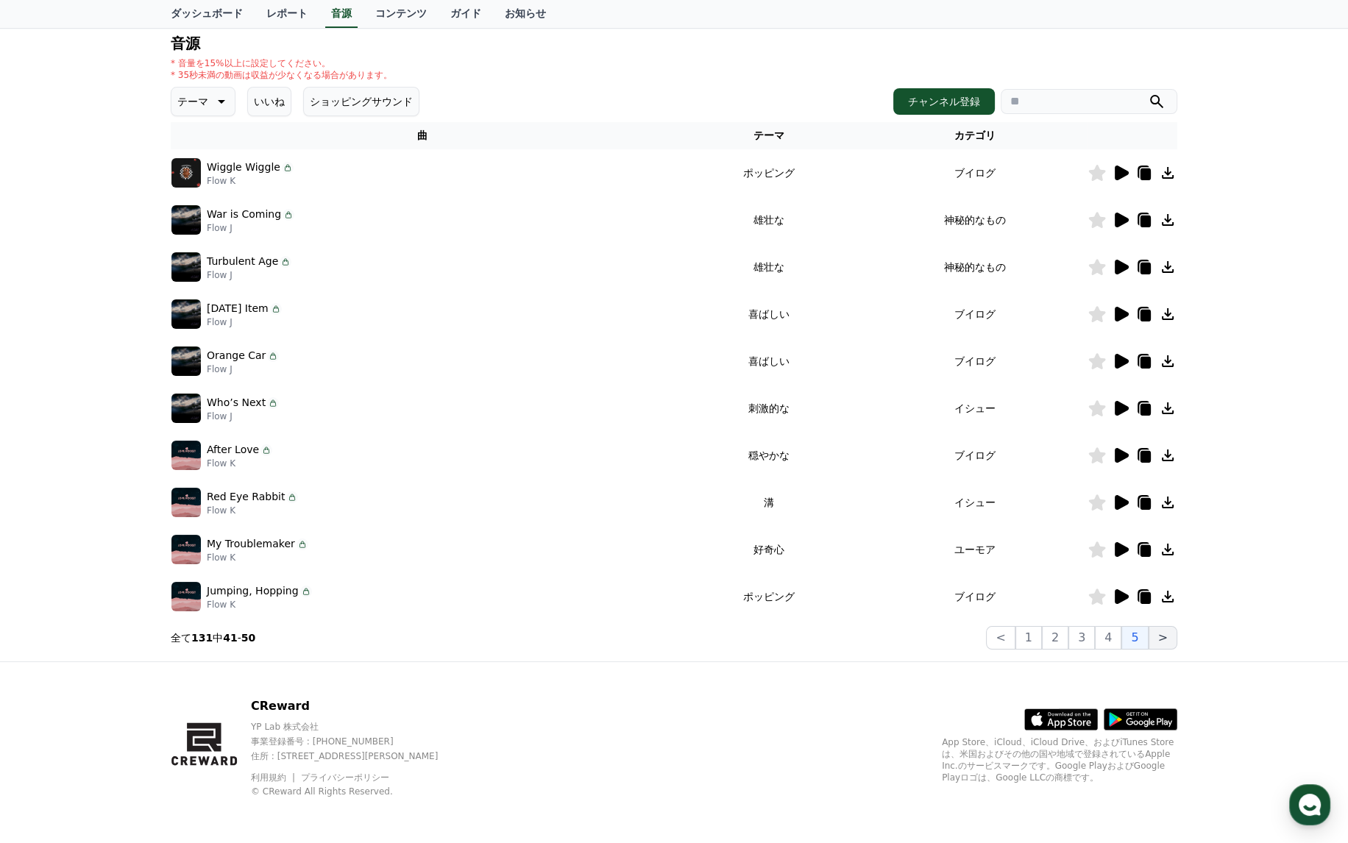
click at [1163, 639] on button ">" at bounding box center [1162, 638] width 29 height 24
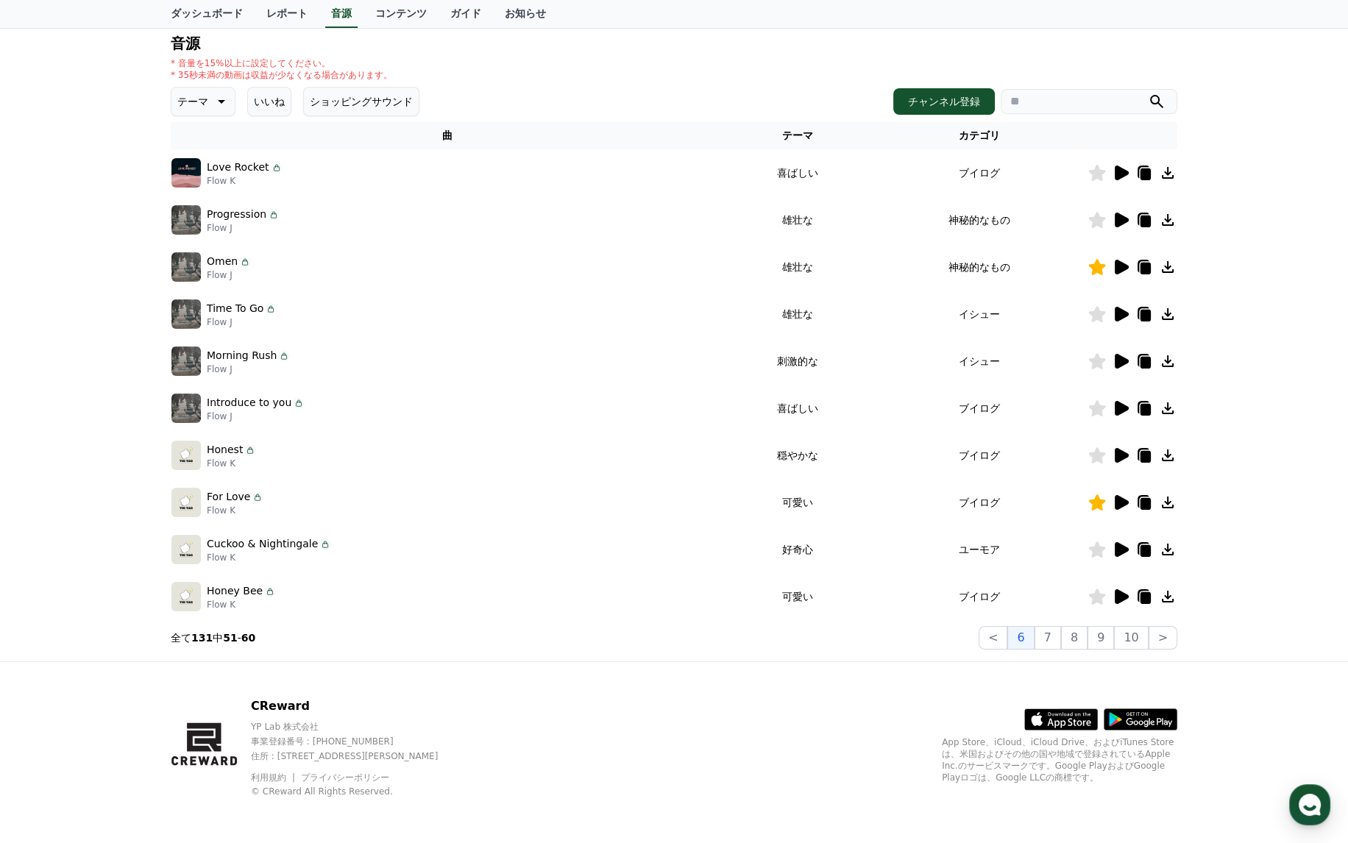
click at [257, 99] on button "いいね" at bounding box center [269, 101] width 44 height 29
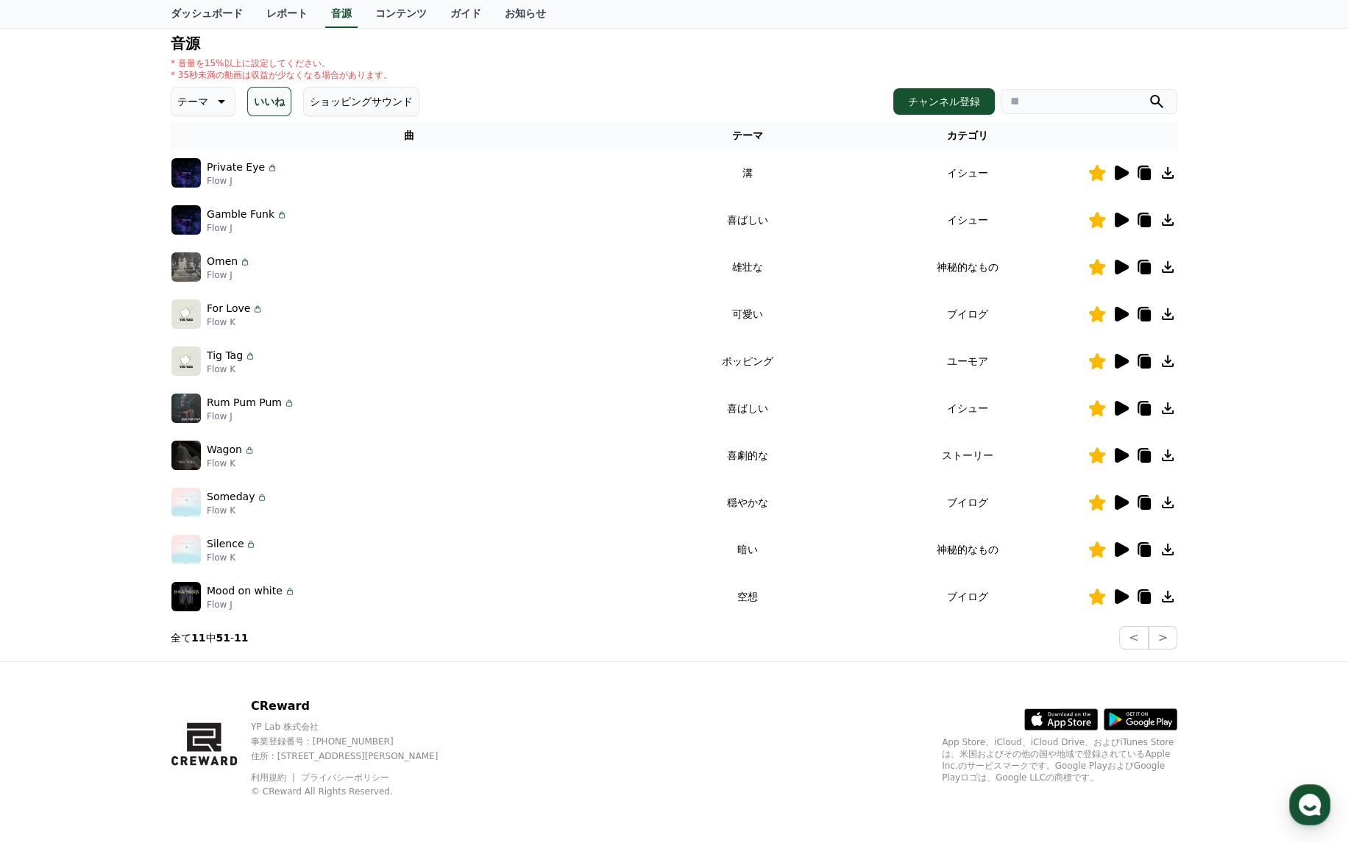
click at [251, 507] on p "Flow K" at bounding box center [237, 511] width 61 height 12
click at [1150, 501] on icon at bounding box center [1144, 503] width 18 height 18
click at [1145, 502] on icon at bounding box center [1145, 504] width 10 height 12
click at [1182, 24] on div "ダッシュボード レポート 音源 コンテンツ ガイド お知らせ" at bounding box center [674, 14] width 1030 height 28
click at [1167, 633] on button ">" at bounding box center [1162, 638] width 29 height 24
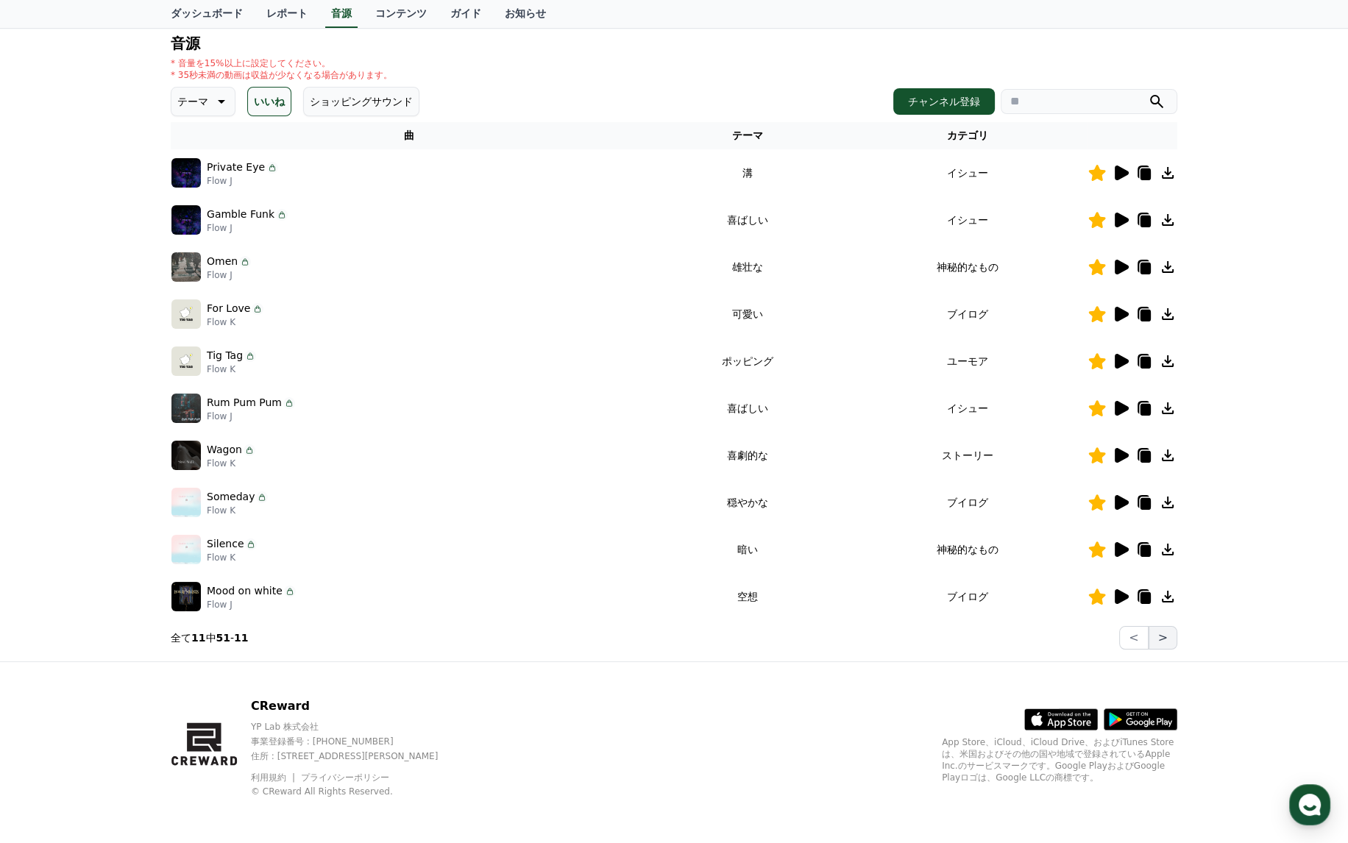
click at [1163, 636] on button ">" at bounding box center [1162, 638] width 29 height 24
click at [1130, 637] on button "<" at bounding box center [1133, 638] width 29 height 24
click at [1143, 644] on button "2" at bounding box center [1134, 638] width 26 height 24
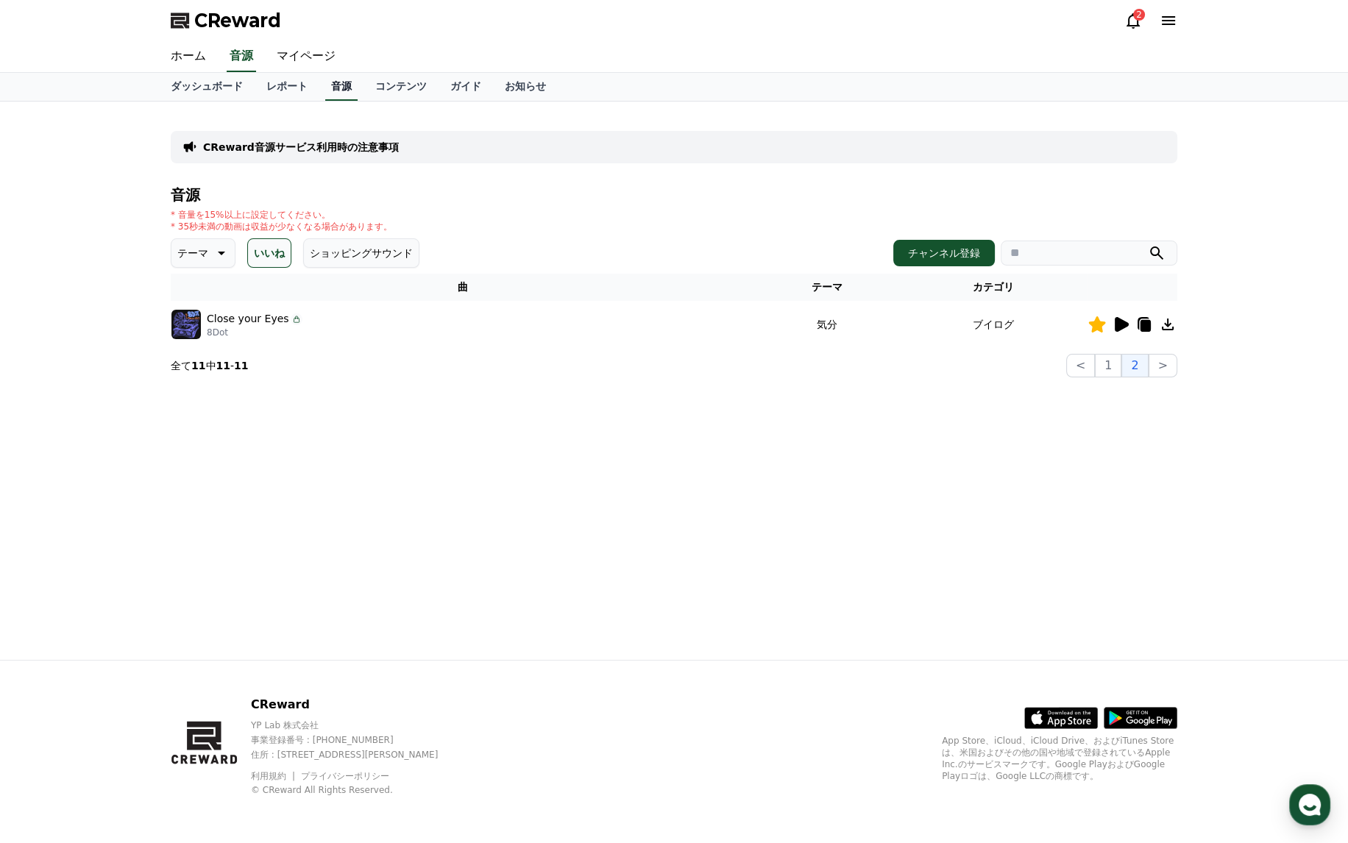
click at [325, 94] on link "音源" at bounding box center [341, 87] width 32 height 28
click at [213, 250] on icon at bounding box center [220, 253] width 18 height 18
click at [193, 288] on button "全て" at bounding box center [189, 292] width 32 height 32
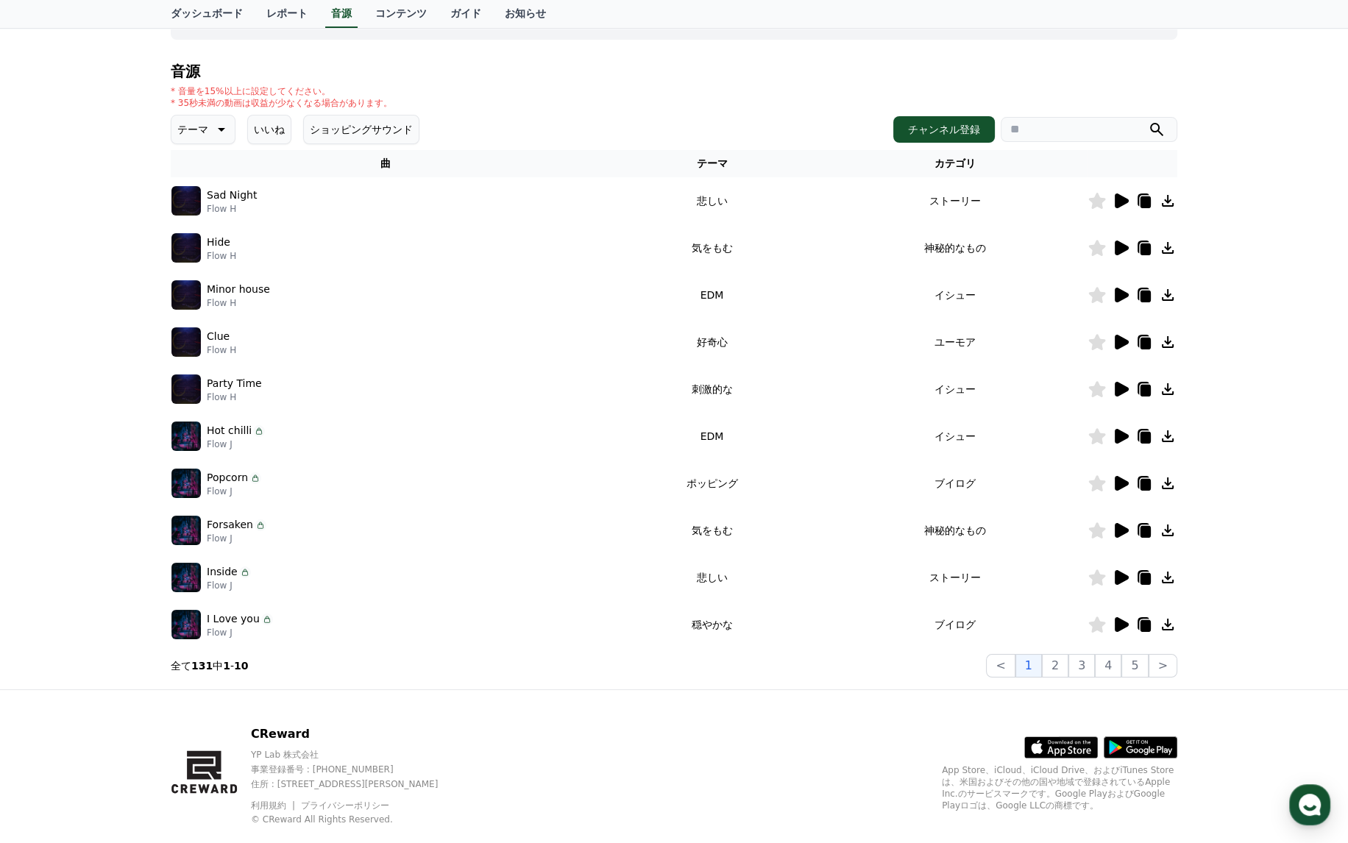
scroll to position [152, 0]
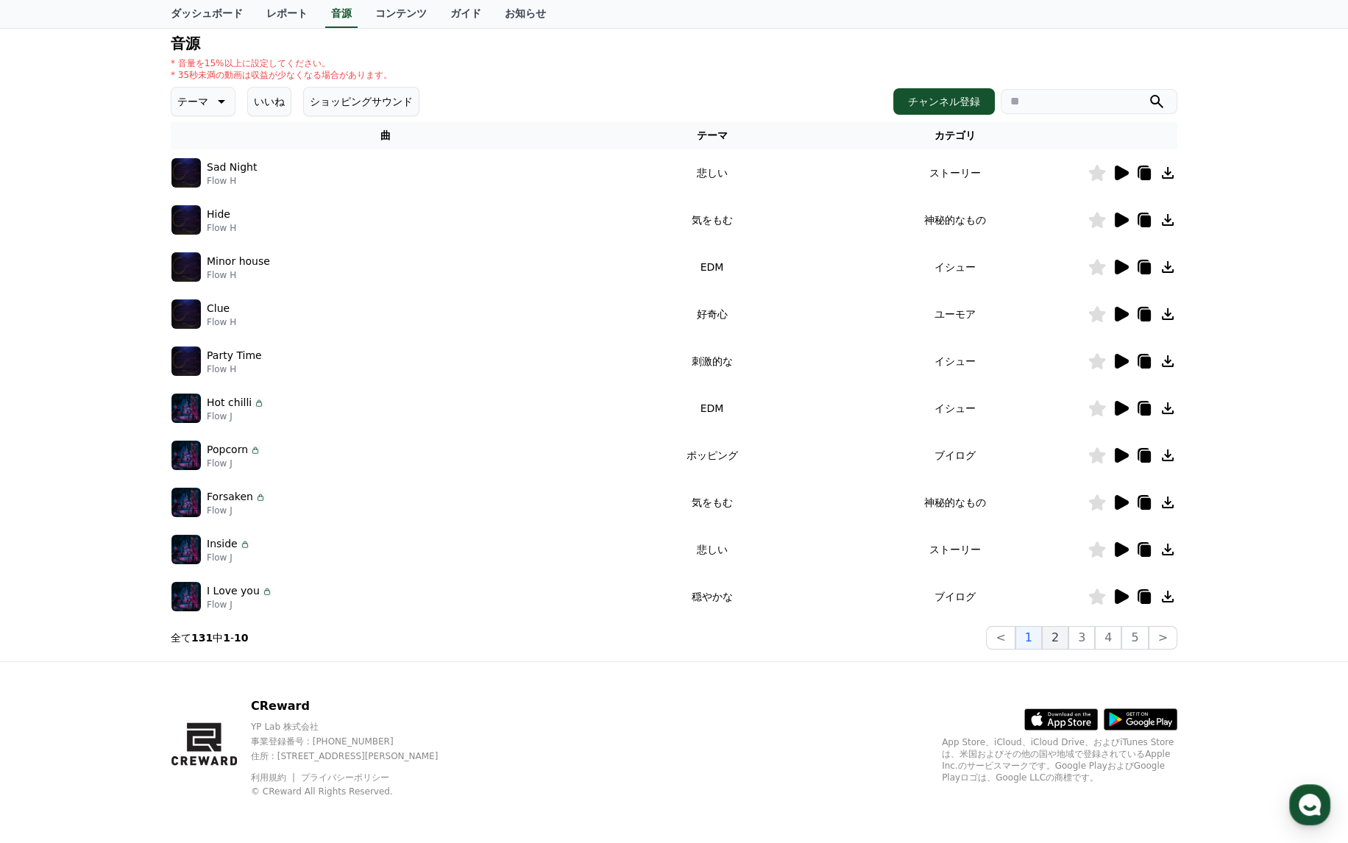
click at [1062, 642] on button "2" at bounding box center [1055, 638] width 26 height 24
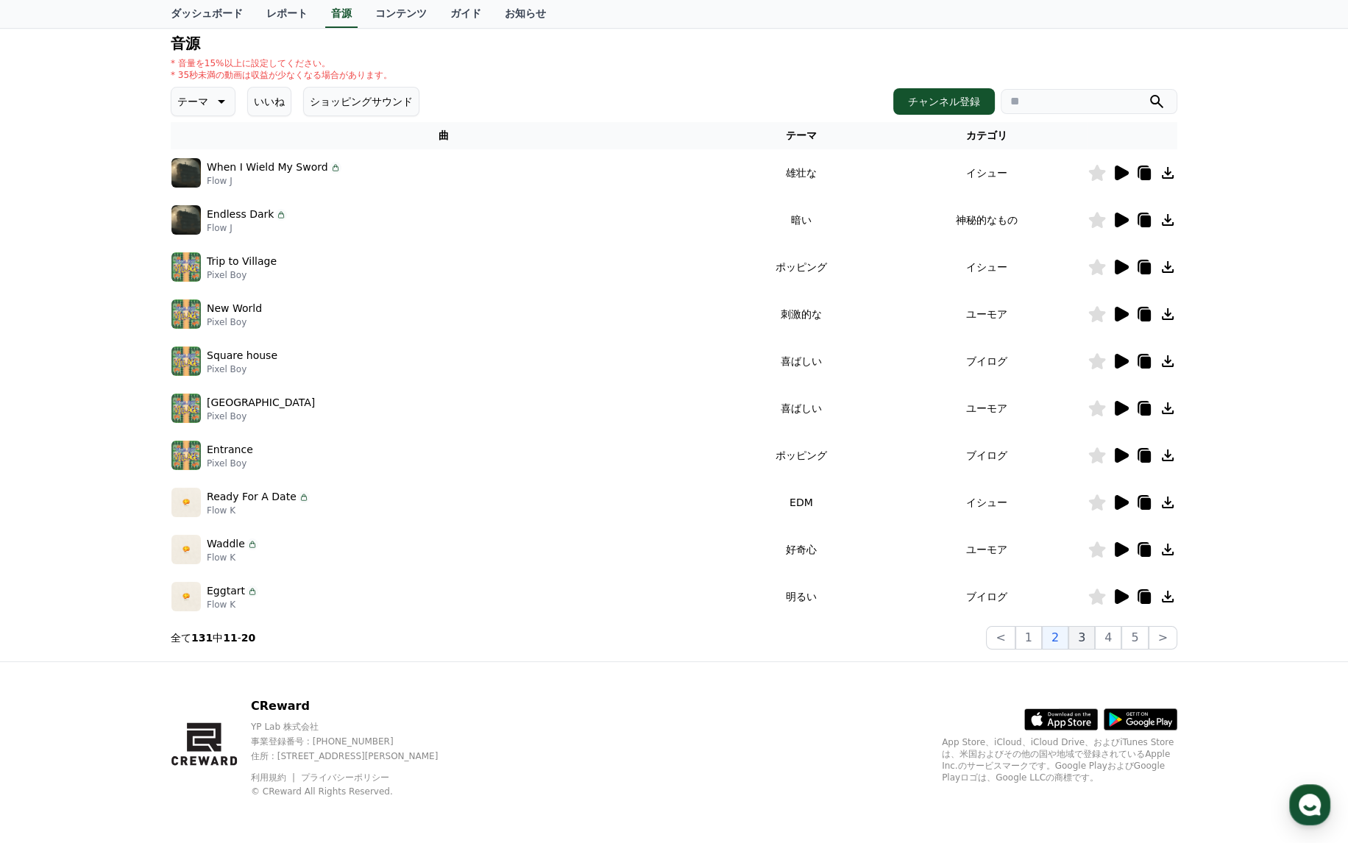
click at [1088, 637] on button "3" at bounding box center [1081, 638] width 26 height 24
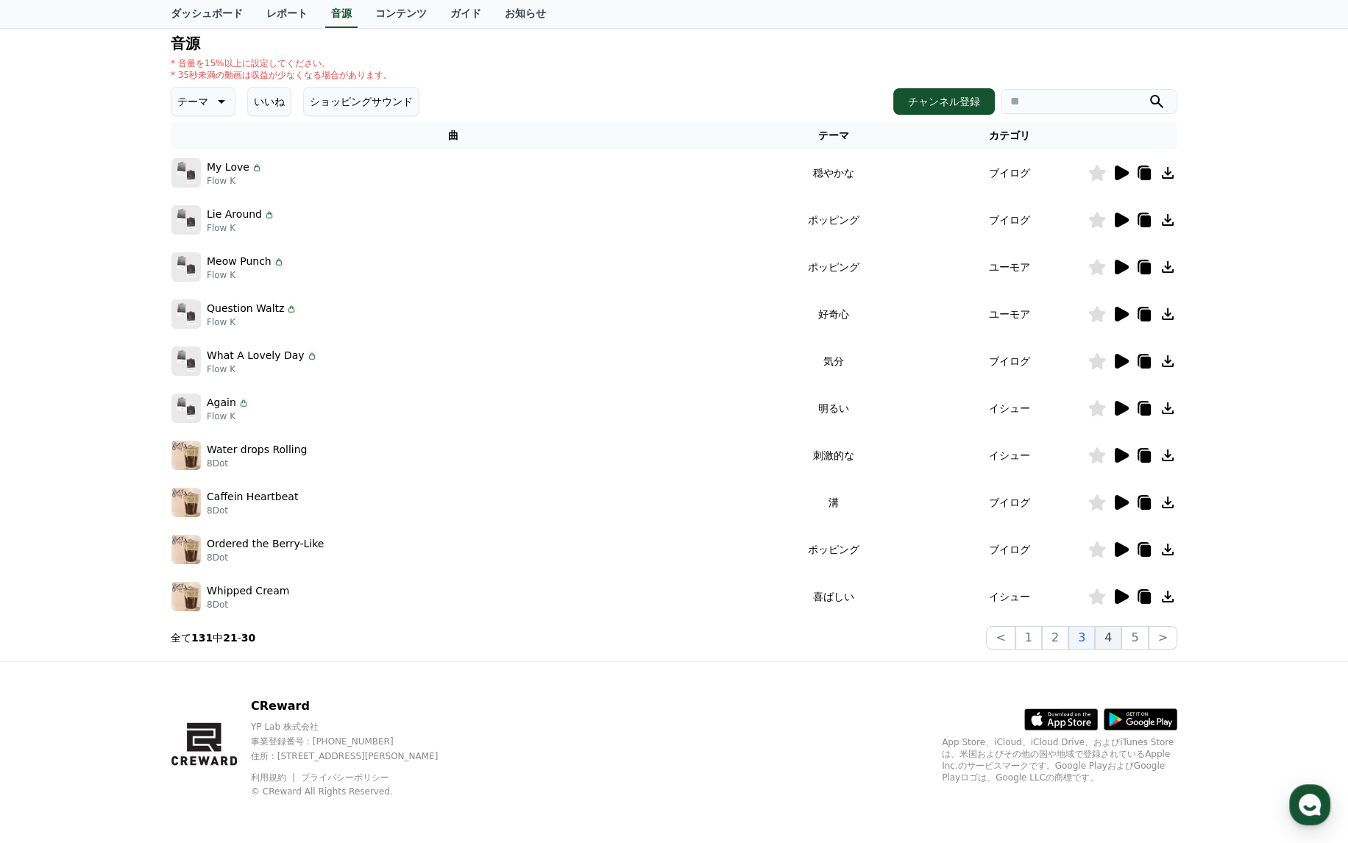
click at [1107, 638] on button "4" at bounding box center [1107, 638] width 26 height 24
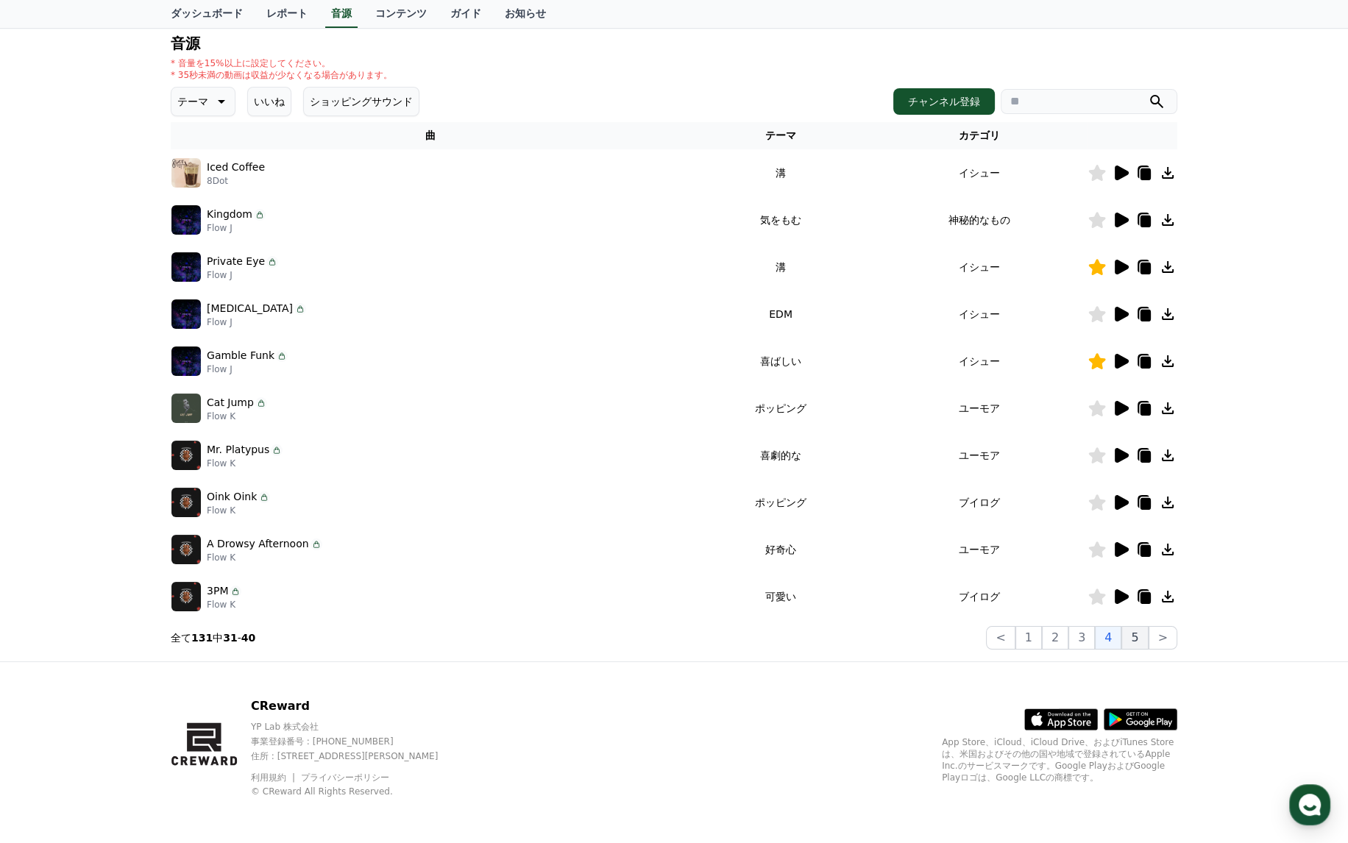
click at [1141, 644] on button "5" at bounding box center [1134, 638] width 26 height 24
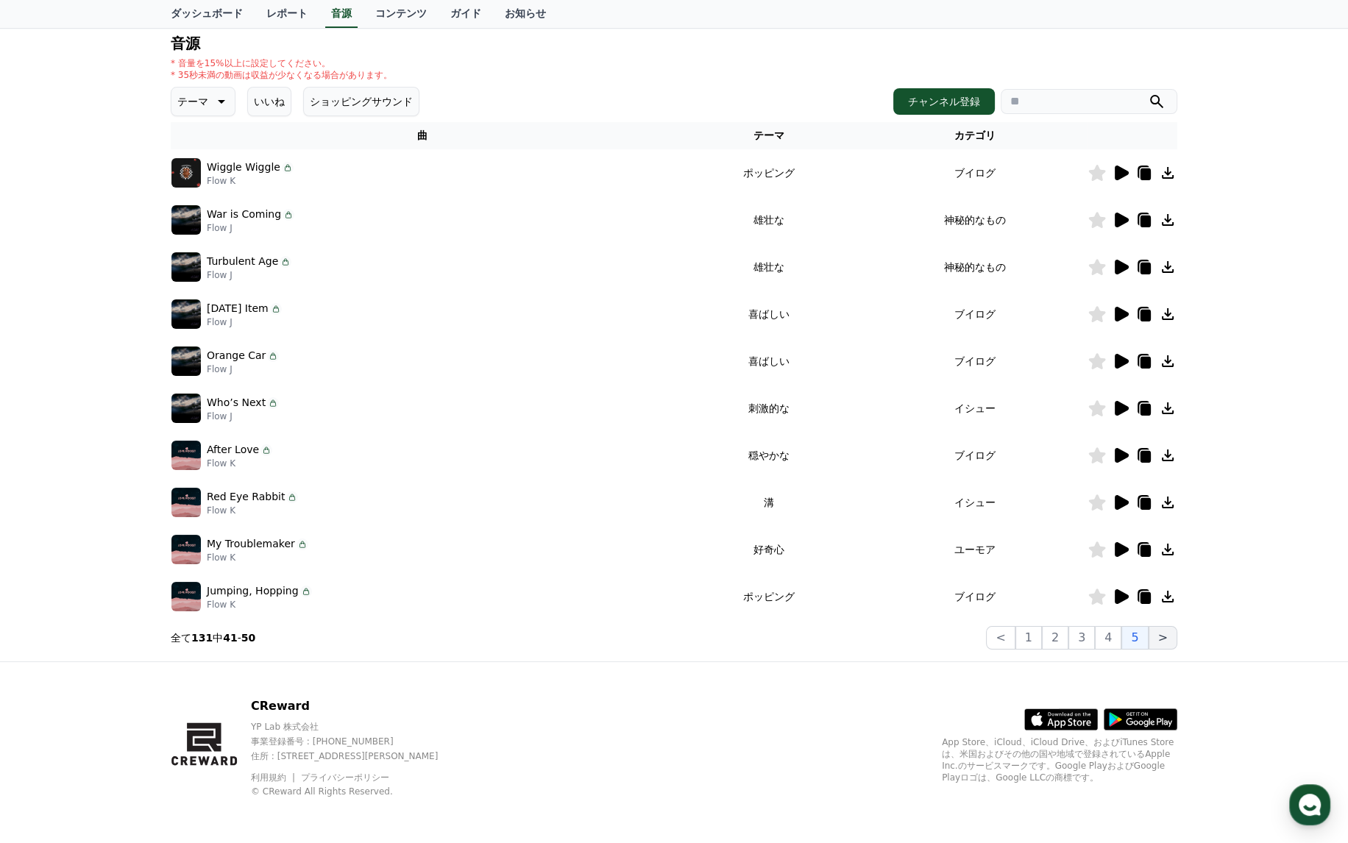
click at [1158, 641] on button ">" at bounding box center [1162, 638] width 29 height 24
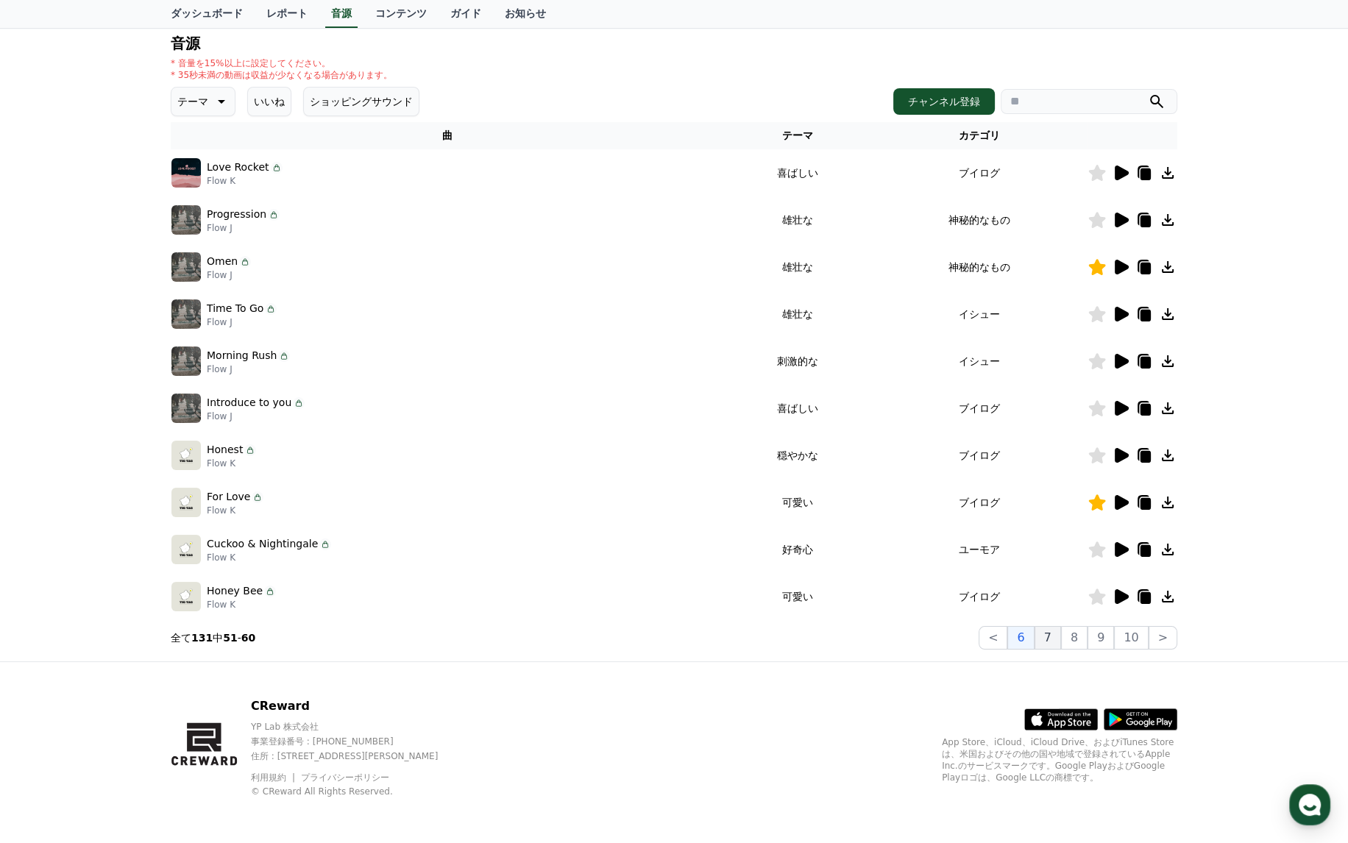
click at [1061, 638] on button "7" at bounding box center [1047, 638] width 26 height 24
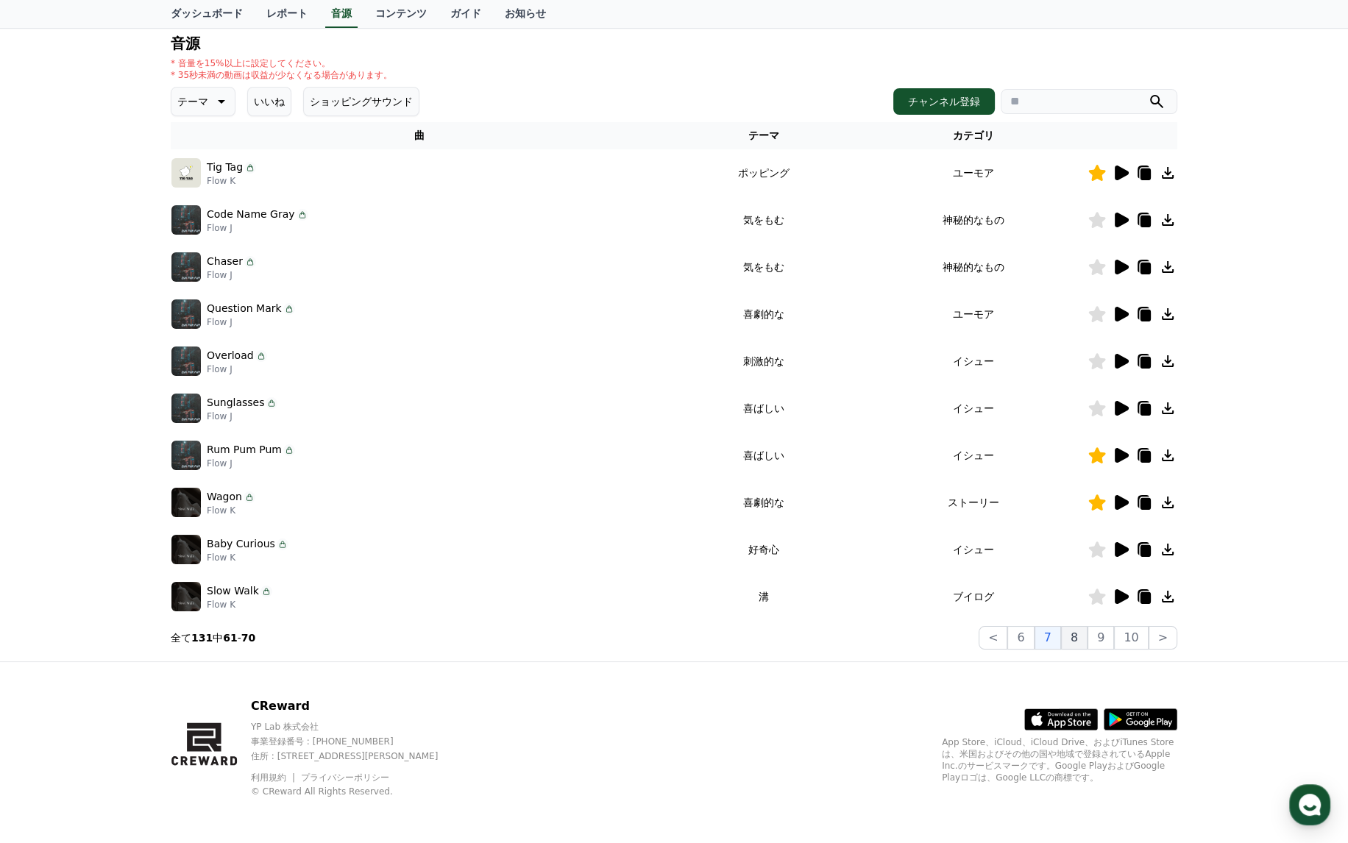
click at [1078, 640] on button "8" at bounding box center [1074, 638] width 26 height 24
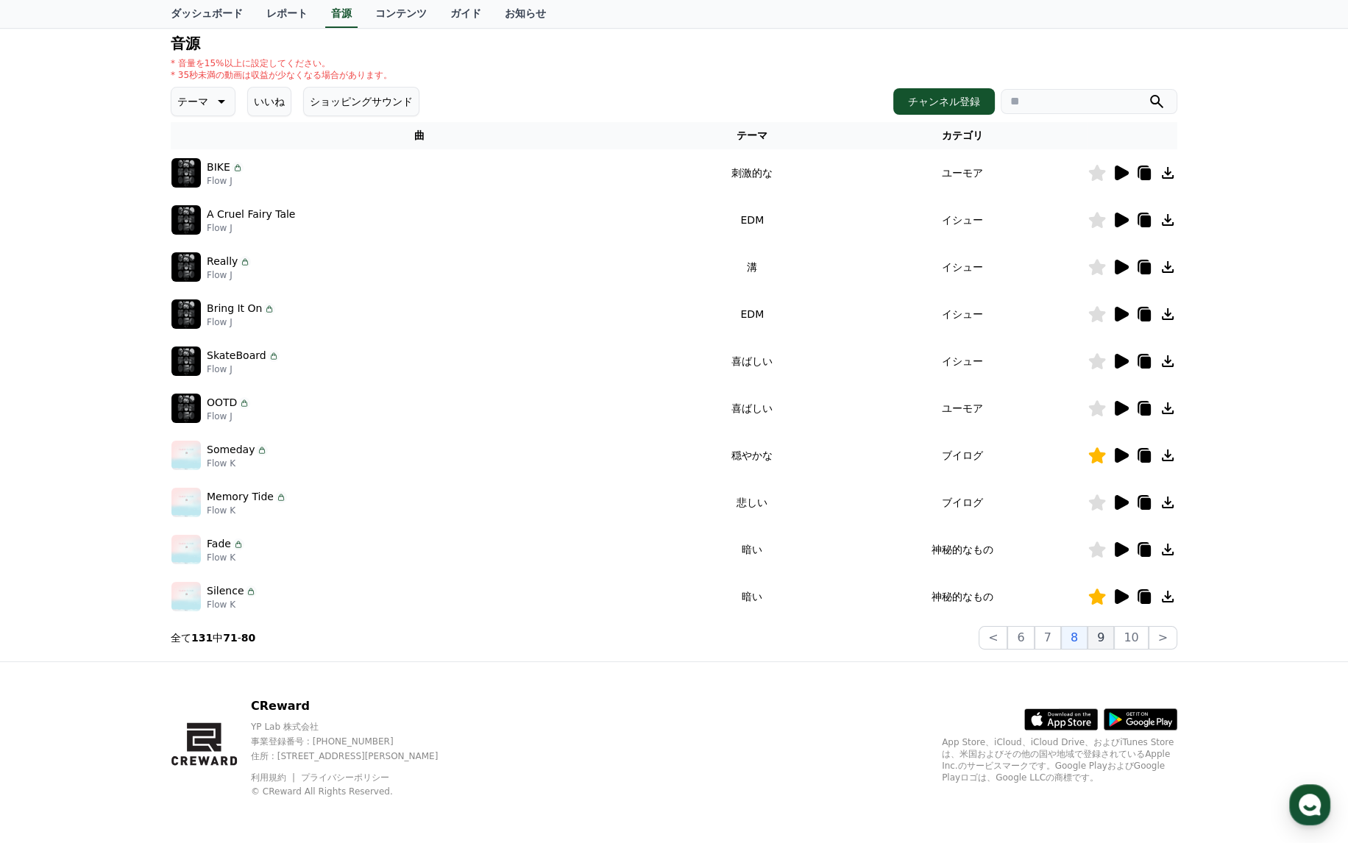
click at [1108, 641] on button "9" at bounding box center [1100, 638] width 26 height 24
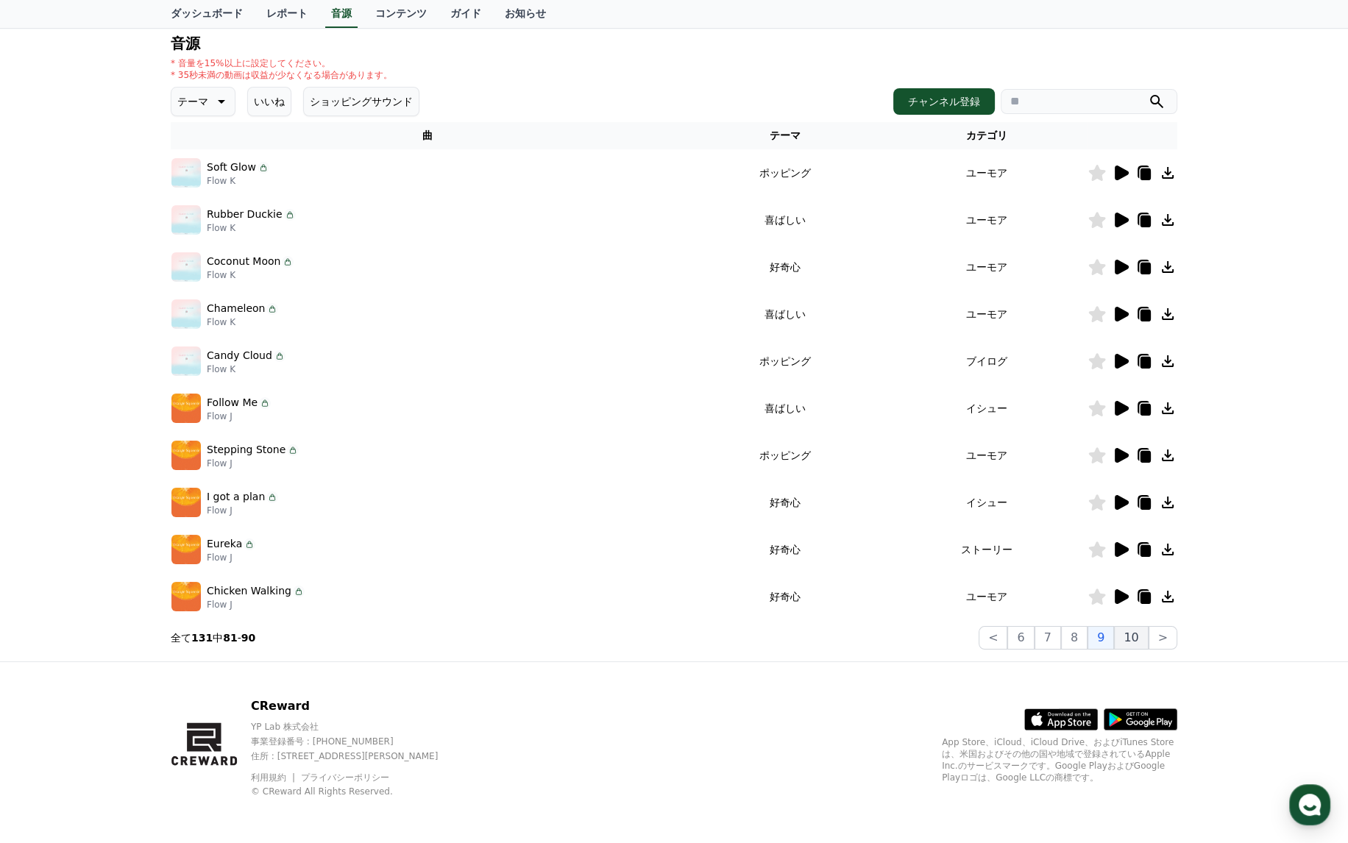
click at [1131, 642] on button "10" at bounding box center [1131, 638] width 34 height 24
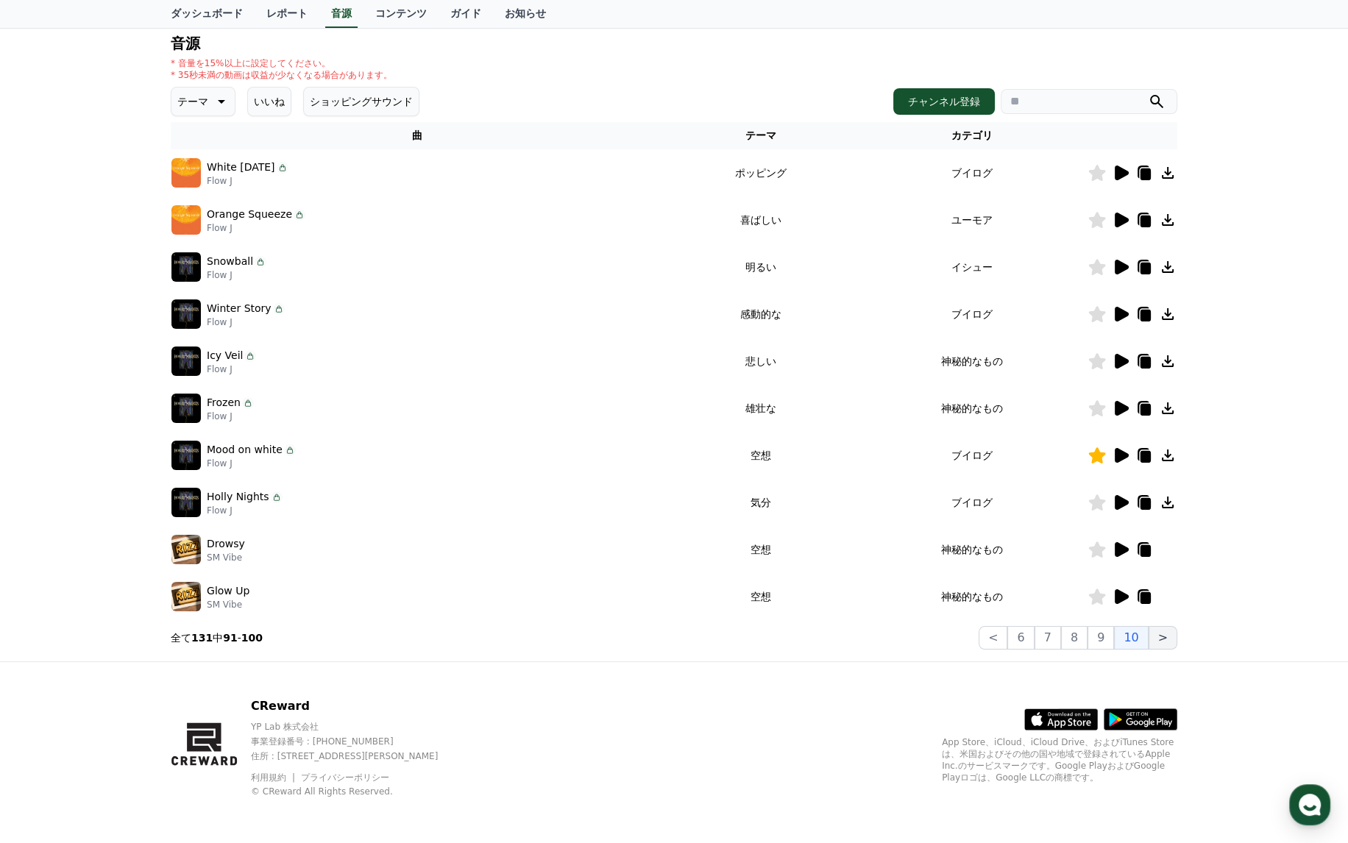
click at [1158, 632] on button ">" at bounding box center [1162, 638] width 29 height 24
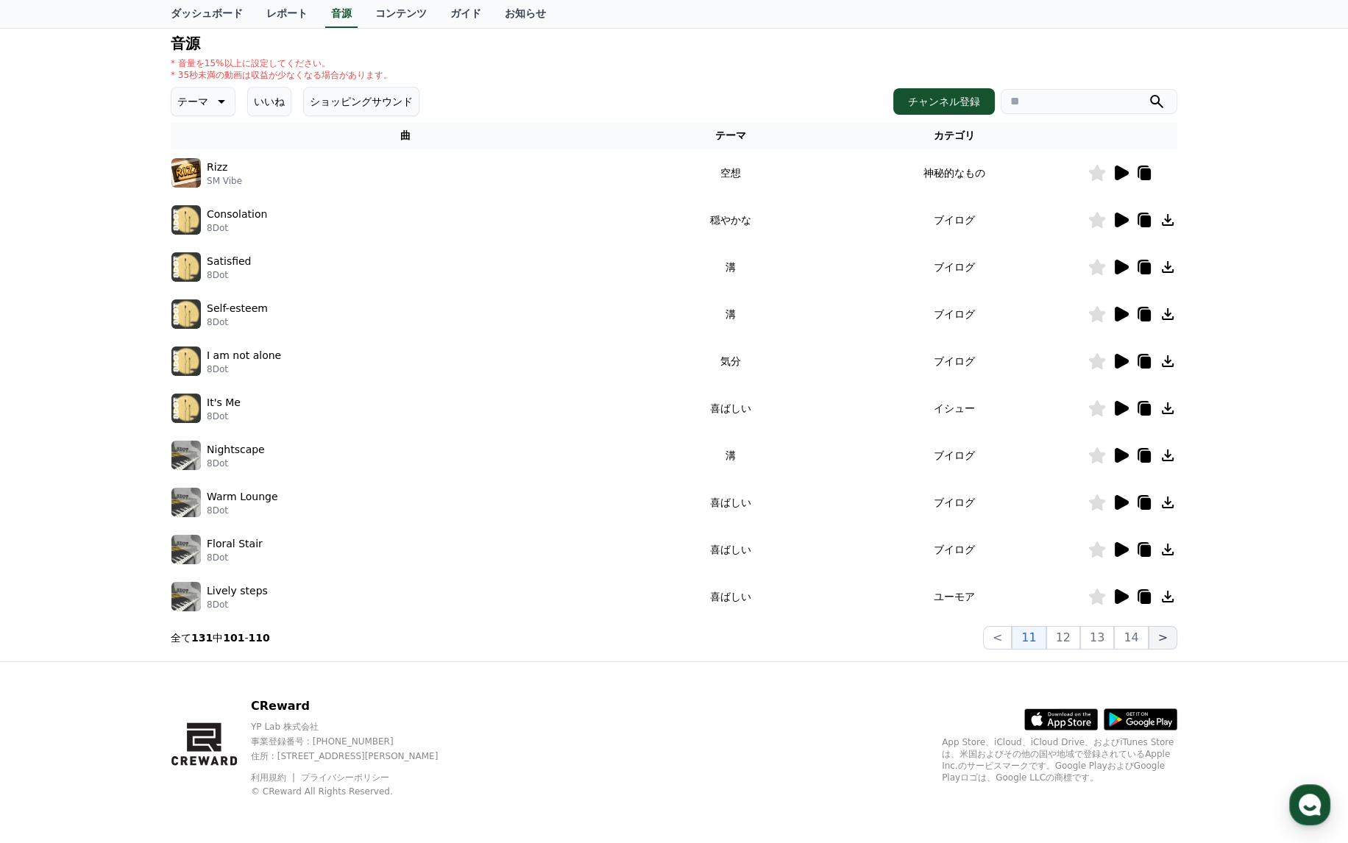
click at [1158, 632] on button ">" at bounding box center [1162, 638] width 29 height 24
click at [1158, 636] on button ">" at bounding box center [1162, 638] width 29 height 24
click at [1072, 636] on button "12" at bounding box center [1063, 638] width 34 height 24
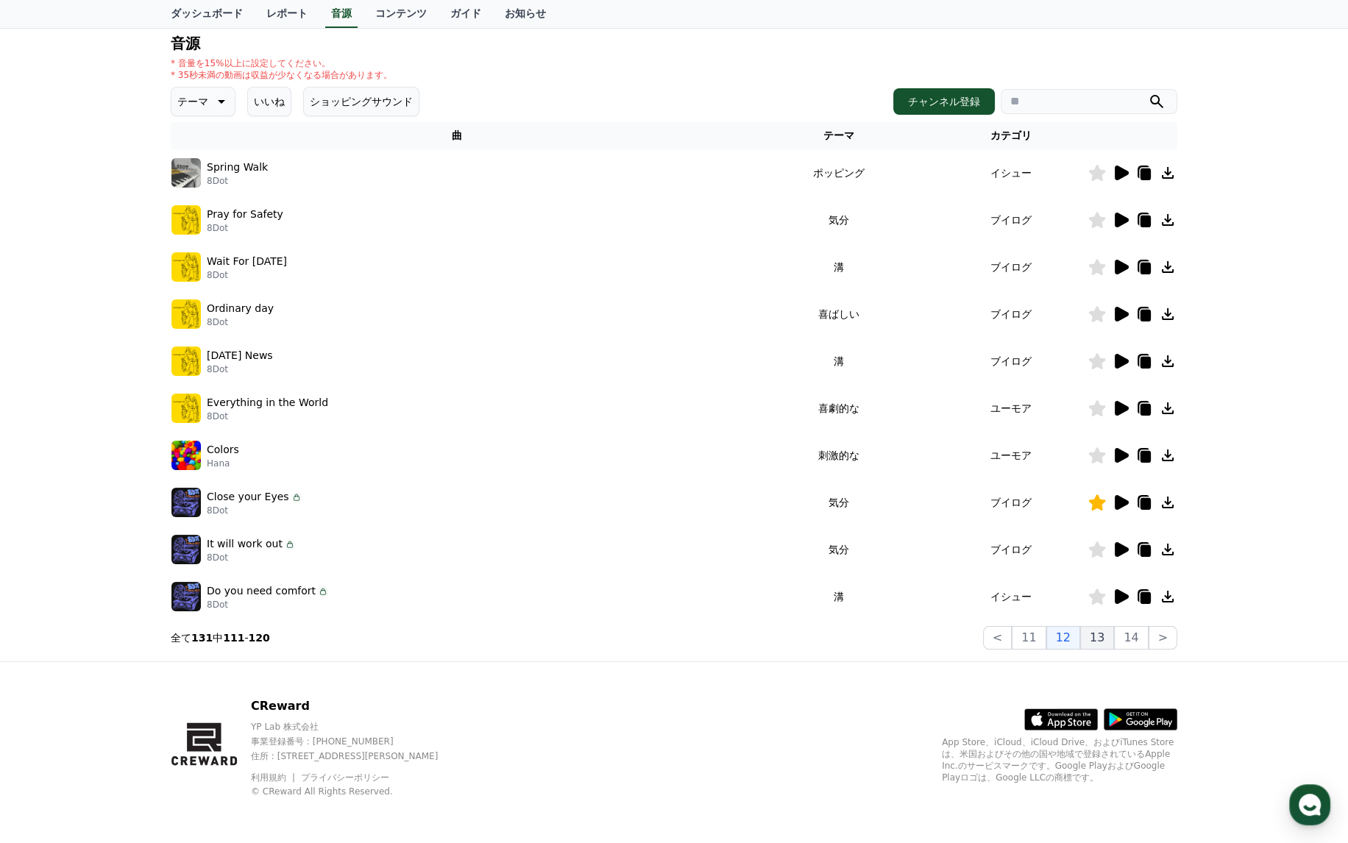
click at [1100, 637] on button "13" at bounding box center [1097, 638] width 34 height 24
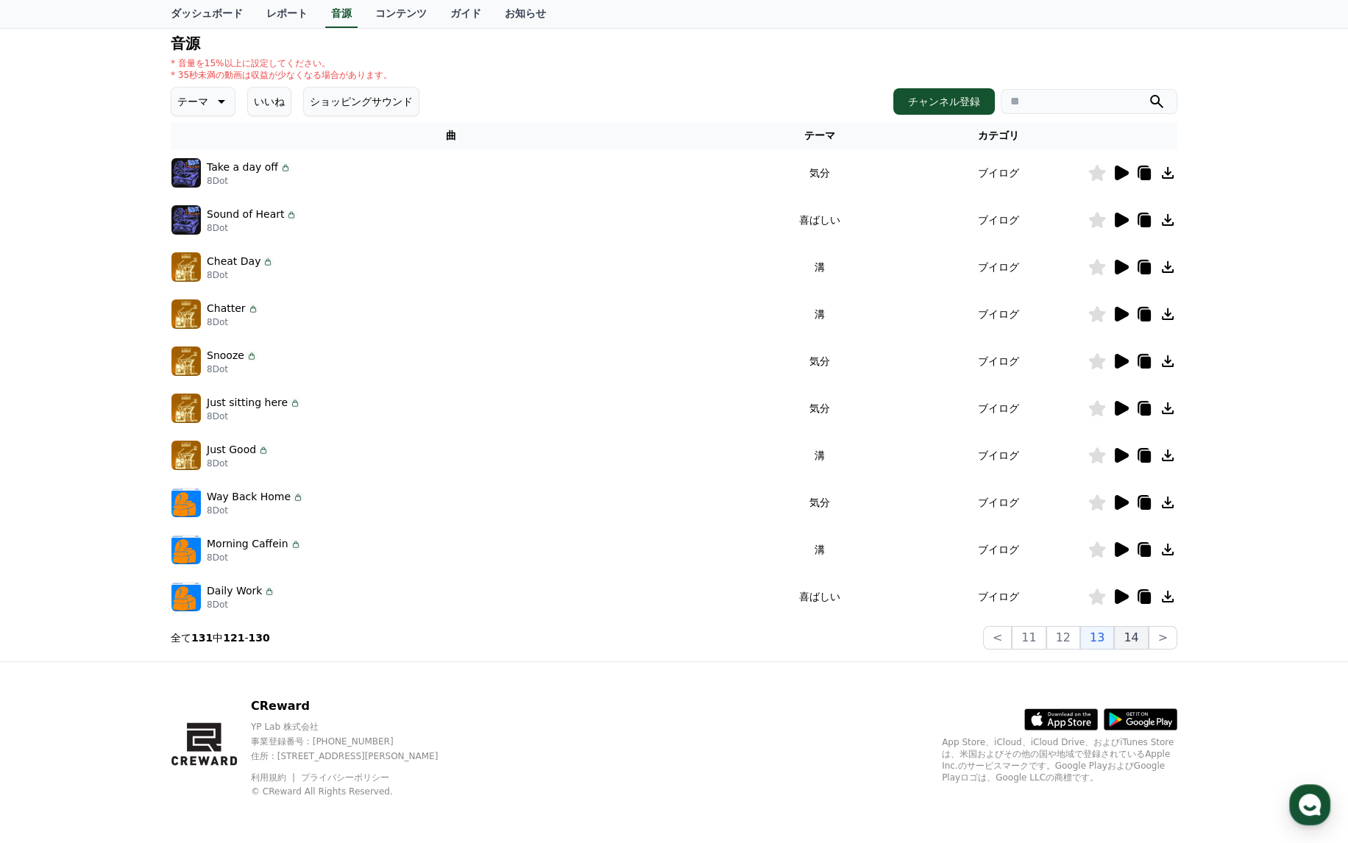
click at [1130, 638] on button "14" at bounding box center [1131, 638] width 34 height 24
